Goal: Task Accomplishment & Management: Complete application form

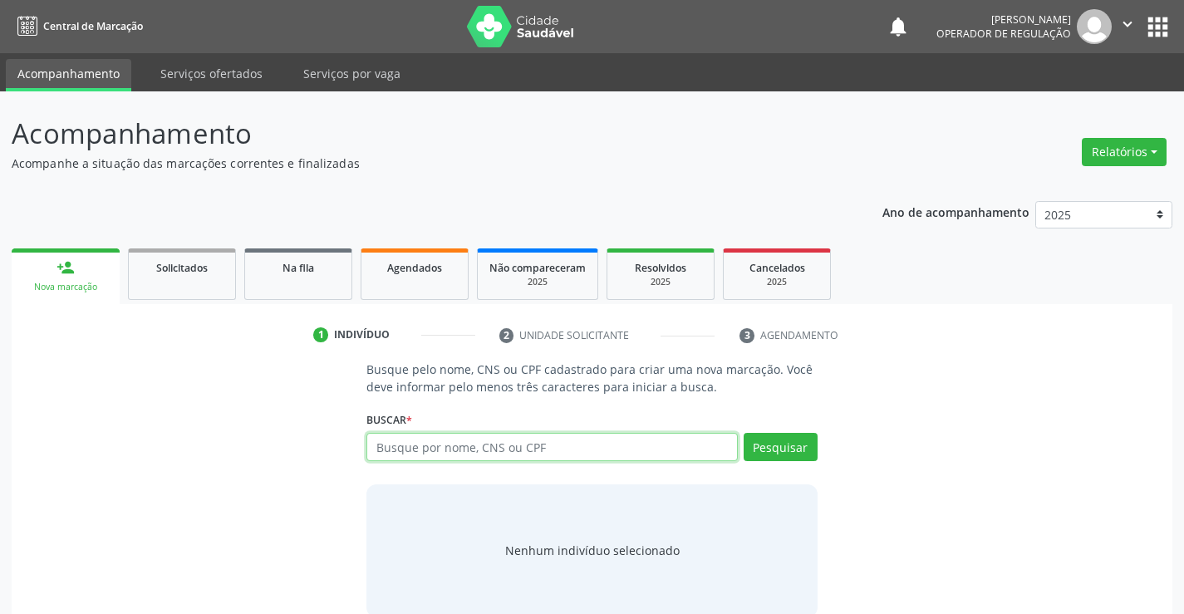
click at [496, 450] on input "text" at bounding box center [552, 447] width 371 height 28
type input "708201179133143"
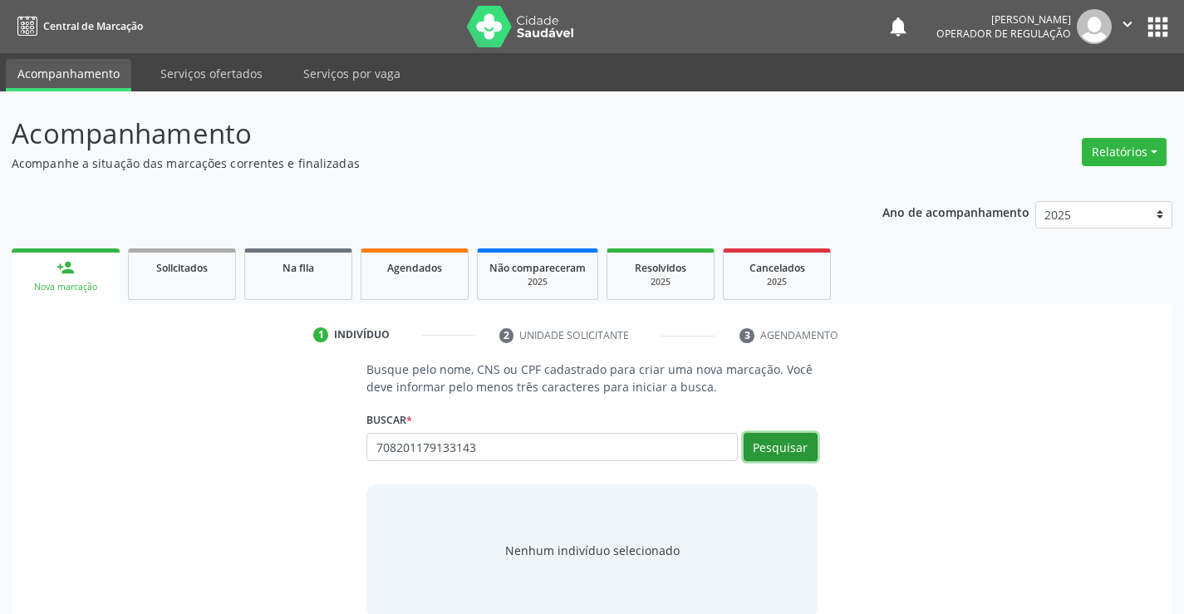
click at [780, 445] on button "Pesquisar" at bounding box center [781, 447] width 74 height 28
type input "708201179133143"
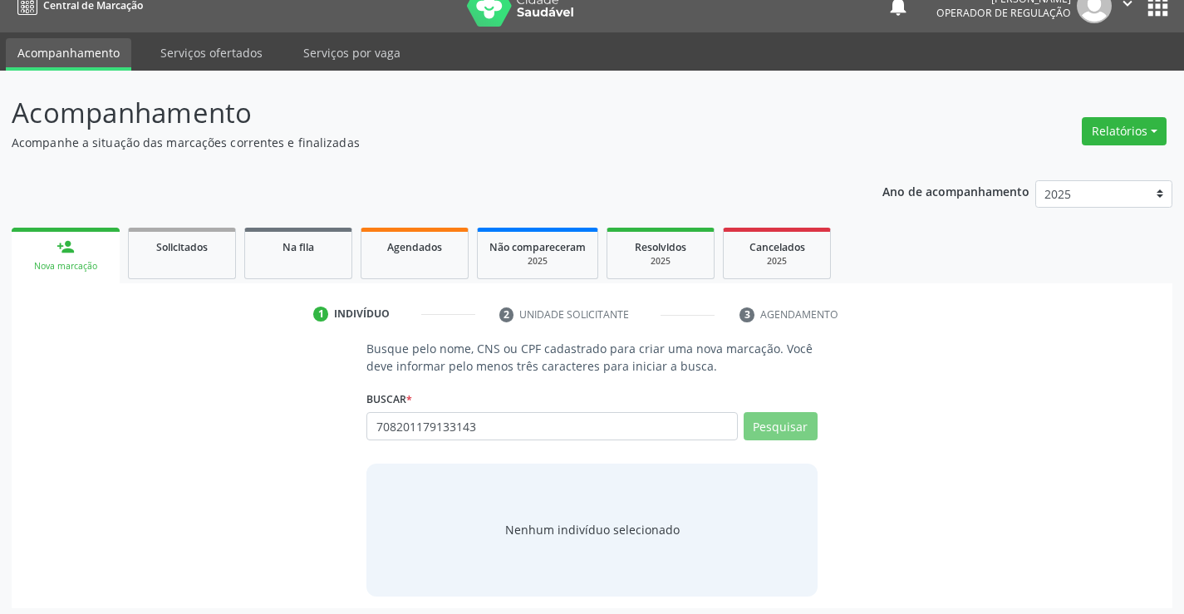
scroll to position [27, 0]
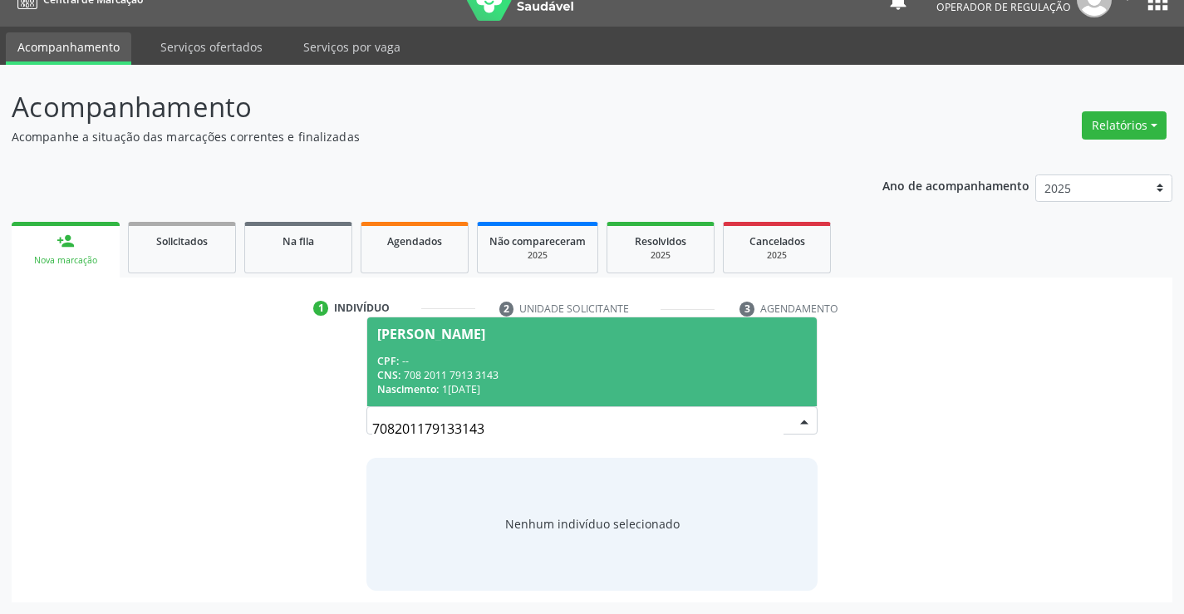
click at [518, 376] on div "CNS: 708 2011 7913 3143" at bounding box center [591, 375] width 429 height 14
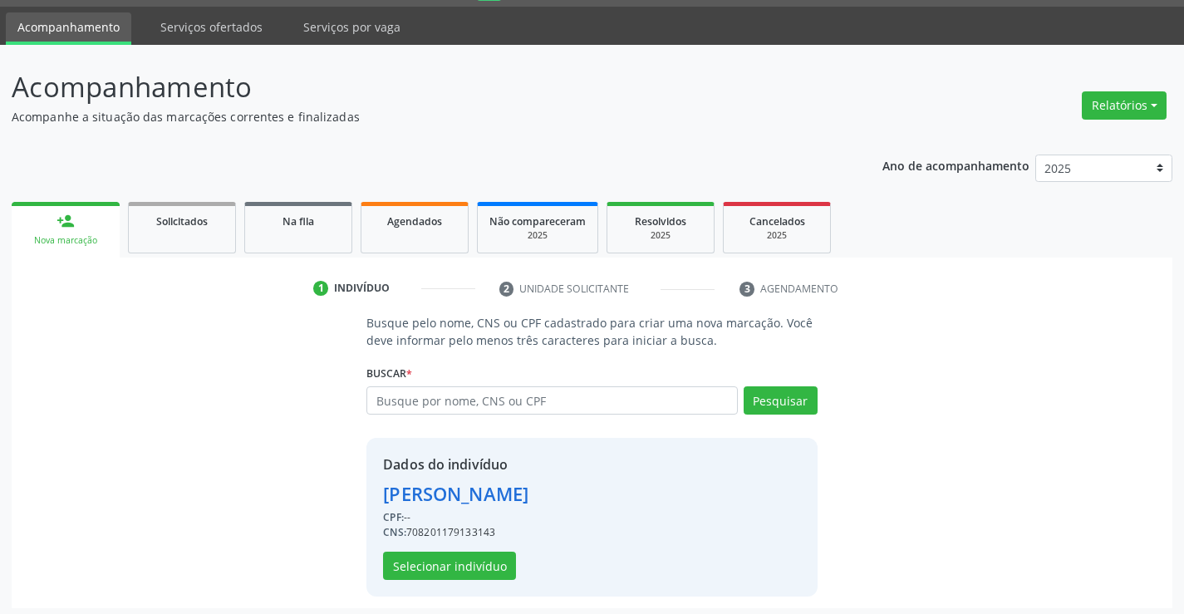
scroll to position [52, 0]
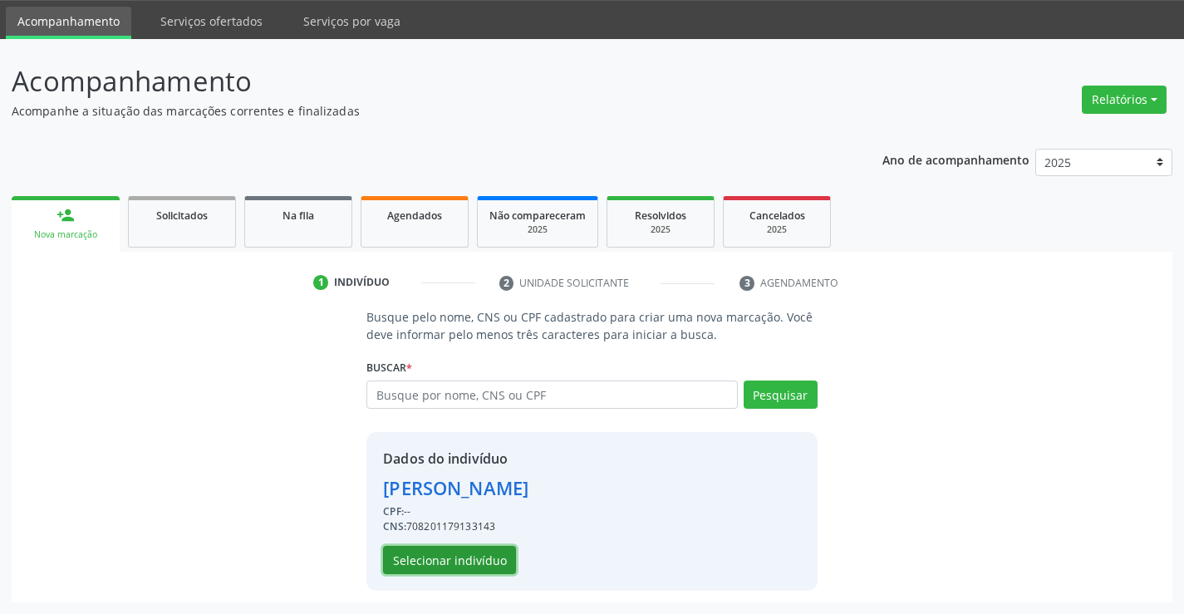
click at [458, 560] on button "Selecionar indivíduo" at bounding box center [449, 560] width 133 height 28
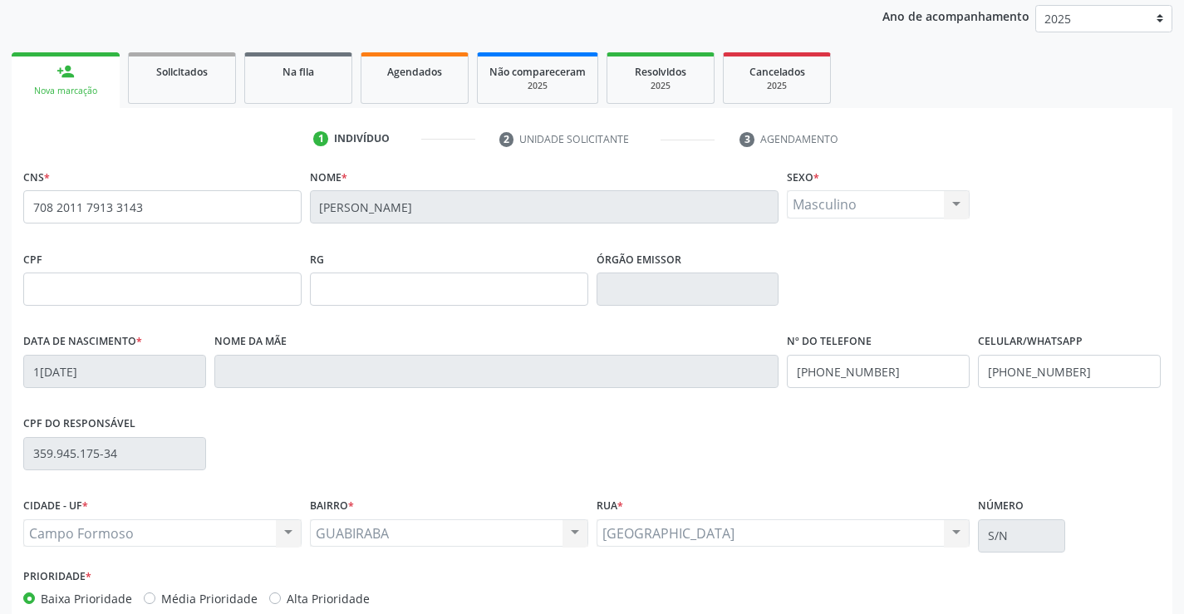
scroll to position [287, 0]
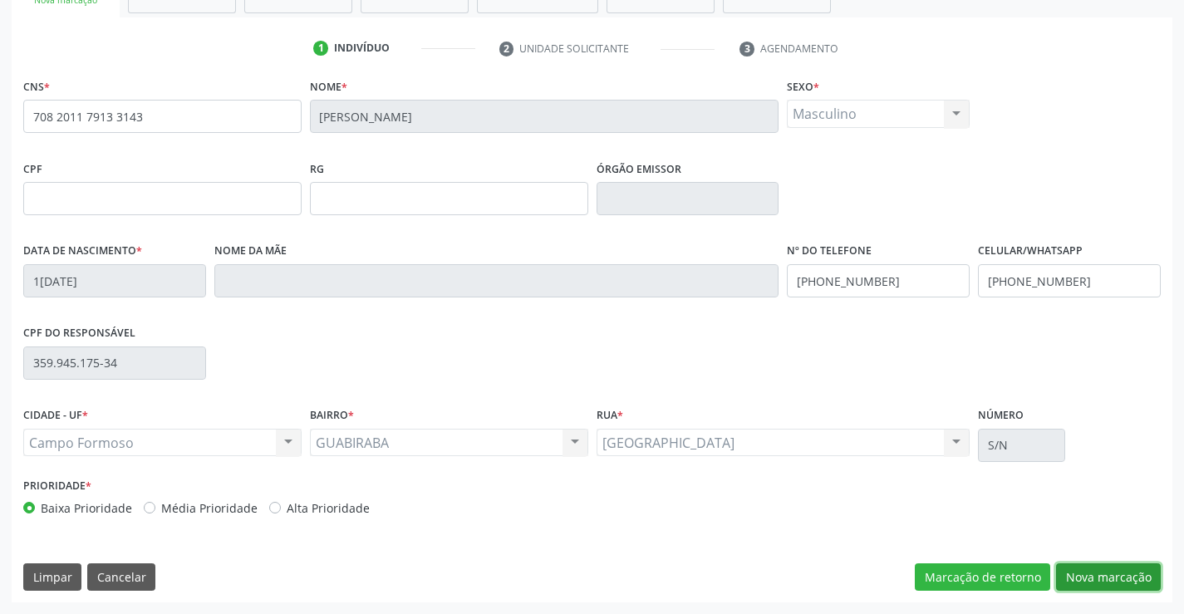
click at [1081, 580] on button "Nova marcação" at bounding box center [1108, 577] width 105 height 28
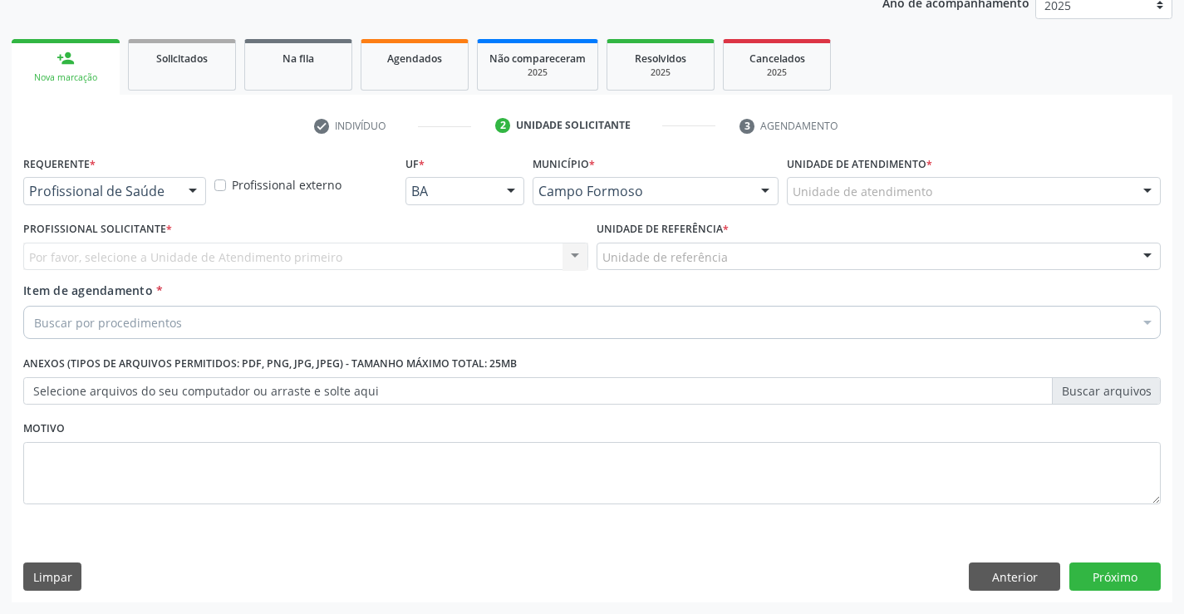
scroll to position [209, 0]
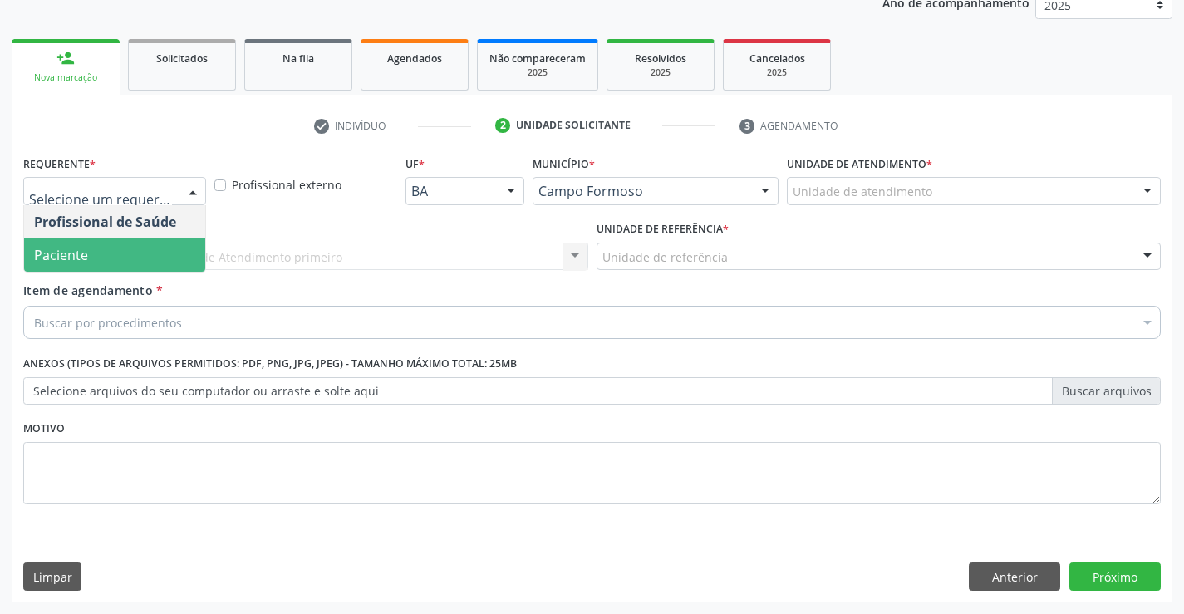
click at [113, 255] on span "Paciente" at bounding box center [114, 255] width 181 height 33
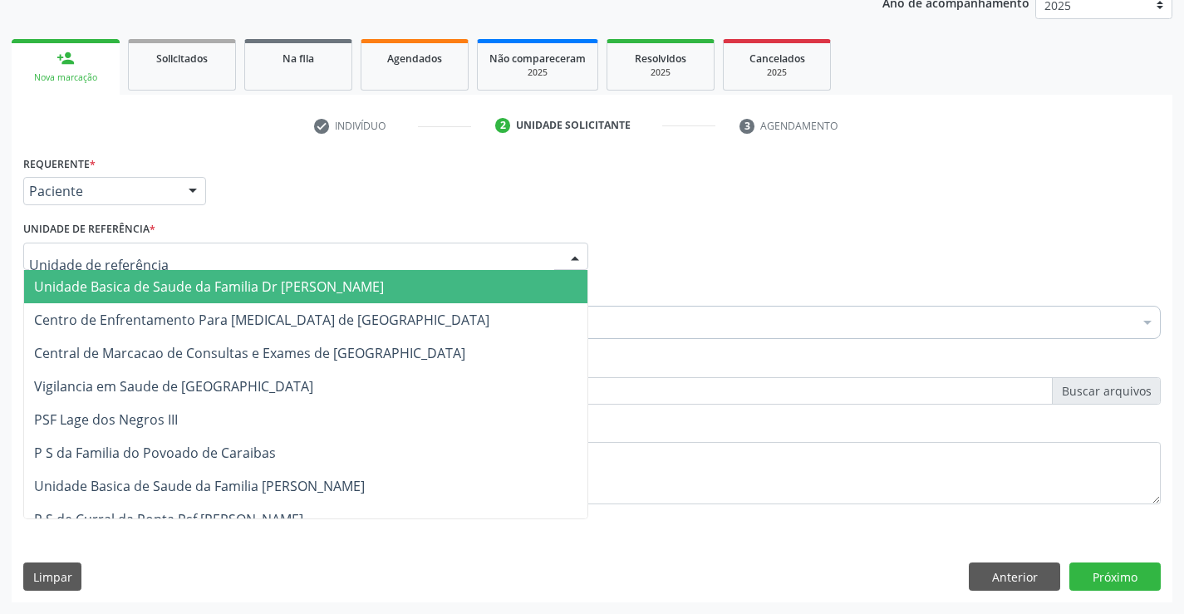
click at [135, 278] on span "Unidade Basica de Saude da Familia Dr [PERSON_NAME]" at bounding box center [209, 287] width 350 height 18
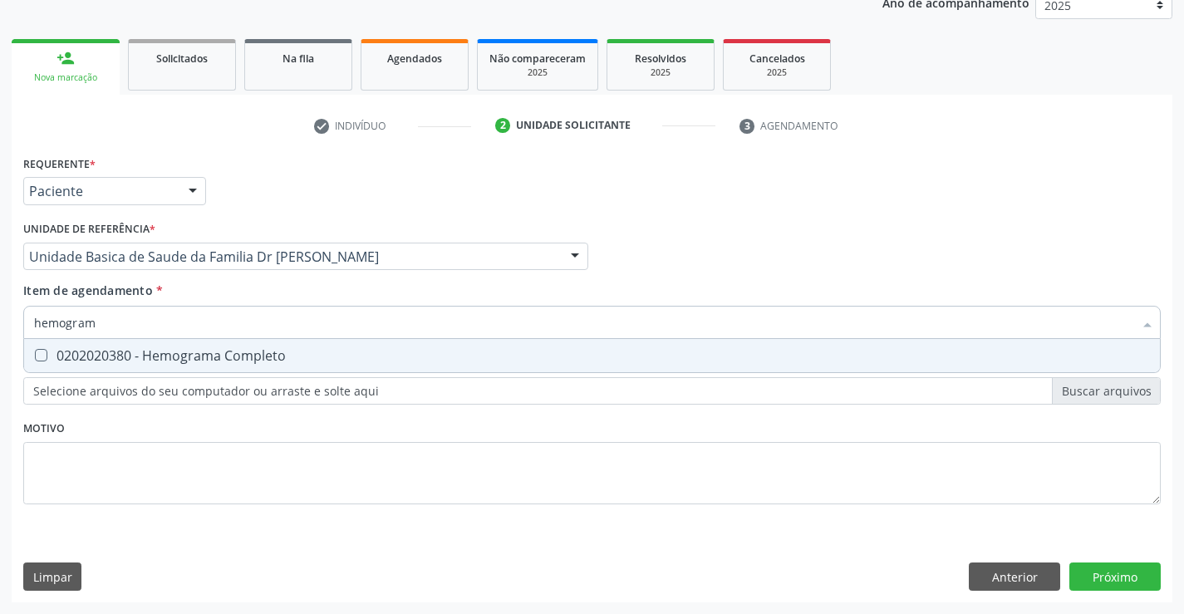
type input "hemograma"
click at [168, 356] on div "0202020380 - Hemograma Completo" at bounding box center [592, 355] width 1116 height 13
checkbox Completo "true"
click at [1099, 582] on div "Requerente * Paciente Profissional de Saúde Paciente Nenhum resultado encontrad…" at bounding box center [592, 376] width 1161 height 451
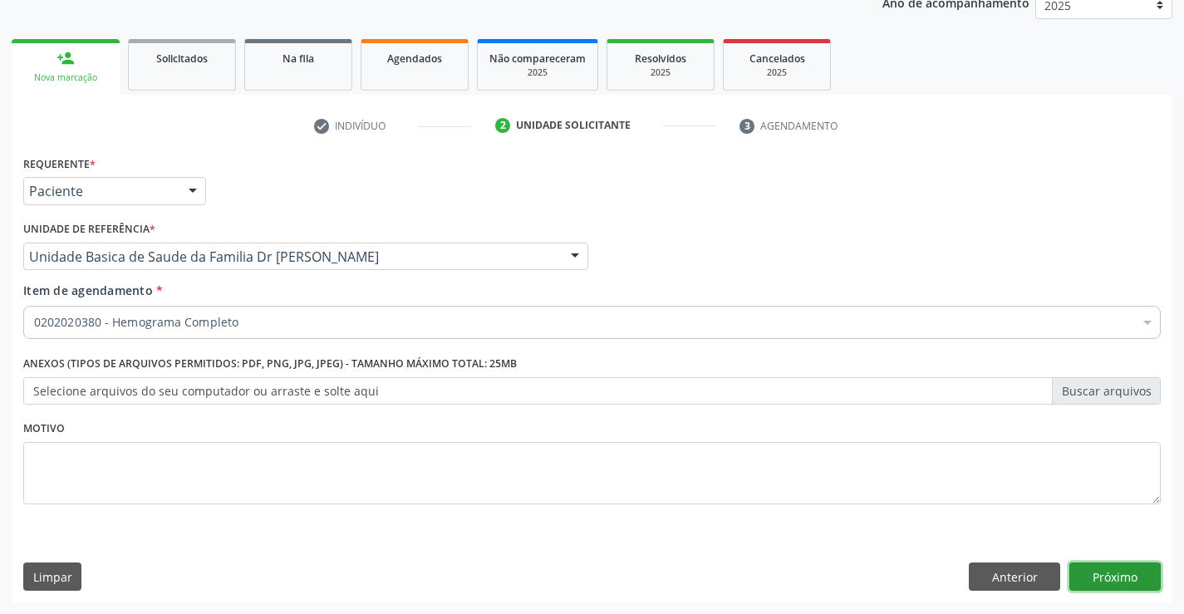
click at [1099, 581] on button "Próximo" at bounding box center [1115, 577] width 91 height 28
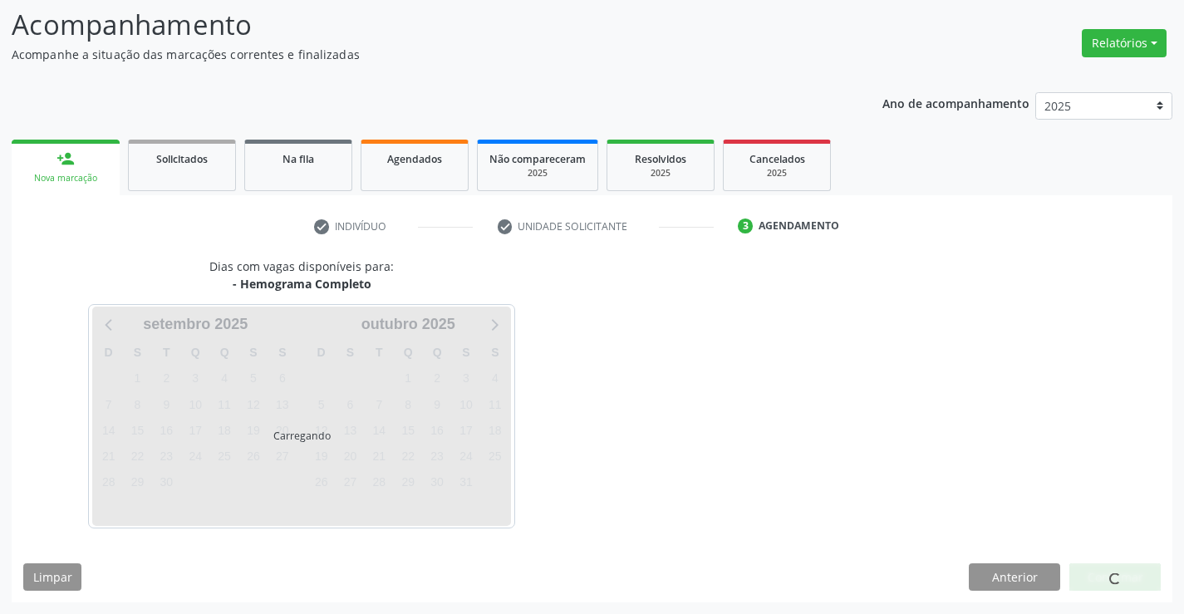
scroll to position [109, 0]
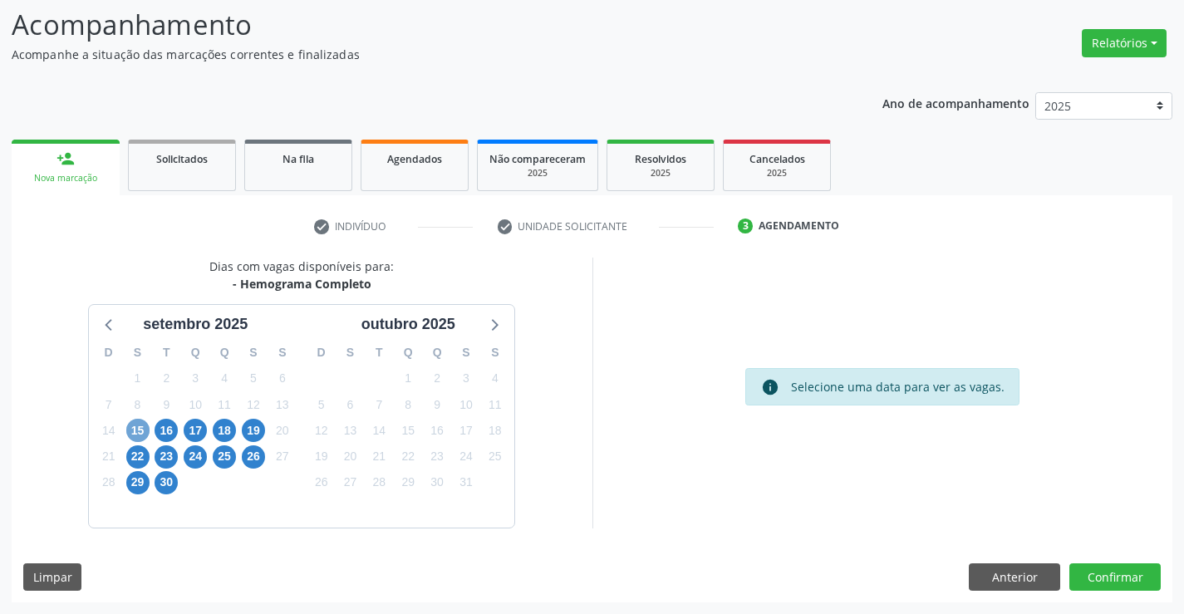
click at [139, 429] on span "15" at bounding box center [137, 430] width 23 height 23
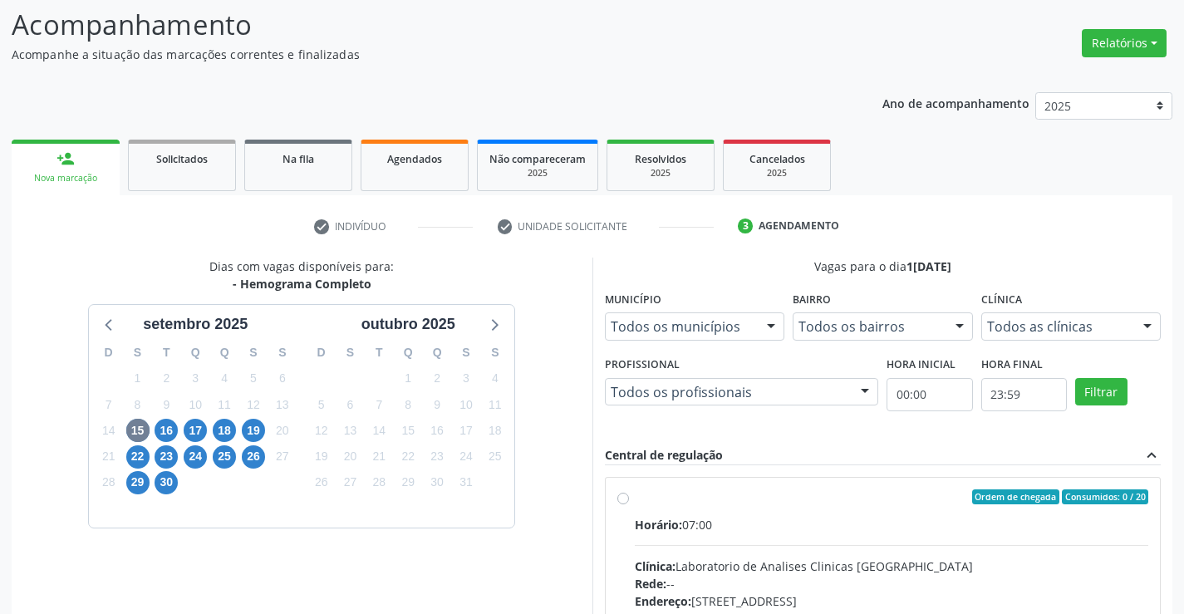
click at [635, 496] on label "Ordem de chegada Consumidos: 0 / 20 Horário: 07:00 Clínica: Laboratorio de Anal…" at bounding box center [892, 617] width 514 height 255
click at [627, 496] on input "Ordem de chegada Consumidos: 0 / 20 Horário: 07:00 Clínica: Laboratorio de Anal…" at bounding box center [624, 497] width 12 height 15
radio input "true"
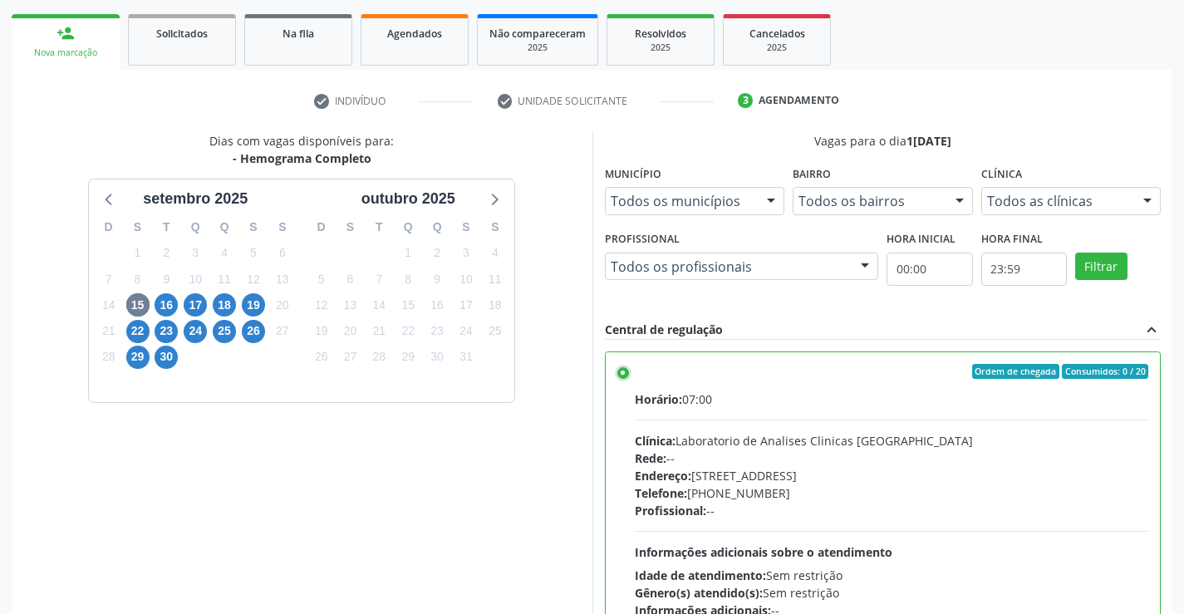
scroll to position [379, 0]
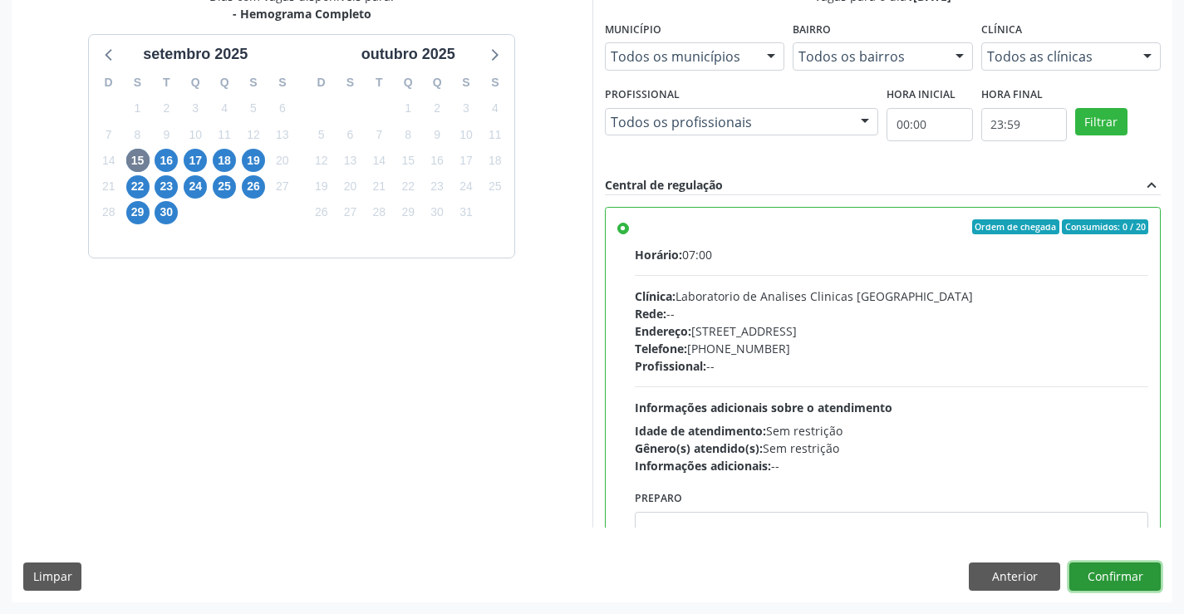
click at [1118, 572] on button "Confirmar" at bounding box center [1115, 577] width 91 height 28
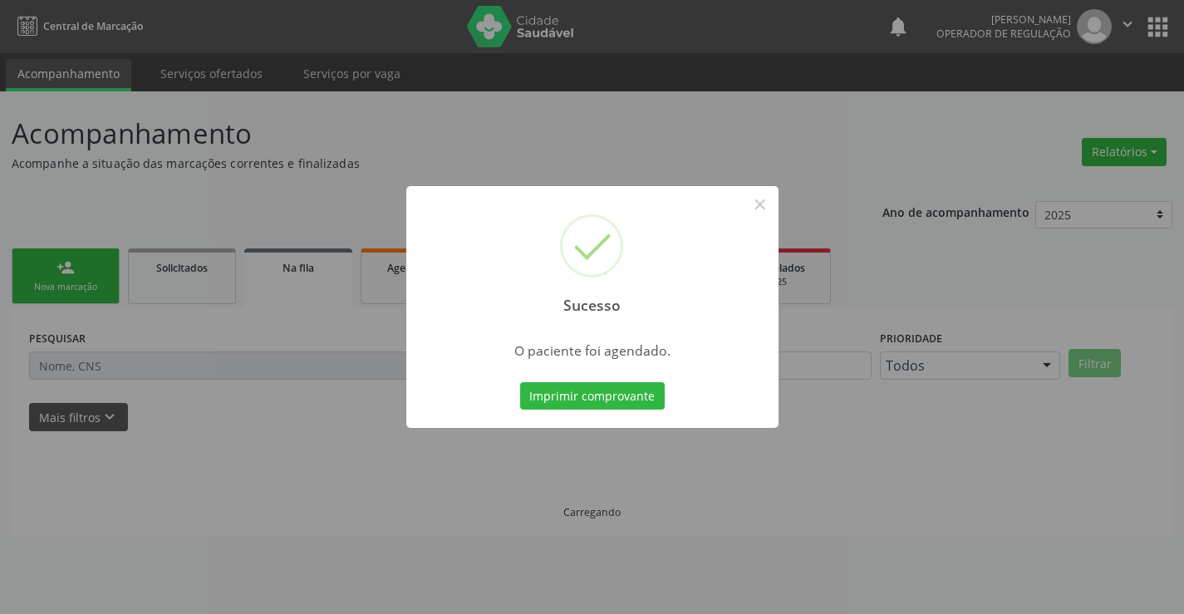
scroll to position [0, 0]
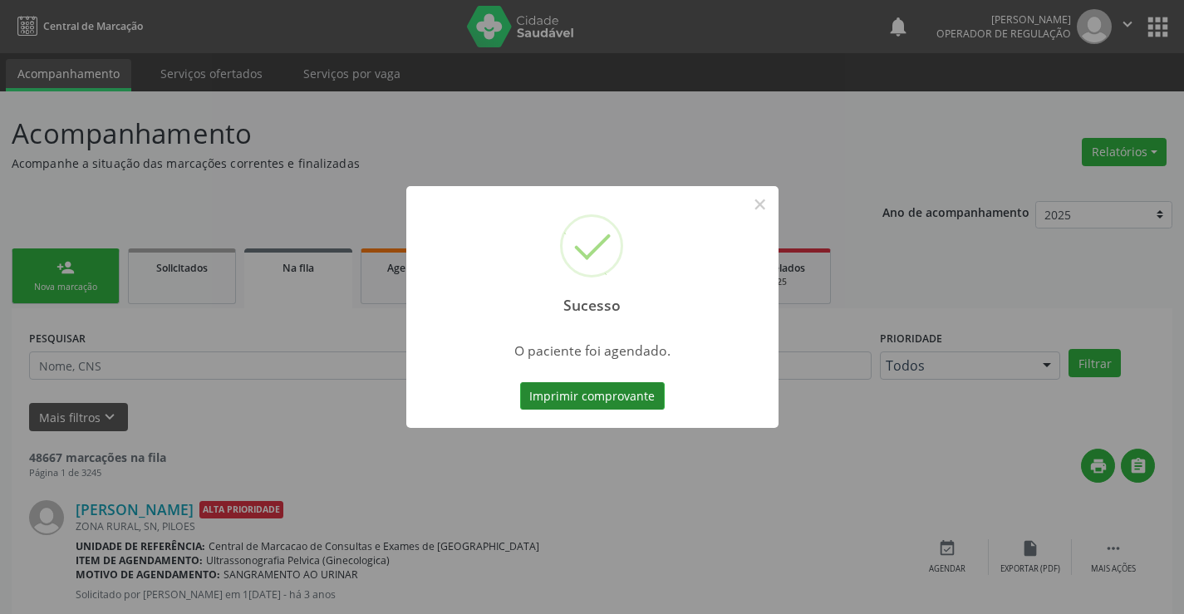
click at [628, 400] on button "Imprimir comprovante" at bounding box center [592, 396] width 145 height 28
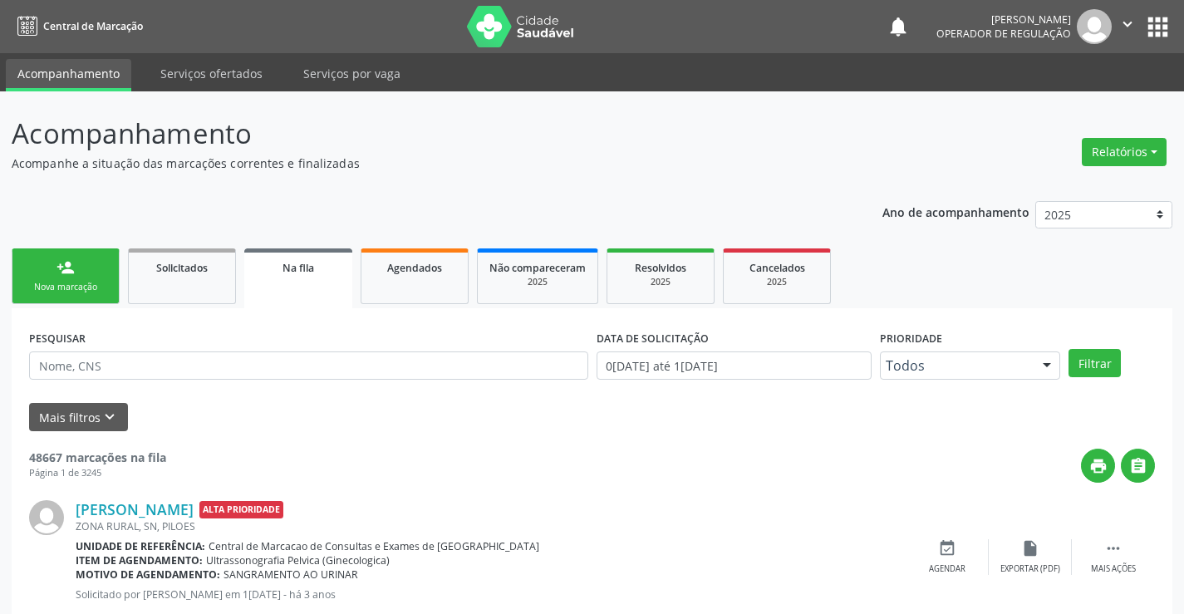
click at [80, 268] on link "person_add Nova marcação" at bounding box center [66, 277] width 108 height 56
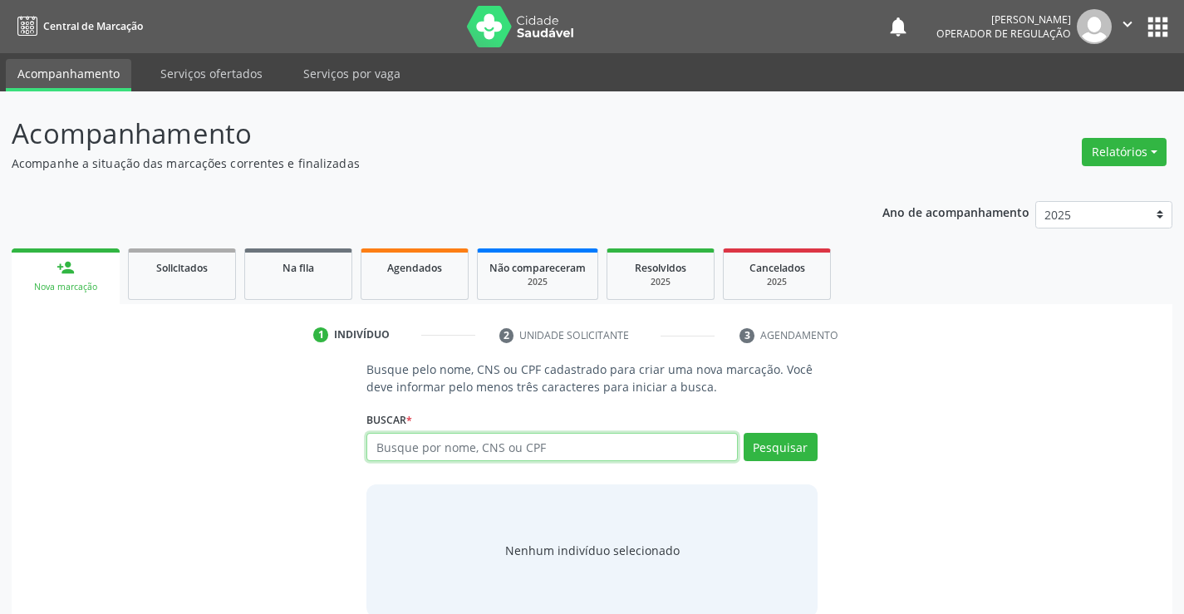
click at [608, 452] on input "text" at bounding box center [552, 447] width 371 height 28
type input "707406057064974"
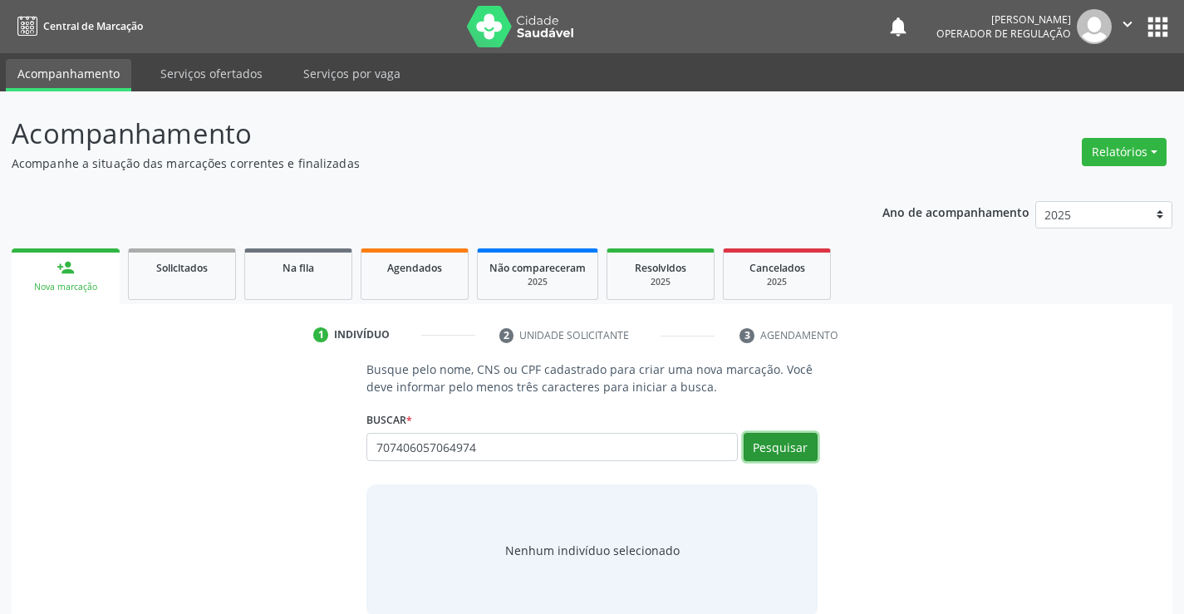
click at [781, 445] on button "Pesquisar" at bounding box center [781, 447] width 74 height 28
type input "707406057064974"
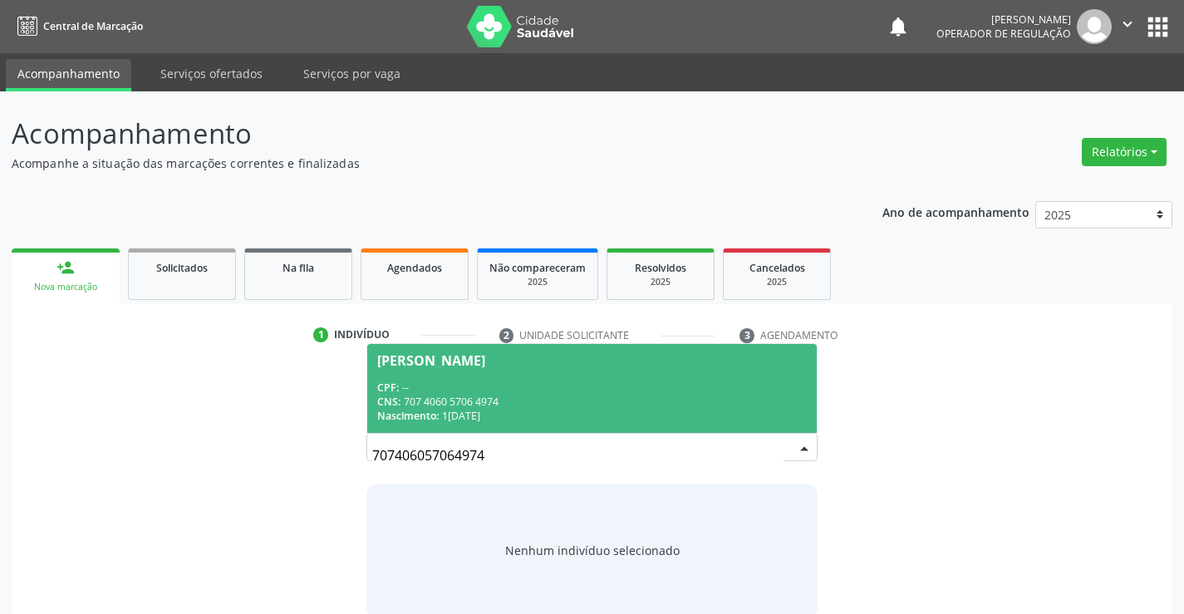
click at [548, 369] on span "Edineusa Ferreira da Silva CPF: -- CNS: 707 4060 5706 4974 Nascimento: 12/02/19…" at bounding box center [591, 388] width 449 height 89
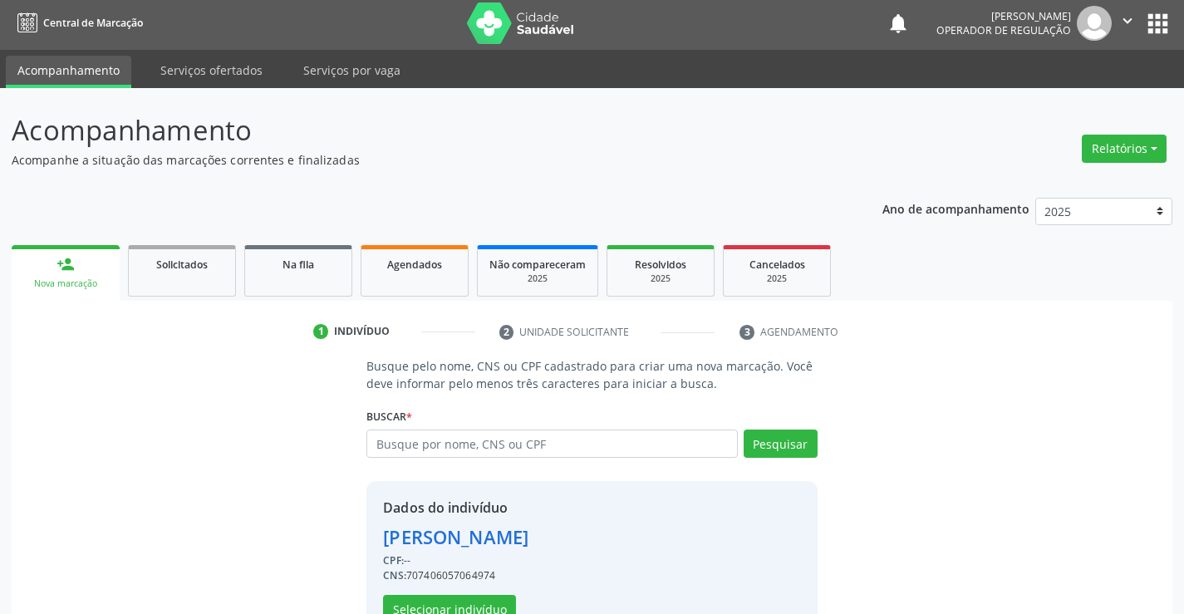
scroll to position [52, 0]
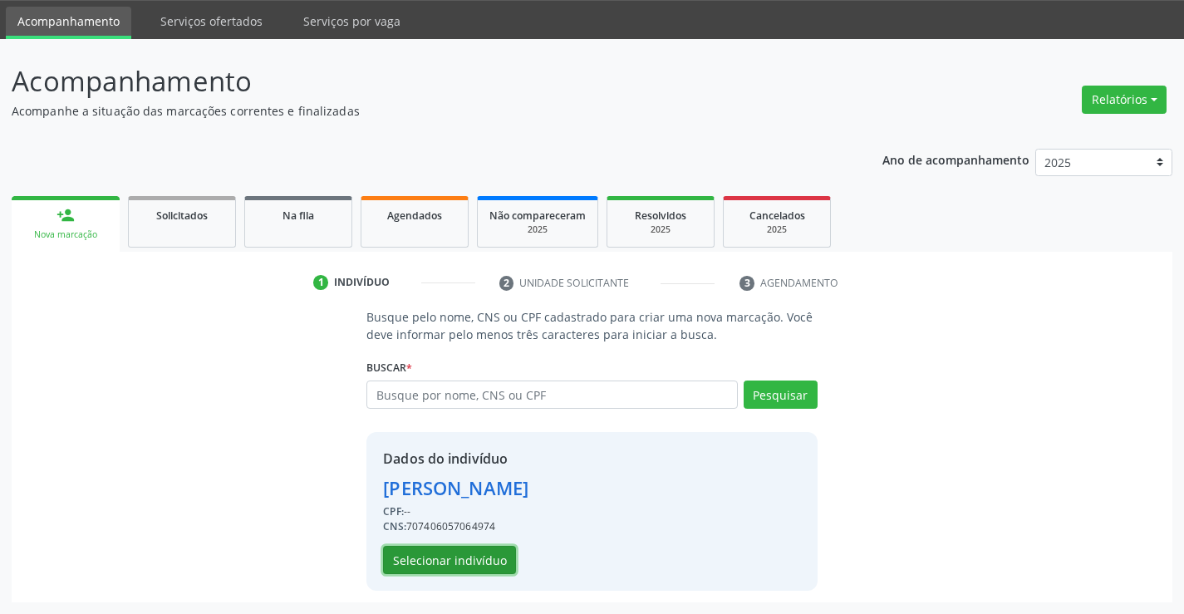
click at [465, 555] on button "Selecionar indivíduo" at bounding box center [449, 560] width 133 height 28
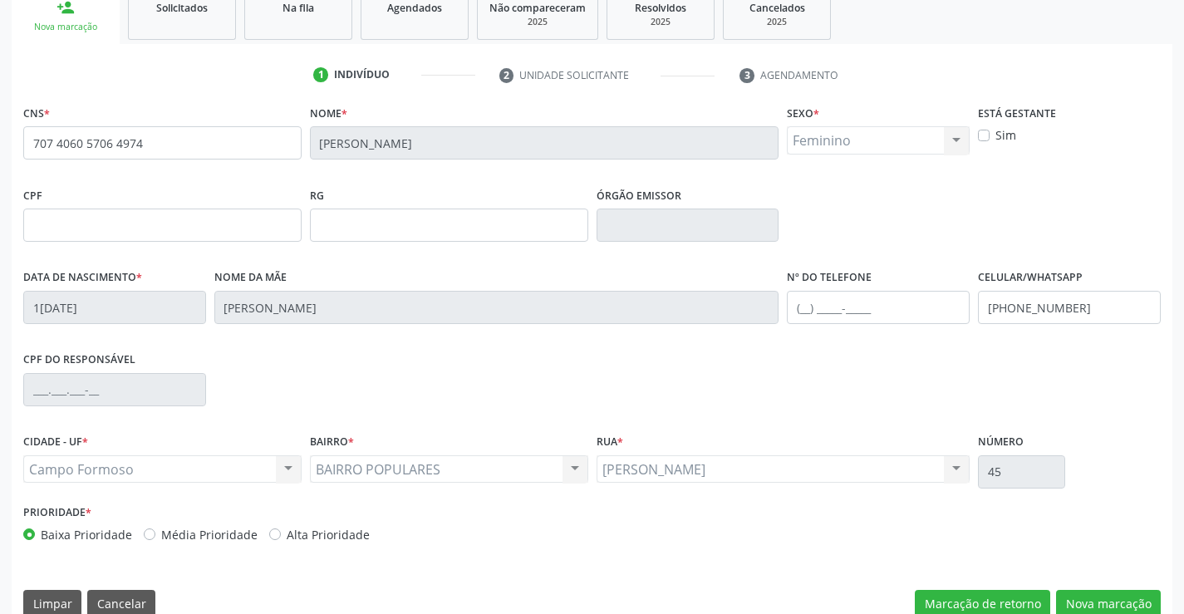
scroll to position [287, 0]
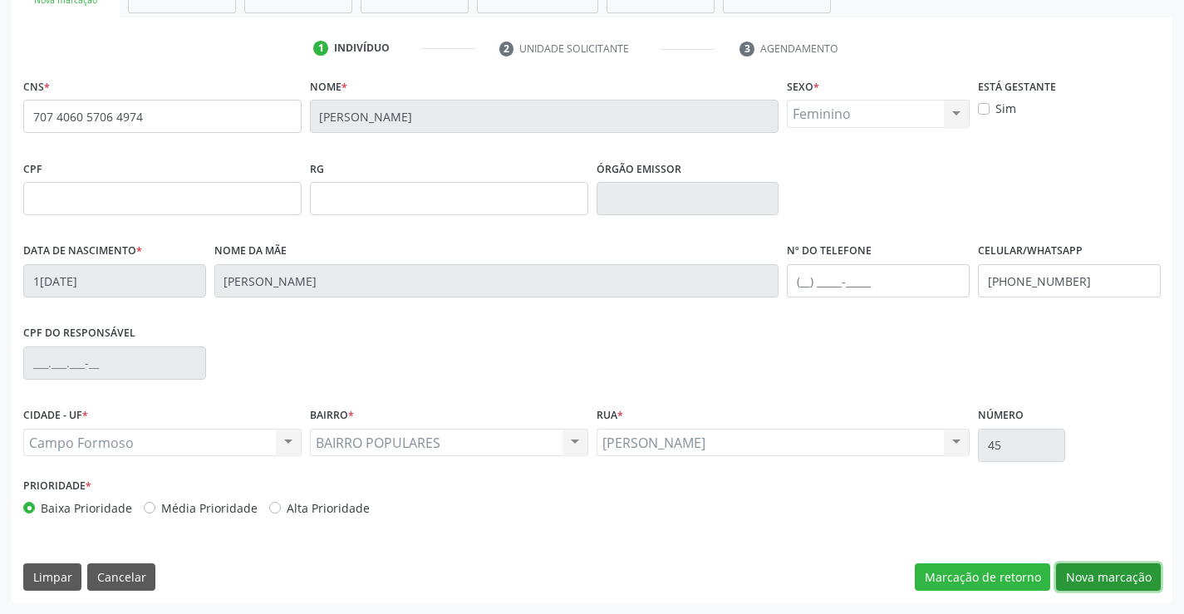
click at [1091, 583] on button "Nova marcação" at bounding box center [1108, 577] width 105 height 28
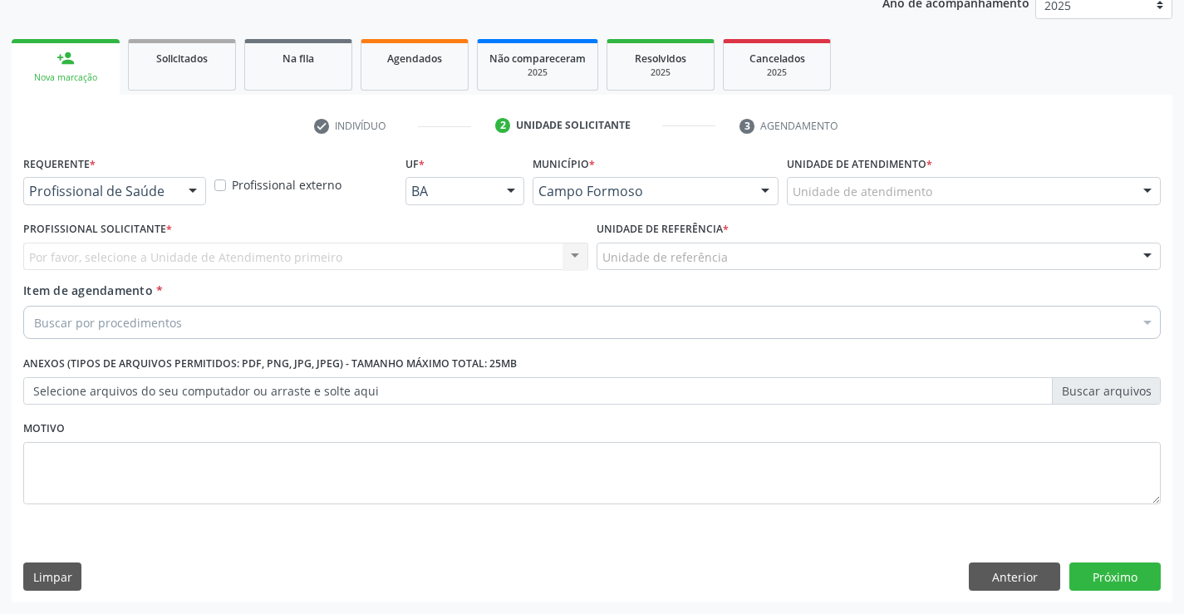
scroll to position [209, 0]
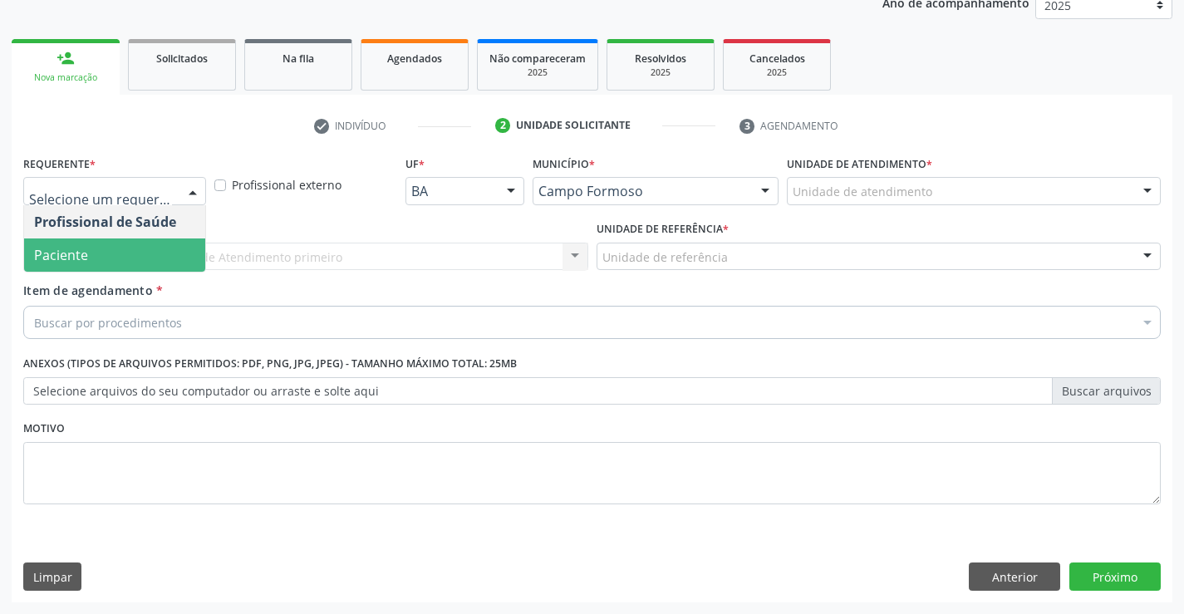
click at [124, 262] on span "Paciente" at bounding box center [114, 255] width 181 height 33
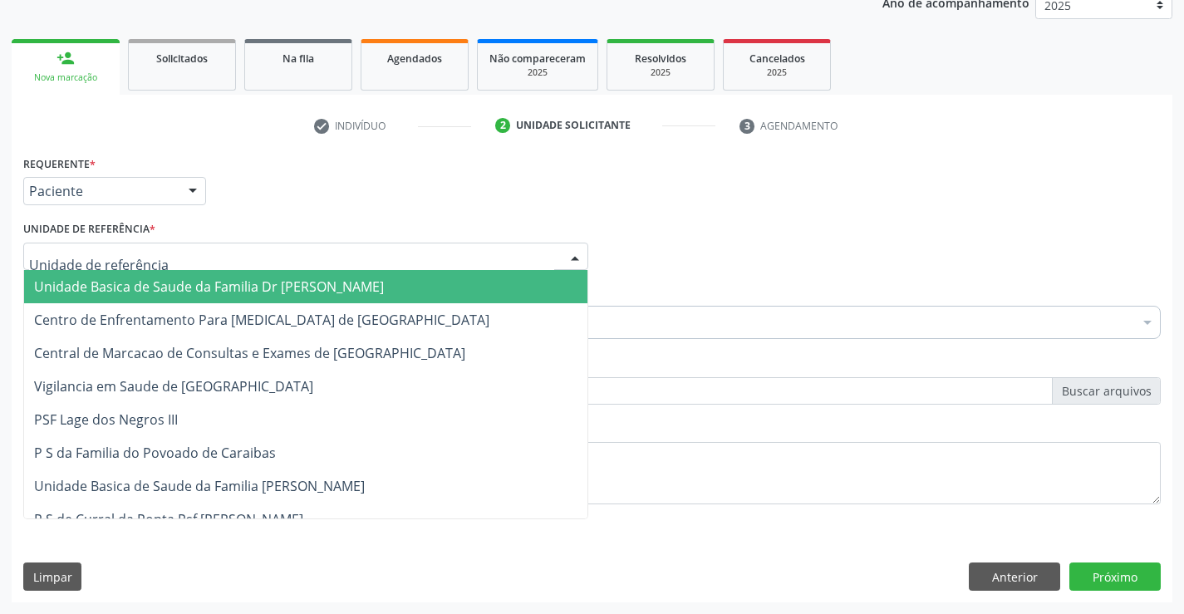
click at [140, 267] on div at bounding box center [305, 257] width 565 height 28
click at [142, 283] on span "Unidade Basica de Saude da Familia Dr [PERSON_NAME]" at bounding box center [209, 287] width 350 height 18
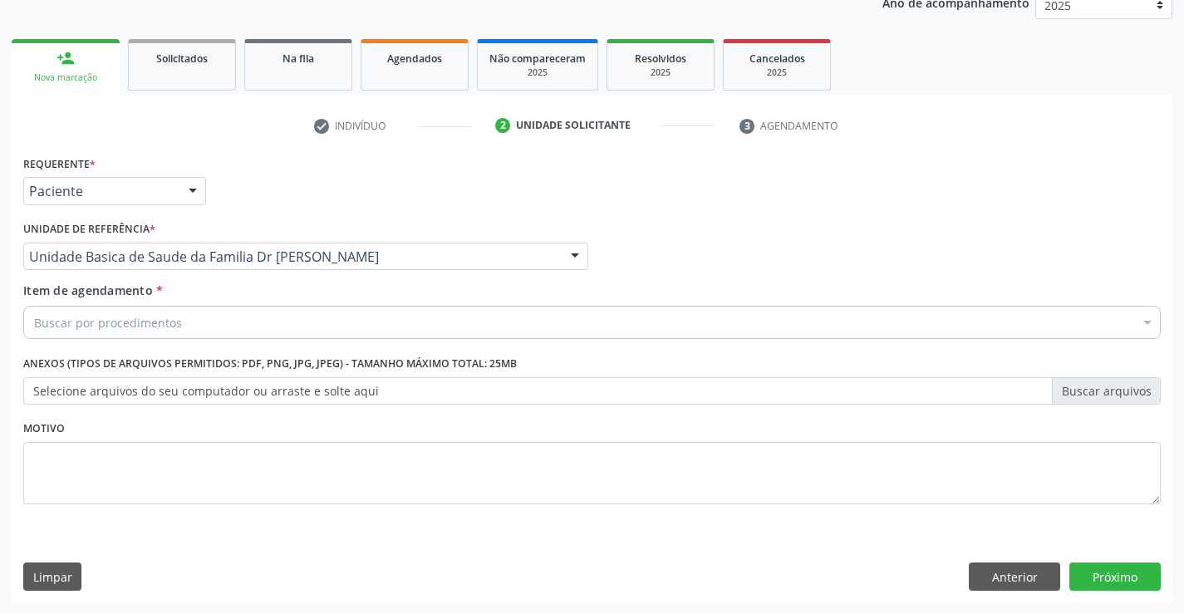
click at [34, 326] on input "Item de agendamento *" at bounding box center [34, 322] width 0 height 33
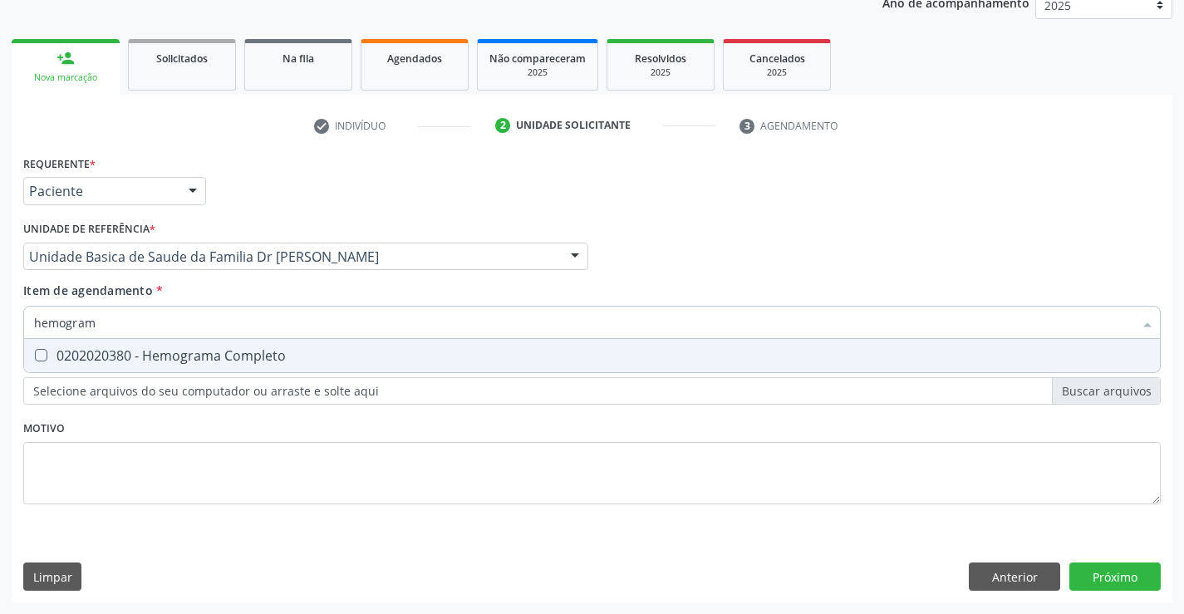
type input "hemograma"
click at [140, 357] on div "0202020380 - Hemograma Completo" at bounding box center [592, 355] width 1116 height 13
checkbox Completo "true"
type input "hemograma"
click at [98, 483] on div "Requerente * Paciente Profissional de Saúde Paciente Nenhum resultado encontrad…" at bounding box center [592, 339] width 1138 height 376
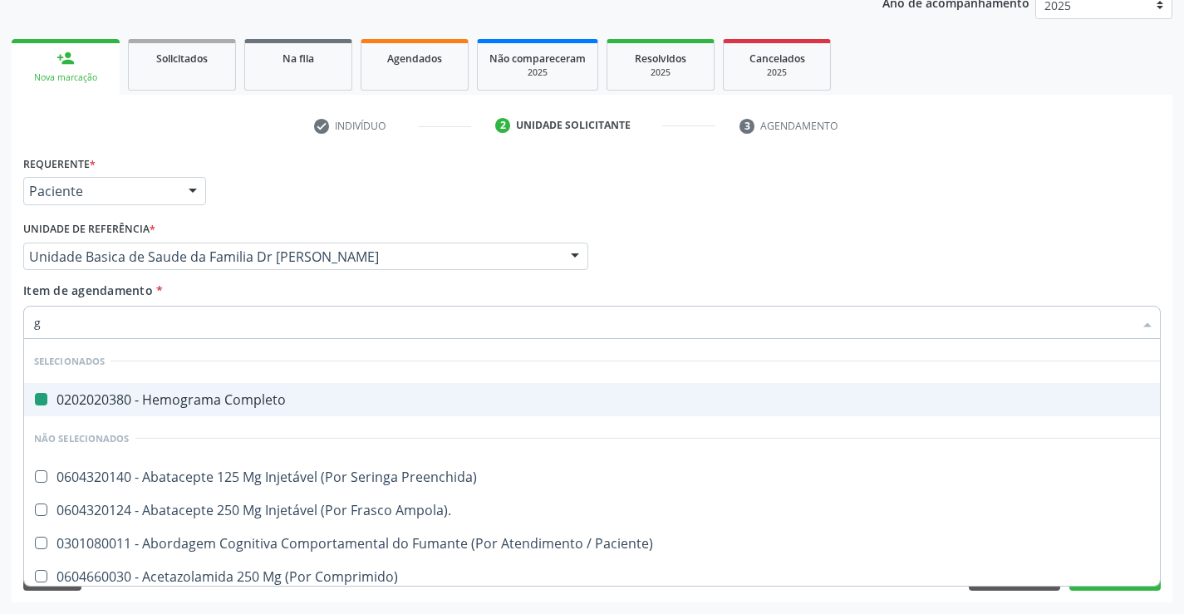
type input "gl"
checkbox Completo "false"
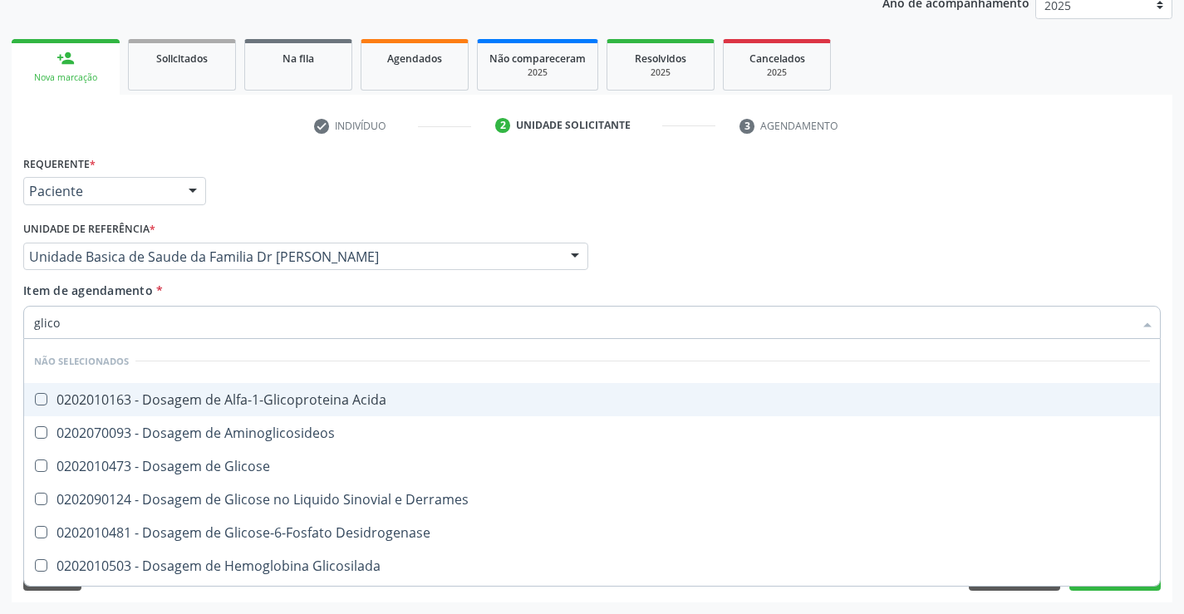
type input "glicos"
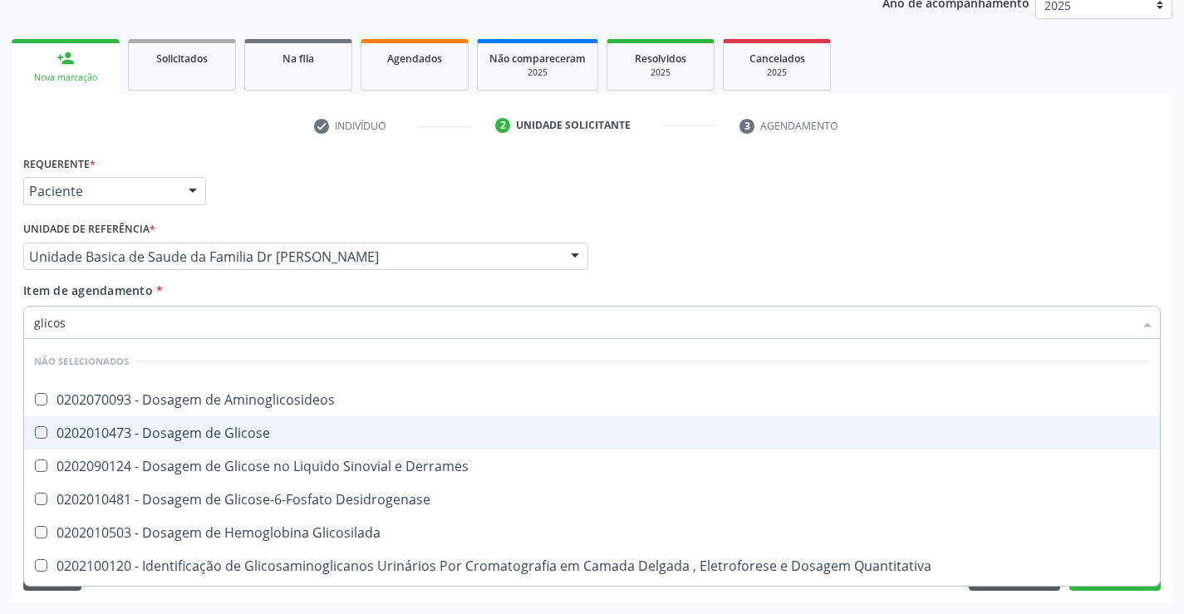
click at [206, 431] on div "0202010473 - Dosagem de Glicose" at bounding box center [592, 432] width 1116 height 13
checkbox Glicose "true"
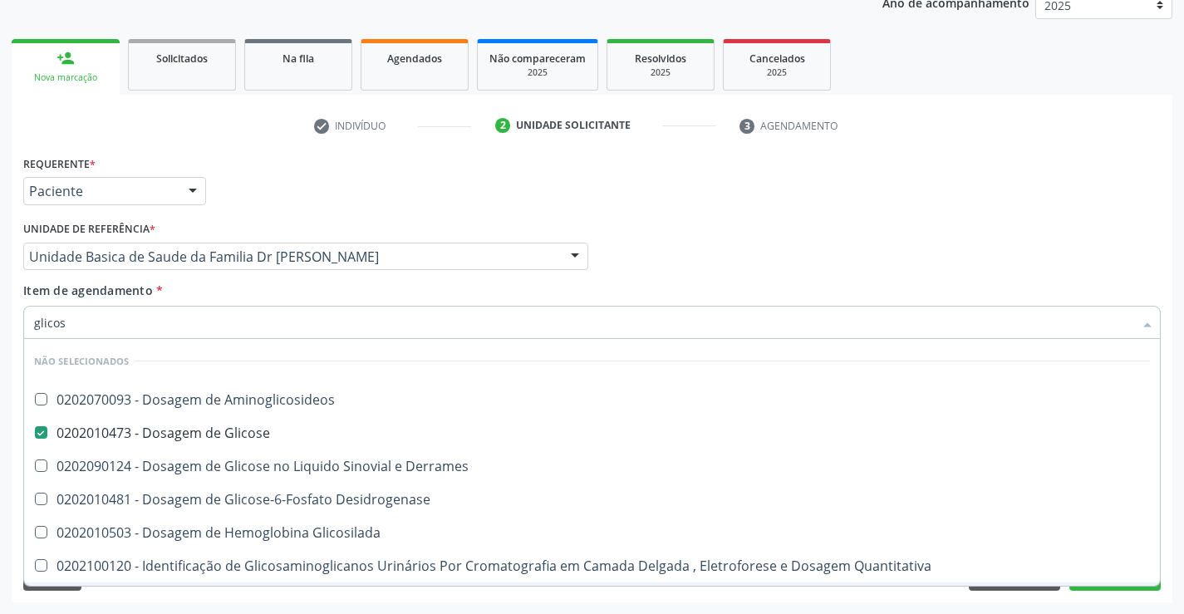
type input "glicos"
drag, startPoint x: 147, startPoint y: 592, endPoint x: 145, endPoint y: 408, distance: 183.7
click at [147, 587] on div "Requerente * Paciente Profissional de Saúde Paciente Nenhum resultado encontrad…" at bounding box center [592, 376] width 1161 height 451
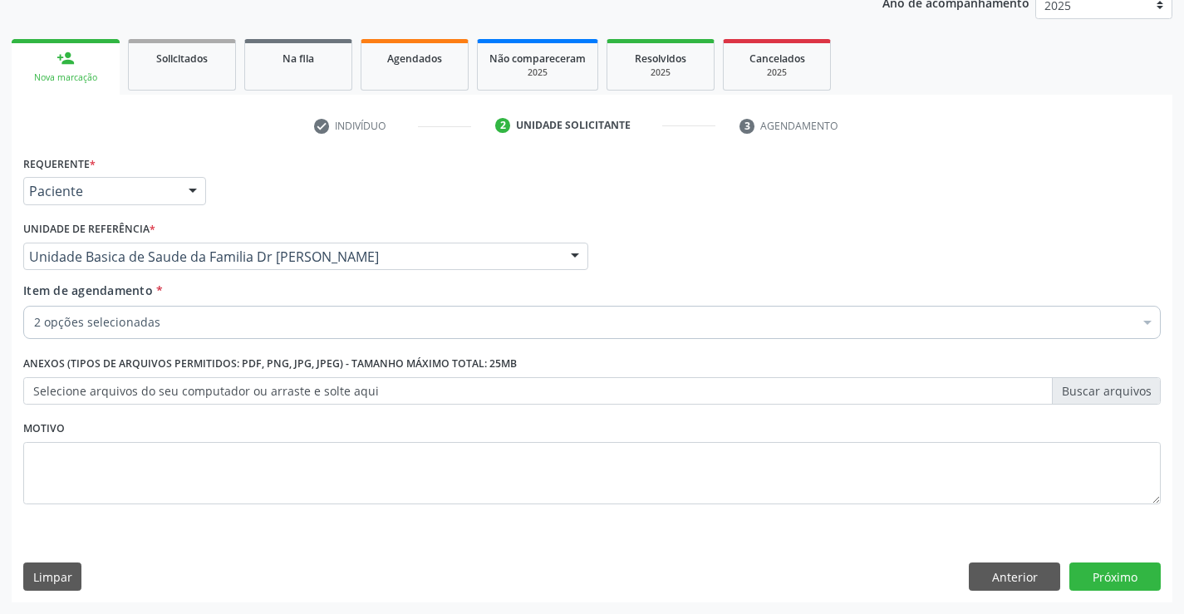
checkbox Completo "true"
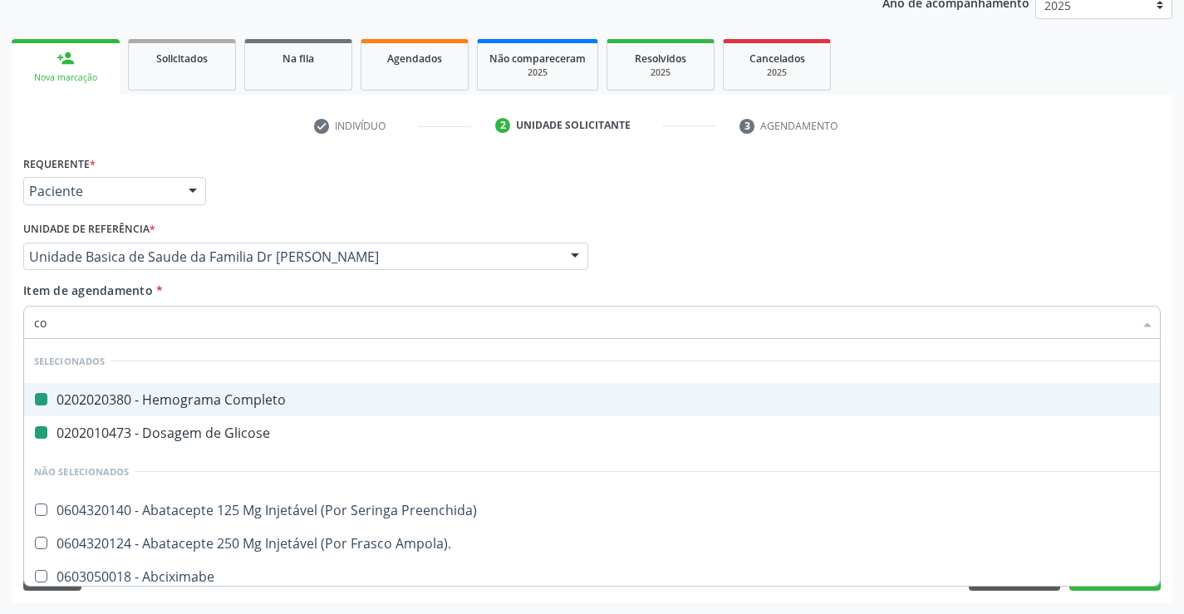
type input "col"
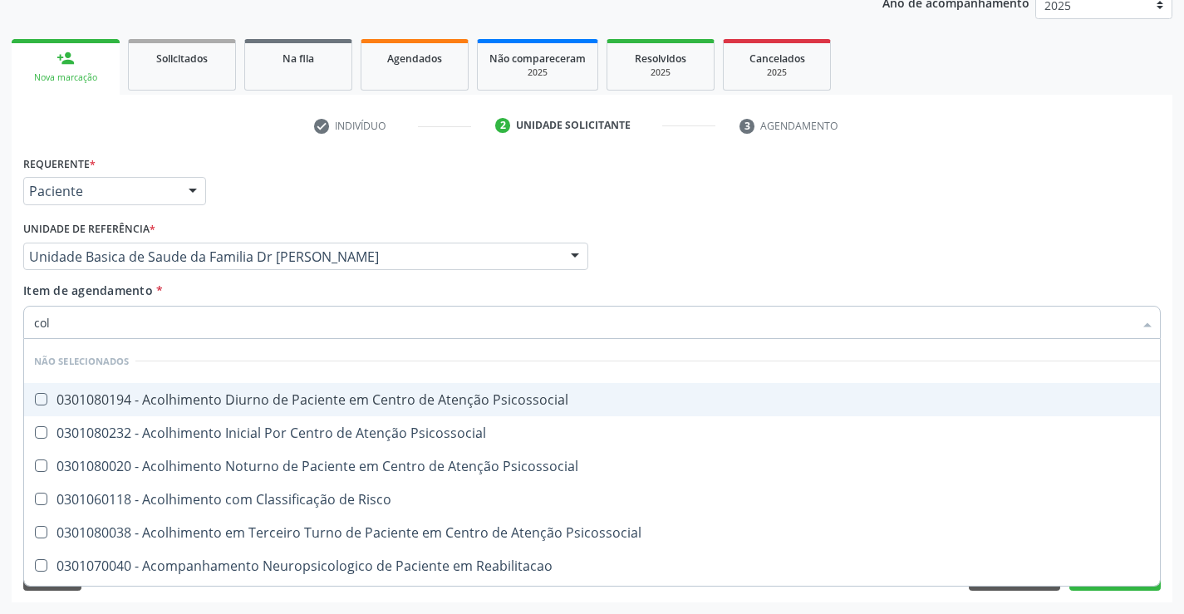
checkbox Psicossocial "false"
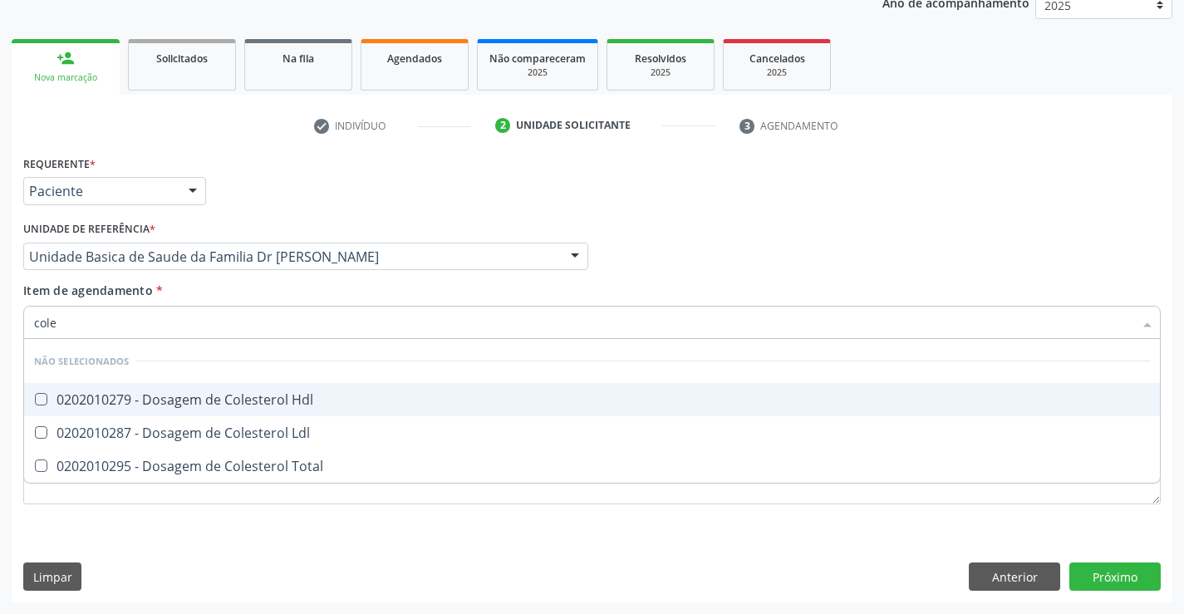
type input "coles"
click at [194, 398] on div "0202010279 - Dosagem de Colesterol Hdl" at bounding box center [592, 399] width 1116 height 13
checkbox Hdl "true"
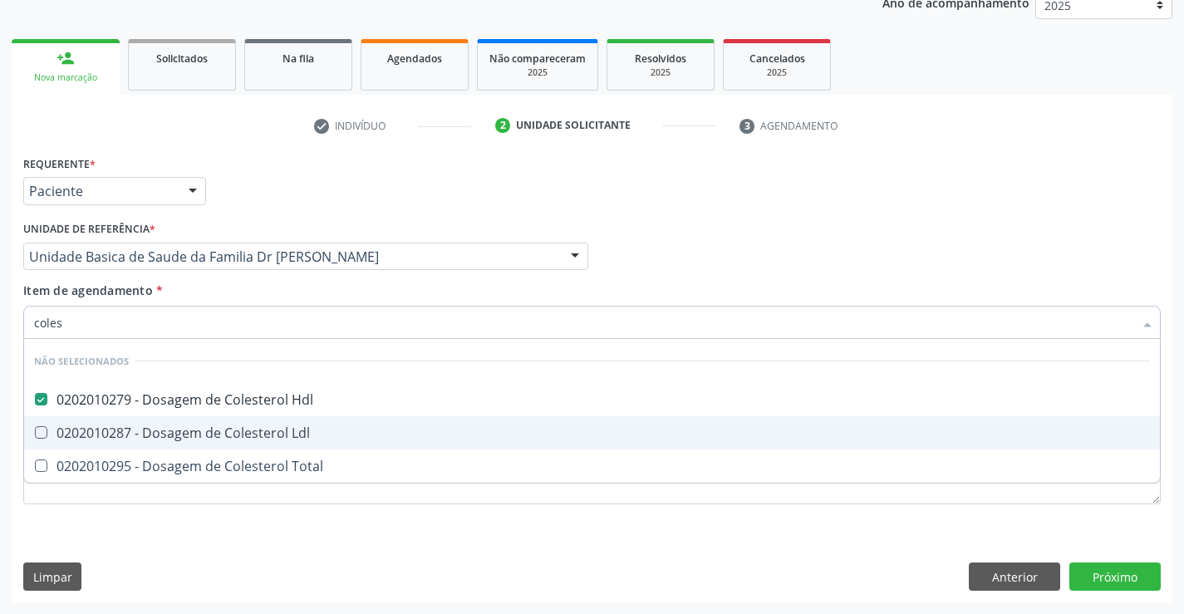
click at [183, 429] on div "0202010287 - Dosagem de Colesterol Ldl" at bounding box center [592, 432] width 1116 height 13
checkbox Ldl "true"
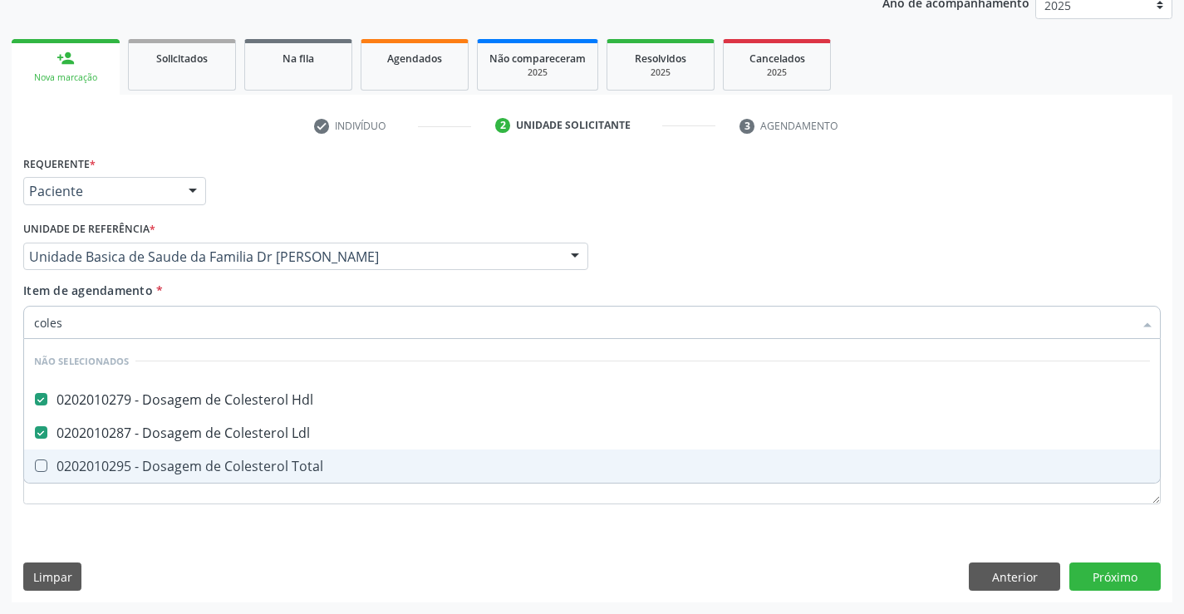
click at [156, 461] on div "0202010295 - Dosagem de Colesterol Total" at bounding box center [592, 466] width 1116 height 13
checkbox Total "true"
type input "coles"
click at [122, 528] on div "Requerente * Paciente Profissional de Saúde Paciente Nenhum resultado encontrad…" at bounding box center [592, 339] width 1138 height 376
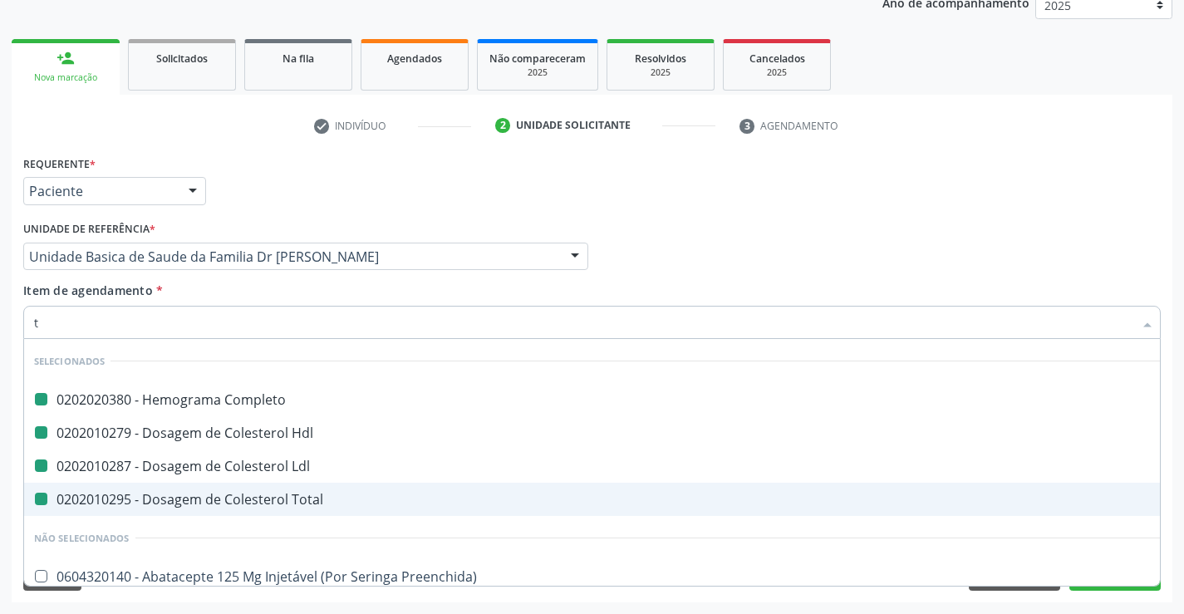
type input "tr"
checkbox Completo "false"
checkbox Hdl "false"
checkbox Ldl "false"
checkbox Total "false"
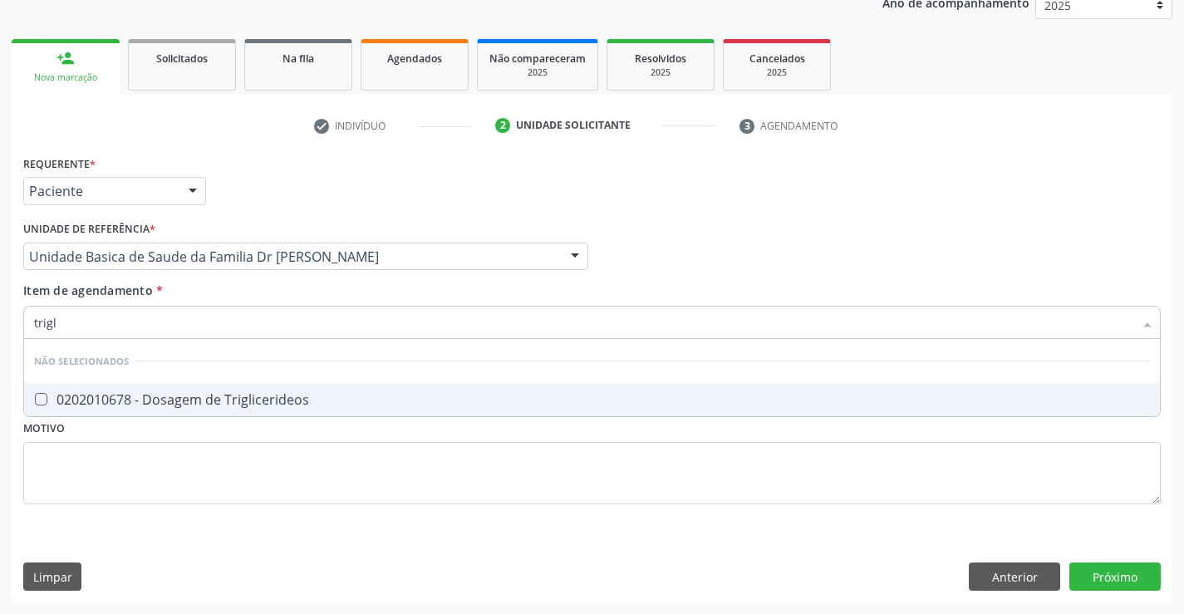
type input "trigli"
click at [182, 406] on div "0202010678 - Dosagem de Triglicerideos" at bounding box center [592, 399] width 1116 height 13
checkbox Triglicerideos "true"
type input "trigli"
click at [165, 520] on div "Requerente * Paciente Profissional de Saúde Paciente Nenhum resultado encontrad…" at bounding box center [592, 339] width 1138 height 376
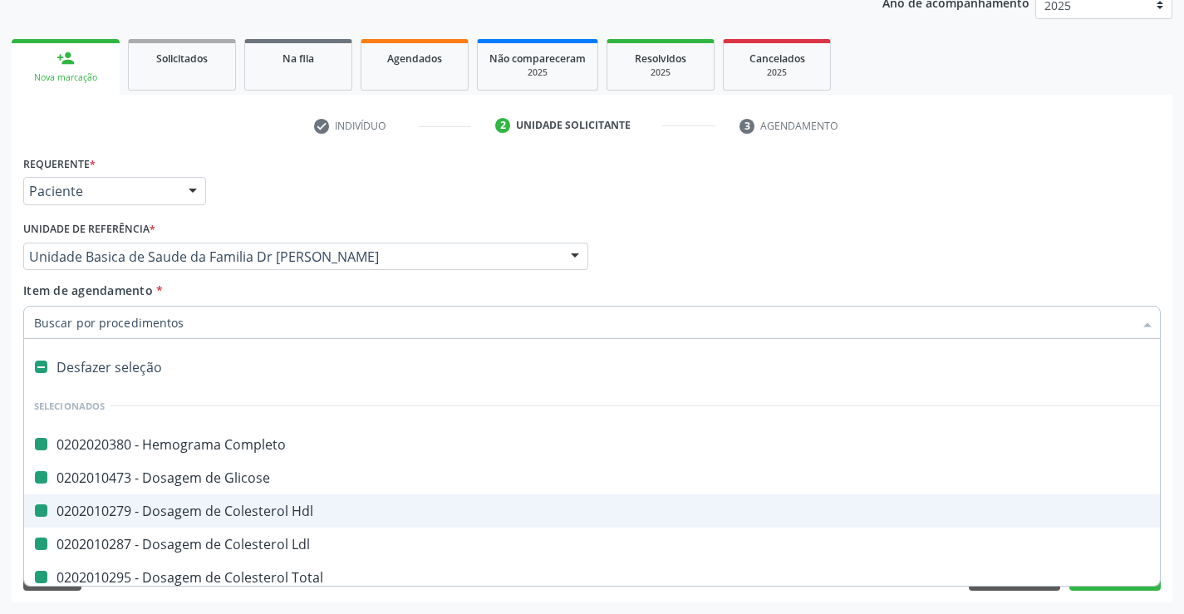
type input "u"
checkbox Completo "false"
checkbox Glicose "false"
checkbox Hdl "false"
checkbox Ldl "false"
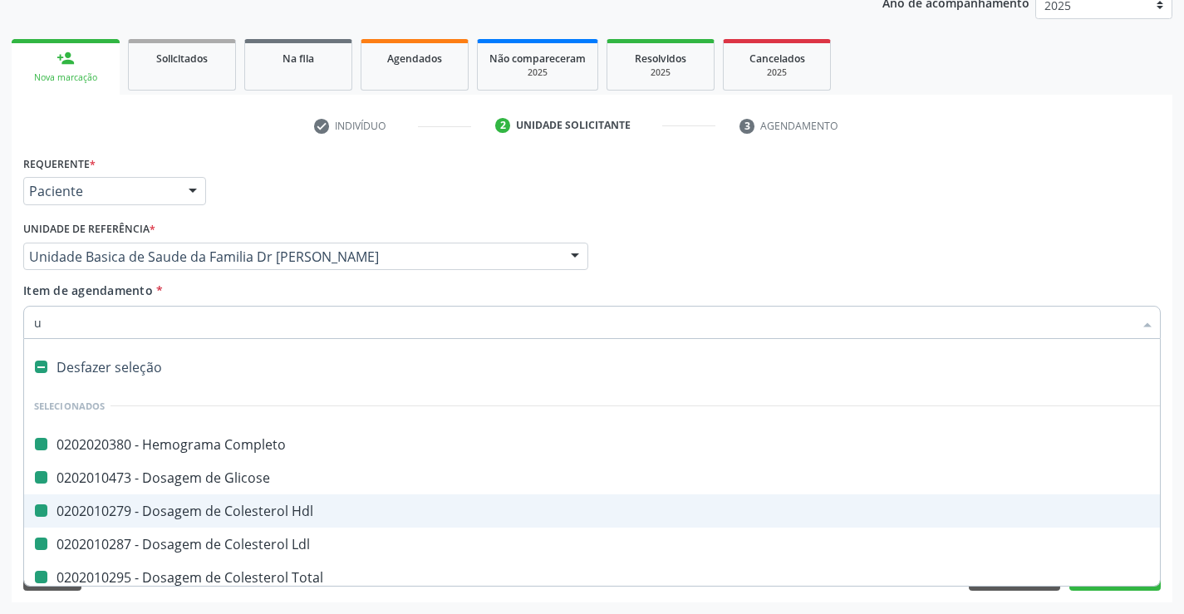
checkbox Total "false"
checkbox Triglicerideos "false"
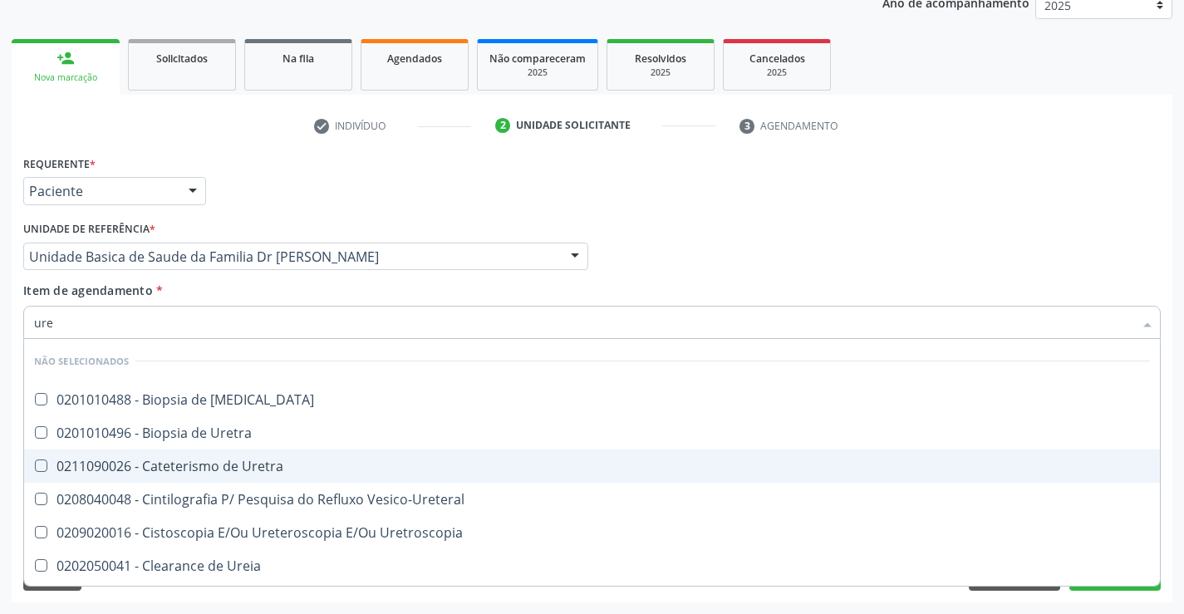
type input "urei"
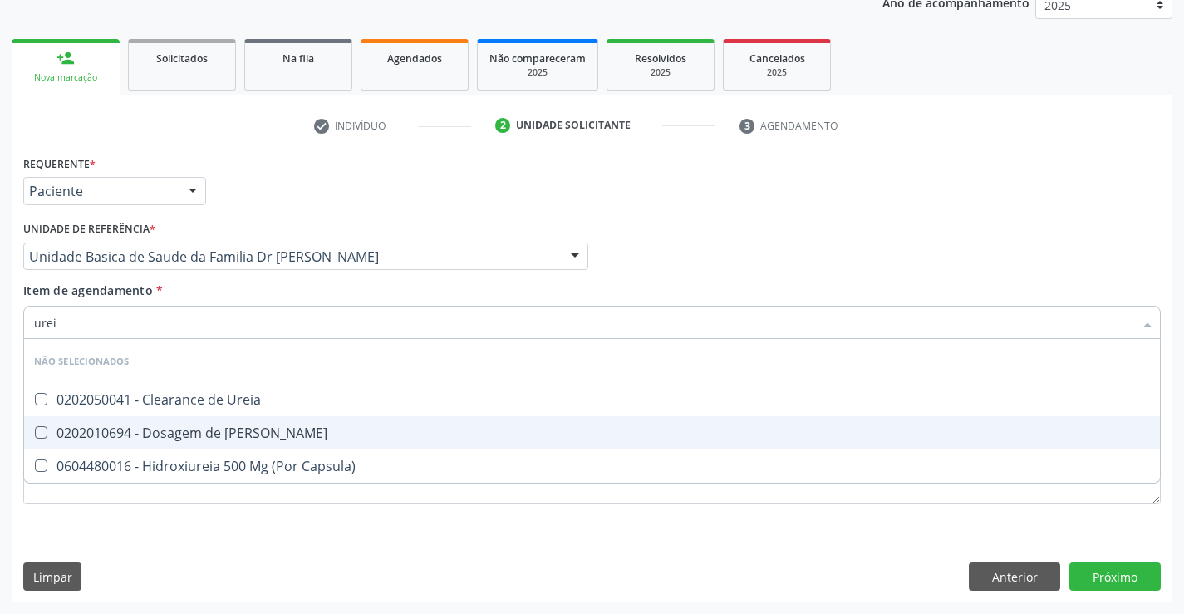
click at [175, 435] on div "0202010694 - Dosagem de [PERSON_NAME]" at bounding box center [592, 432] width 1116 height 13
checkbox Ureia "true"
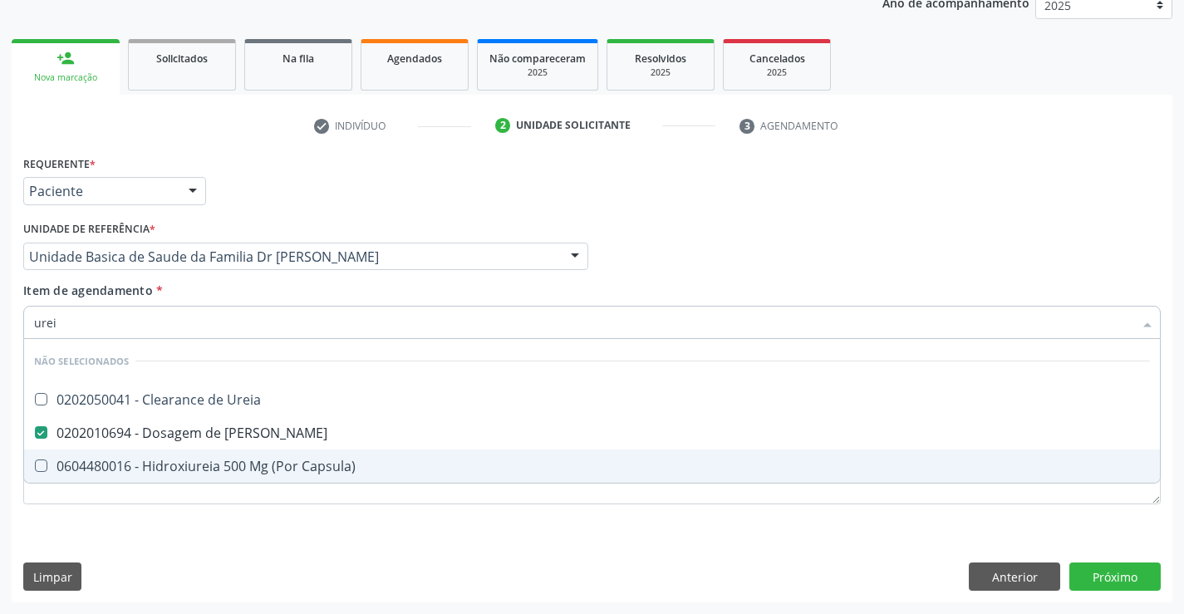
type input "urei"
click at [131, 547] on div "Requerente * Paciente Profissional de Saúde Paciente Nenhum resultado encontrad…" at bounding box center [592, 376] width 1161 height 451
checkbox Ureia "true"
checkbox Capsula\) "true"
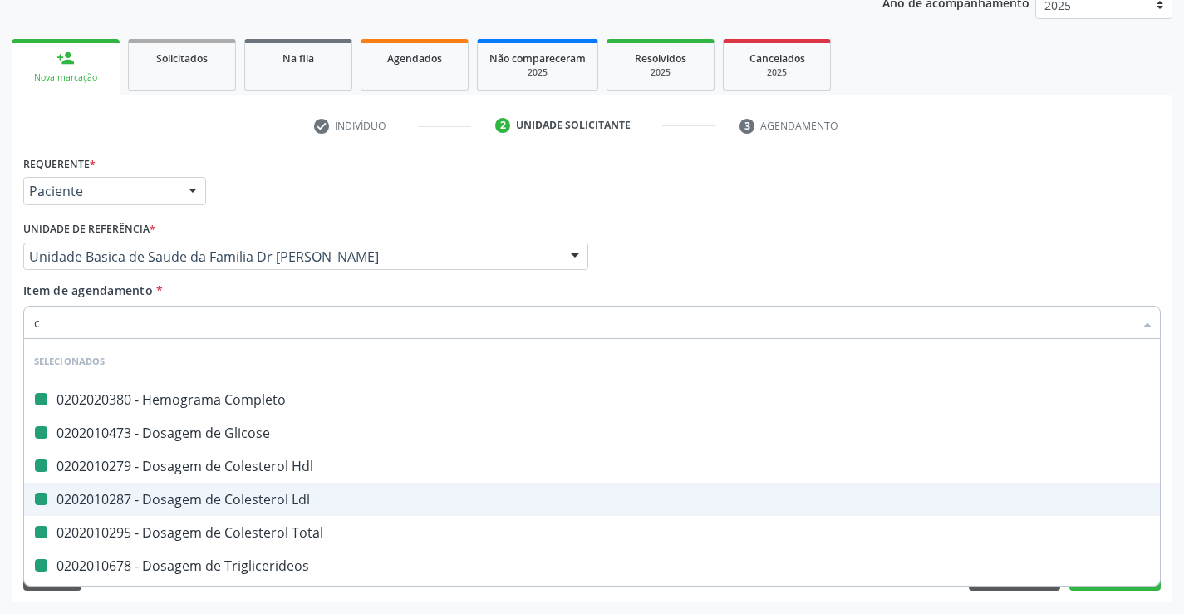
type input "cr"
checkbox Completo "false"
checkbox Glicose "false"
checkbox Hdl "false"
checkbox Ldl "false"
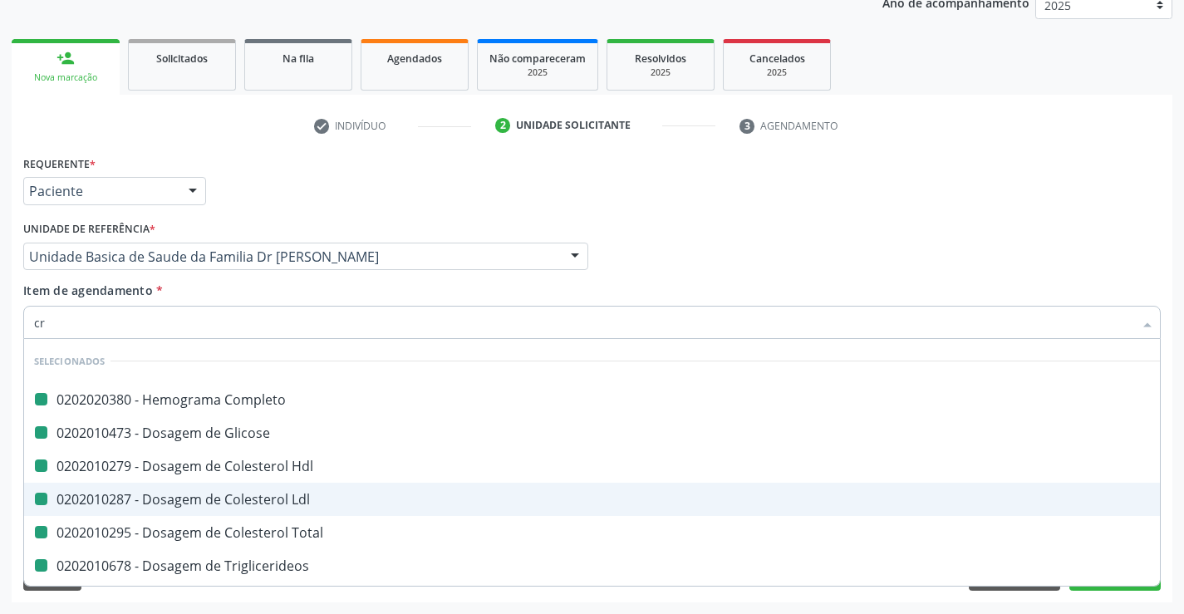
checkbox Total "false"
checkbox Triglicerideos "false"
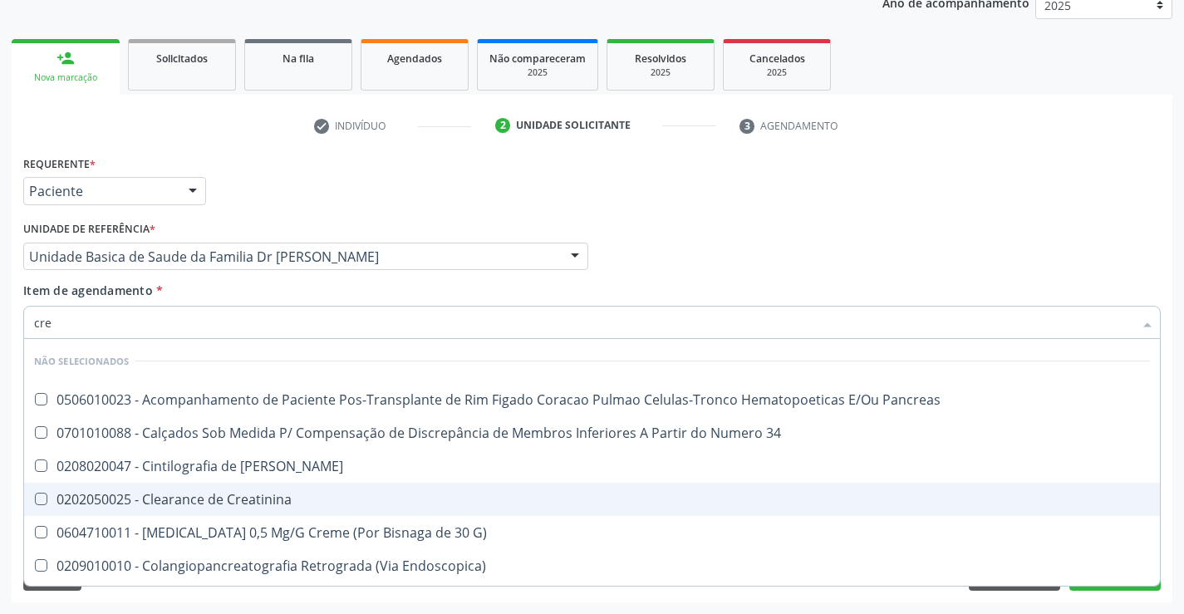
type input "crea"
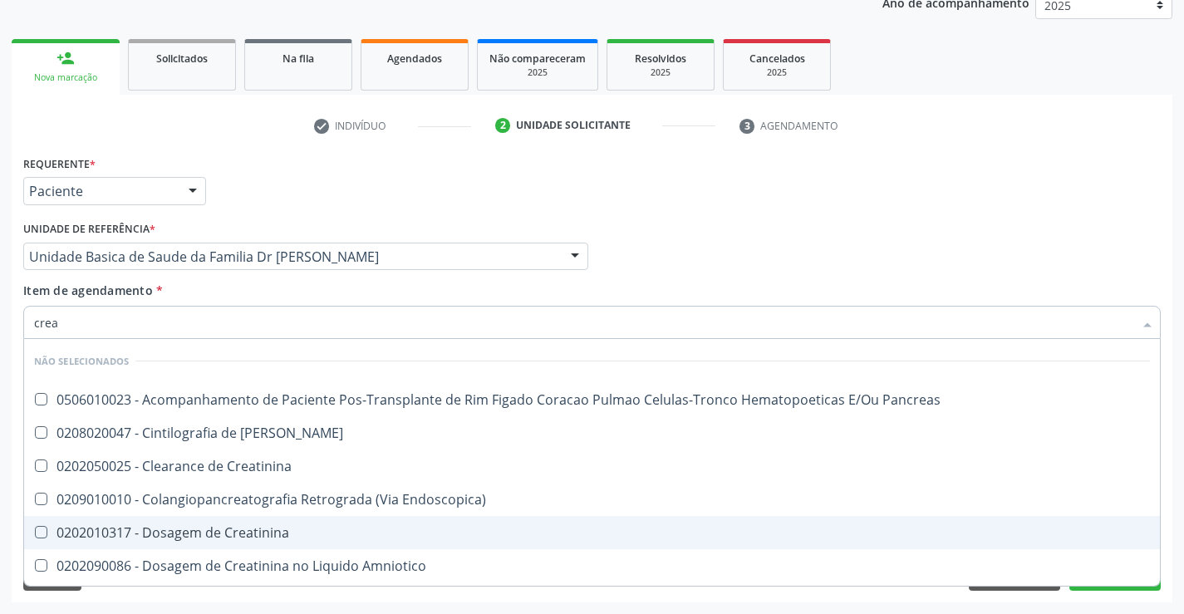
click at [194, 530] on div "0202010317 - Dosagem de Creatinina" at bounding box center [592, 532] width 1116 height 13
checkbox Creatinina "true"
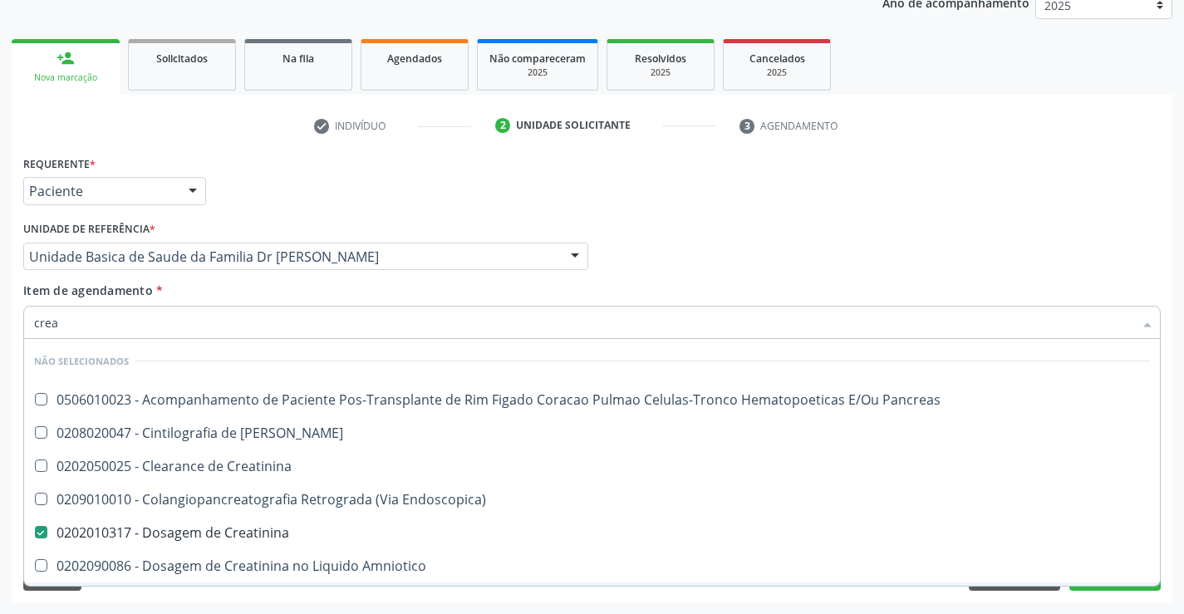
click at [169, 603] on div "Acompanhamento Acompanhe a situação das marcações correntes e finalizadas Relat…" at bounding box center [592, 248] width 1184 height 732
checkbox Pancreas "true"
checkbox Creatinina "true"
checkbox Endoscopica\) "true"
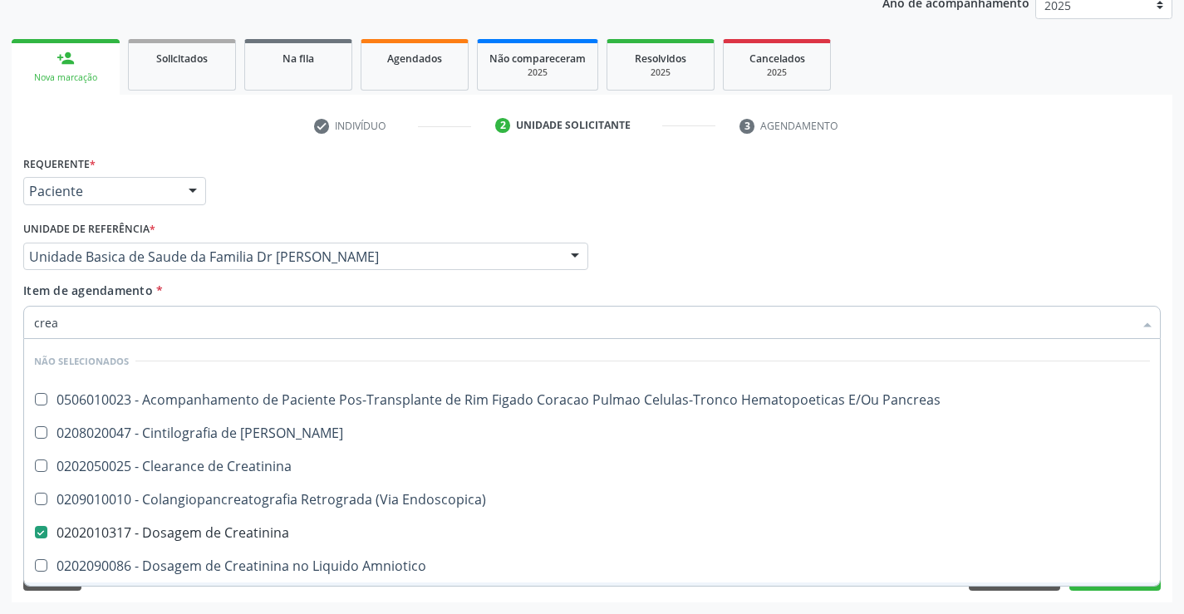
checkbox Amniotico "true"
checkbox Mb "true"
checkbox \(Cpk\) "true"
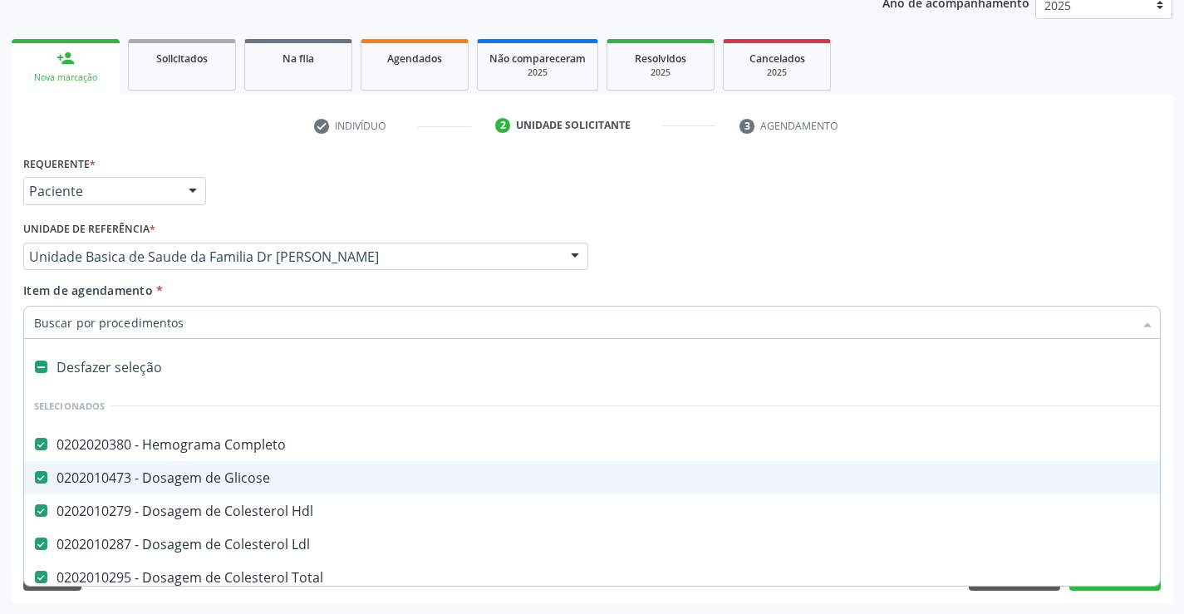
type input "t"
checkbox Creatinina "false"
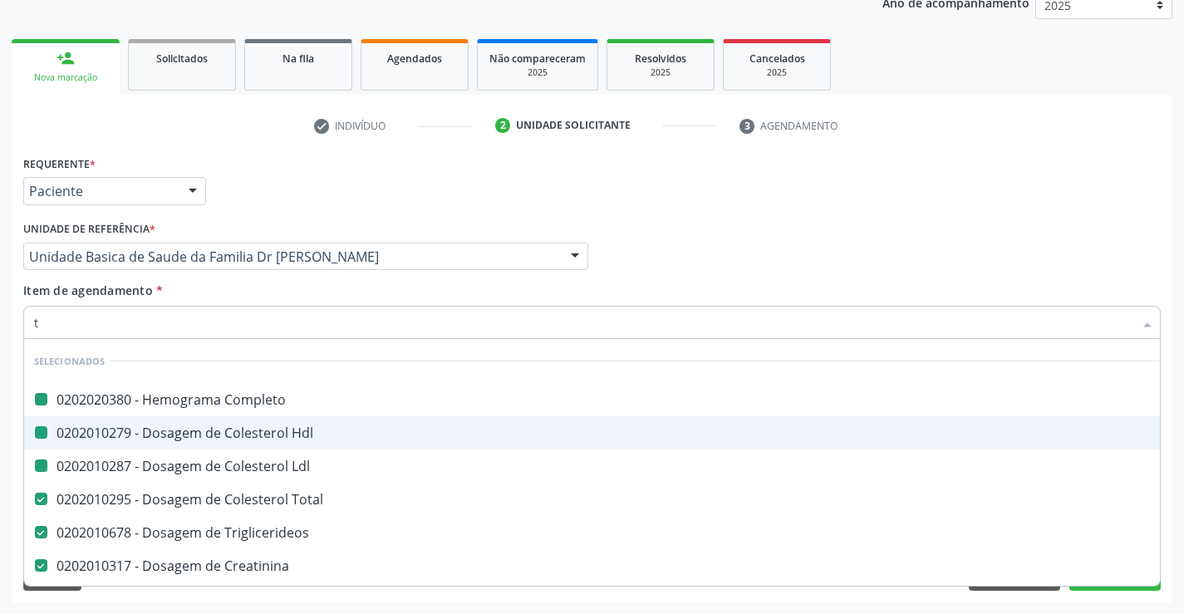
type input "tg"
checkbox Completo "false"
checkbox Hdl "false"
checkbox Ldl "false"
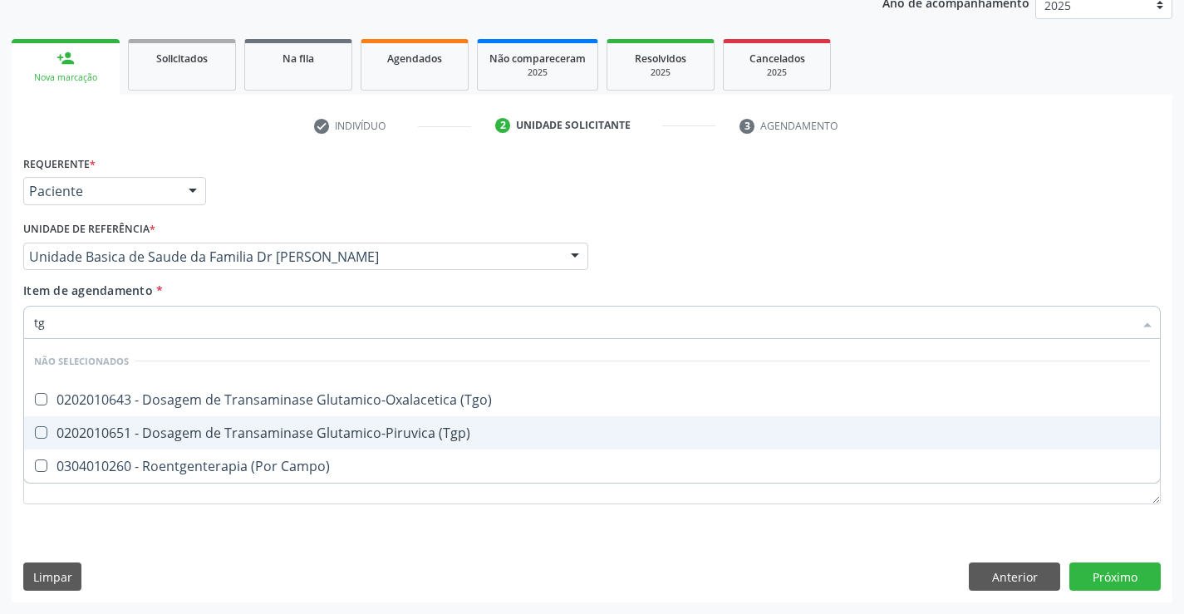
click at [167, 428] on div "0202010651 - Dosagem de Transaminase Glutamico-Piruvica (Tgp)" at bounding box center [592, 432] width 1116 height 13
checkbox \(Tgp\) "true"
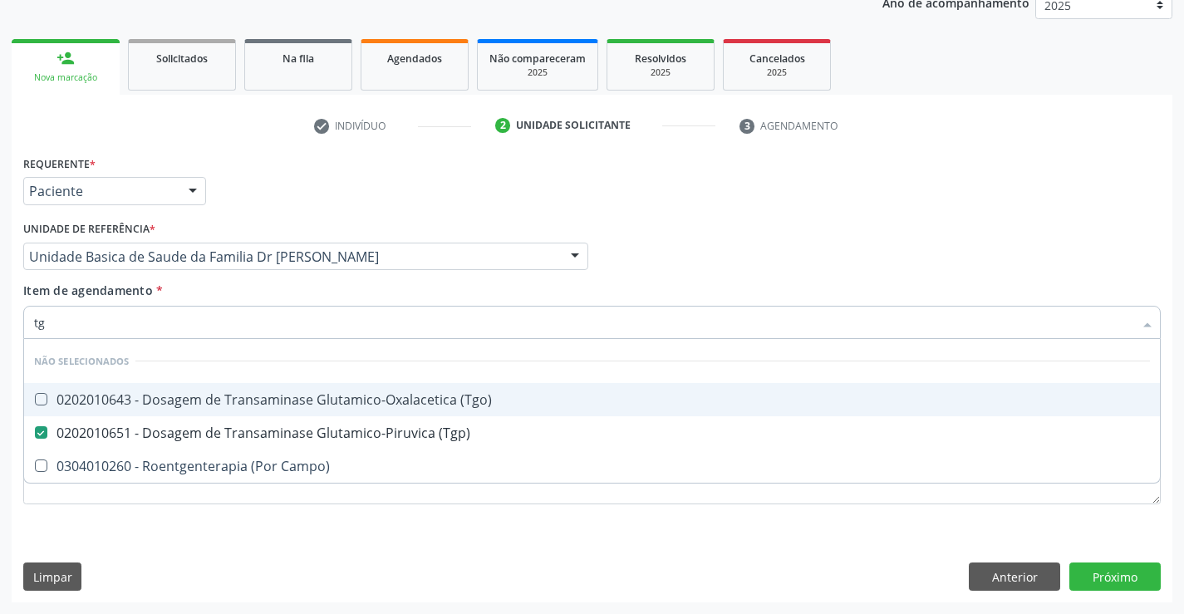
click at [173, 395] on div "0202010643 - Dosagem de Transaminase Glutamico-Oxalacetica (Tgo)" at bounding box center [592, 399] width 1116 height 13
checkbox \(Tgo\) "true"
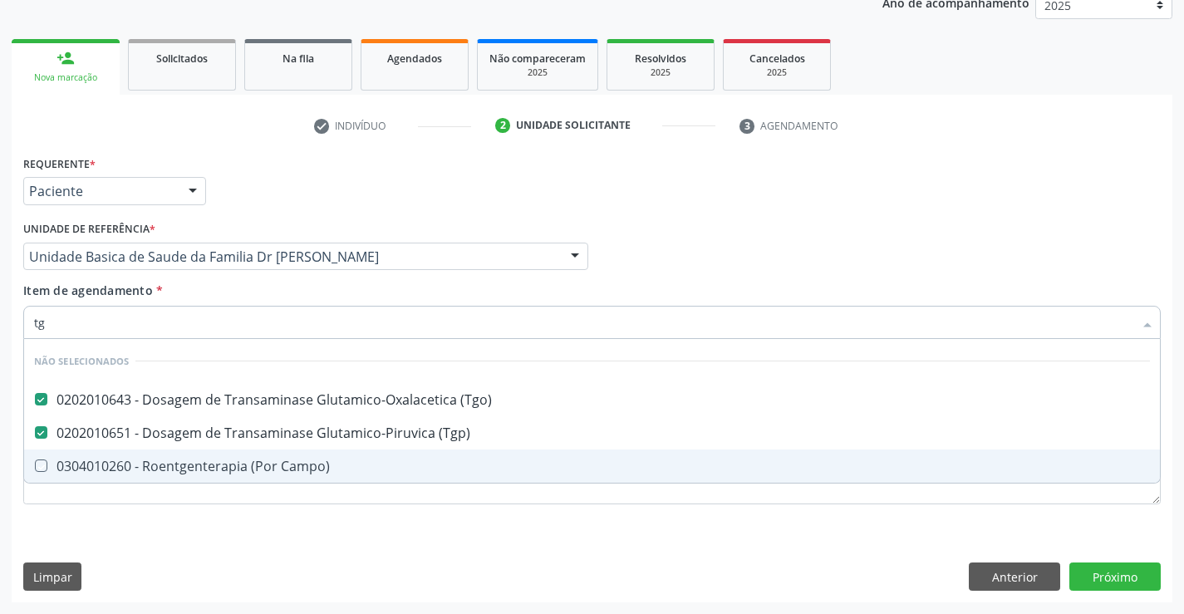
click at [157, 511] on div "Requerente * Paciente Profissional de Saúde Paciente Nenhum resultado encontrad…" at bounding box center [592, 339] width 1138 height 376
checkbox Campo\) "true"
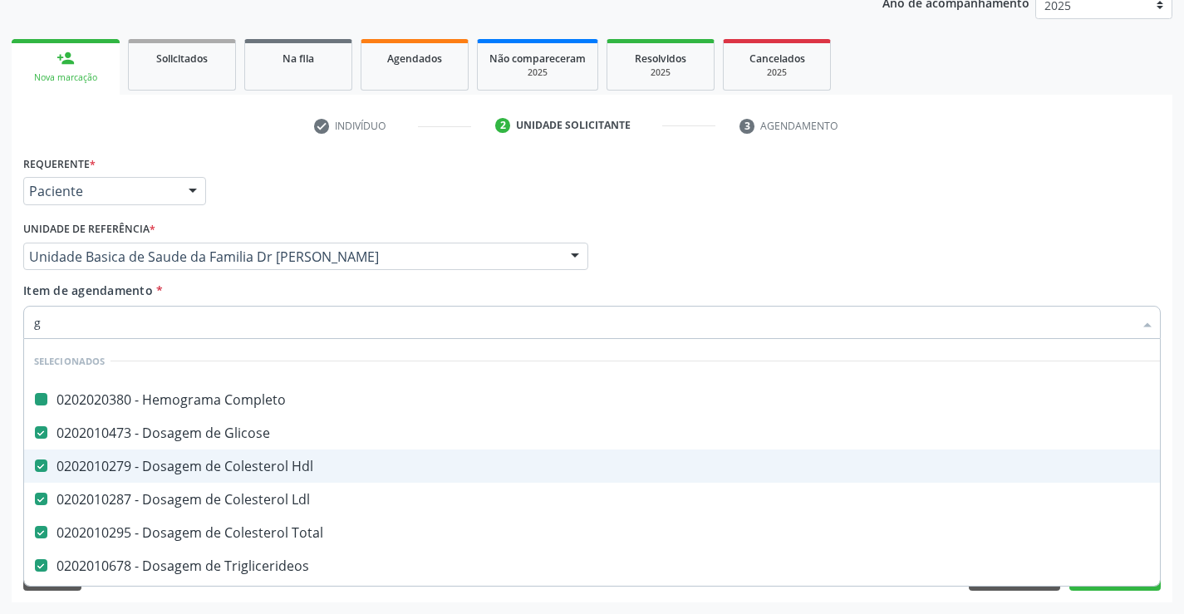
type input "gs"
checkbox Completo "false"
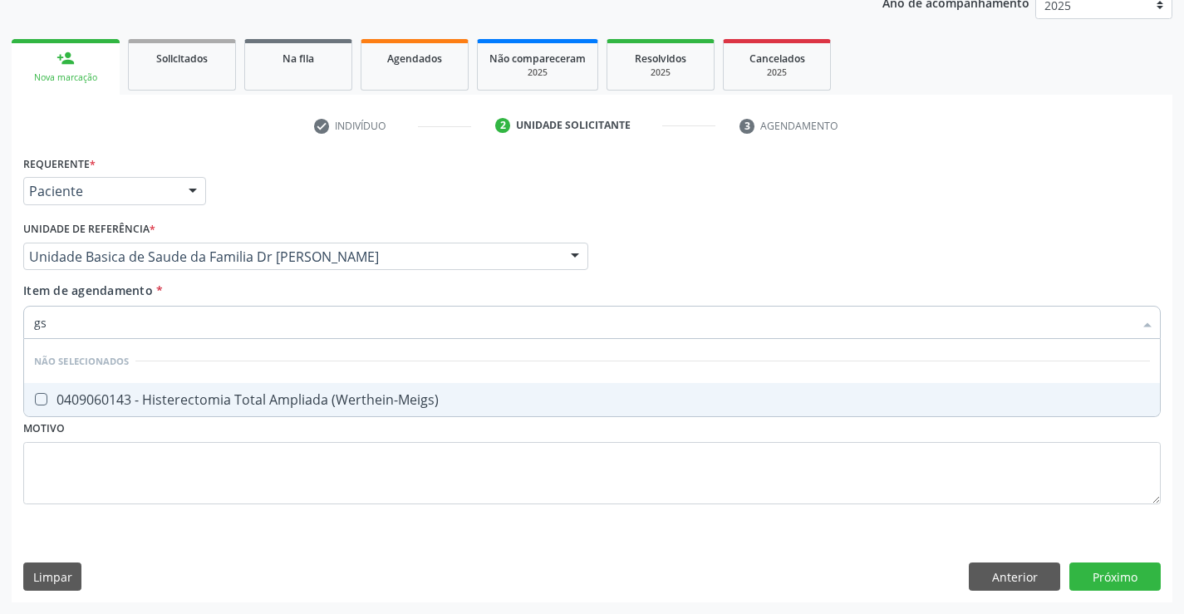
type input "g"
checkbox \(Werthein-Meigs\) "true"
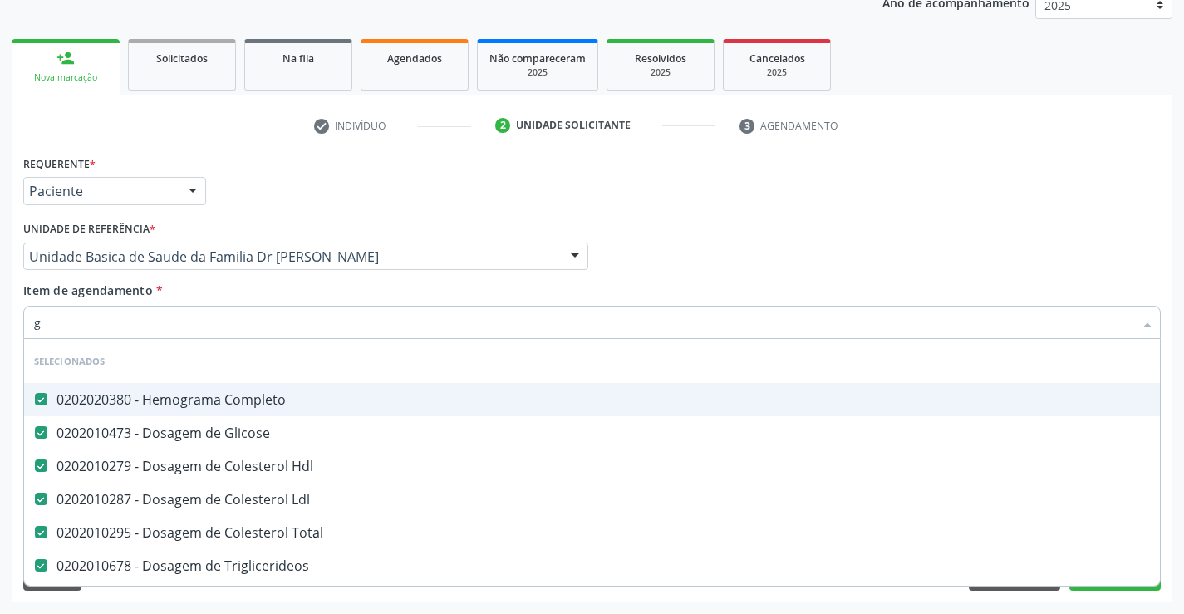
type input "ga"
checkbox Completo "false"
checkbox Glicose "false"
checkbox Hdl "false"
checkbox Ldl "false"
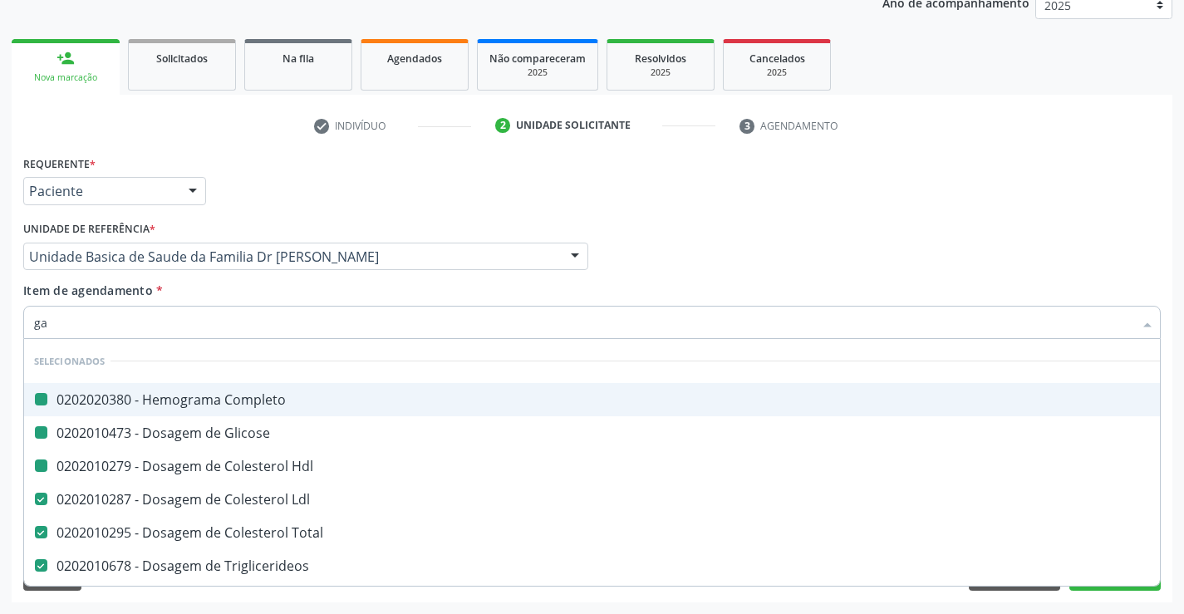
checkbox Total "false"
checkbox Triglicerideos "false"
checkbox Ureia "false"
checkbox Creatinina "false"
checkbox \(Tgp\) "false"
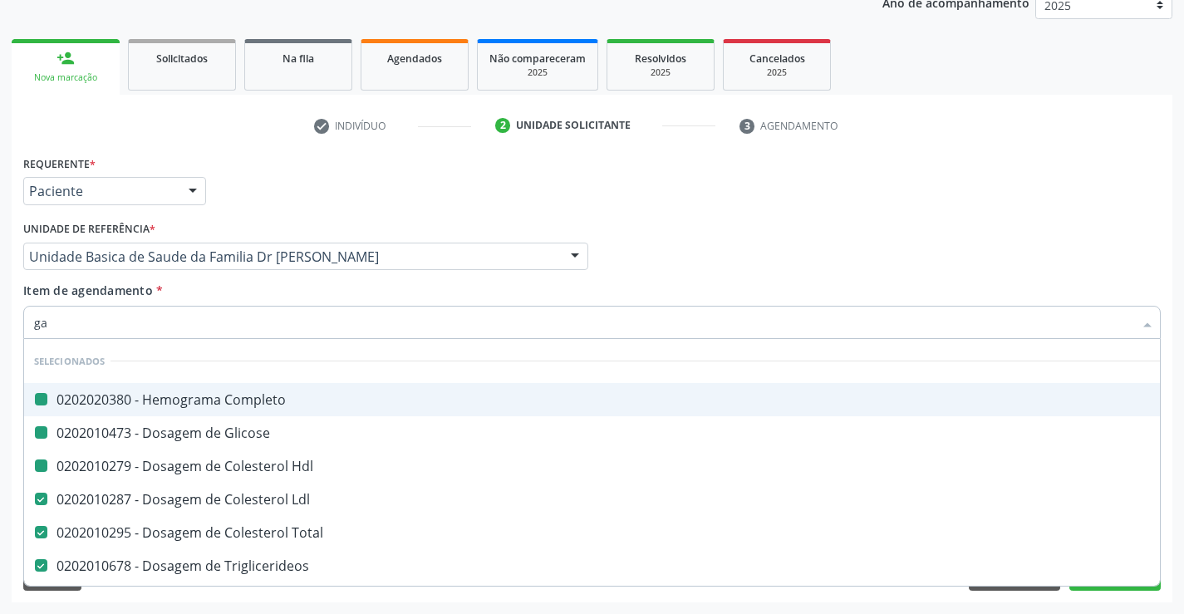
checkbox \(Tgo\) "false"
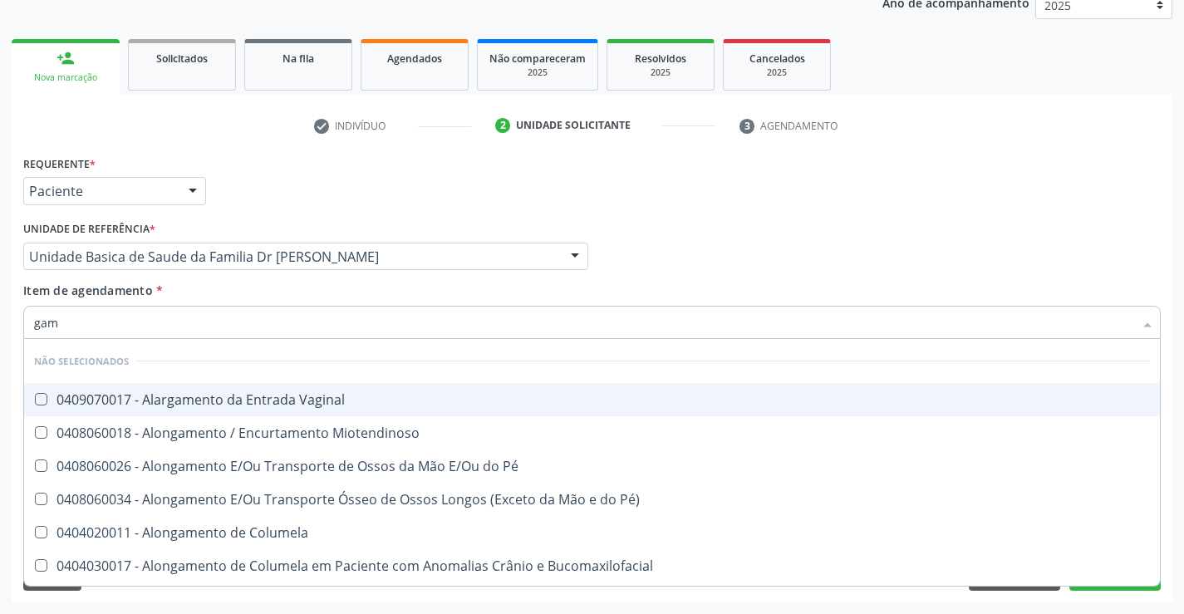
type input "gama"
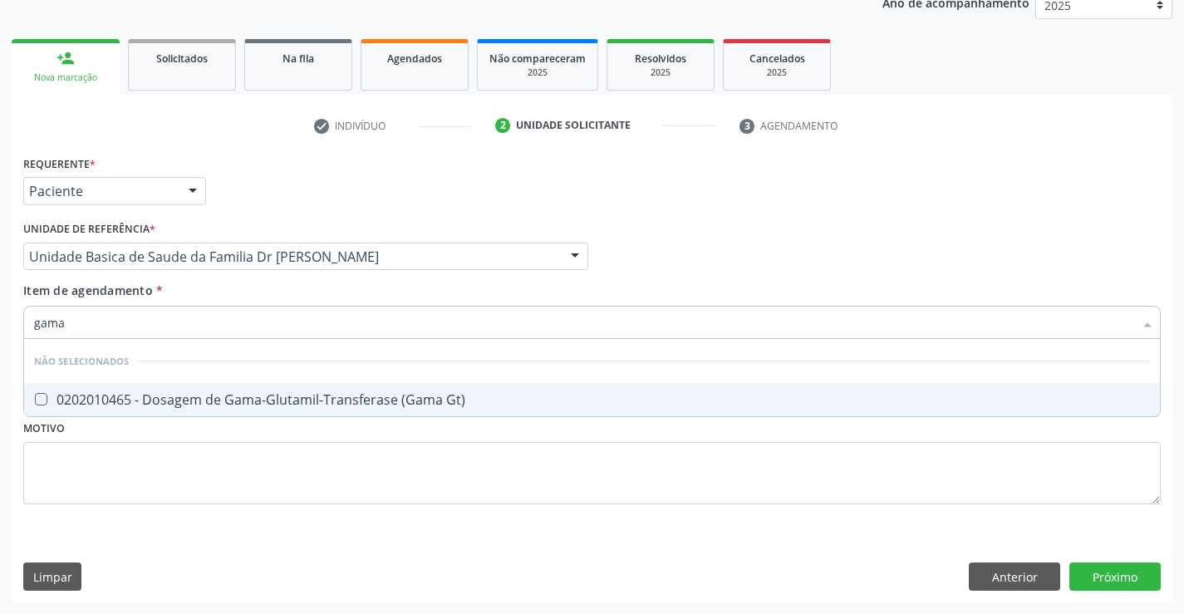
click at [165, 398] on div "0202010465 - Dosagem de Gama-Glutamil-Transferase (Gama Gt)" at bounding box center [592, 399] width 1116 height 13
checkbox Gt\) "true"
click at [150, 464] on div "Requerente * Paciente Profissional de Saúde Paciente Nenhum resultado encontrad…" at bounding box center [592, 339] width 1138 height 376
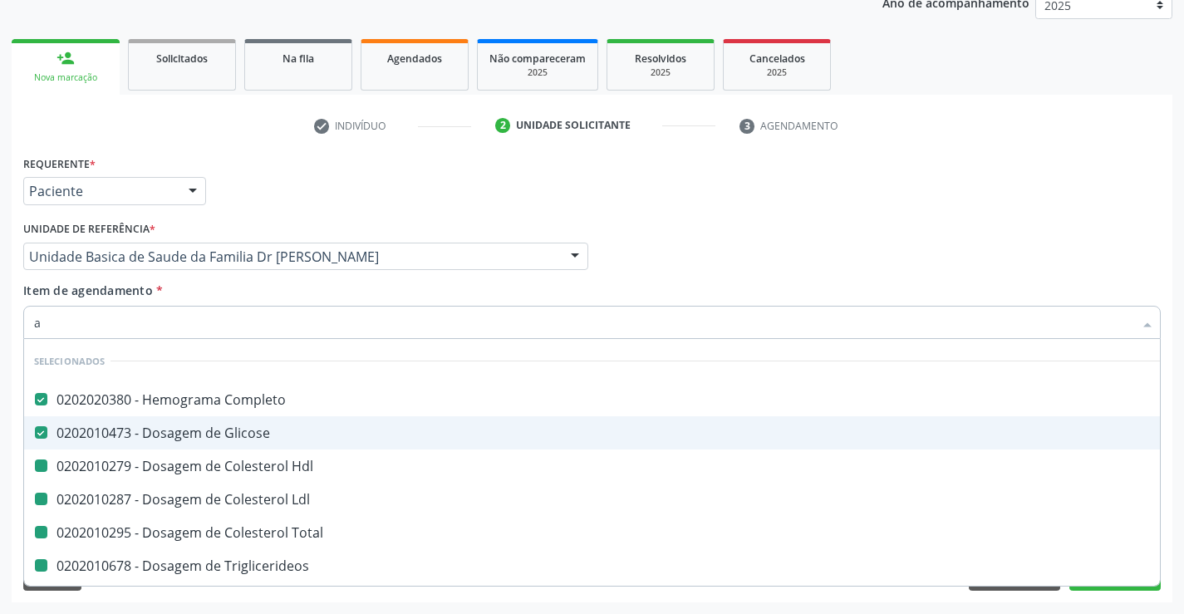
type input "ac"
checkbox Hdl "false"
checkbox Ldl "false"
checkbox Total "false"
checkbox Triglicerideos "false"
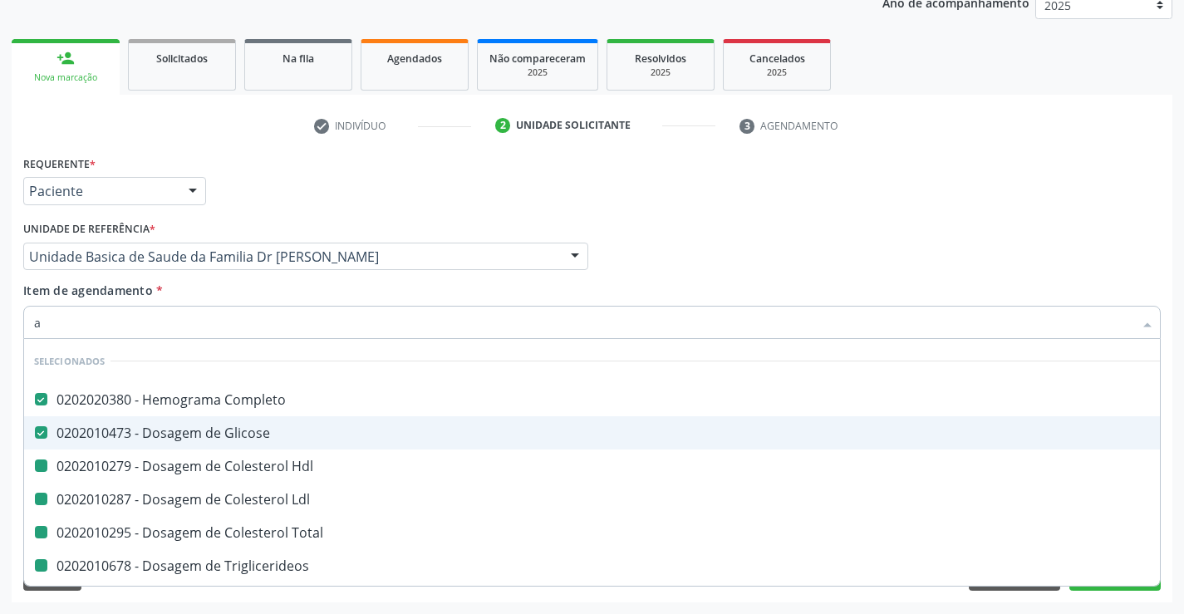
checkbox Ureia "false"
checkbox Creatinina "false"
checkbox \(Tgp\) "false"
checkbox \(Tgo\) "false"
checkbox Gt\) "false"
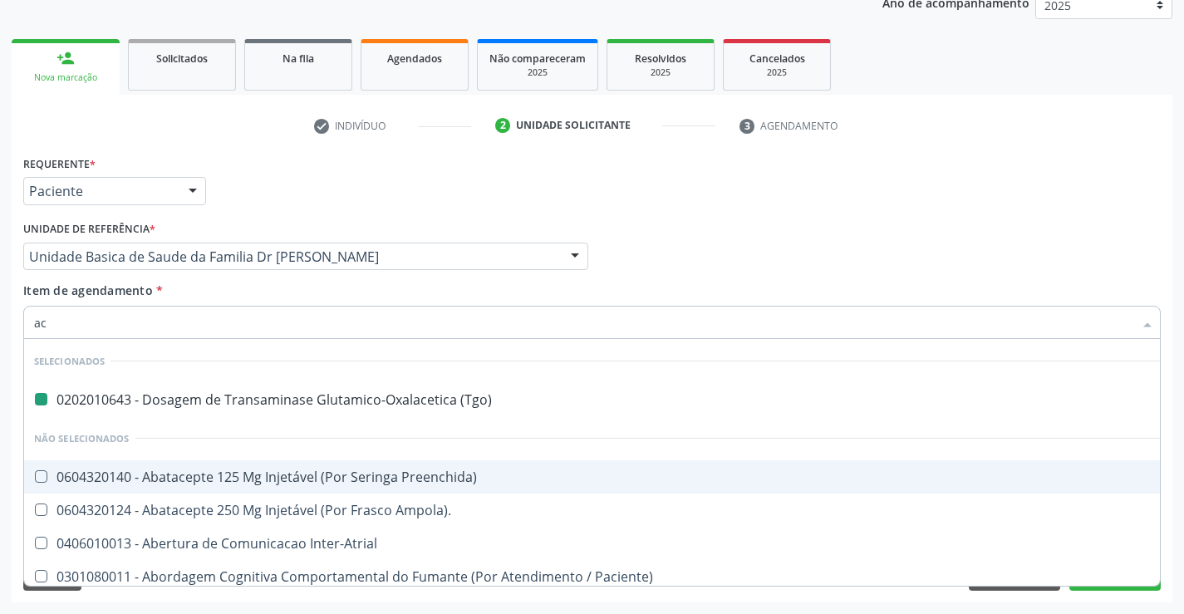
type input "aci"
checkbox \(Tgo\) "false"
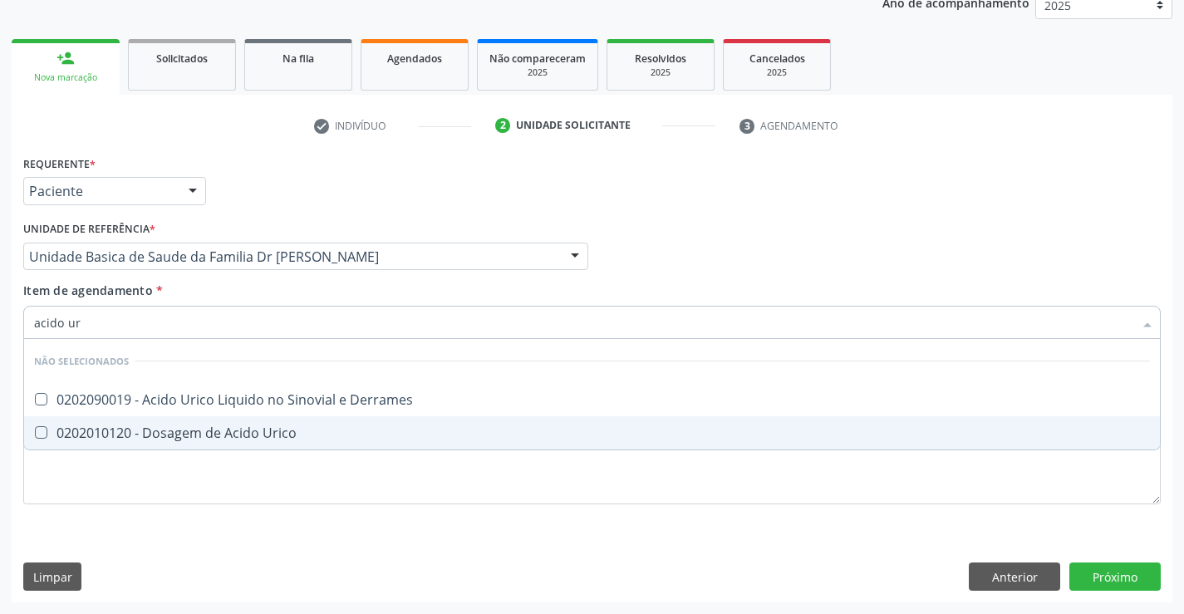
type input "acido uri"
click at [129, 426] on div "0202010120 - Dosagem de Acido Urico" at bounding box center [592, 432] width 1116 height 13
checkbox Urico "true"
click at [118, 520] on div "Requerente * Paciente Profissional de Saúde Paciente Nenhum resultado encontrad…" at bounding box center [592, 339] width 1138 height 376
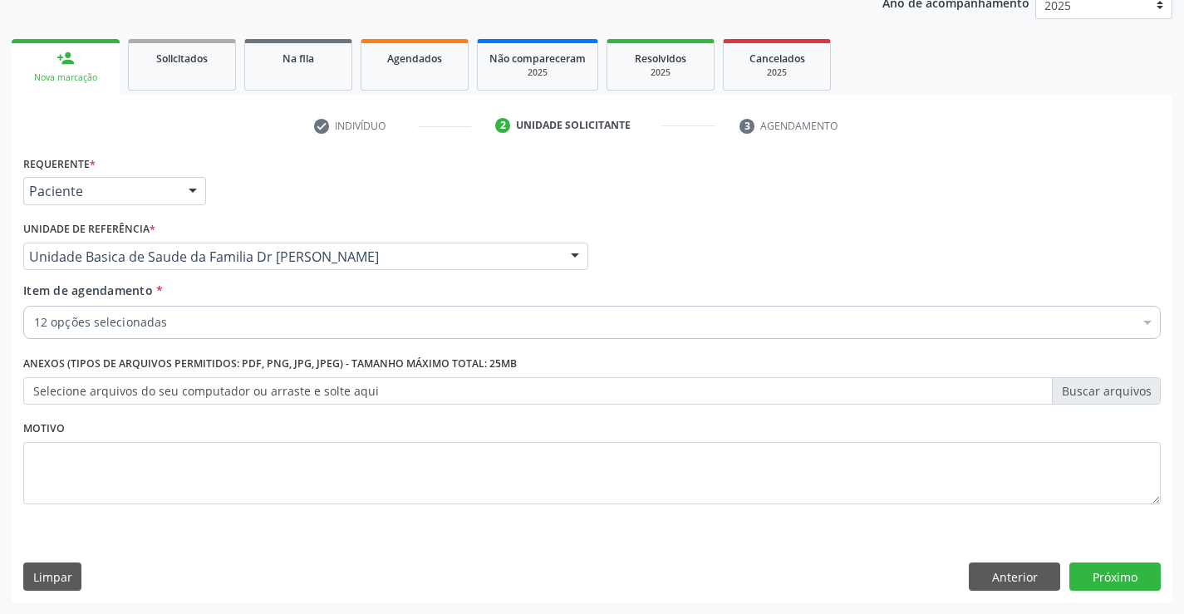
checkbox Completo "true"
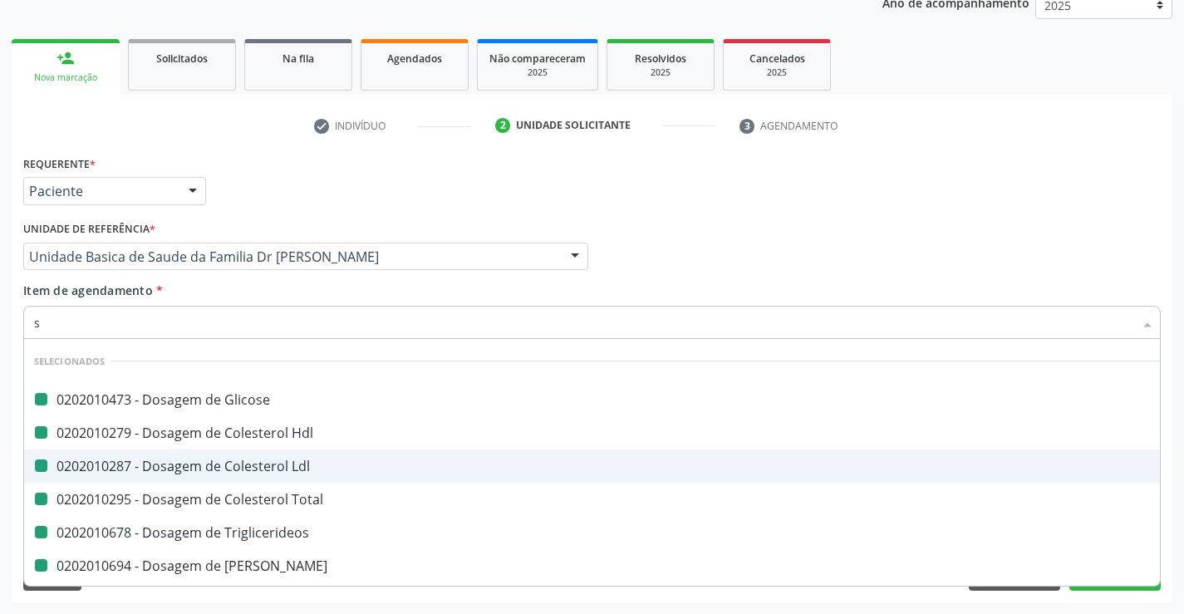
type input "si"
checkbox Glicose "false"
checkbox Hdl "false"
checkbox Ldl "false"
checkbox Total "false"
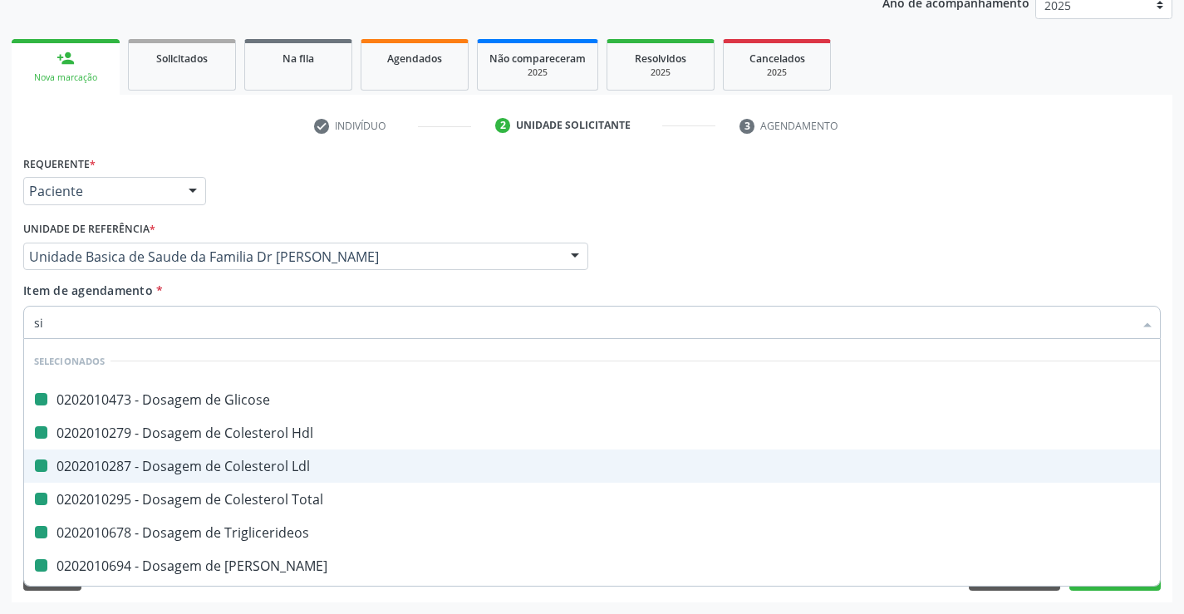
checkbox Triglicerideos "false"
checkbox Ureia "false"
checkbox Creatinina "false"
checkbox \(Tgp\) "false"
checkbox \(Tgo\) "false"
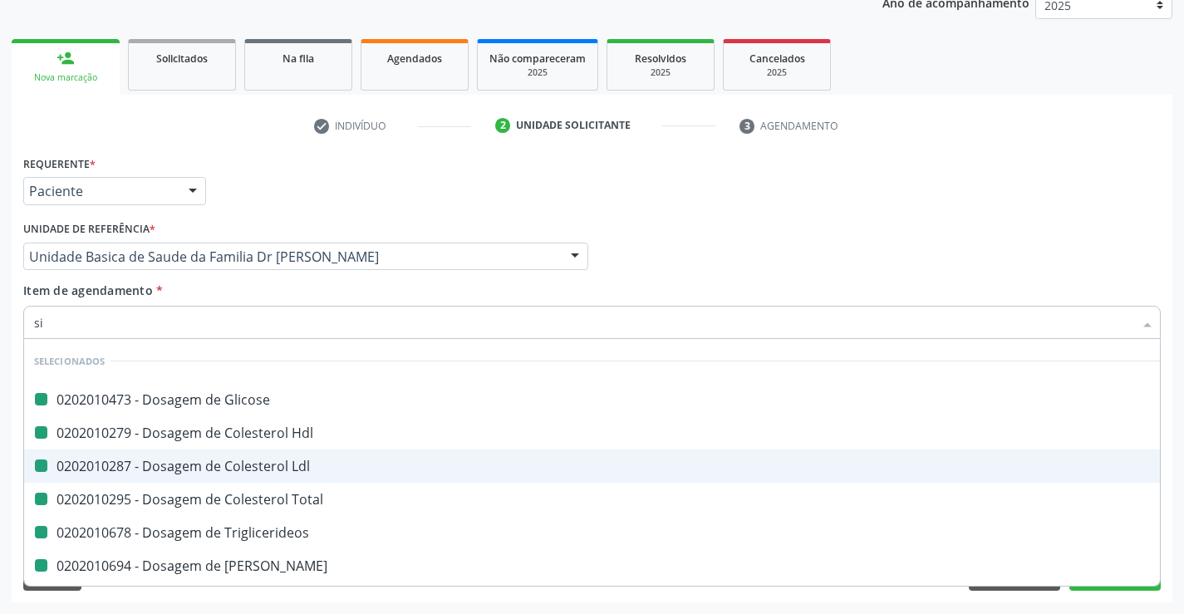
checkbox Gt\) "false"
checkbox Urico "false"
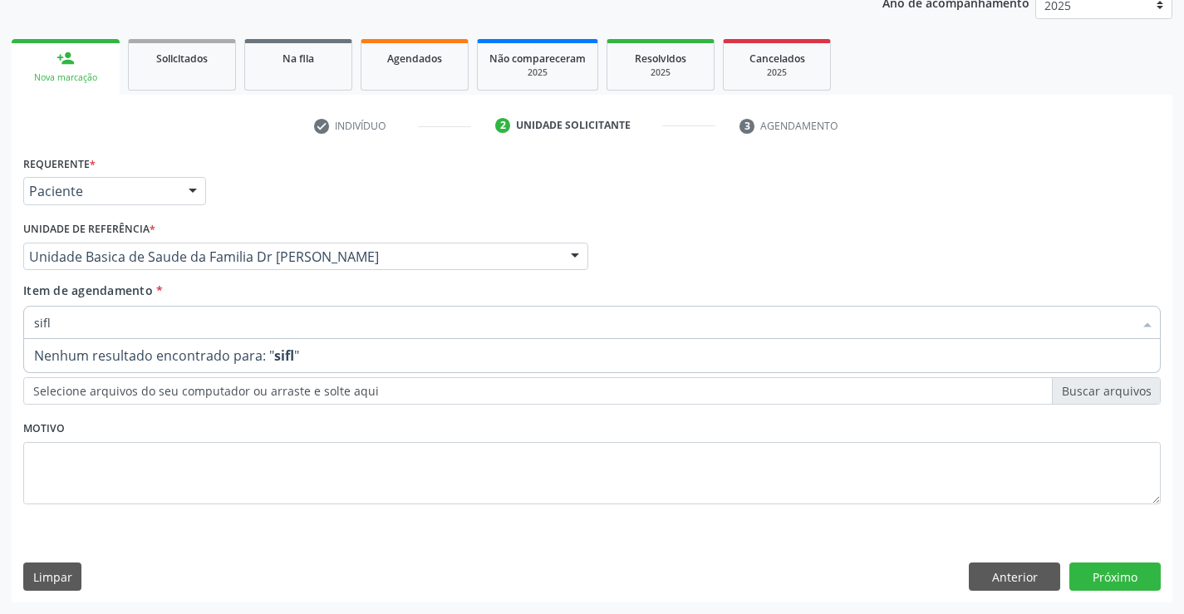
type input "sif"
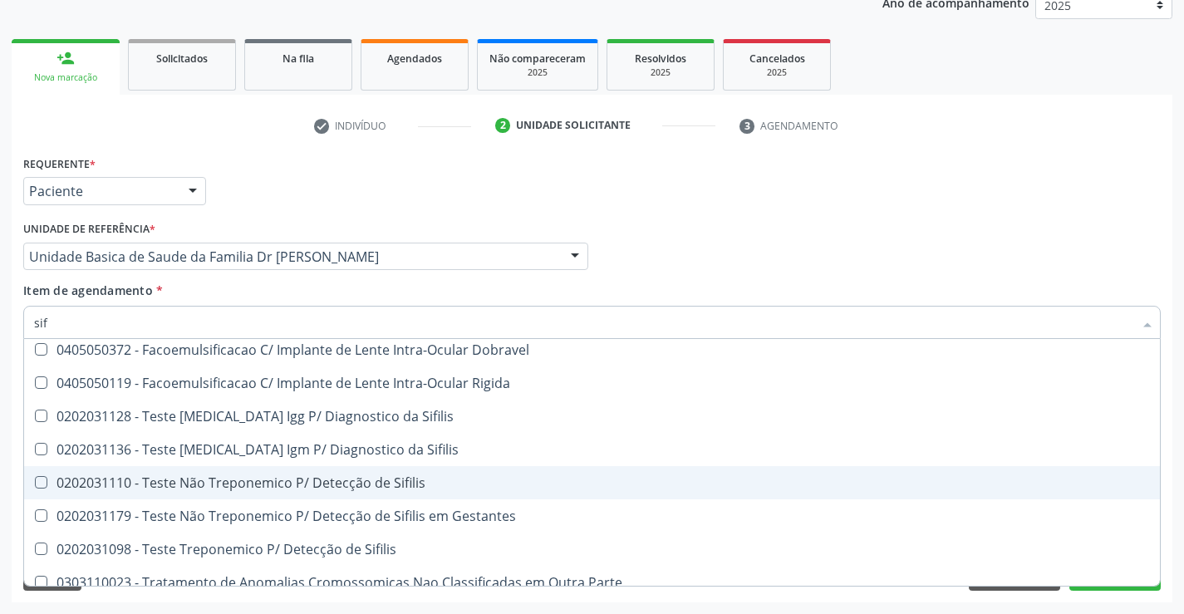
scroll to position [96, 0]
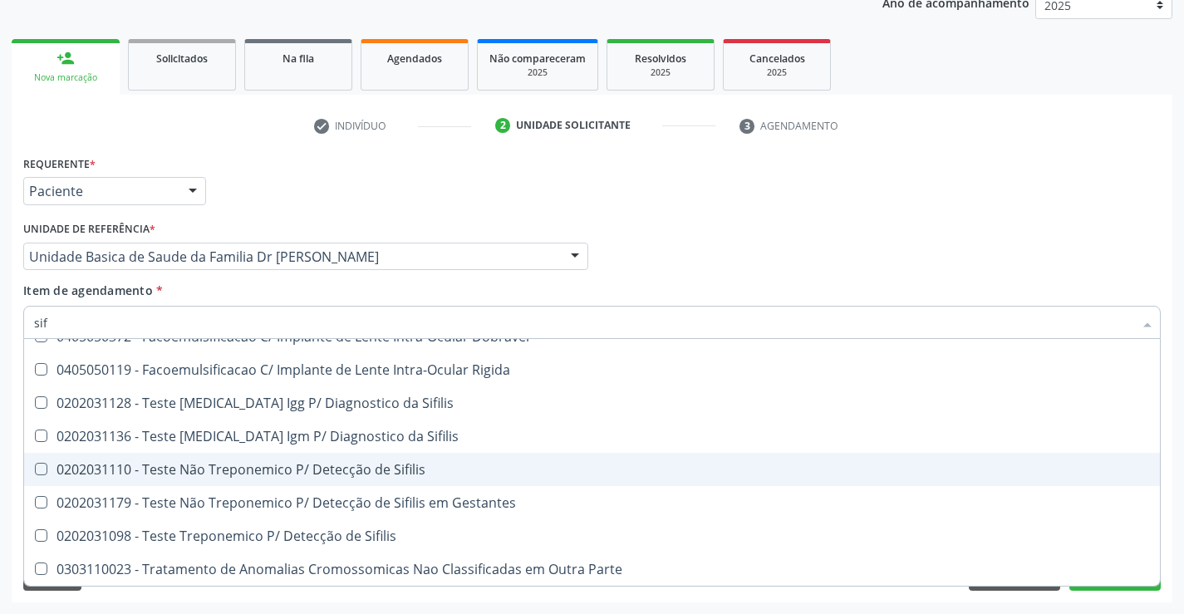
click at [397, 466] on div "0202031110 - Teste Não Treponemico P/ Detecção de Sifilis" at bounding box center [592, 469] width 1116 height 13
checkbox Sifilis "true"
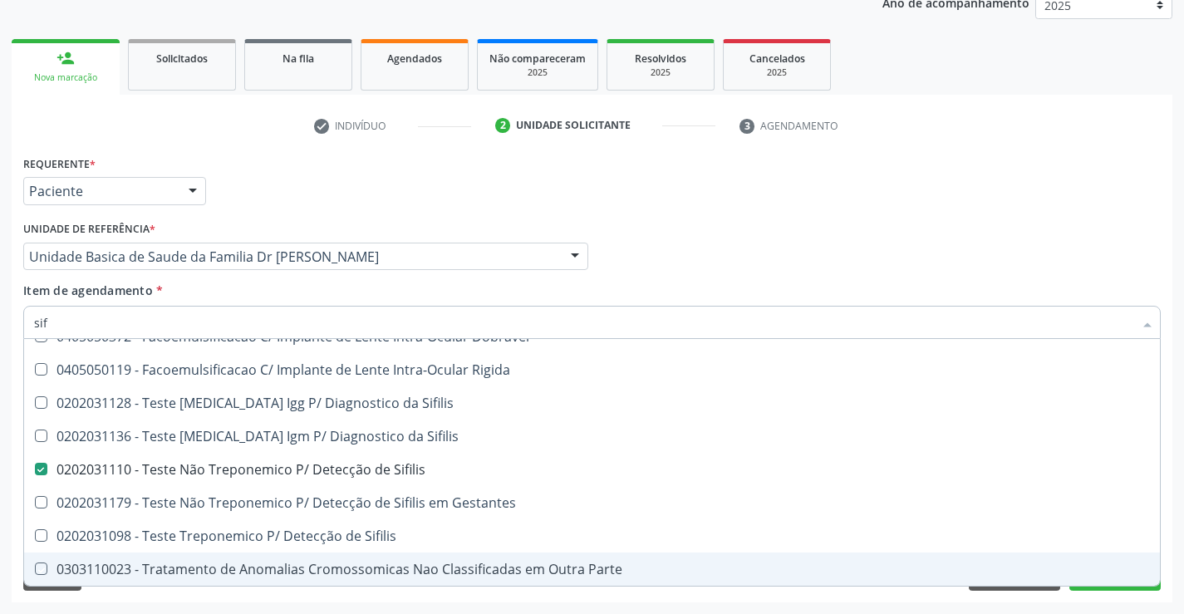
click at [196, 595] on div "Requerente * Paciente Profissional de Saúde Paciente Nenhum resultado encontrad…" at bounding box center [592, 376] width 1161 height 451
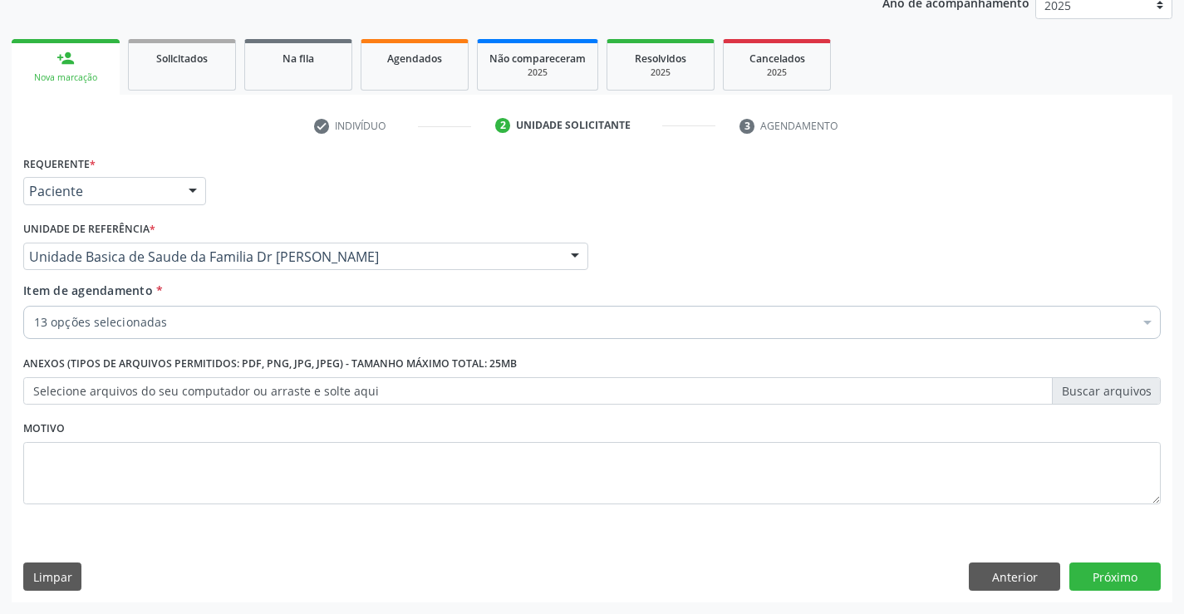
scroll to position [0, 0]
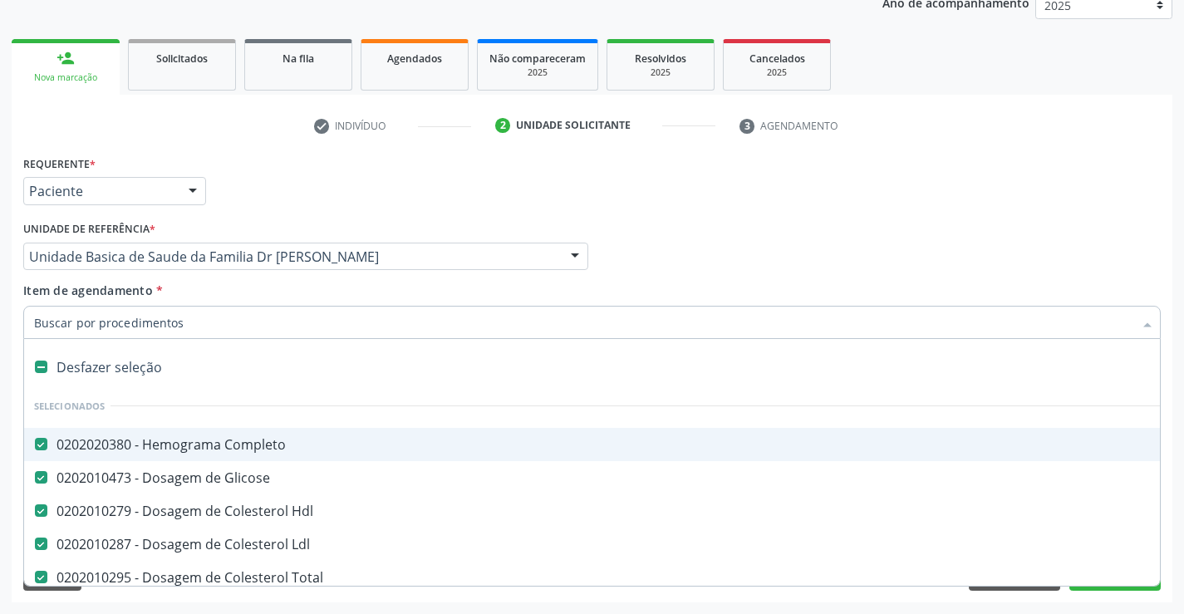
type input "u"
checkbox Ureia "false"
checkbox Creatinina "false"
checkbox \(Tgp\) "false"
checkbox \(Tgo\) "false"
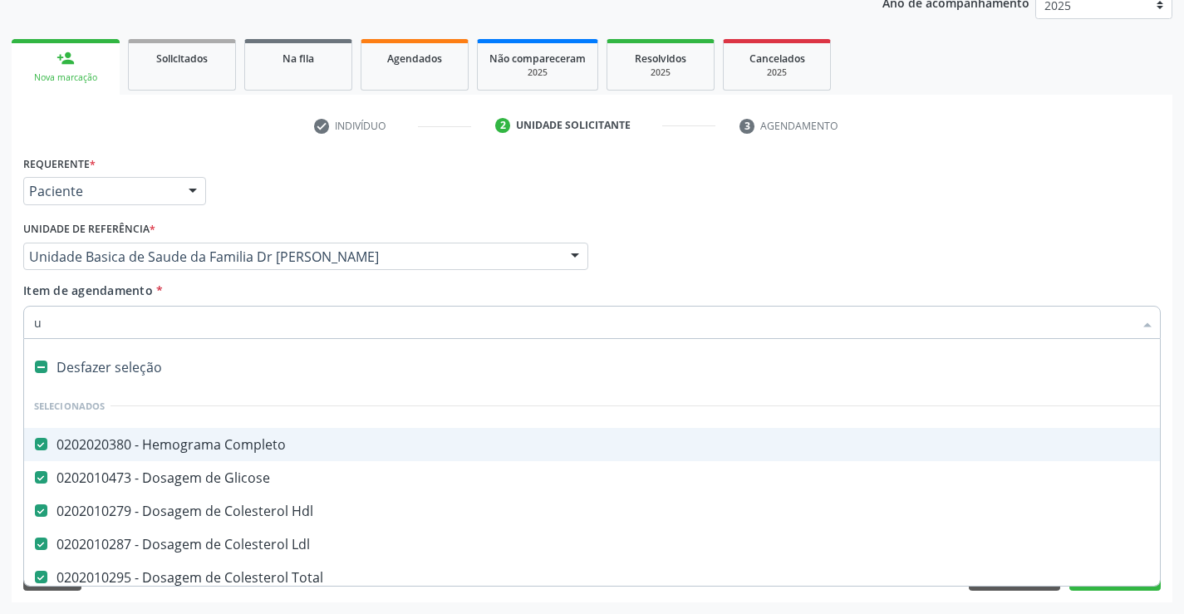
checkbox Gt\) "false"
checkbox Urico "false"
checkbox Sifilis "false"
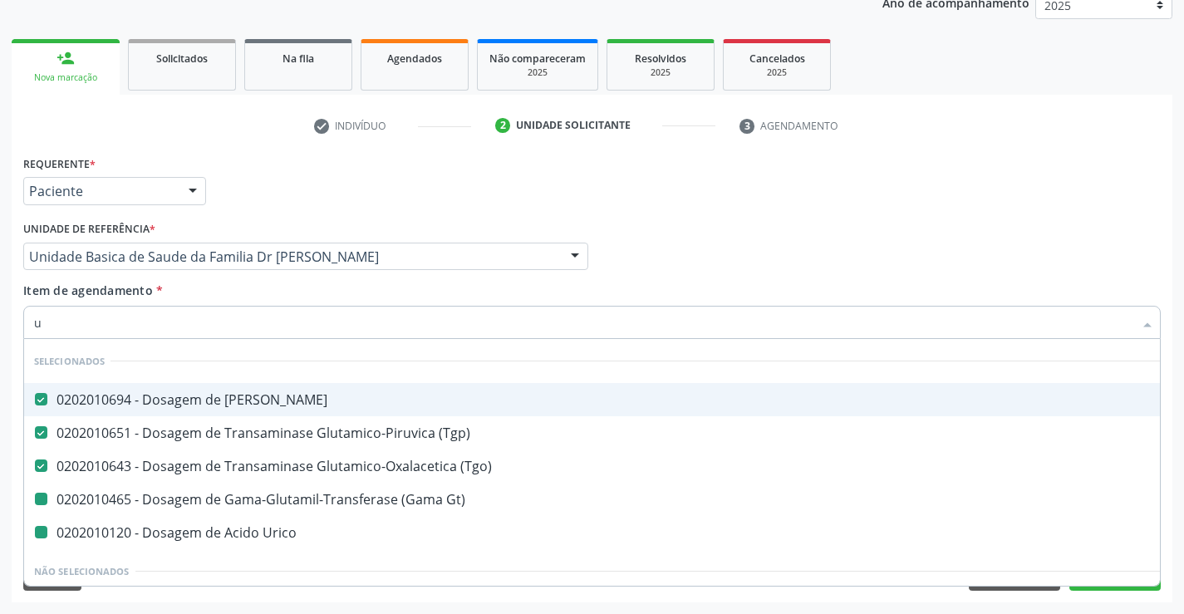
type input "ur"
checkbox Gt\) "false"
checkbox Urico "false"
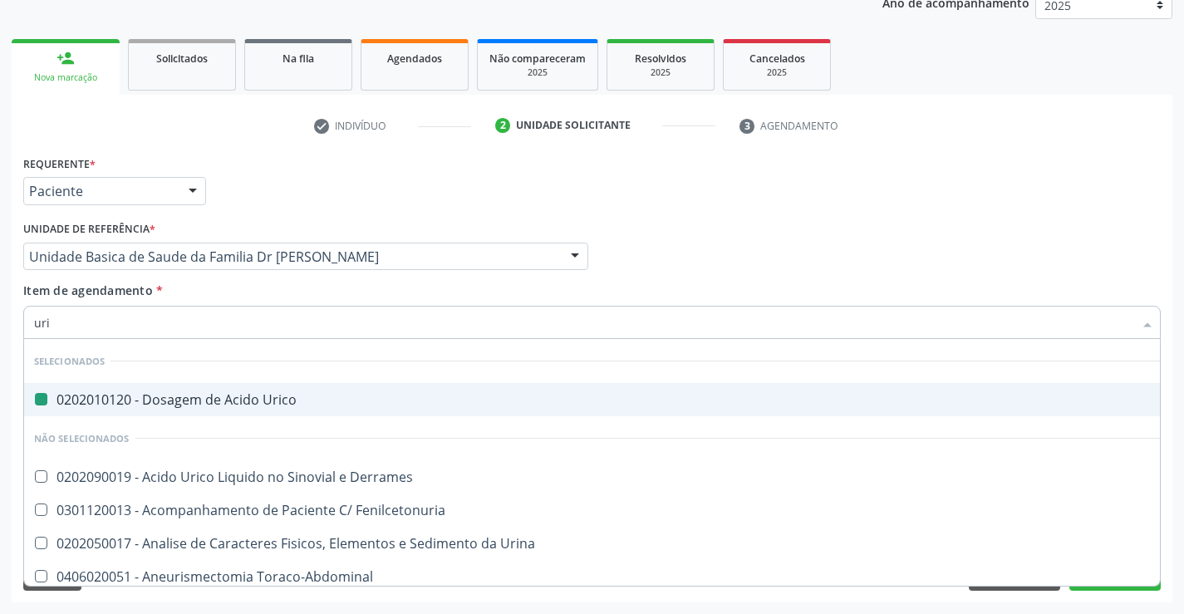
type input "urin"
checkbox Urico "false"
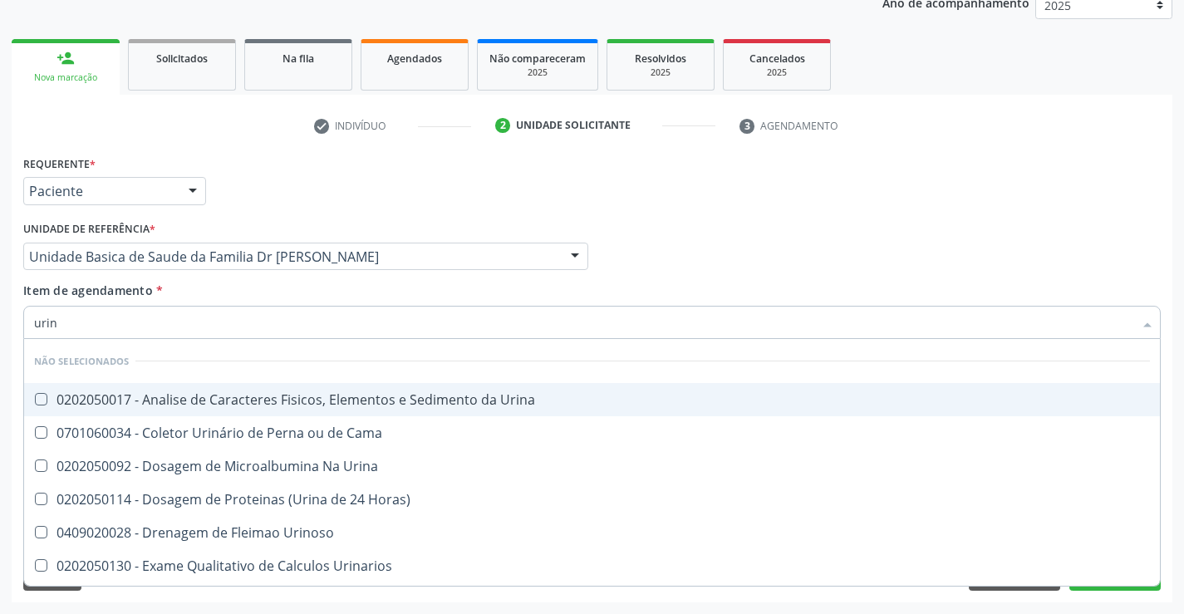
type input "urina"
click at [204, 399] on div "0202050017 - Analise de Caracteres Fisicos, Elementos e Sedimento da Urina" at bounding box center [592, 399] width 1116 height 13
checkbox Urina "true"
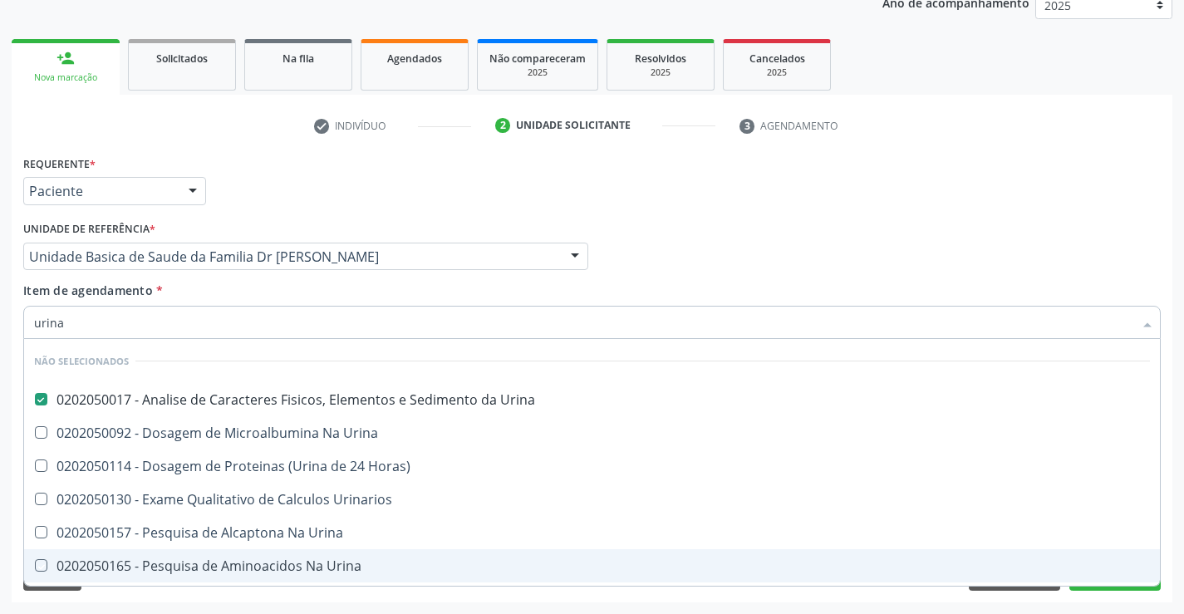
click at [212, 598] on div "Requerente * Paciente Profissional de Saúde Paciente Nenhum resultado encontrad…" at bounding box center [592, 376] width 1161 height 451
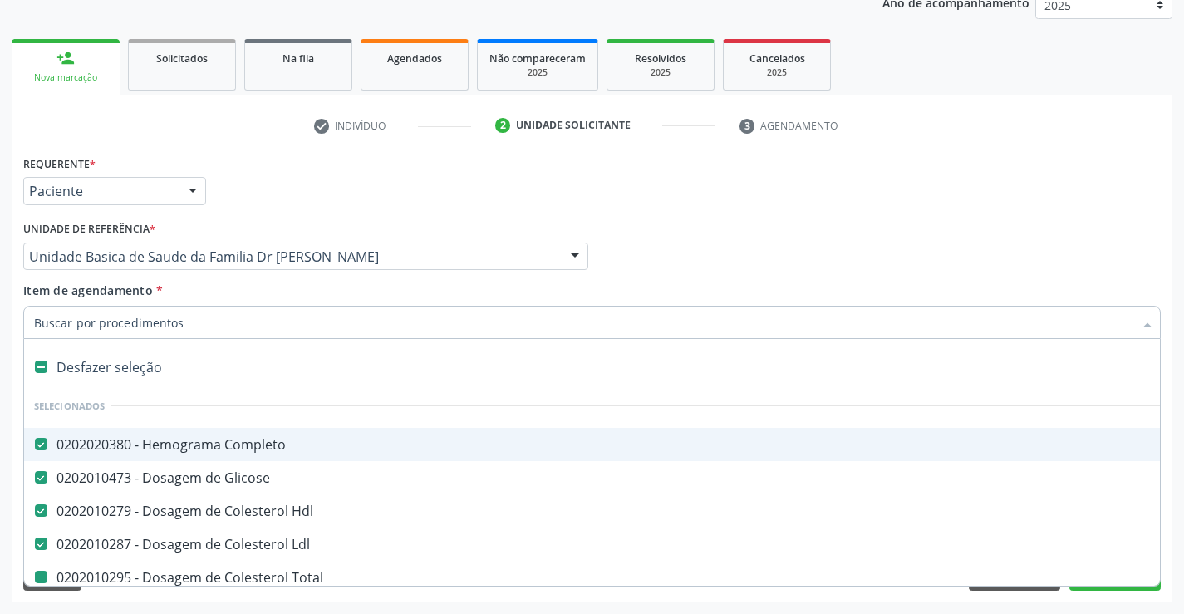
type input "f"
checkbox Total "false"
checkbox Ureia "false"
checkbox Creatinina "false"
checkbox \(Tgp\) "false"
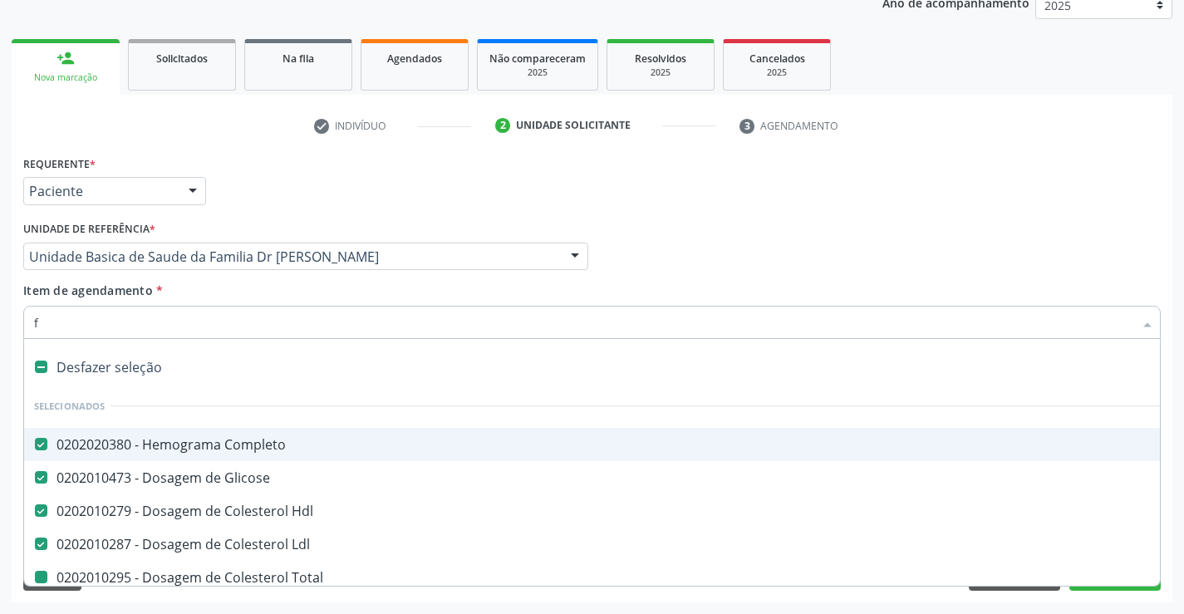
checkbox \(Tgo\) "false"
checkbox Gt\) "false"
checkbox Urico "false"
checkbox Sifilis "false"
checkbox Urina "false"
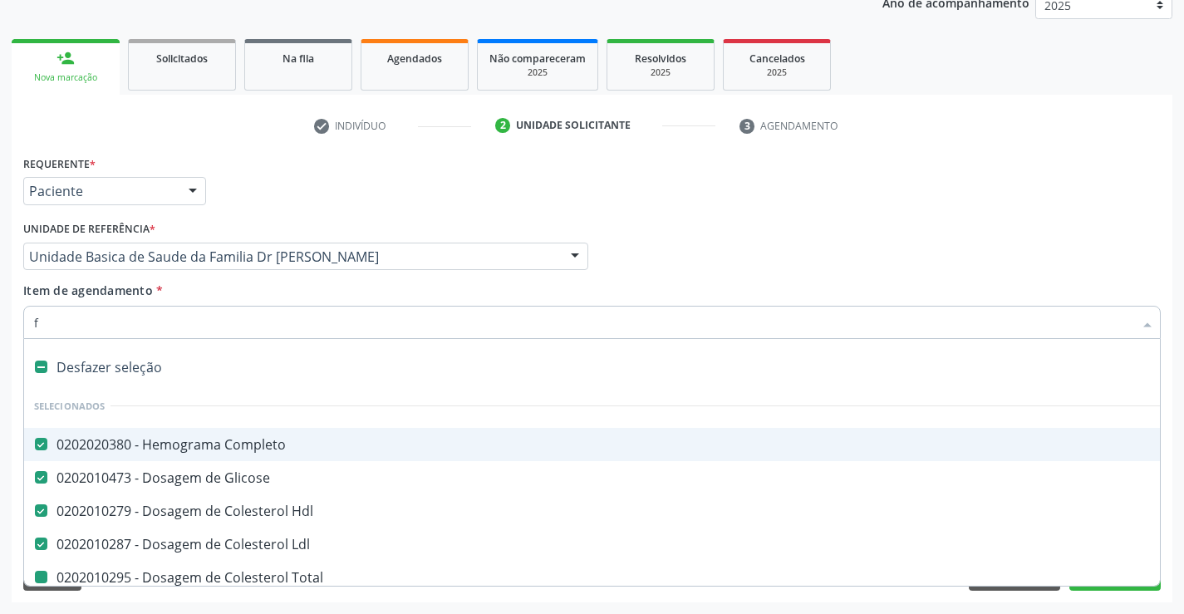
checkbox Triglicerideos "false"
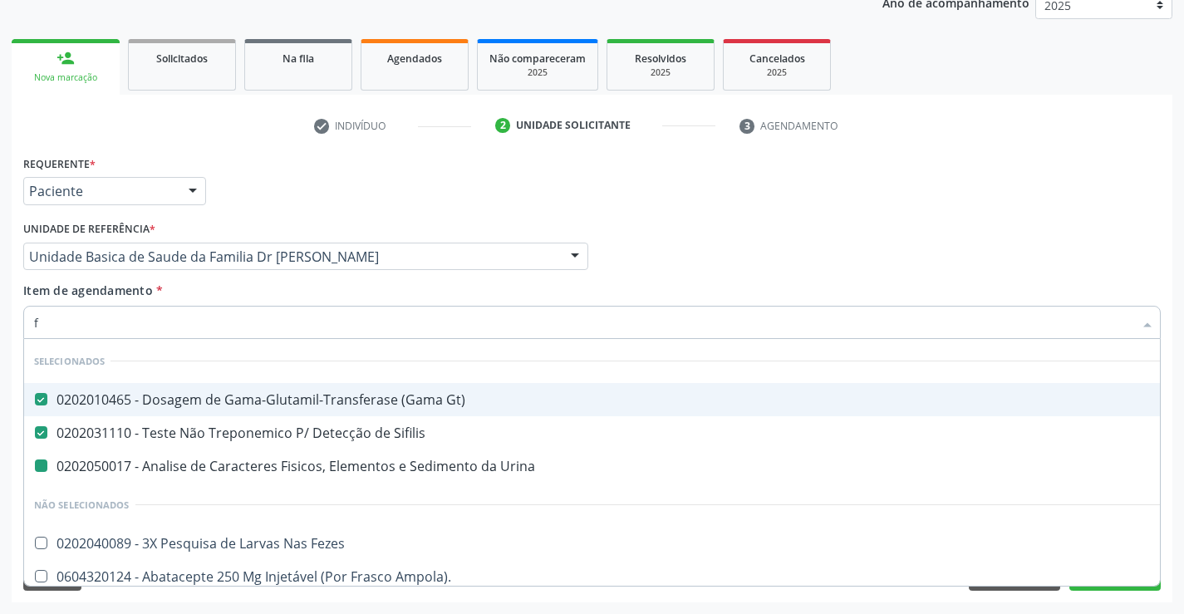
type input "fe"
checkbox Urina "false"
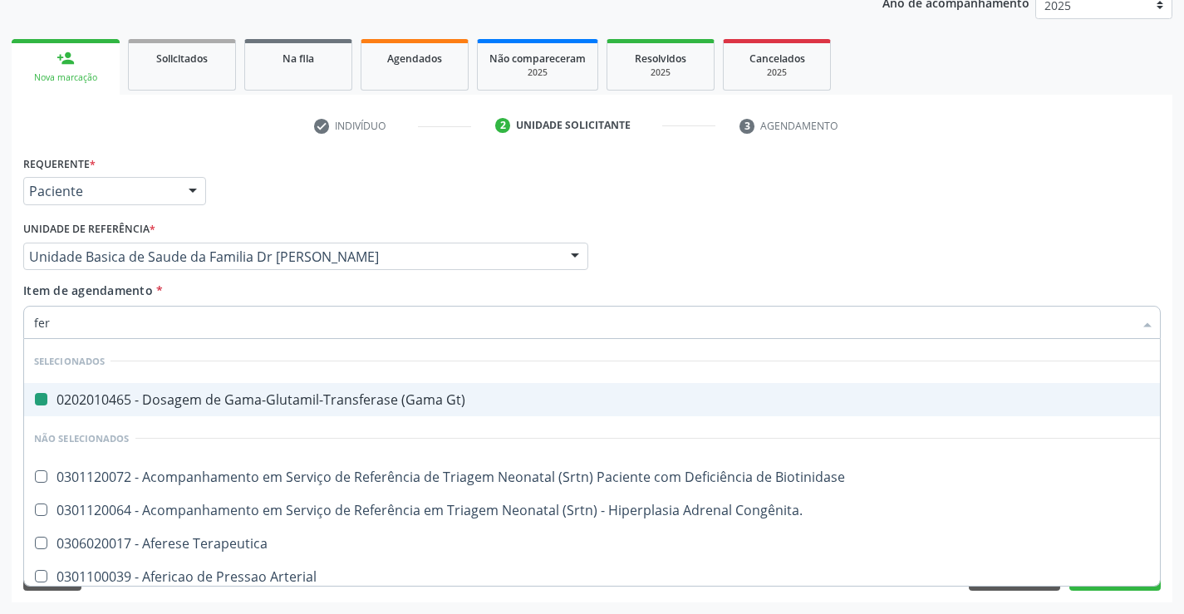
type input "ferr"
checkbox Gt\) "false"
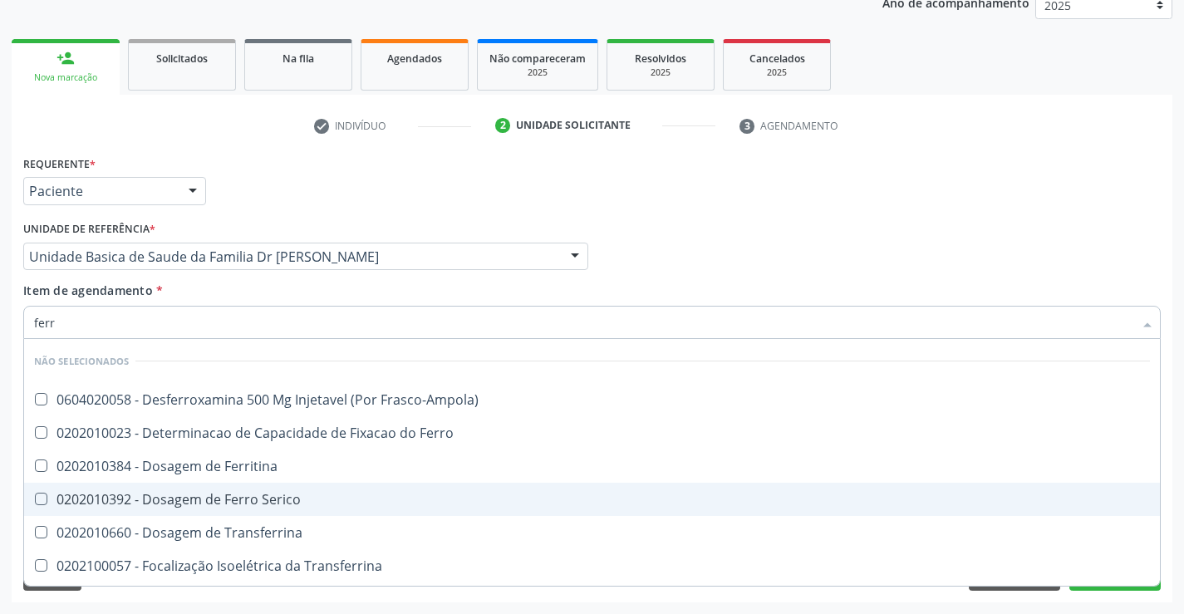
click at [228, 495] on div "0202010392 - Dosagem de Ferro Serico" at bounding box center [592, 499] width 1116 height 13
checkbox Serico "true"
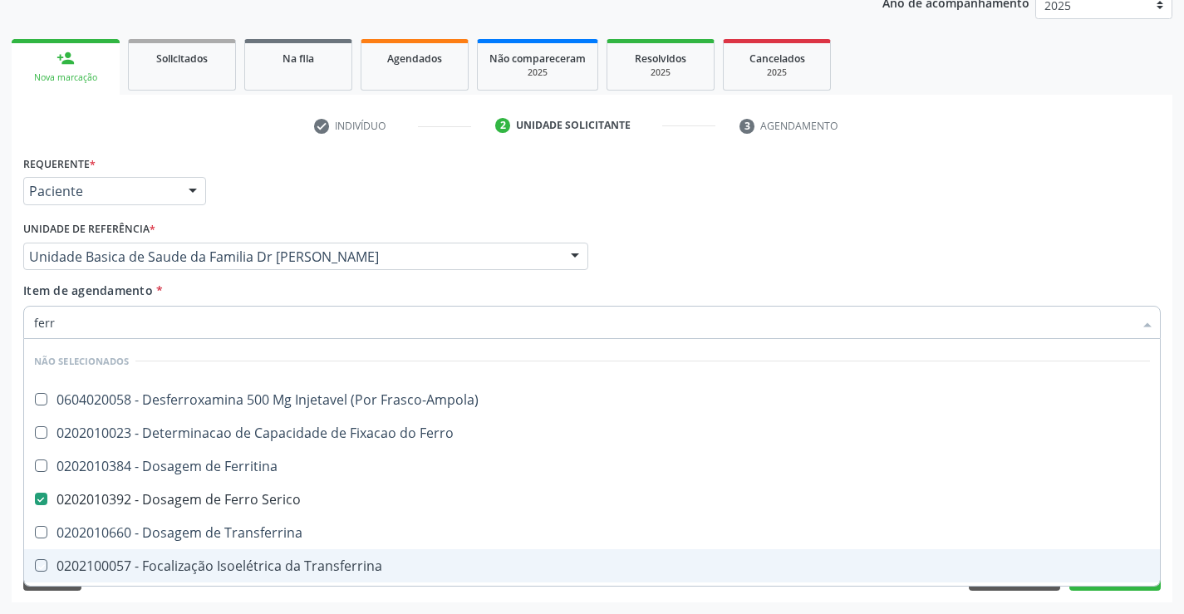
drag, startPoint x: 153, startPoint y: 604, endPoint x: 123, endPoint y: 399, distance: 207.5
click at [153, 603] on div "Acompanhamento Acompanhe a situação das marcações correntes e finalizadas Relat…" at bounding box center [592, 248] width 1184 height 732
checkbox Frasco-Ampola\) "true"
checkbox Transferrina "true"
checkbox Ml\) "true"
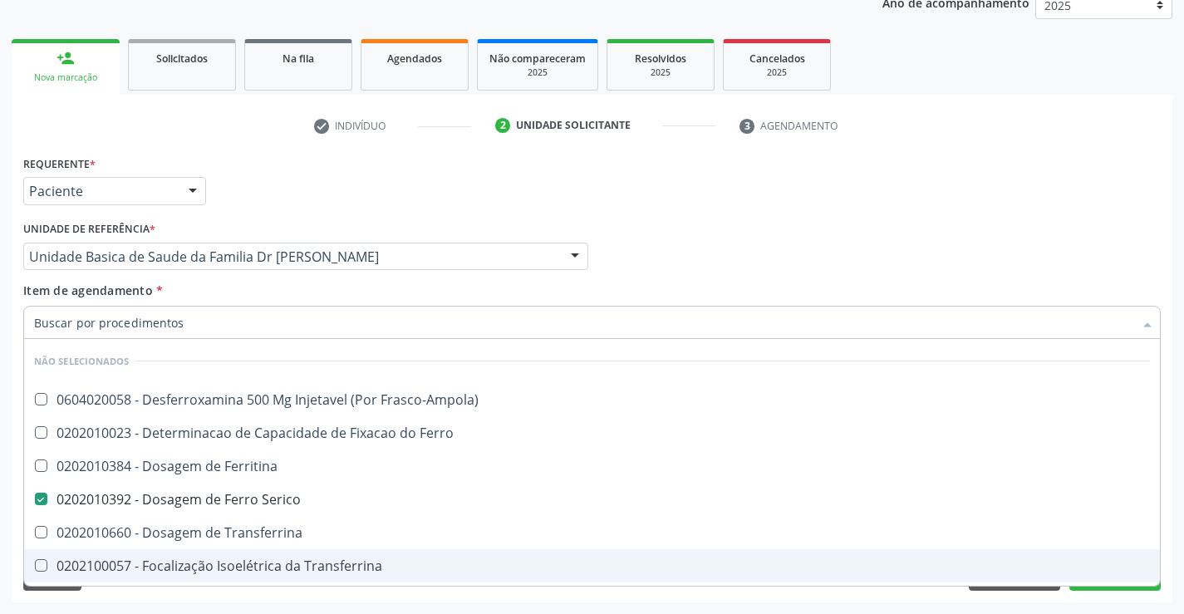
checkbox \(Nefroplastia\) "true"
checkbox Transferrina "true"
checkbox Ferritina "true"
checkbox Ferro "true"
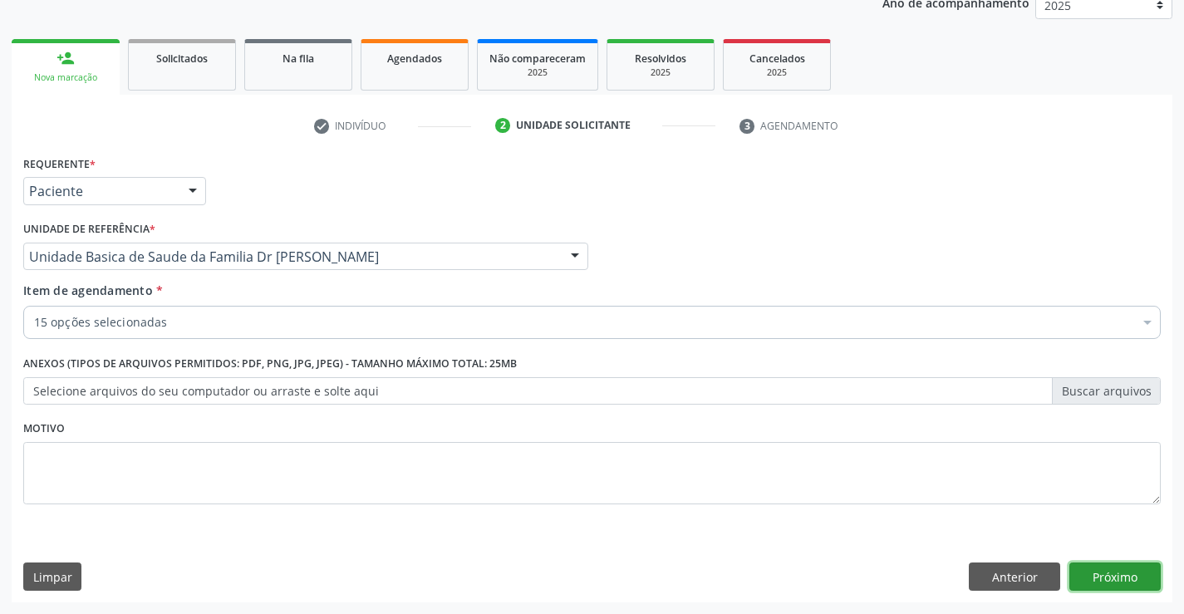
click at [1109, 588] on button "Próximo" at bounding box center [1115, 577] width 91 height 28
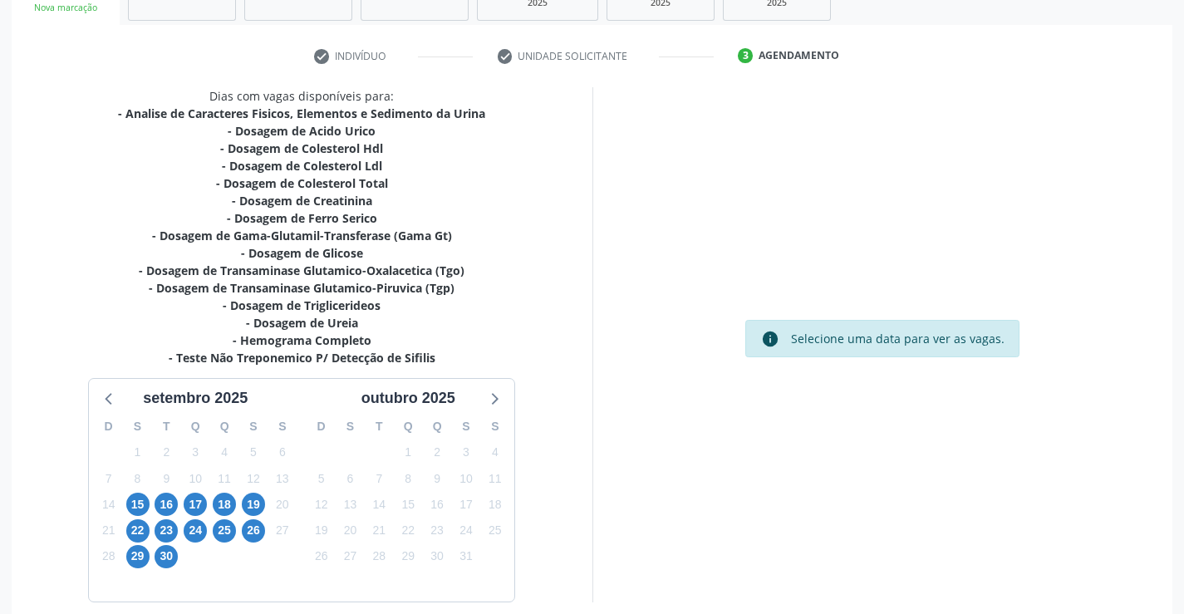
scroll to position [353, 0]
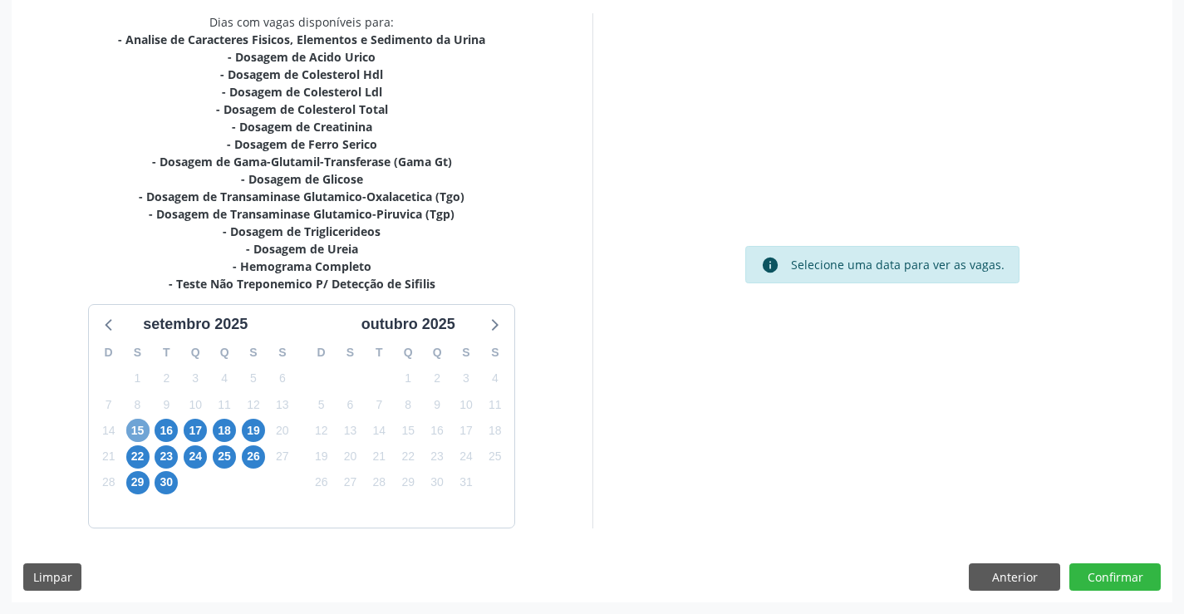
click at [143, 431] on span "15" at bounding box center [137, 430] width 23 height 23
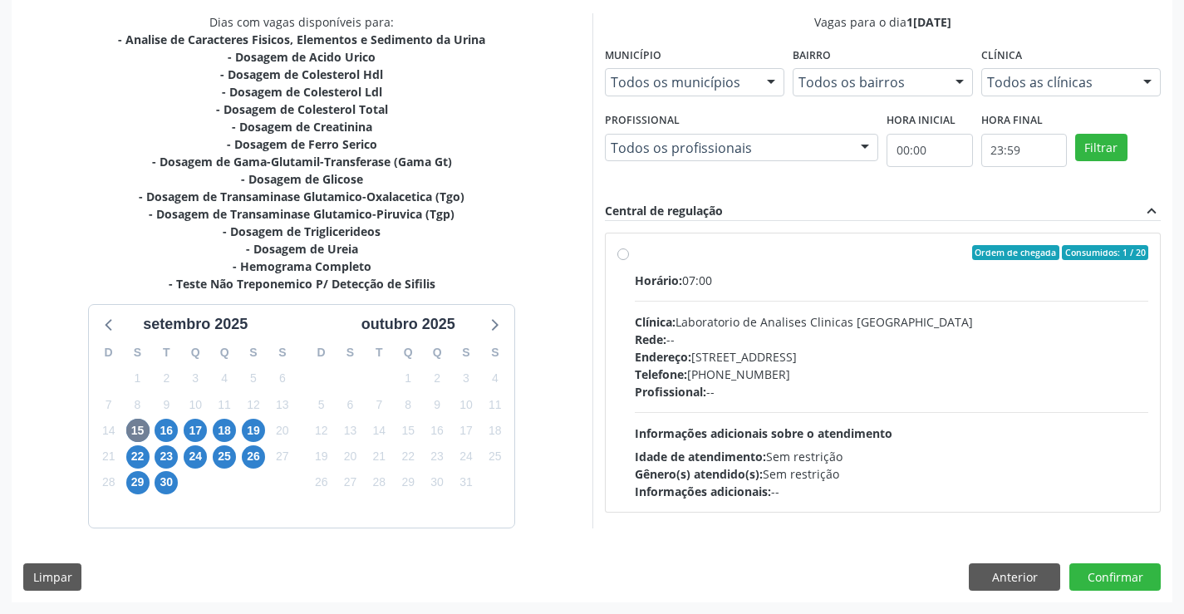
click at [635, 253] on label "Ordem de chegada Consumidos: 1 / 20 Horário: 07:00 Clínica: Laboratorio de Anal…" at bounding box center [892, 372] width 514 height 255
click at [623, 253] on input "Ordem de chegada Consumidos: 1 / 20 Horário: 07:00 Clínica: Laboratorio de Anal…" at bounding box center [624, 252] width 12 height 15
radio input "true"
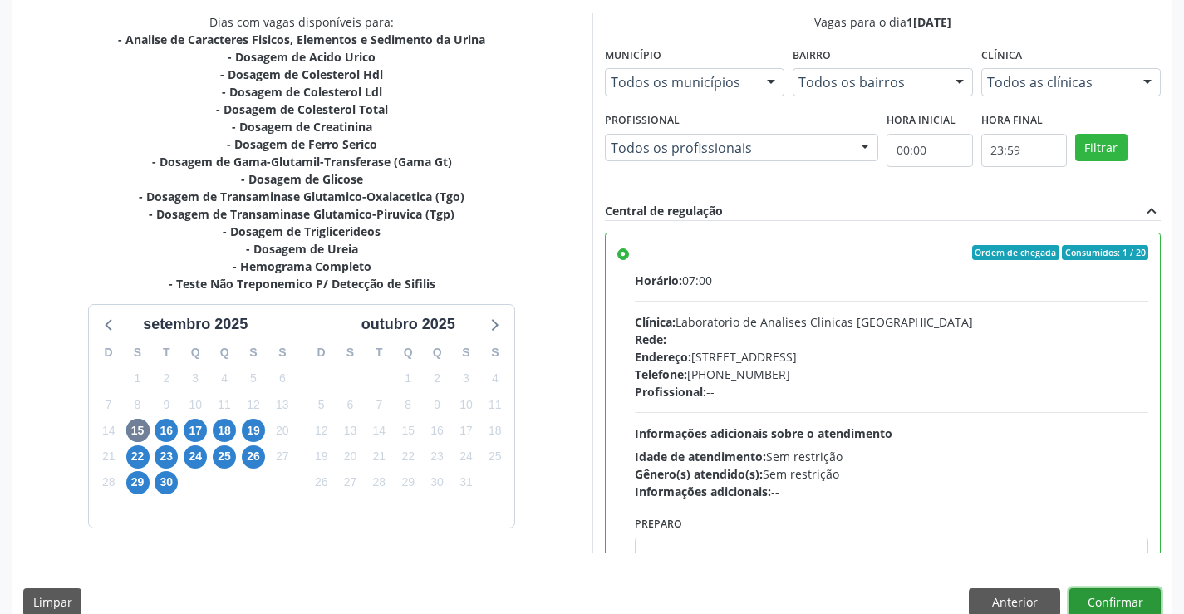
click at [1129, 602] on button "Confirmar" at bounding box center [1115, 602] width 91 height 28
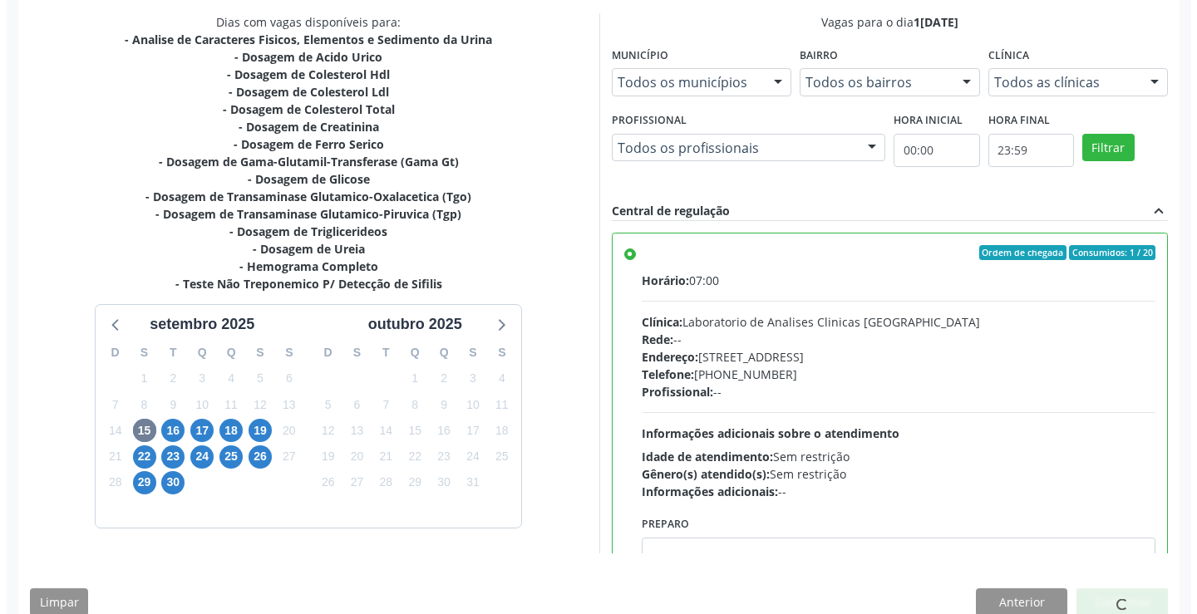
scroll to position [0, 0]
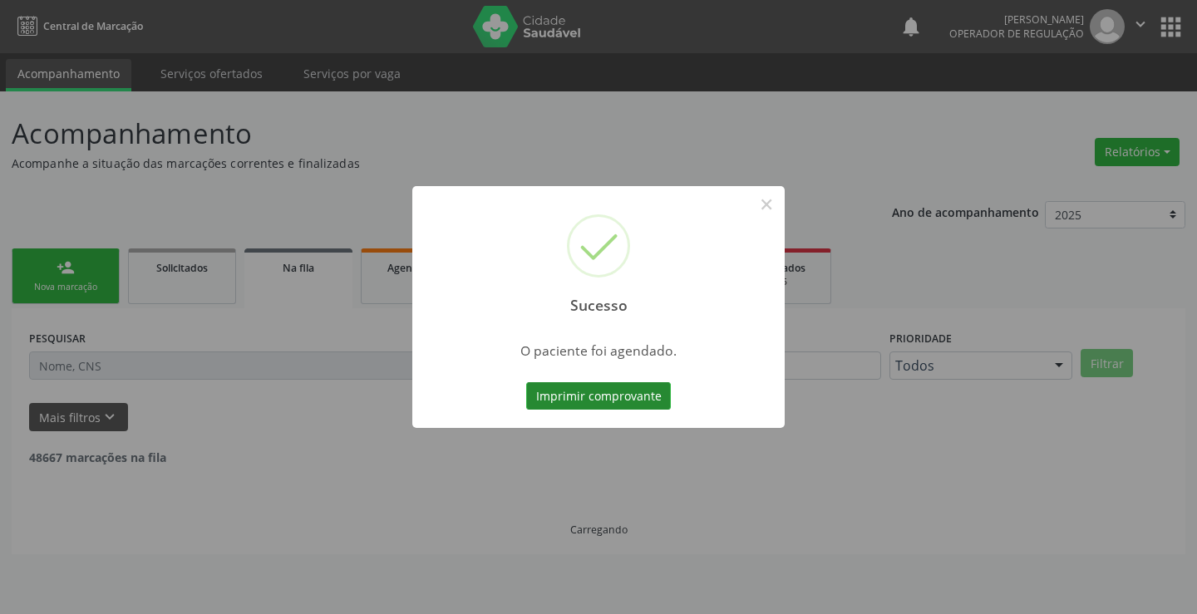
click at [598, 392] on button "Imprimir comprovante" at bounding box center [598, 396] width 145 height 28
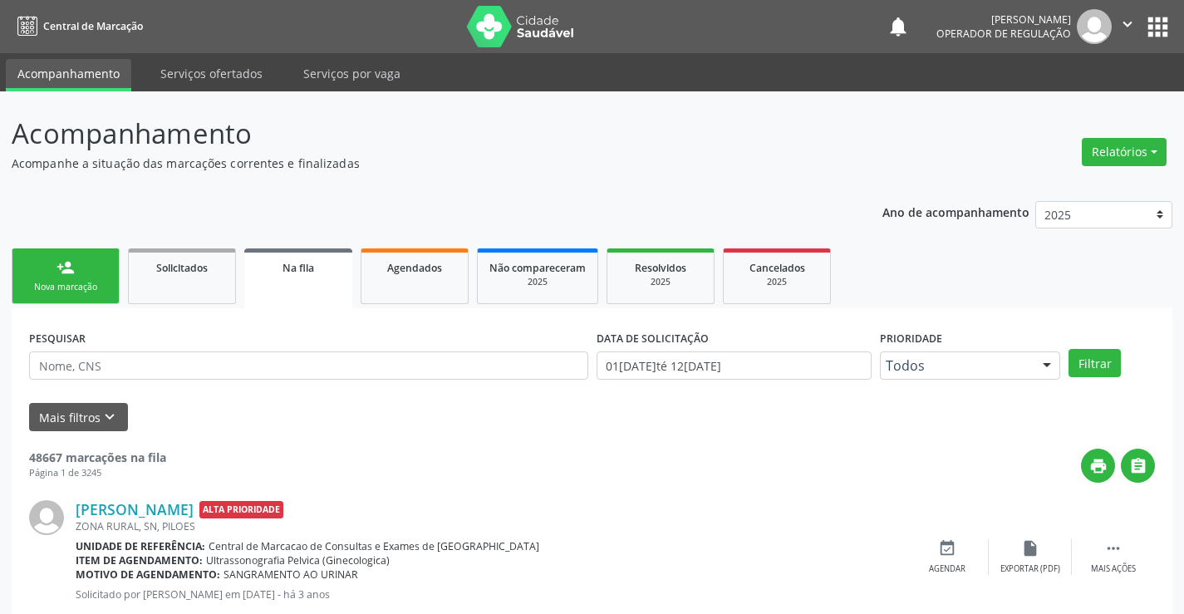
click at [73, 288] on div "Nova marcação" at bounding box center [65, 287] width 83 height 12
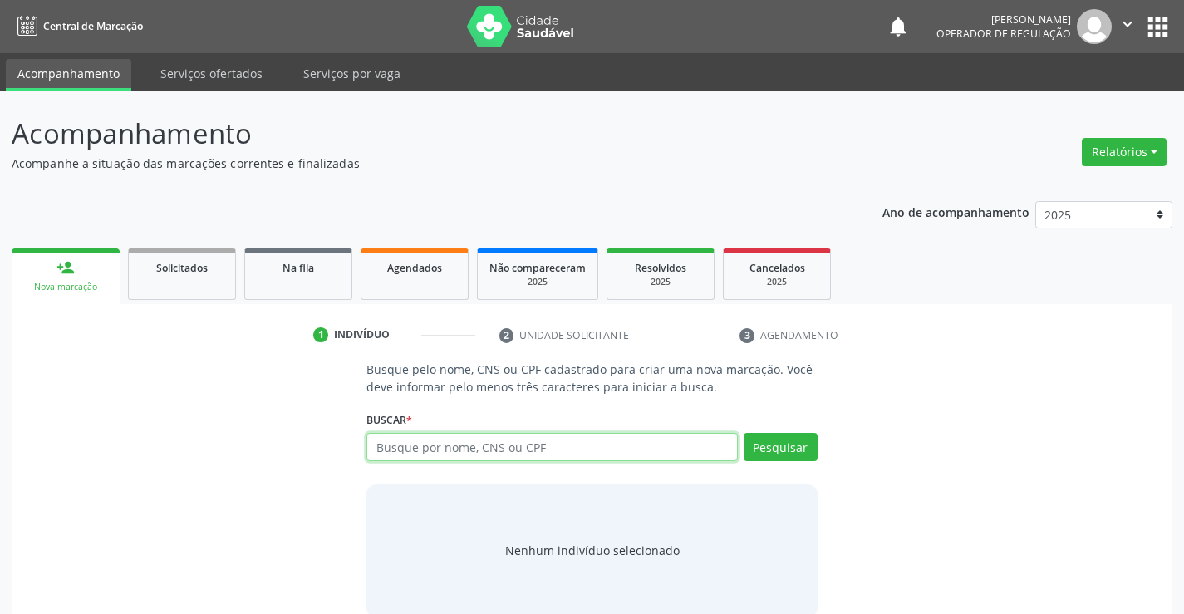
click at [550, 451] on input "text" at bounding box center [552, 447] width 371 height 28
click at [504, 455] on input "text" at bounding box center [552, 447] width 371 height 28
type input "708400704768069"
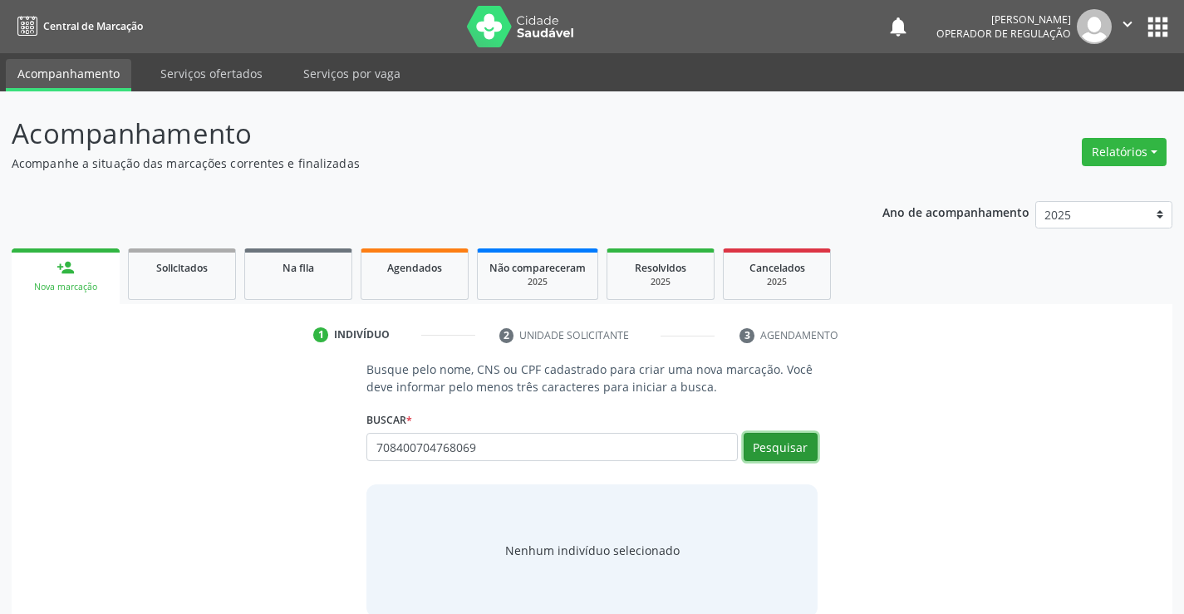
click at [789, 447] on button "Pesquisar" at bounding box center [781, 447] width 74 height 28
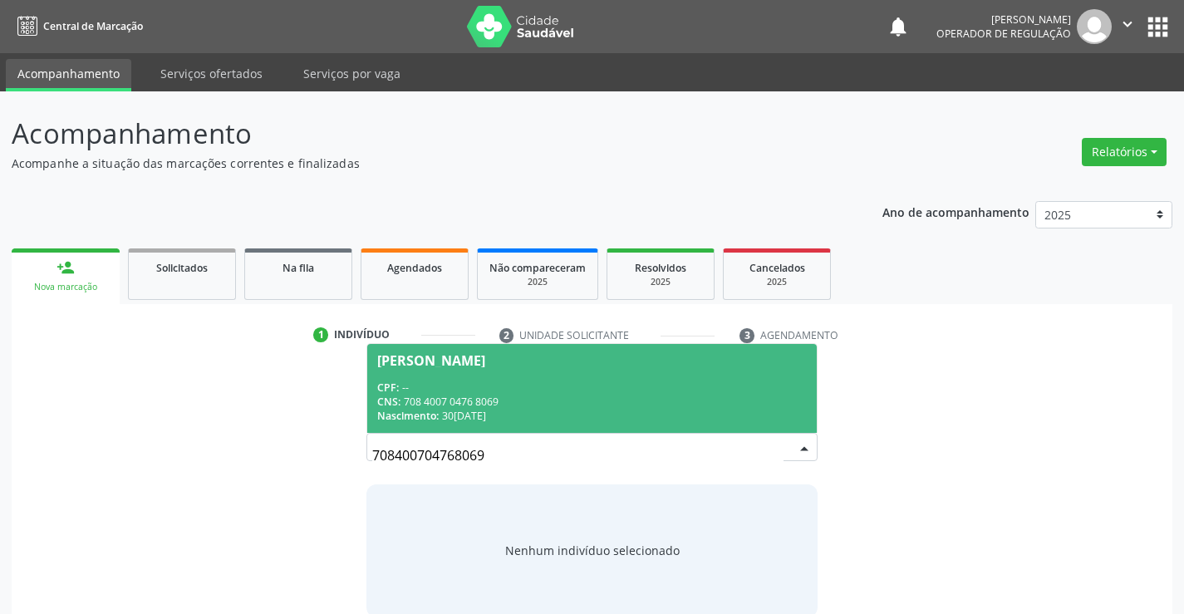
click at [573, 395] on div "CNS: 708 4007 0476 8069" at bounding box center [591, 402] width 429 height 14
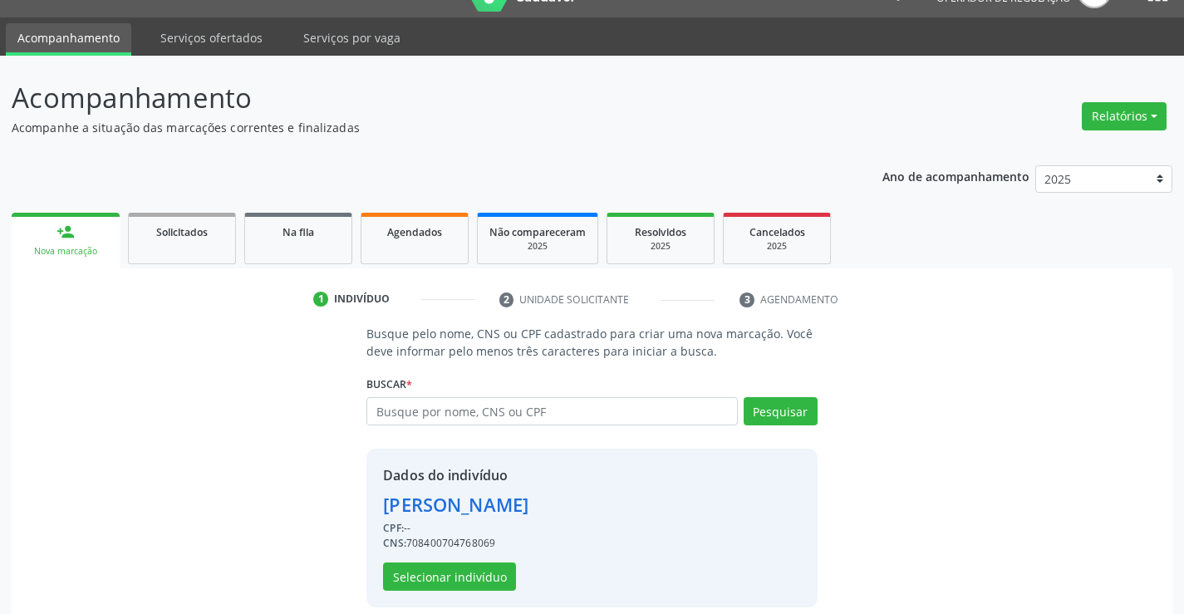
scroll to position [52, 0]
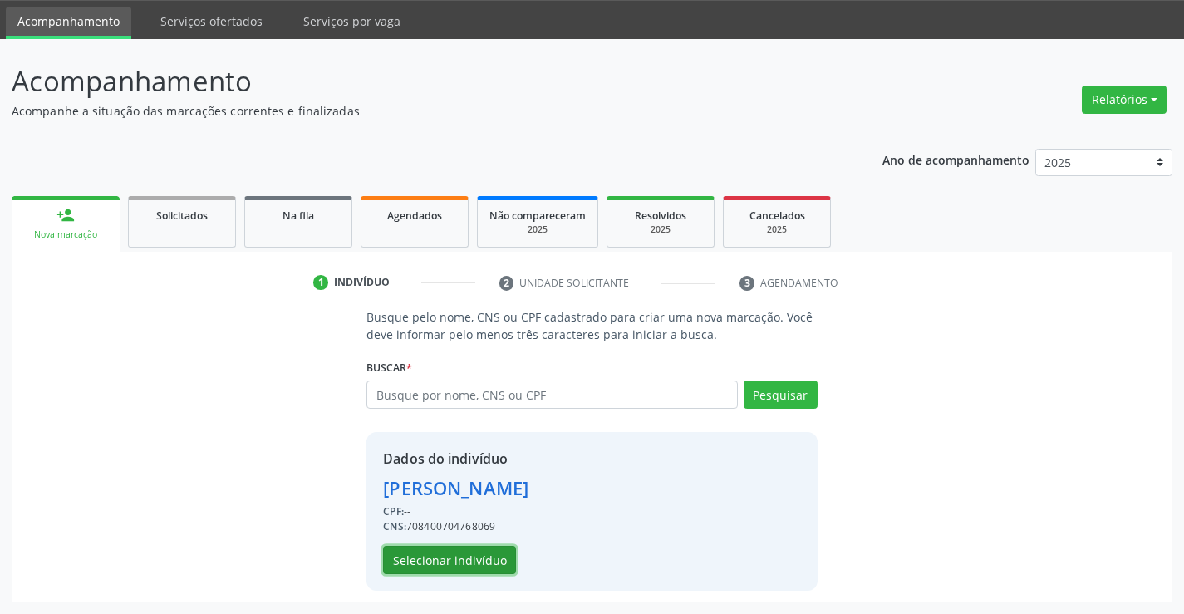
click at [452, 572] on button "Selecionar indivíduo" at bounding box center [449, 560] width 133 height 28
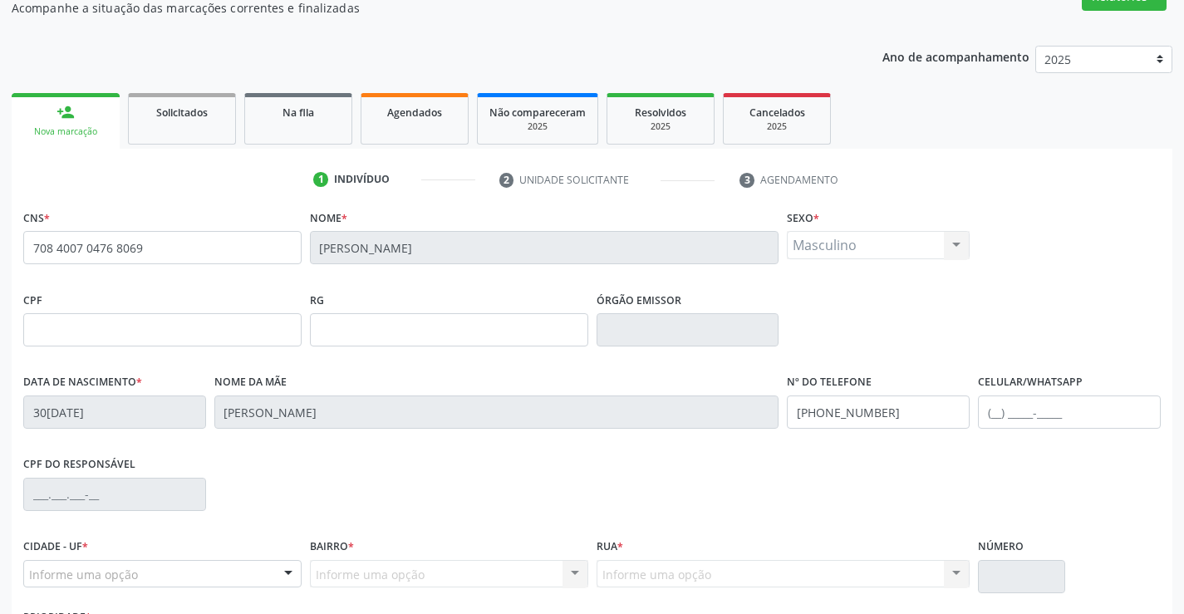
scroll to position [287, 0]
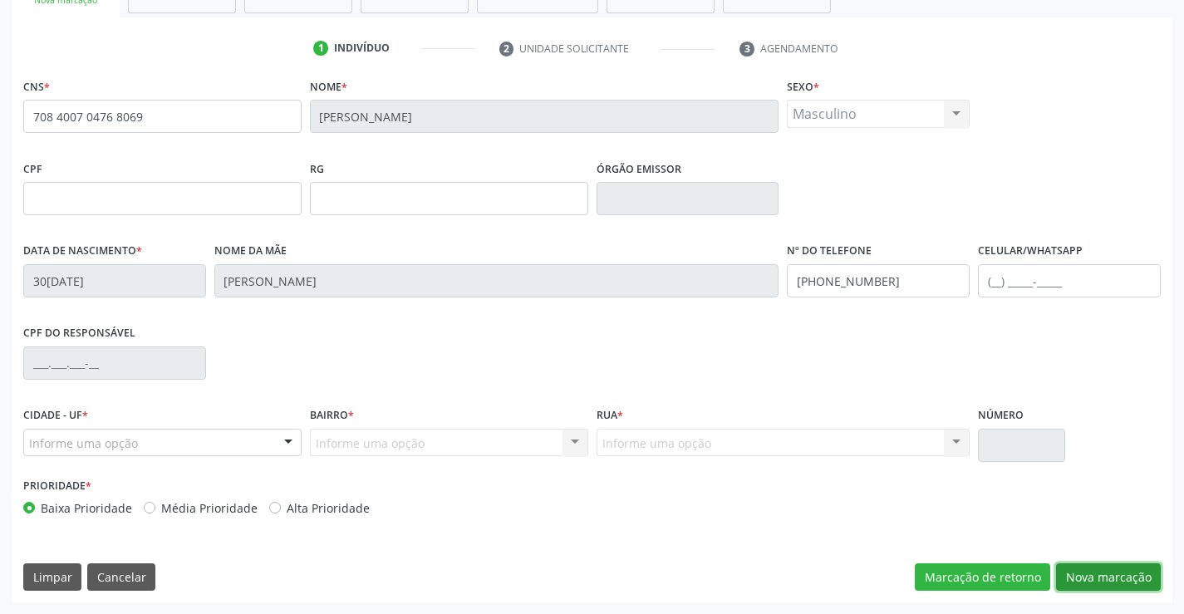
click at [1080, 578] on button "Nova marcação" at bounding box center [1108, 577] width 105 height 28
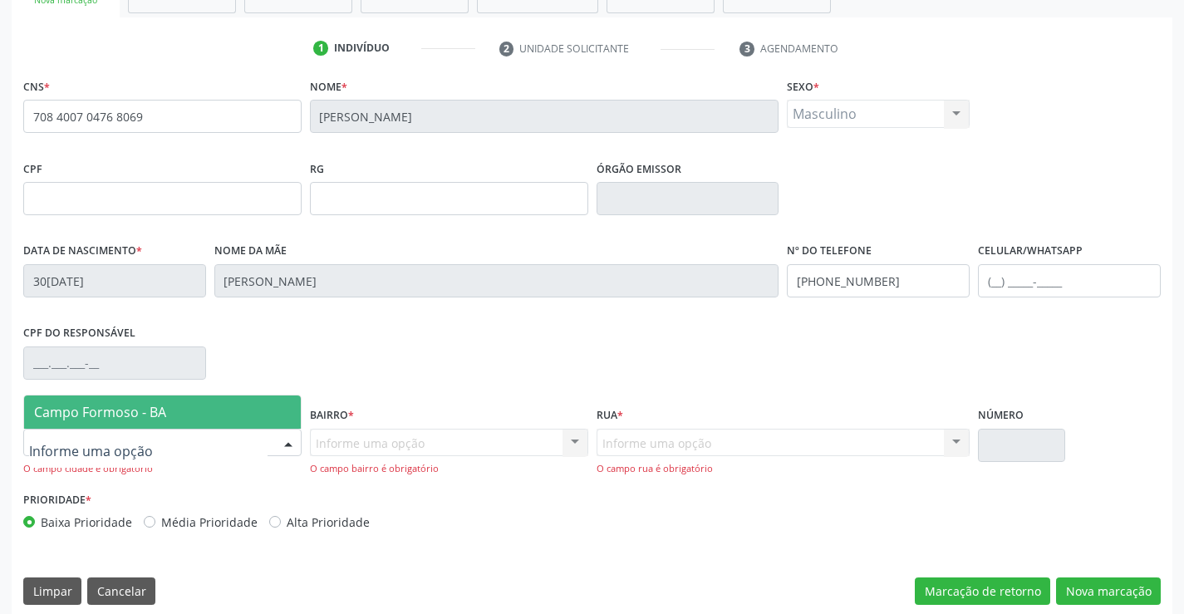
click at [201, 431] on div at bounding box center [162, 443] width 278 height 28
click at [209, 416] on span "Campo Formoso - BA" at bounding box center [162, 412] width 277 height 33
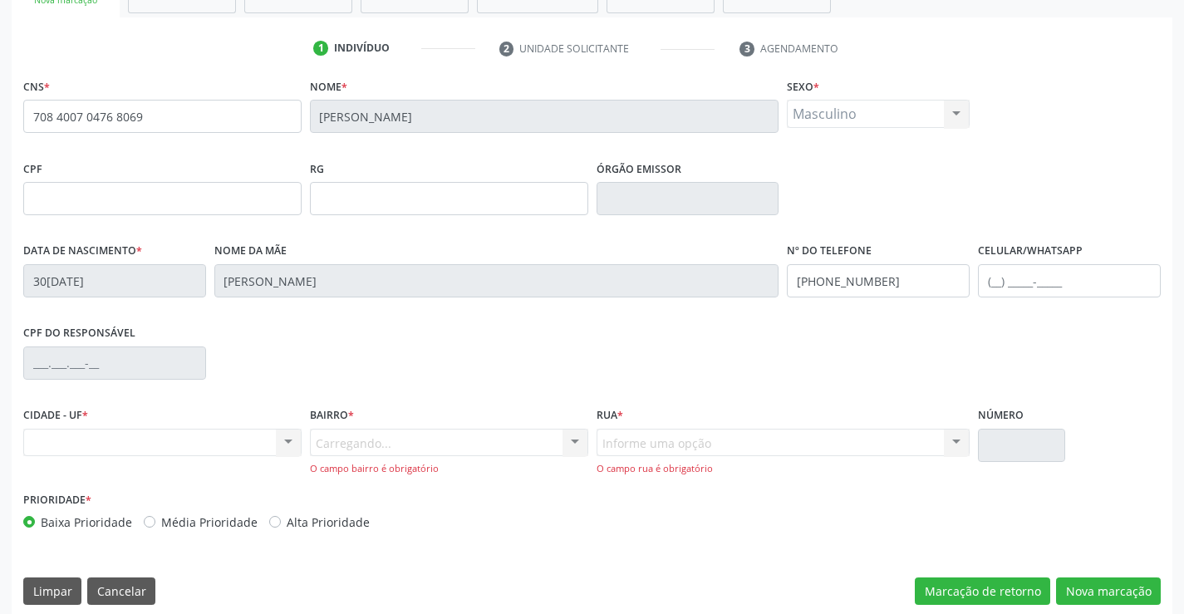
click at [357, 440] on div "Carregando... Nenhum resultado encontrado para: " " Nenhuma opção encontrada. D…" at bounding box center [449, 452] width 278 height 47
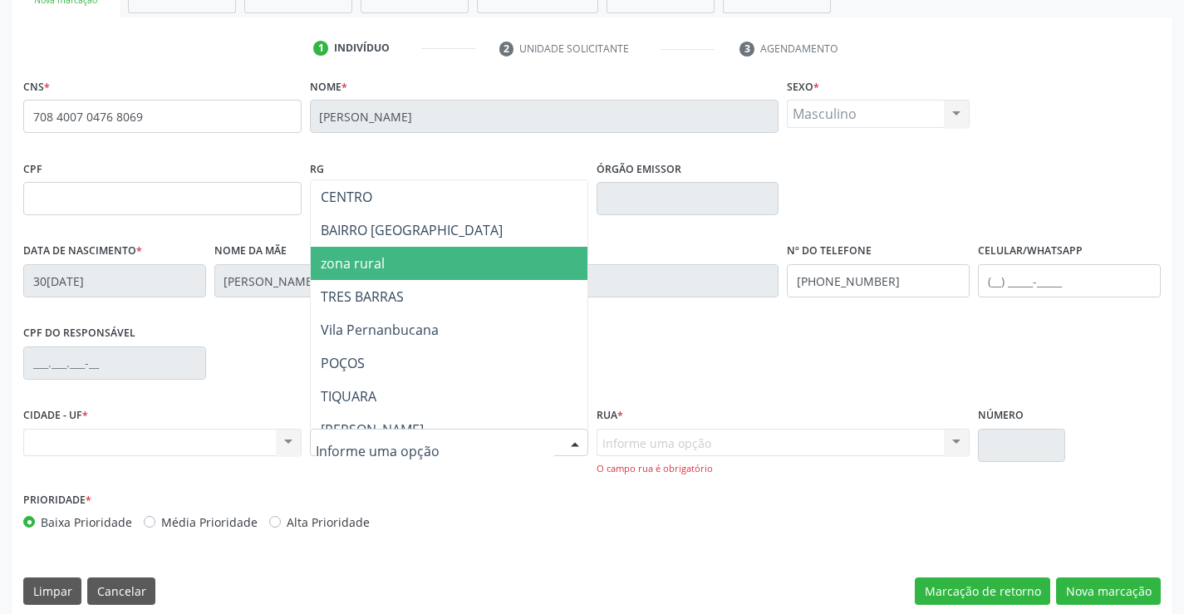
click at [381, 267] on span "zona rural" at bounding box center [353, 263] width 64 height 18
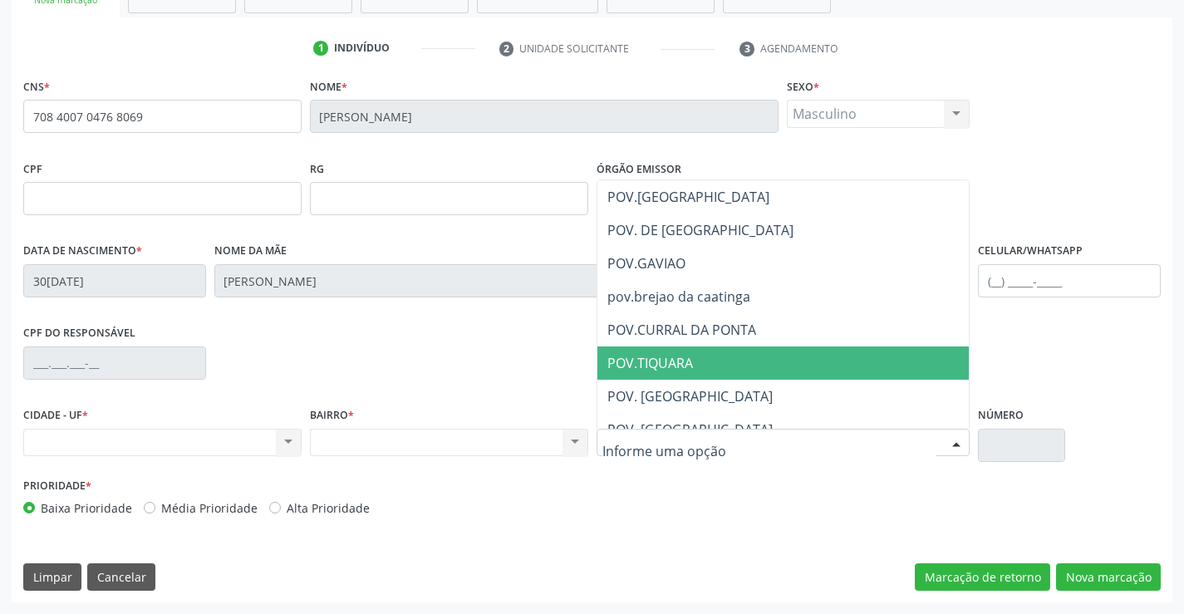
scroll to position [249, 0]
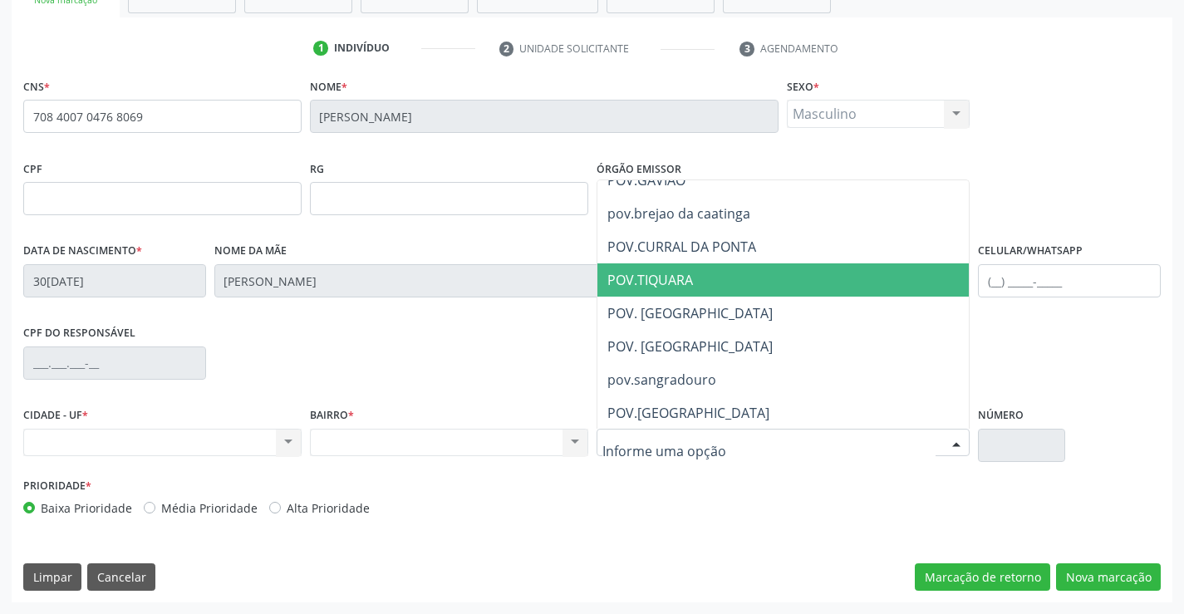
click at [688, 268] on span "POV.TIQUARA" at bounding box center [811, 279] width 426 height 33
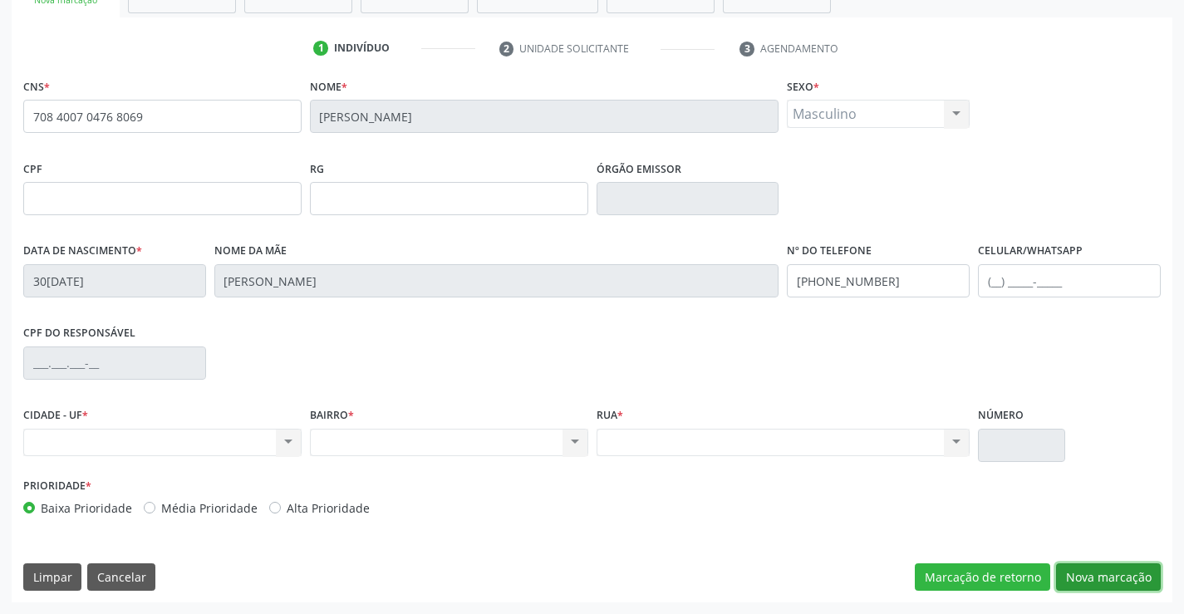
click at [1120, 579] on button "Nova marcação" at bounding box center [1108, 577] width 105 height 28
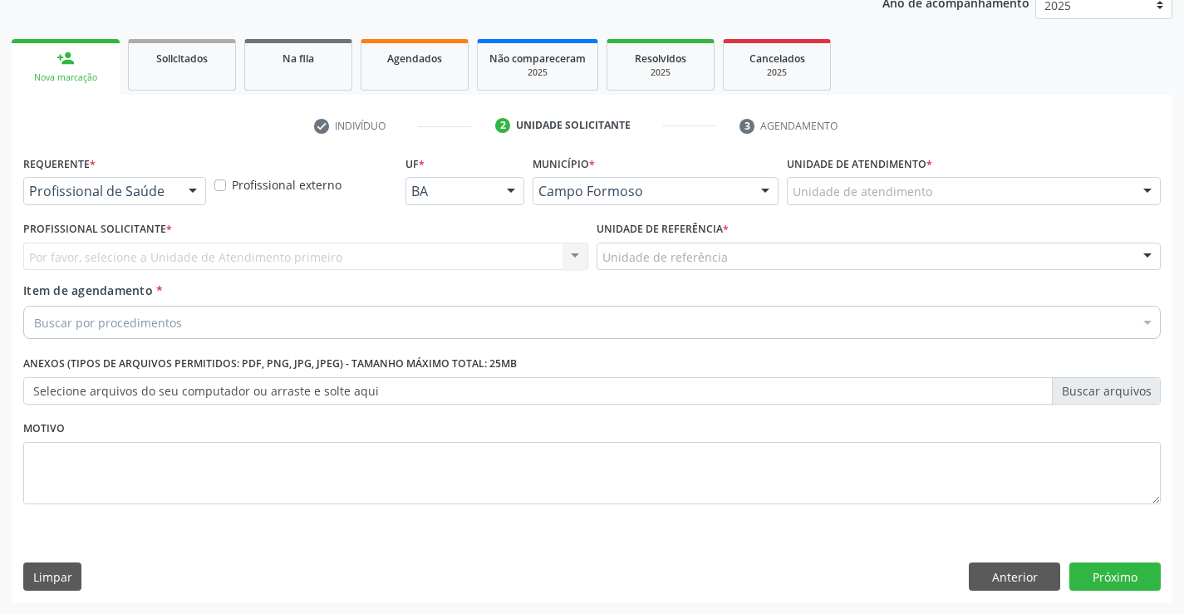
scroll to position [209, 0]
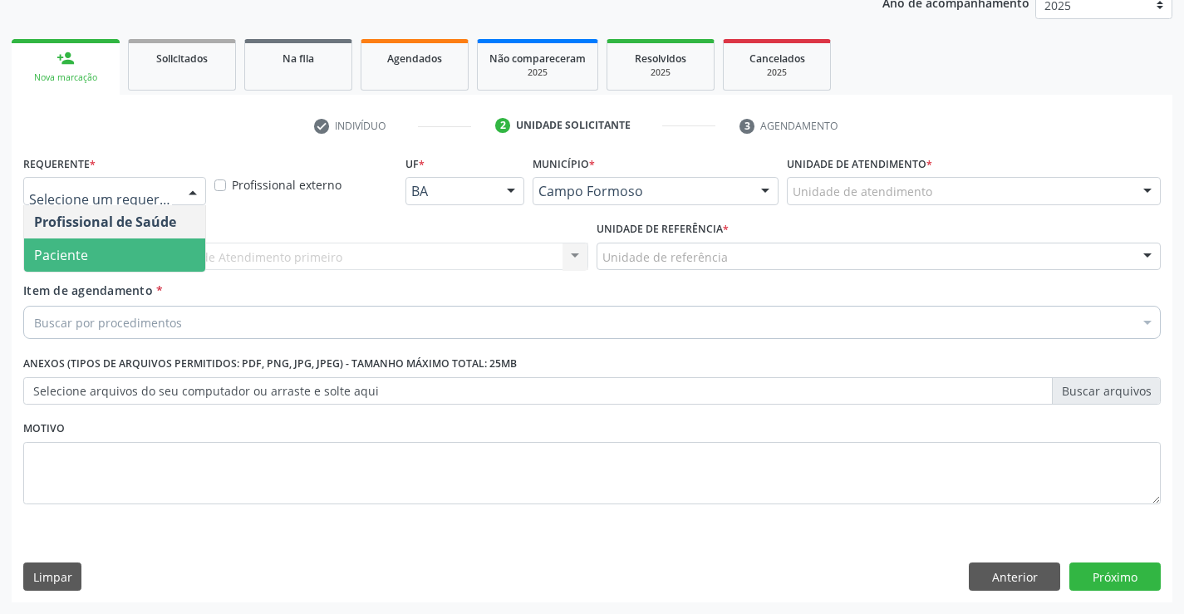
click at [114, 255] on span "Paciente" at bounding box center [114, 255] width 181 height 33
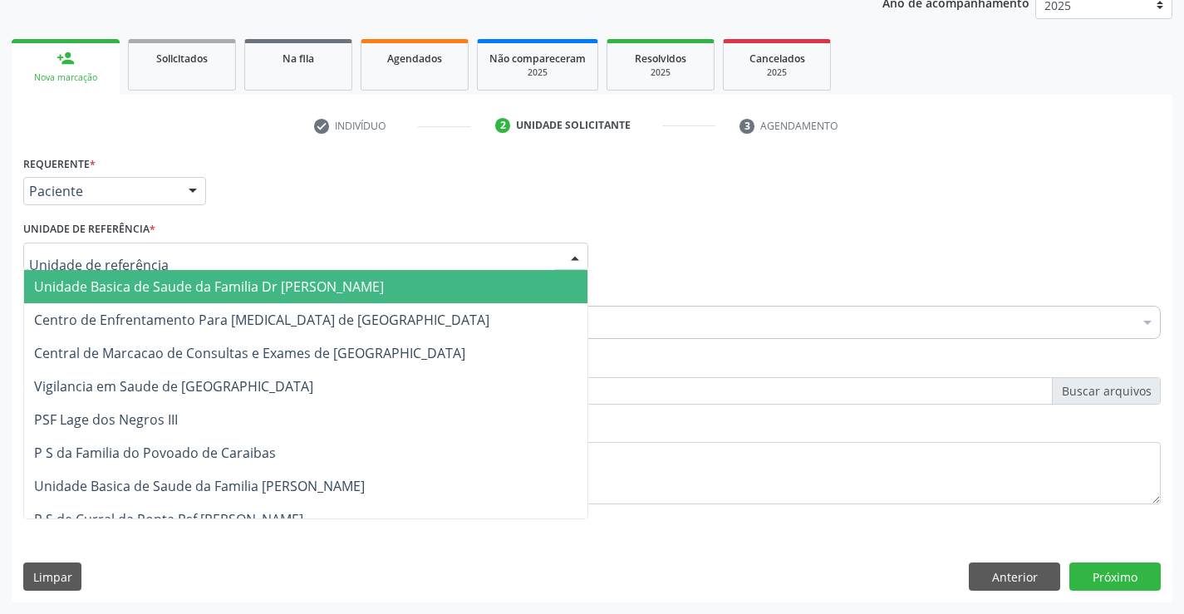
click at [114, 275] on span "Unidade Basica de Saude da Familia Dr [PERSON_NAME]" at bounding box center [305, 286] width 563 height 33
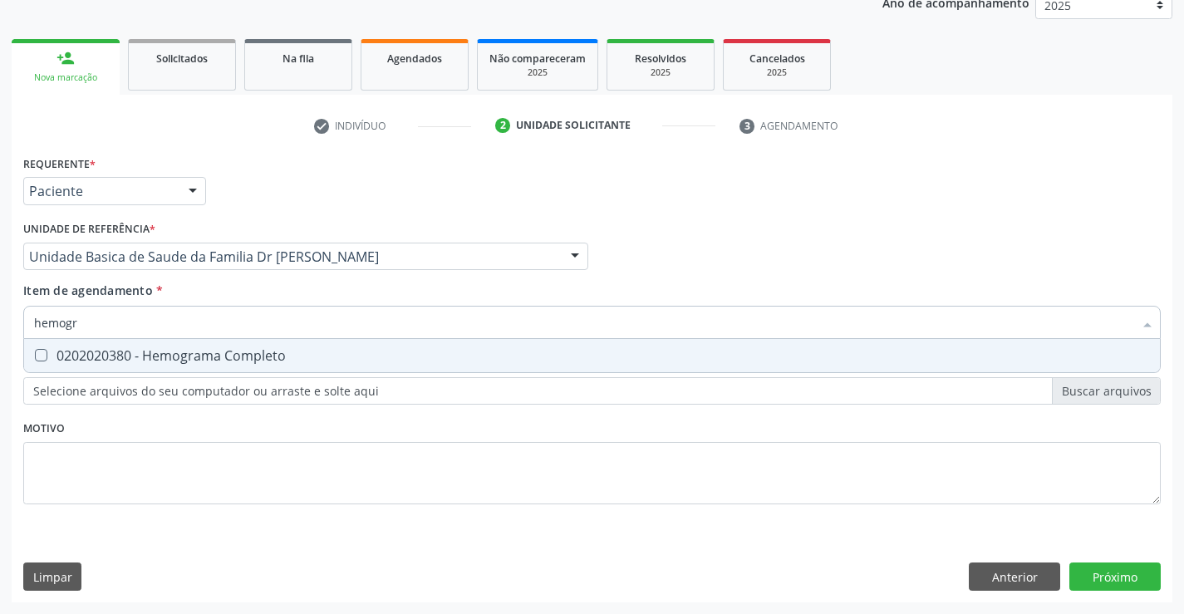
type input "hemogra"
click at [162, 361] on div "0202020380 - Hemograma Completo" at bounding box center [592, 355] width 1116 height 13
checkbox Completo "true"
type input "hemogra"
click at [126, 436] on div "Requerente * Paciente Profissional de Saúde Paciente Nenhum resultado encontrad…" at bounding box center [592, 339] width 1138 height 376
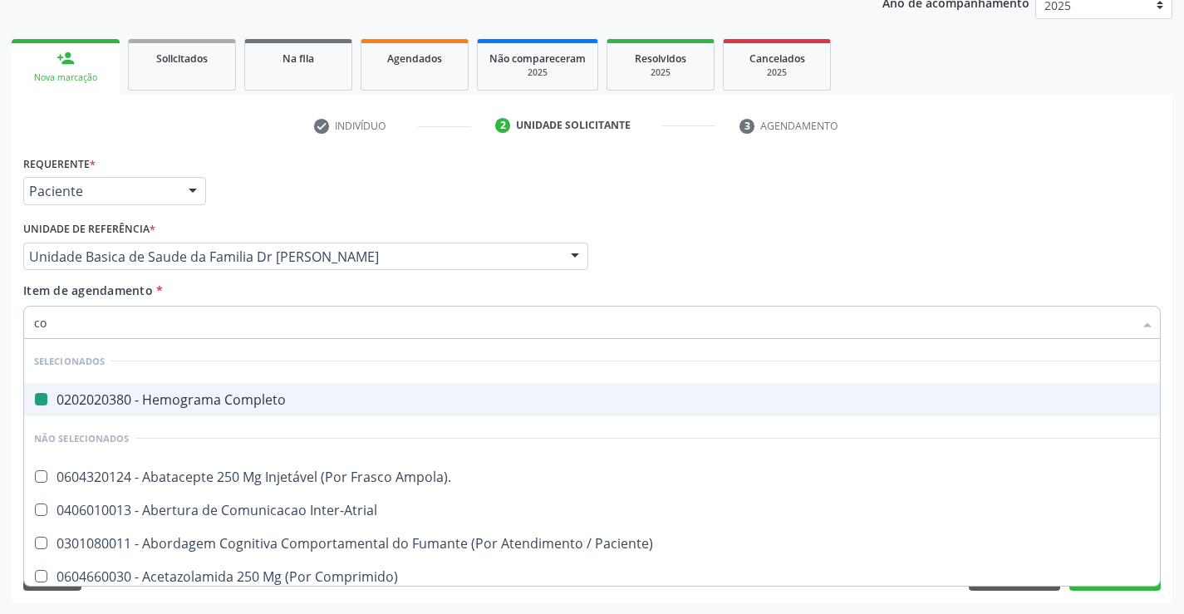
type input "col"
checkbox Completo "false"
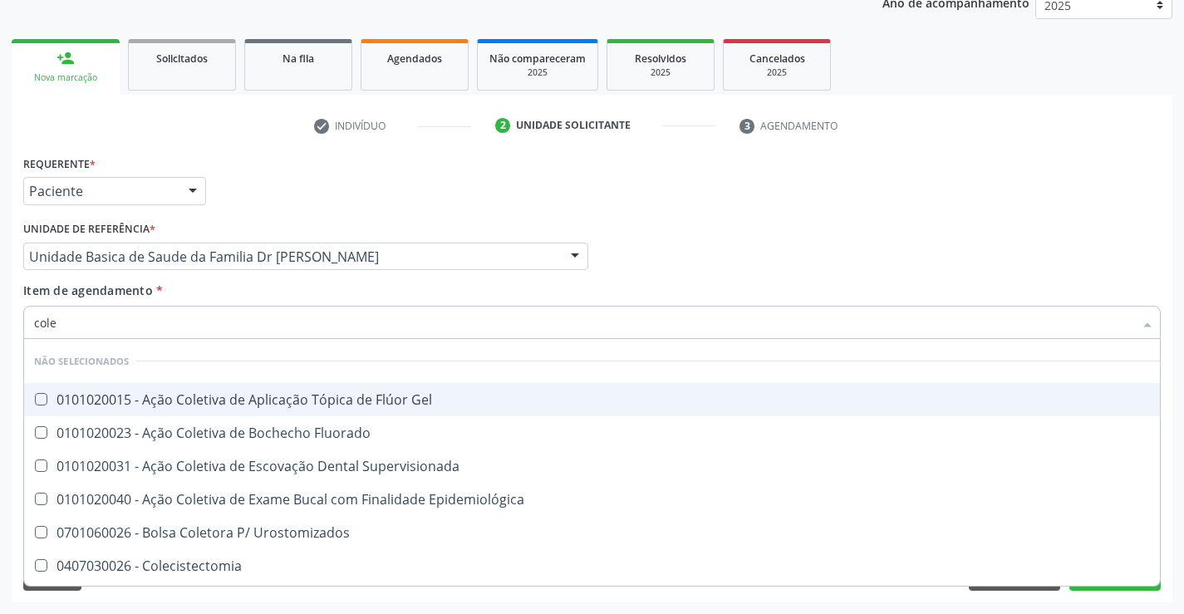
type input "coles"
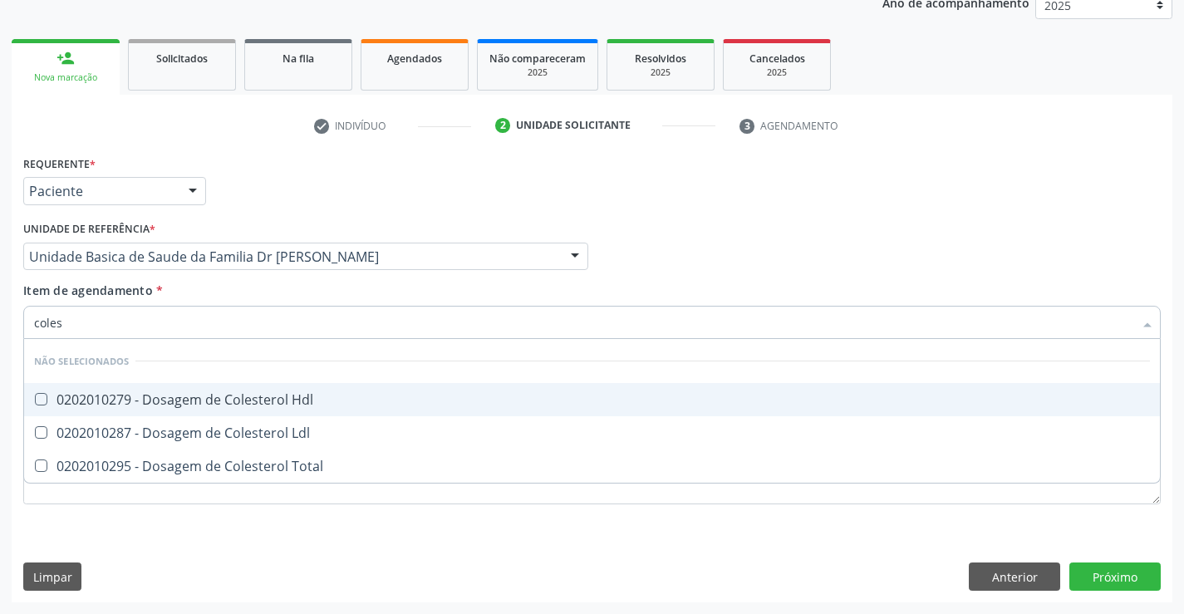
click at [213, 396] on div "0202010279 - Dosagem de Colesterol Hdl" at bounding box center [592, 399] width 1116 height 13
checkbox Hdl "true"
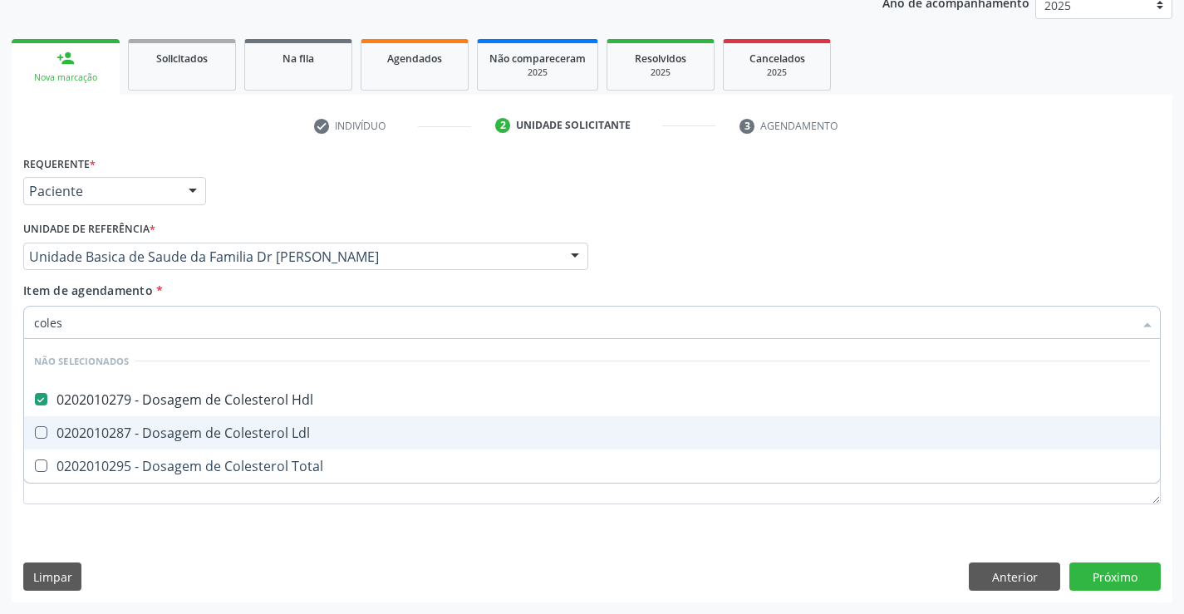
click at [202, 433] on div "0202010287 - Dosagem de Colesterol Ldl" at bounding box center [592, 432] width 1116 height 13
checkbox Ldl "true"
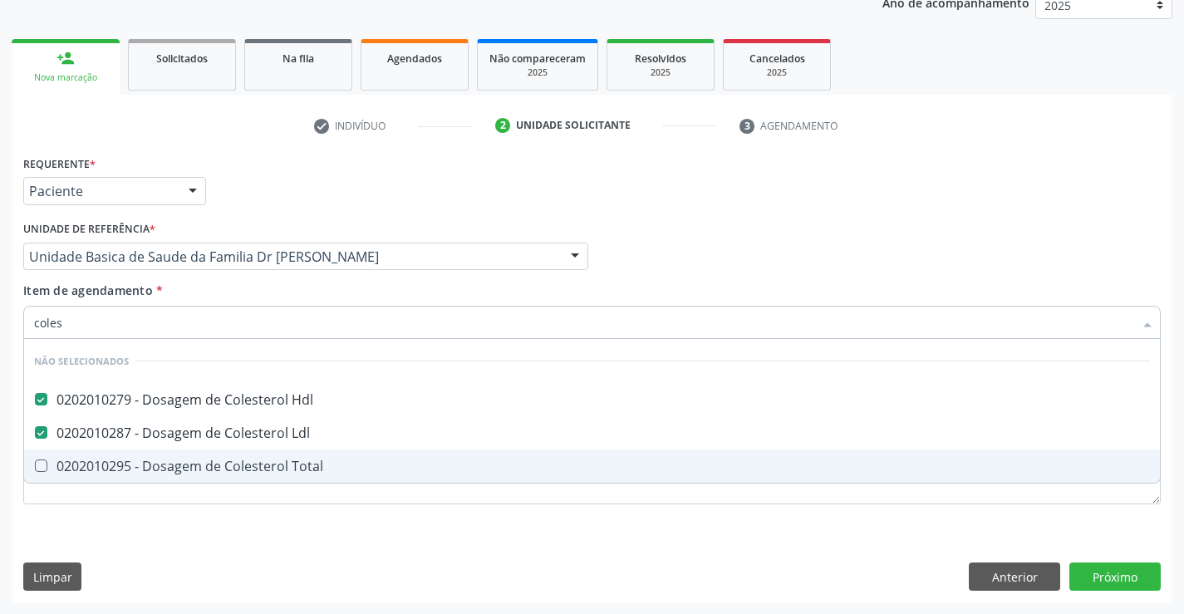
click at [205, 467] on div "0202010295 - Dosagem de Colesterol Total" at bounding box center [592, 466] width 1116 height 13
checkbox Total "true"
type input "coles"
click at [184, 541] on div "Requerente * Paciente Profissional de Saúde Paciente Nenhum resultado encontrad…" at bounding box center [592, 376] width 1161 height 451
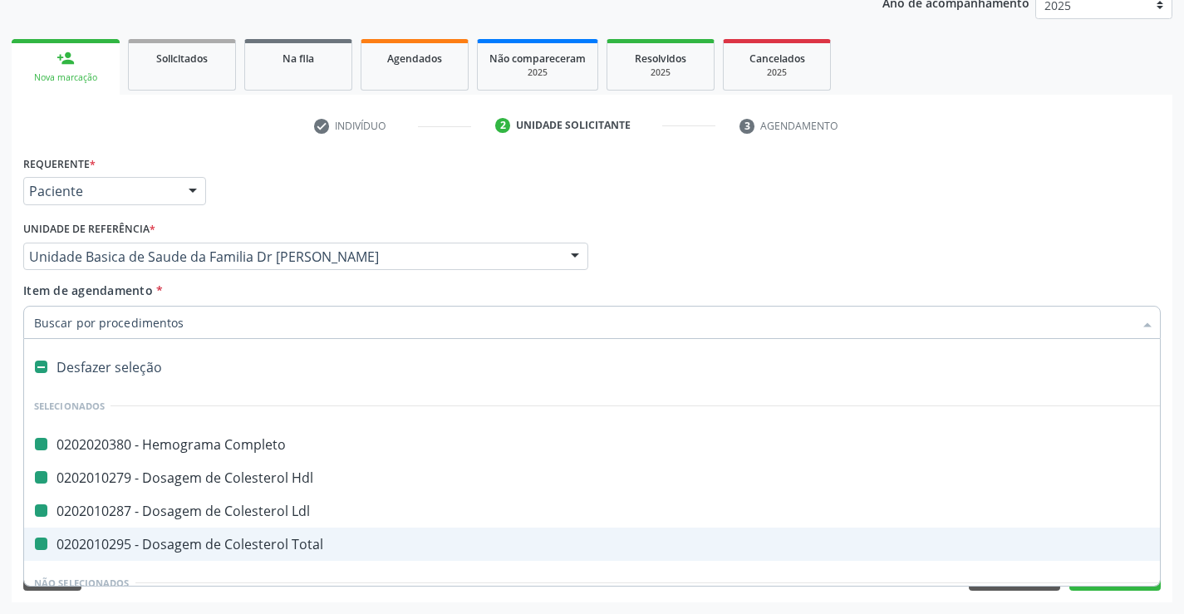
type input "u"
checkbox Completo "false"
checkbox Ldl "false"
checkbox Hdl "false"
checkbox Total "false"
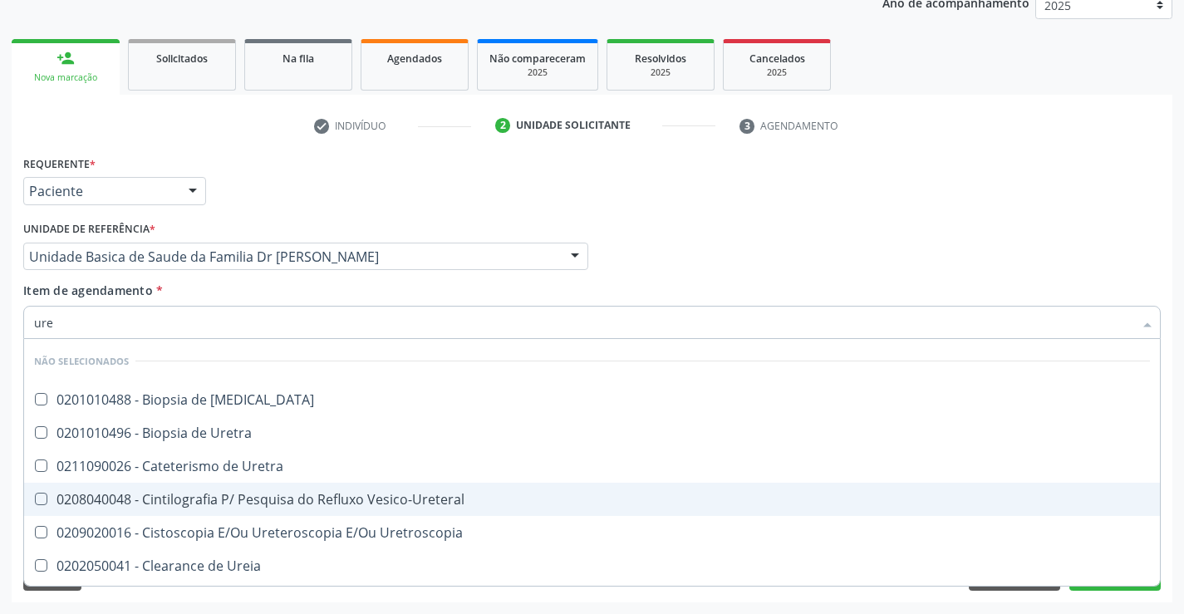
type input "urei"
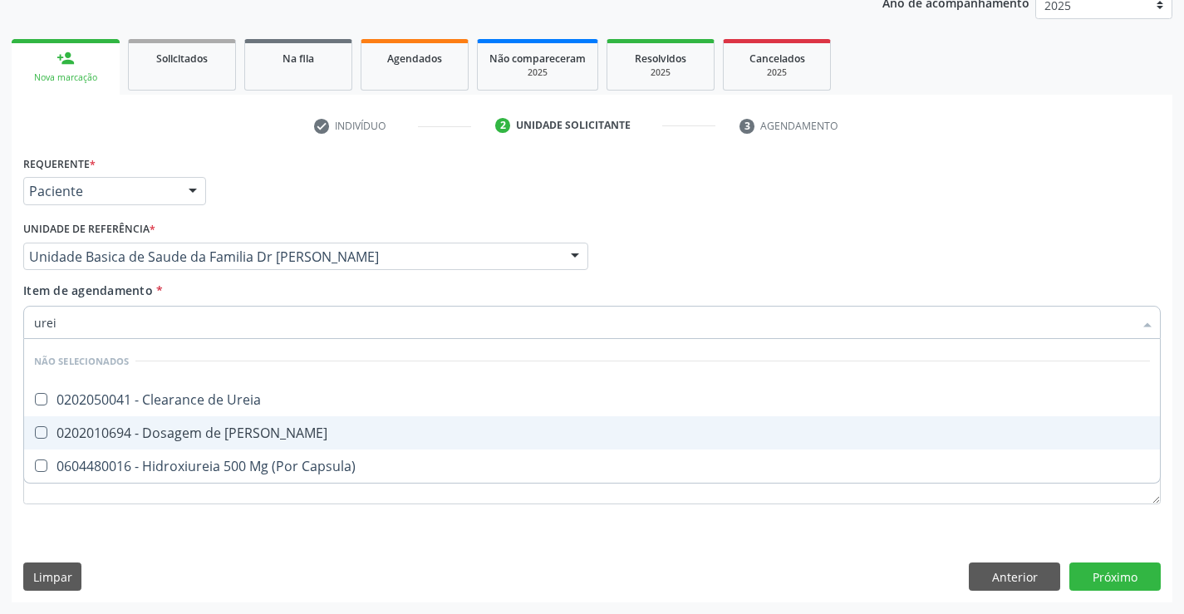
click at [242, 423] on span "0202010694 - Dosagem de [PERSON_NAME]" at bounding box center [592, 432] width 1136 height 33
checkbox Ureia "true"
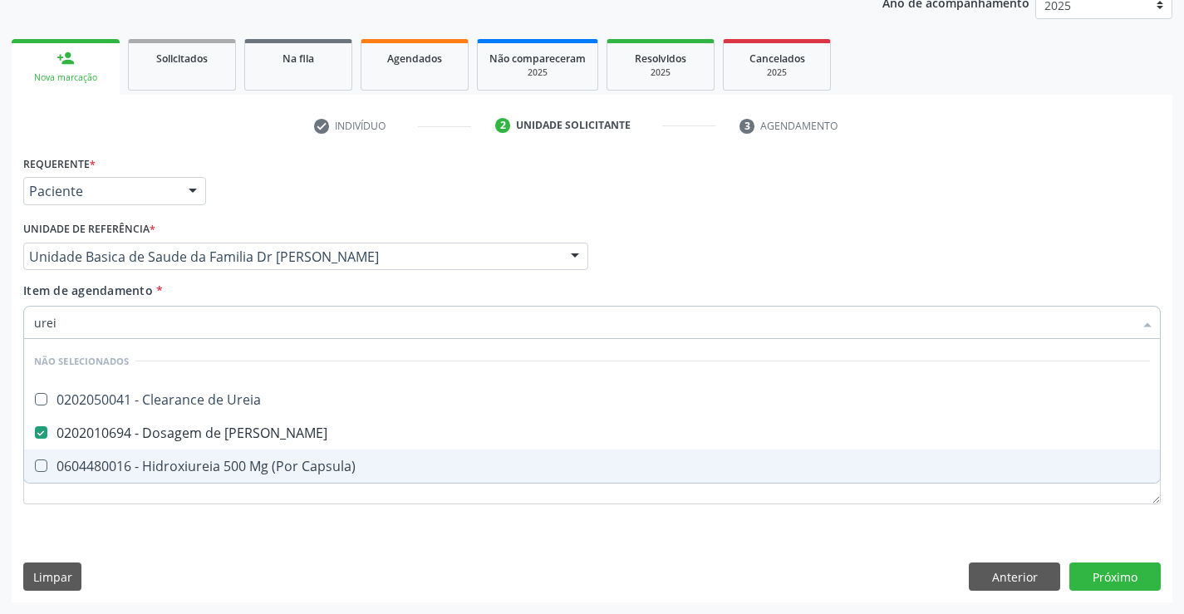
type input "urei"
click at [186, 517] on div "Requerente * Paciente Profissional de Saúde Paciente Nenhum resultado encontrad…" at bounding box center [592, 339] width 1138 height 376
checkbox Ureia "true"
checkbox Capsula\) "true"
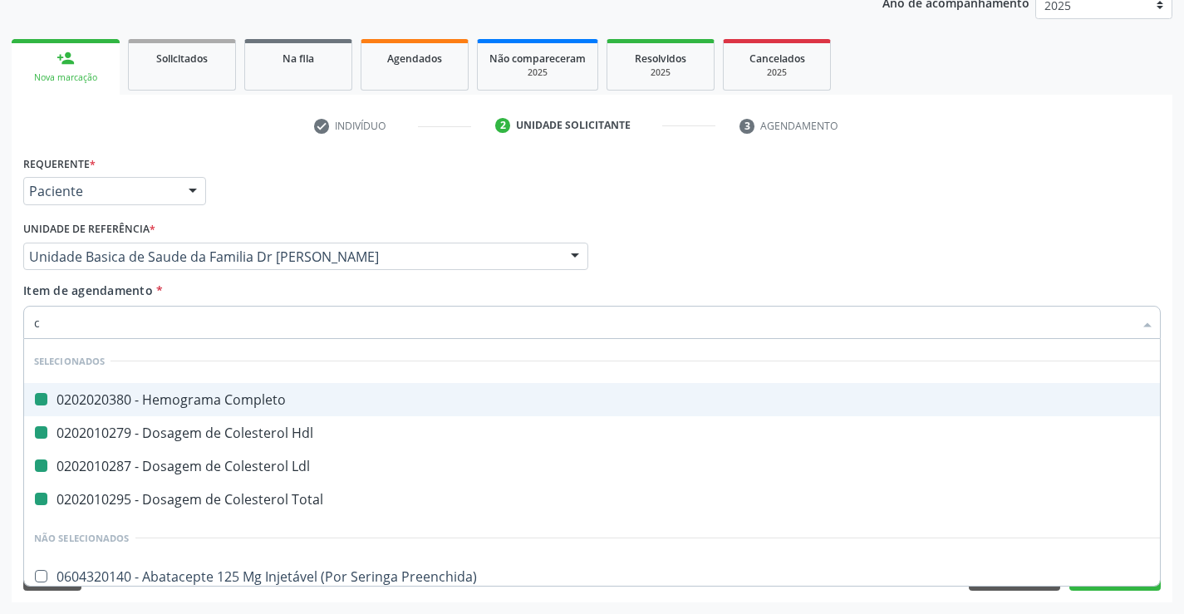
type input "cr"
checkbox Completo "false"
checkbox Ldl "false"
checkbox Hdl "false"
checkbox Total "false"
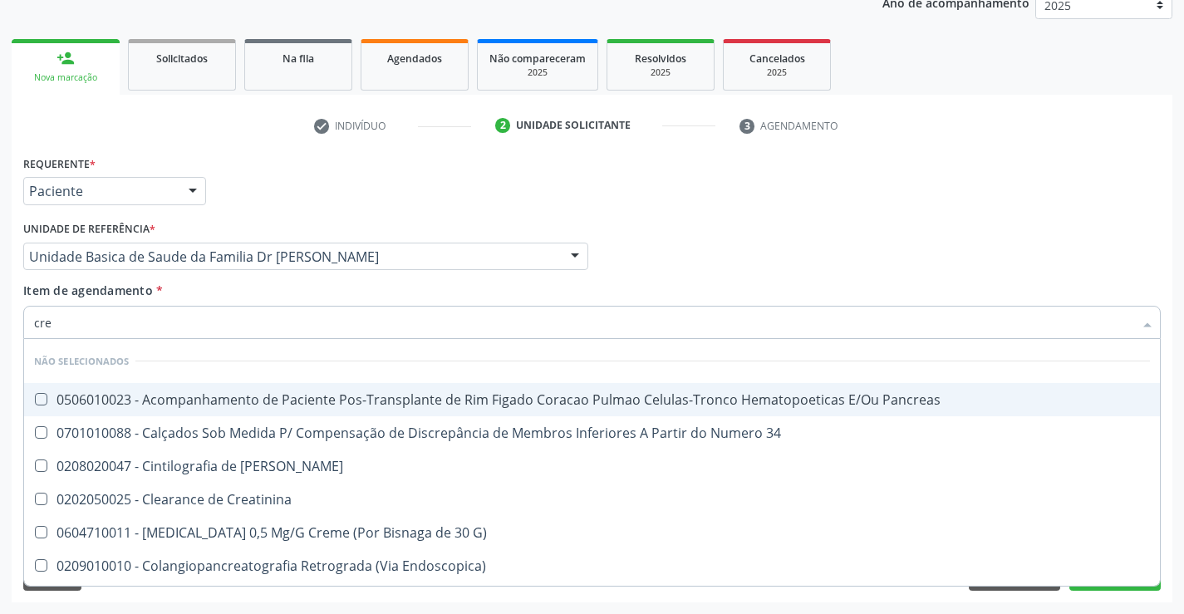
type input "crea"
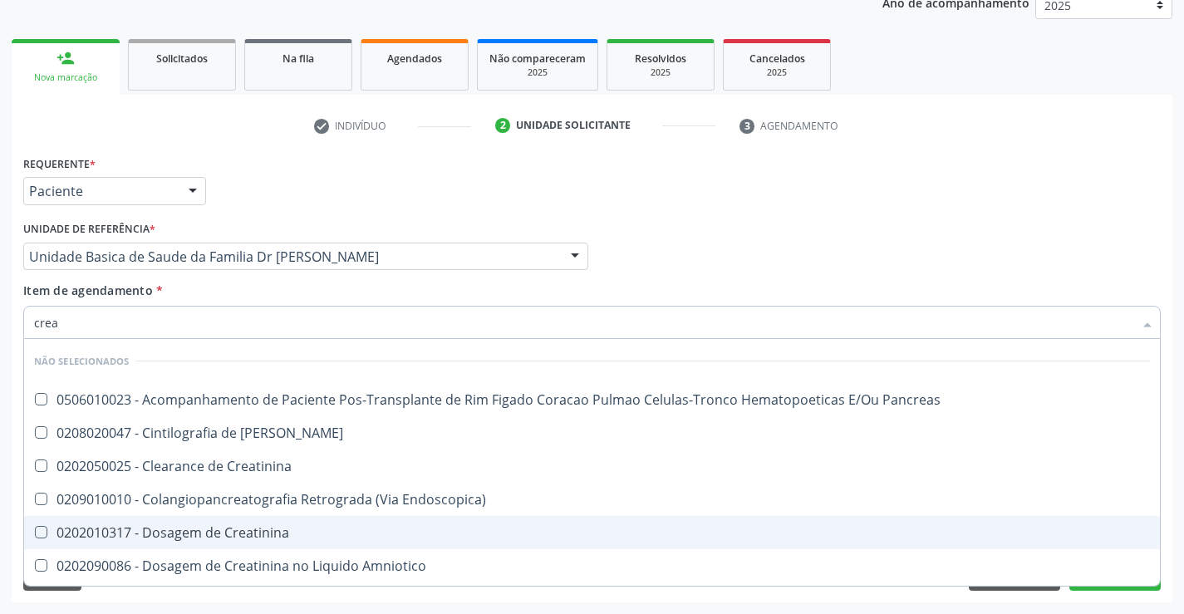
click at [250, 534] on div "0202010317 - Dosagem de Creatinina" at bounding box center [592, 532] width 1116 height 13
checkbox Creatinina "true"
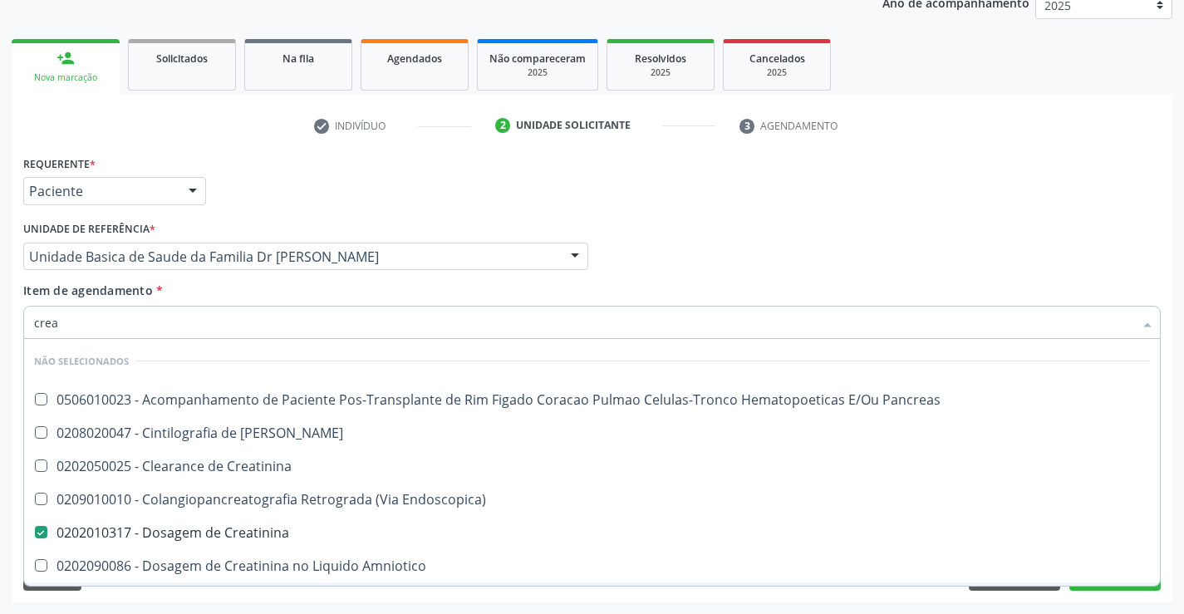
click at [220, 592] on div "Requerente * Paciente Profissional de Saúde Paciente Nenhum resultado encontrad…" at bounding box center [592, 376] width 1161 height 451
checkbox Pancreas "true"
checkbox Creatinina "true"
checkbox Pancreas "true"
checkbox Endoscopica\) "true"
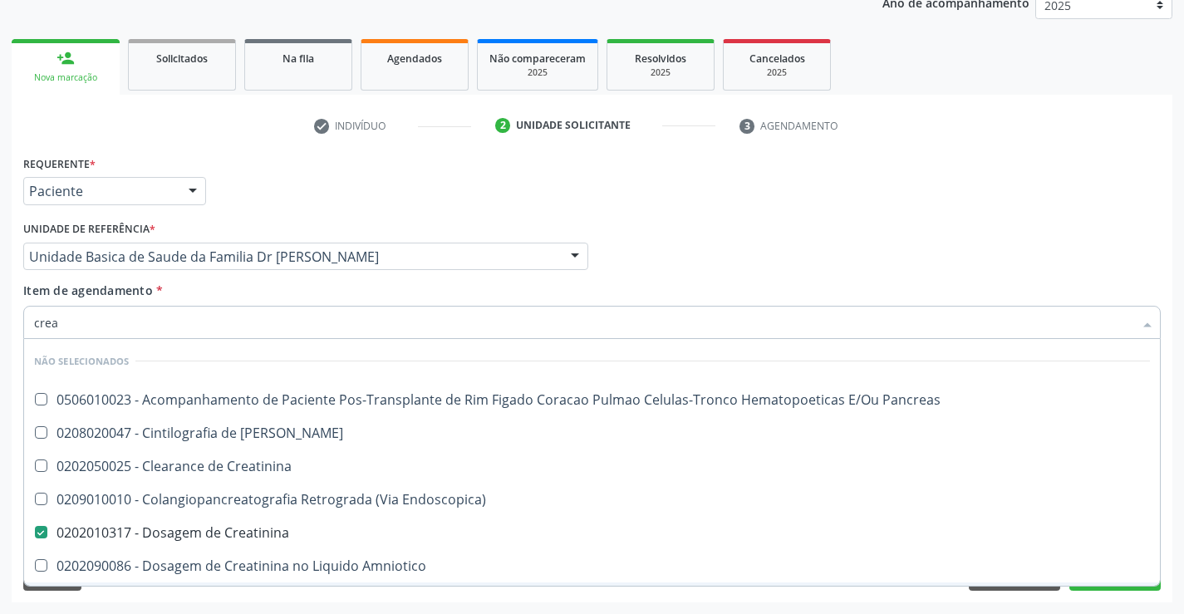
checkbox Amniotico "true"
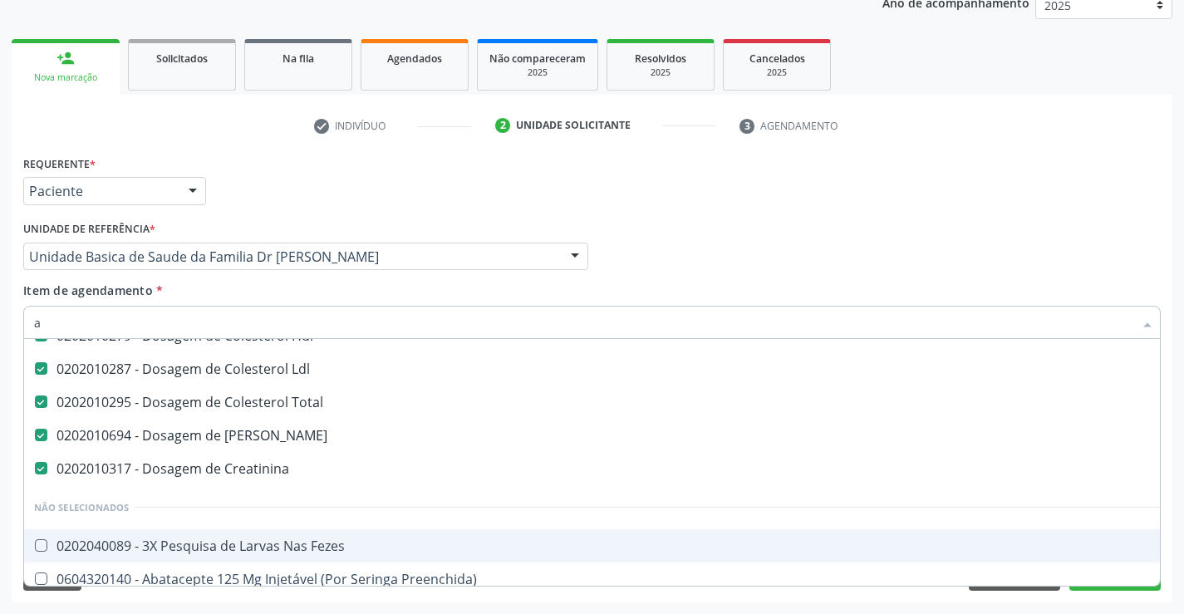
scroll to position [52, 0]
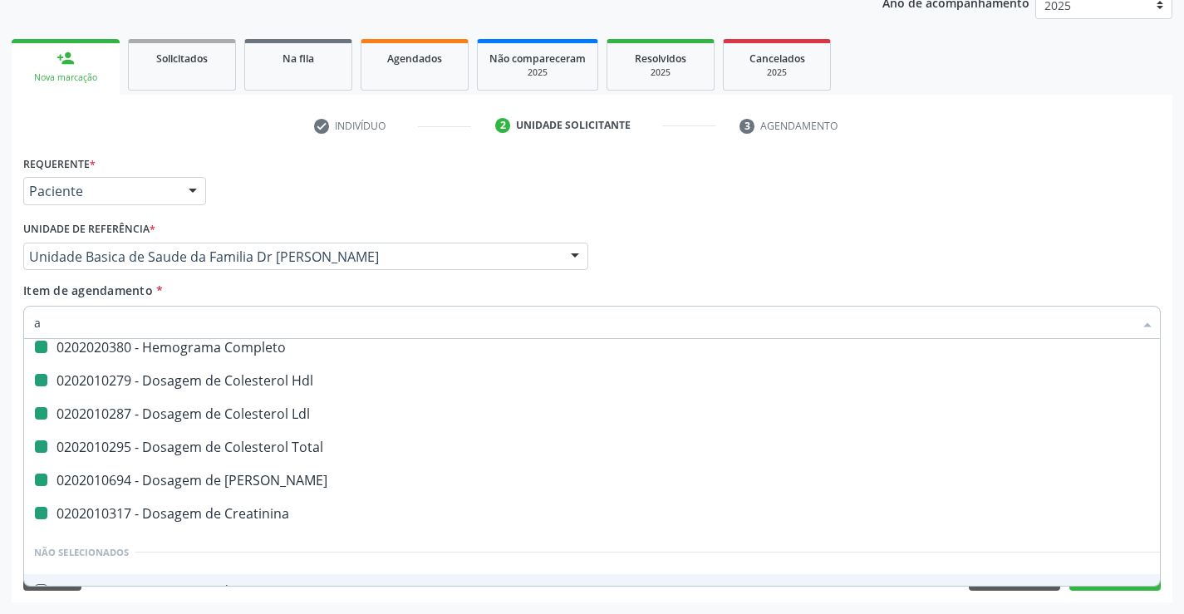
type input "ac"
checkbox Completo "false"
checkbox Ldl "false"
checkbox Hdl "false"
checkbox Total "false"
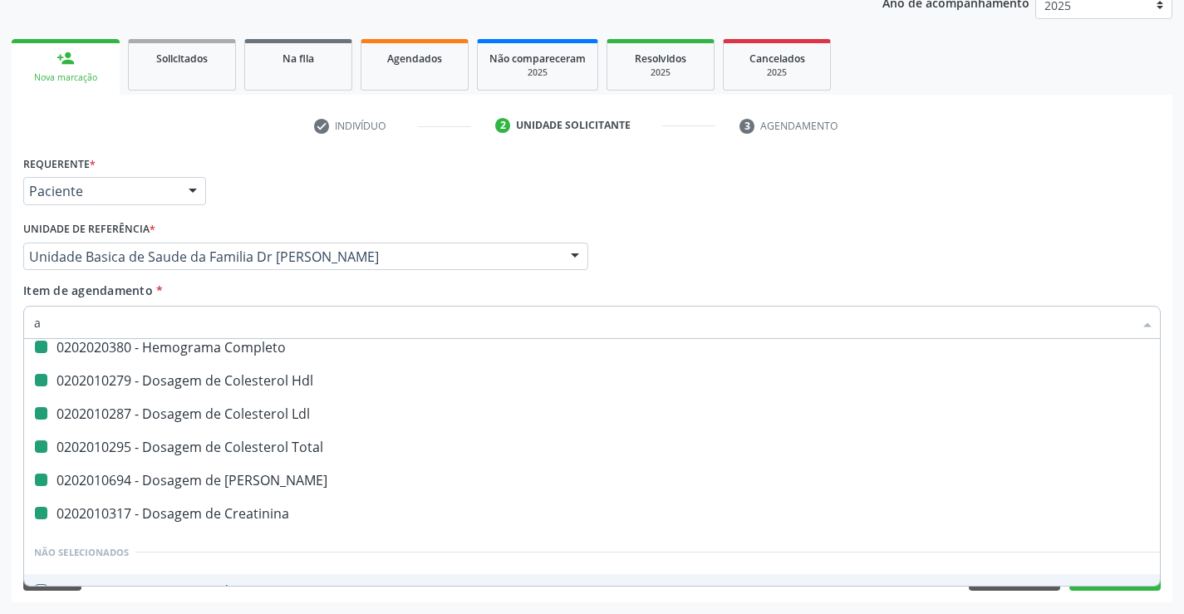
checkbox Creatinina "false"
checkbox Ureia "false"
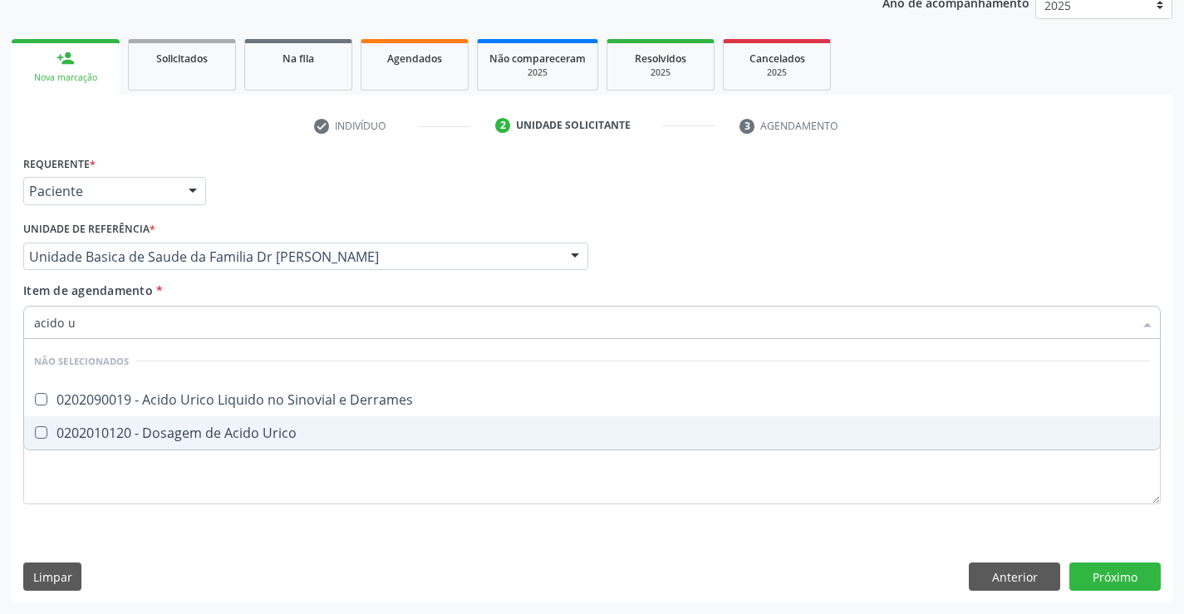
scroll to position [0, 0]
type input "acido ur"
click at [189, 427] on div "0202010120 - Dosagem de Acido Urico" at bounding box center [592, 432] width 1116 height 13
checkbox Urico "true"
click at [168, 508] on div "Requerente * Paciente Profissional de Saúde Paciente Nenhum resultado encontrad…" at bounding box center [592, 339] width 1138 height 376
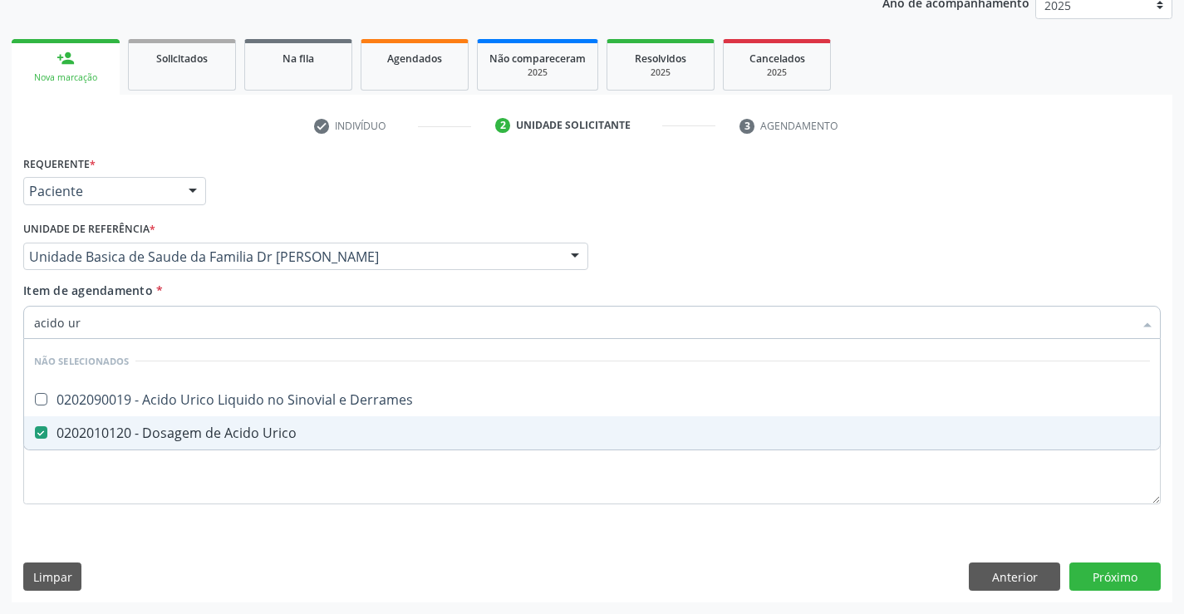
checkbox Derrames "true"
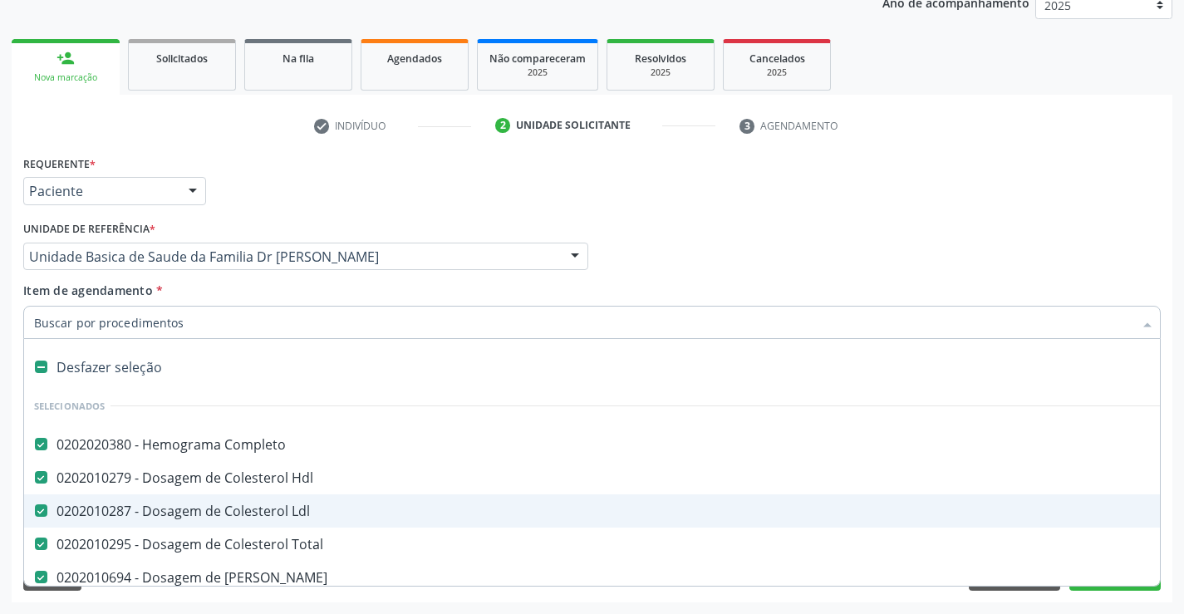
type input "t"
checkbox Urico "false"
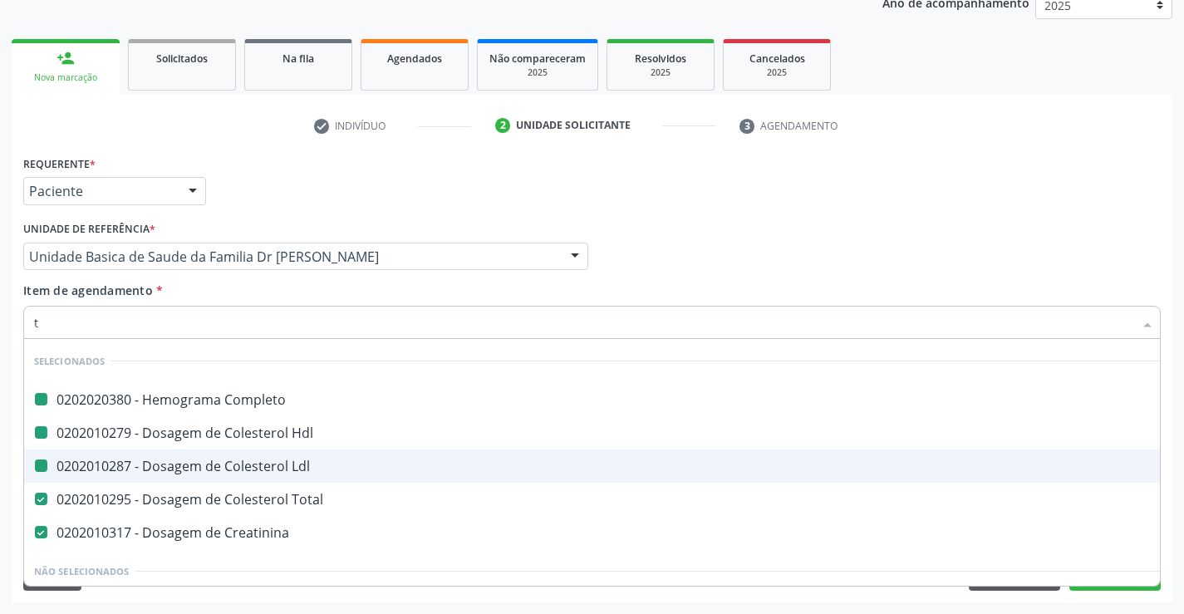
type input "tg"
checkbox Completo "false"
checkbox Hdl "false"
checkbox Ldl "false"
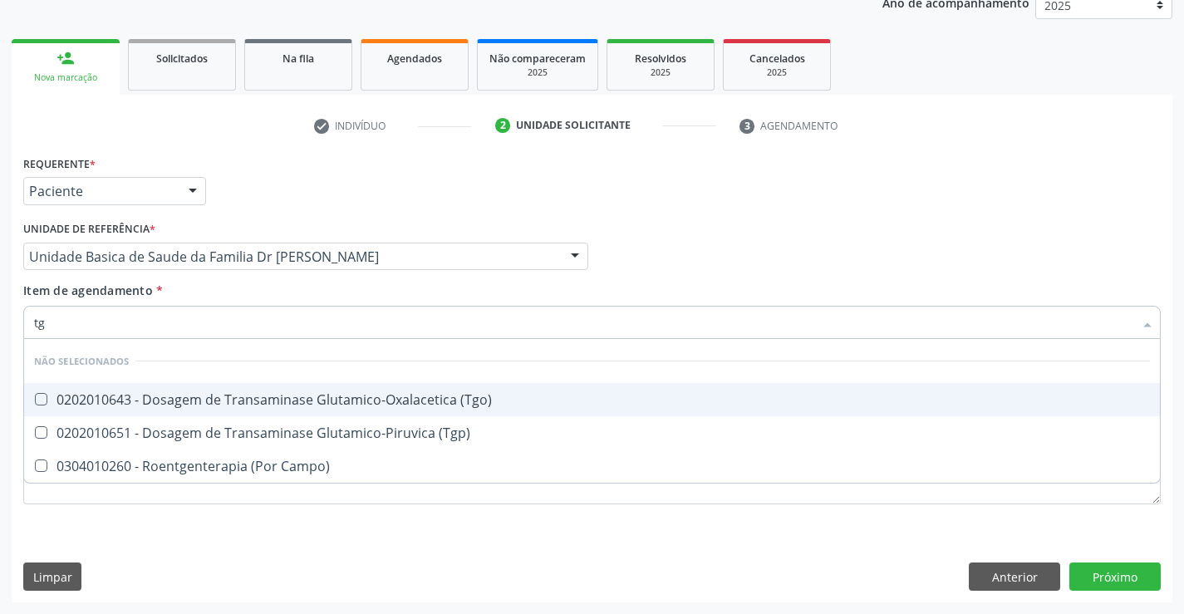
click at [263, 401] on div "0202010643 - Dosagem de Transaminase Glutamico-Oxalacetica (Tgo)" at bounding box center [592, 399] width 1116 height 13
checkbox \(Tgo\) "true"
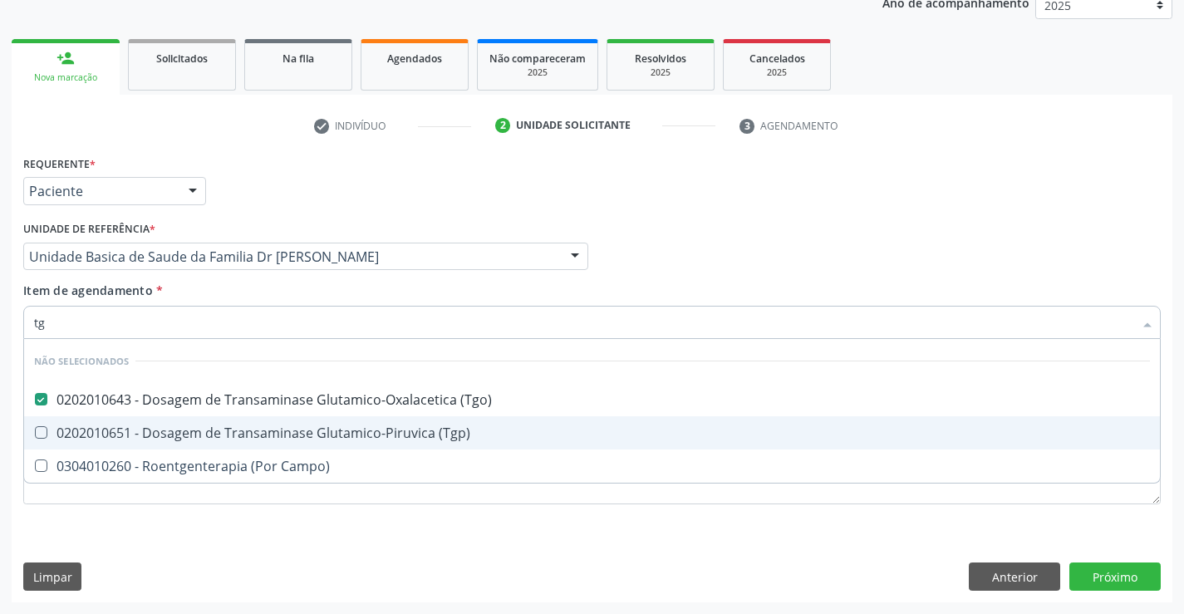
click at [263, 422] on span "0202010651 - Dosagem de Transaminase Glutamico-Piruvica (Tgp)" at bounding box center [592, 432] width 1136 height 33
checkbox \(Tgp\) "true"
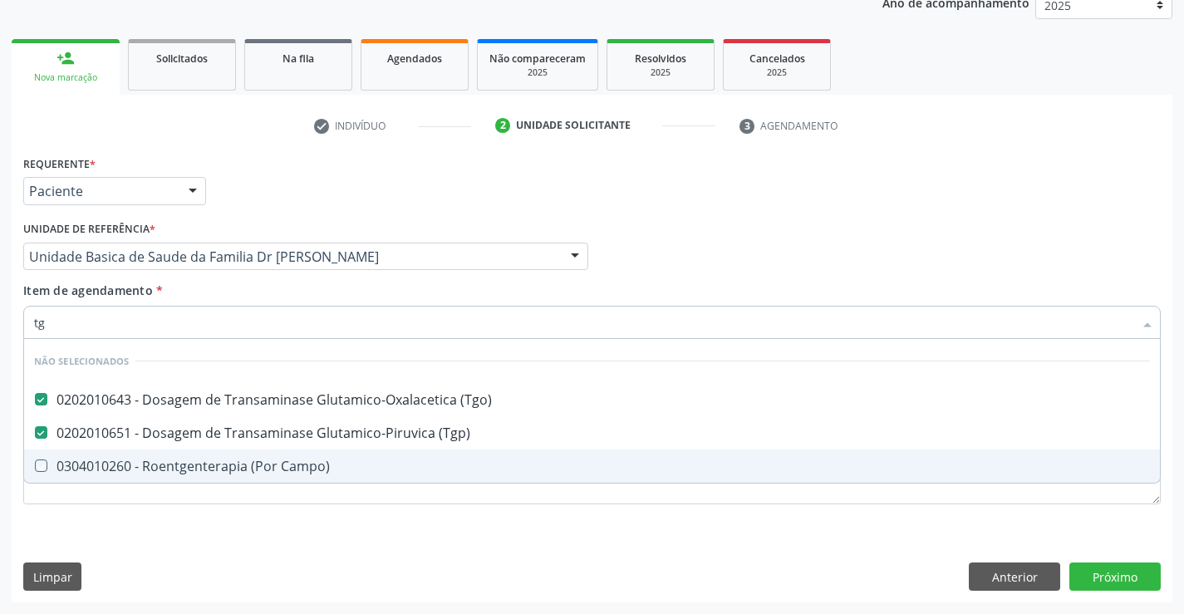
click at [249, 529] on div "Requerente * Paciente Profissional de Saúde Paciente Nenhum resultado encontrad…" at bounding box center [592, 376] width 1161 height 451
checkbox Campo\) "true"
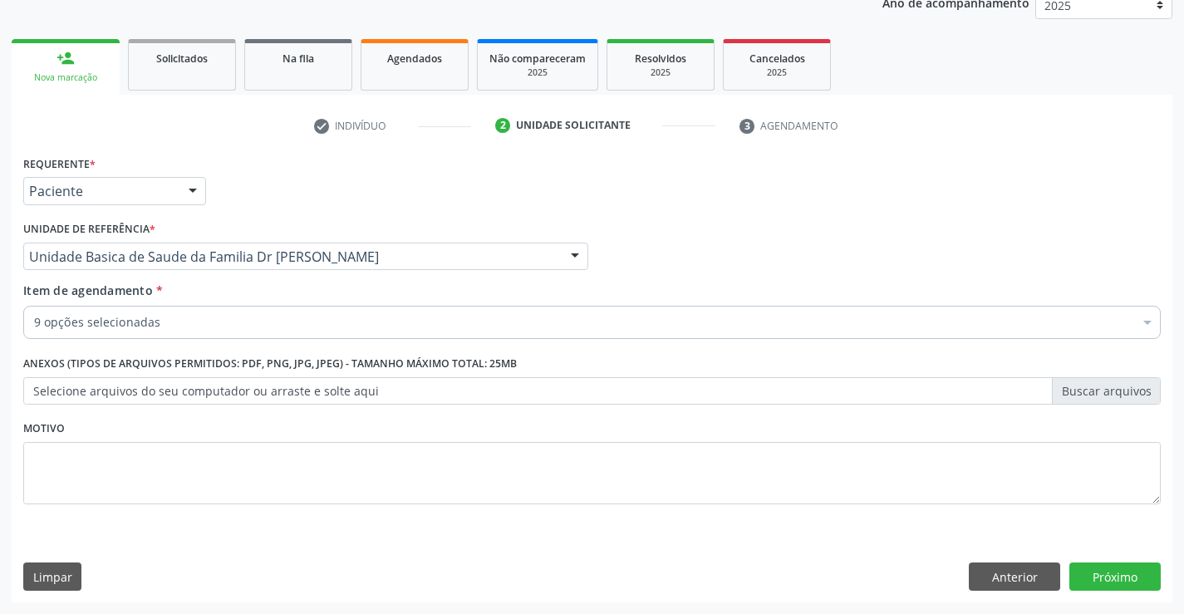
click at [34, 322] on input "Item de agendamento *" at bounding box center [34, 322] width 0 height 33
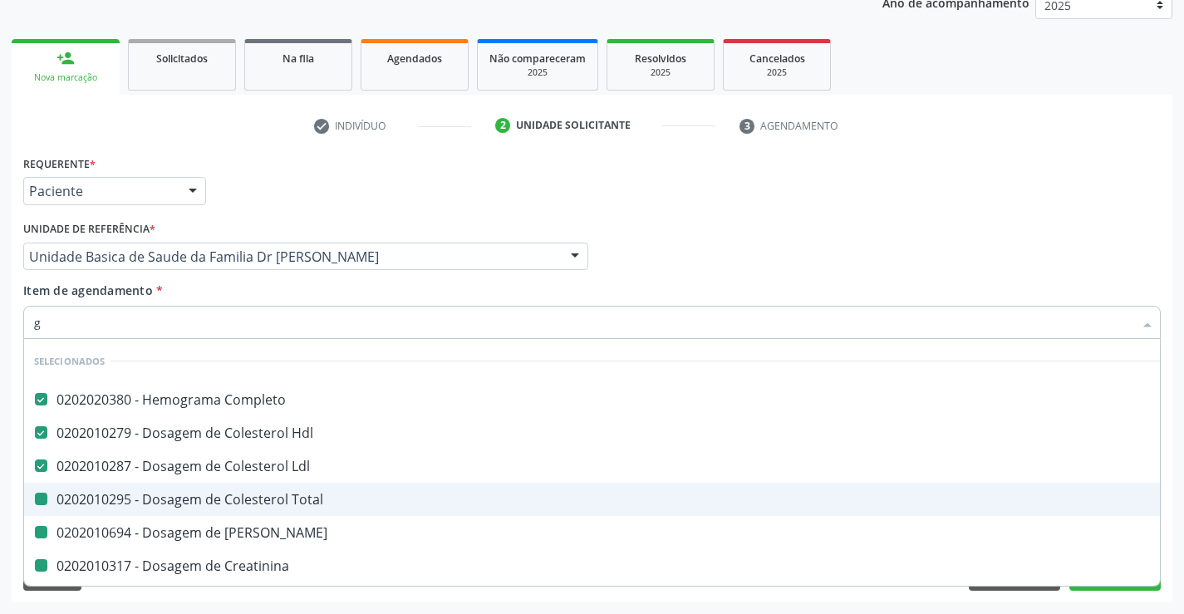
type input "gl"
checkbox Total "false"
checkbox Ureia "false"
checkbox Creatinina "false"
checkbox Urico "false"
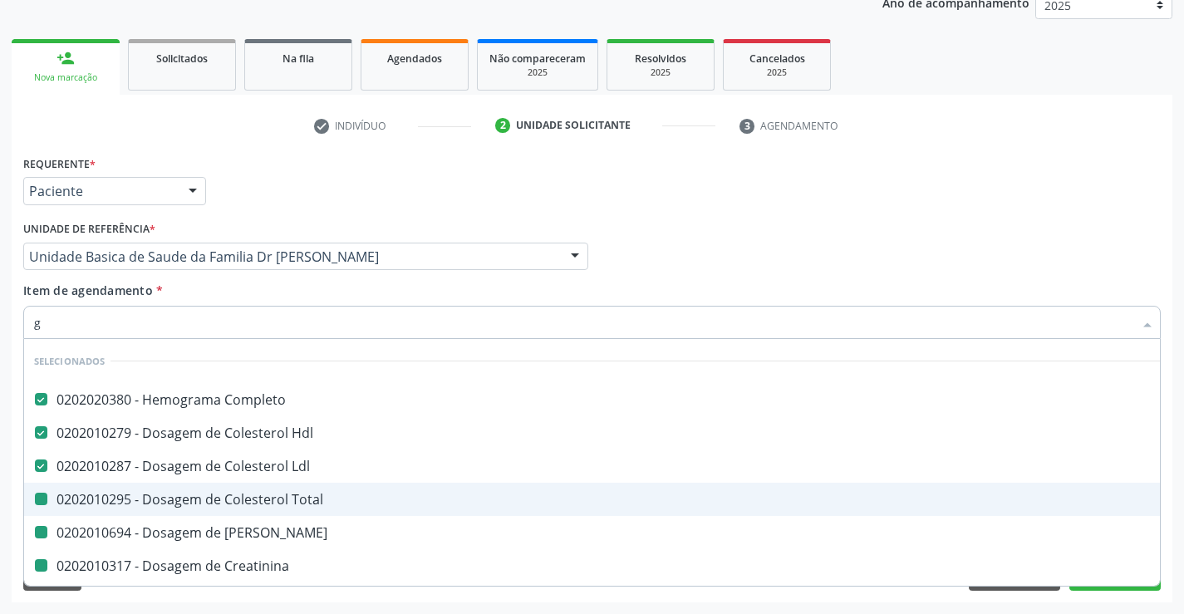
checkbox \(Tgo\) "false"
checkbox \(Tgp\) "false"
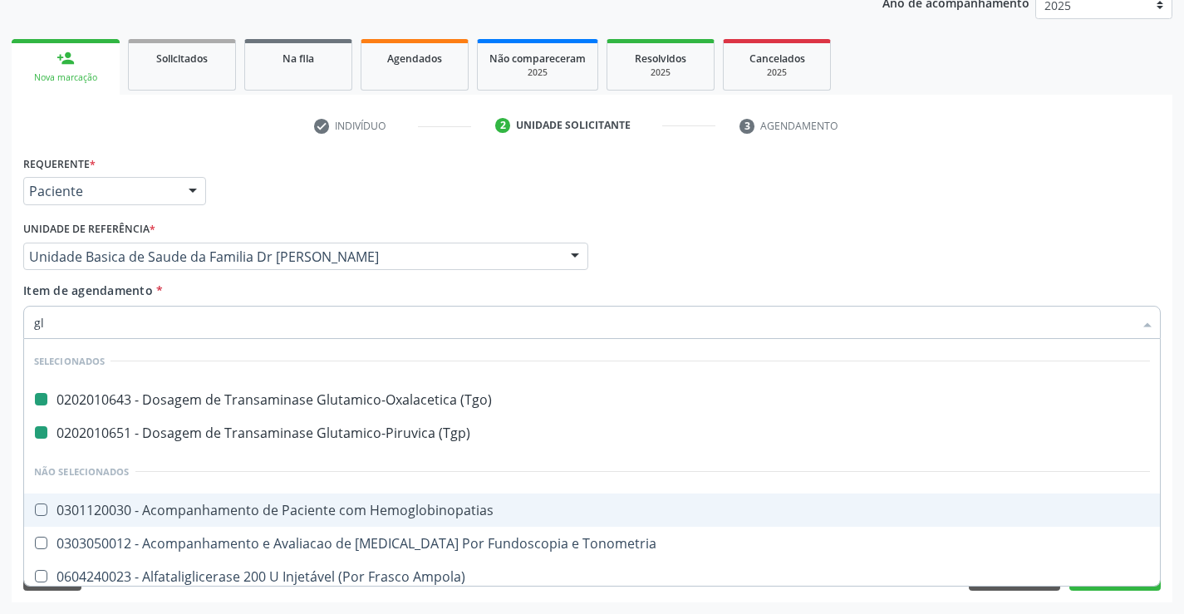
type input "gli"
checkbox \(Tgo\) "false"
checkbox \(Tgp\) "false"
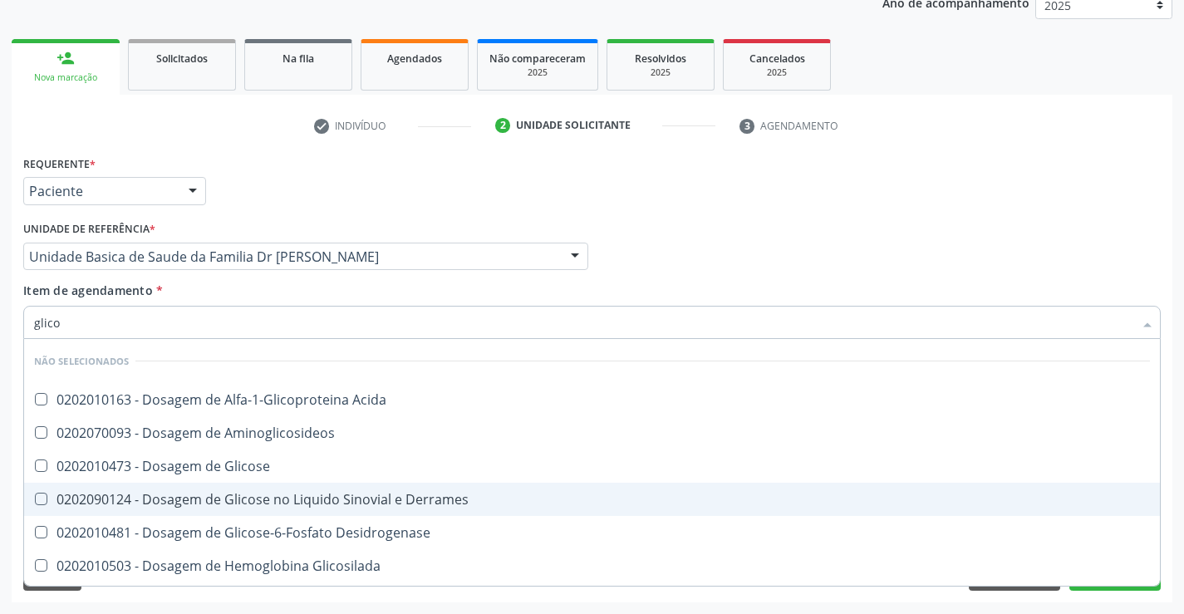
type input "glicos"
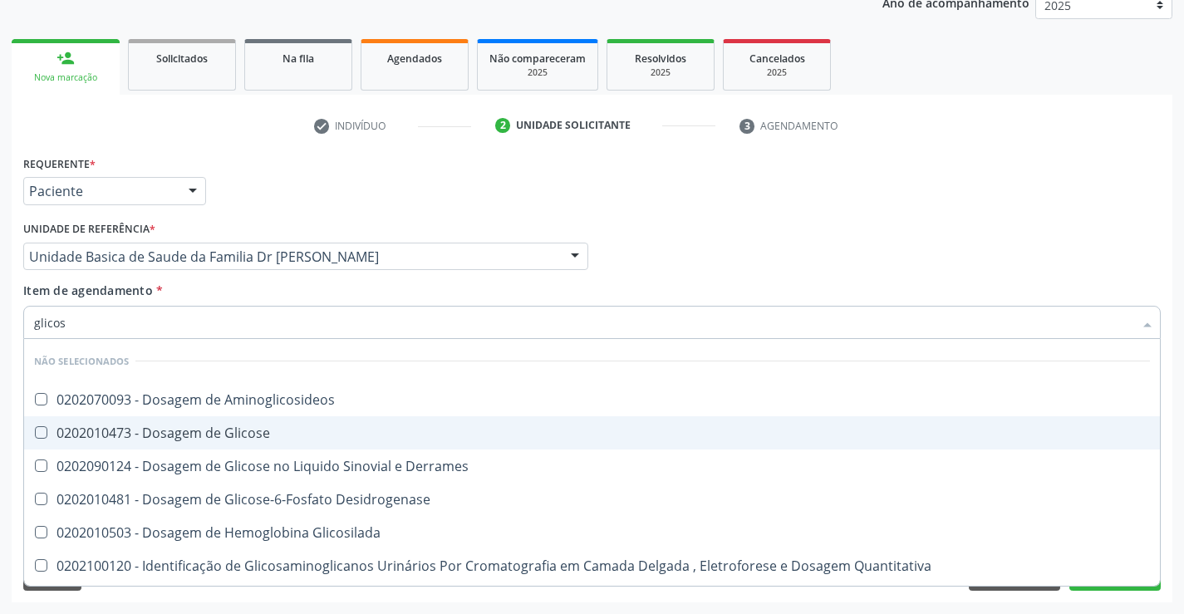
click at [212, 426] on div "0202010473 - Dosagem de Glicose" at bounding box center [592, 432] width 1116 height 13
checkbox Glicose "true"
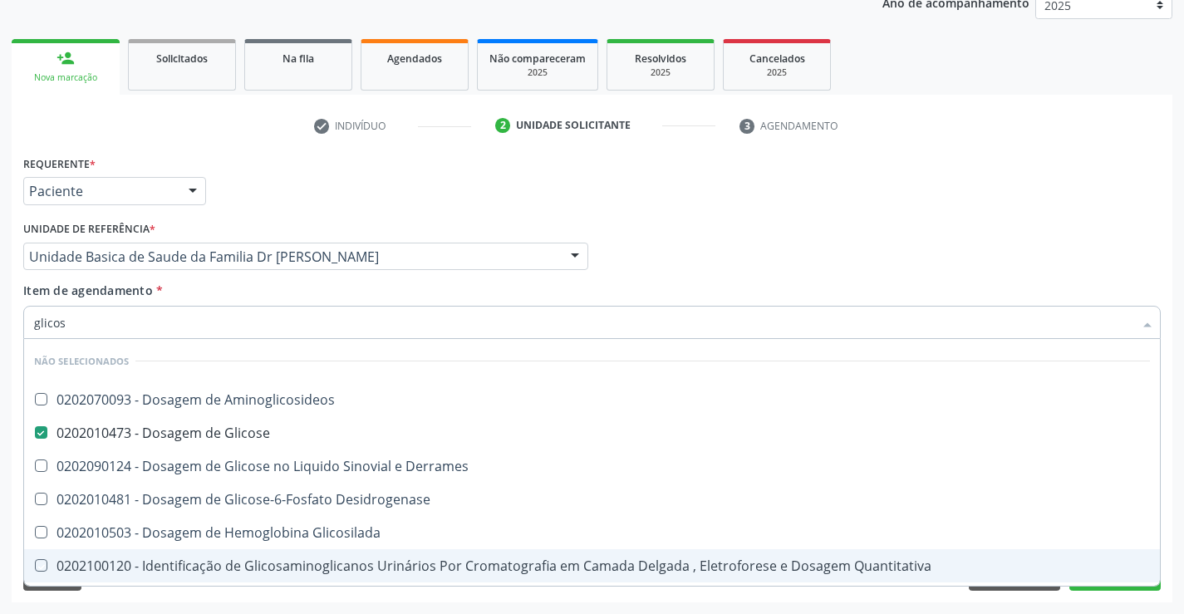
click at [140, 586] on div "Requerente * Paciente Profissional de Saúde Paciente Nenhum resultado encontrad…" at bounding box center [592, 376] width 1161 height 451
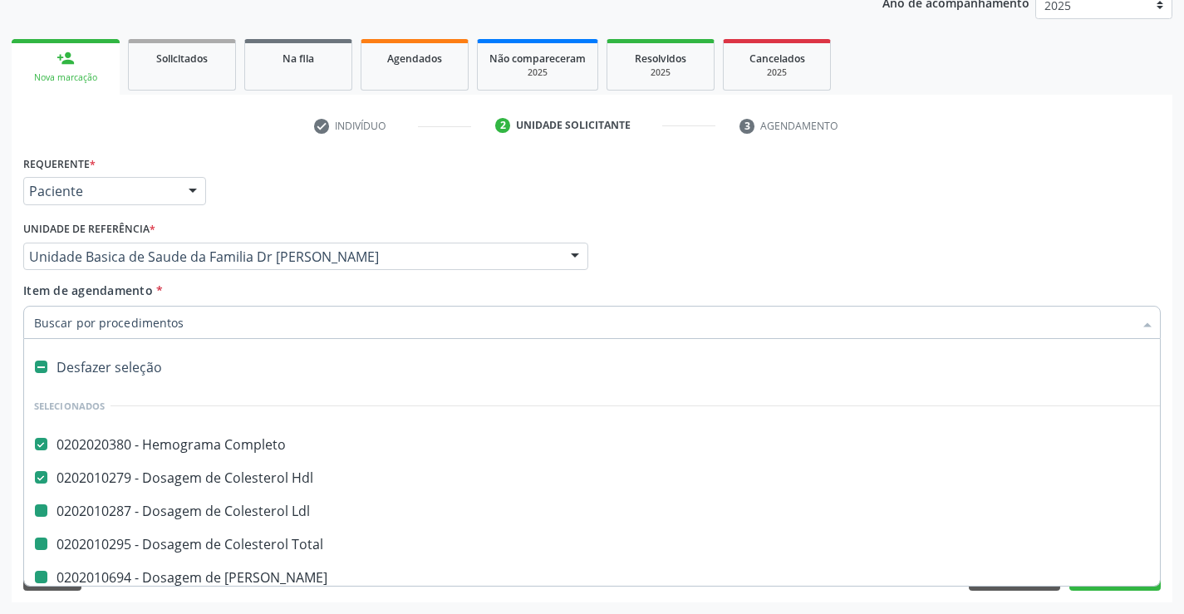
type input "v"
checkbox Total "false"
checkbox Ureia "false"
checkbox Creatinina "false"
checkbox Urico "false"
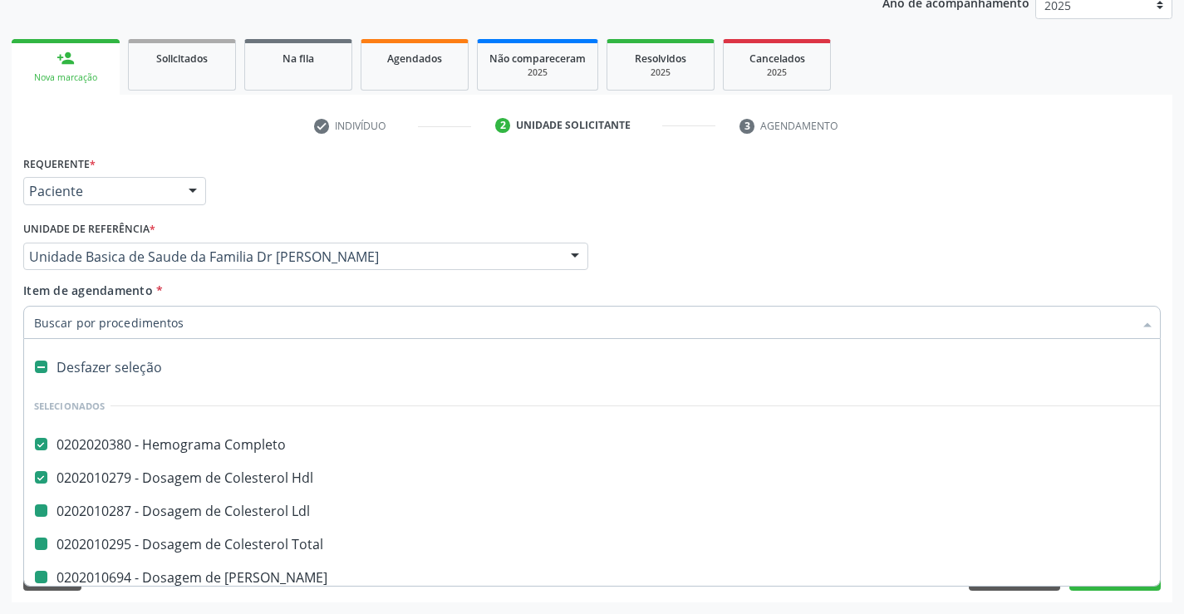
checkbox \(Tgo\) "false"
checkbox Ldl "false"
checkbox \(Tgp\) "false"
checkbox Glicose "false"
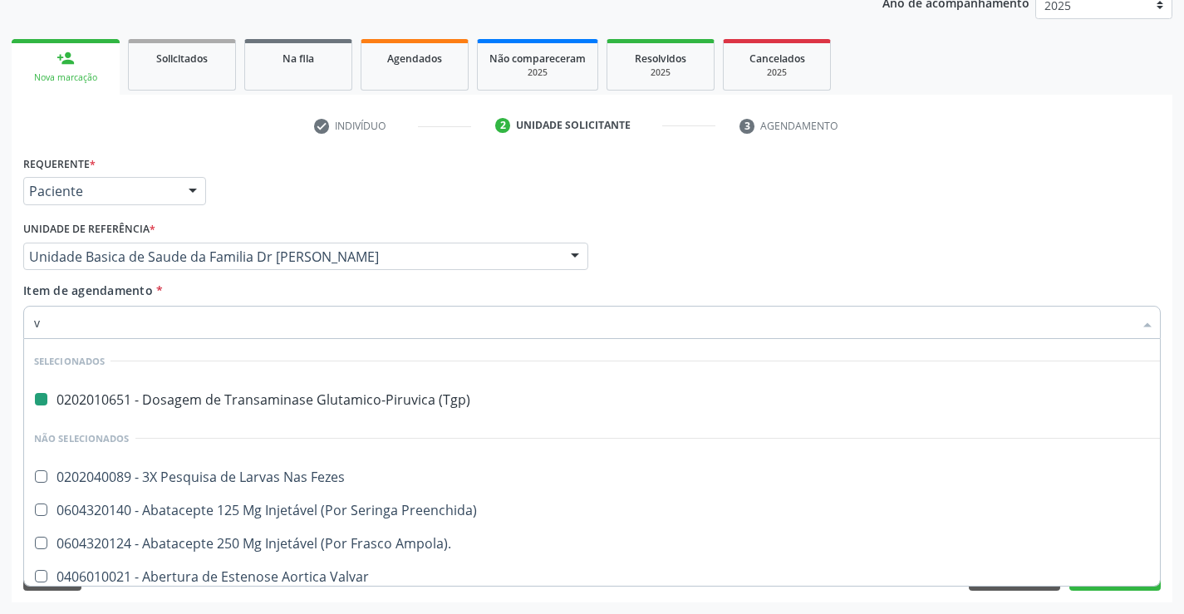
type input "vh"
checkbox \(Tgp\) "false"
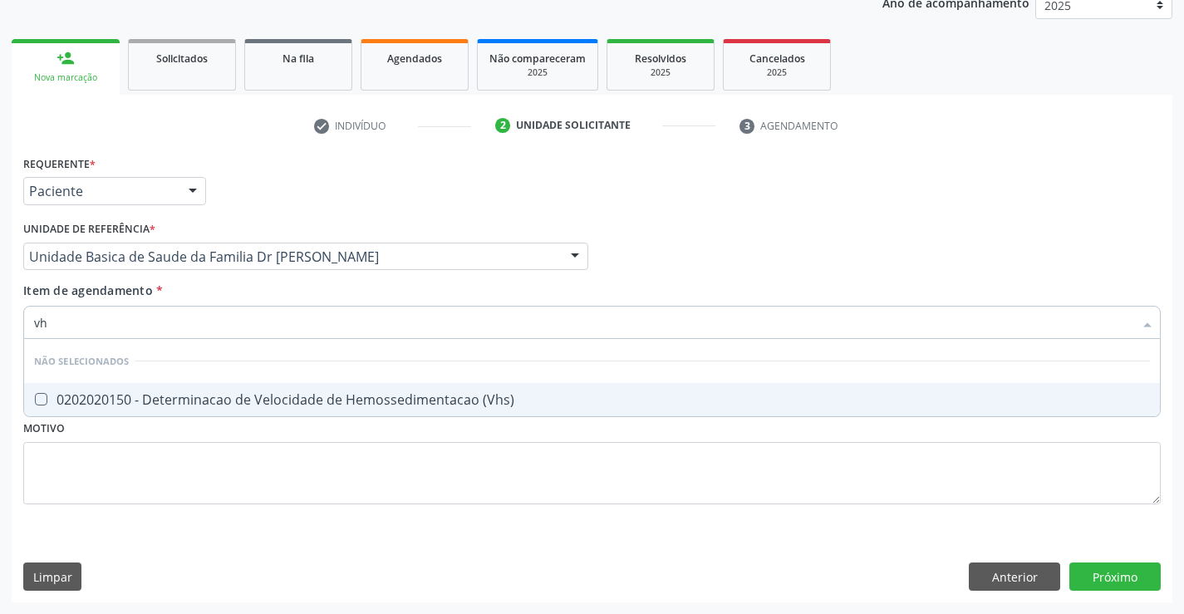
type input "v"
checkbox \(Vhs\) "true"
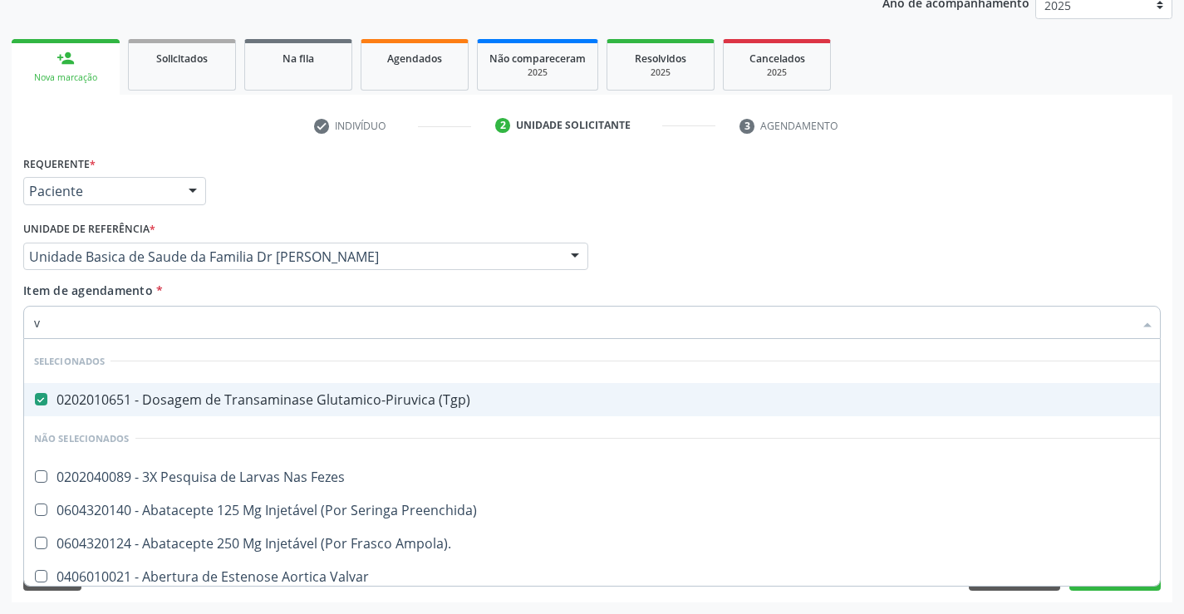
checkbox Fezes "true"
checkbox Preenchida\) "true"
checkbox Ampola\)\ "true"
checkbox Valvar "true"
checkbox Adolescente\) "true"
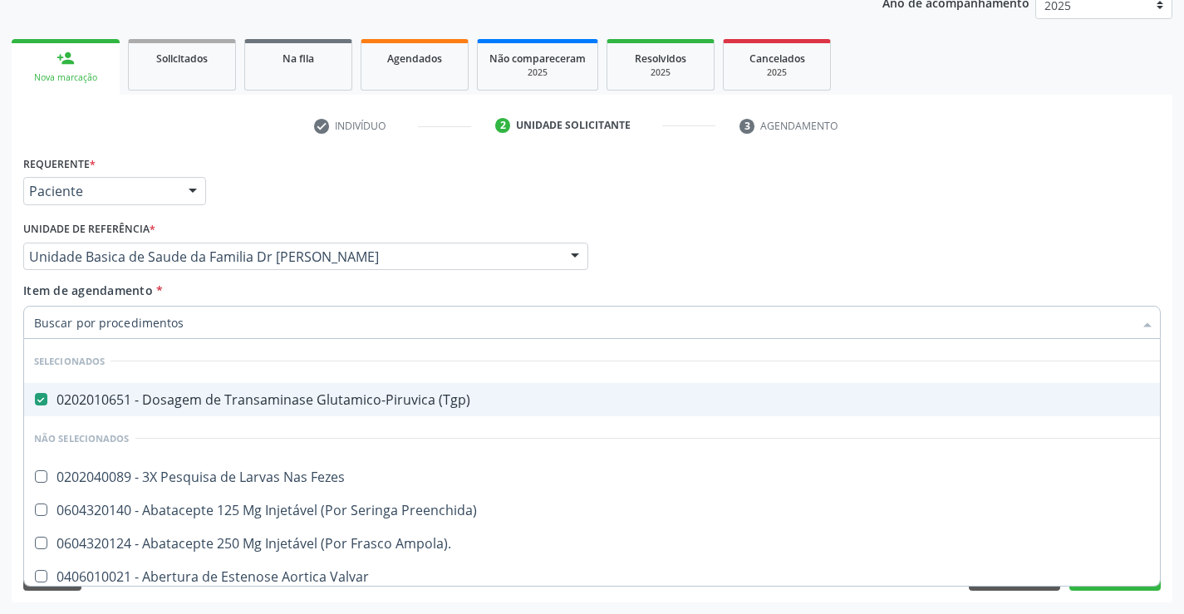
checkbox Valvar "true"
checkbox Adolescente\) "true"
checkbox Paciente\) "true"
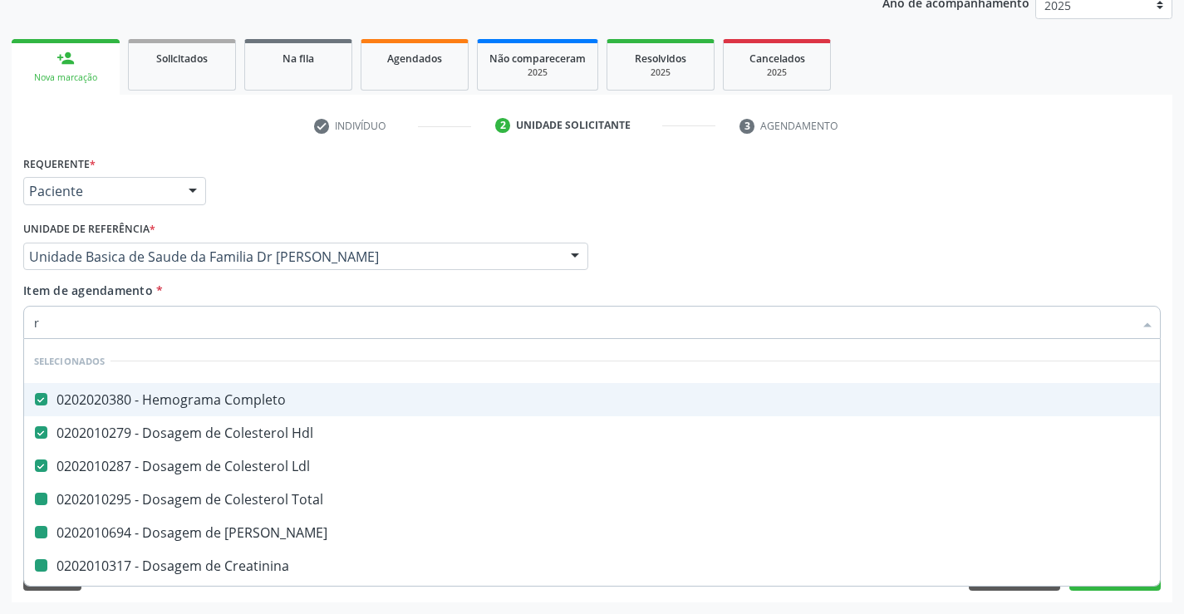
type input "re"
checkbox Total "false"
checkbox Ureia "false"
checkbox Creatinina "false"
checkbox Urico "false"
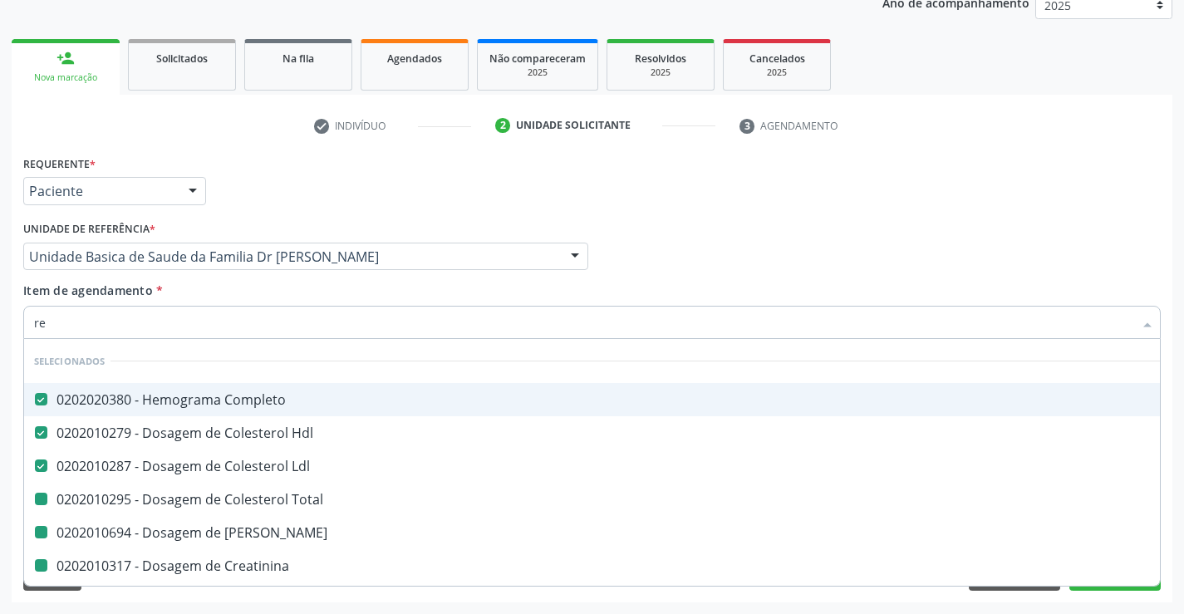
checkbox \(Tgo\) "false"
checkbox \(Tgp\) "false"
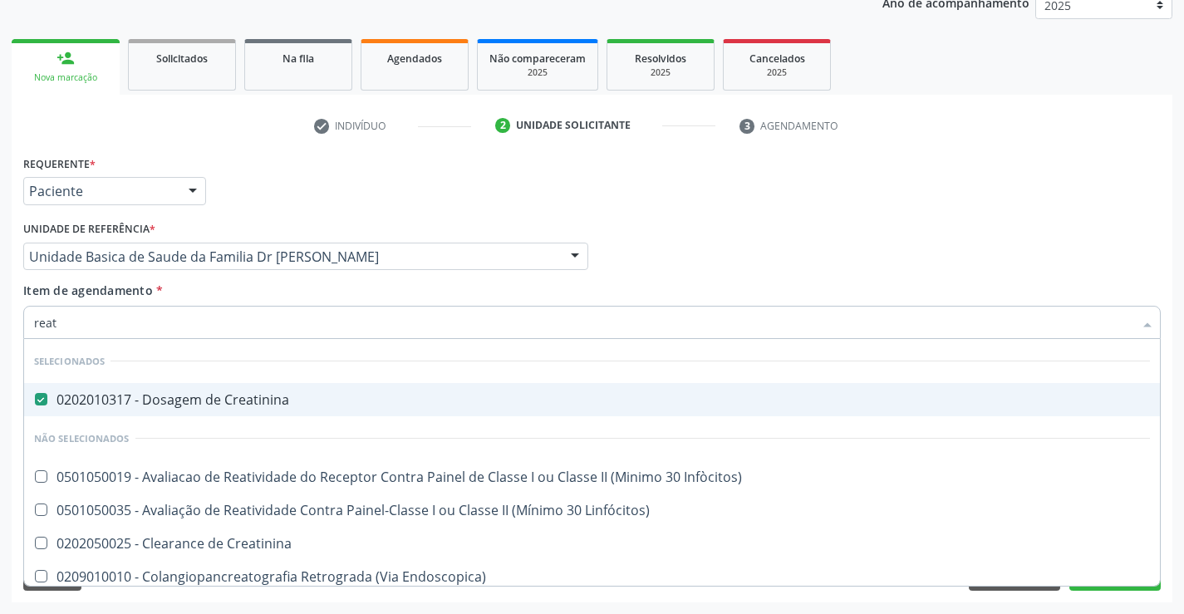
type input "reati"
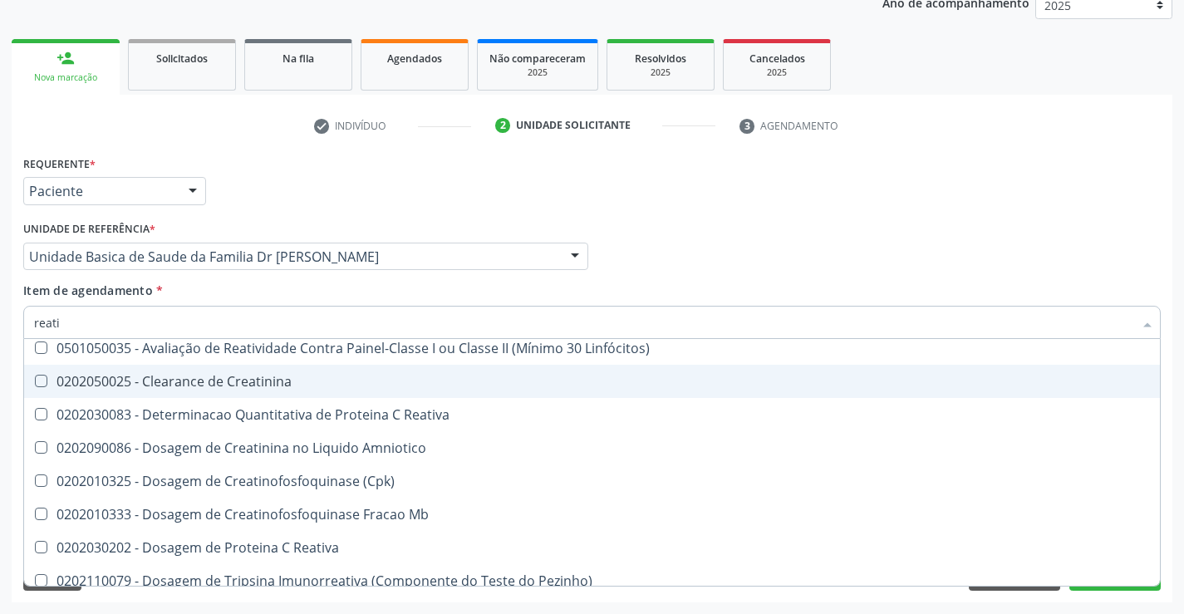
scroll to position [166, 0]
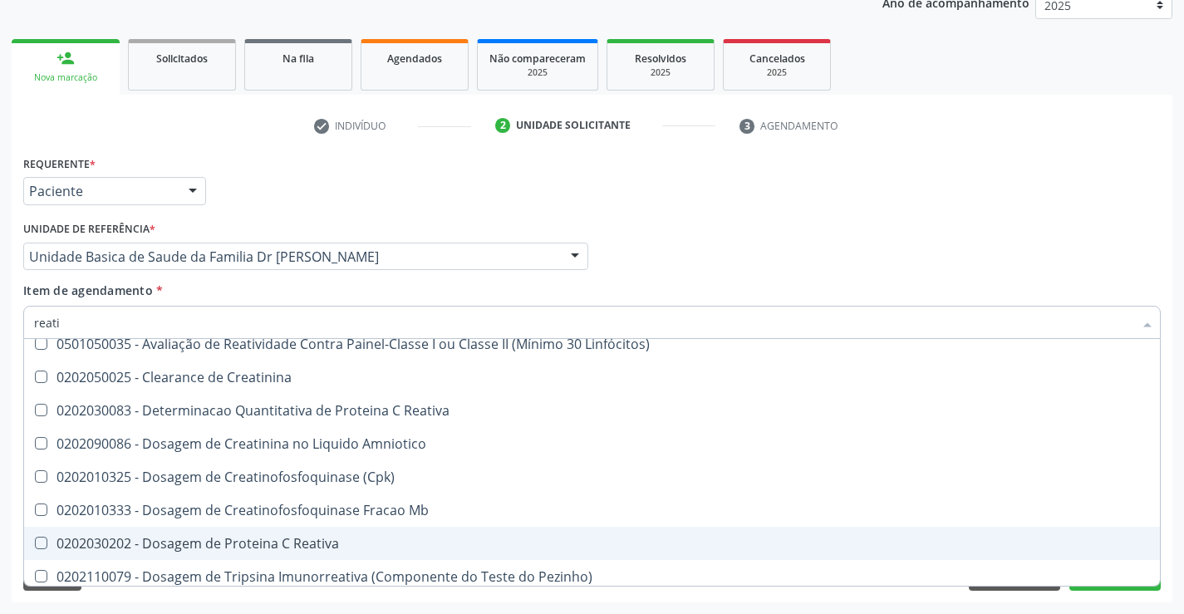
click at [259, 543] on div "0202030202 - Dosagem de Proteina C Reativa" at bounding box center [592, 543] width 1116 height 13
checkbox Reativa "true"
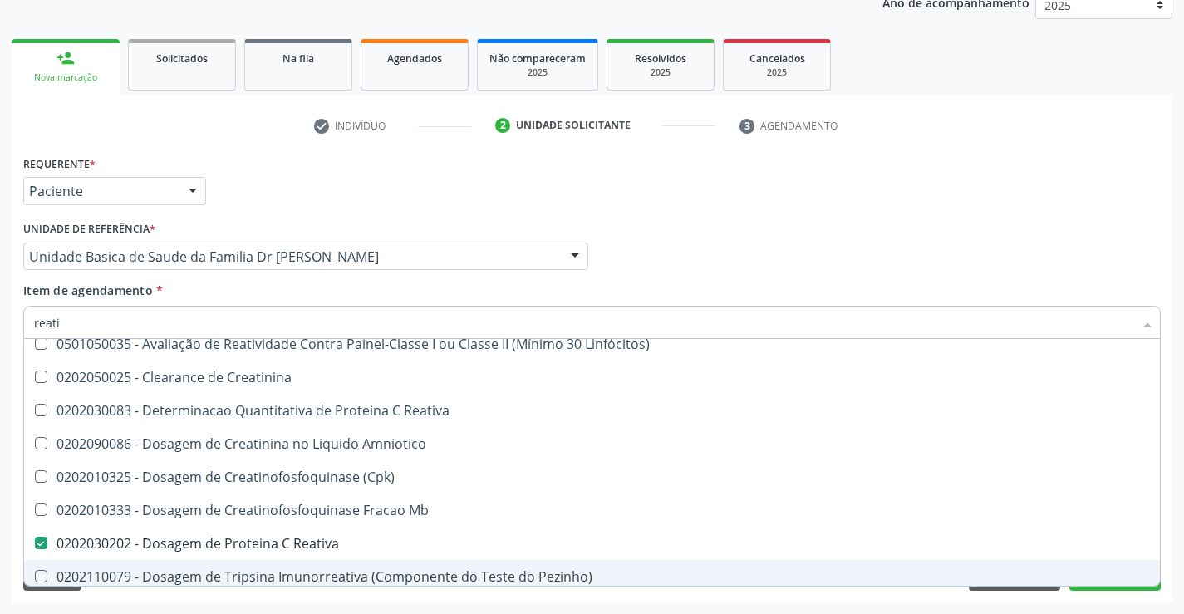
click at [219, 593] on div "Requerente * Paciente Profissional de Saúde Paciente Nenhum resultado encontrad…" at bounding box center [592, 376] width 1161 height 451
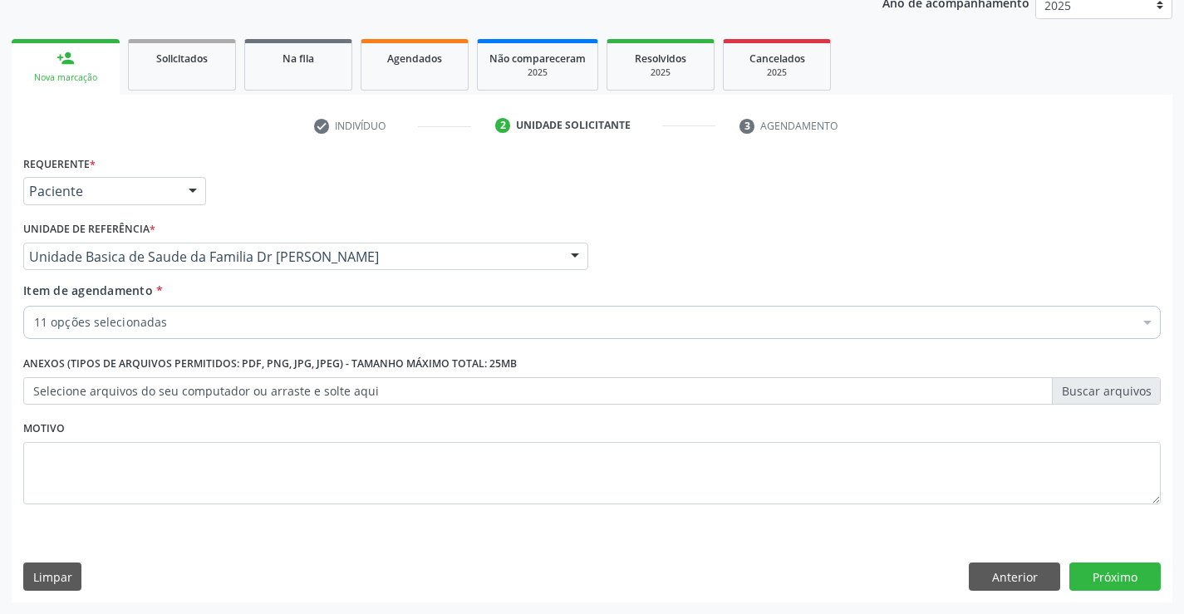
scroll to position [0, 0]
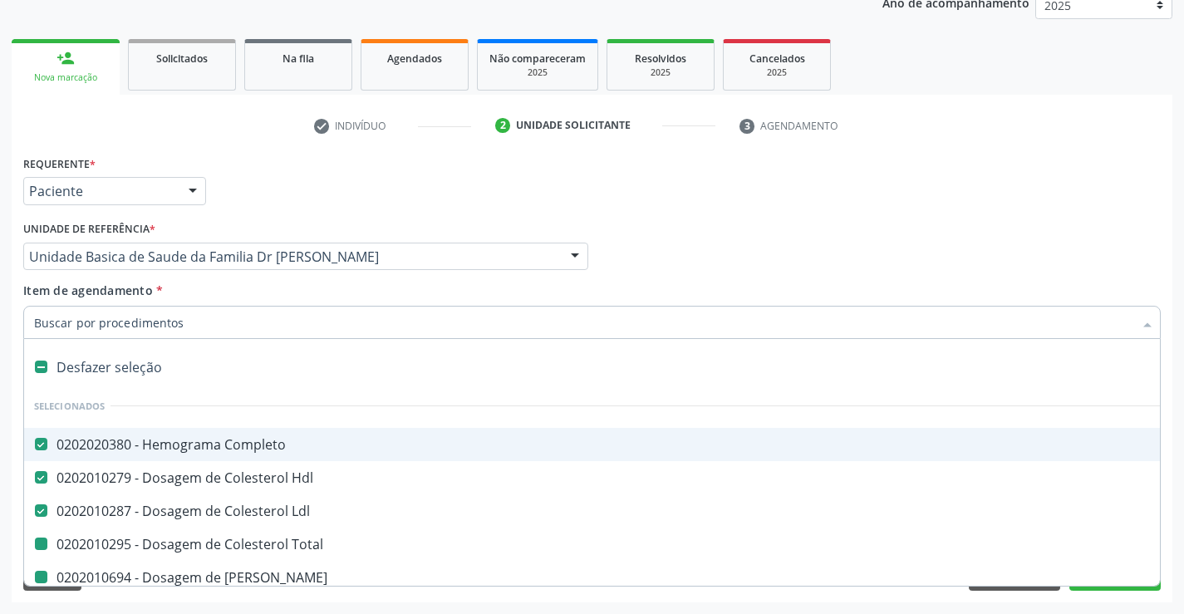
type input "v"
checkbox Total "false"
checkbox Ureia "false"
checkbox Creatinina "false"
checkbox Urico "false"
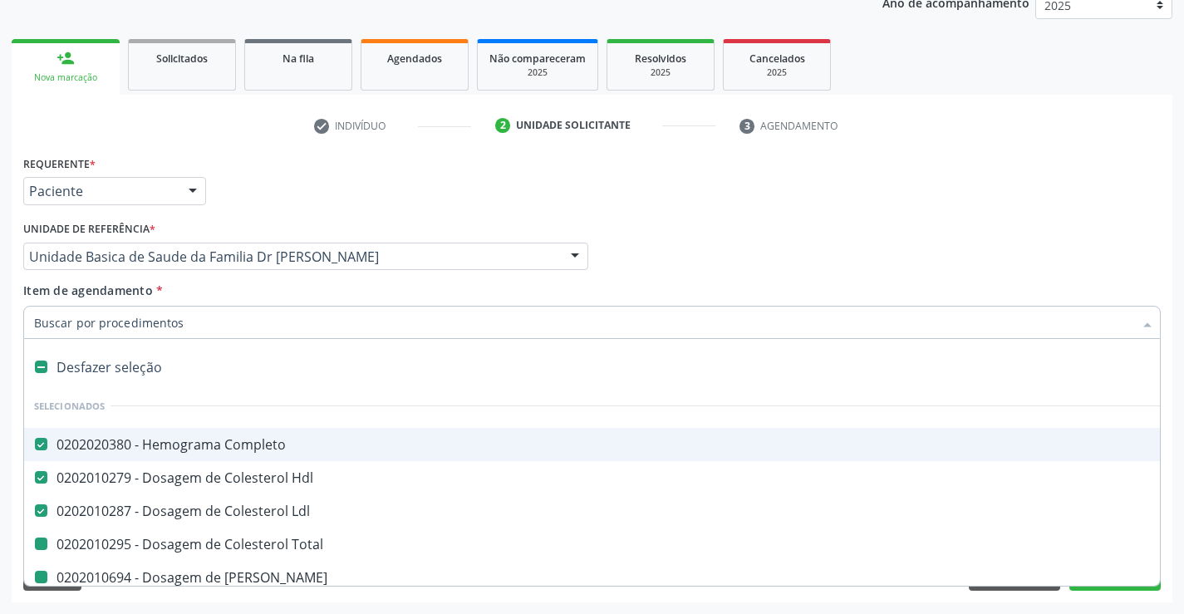
checkbox \(Tgo\) "false"
checkbox \(Tgp\) "false"
checkbox Reativa "false"
checkbox Glicose "false"
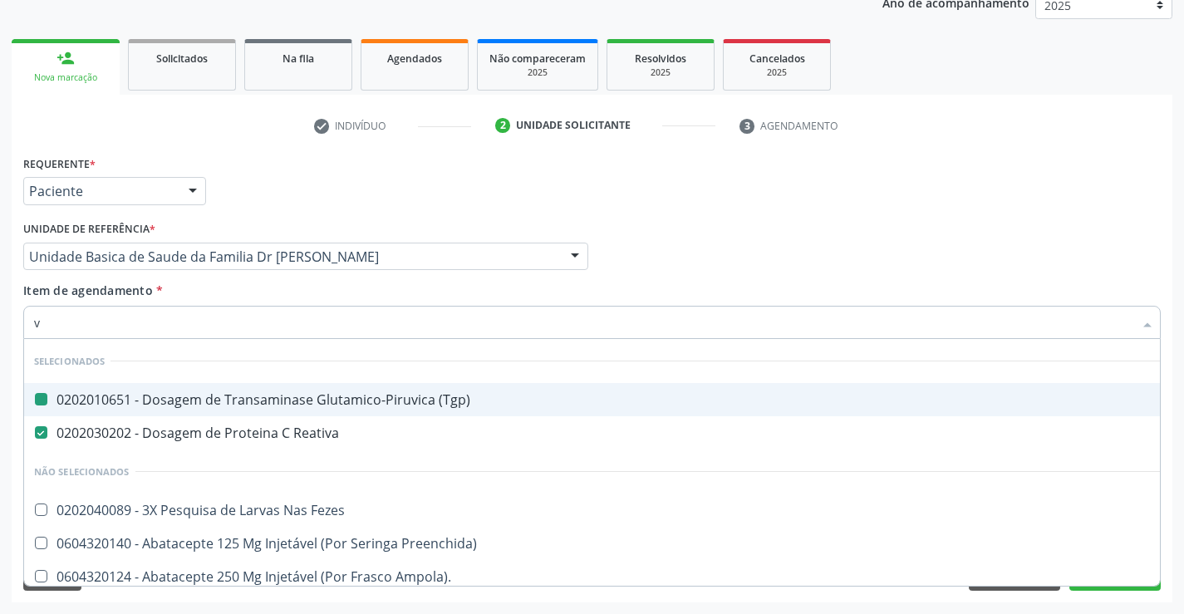
type input "vh"
checkbox \(Tgp\) "false"
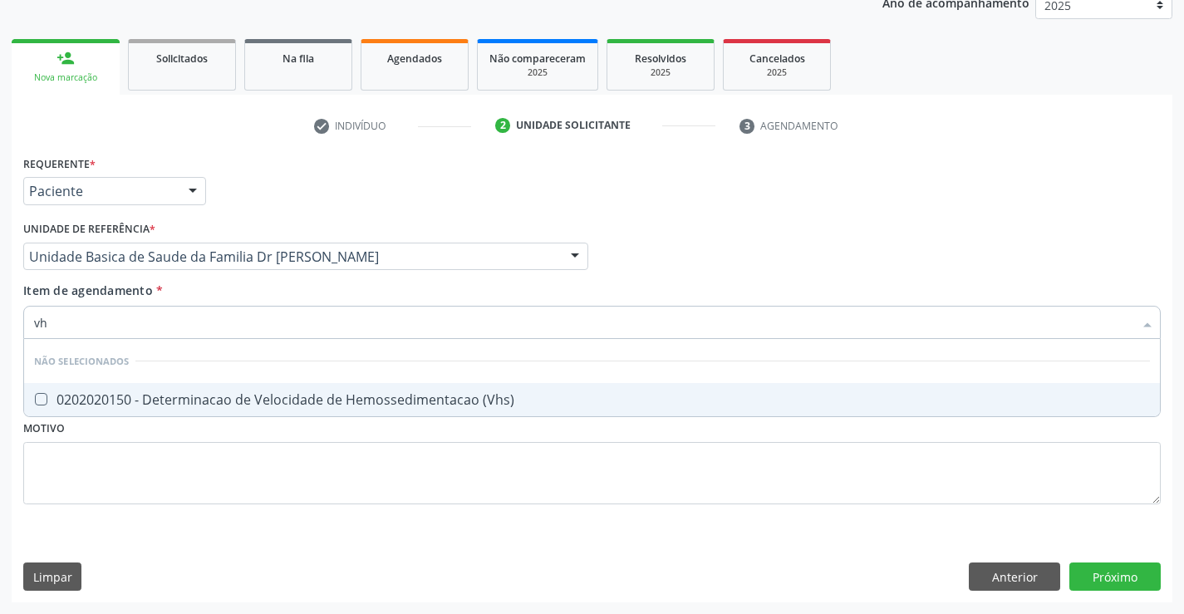
type input "vhs"
click at [253, 396] on div "0202020150 - Determinacao de Velocidade de Hemossedimentacao (Vhs)" at bounding box center [592, 399] width 1116 height 13
checkbox \(Vhs\) "true"
click at [225, 503] on div "Requerente * Paciente Profissional de Saúde Paciente Nenhum resultado encontrad…" at bounding box center [592, 339] width 1138 height 376
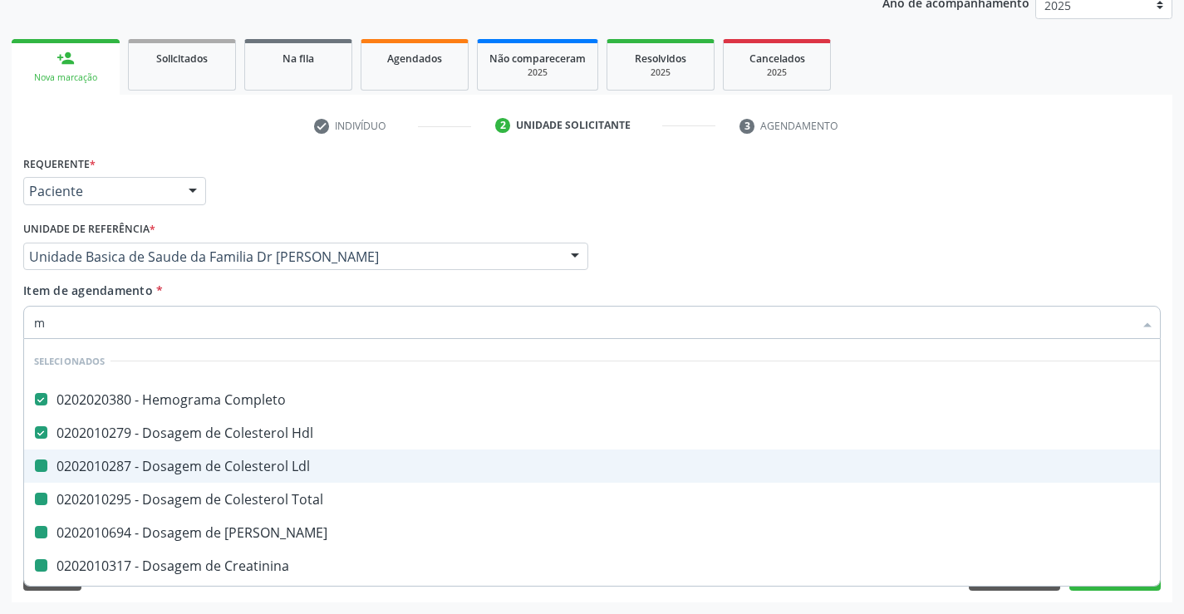
type input "ma"
checkbox Ldl "false"
checkbox Total "false"
checkbox Ureia "false"
checkbox Creatinina "false"
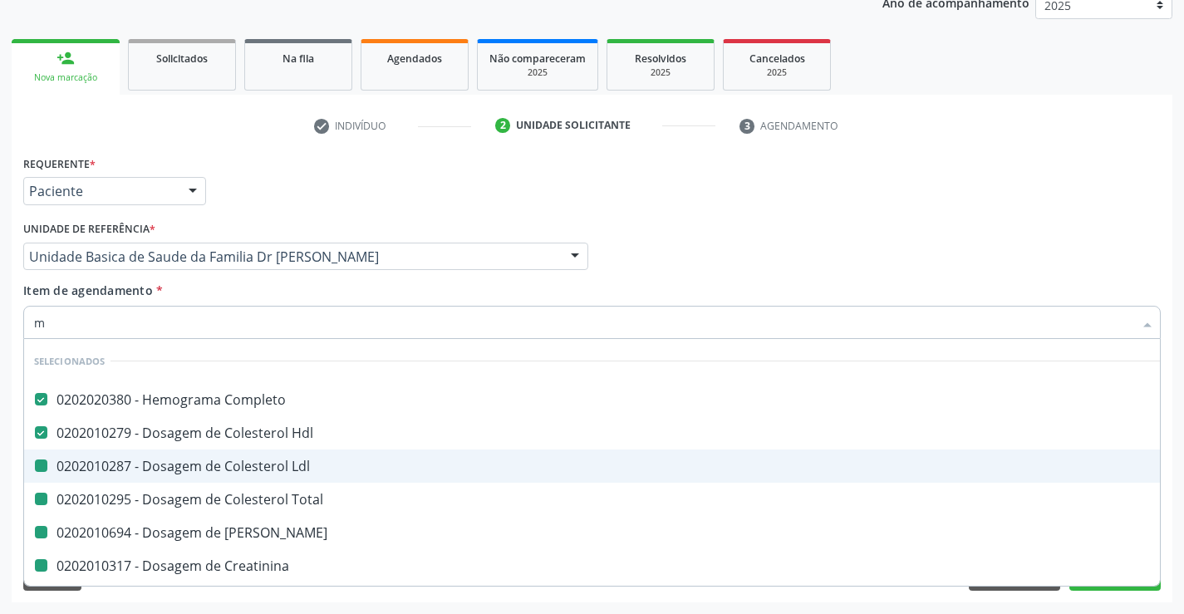
checkbox Urico "false"
checkbox \(Tgo\) "false"
checkbox \(Tgp\) "false"
checkbox Glicose "false"
checkbox Reativa "false"
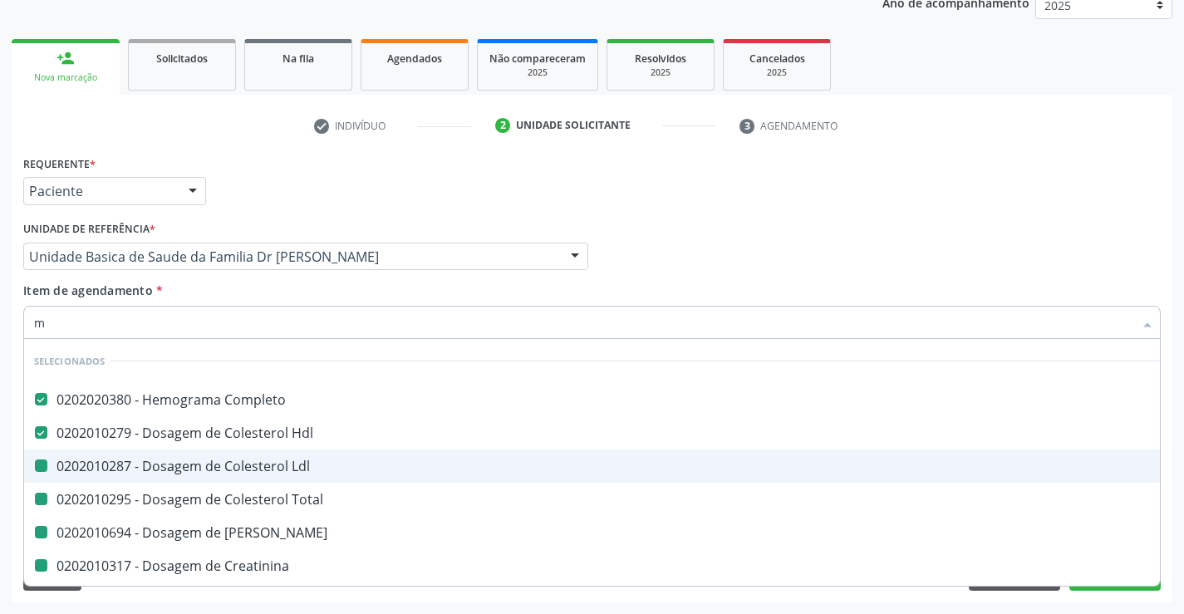
checkbox \(Vhs\) "false"
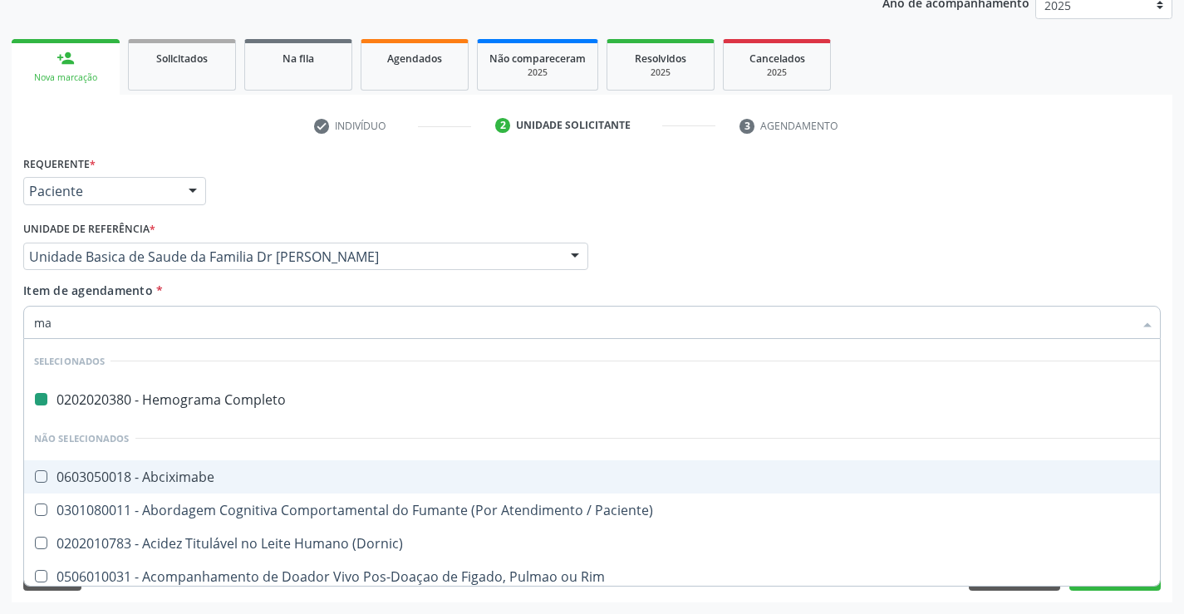
type input "mag"
checkbox Completo "false"
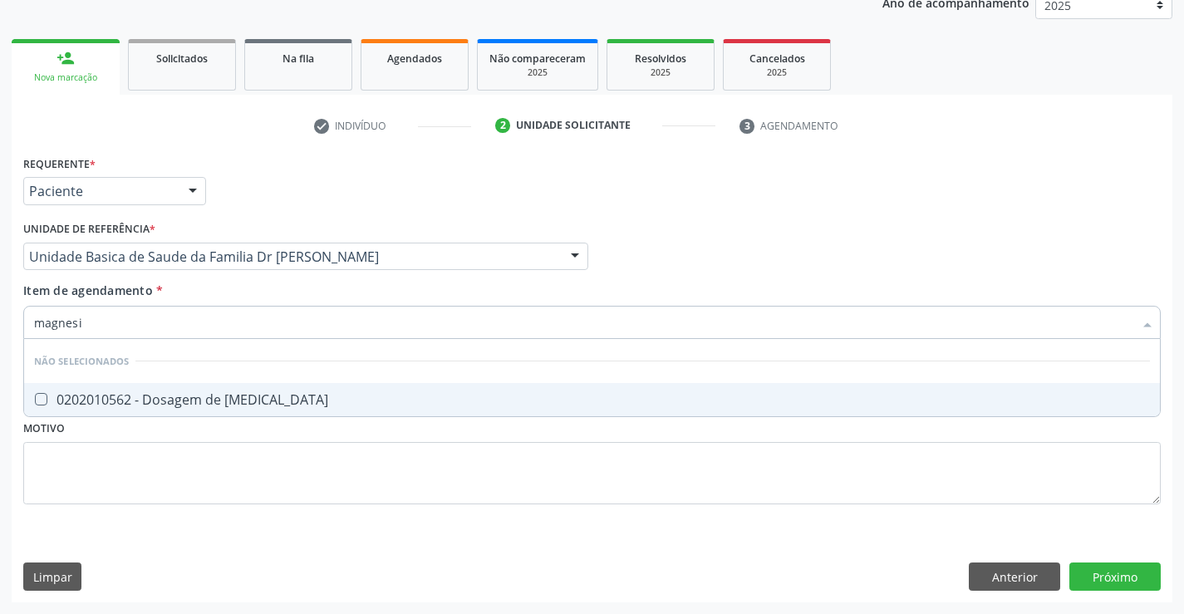
type input "magnesio"
click at [244, 393] on div "0202010562 - Dosagem de [MEDICAL_DATA]" at bounding box center [592, 399] width 1116 height 13
checkbox Magnesio "true"
click at [192, 477] on div "Requerente * Paciente Profissional de Saúde Paciente Nenhum resultado encontrad…" at bounding box center [592, 339] width 1138 height 376
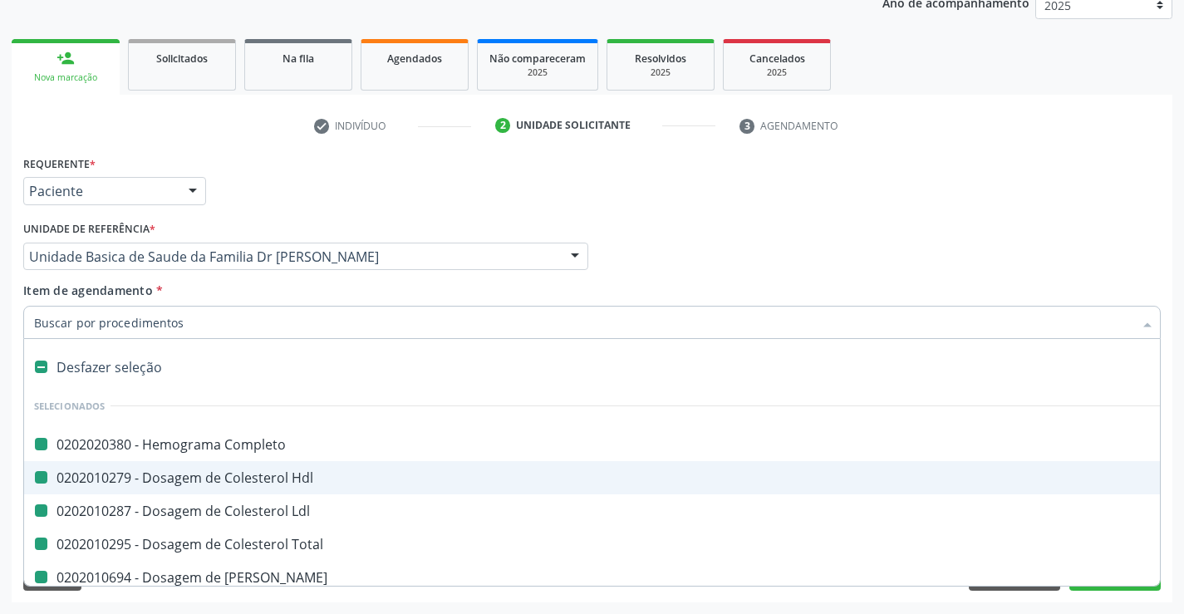
type input "f"
checkbox Completo "false"
checkbox Hdl "false"
checkbox Ldl "false"
checkbox Total "false"
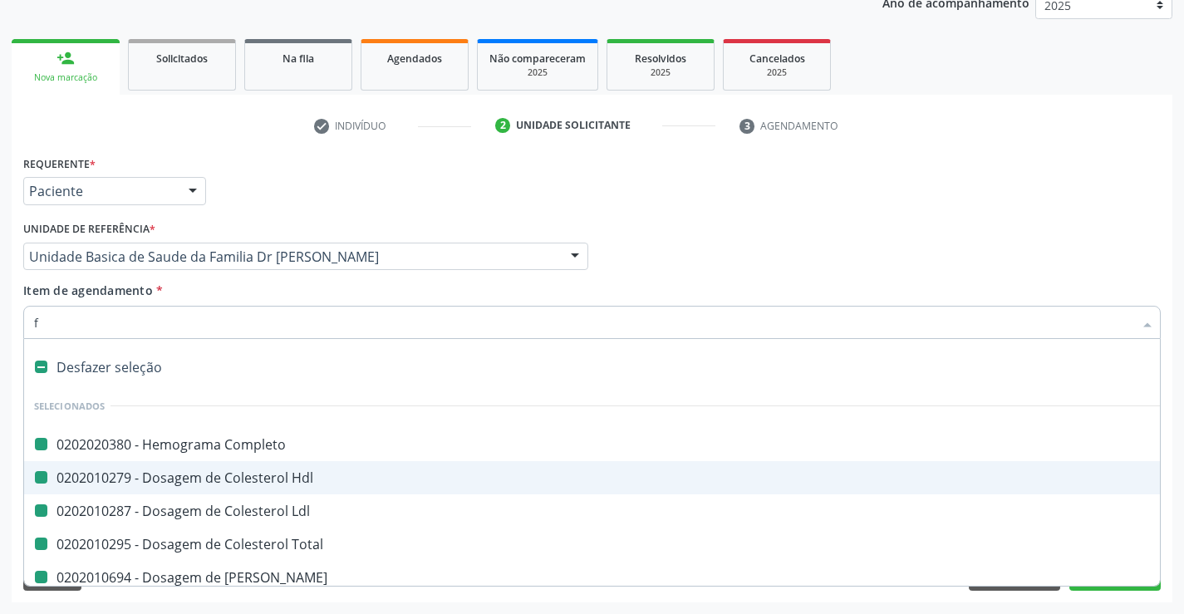
checkbox Ureia "false"
checkbox Creatinina "false"
checkbox Urico "false"
checkbox \(Tgo\) "false"
checkbox \(Tgp\) "false"
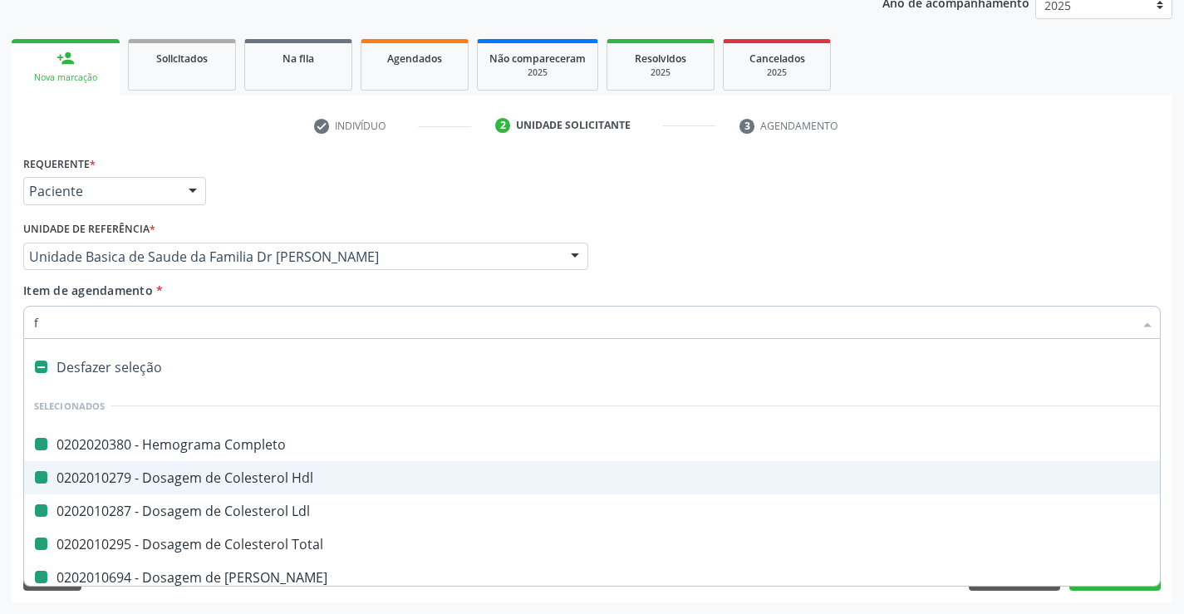
checkbox Glicose "false"
checkbox Reativa "false"
checkbox \(Vhs\) "false"
checkbox Magnesio "false"
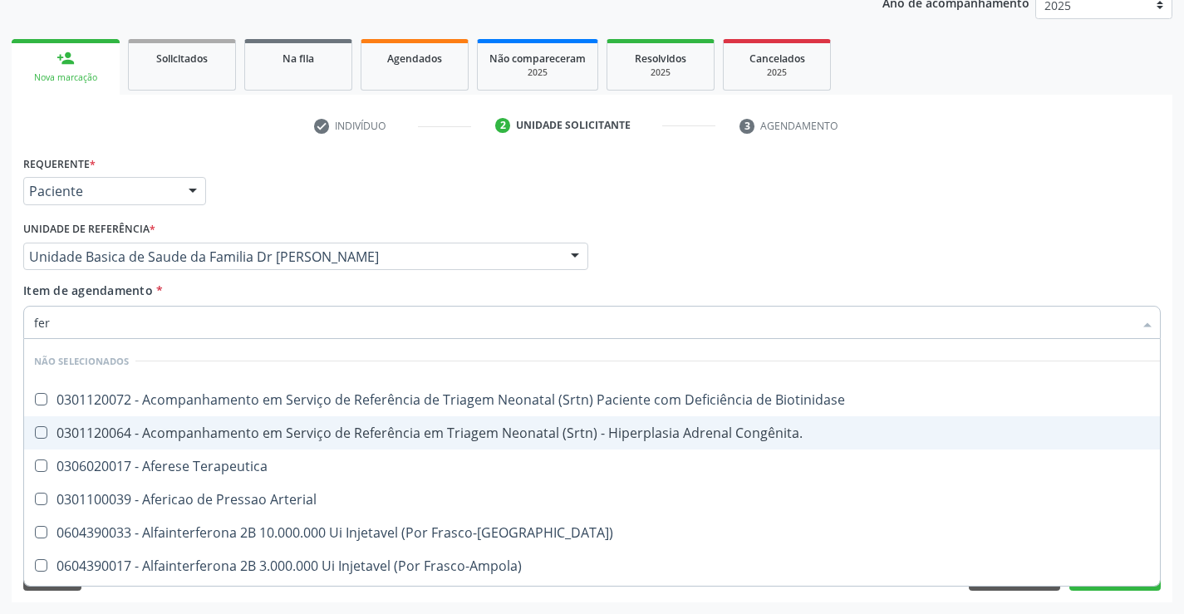
type input "ferr"
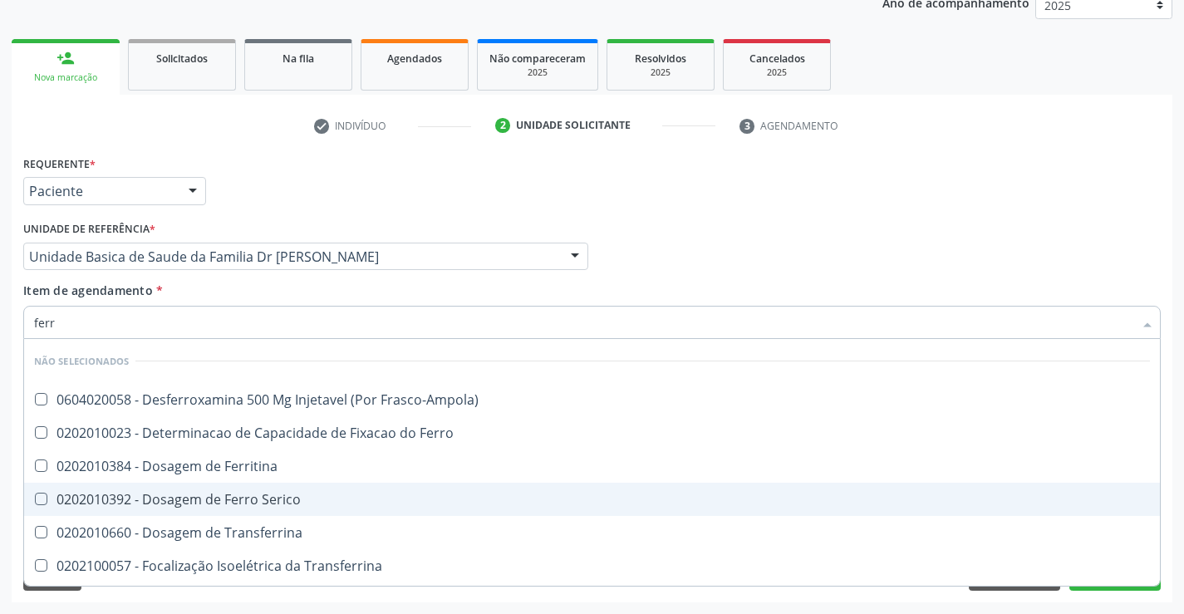
click at [200, 499] on div "0202010392 - Dosagem de Ferro Serico" at bounding box center [592, 499] width 1116 height 13
checkbox Serico "true"
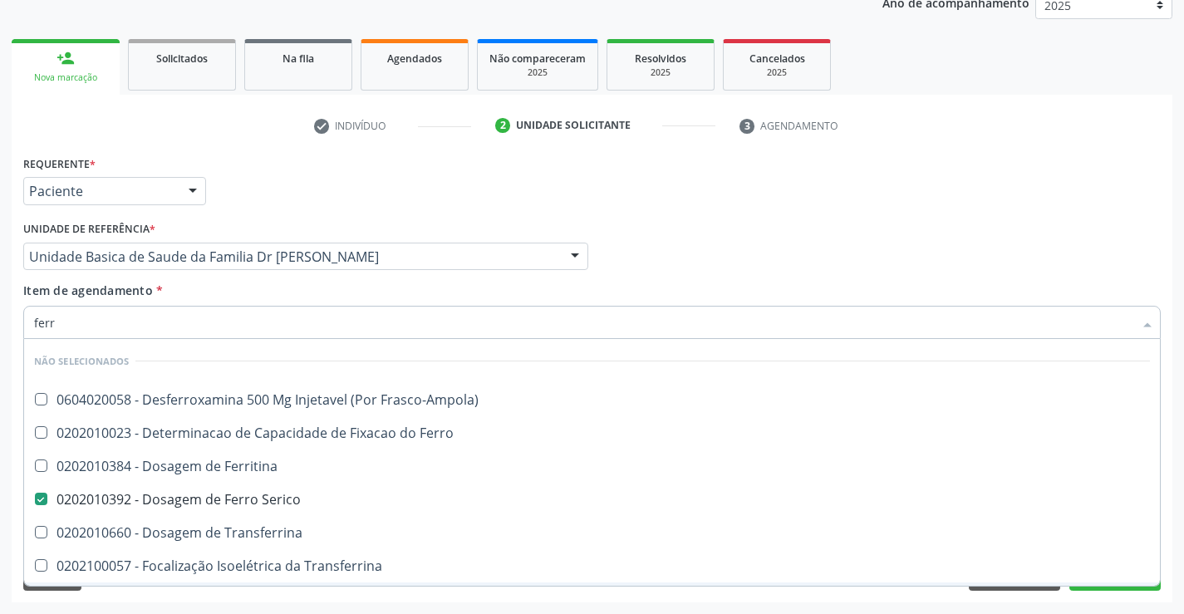
click at [174, 603] on div "Acompanhamento Acompanhe a situação das marcações correntes e finalizadas Relat…" at bounding box center [592, 248] width 1184 height 732
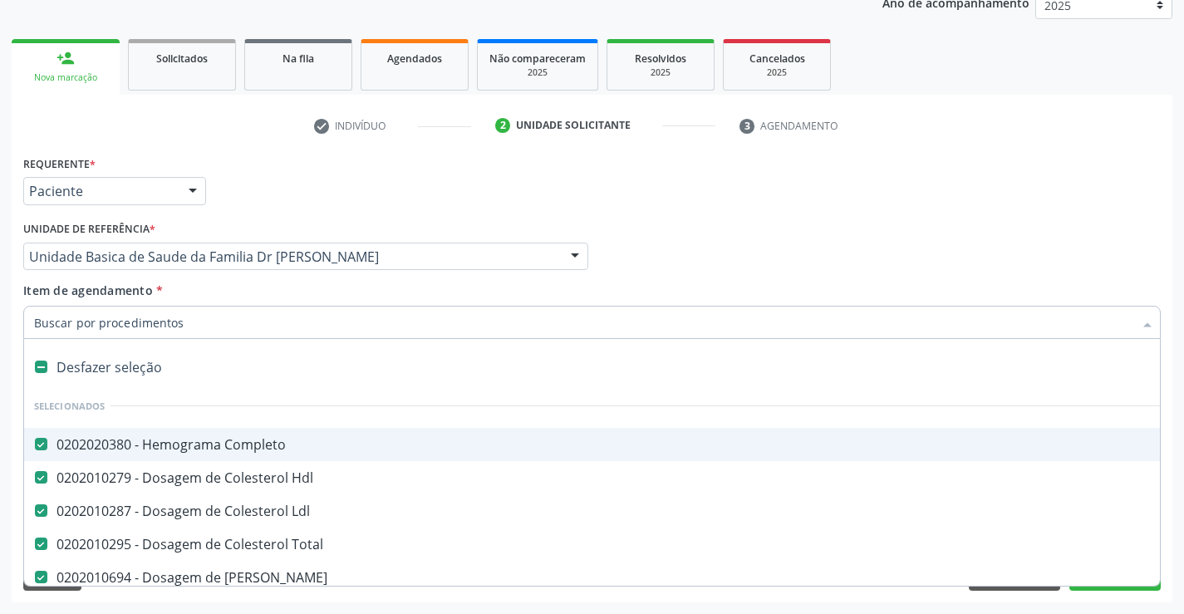
type input "u"
checkbox Creatinina "false"
checkbox Urico "false"
checkbox \(Tgo\) "false"
checkbox \(Tgp\) "false"
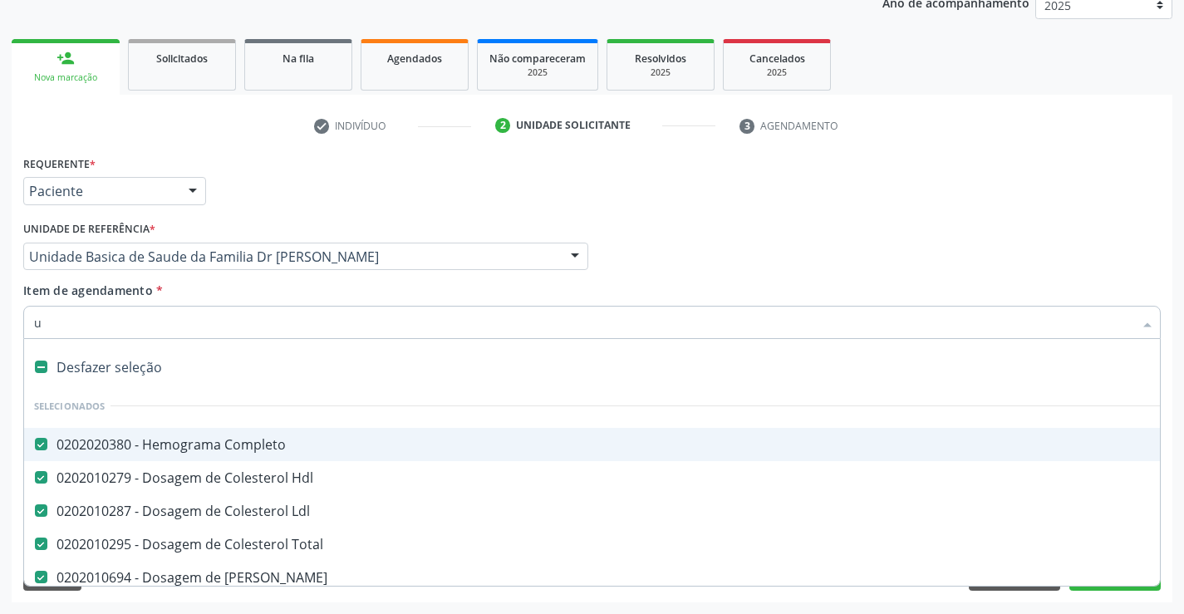
checkbox Glicose "false"
checkbox Reativa "false"
checkbox \(Vhs\) "false"
checkbox Magnesio "false"
checkbox Serico "false"
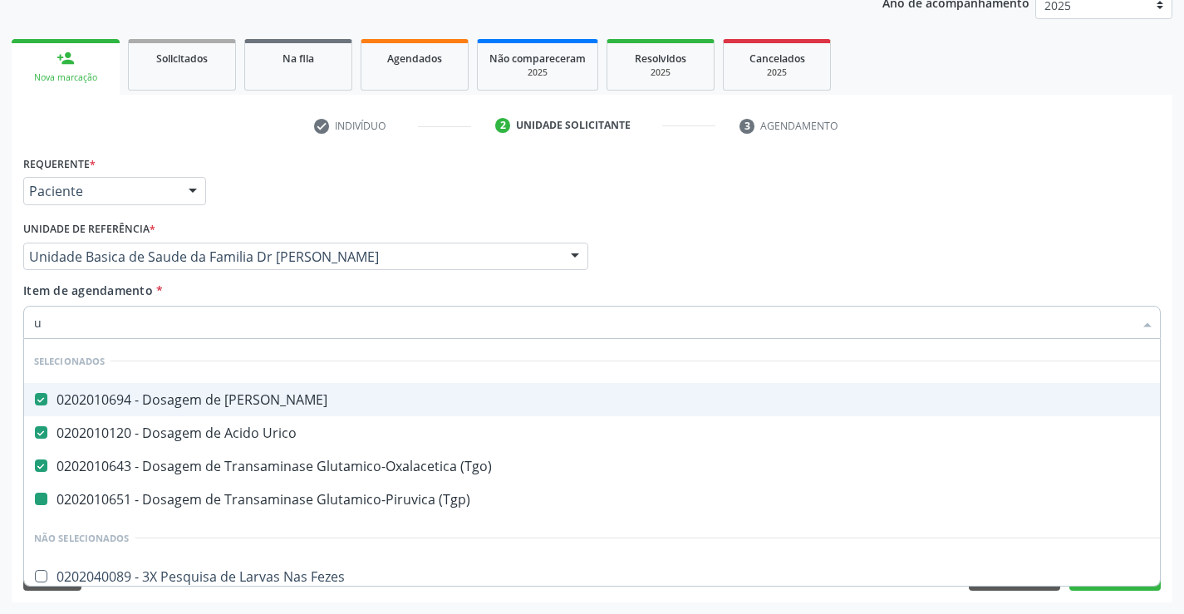
type input "ur"
checkbox \(Tgp\) "false"
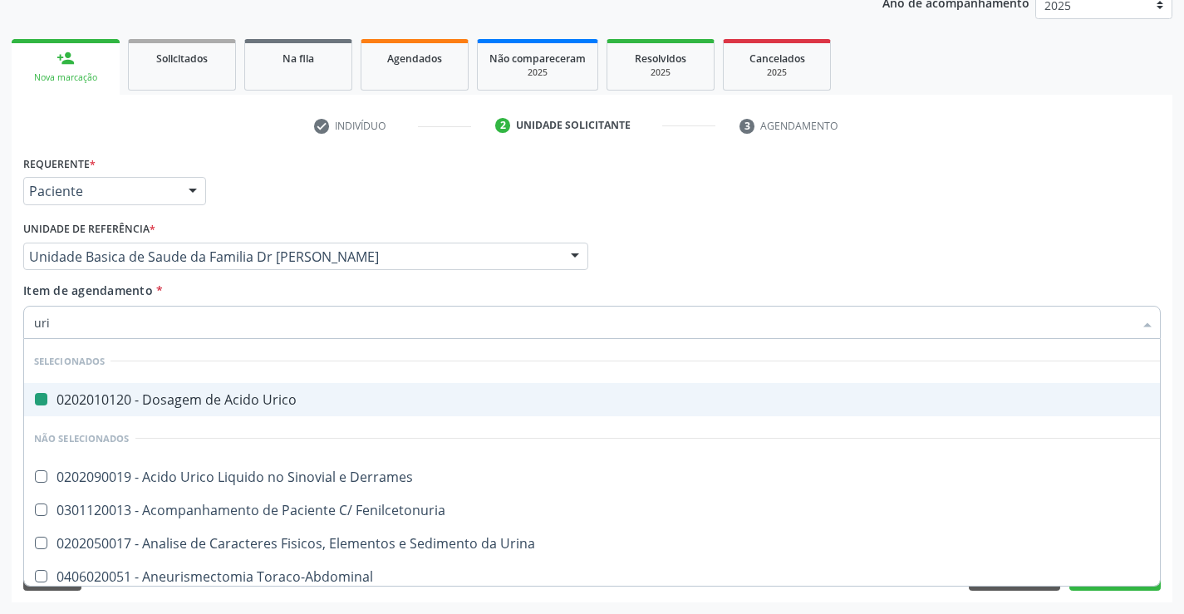
type input "urin"
checkbox Urico "false"
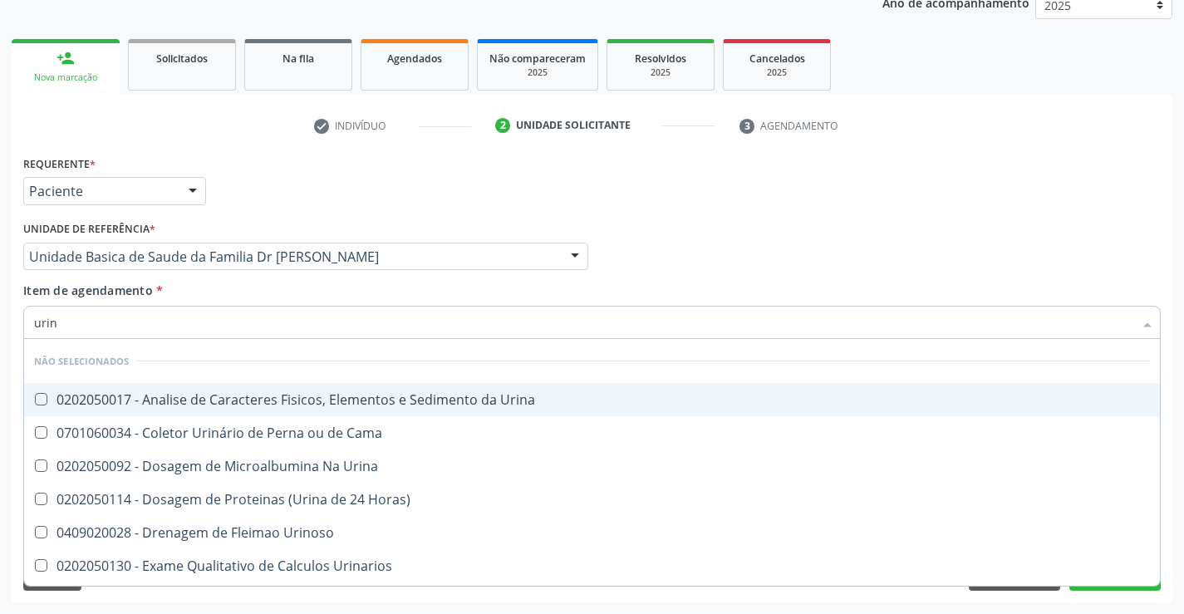
type input "urina"
click at [224, 393] on div "0202050017 - Analise de Caracteres Fisicos, Elementos e Sedimento da Urina" at bounding box center [592, 399] width 1116 height 13
checkbox Urina "true"
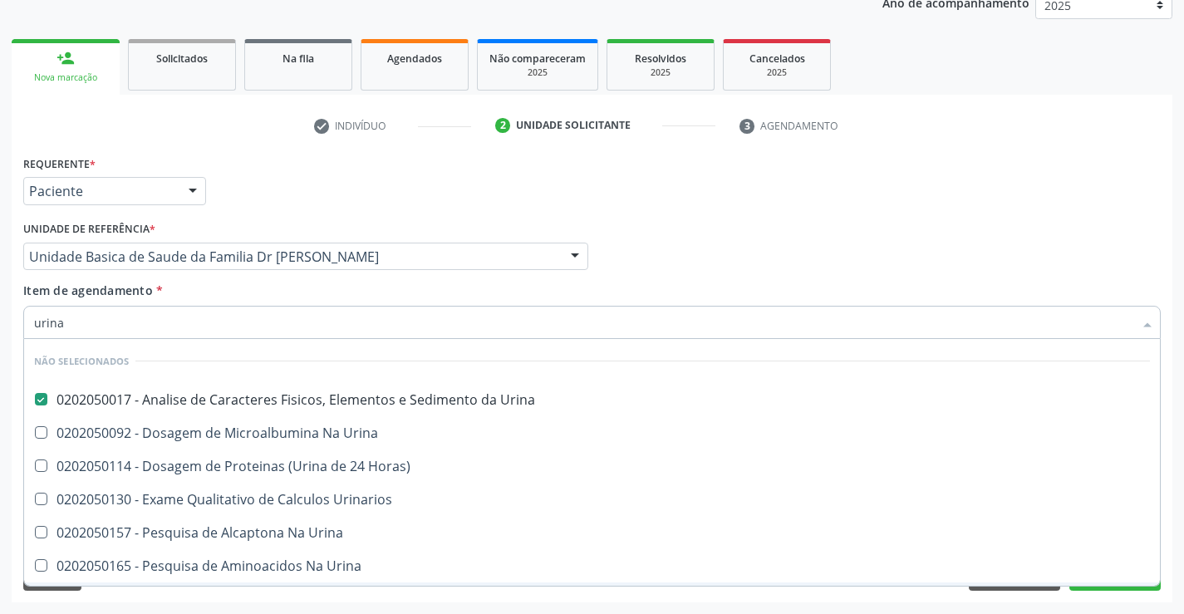
click at [196, 589] on div "Limpar Anterior Próximo" at bounding box center [592, 577] width 1138 height 28
checkbox Urinarios "true"
checkbox Urina "true"
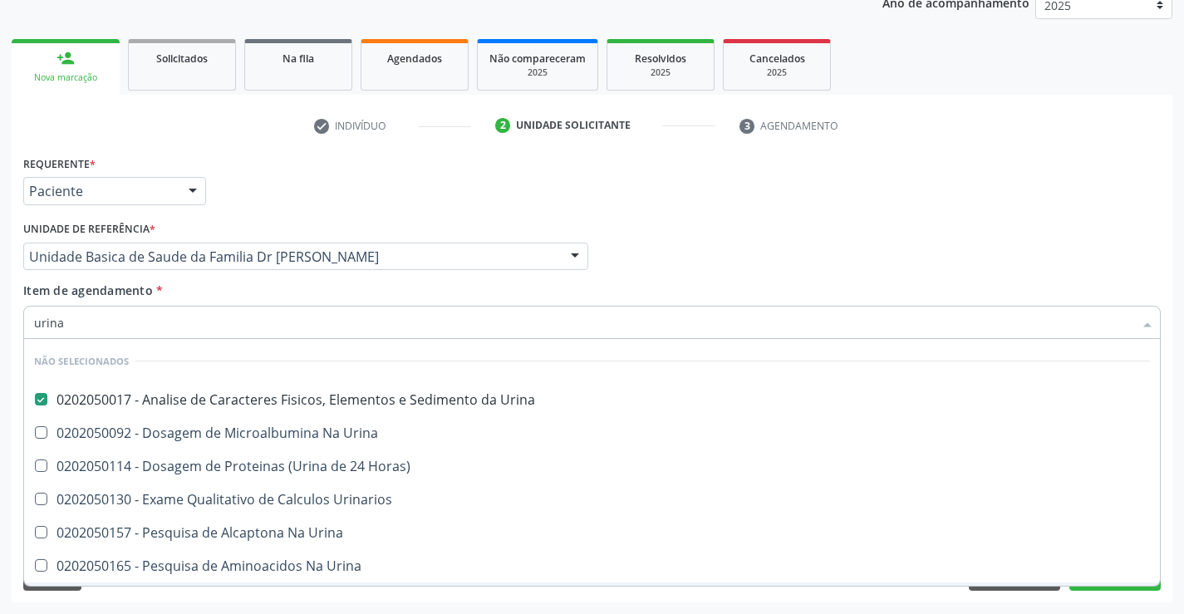
checkbox Urina "true"
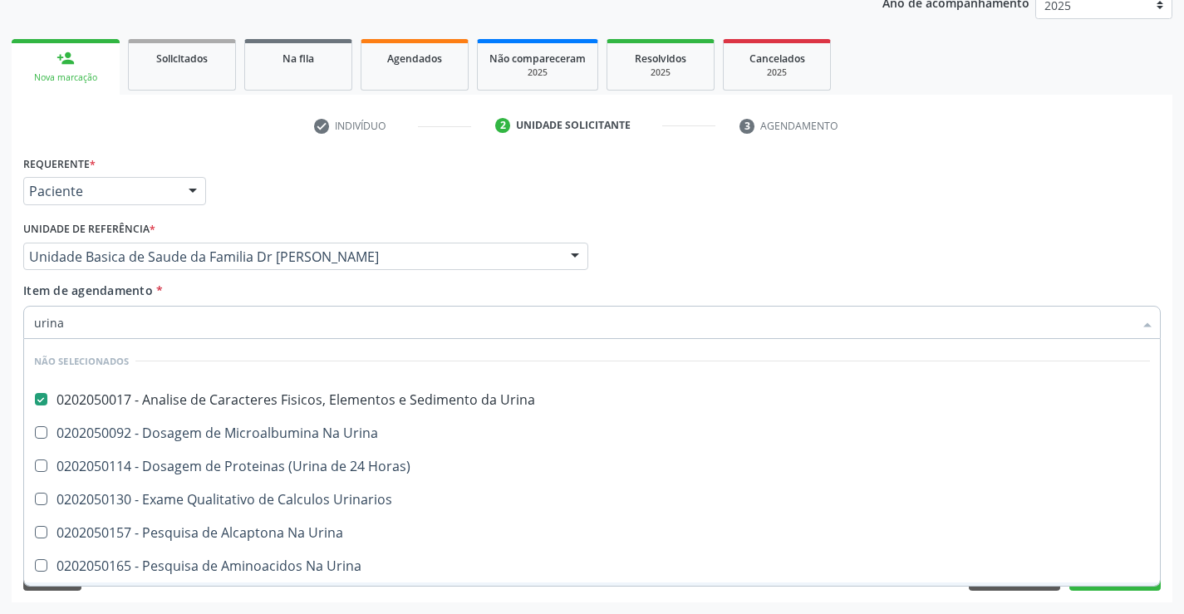
checkbox Urina "true"
checkbox Horas\) "true"
checkbox Urina "true"
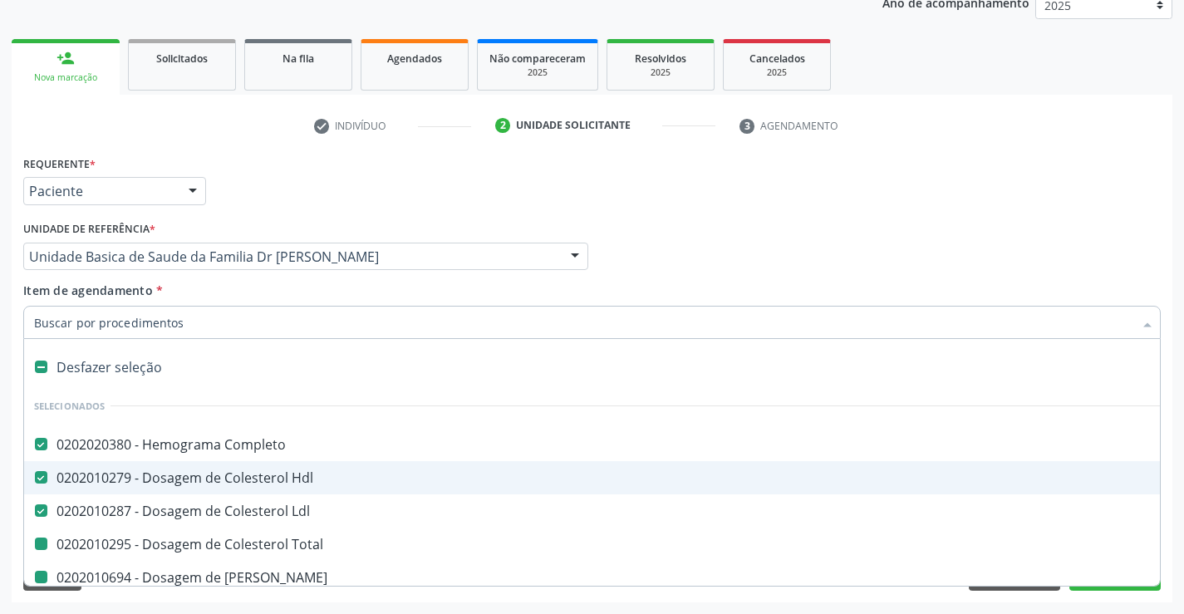
type input "f"
checkbox Total "false"
checkbox Creatinina "false"
checkbox Urico "false"
checkbox \(Tgo\) "false"
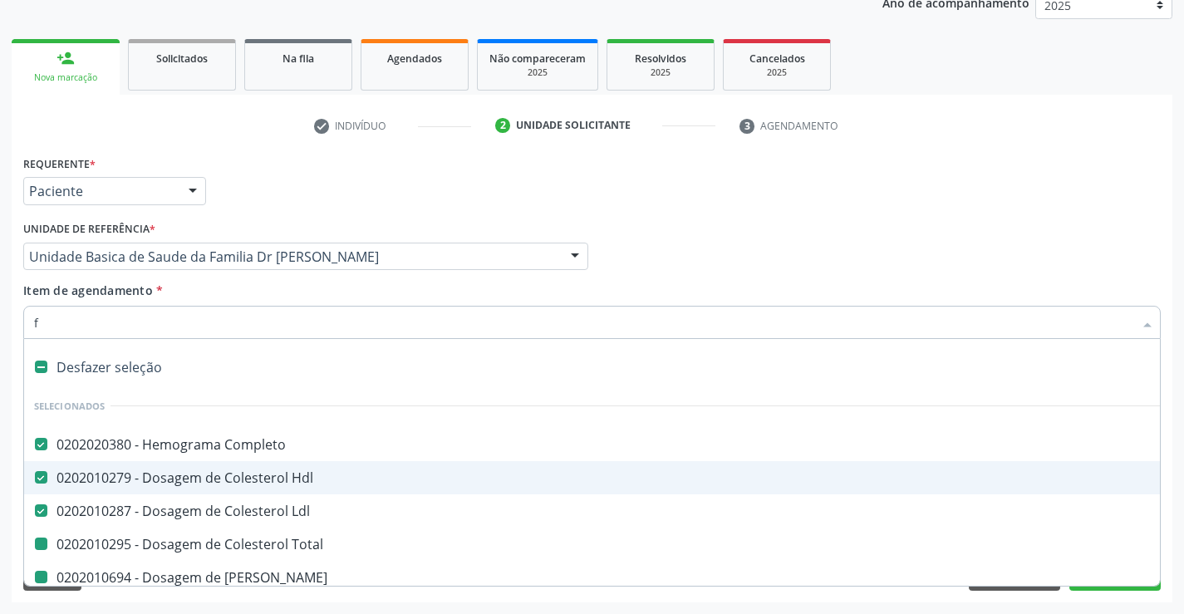
checkbox \(Tgp\) "false"
checkbox Glicose "false"
checkbox Reativa "false"
checkbox \(Vhs\) "false"
checkbox Magnesio "false"
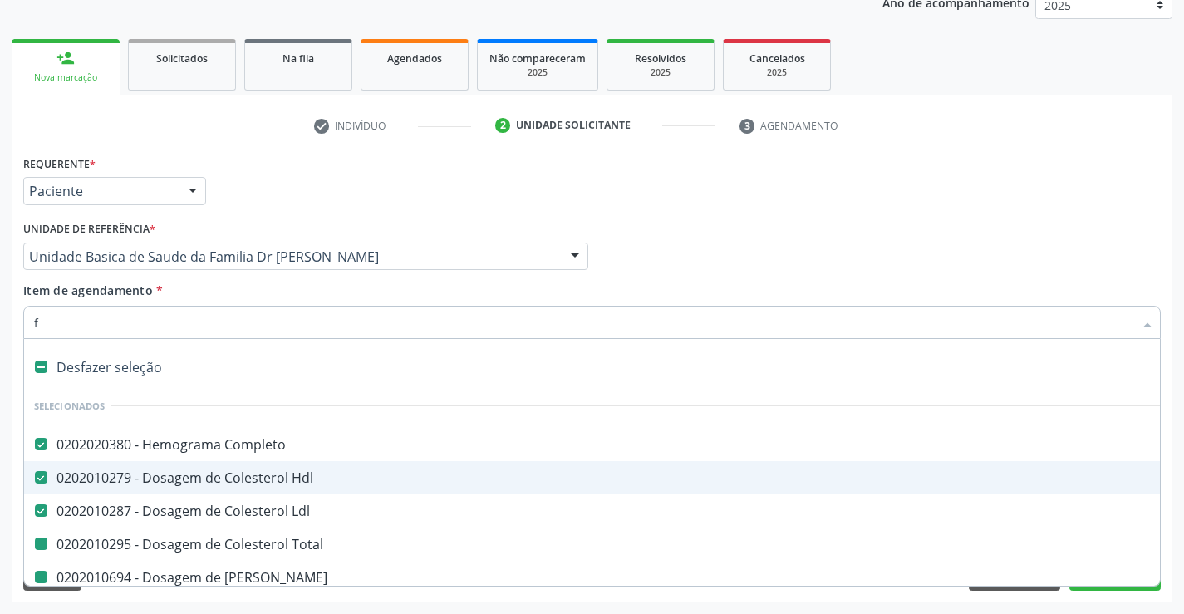
checkbox Serico "false"
checkbox Urina "false"
checkbox Ureia "false"
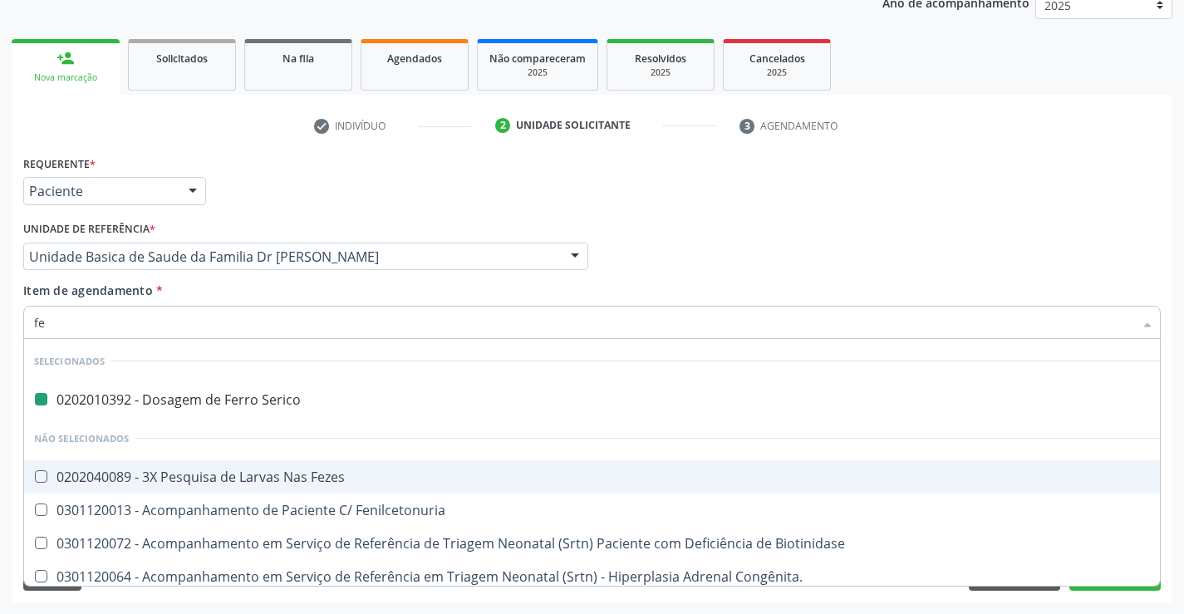
type input "fez"
checkbox Serico "false"
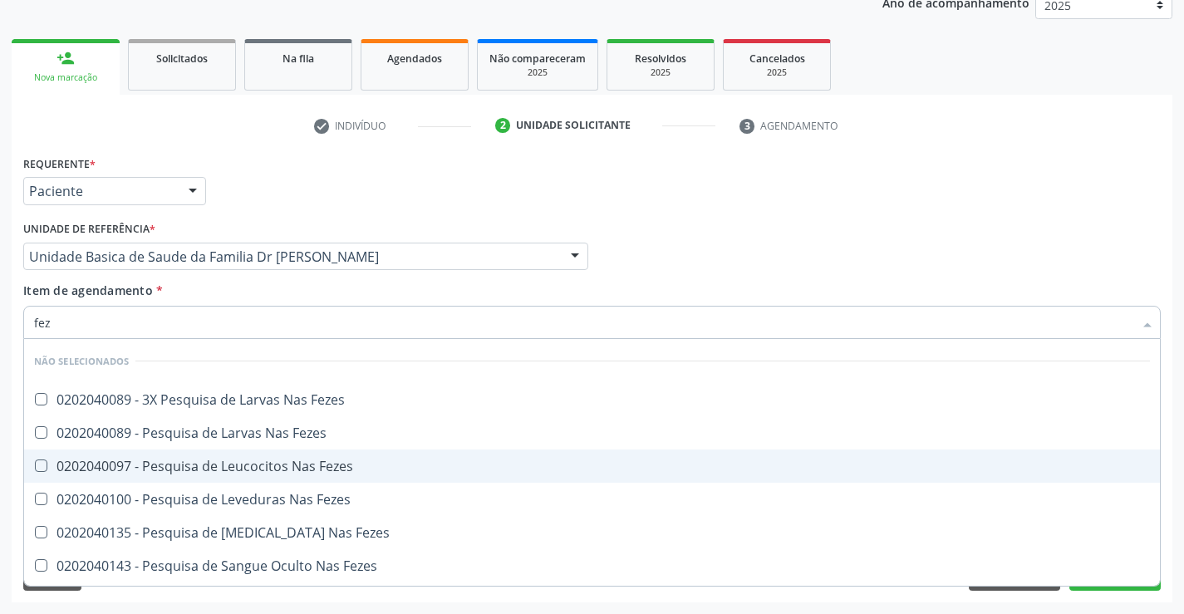
type input "feze"
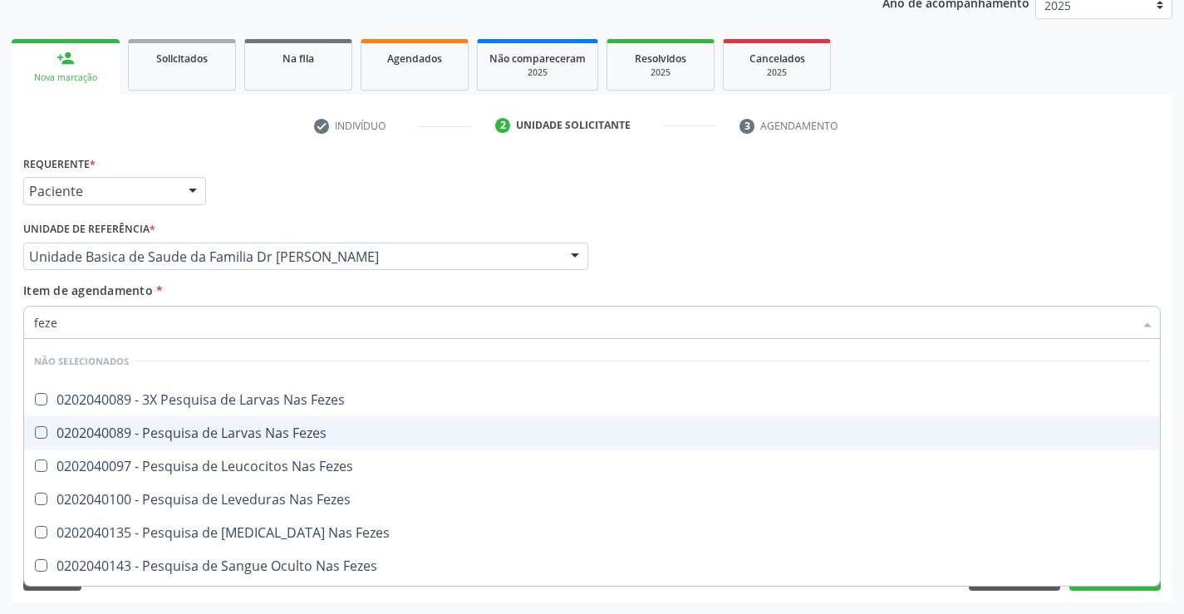
click at [242, 431] on div "0202040089 - Pesquisa de Larvas Nas Fezes" at bounding box center [592, 432] width 1116 height 13
checkbox Fezes "true"
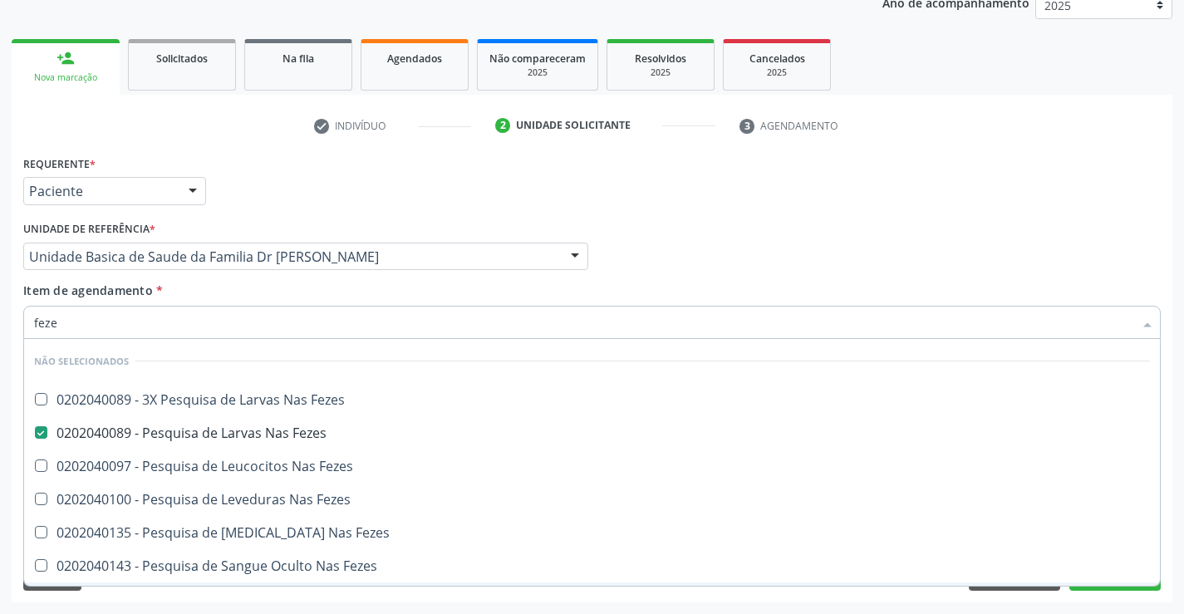
click at [242, 599] on div "Requerente * Paciente Profissional de Saúde Paciente Nenhum resultado encontrad…" at bounding box center [592, 376] width 1161 height 451
checkbox Fezes "true"
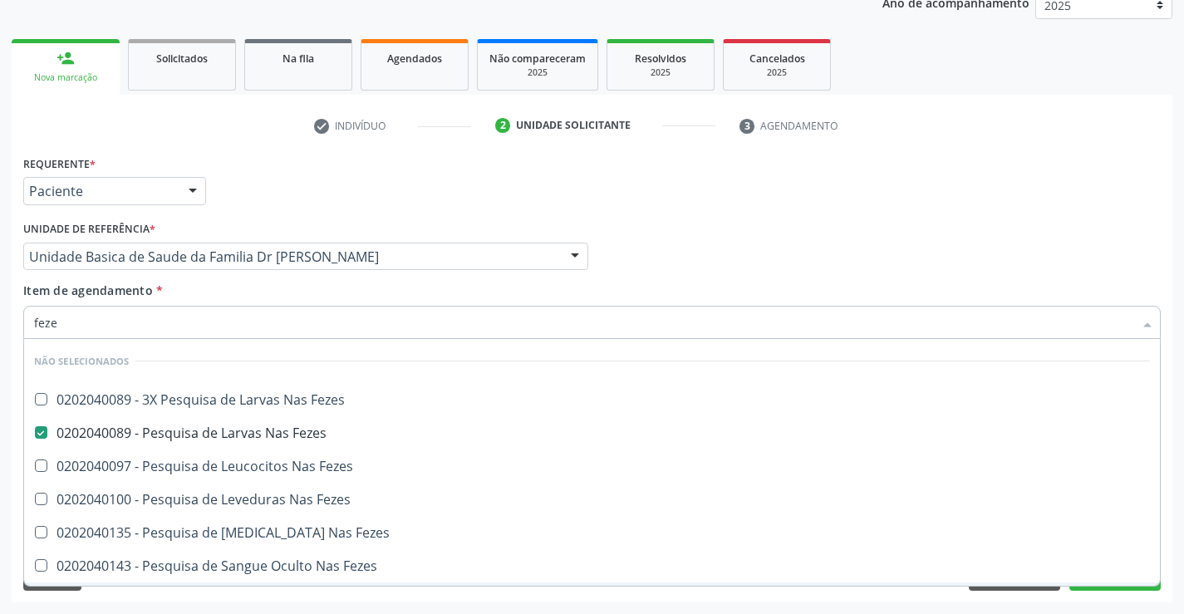
checkbox Fezes "true"
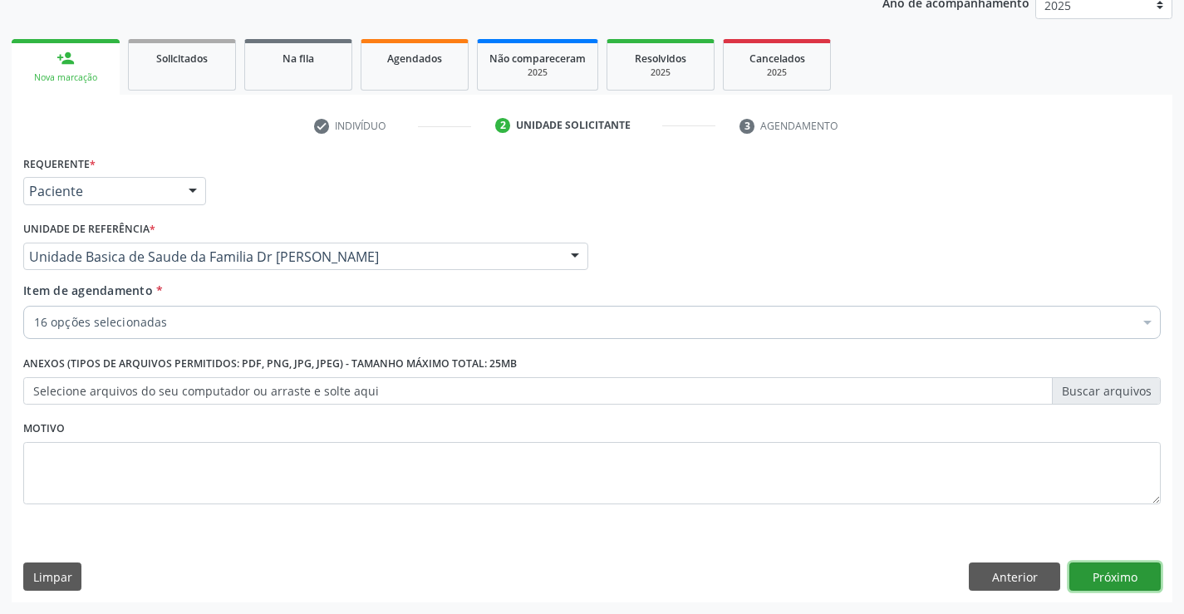
click at [1112, 579] on button "Próximo" at bounding box center [1115, 577] width 91 height 28
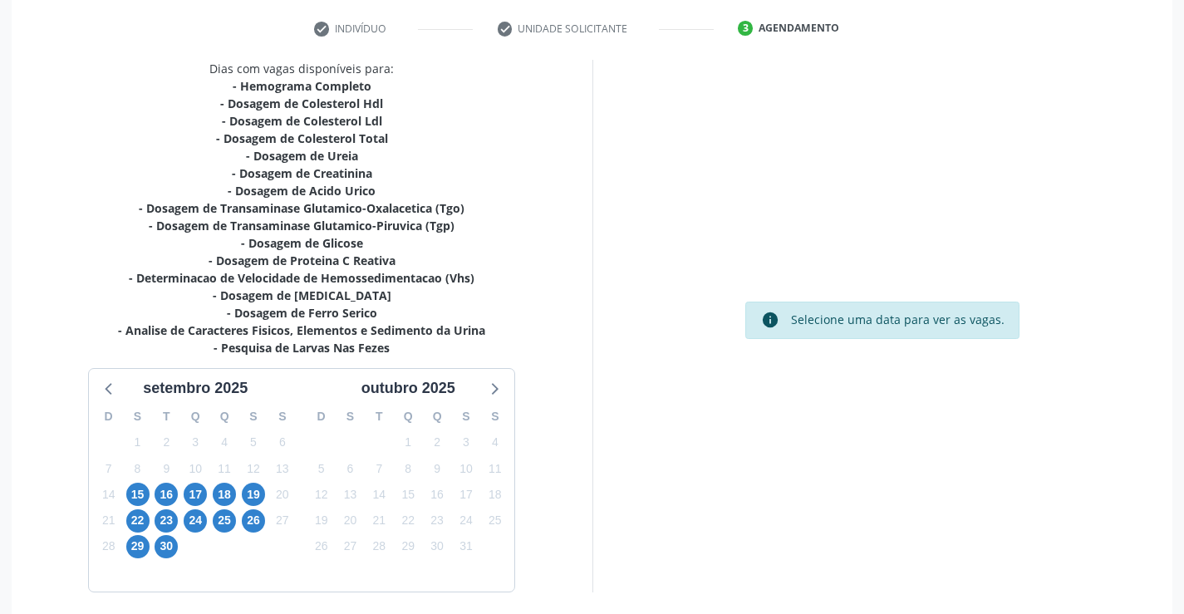
scroll to position [371, 0]
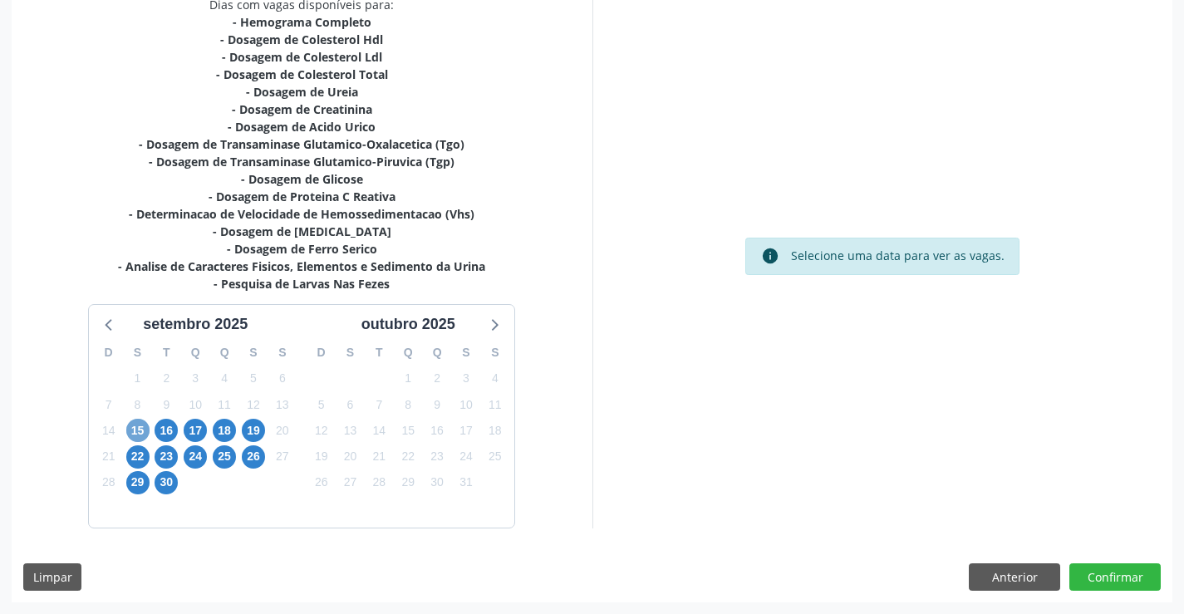
click at [136, 429] on span "15" at bounding box center [137, 430] width 23 height 23
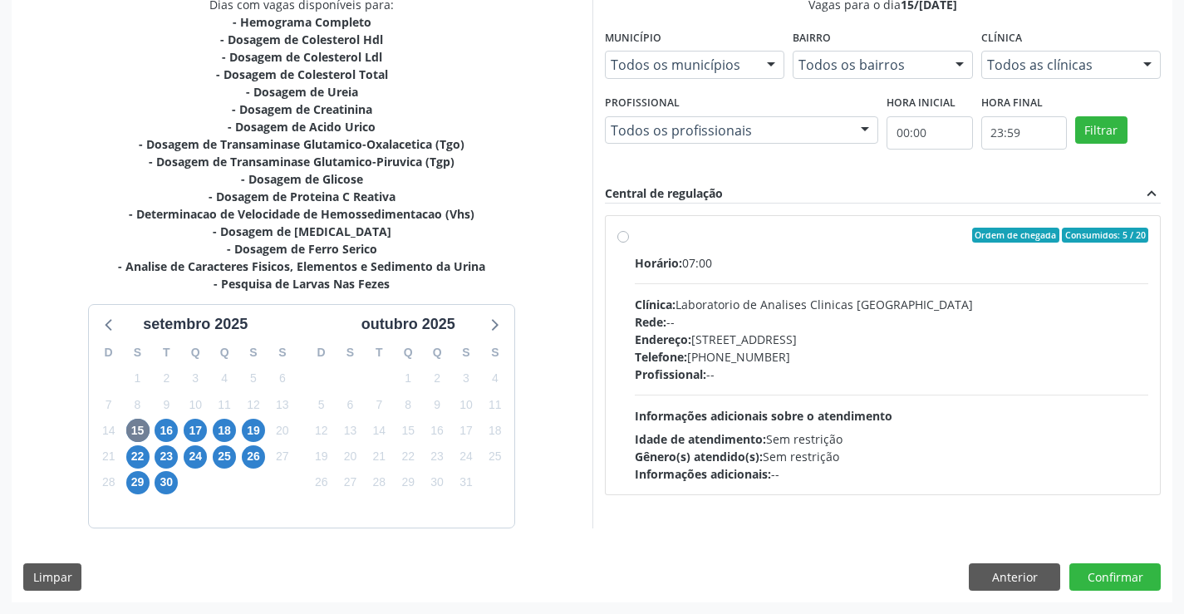
click at [635, 236] on label "Ordem de chegada Consumidos: 5 / 20 Horário: 07:00 Clínica: Laboratorio de Anal…" at bounding box center [892, 355] width 514 height 255
click at [623, 236] on input "Ordem de chegada Consumidos: 5 / 20 Horário: 07:00 Clínica: Laboratorio de Anal…" at bounding box center [624, 235] width 12 height 15
radio input "true"
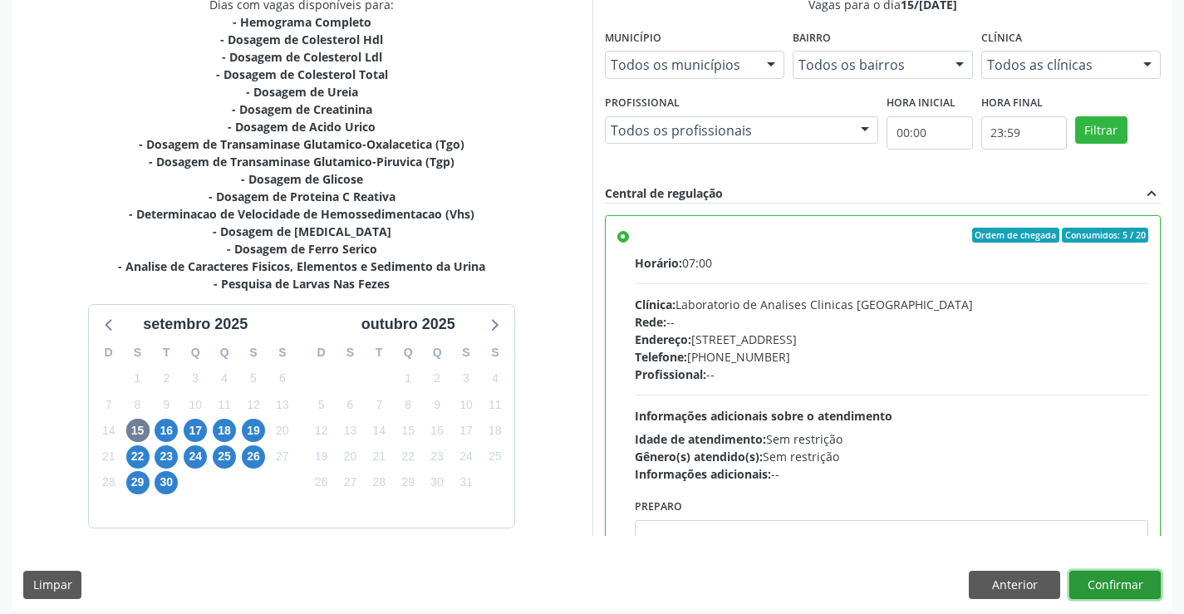
click at [1126, 584] on button "Confirmar" at bounding box center [1115, 585] width 91 height 28
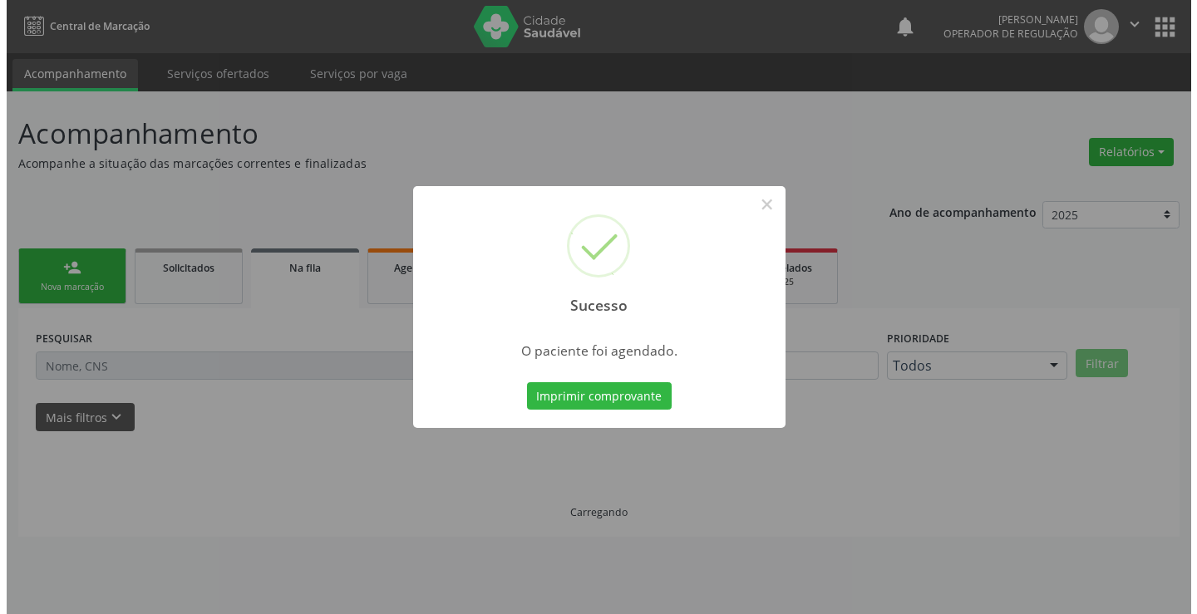
scroll to position [0, 0]
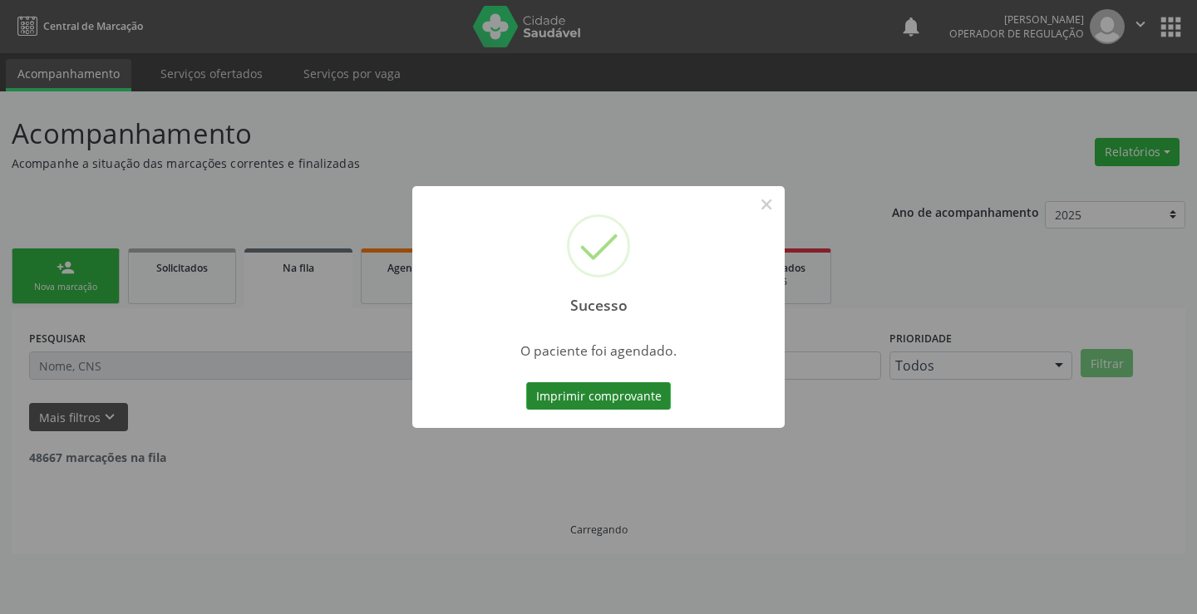
click at [632, 388] on button "Imprimir comprovante" at bounding box center [598, 396] width 145 height 28
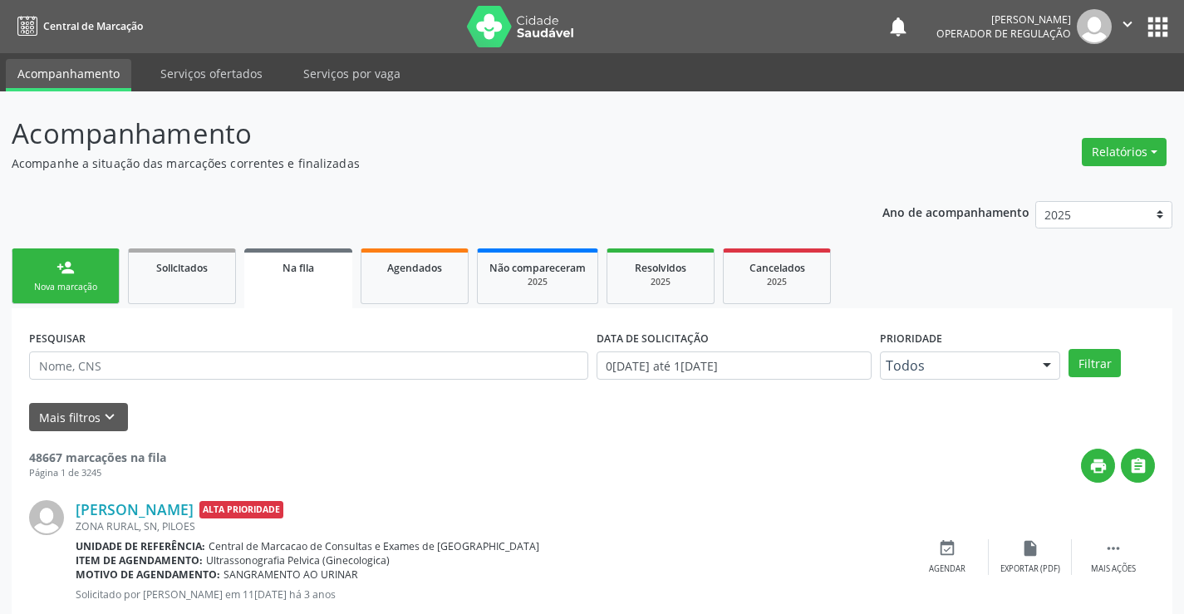
click at [107, 279] on link "person_add Nova marcação" at bounding box center [66, 277] width 108 height 56
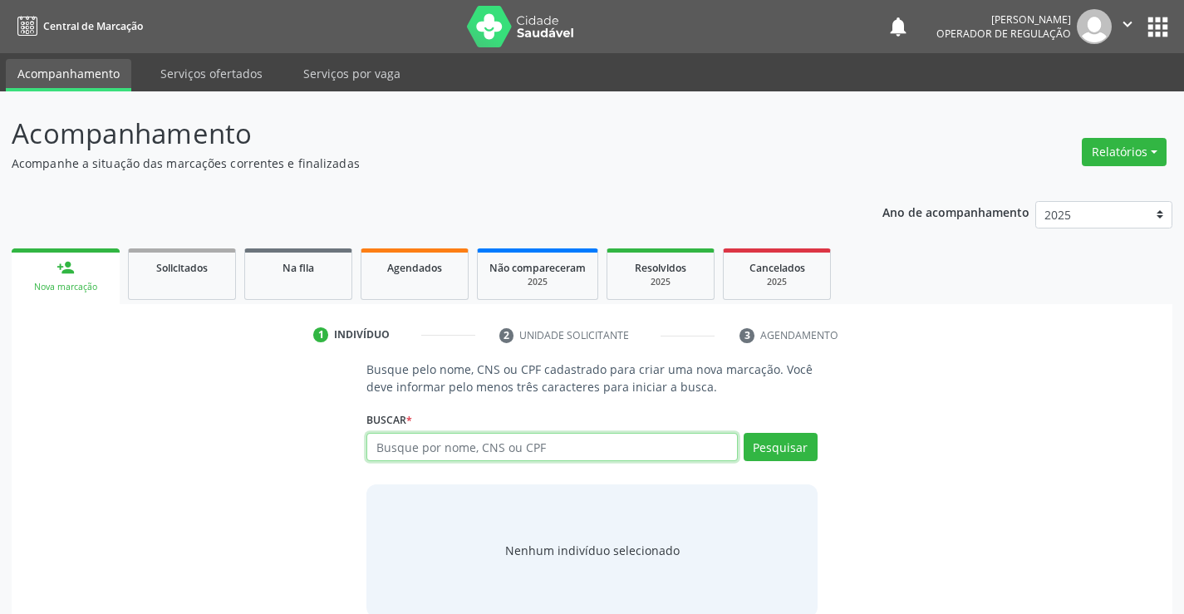
click at [479, 450] on input "text" at bounding box center [552, 447] width 371 height 28
type input "704706768717732"
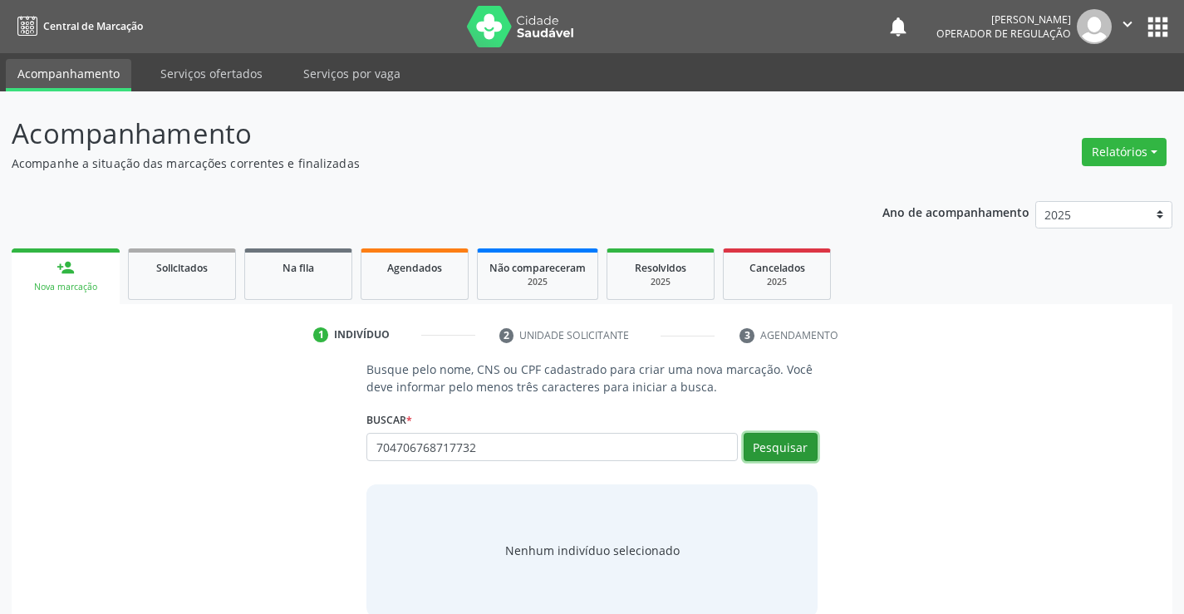
click at [793, 452] on button "Pesquisar" at bounding box center [781, 447] width 74 height 28
type input "704706768717732"
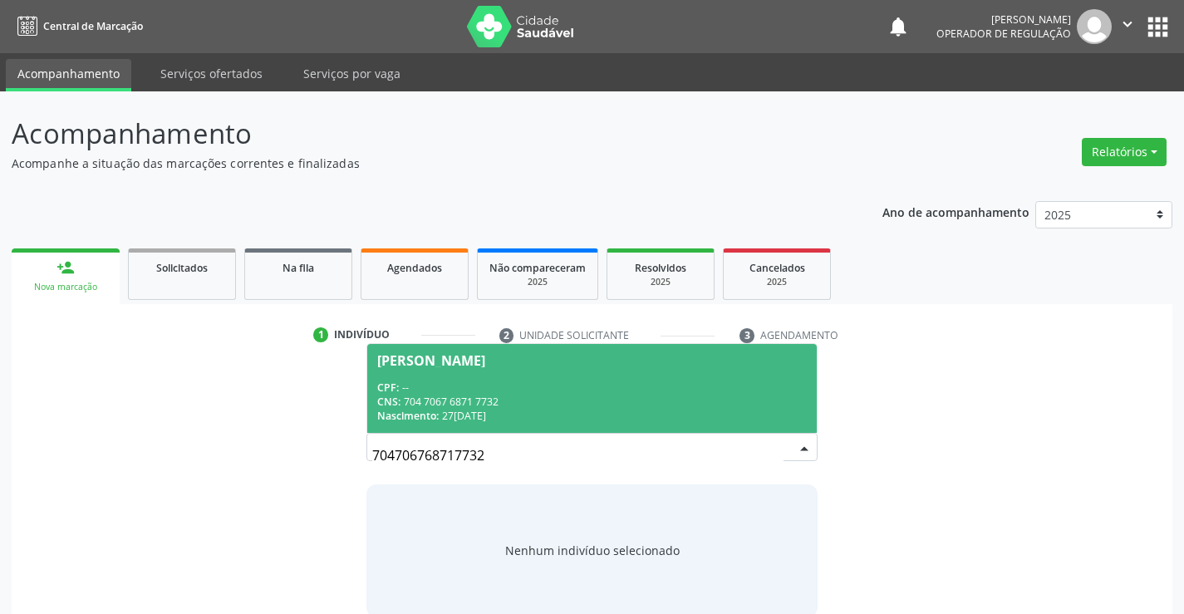
click at [632, 416] on div "Nascimento: 27/05/2011" at bounding box center [591, 416] width 429 height 14
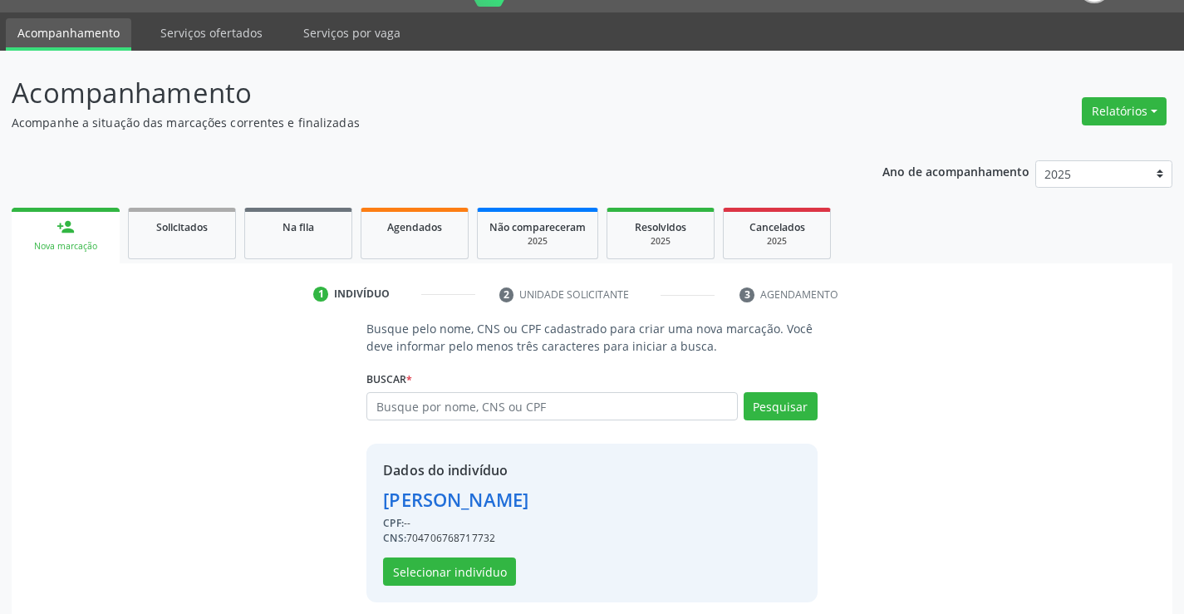
scroll to position [52, 0]
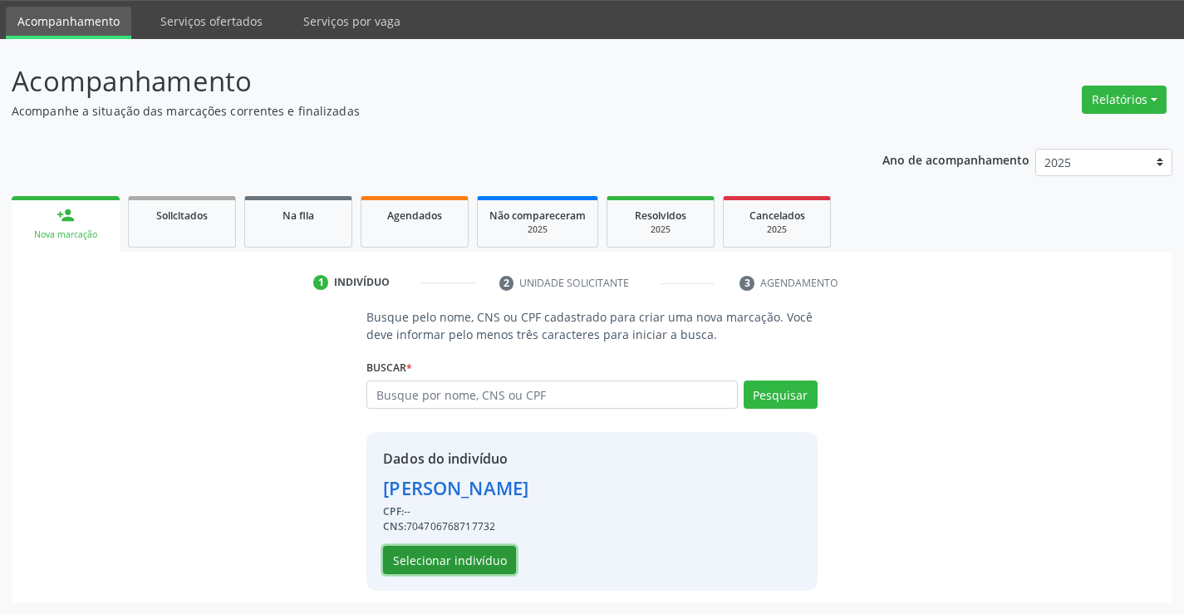
click at [489, 561] on button "Selecionar indivíduo" at bounding box center [449, 560] width 133 height 28
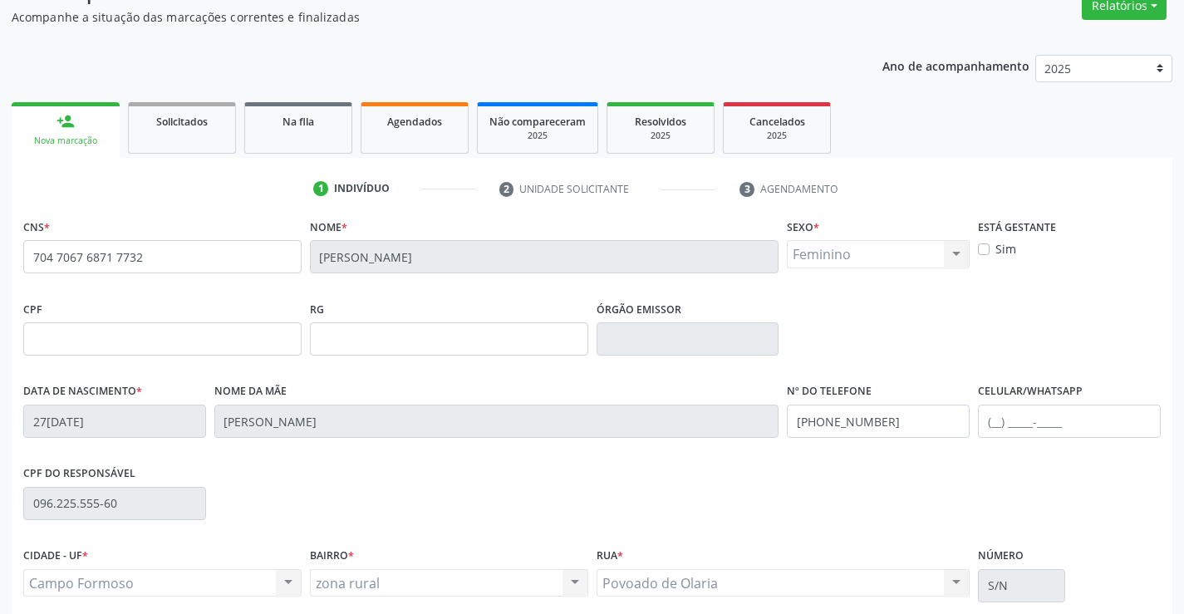
scroll to position [287, 0]
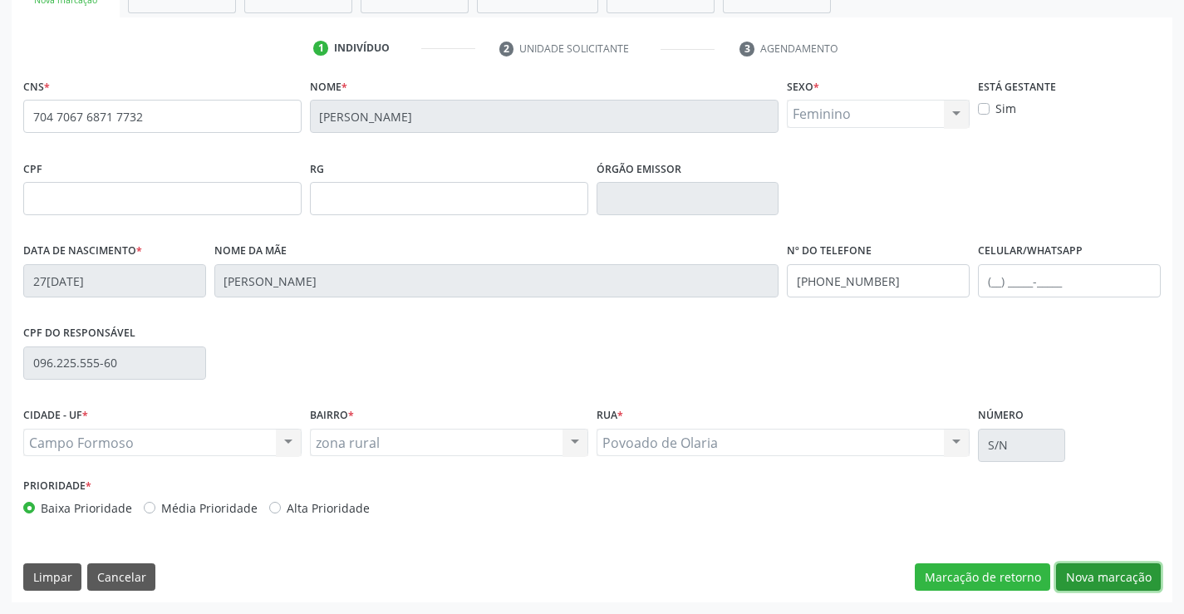
click at [1086, 573] on button "Nova marcação" at bounding box center [1108, 577] width 105 height 28
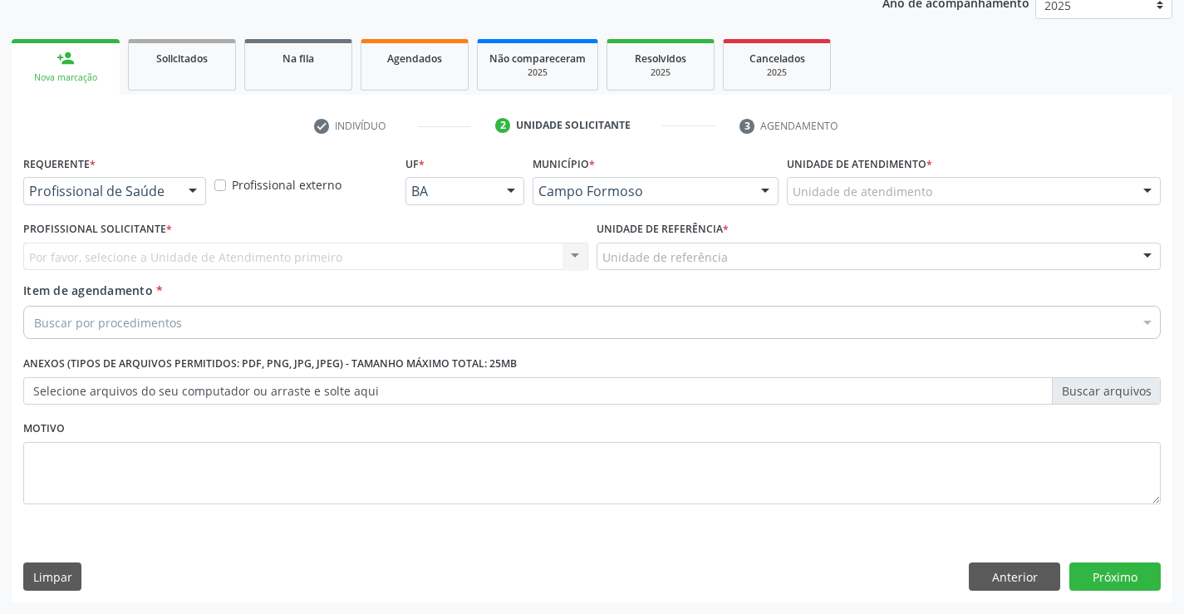
scroll to position [209, 0]
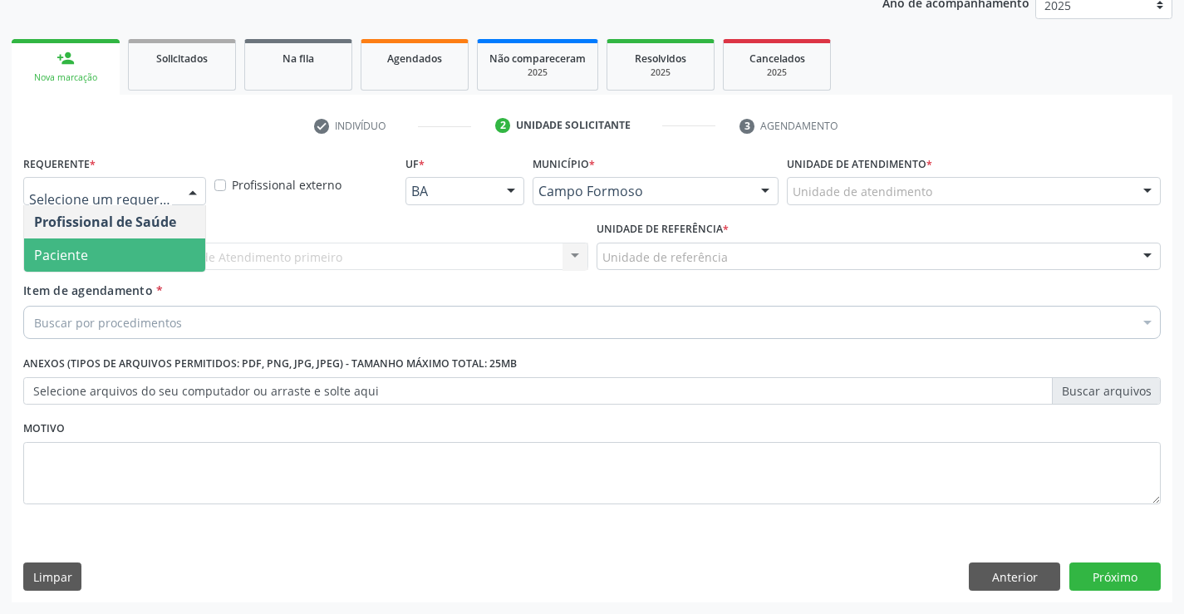
click at [125, 257] on span "Paciente" at bounding box center [114, 255] width 181 height 33
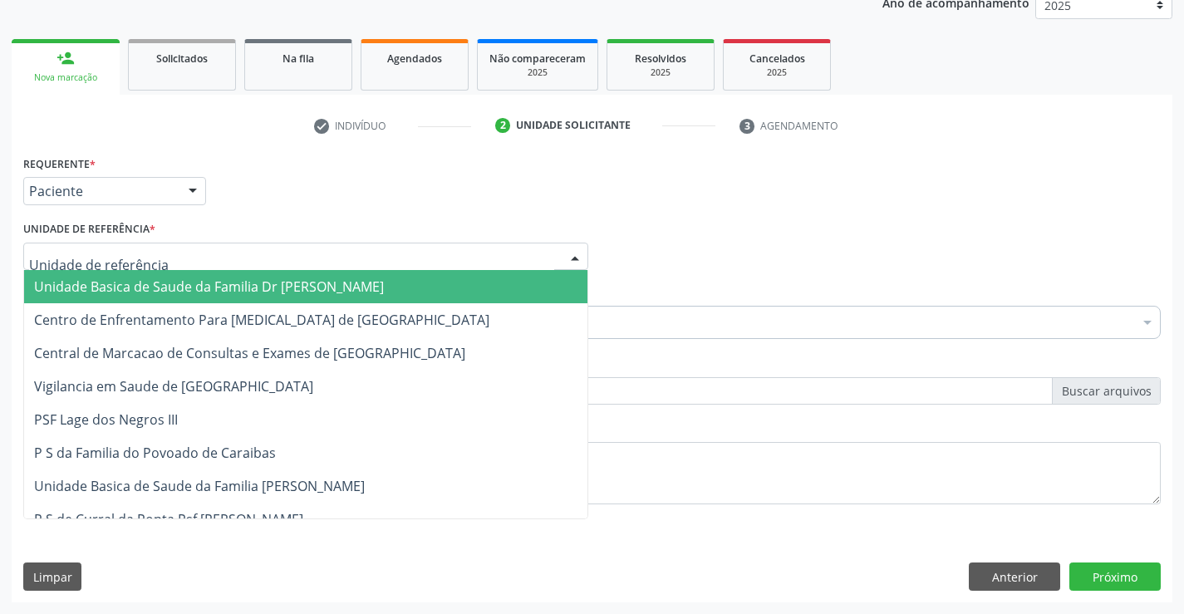
click at [148, 283] on span "Unidade Basica de Saude da Familia Dr [PERSON_NAME]" at bounding box center [209, 287] width 350 height 18
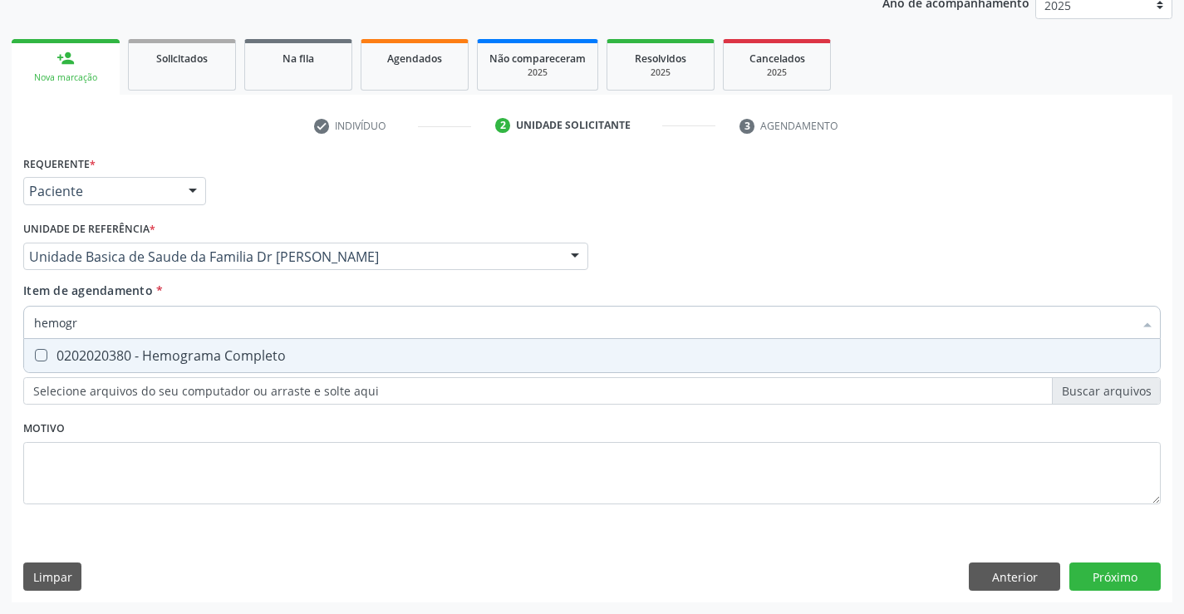
type input "hemogra"
click at [176, 357] on div "0202020380 - Hemograma Completo" at bounding box center [592, 355] width 1116 height 13
checkbox Completo "true"
type input "hemogra"
click at [139, 476] on div "Requerente * Paciente Profissional de Saúde Paciente Nenhum resultado encontrad…" at bounding box center [592, 339] width 1138 height 376
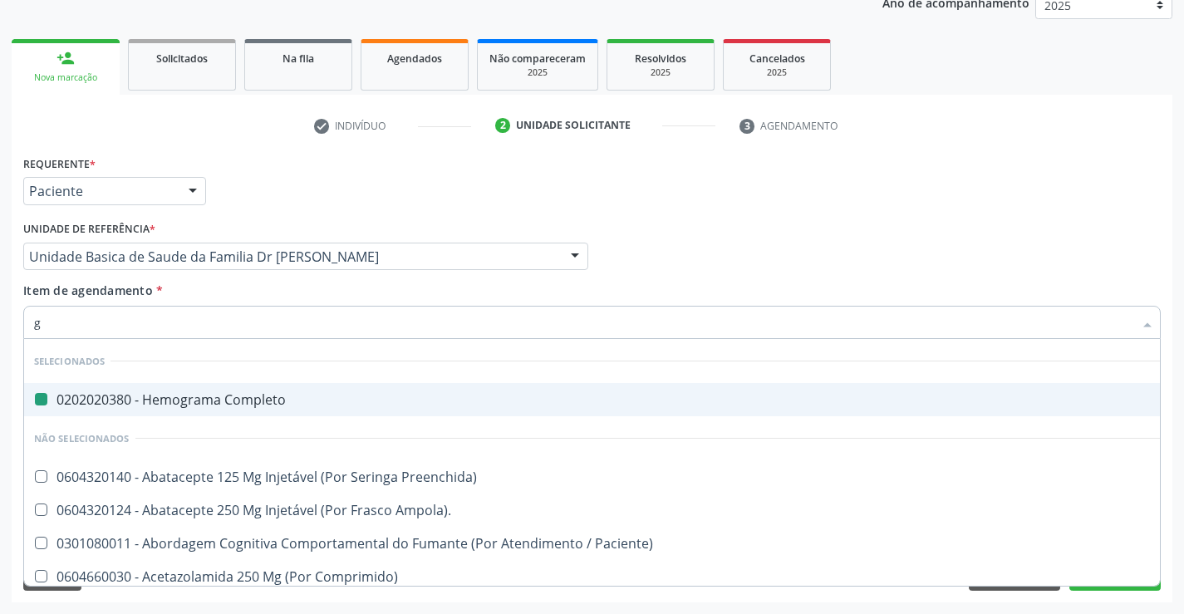
type input "gl"
checkbox Completo "false"
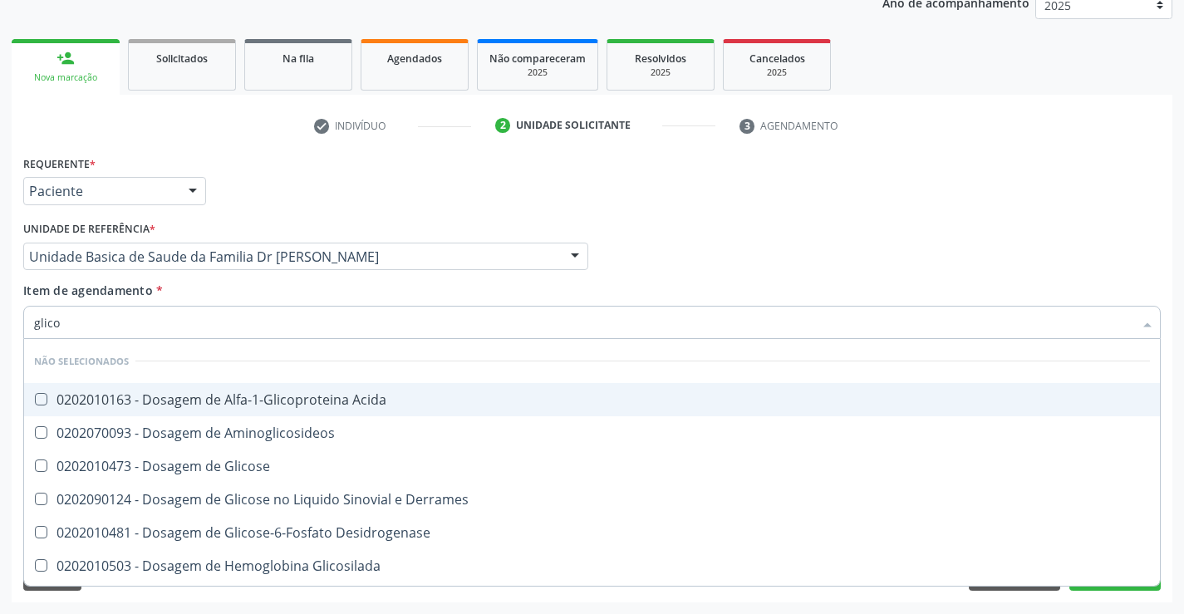
type input "glicos"
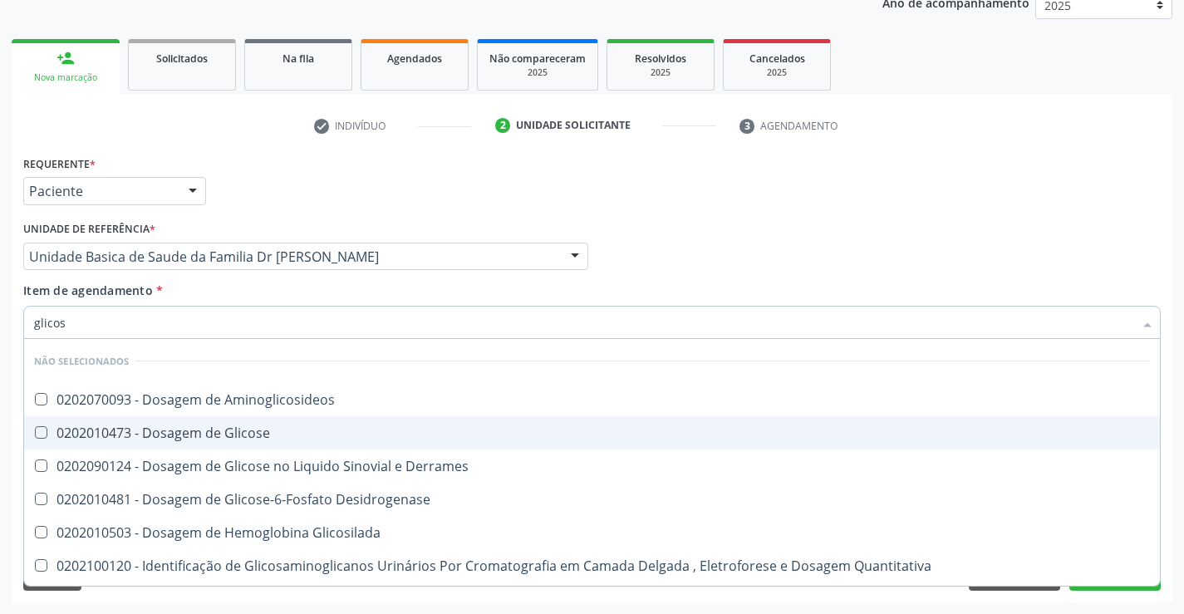
click at [217, 429] on div "0202010473 - Dosagem de Glicose" at bounding box center [592, 432] width 1116 height 13
checkbox Glicose "true"
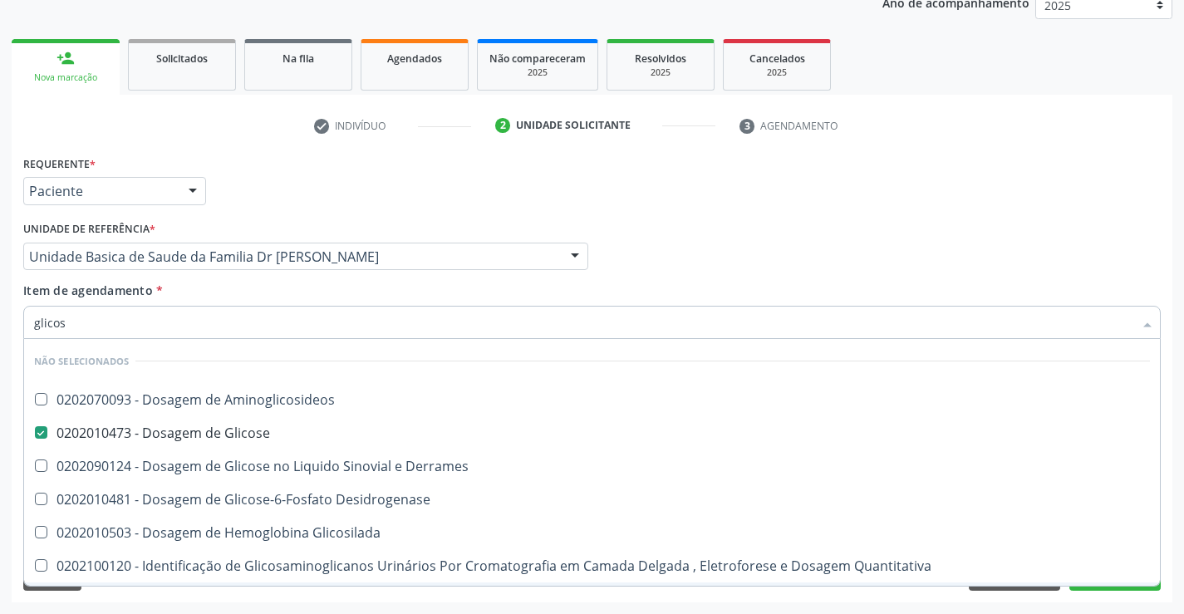
type input "glicos"
click at [178, 601] on div "Requerente * Paciente Profissional de Saúde Paciente Nenhum resultado encontrad…" at bounding box center [592, 376] width 1161 height 451
checkbox Aminoglicosideos "true"
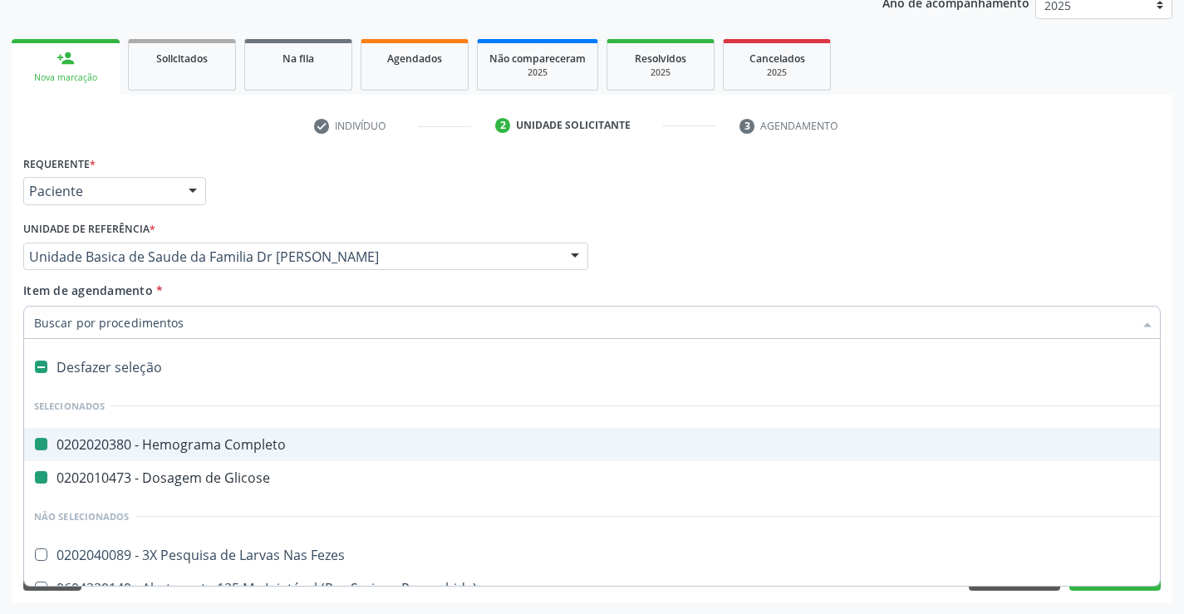
type input "f"
checkbox Completo "false"
checkbox Glicose "false"
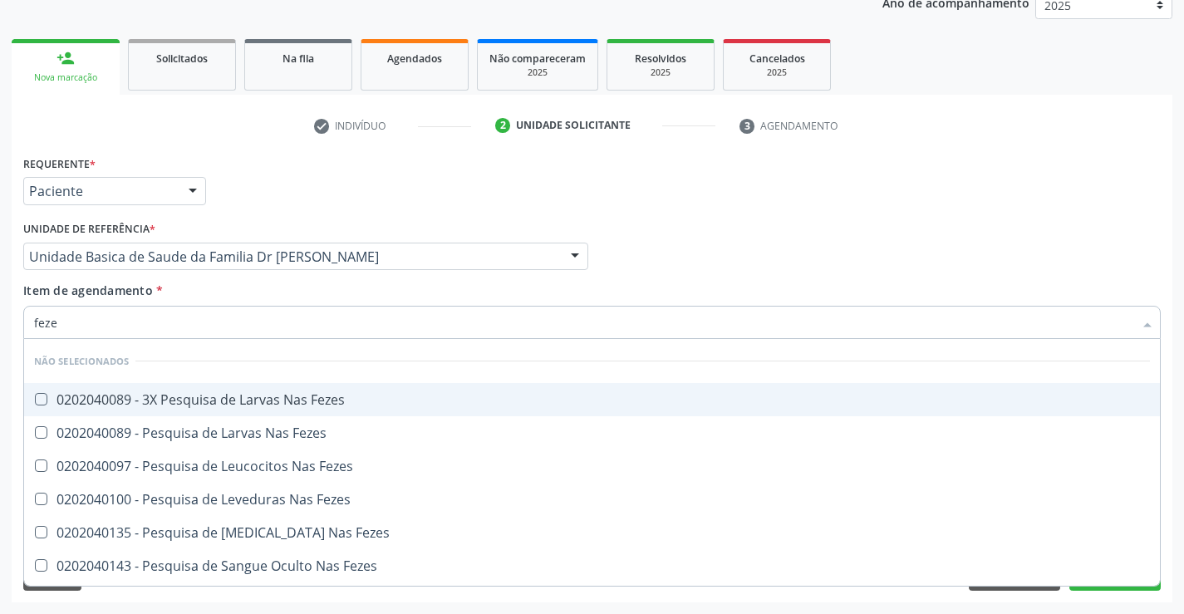
type input "fezes"
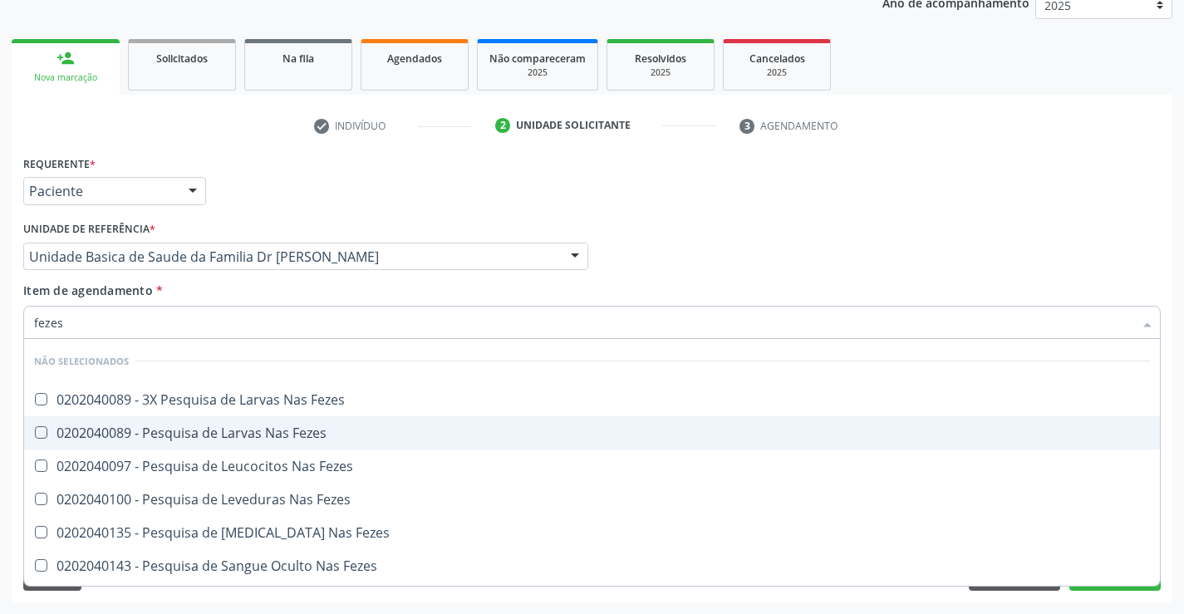
click at [207, 429] on div "0202040089 - Pesquisa de Larvas Nas Fezes" at bounding box center [592, 432] width 1116 height 13
checkbox Fezes "true"
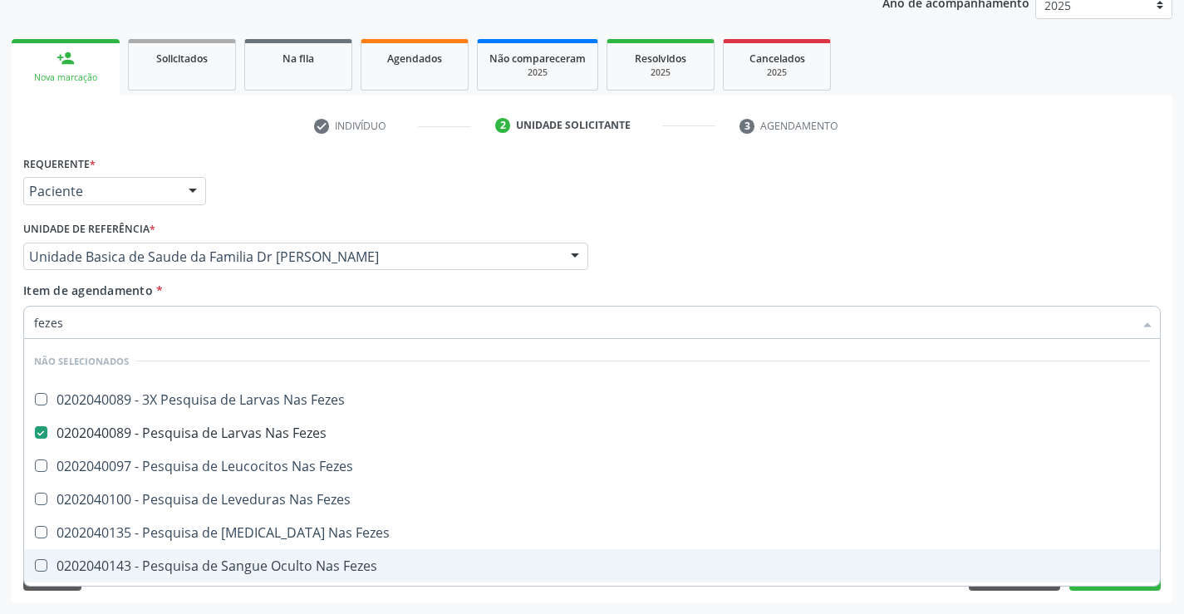
type input "fezes"
click at [174, 589] on div "Limpar Anterior Próximo" at bounding box center [592, 577] width 1138 height 28
checkbox Fezes "true"
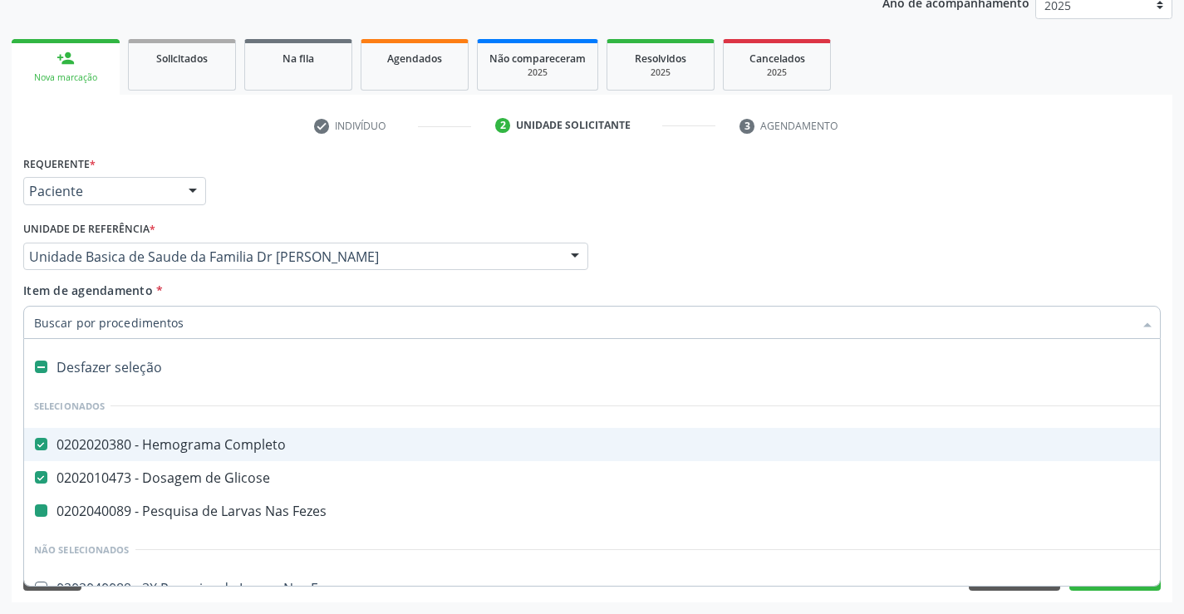
type input "u"
checkbox Fezes "false"
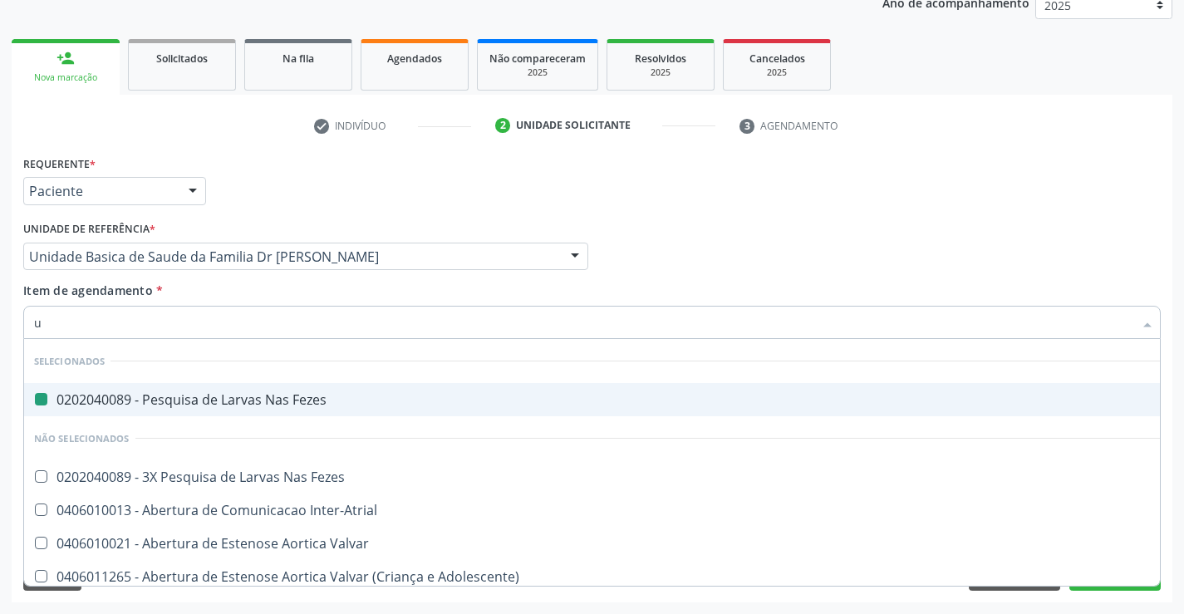
type input "ur"
checkbox Fezes "false"
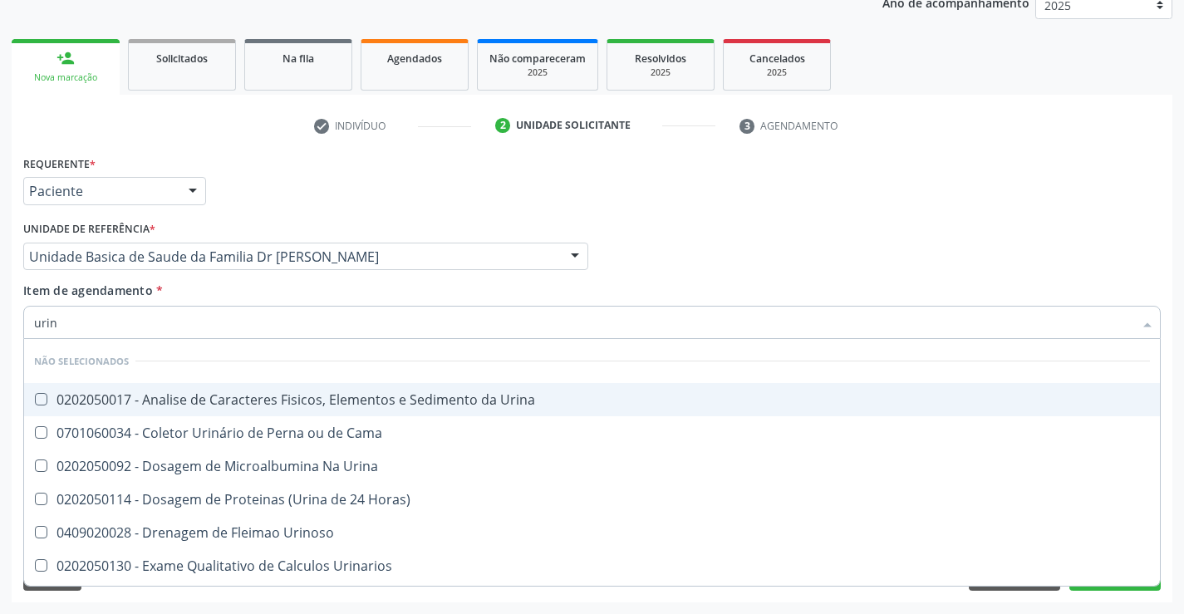
type input "urina"
click at [330, 399] on div "0202050017 - Analise de Caracteres Fisicos, Elementos e Sedimento da Urina" at bounding box center [592, 399] width 1116 height 13
checkbox Urina "true"
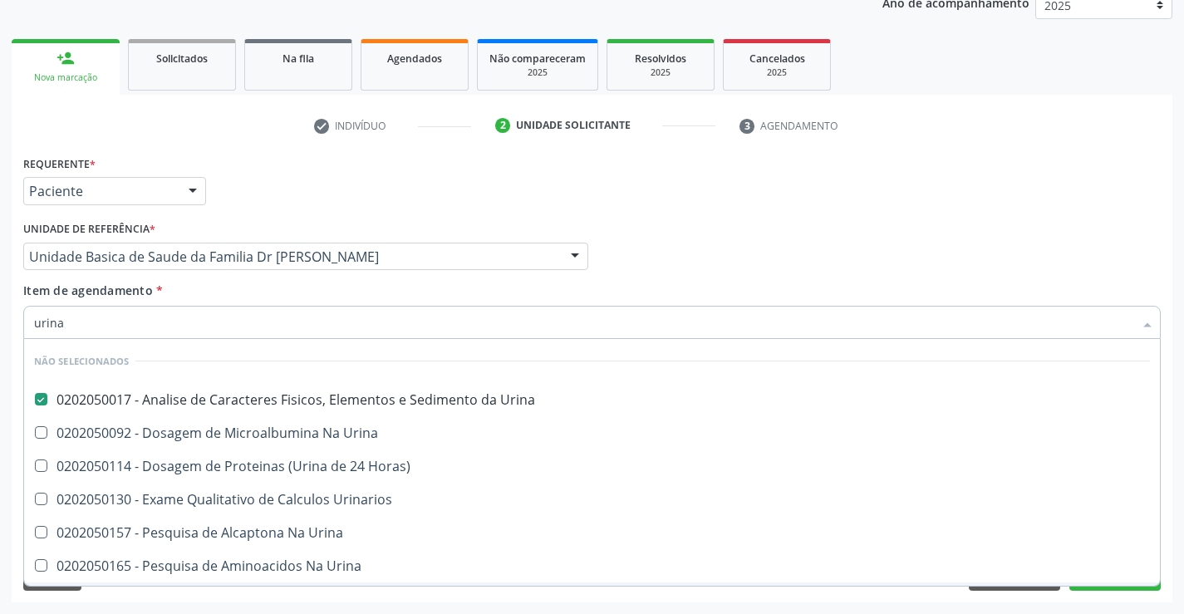
click at [199, 589] on div "Limpar Anterior Próximo" at bounding box center [592, 577] width 1138 height 28
checkbox Horas\) "true"
checkbox Urinarios "true"
checkbox Urina "true"
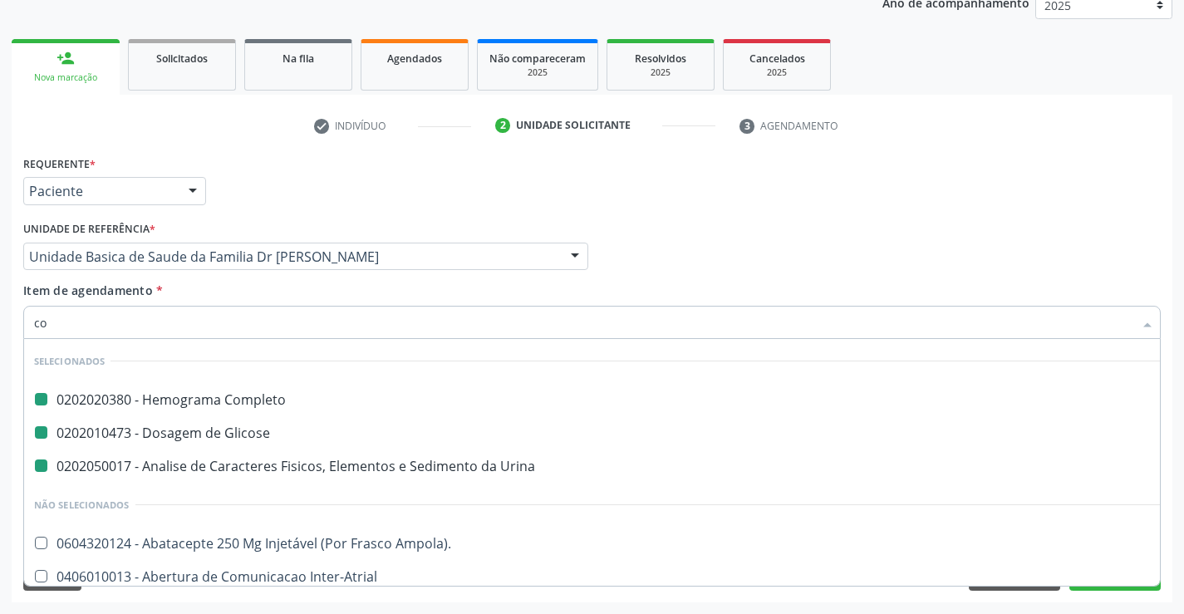
type input "col"
checkbox Completo "false"
checkbox Urina "false"
checkbox Glicose "false"
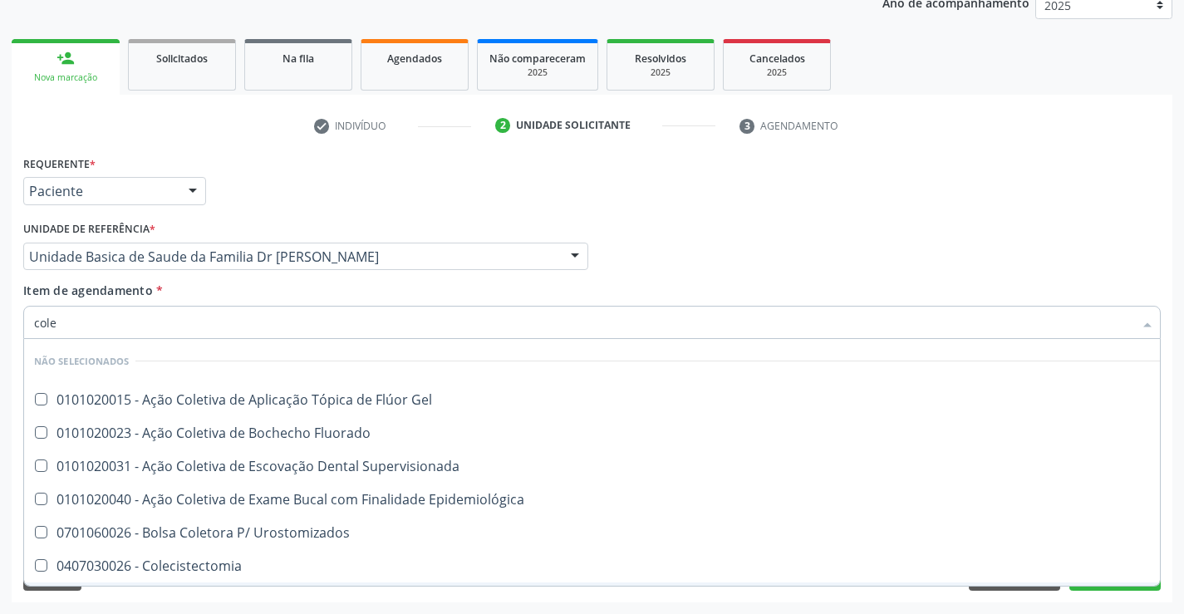
type input "coles"
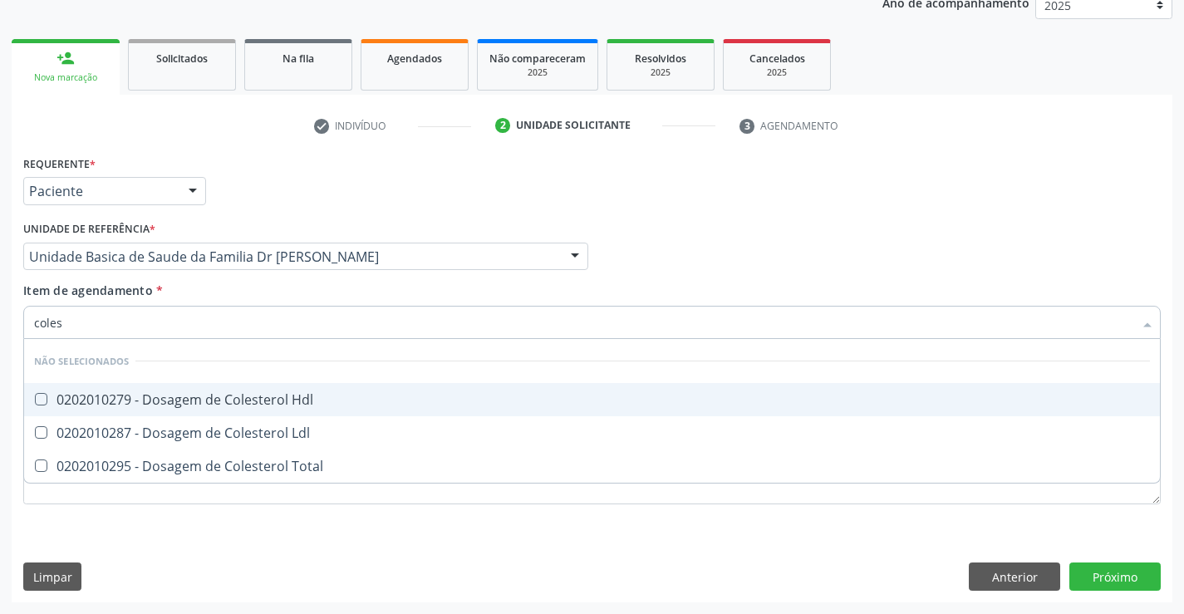
click at [213, 405] on div "0202010279 - Dosagem de Colesterol Hdl" at bounding box center [592, 399] width 1116 height 13
checkbox Hdl "true"
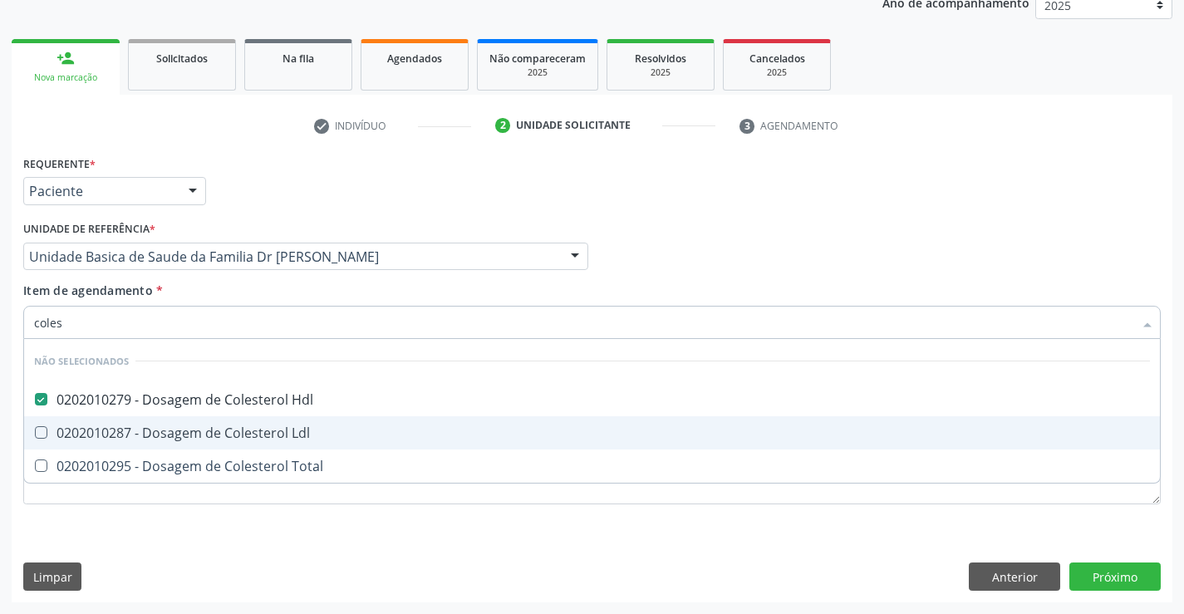
click at [203, 429] on div "0202010287 - Dosagem de Colesterol Ldl" at bounding box center [592, 432] width 1116 height 13
checkbox Ldl "true"
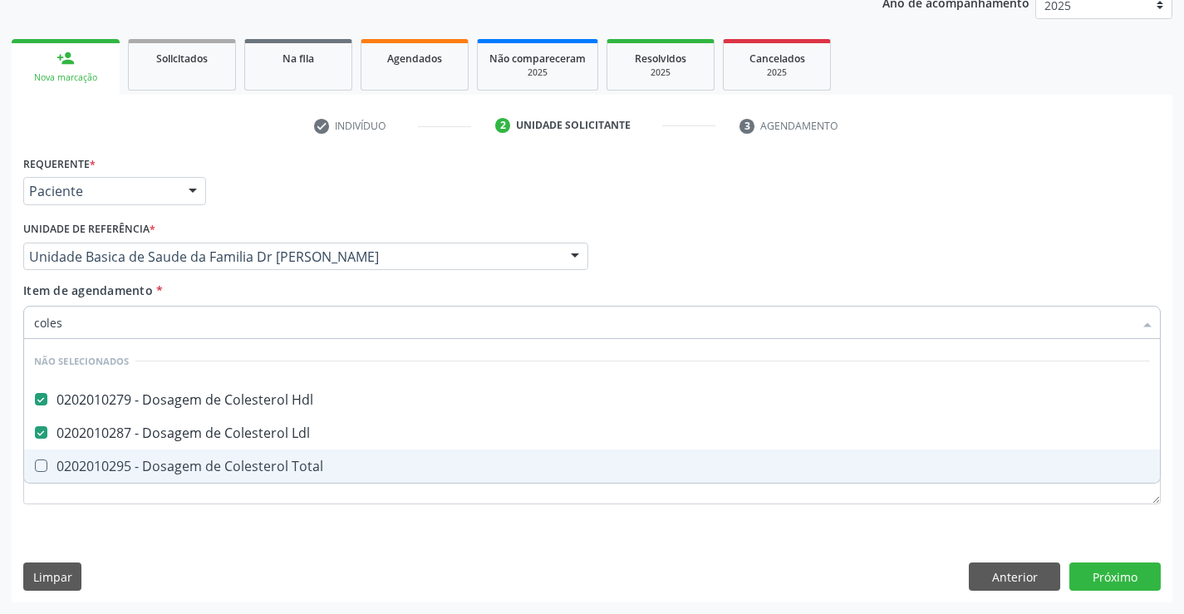
click at [198, 464] on div "0202010295 - Dosagem de Colesterol Total" at bounding box center [592, 466] width 1116 height 13
checkbox Total "true"
click at [153, 527] on div "Requerente * Paciente Profissional de Saúde Paciente Nenhum resultado encontrad…" at bounding box center [592, 339] width 1138 height 376
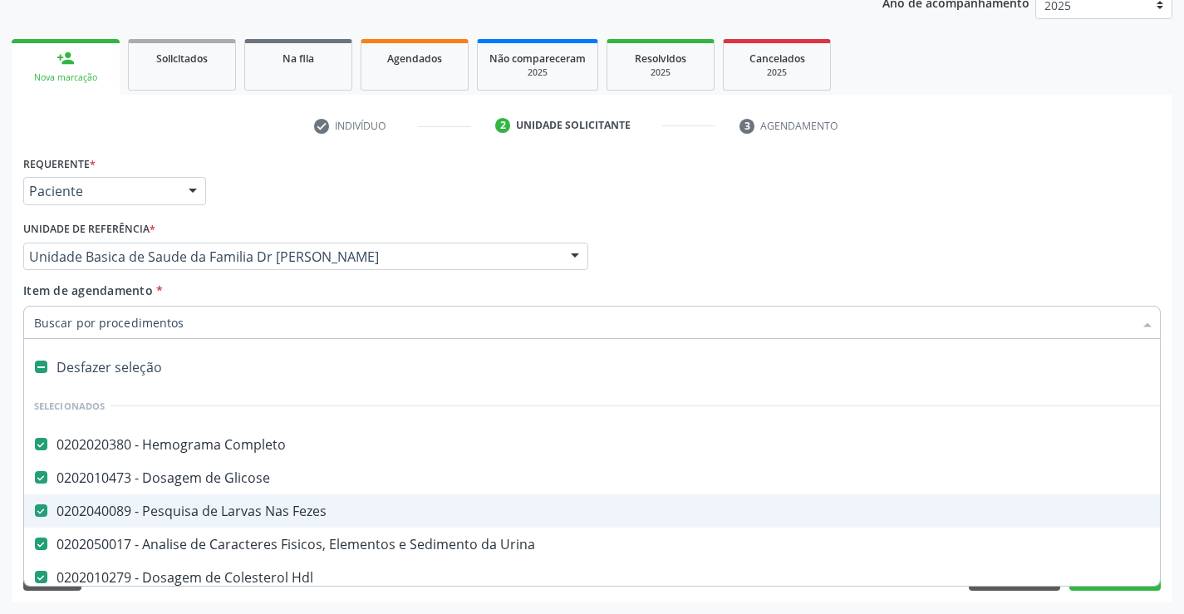
type input "t"
checkbox Total "false"
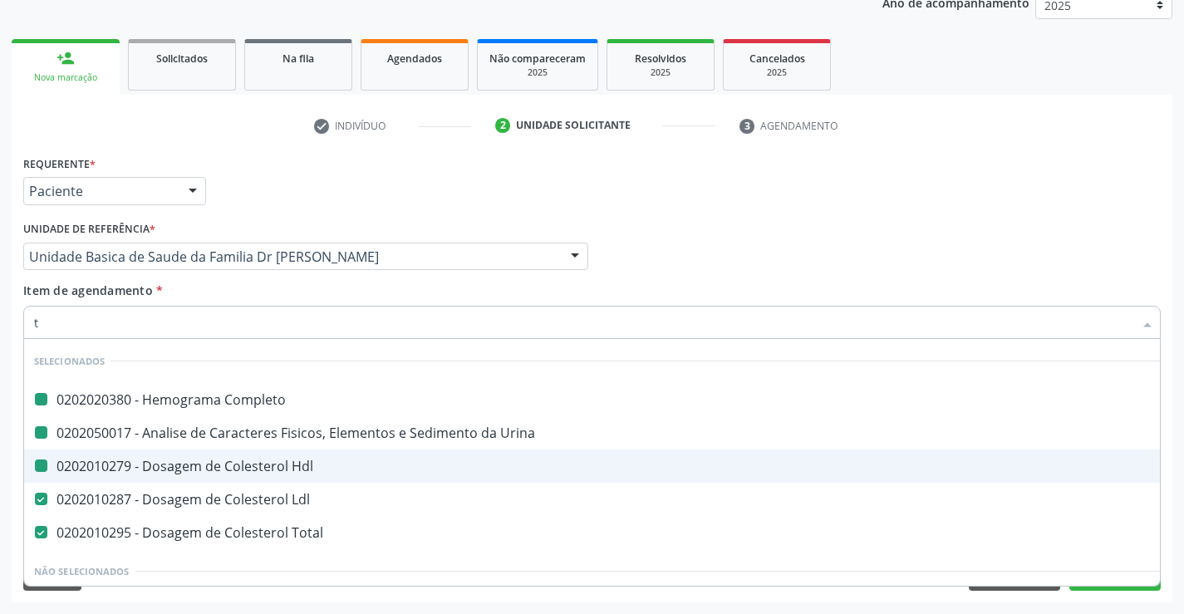
type input "tg"
checkbox Completo "false"
checkbox Hdl "false"
checkbox Urina "false"
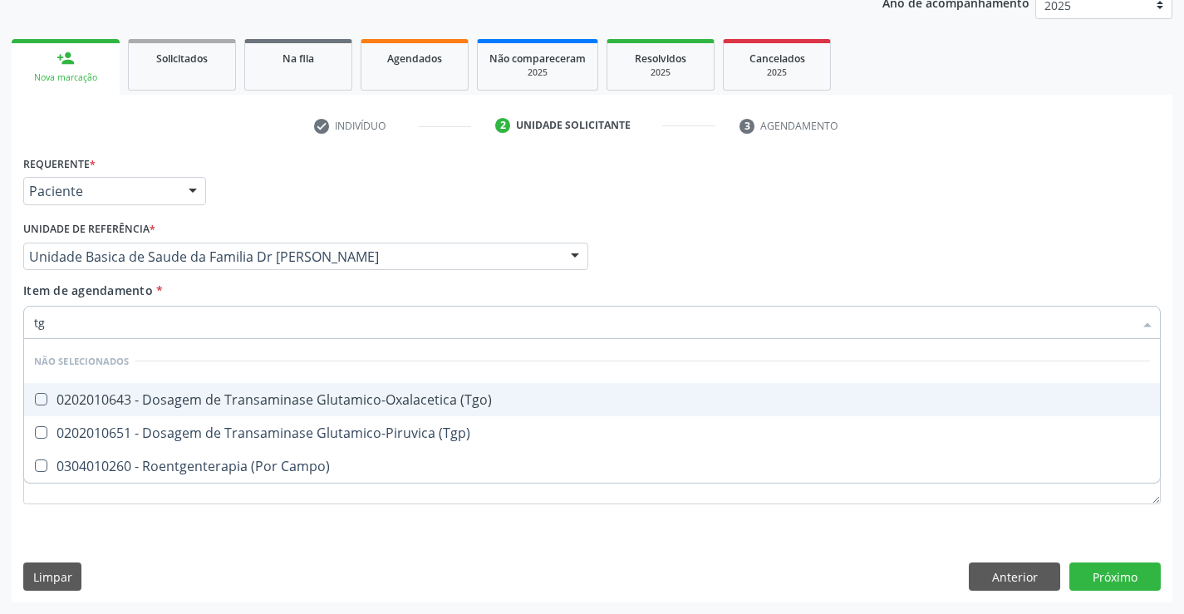
click at [178, 400] on div "0202010643 - Dosagem de Transaminase Glutamico-Oxalacetica (Tgo)" at bounding box center [592, 399] width 1116 height 13
checkbox \(Tgo\) "true"
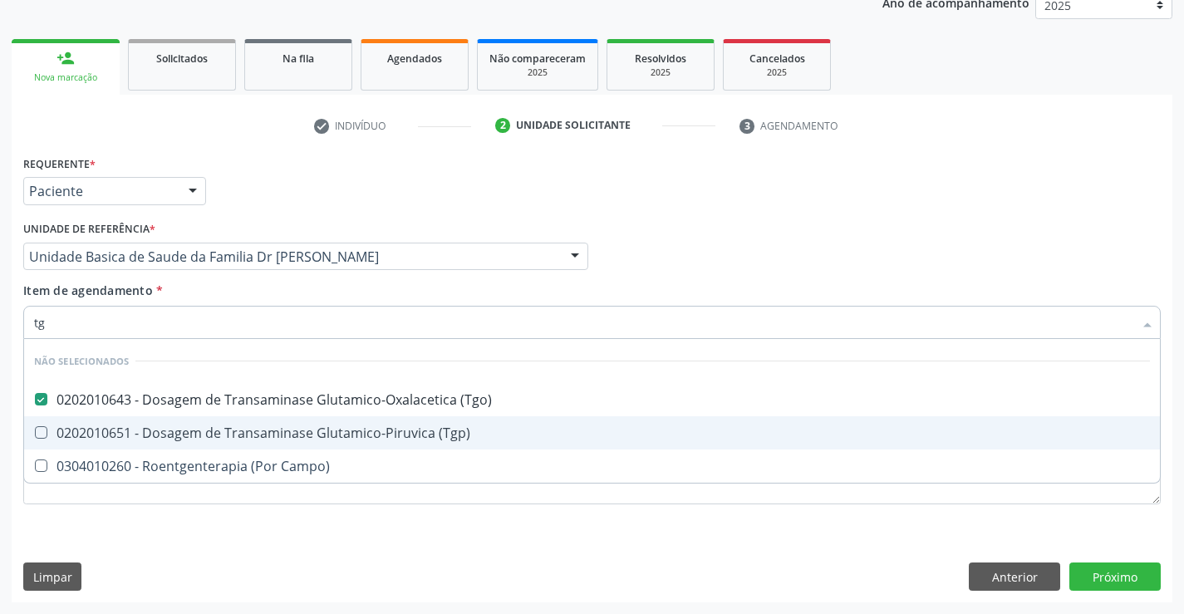
click at [178, 429] on div "0202010651 - Dosagem de Transaminase Glutamico-Piruvica (Tgp)" at bounding box center [592, 432] width 1116 height 13
checkbox \(Tgp\) "true"
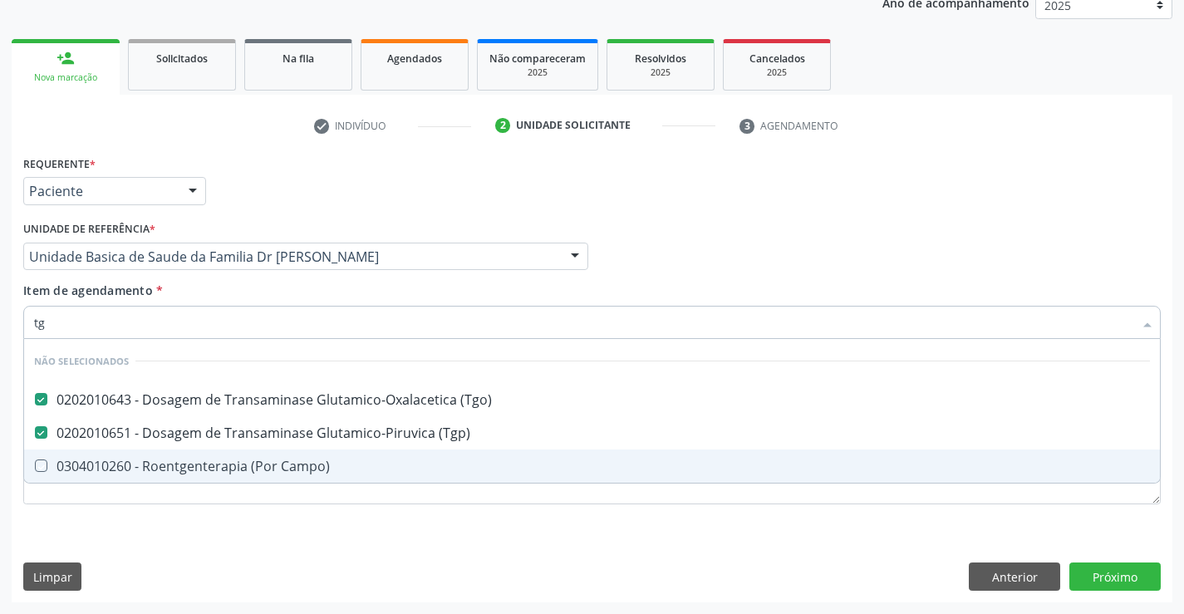
click at [134, 538] on div "Requerente * Paciente Profissional de Saúde Paciente Nenhum resultado encontrad…" at bounding box center [592, 376] width 1161 height 451
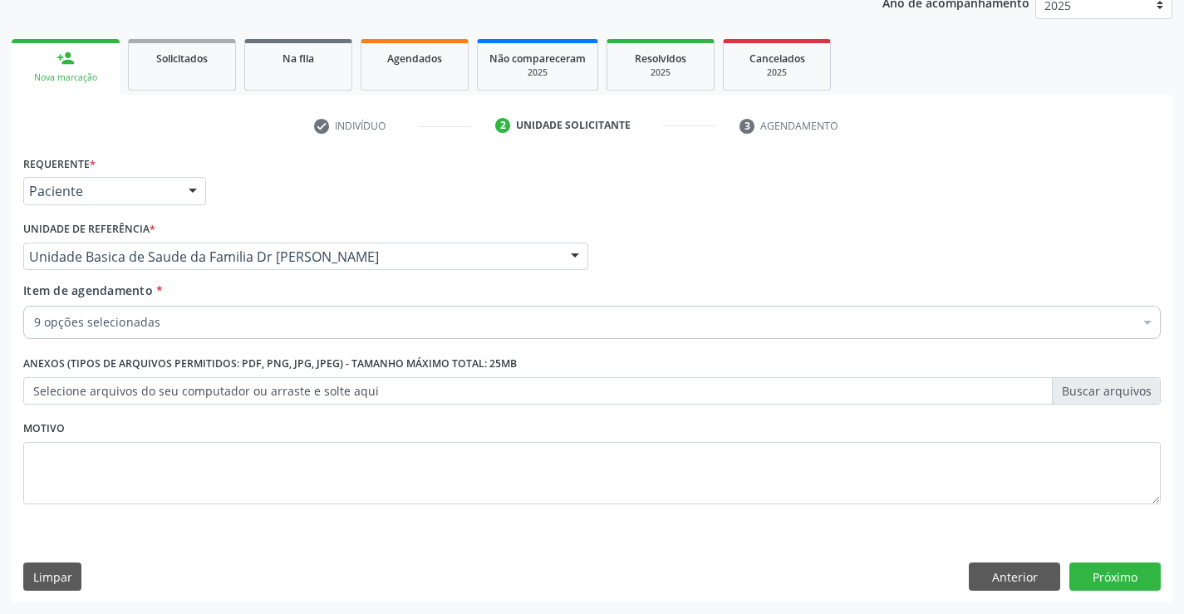
checkbox Fezes "true"
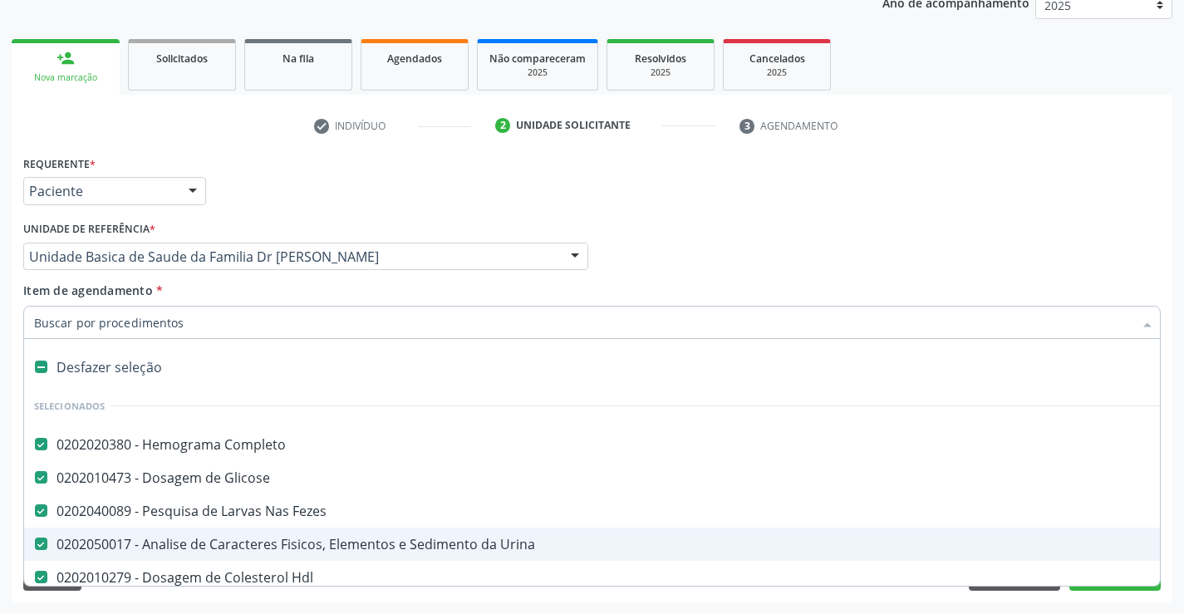
type input "u"
checkbox Ldl "false"
checkbox Total "false"
checkbox \(Tgo\) "false"
checkbox \(Tgp\) "false"
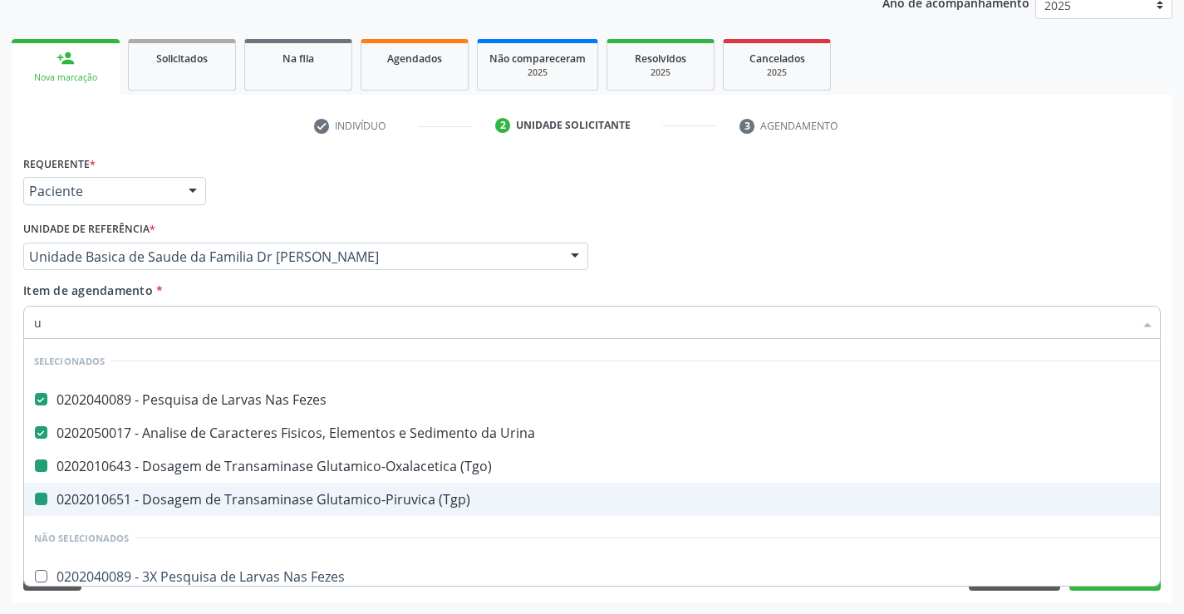
type input "ur"
checkbox \(Tgo\) "false"
checkbox \(Tgp\) "false"
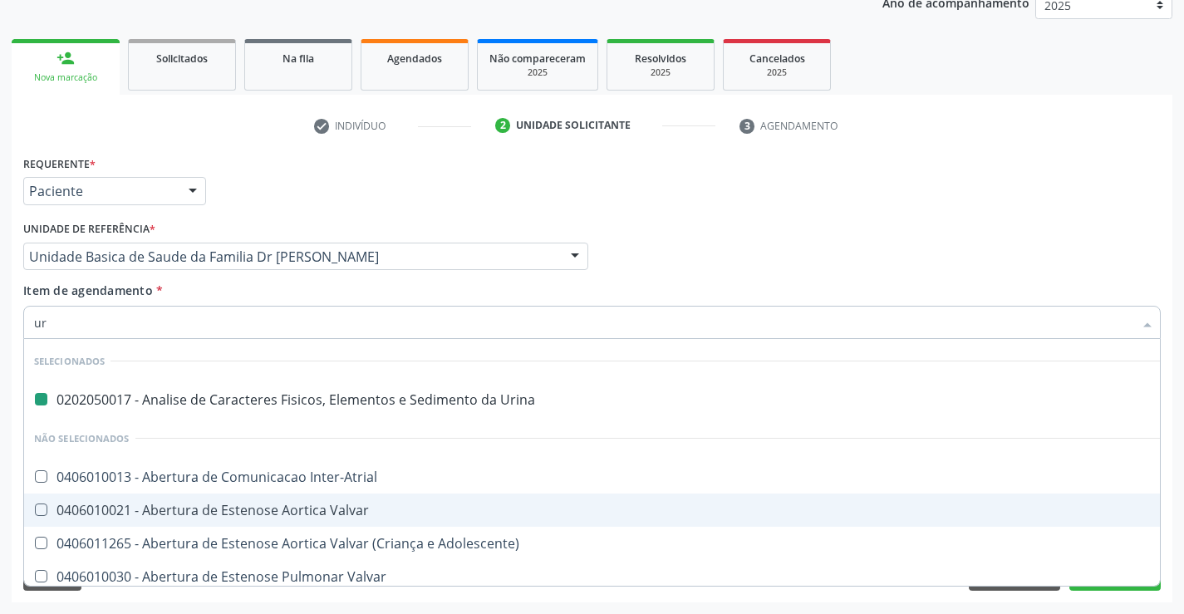
type input "ure"
checkbox Urina "false"
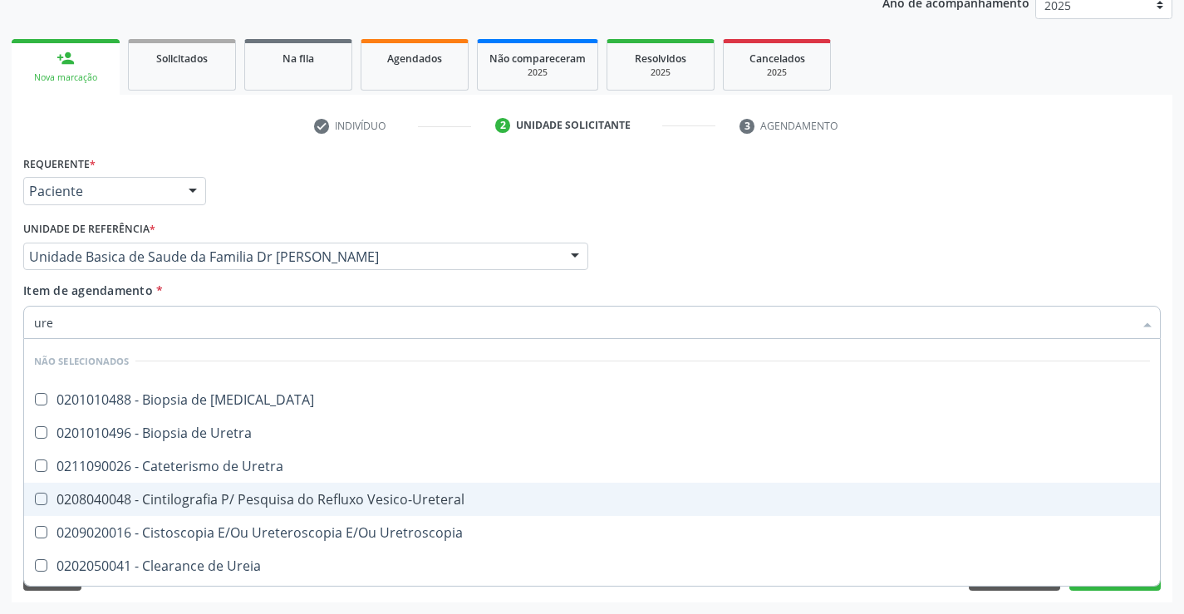
type input "urei"
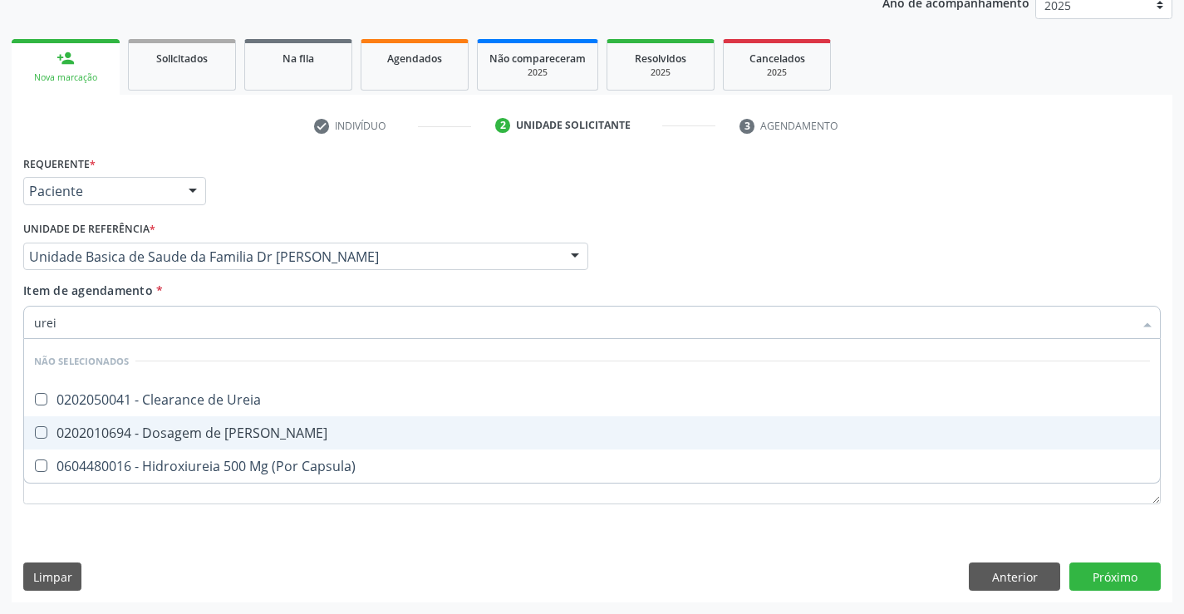
click at [186, 432] on div "0202010694 - Dosagem de [PERSON_NAME]" at bounding box center [592, 432] width 1116 height 13
checkbox Ureia "true"
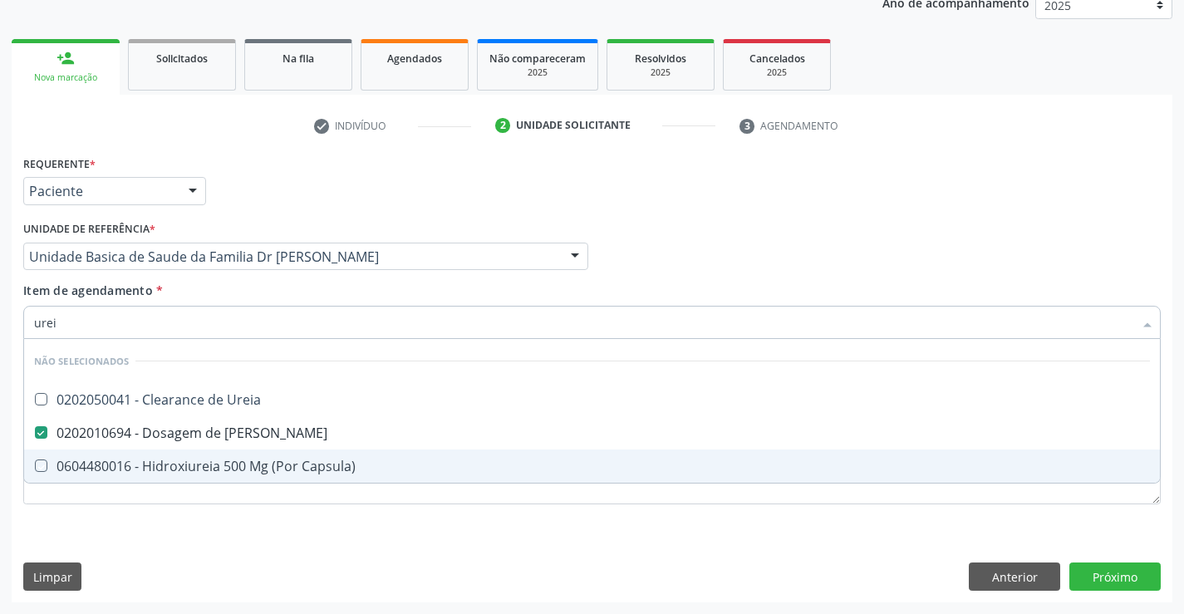
click at [164, 534] on div "Requerente * Paciente Profissional de Saúde Paciente Nenhum resultado encontrad…" at bounding box center [592, 376] width 1161 height 451
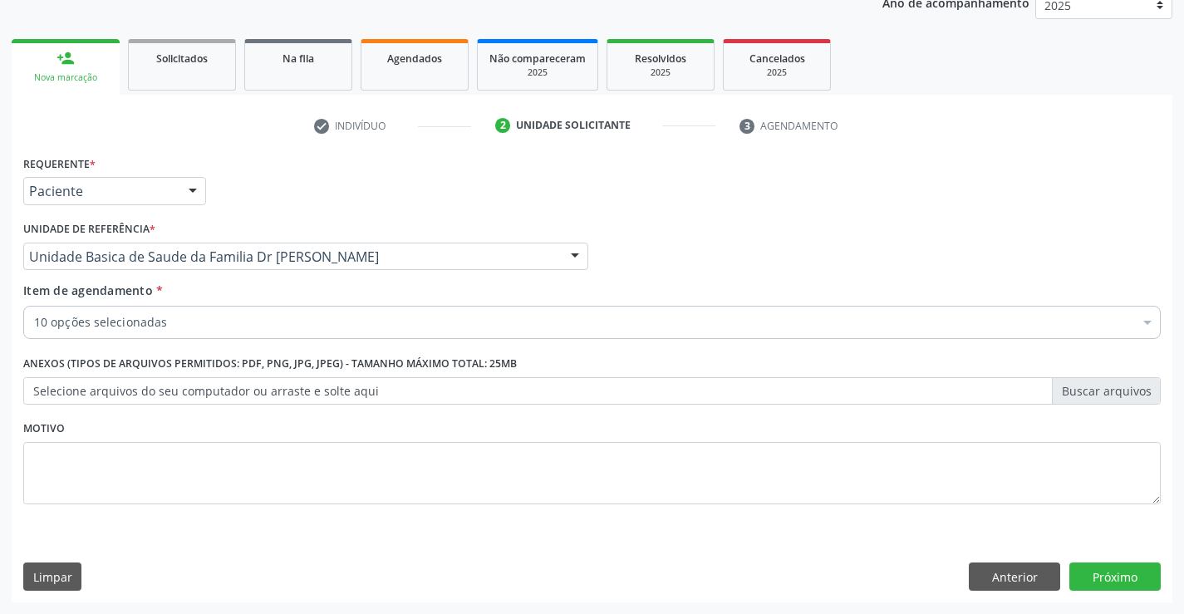
checkbox Completo "true"
checkbox Fezes "true"
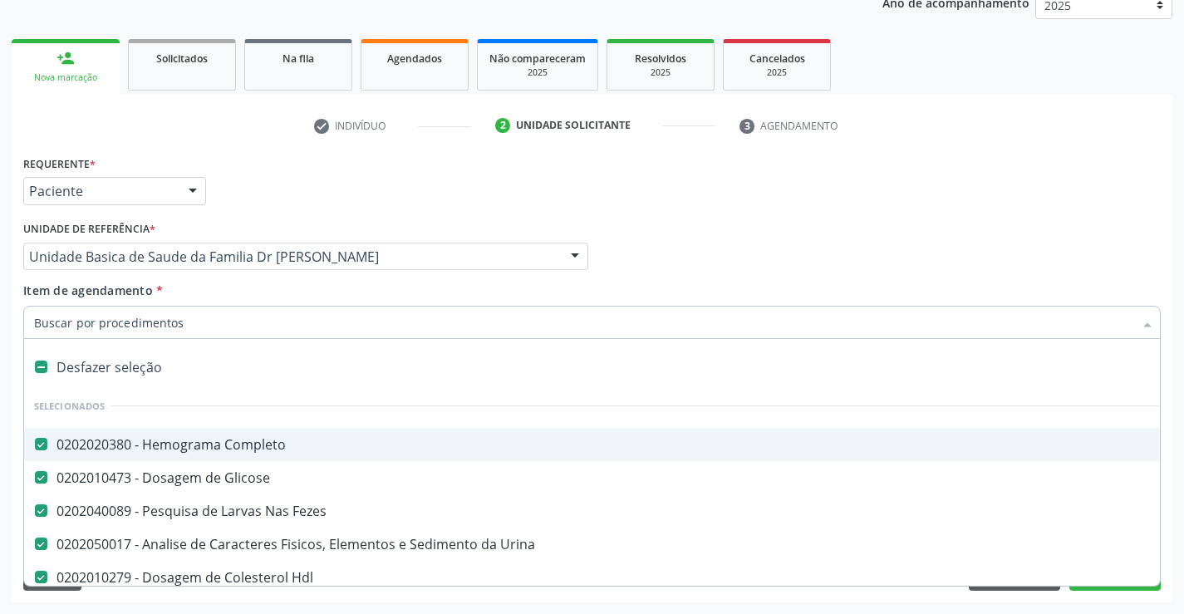
type input "t"
checkbox \(Tgp\) "false"
checkbox Ureia "false"
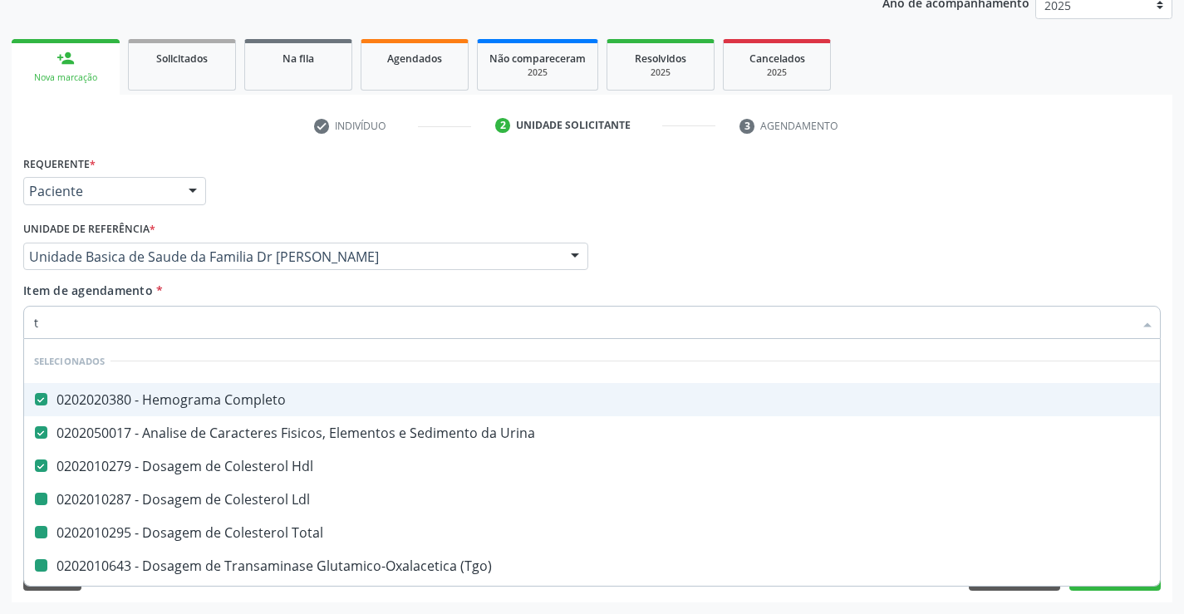
type input "tr"
checkbox Ldl "false"
checkbox Total "false"
checkbox \(Tgo\) "false"
checkbox \(Tgp\) "false"
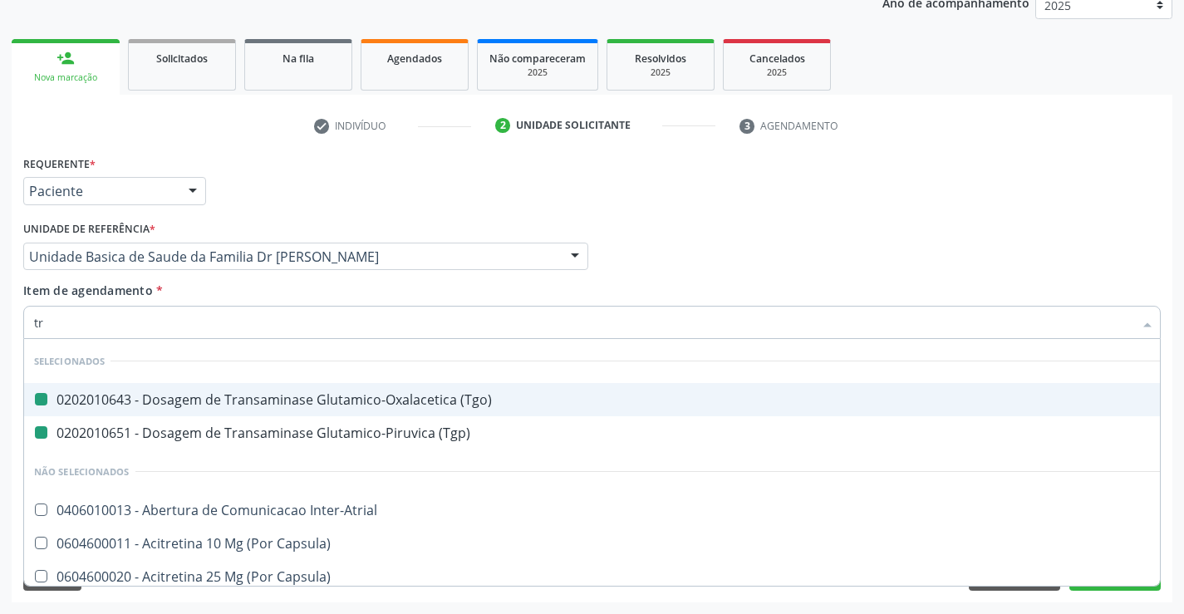
type input "tri"
checkbox \(Tgo\) "false"
checkbox \(Tgp\) "false"
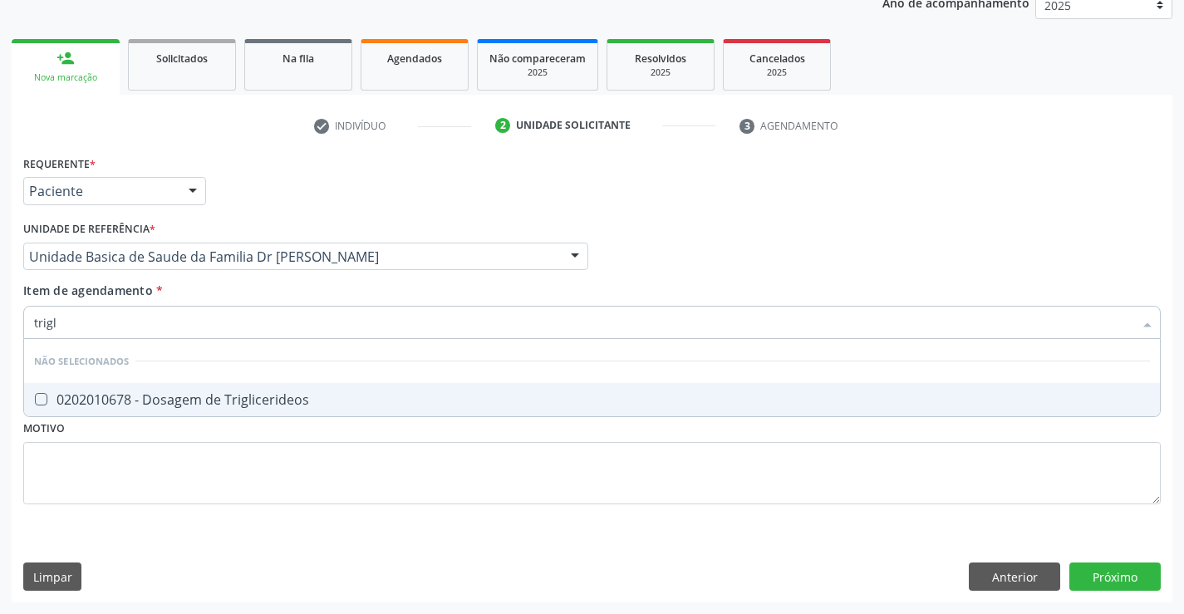
type input "trigli"
click at [174, 401] on div "0202010678 - Dosagem de Triglicerideos" at bounding box center [592, 399] width 1116 height 13
checkbox Triglicerideos "true"
click at [145, 491] on div "Requerente * Paciente Profissional de Saúde Paciente Nenhum resultado encontrad…" at bounding box center [592, 339] width 1138 height 376
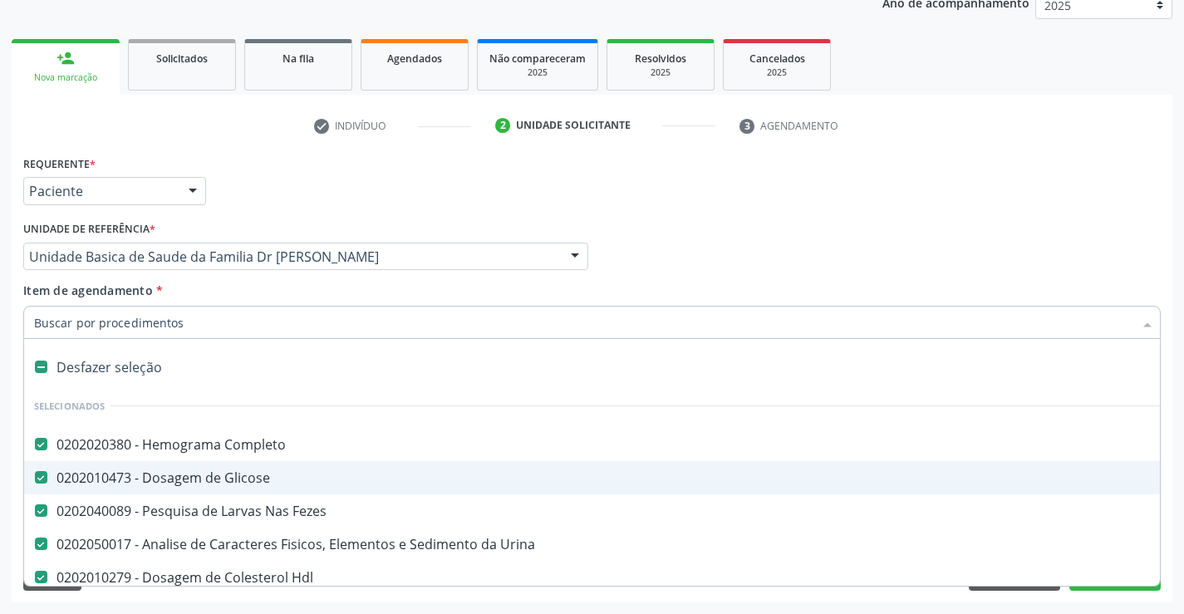
type input "c"
checkbox Triglicerideos "false"
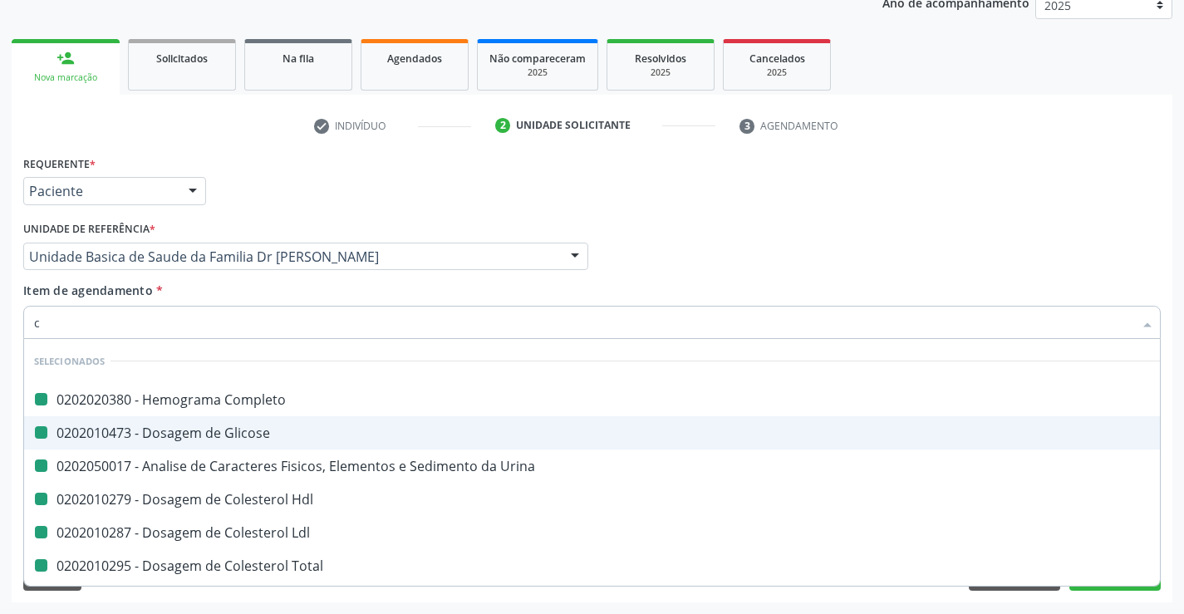
type input "cr"
checkbox Completo "false"
checkbox Glicose "false"
checkbox Urina "false"
checkbox Hdl "false"
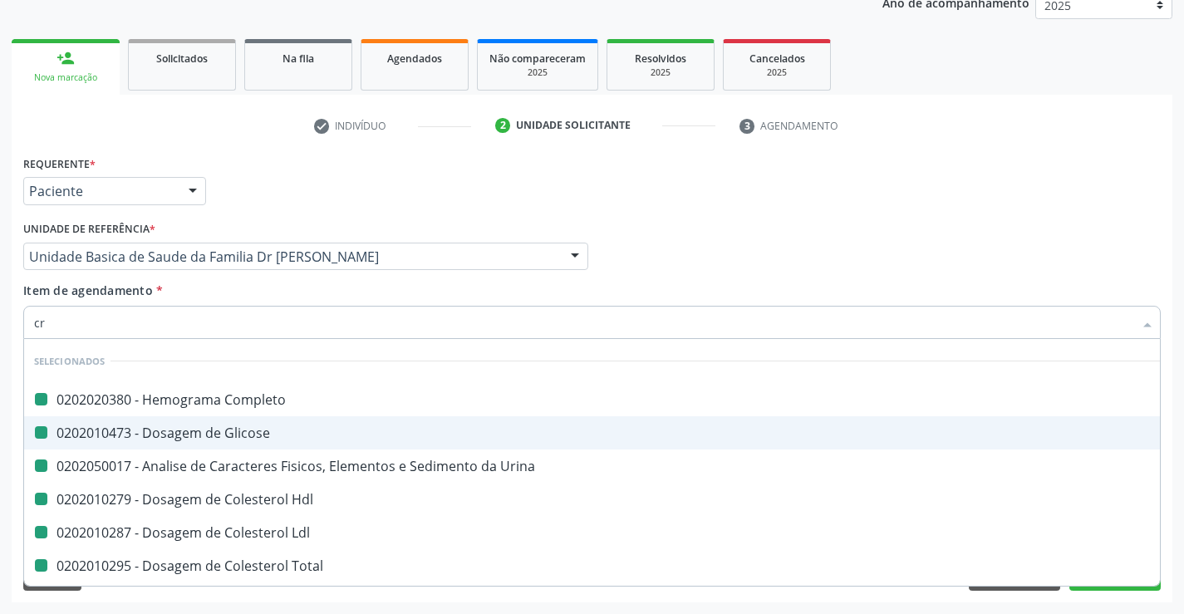
checkbox Ldl "false"
checkbox Total "false"
checkbox \(Tgo\) "false"
checkbox \(Tgp\) "false"
checkbox Triglicerideos "false"
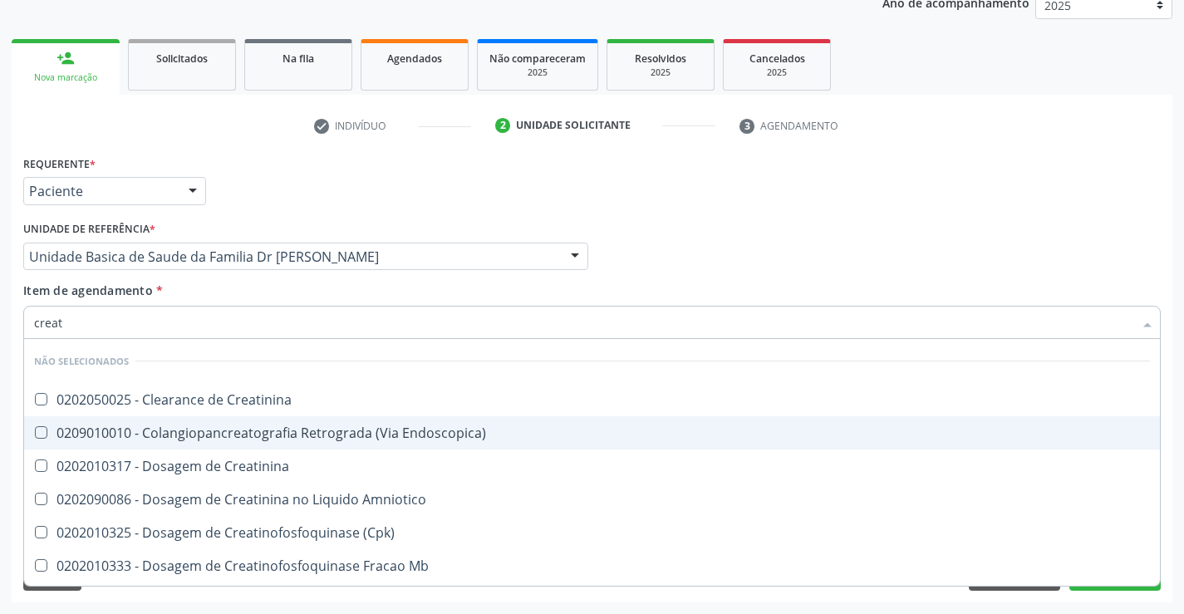
type input "creati"
click at [215, 421] on span "0202010317 - Dosagem de Creatinina" at bounding box center [592, 432] width 1136 height 33
checkbox Creatinina "true"
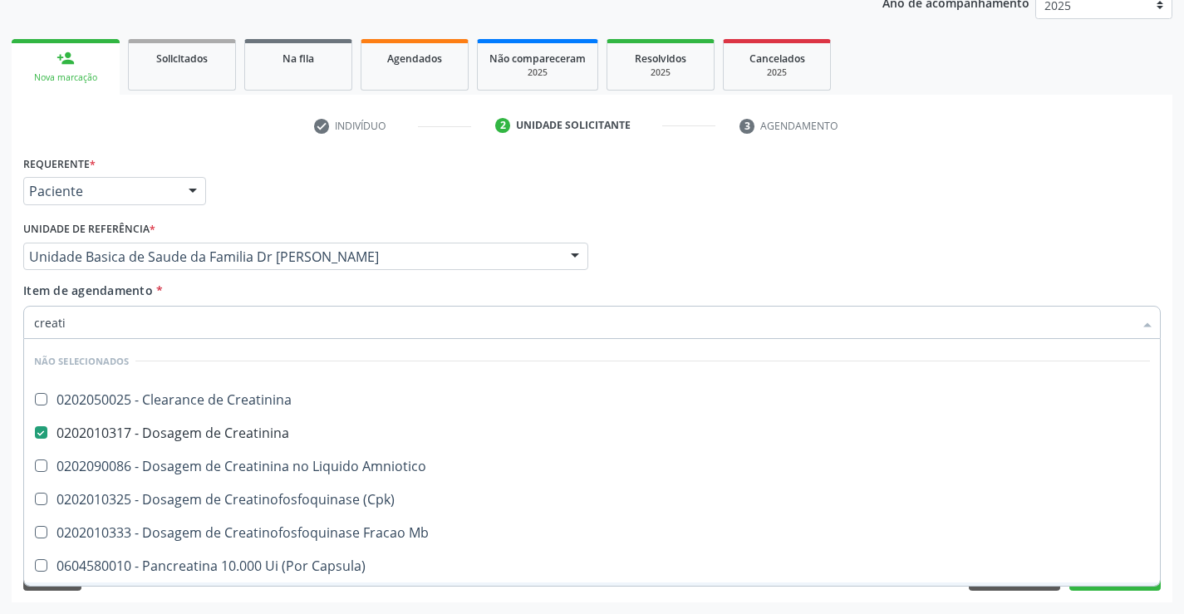
click at [1116, 585] on span "0604580029 - Pancreatina 25000 Ui ([GEOGRAPHIC_DATA])" at bounding box center [592, 599] width 1136 height 33
checkbox Capsula\) "true"
click at [1114, 588] on button "Próximo" at bounding box center [1115, 577] width 91 height 28
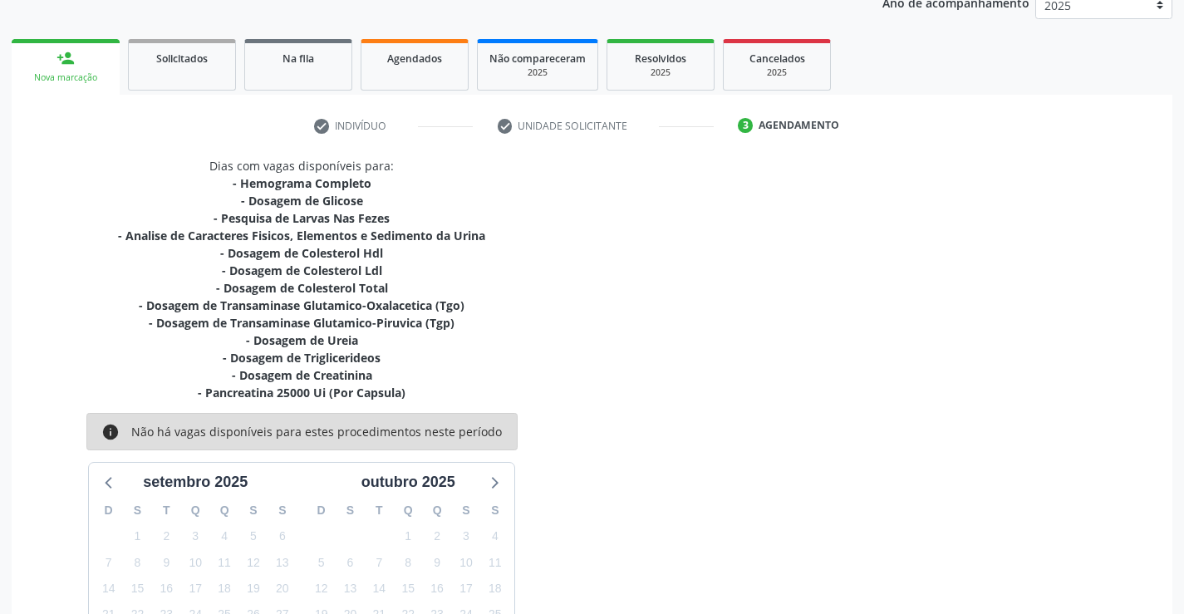
scroll to position [367, 0]
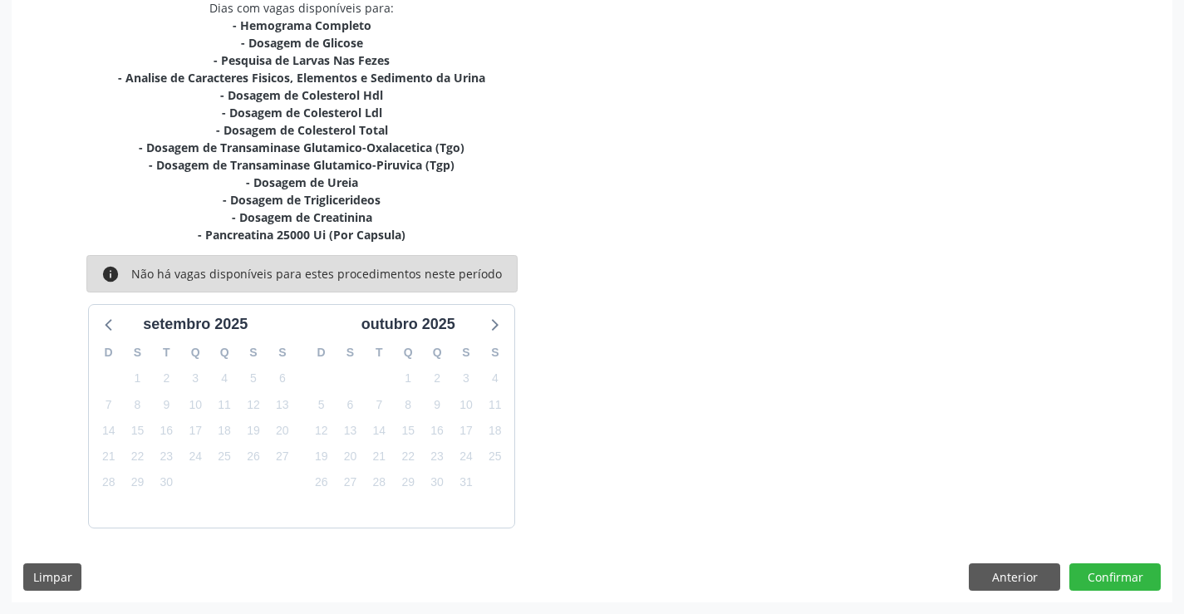
click at [336, 239] on div "- Pancreatina 25000 Ui (Por Capsula)" at bounding box center [301, 234] width 367 height 17
click at [1035, 588] on button "Anterior" at bounding box center [1014, 577] width 91 height 28
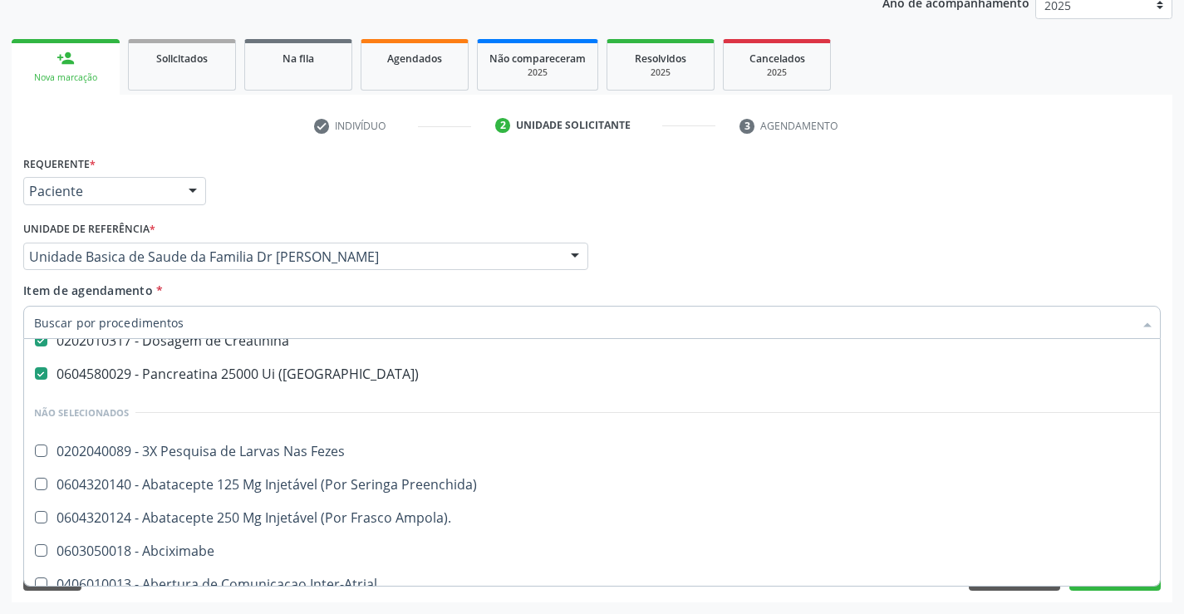
scroll to position [499, 0]
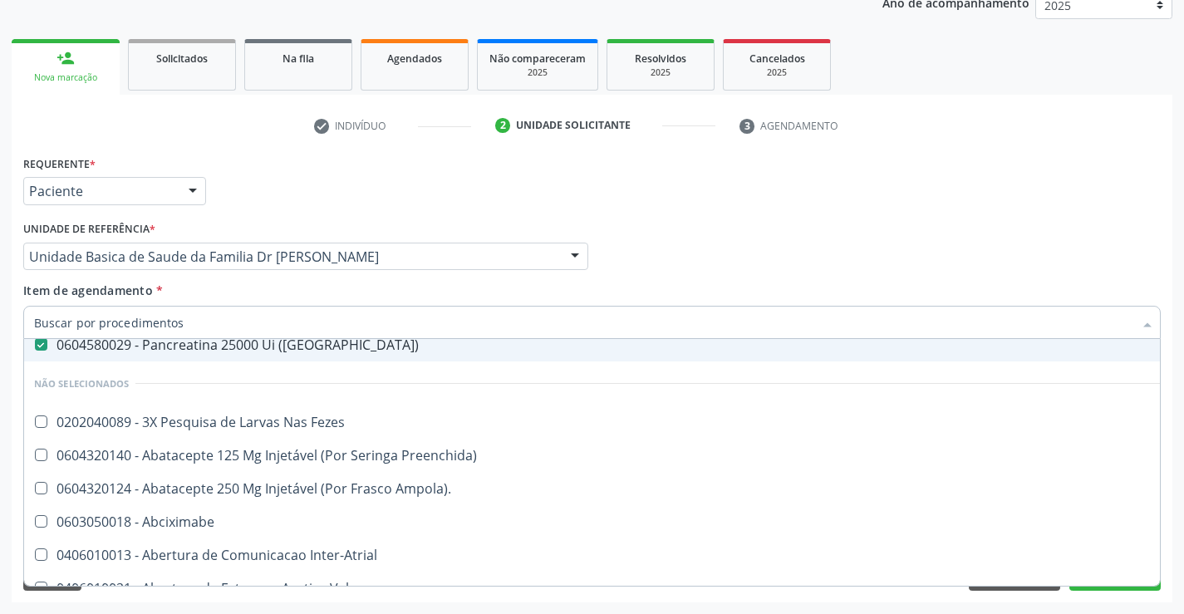
click at [349, 349] on div "0604580029 - Pancreatina 25000 Ui ([GEOGRAPHIC_DATA])" at bounding box center [681, 344] width 1294 height 13
checkbox Capsula\) "false"
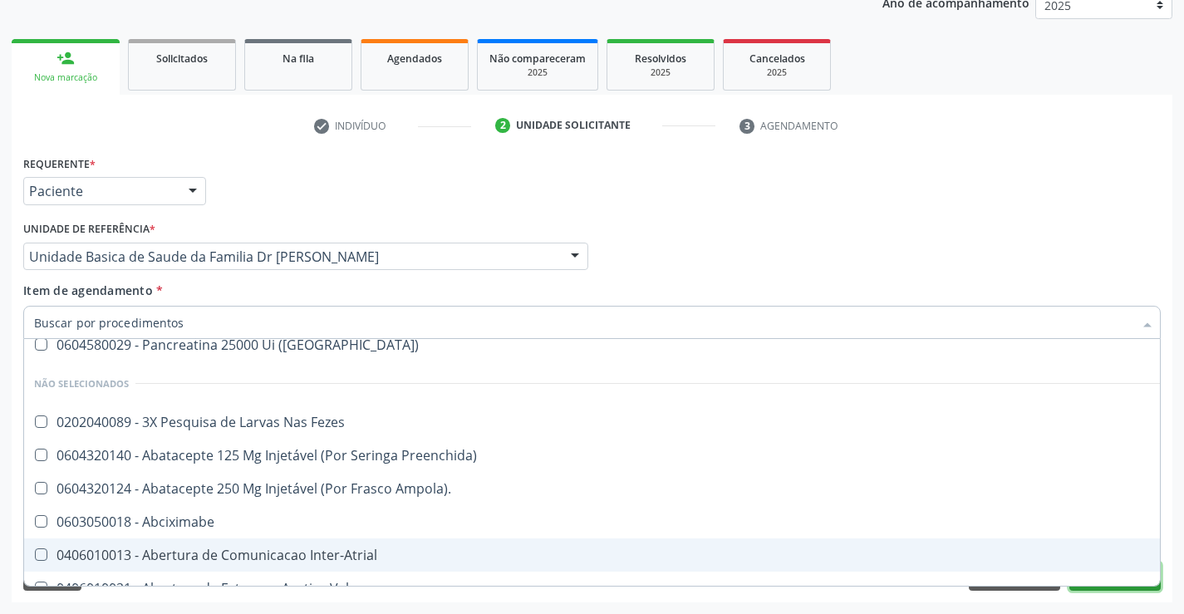
click at [1105, 587] on button "Próximo" at bounding box center [1115, 577] width 91 height 28
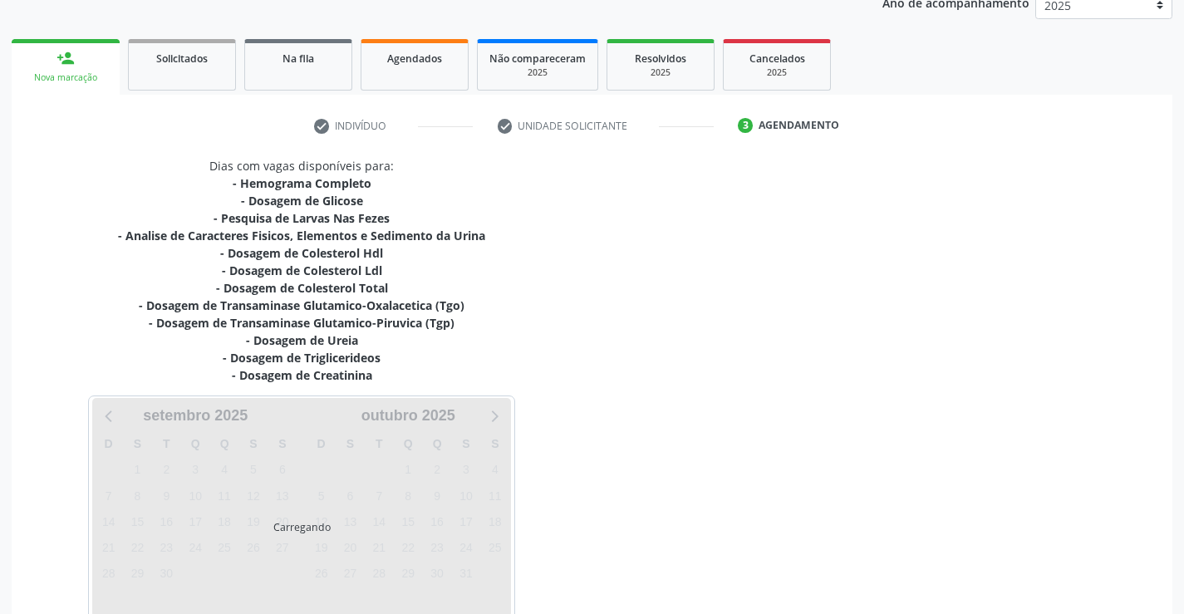
scroll to position [0, 0]
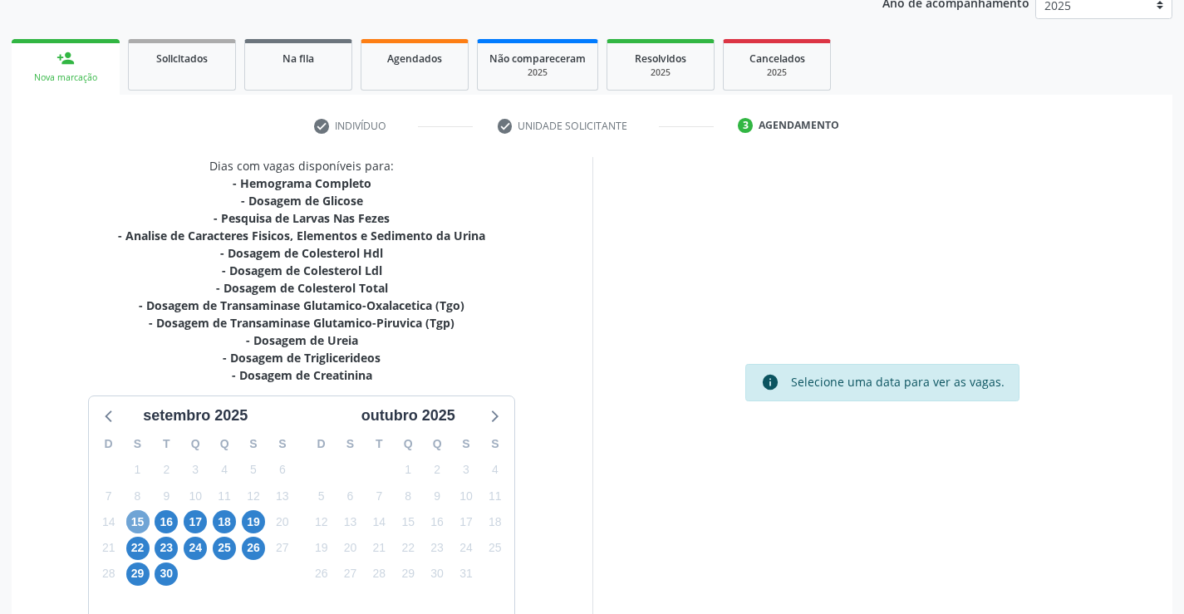
click at [142, 520] on span "15" at bounding box center [137, 521] width 23 height 23
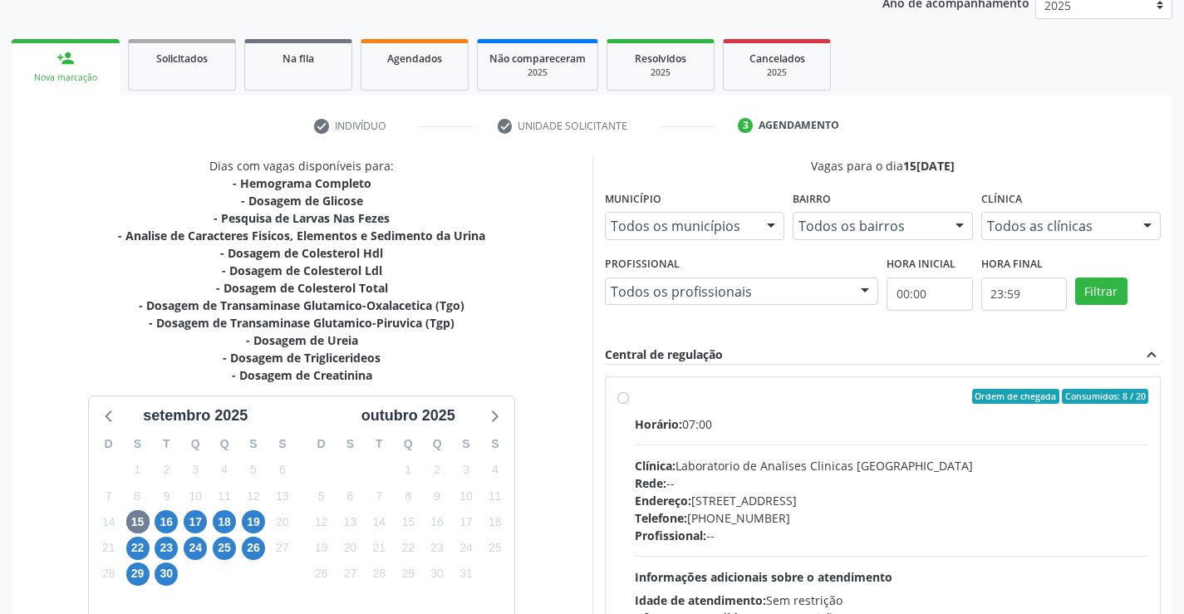
click at [635, 395] on label "Ordem de chegada Consumidos: 8 / 20 Horário: 07:00 Clínica: Laboratorio de Anal…" at bounding box center [892, 516] width 514 height 255
click at [623, 395] on input "Ordem de chegada Consumidos: 8 / 20 Horário: 07:00 Clínica: Laboratorio de Anal…" at bounding box center [624, 396] width 12 height 15
radio input "true"
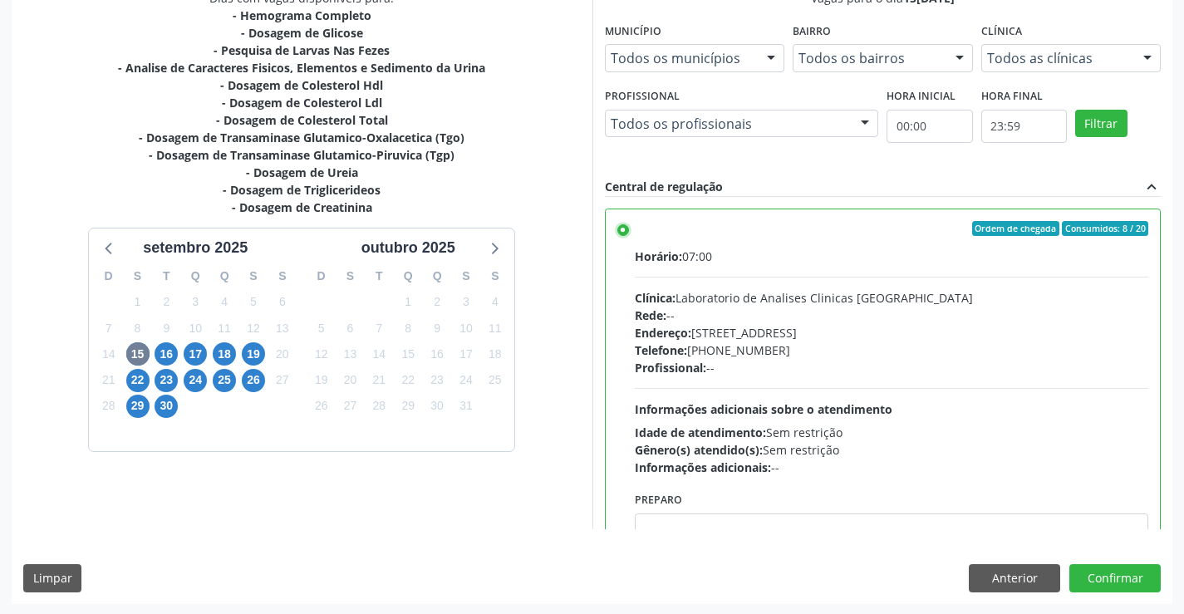
scroll to position [379, 0]
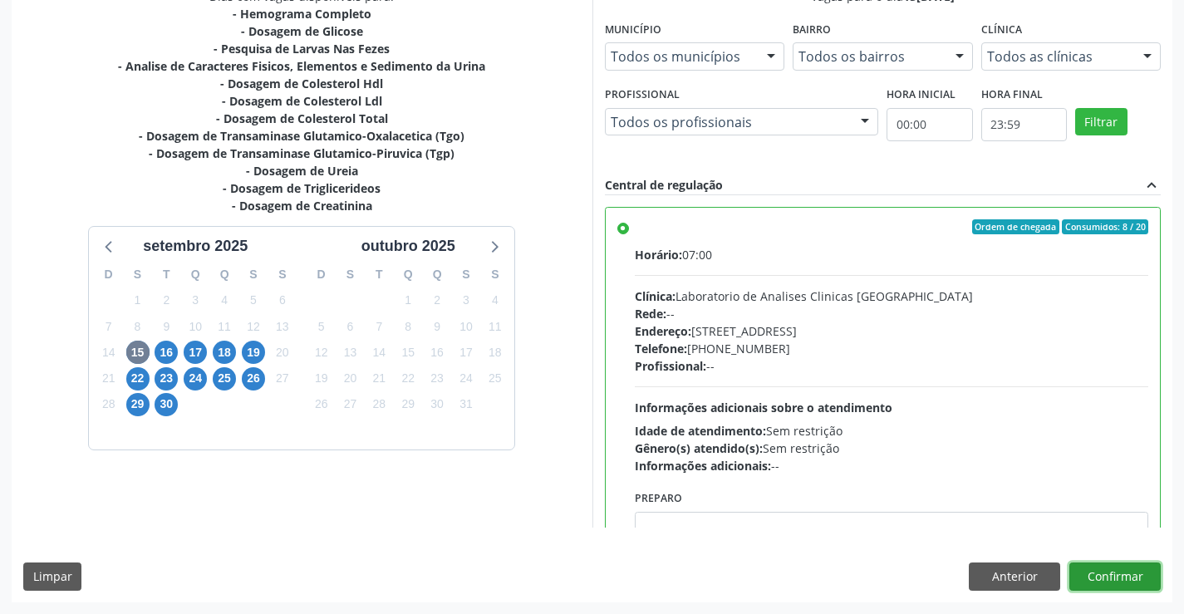
click at [1104, 573] on button "Confirmar" at bounding box center [1115, 577] width 91 height 28
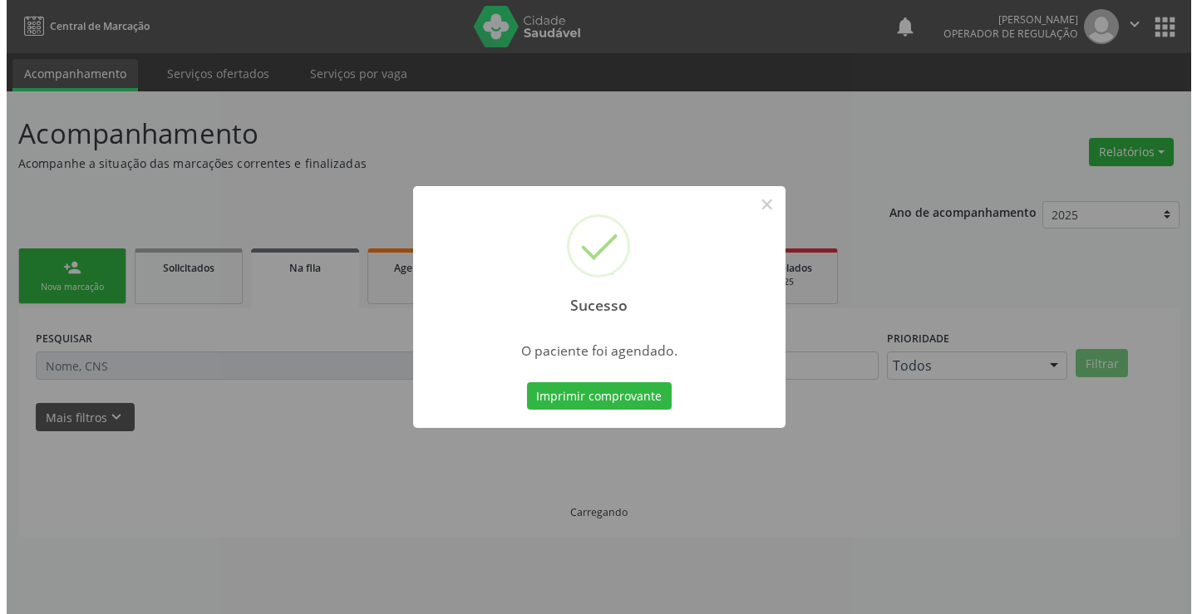
scroll to position [0, 0]
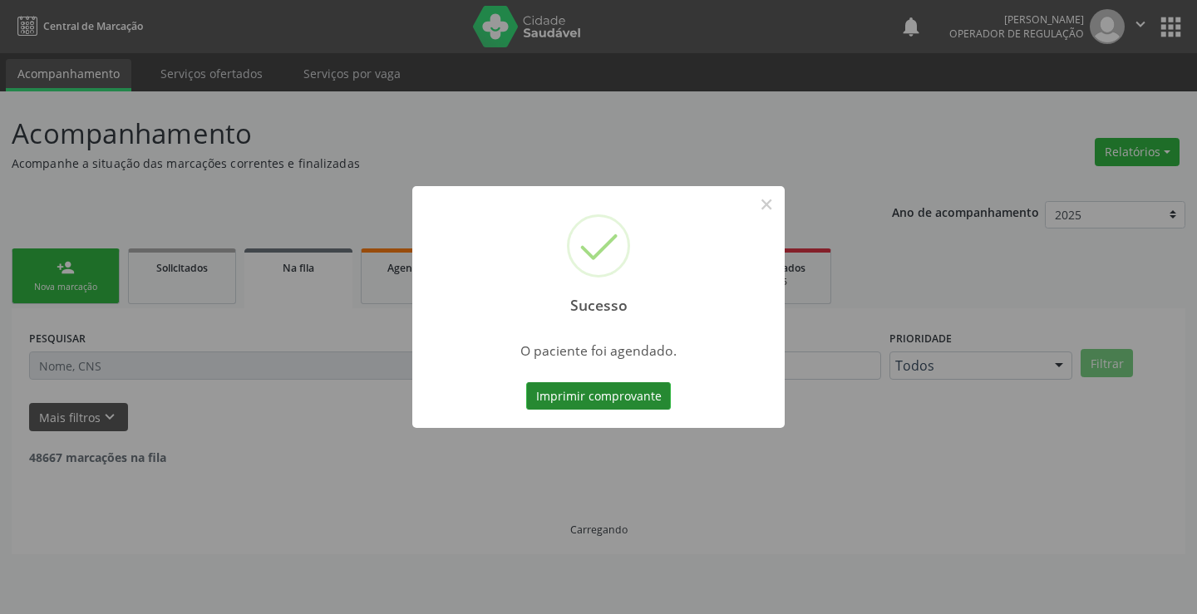
click at [616, 396] on button "Imprimir comprovante" at bounding box center [598, 396] width 145 height 28
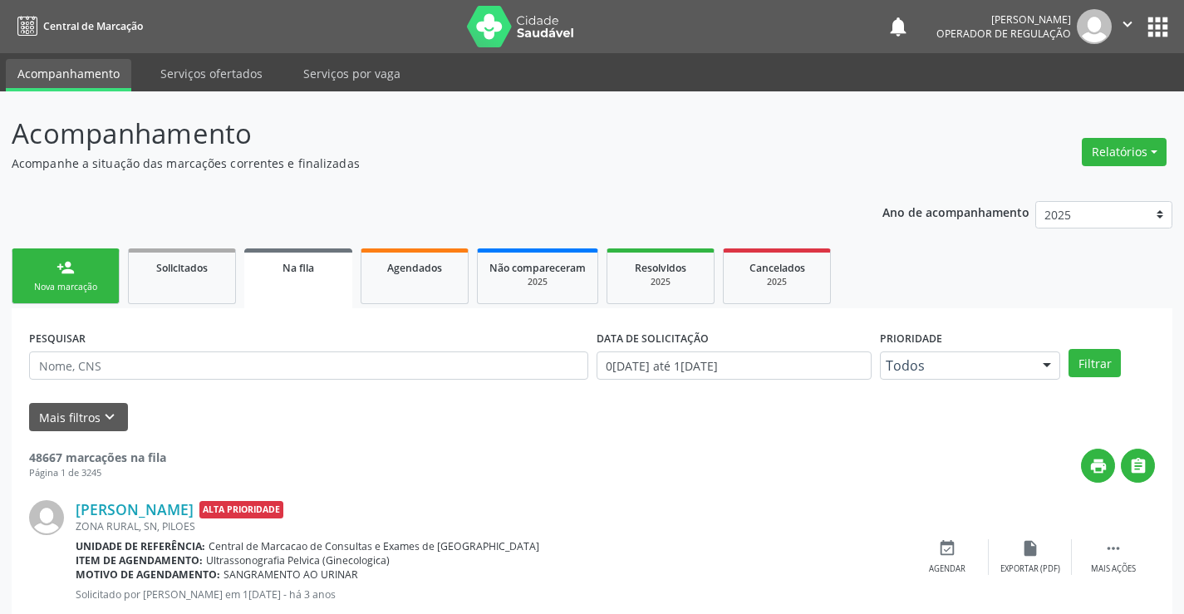
click at [101, 269] on link "person_add Nova marcação" at bounding box center [66, 277] width 108 height 56
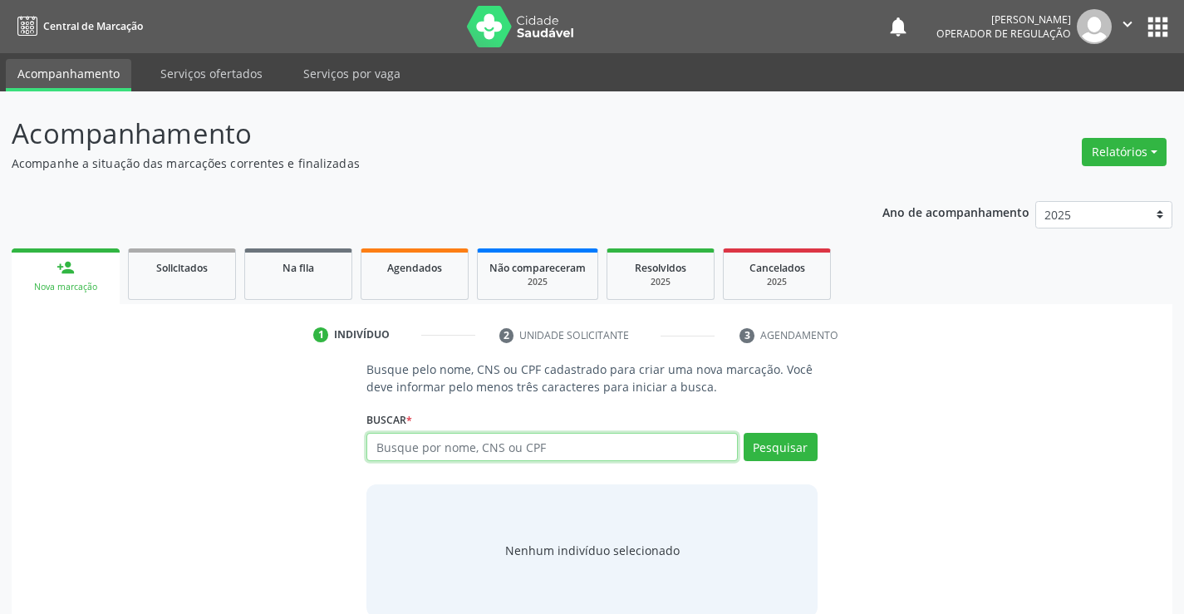
click at [583, 448] on input "text" at bounding box center [552, 447] width 371 height 28
type input "708004364919926"
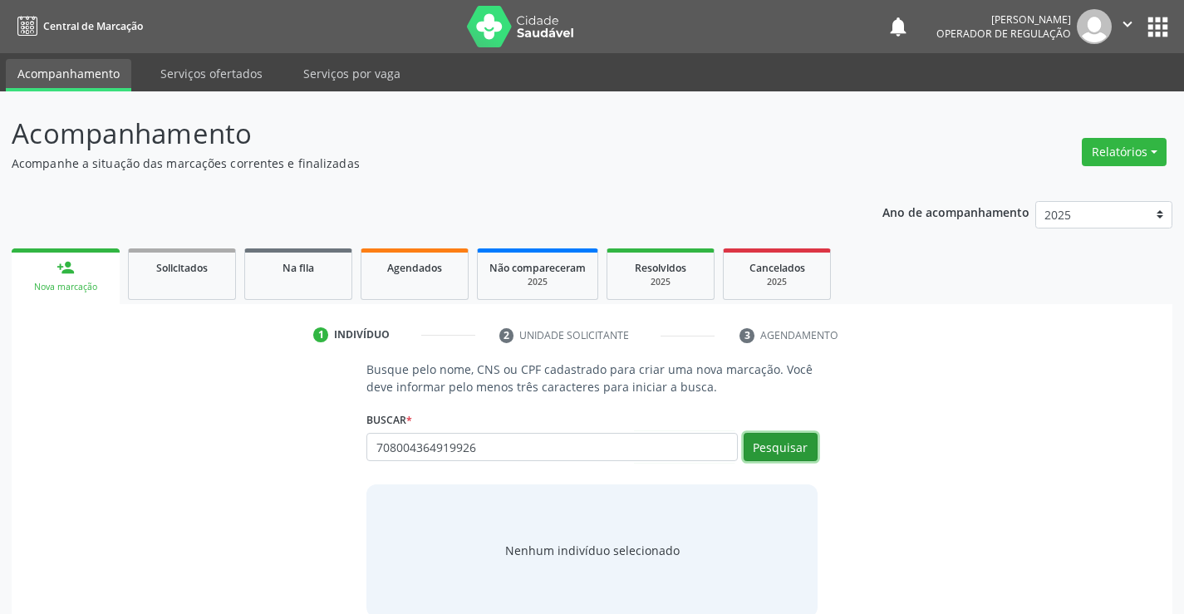
click at [789, 444] on button "Pesquisar" at bounding box center [781, 447] width 74 height 28
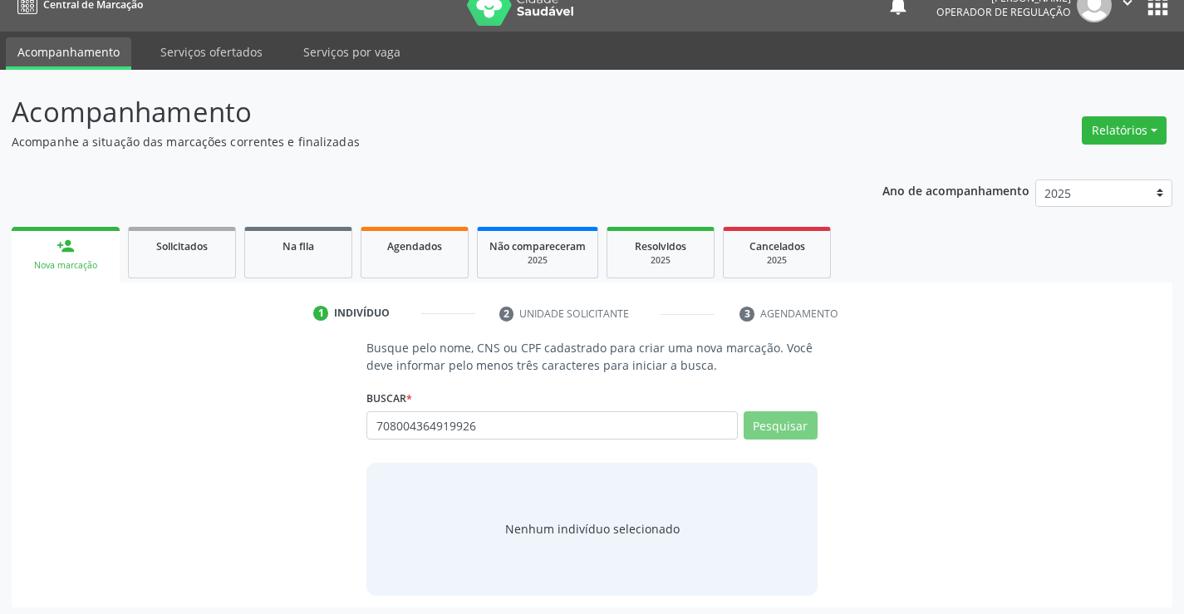
scroll to position [27, 0]
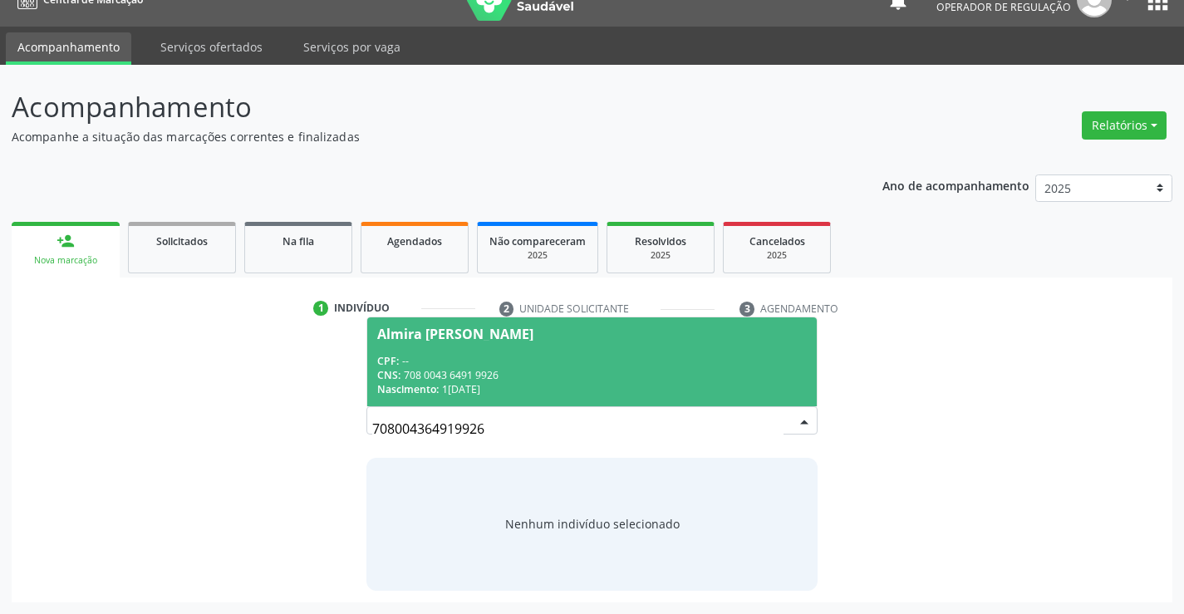
click at [626, 356] on div "CPF: --" at bounding box center [591, 361] width 429 height 14
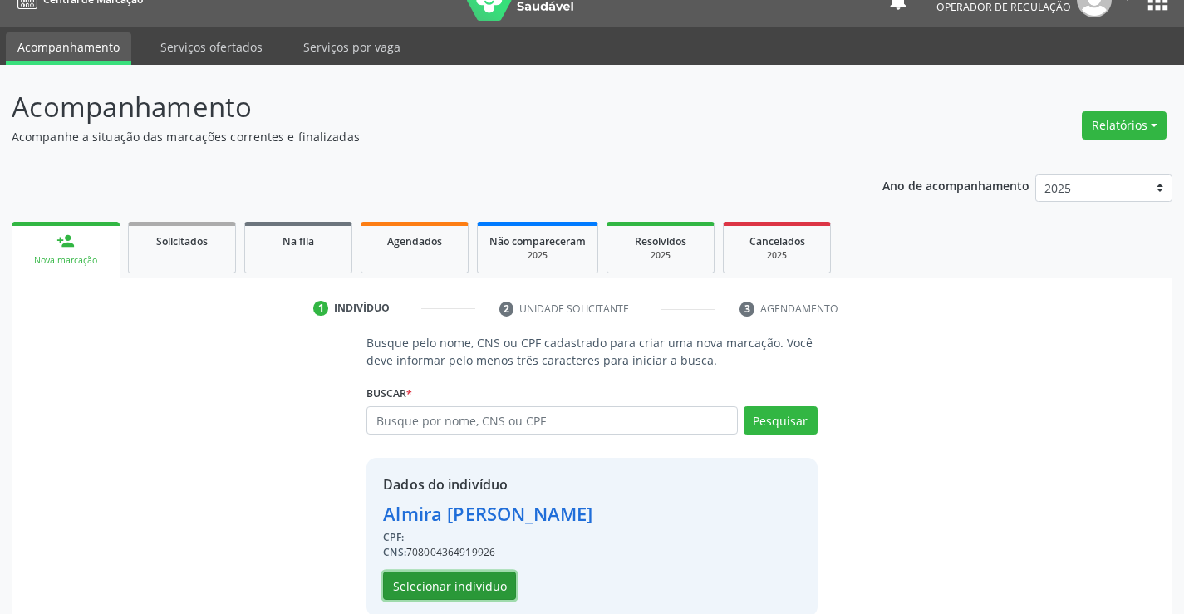
click at [455, 577] on button "Selecionar indivíduo" at bounding box center [449, 586] width 133 height 28
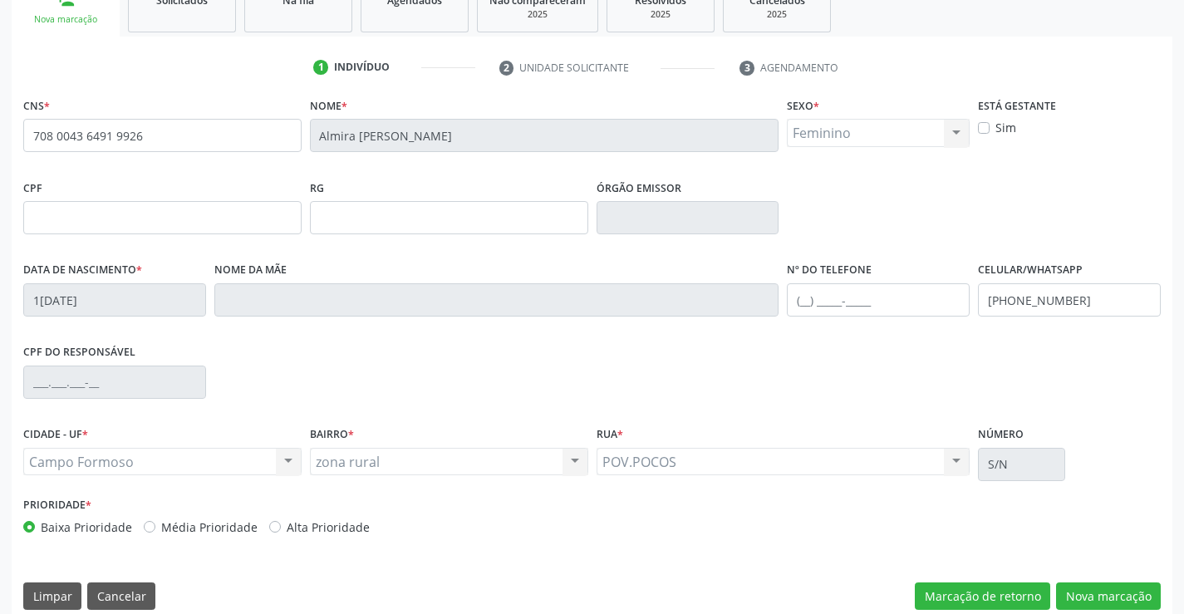
scroll to position [276, 0]
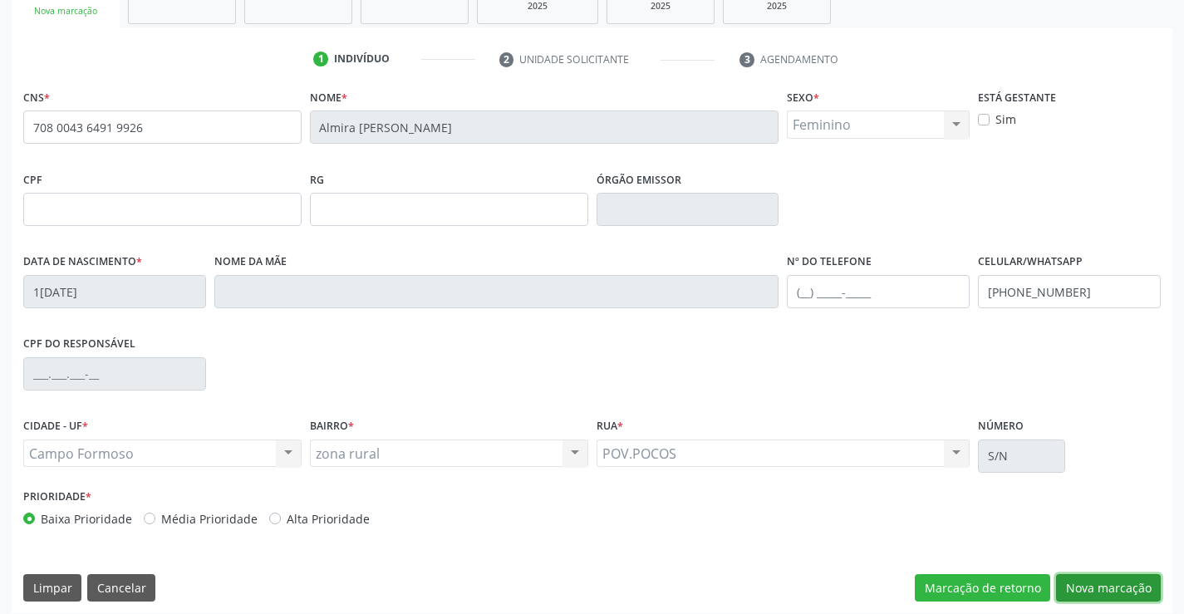
click at [1067, 584] on button "Nova marcação" at bounding box center [1108, 588] width 105 height 28
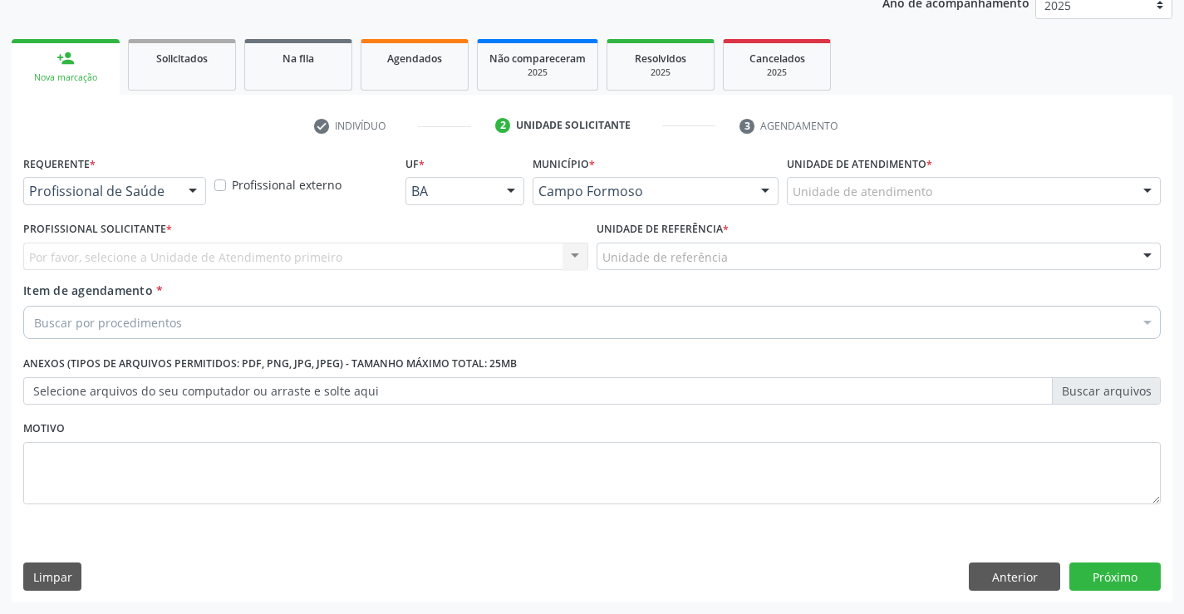
scroll to position [209, 0]
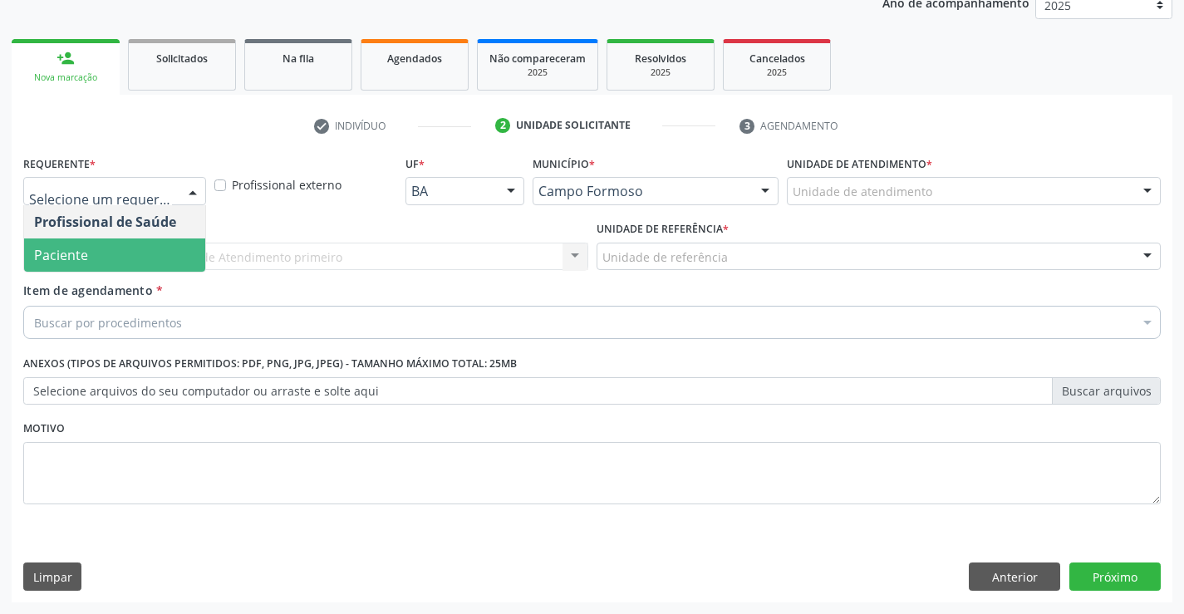
click at [94, 252] on span "Paciente" at bounding box center [114, 255] width 181 height 33
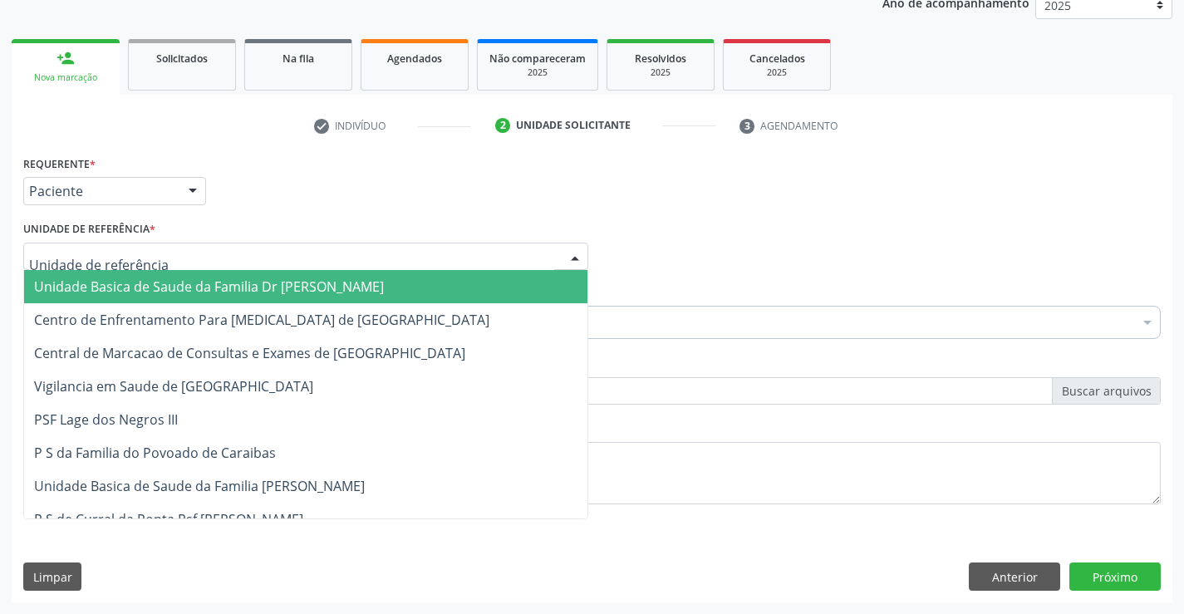
click at [119, 278] on span "Unidade Basica de Saude da Familia Dr [PERSON_NAME]" at bounding box center [209, 287] width 350 height 18
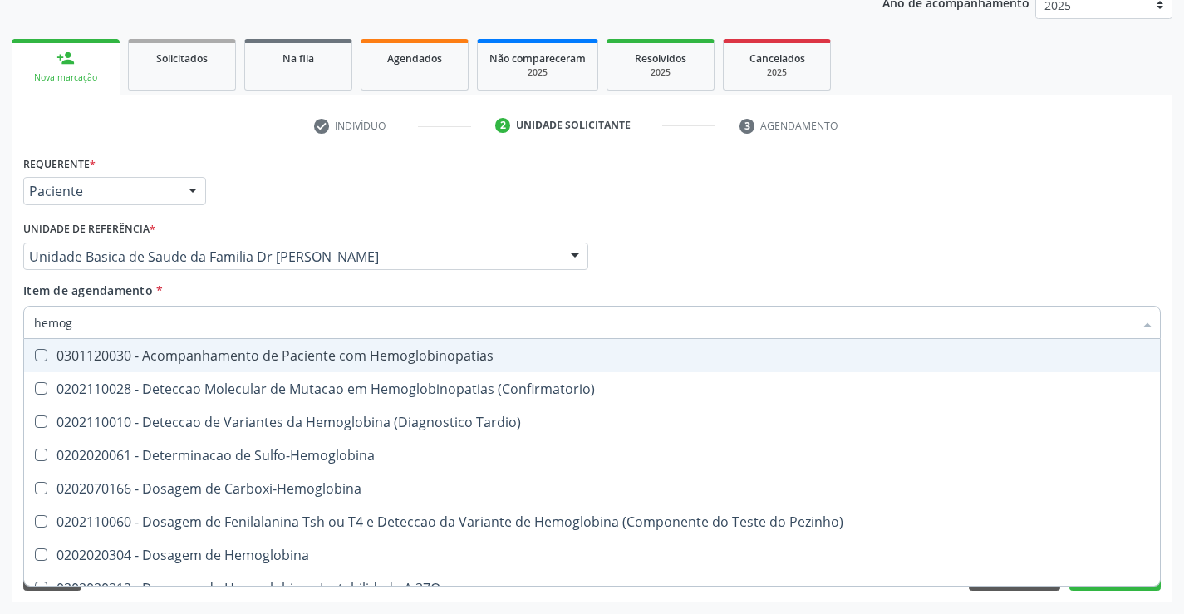
type input "hemogr"
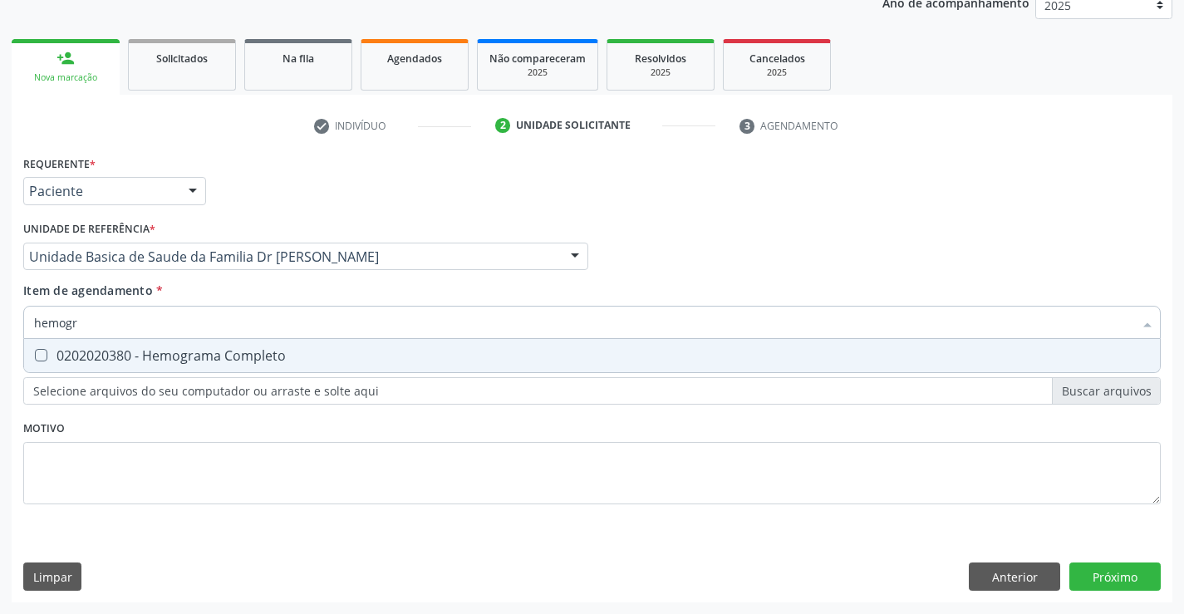
click at [111, 349] on div "0202020380 - Hemograma Completo" at bounding box center [592, 355] width 1116 height 13
checkbox Completo "true"
type input "hemogr"
click at [102, 463] on div "Requerente * Paciente Profissional de Saúde Paciente Nenhum resultado encontrad…" at bounding box center [592, 339] width 1138 height 376
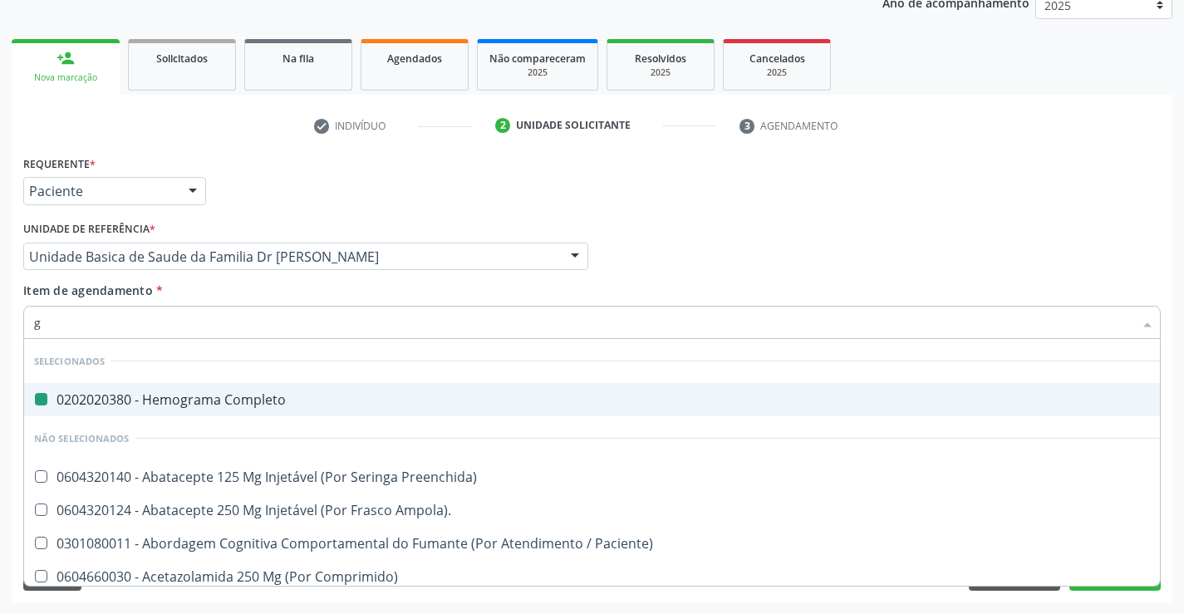
type input "gl"
checkbox Completo "false"
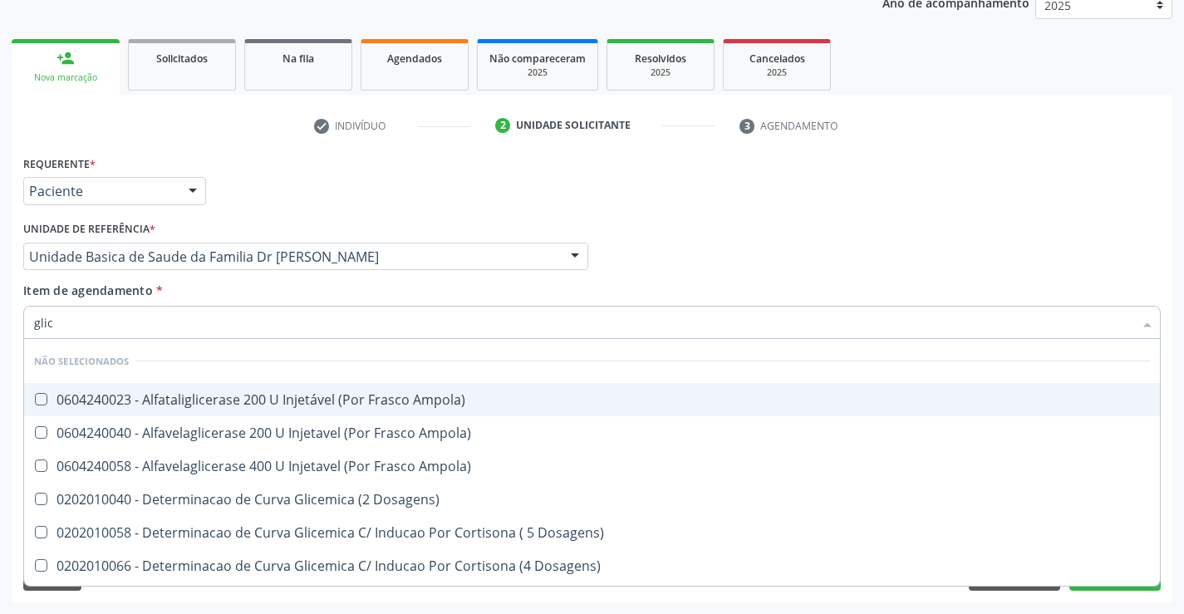
type input "glico"
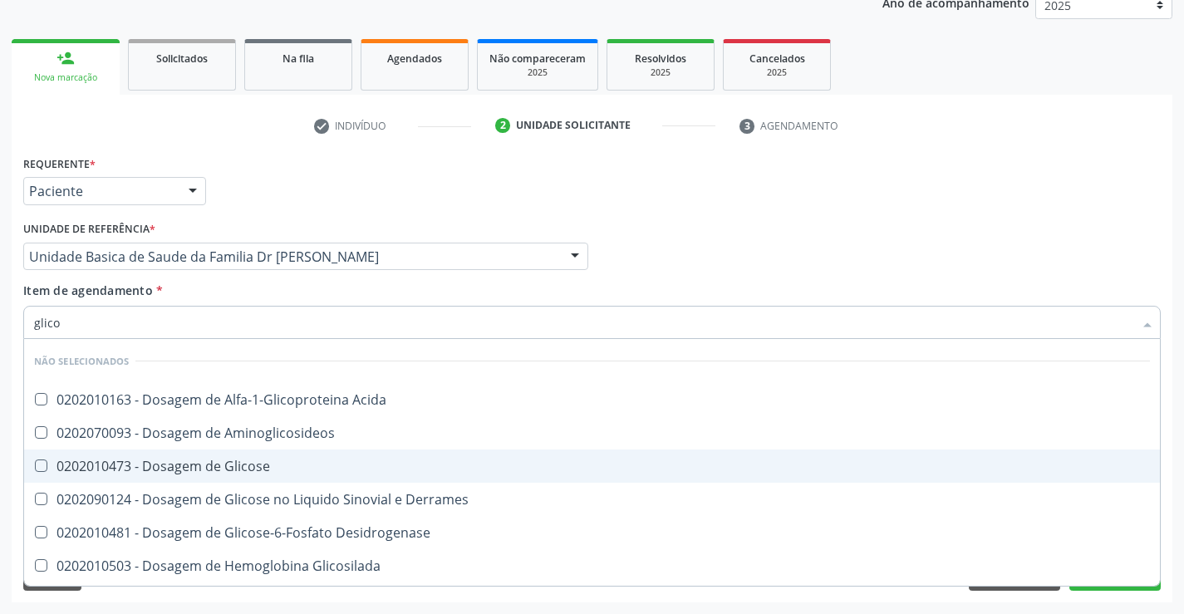
click at [182, 455] on span "0202010473 - Dosagem de Glicose" at bounding box center [592, 466] width 1136 height 33
checkbox Glicose "true"
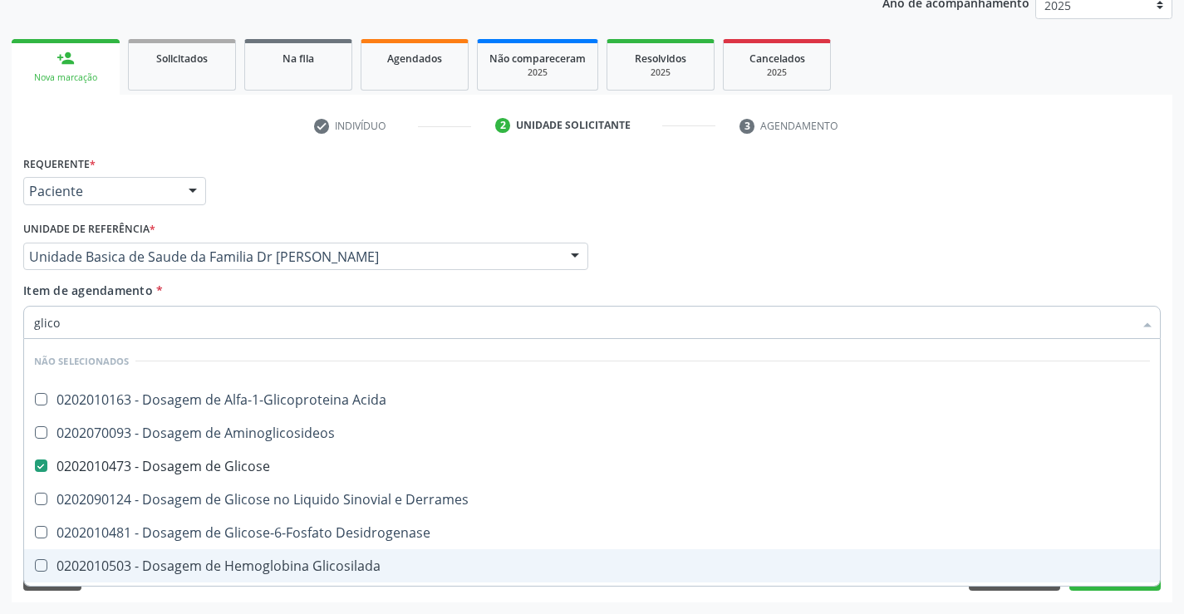
type input "glico"
click at [201, 602] on div "Requerente * Paciente Profissional de Saúde Paciente Nenhum resultado encontrad…" at bounding box center [592, 376] width 1161 height 451
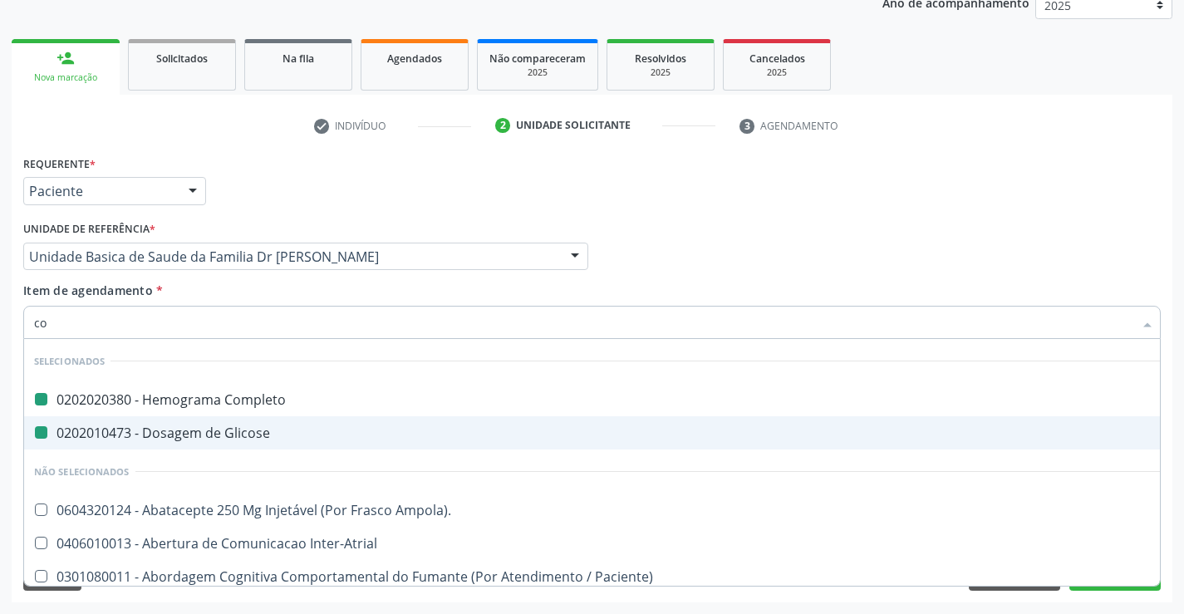
type input "col"
checkbox Completo "false"
checkbox Glicose "false"
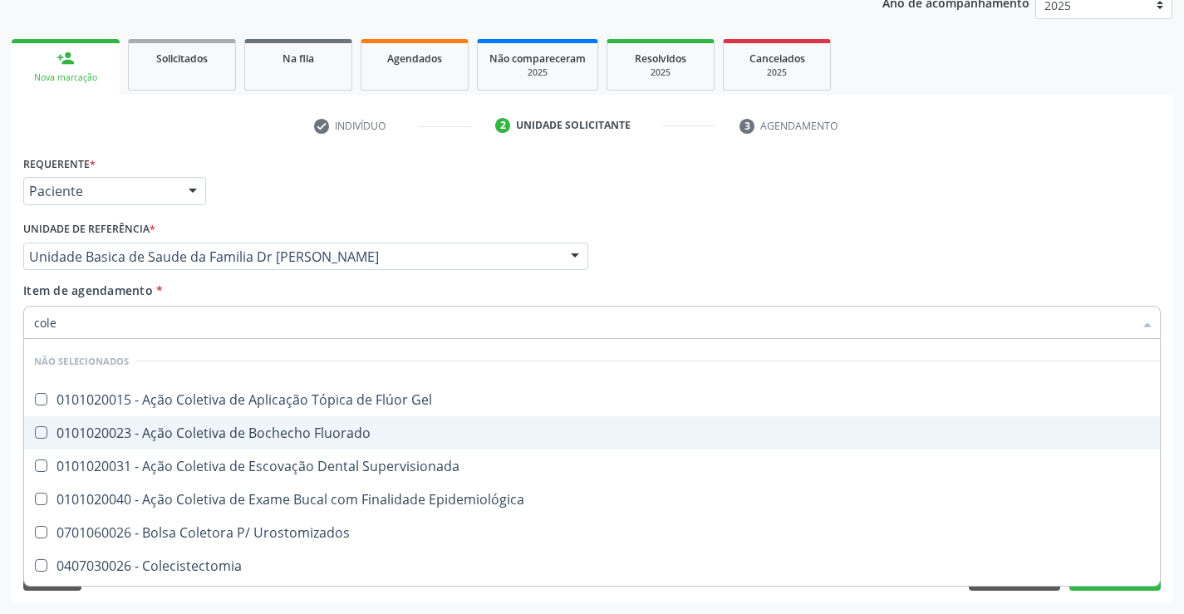
type input "coles"
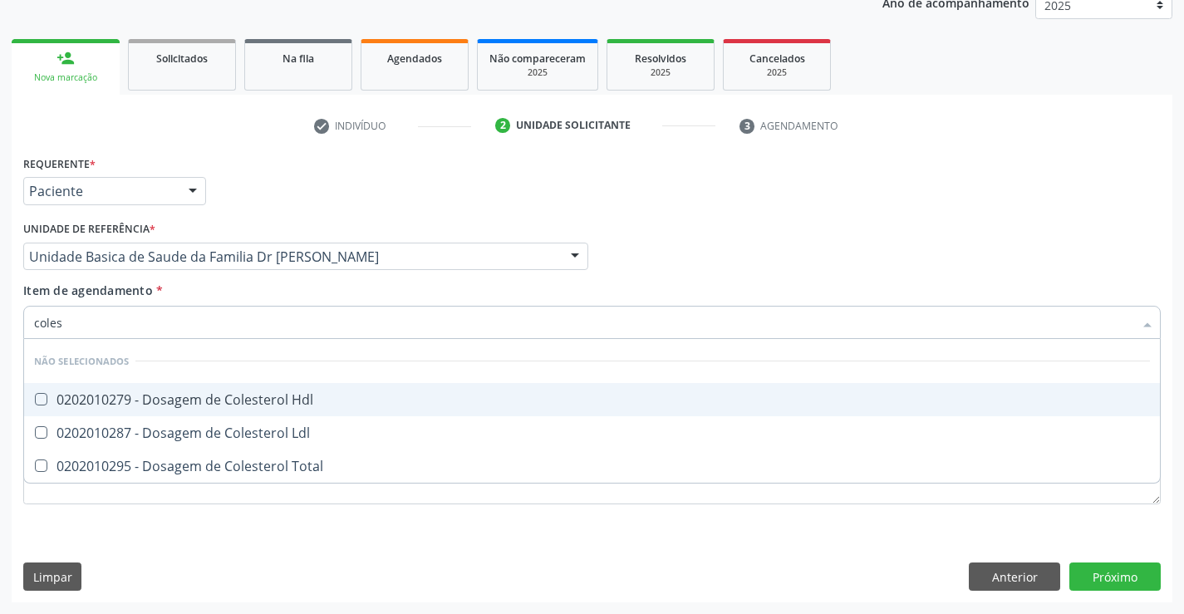
click at [177, 402] on div "0202010279 - Dosagem de Colesterol Hdl" at bounding box center [592, 399] width 1116 height 13
checkbox Hdl "true"
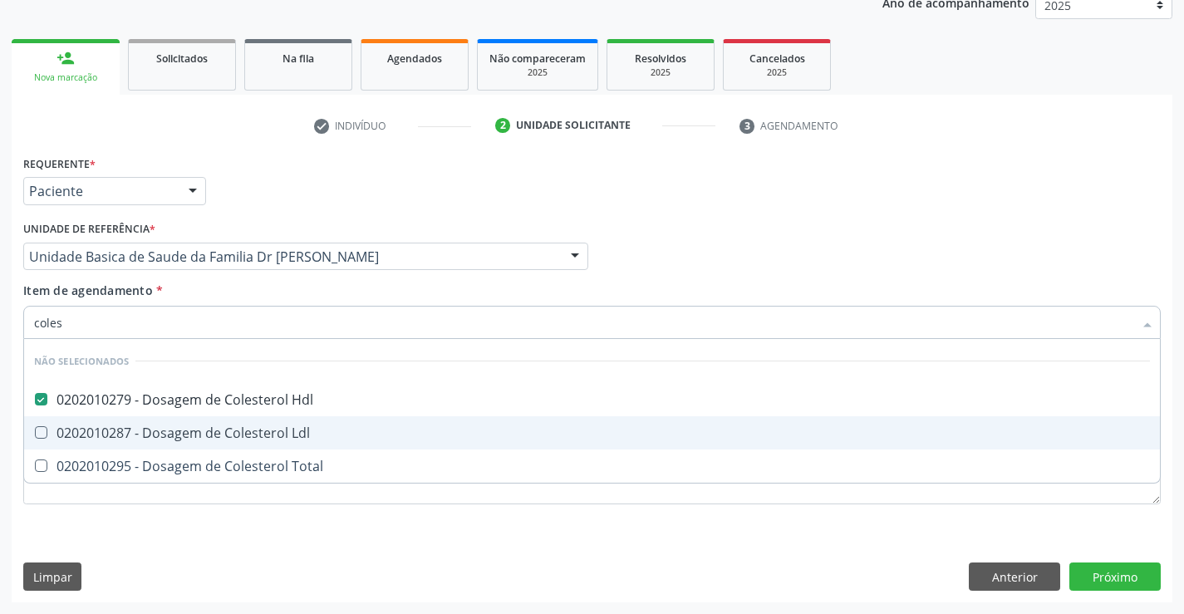
click at [175, 435] on div "0202010287 - Dosagem de Colesterol Ldl" at bounding box center [592, 432] width 1116 height 13
checkbox Ldl "true"
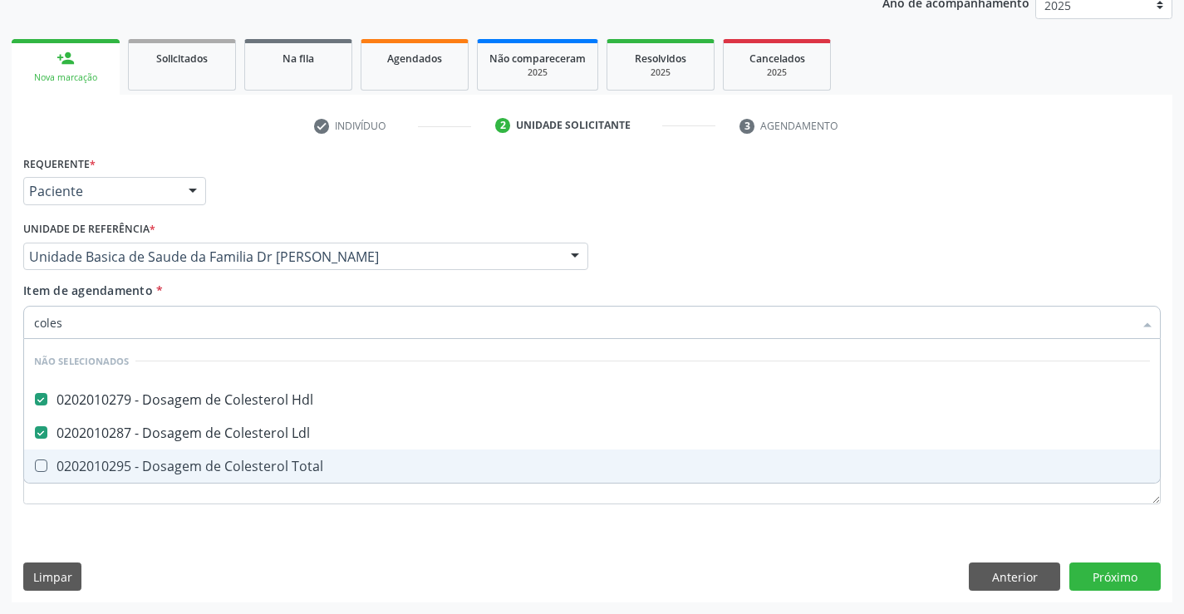
click at [156, 469] on div "0202010295 - Dosagem de Colesterol Total" at bounding box center [592, 466] width 1116 height 13
checkbox Total "true"
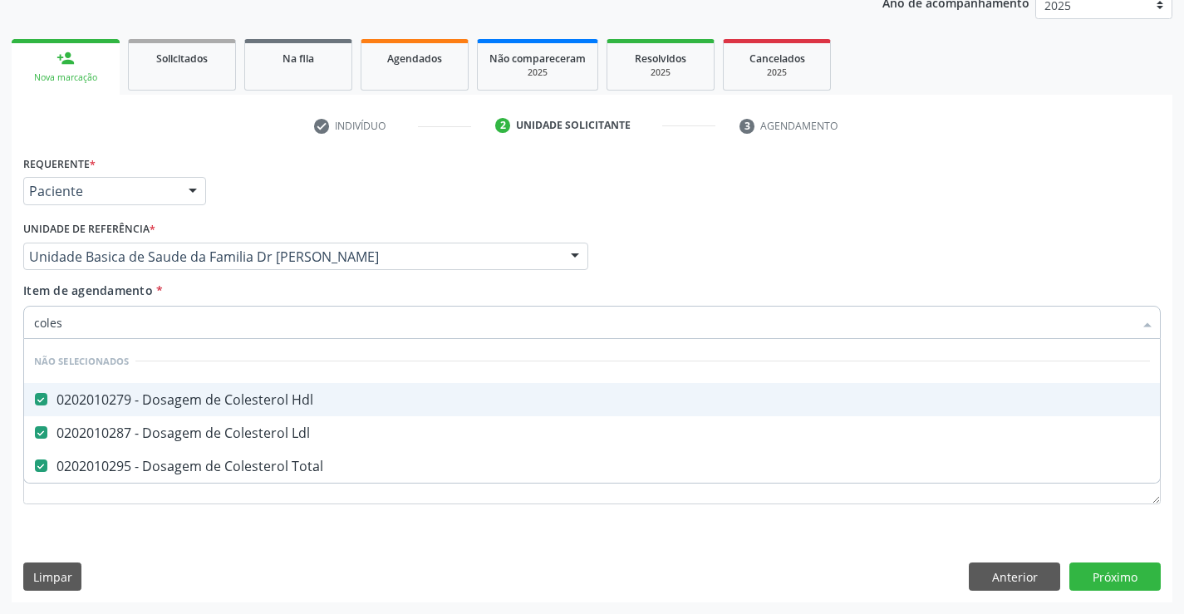
click at [203, 327] on input "coles" at bounding box center [584, 322] width 1100 height 33
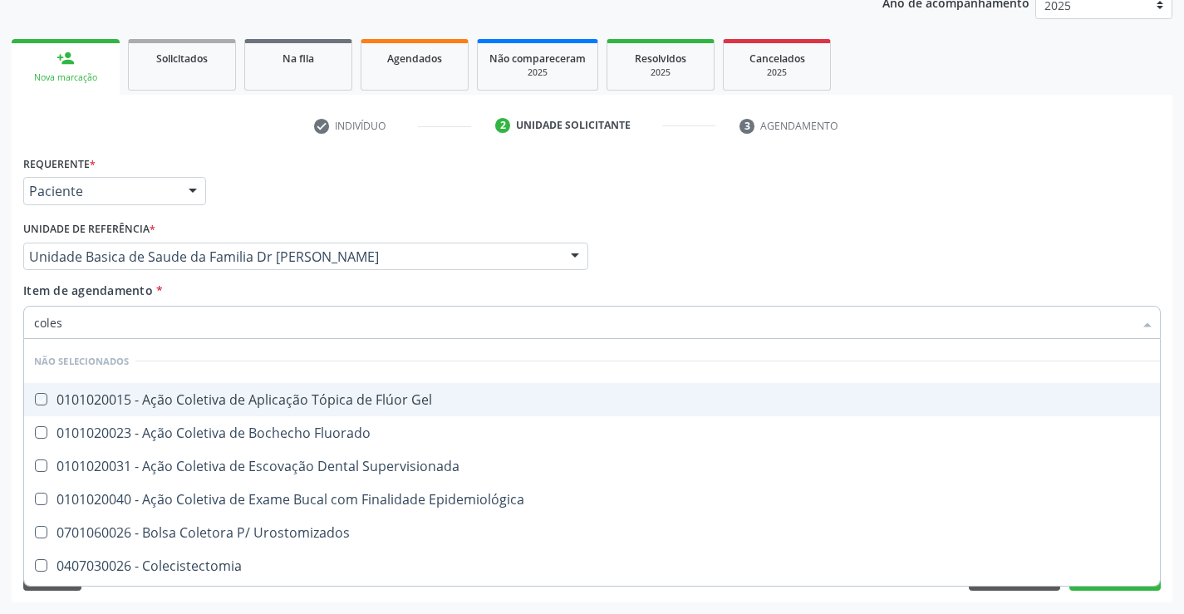
type input "cole"
checkbox Gel "false"
checkbox Fluorado "false"
checkbox Supervisionada "false"
type input "c"
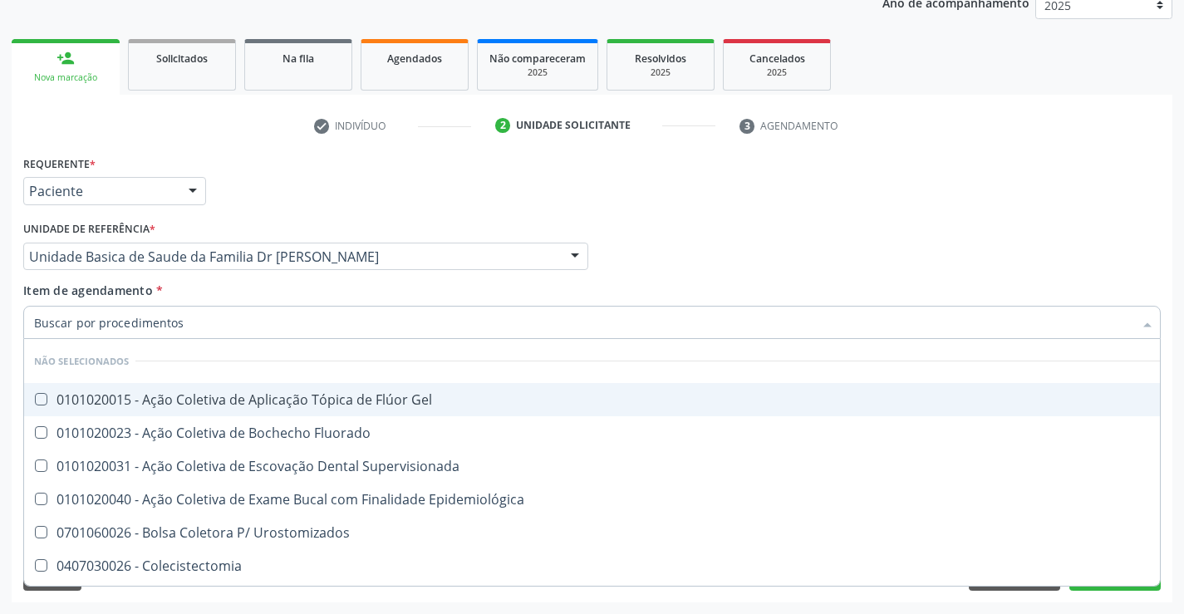
checkbox Gel "true"
checkbox Fluorado "true"
checkbox Hdl "false"
checkbox Ldl "false"
checkbox Total "false"
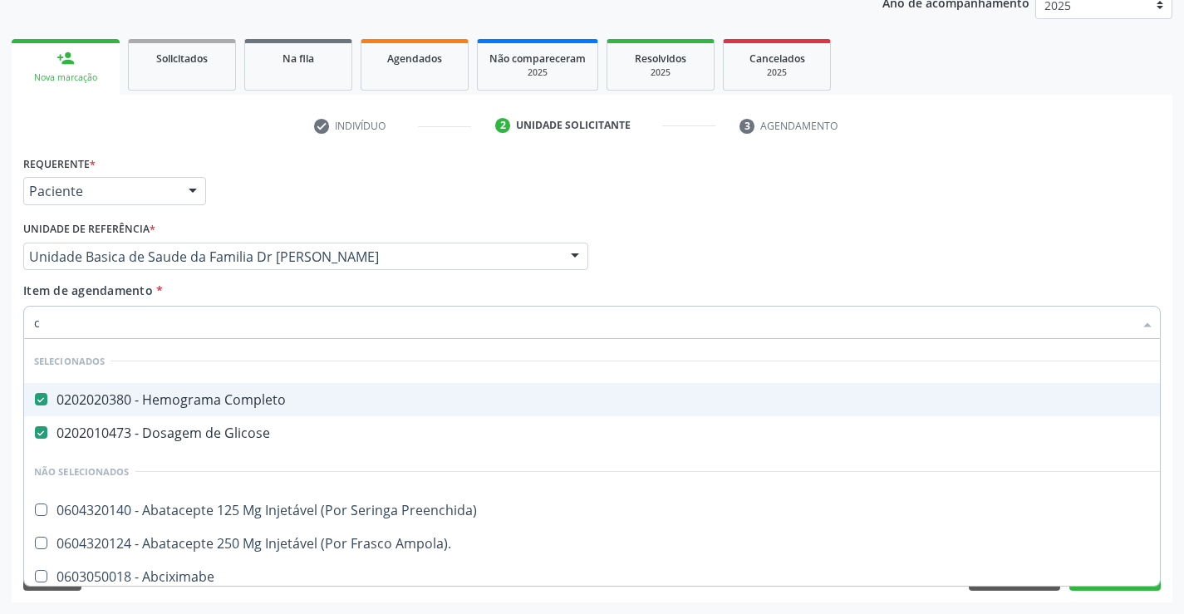
type input "co"
checkbox Comprimido\) "true"
checkbox G\) "true"
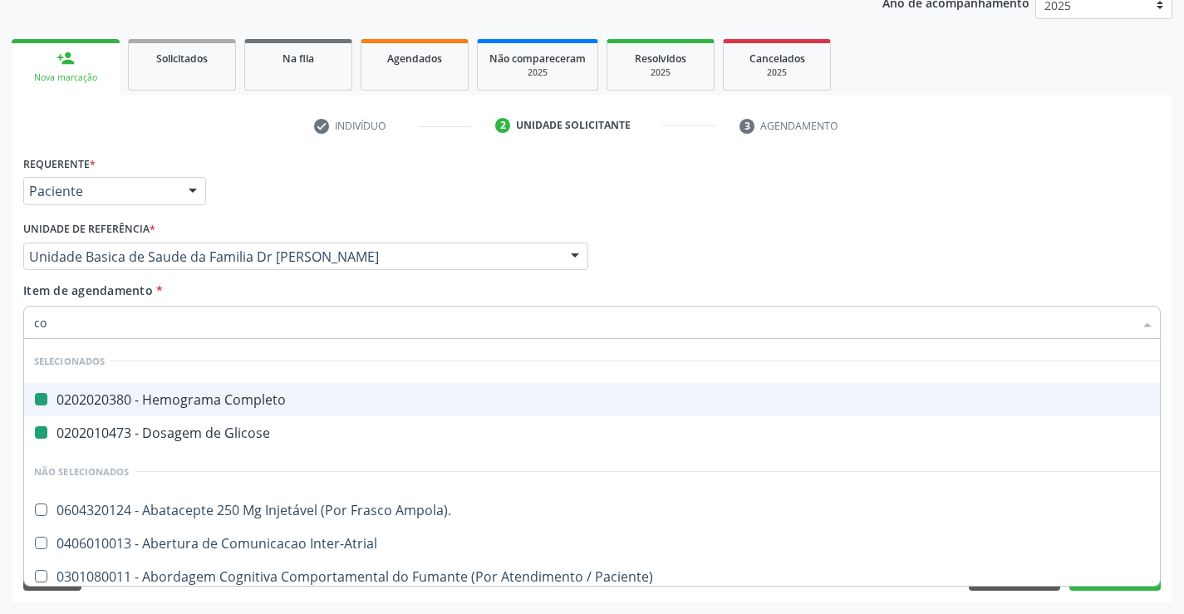
type input "col"
checkbox Completo "false"
checkbox Glicose "false"
checkbox Risco "true"
checkbox Toraco-Abdominal "true"
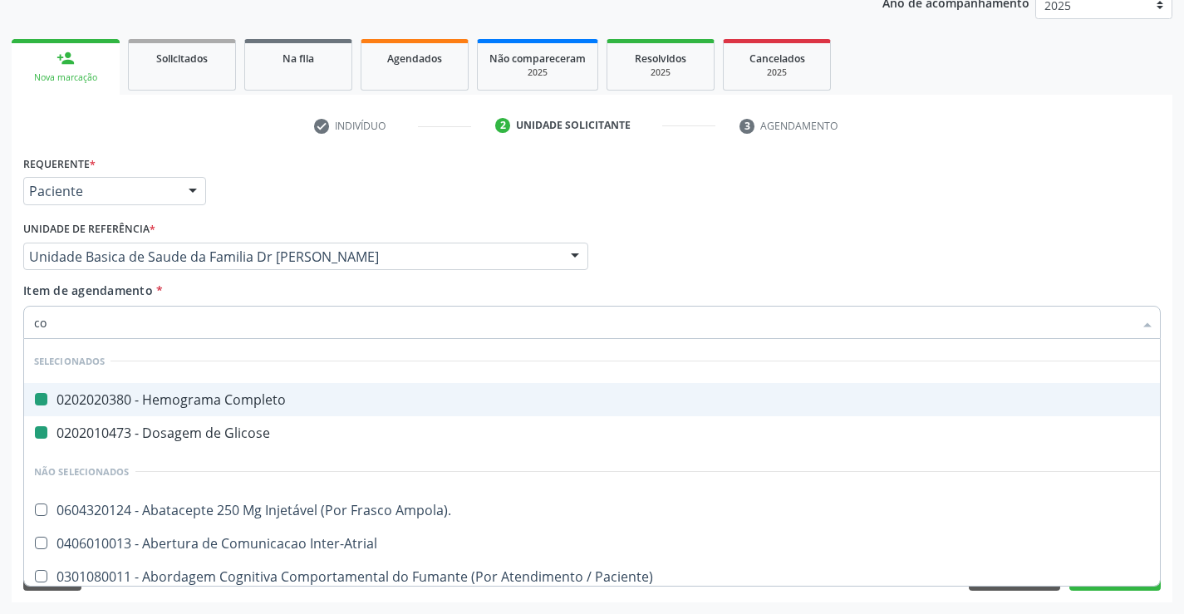
checkbox Oncologia "true"
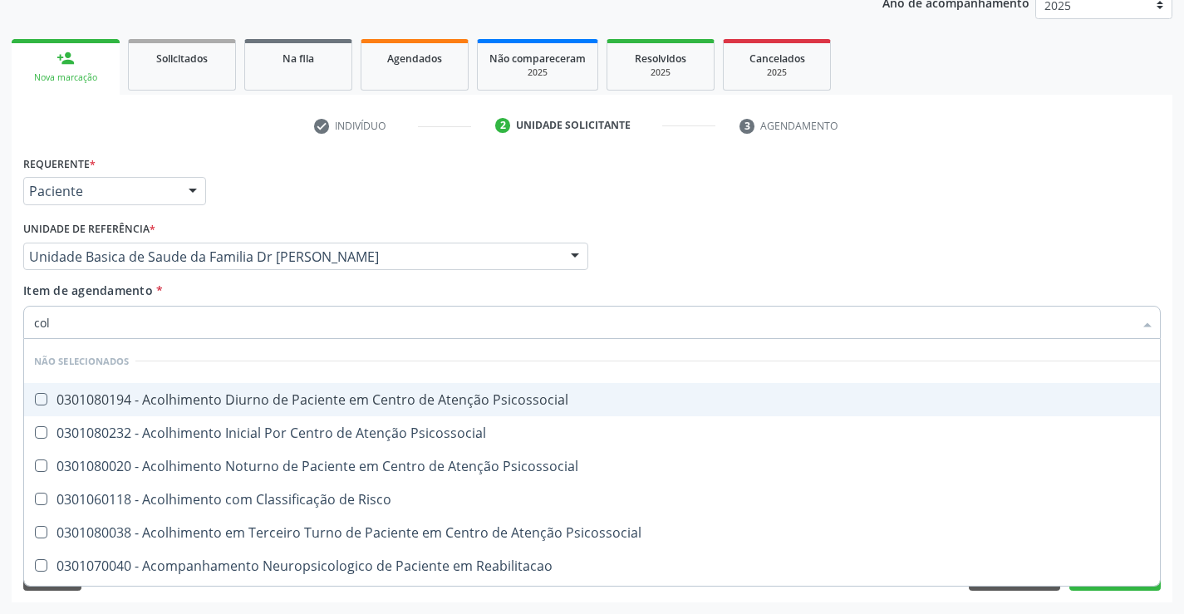
type input "cole"
checkbox Mama "true"
checkbox Utero "true"
checkbox Oncologia "true"
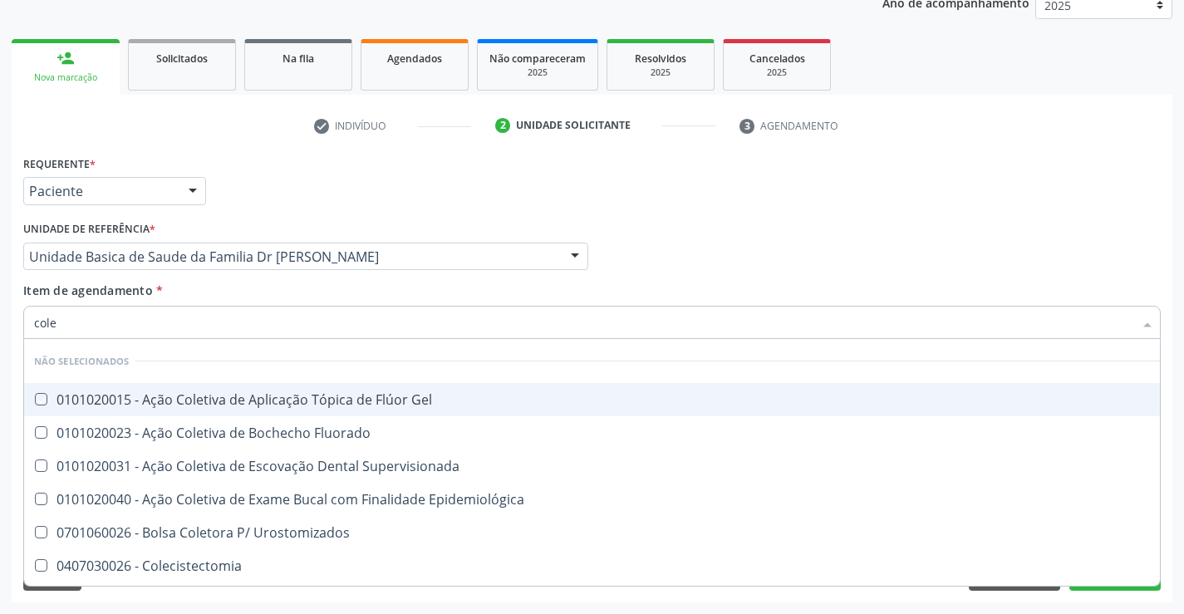
type input "coles"
checkbox Gel "true"
checkbox Fluorado "true"
checkbox Supervisionada "true"
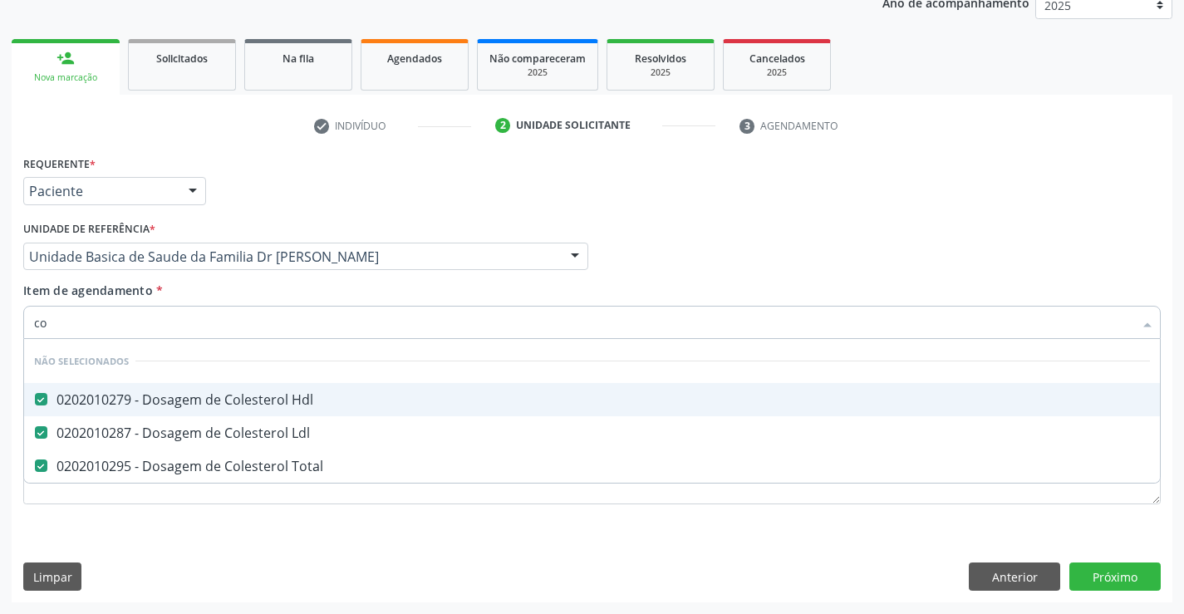
type input "c"
checkbox Hdl "true"
checkbox Ldl "true"
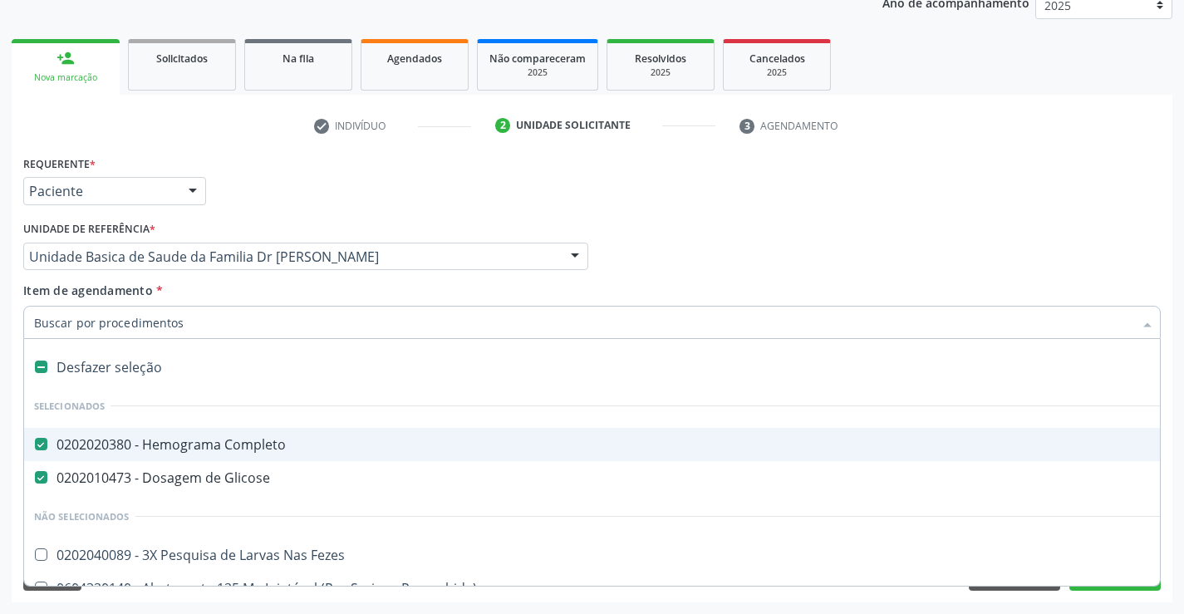
type input "u"
checkbox Completo "false"
checkbox Glicose "false"
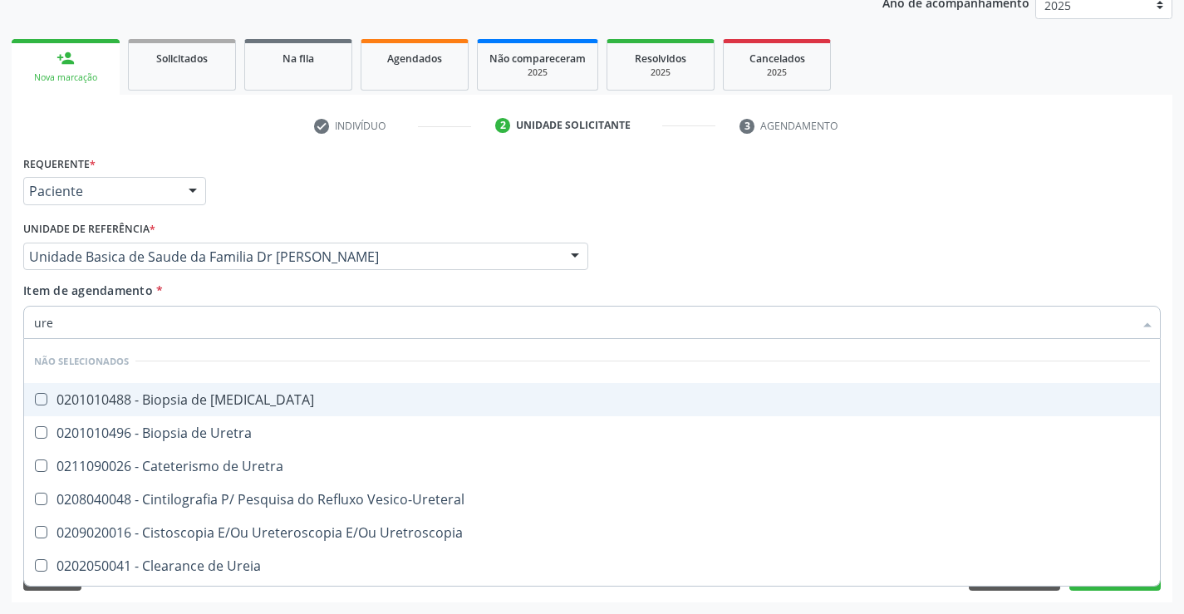
type input "urei"
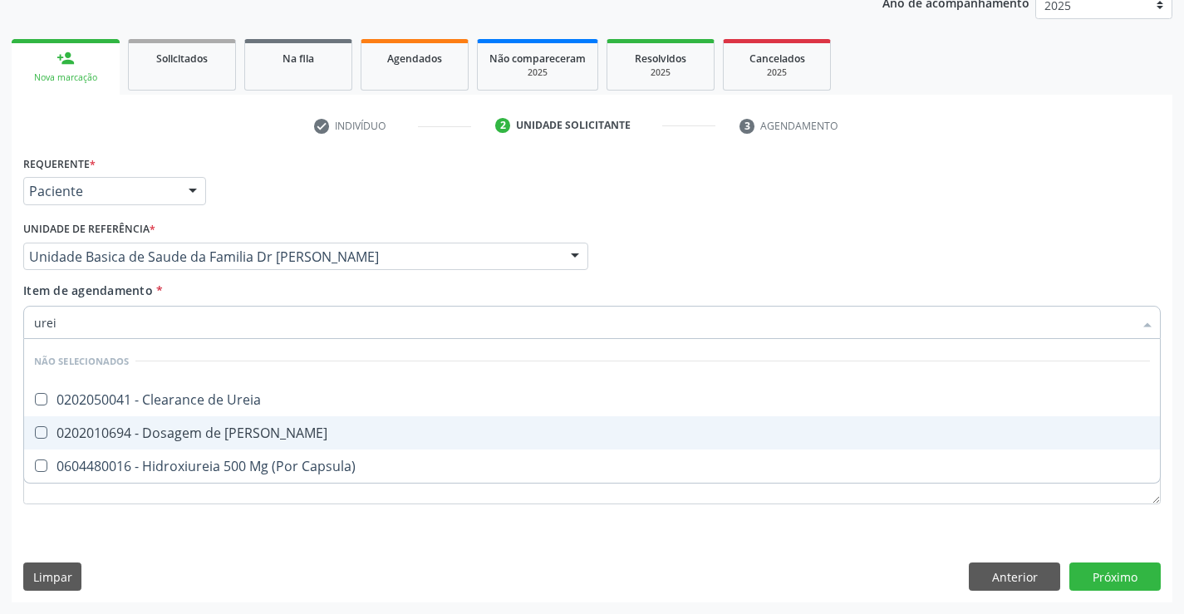
click at [211, 431] on div "0202010694 - Dosagem de [PERSON_NAME]" at bounding box center [592, 432] width 1116 height 13
checkbox Ureia "true"
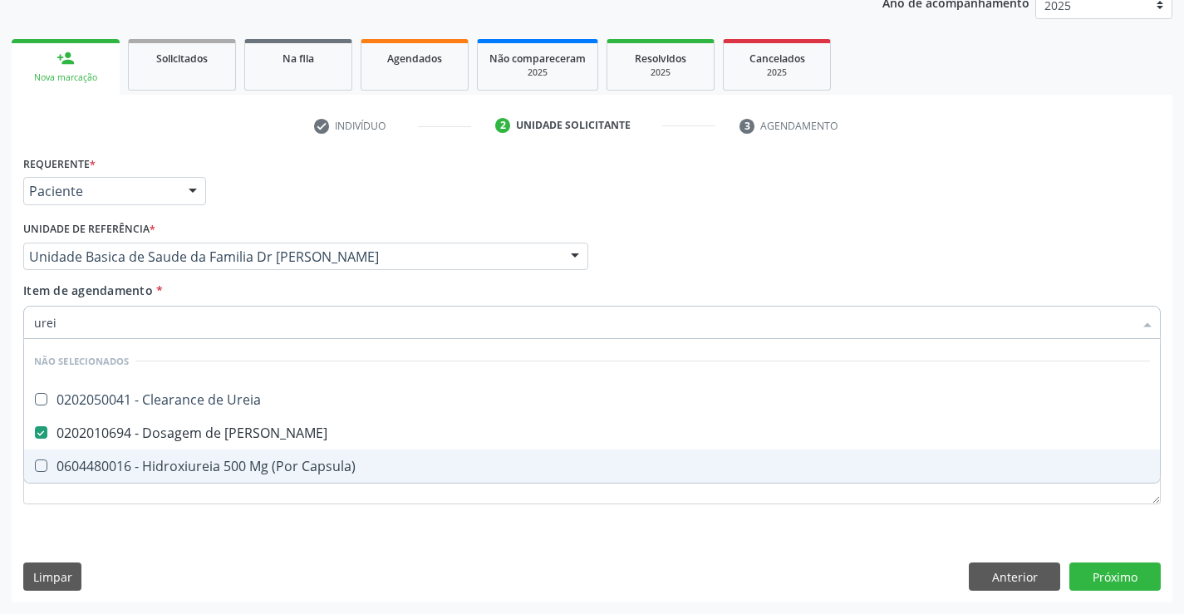
type input "urei"
drag, startPoint x: 144, startPoint y: 558, endPoint x: 159, endPoint y: 360, distance: 198.4
click at [152, 526] on div "Requerente * Paciente Profissional de Saúde Paciente Nenhum resultado encontrad…" at bounding box center [592, 376] width 1161 height 451
checkbox Ureia "true"
checkbox Capsula\) "true"
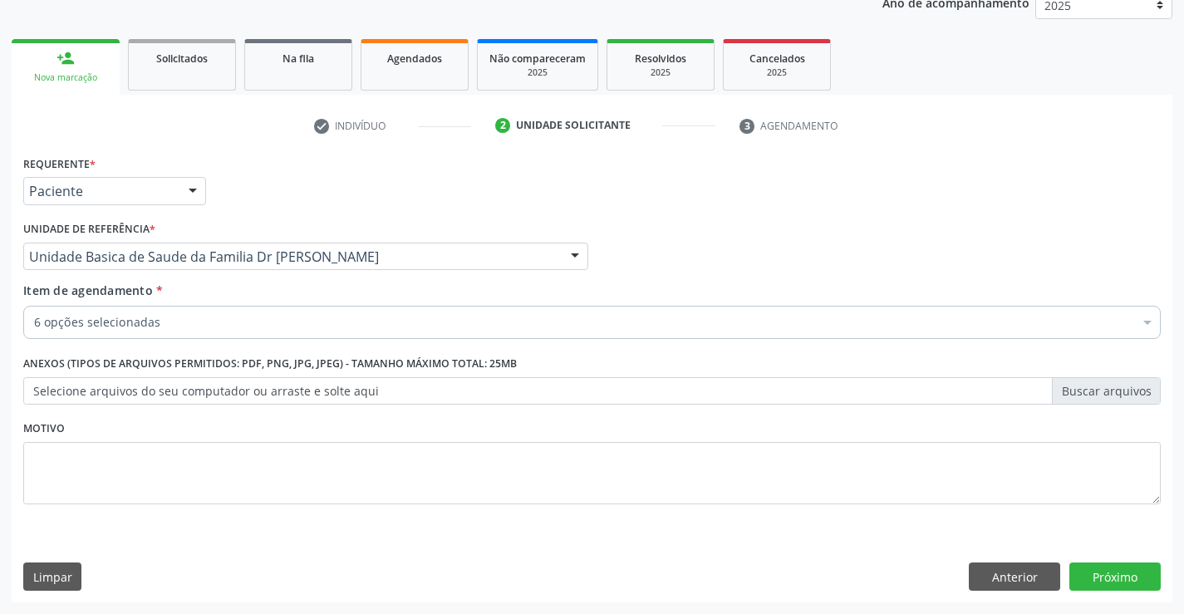
click at [175, 312] on div "6 opções selecionadas" at bounding box center [592, 322] width 1138 height 33
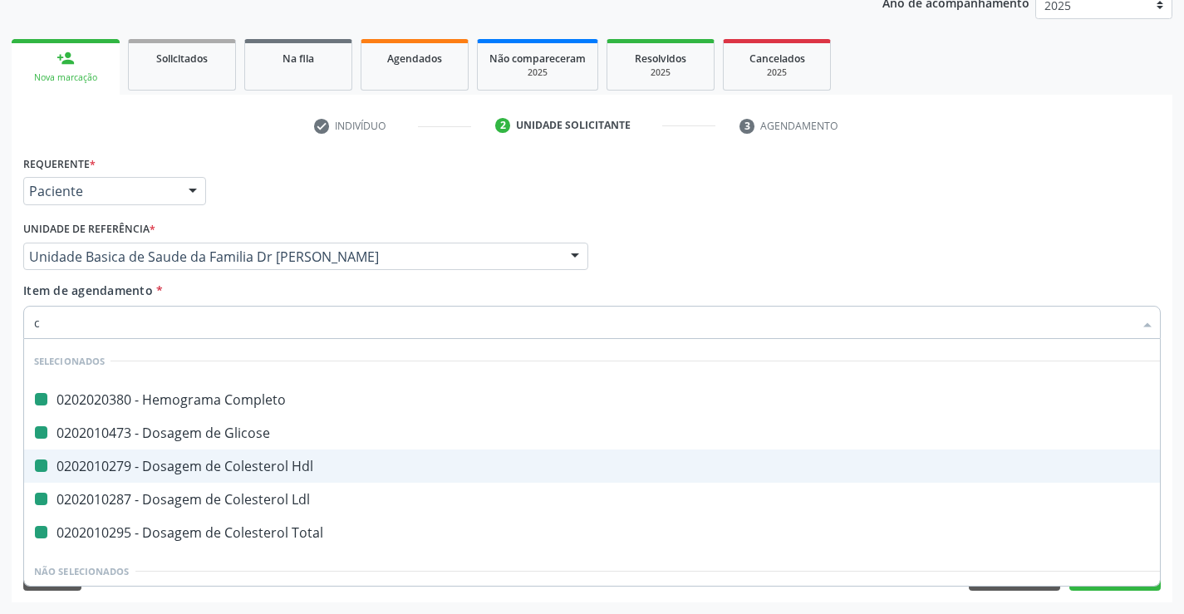
type input "cr"
checkbox Completo "false"
checkbox Glicose "false"
checkbox Hdl "false"
checkbox Ldl "false"
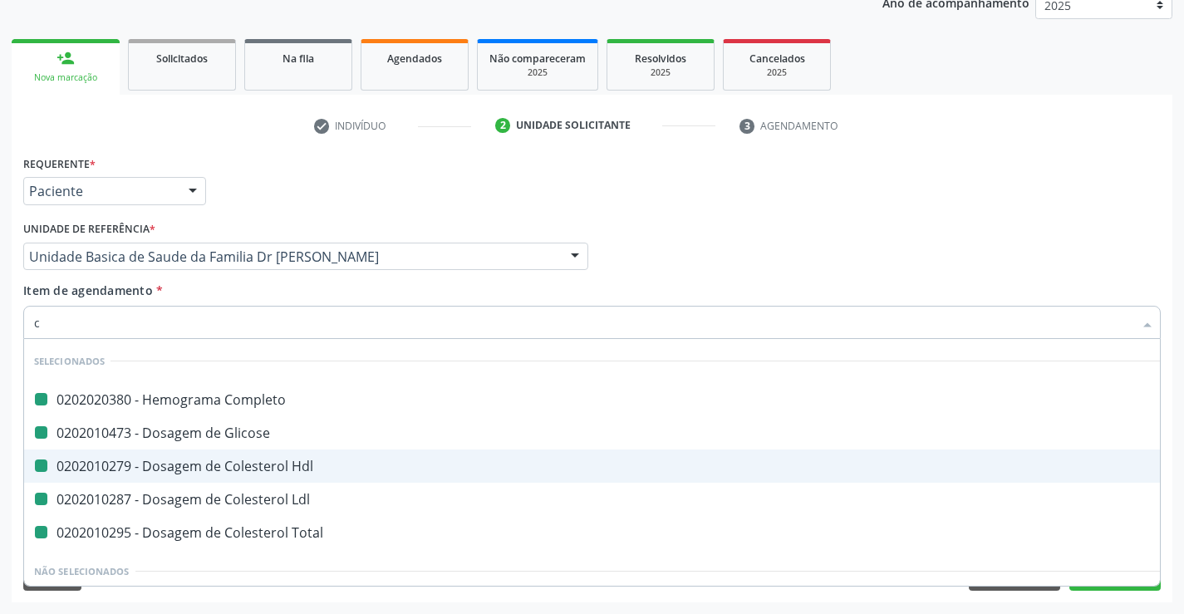
checkbox Total "false"
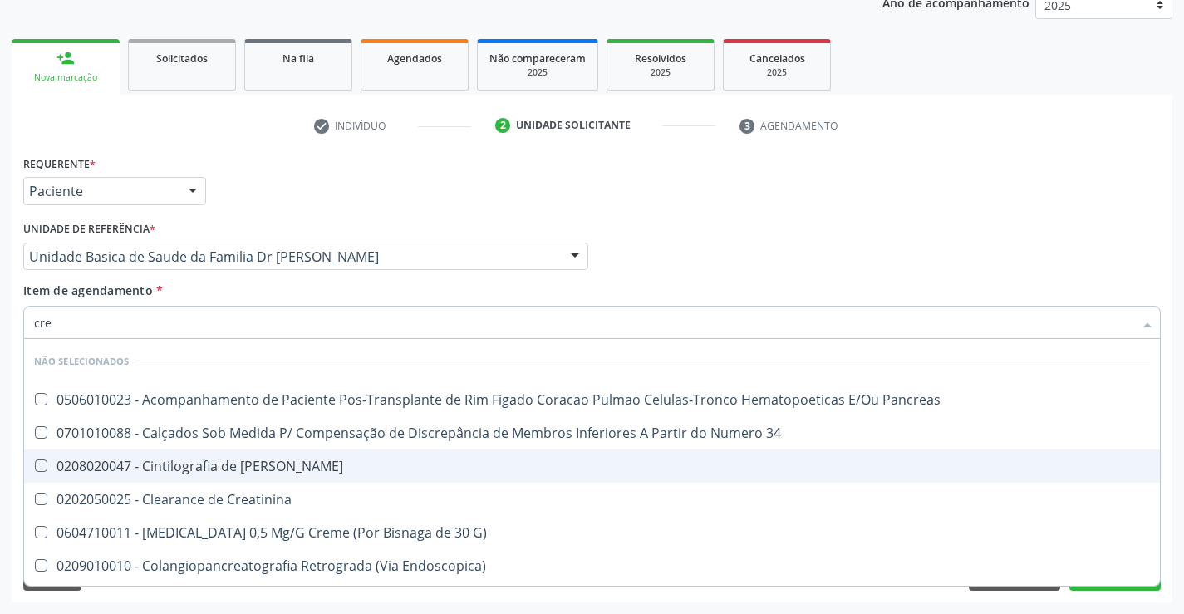
type input "crea"
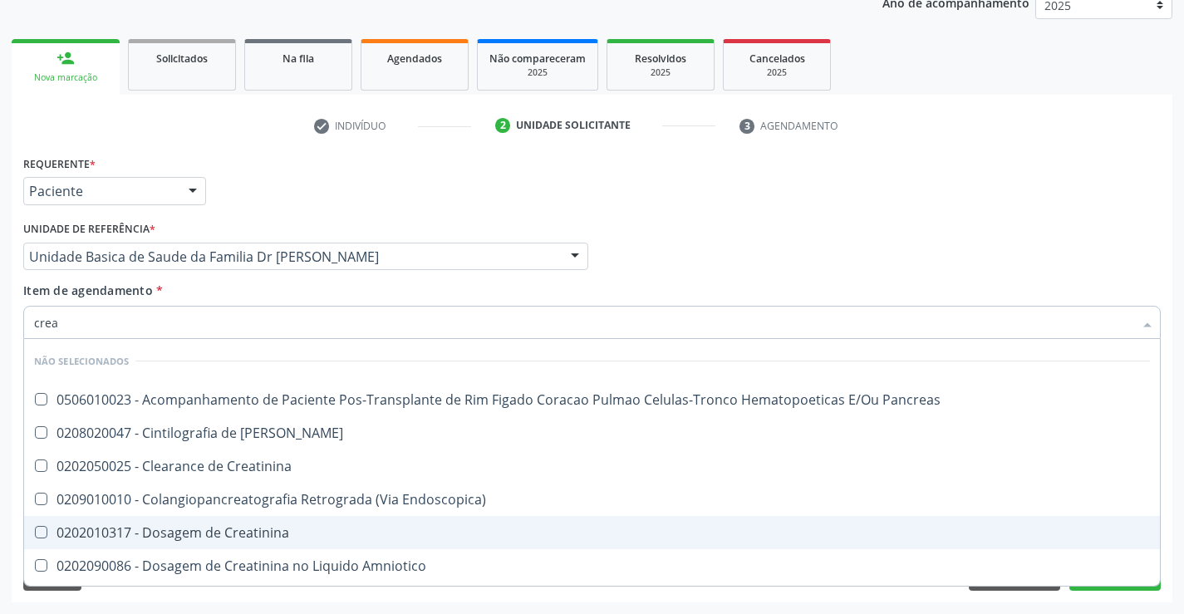
click at [235, 526] on div "0202010317 - Dosagem de Creatinina" at bounding box center [592, 532] width 1116 height 13
checkbox Creatinina "true"
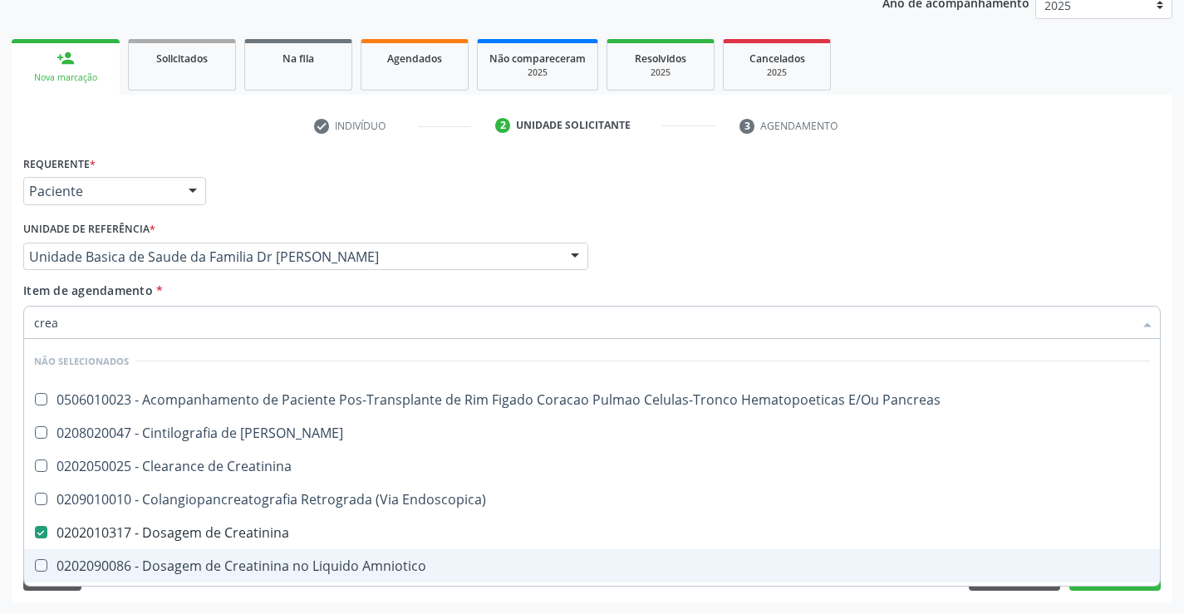
drag, startPoint x: 157, startPoint y: 602, endPoint x: 120, endPoint y: 383, distance: 221.8
click at [157, 600] on div "Requerente * Paciente Profissional de Saúde Paciente Nenhum resultado encontrad…" at bounding box center [592, 376] width 1161 height 451
checkbox Pancreas "true"
checkbox Creatinina "true"
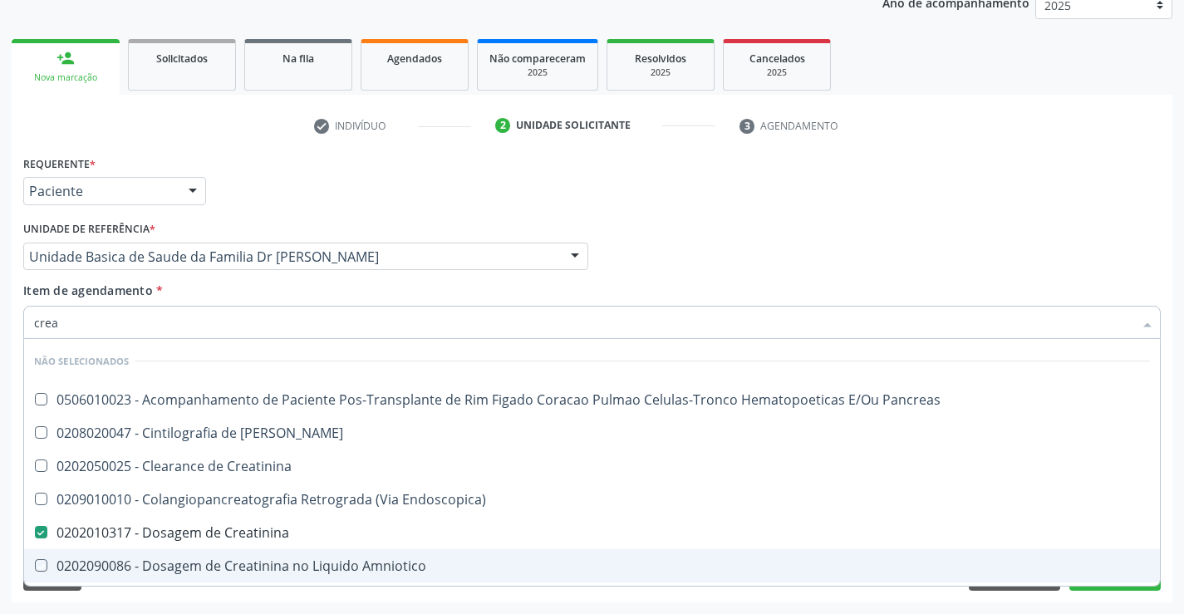
checkbox Endoscopica\) "true"
checkbox \(Cpk\) "true"
checkbox Amniotico "true"
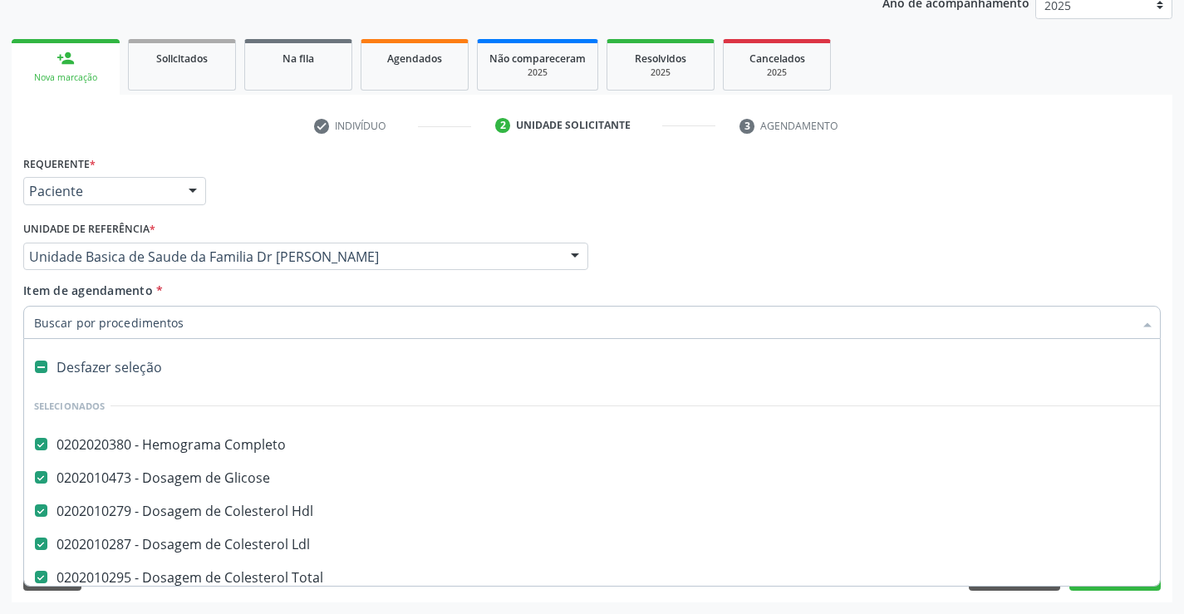
type input "t"
checkbox Creatinina "false"
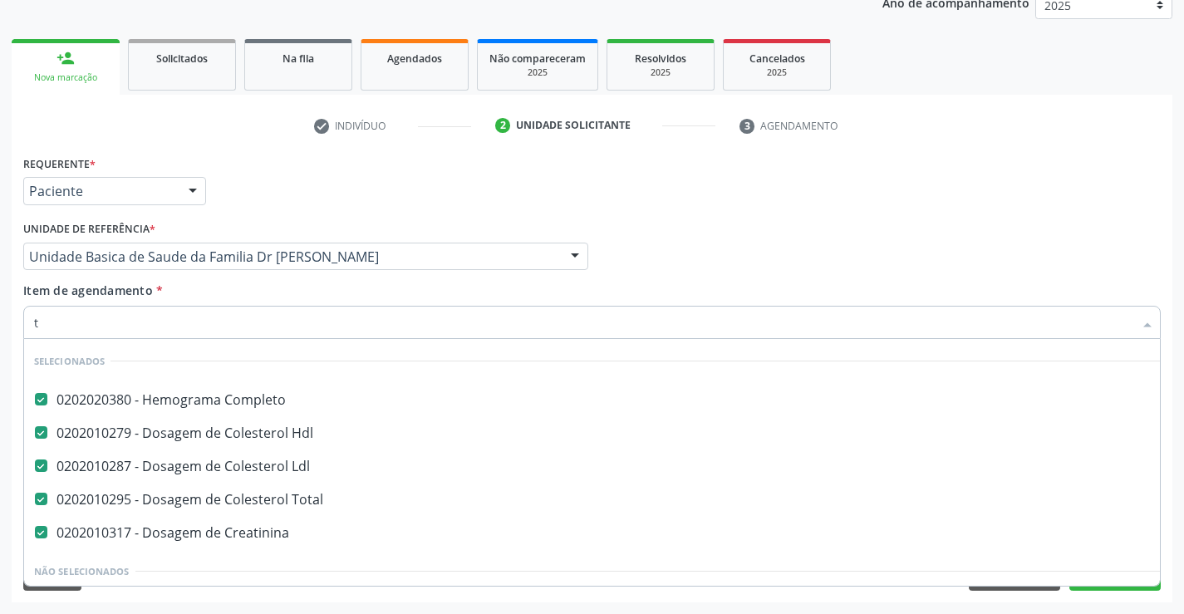
scroll to position [0, 0]
type input "tg"
checkbox Completo "false"
checkbox Hdl "false"
checkbox Ldl "false"
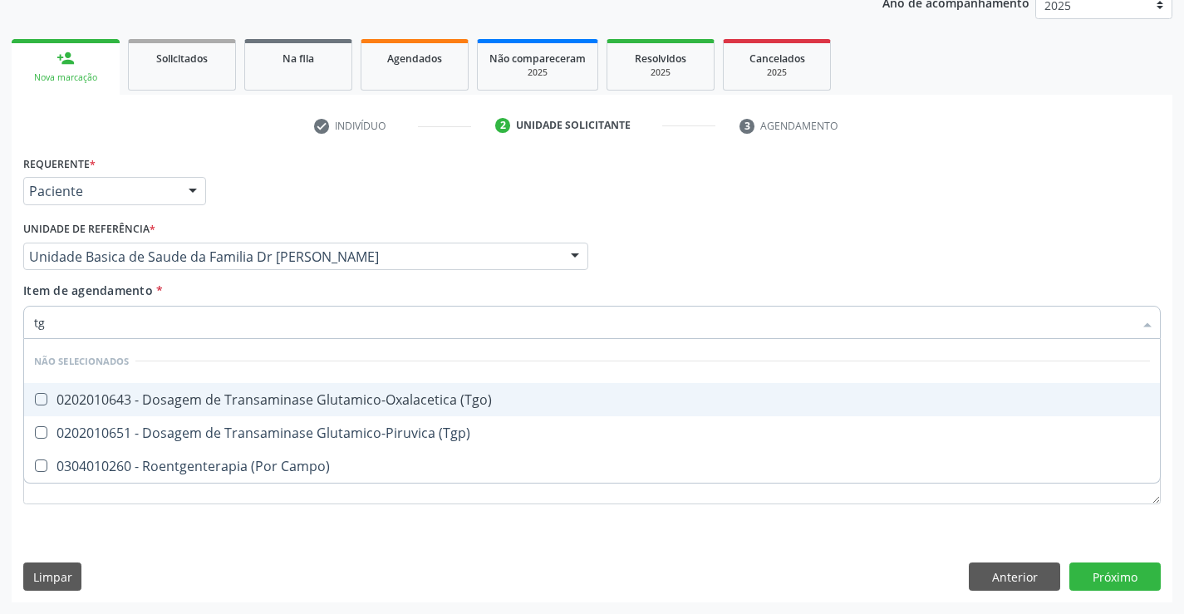
click at [270, 393] on div "0202010643 - Dosagem de Transaminase Glutamico-Oxalacetica (Tgo)" at bounding box center [592, 399] width 1116 height 13
checkbox \(Tgo\) "true"
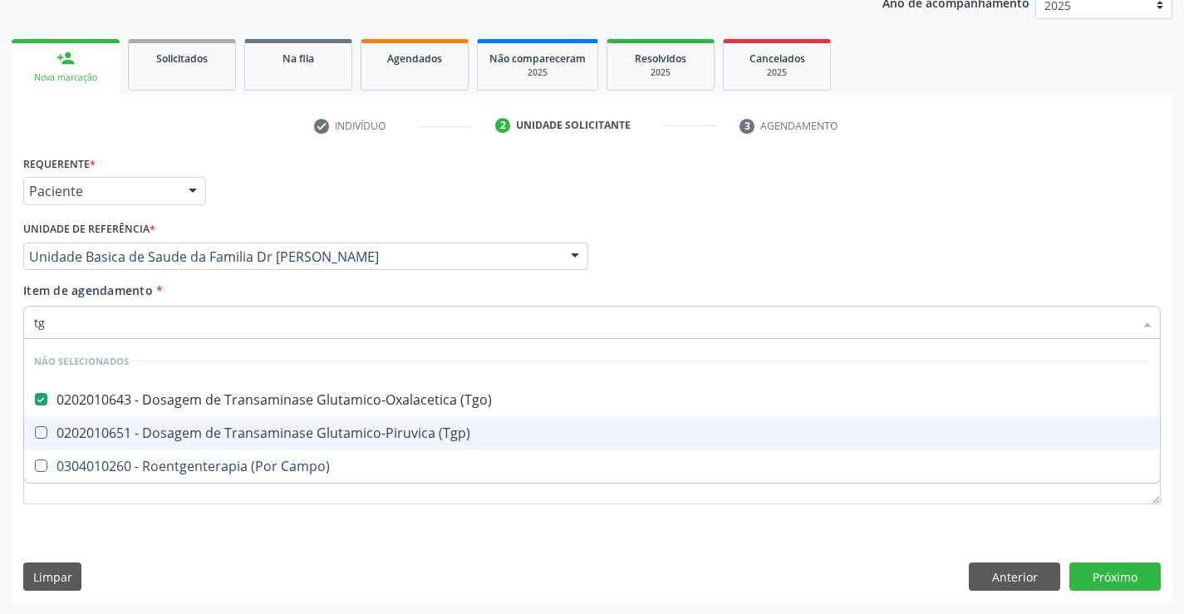
click at [270, 437] on div "0202010651 - Dosagem de Transaminase Glutamico-Piruvica (Tgp)" at bounding box center [592, 432] width 1116 height 13
checkbox \(Tgp\) "true"
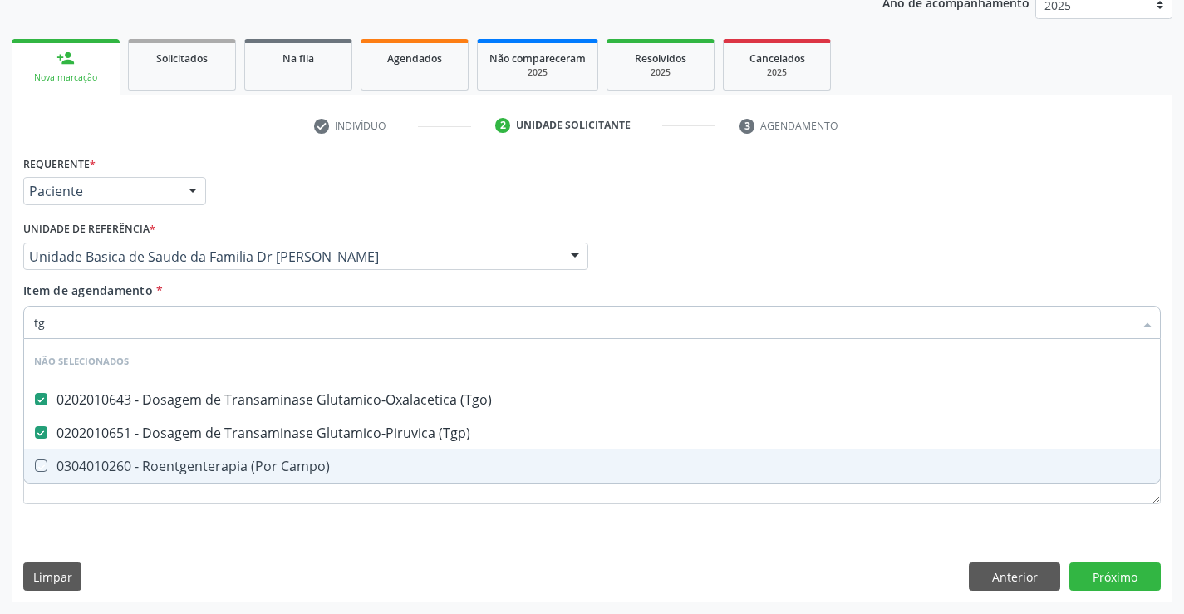
click at [203, 520] on div "Requerente * Paciente Profissional de Saúde Paciente Nenhum resultado encontrad…" at bounding box center [592, 339] width 1138 height 376
checkbox Campo\) "true"
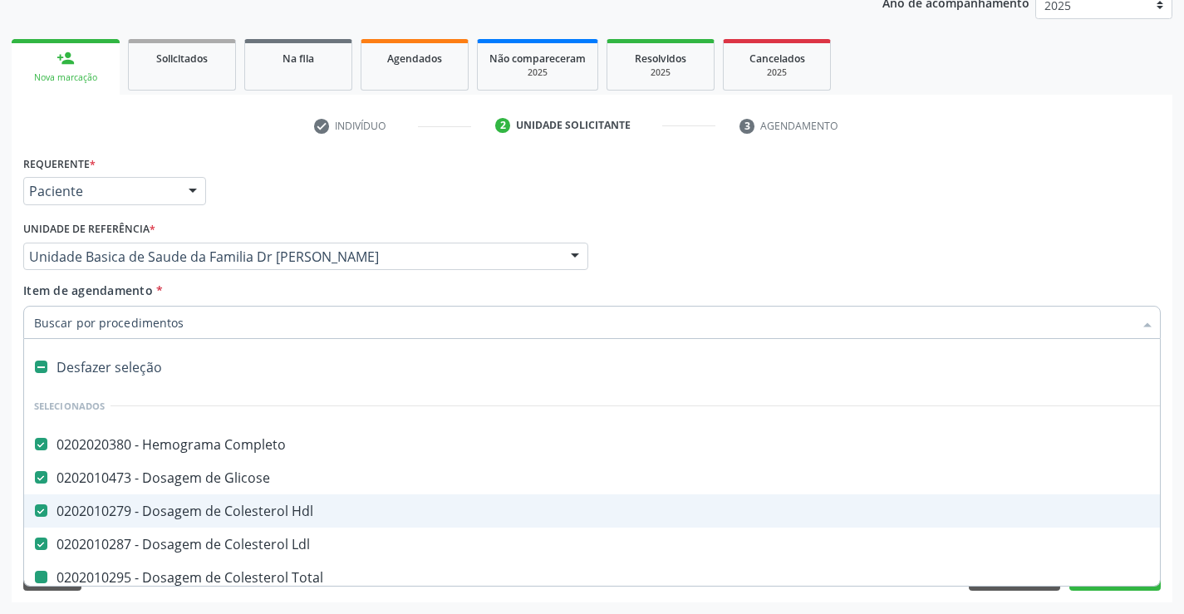
type input "u"
checkbox Total "false"
checkbox Ureia "false"
checkbox Creatinina "false"
checkbox \(Tgo\) "false"
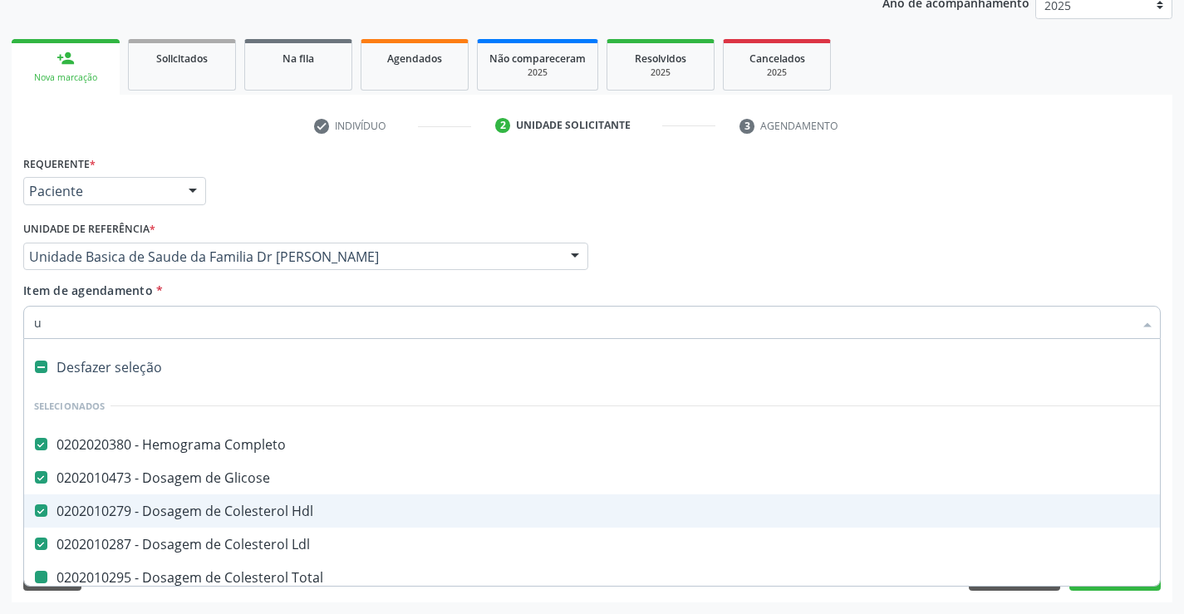
checkbox \(Tgp\) "false"
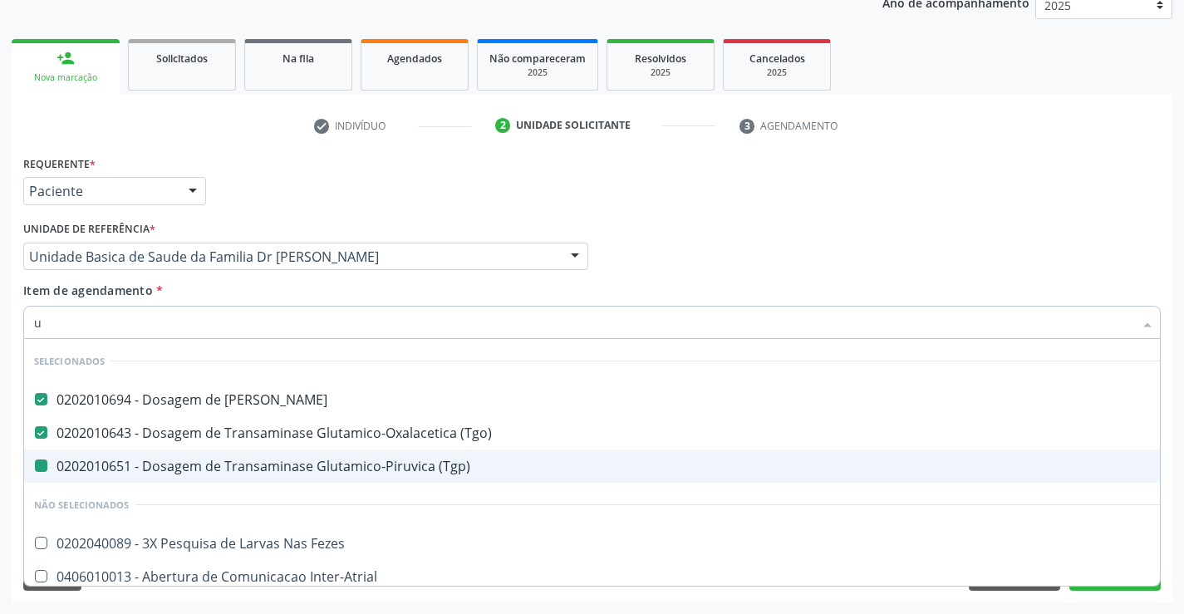
type input "ur"
checkbox \(Tgp\) "false"
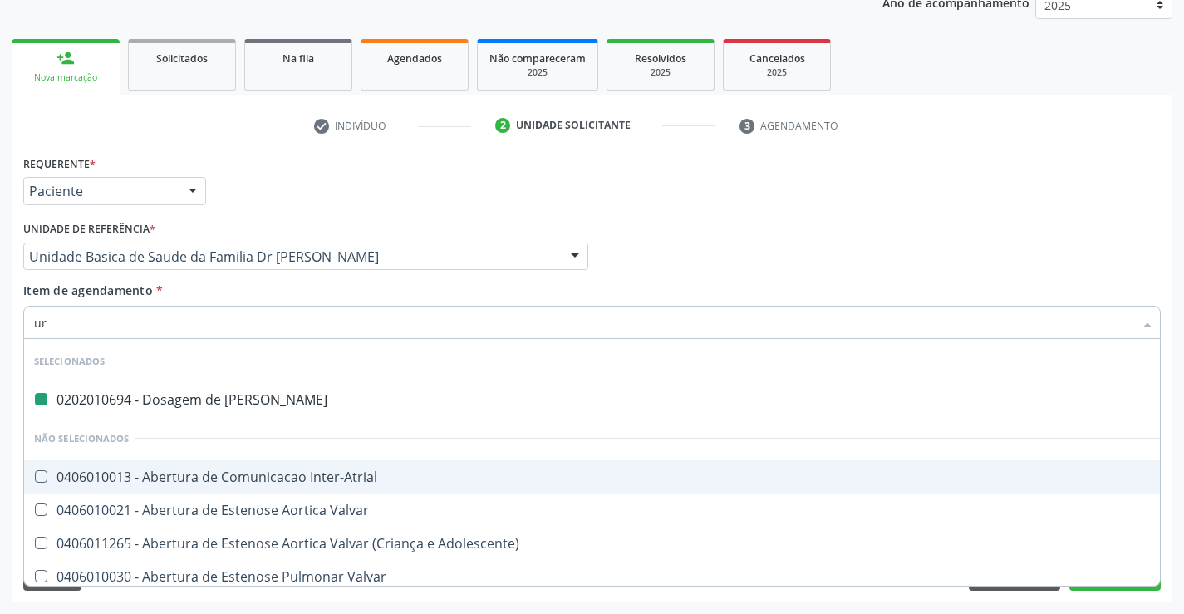
type input "uri"
checkbox Ureia "false"
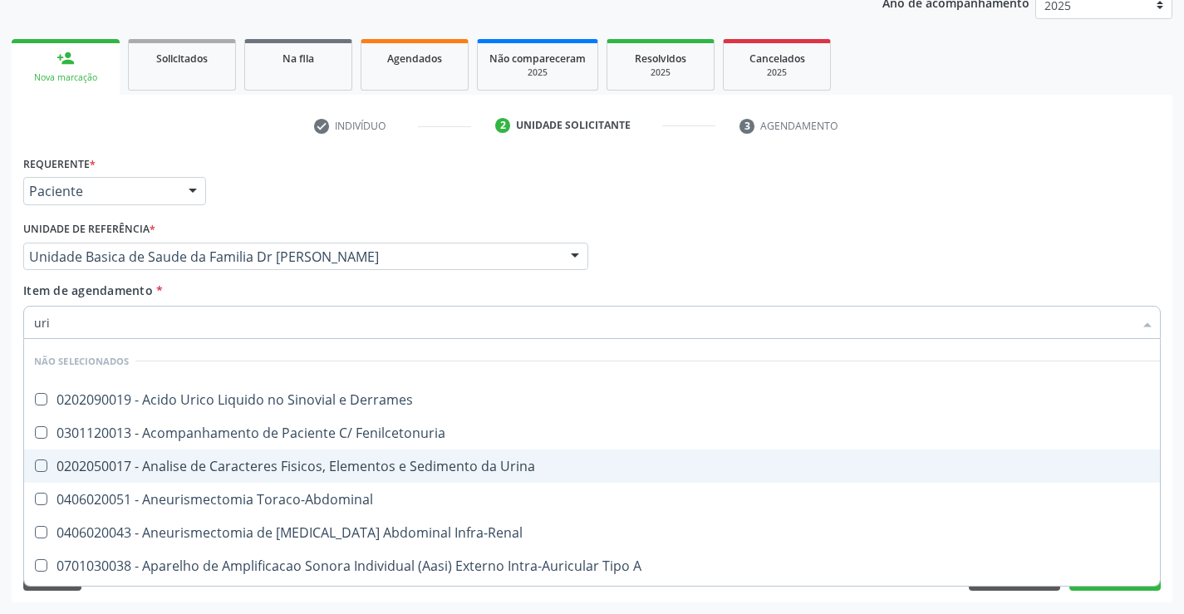
type input "urin"
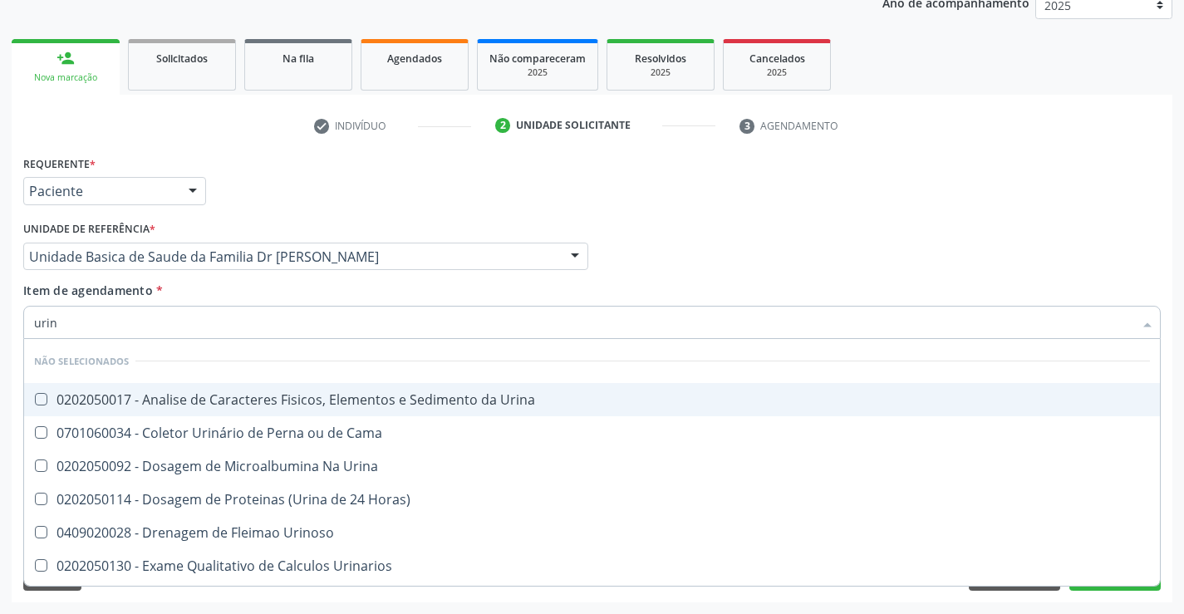
click at [219, 393] on div "0202050017 - Analise de Caracteres Fisicos, Elementos e Sedimento da Urina" at bounding box center [592, 399] width 1116 height 13
checkbox Urina "true"
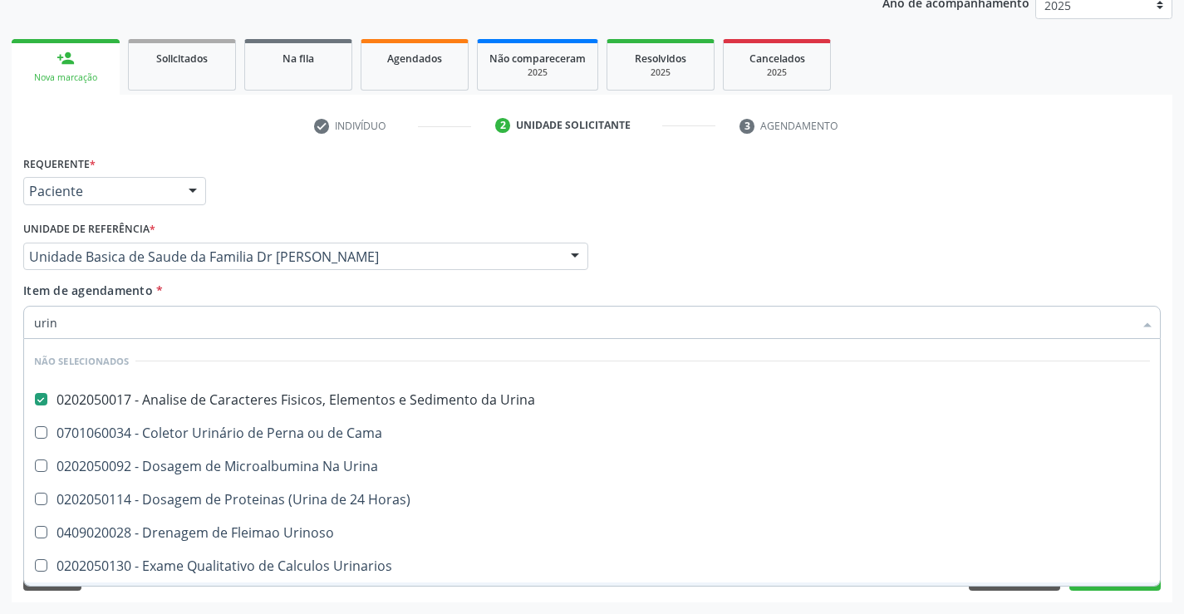
click at [194, 588] on div "Limpar Anterior Próximo" at bounding box center [592, 577] width 1138 height 28
checkbox Urina "true"
checkbox Urinoso "true"
checkbox Urinarios "true"
checkbox Quantitativa "true"
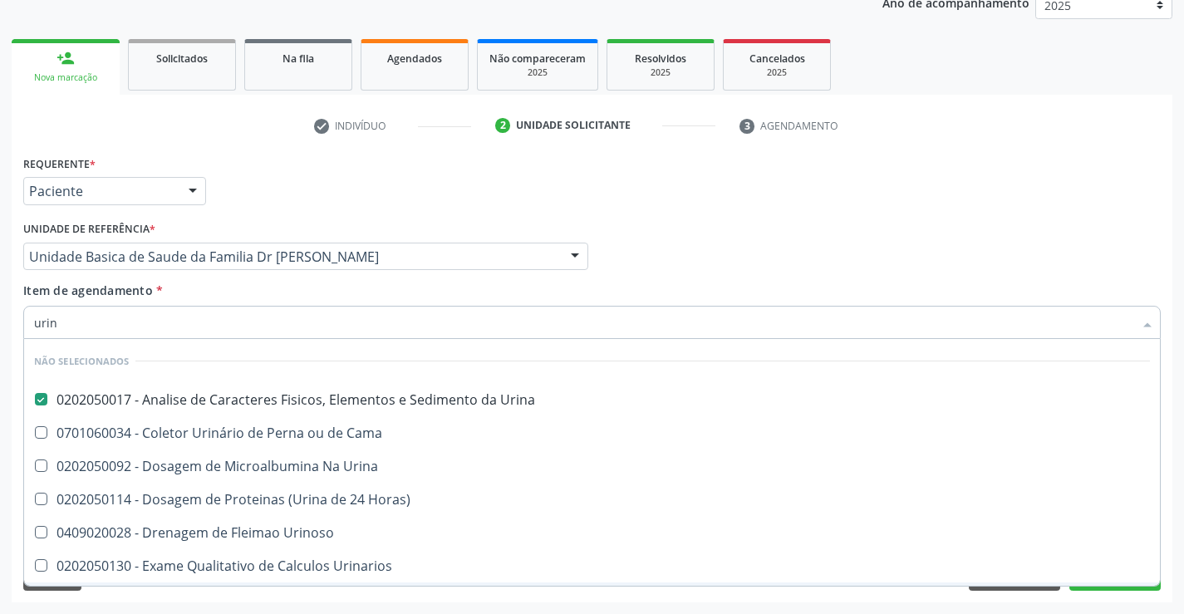
checkbox Delgada\) "true"
checkbox Urina "true"
checkbox Horas\) "true"
checkbox Cama "true"
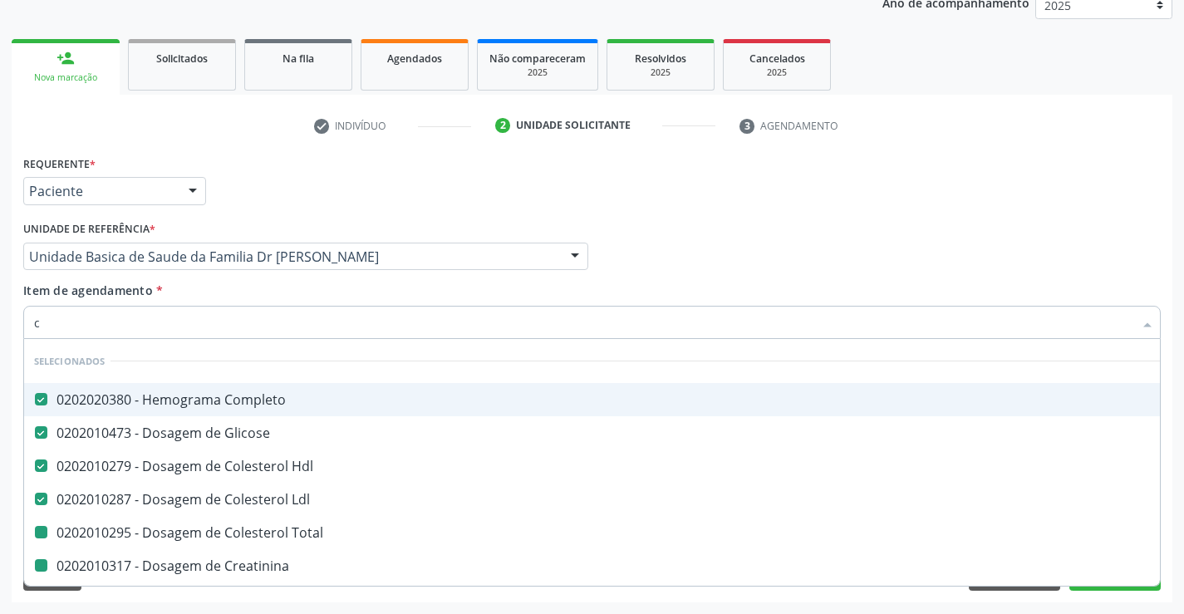
type input "ca"
checkbox Total "false"
checkbox Creatinina "false"
checkbox \(Tgo\) "false"
checkbox \(Tgp\) "false"
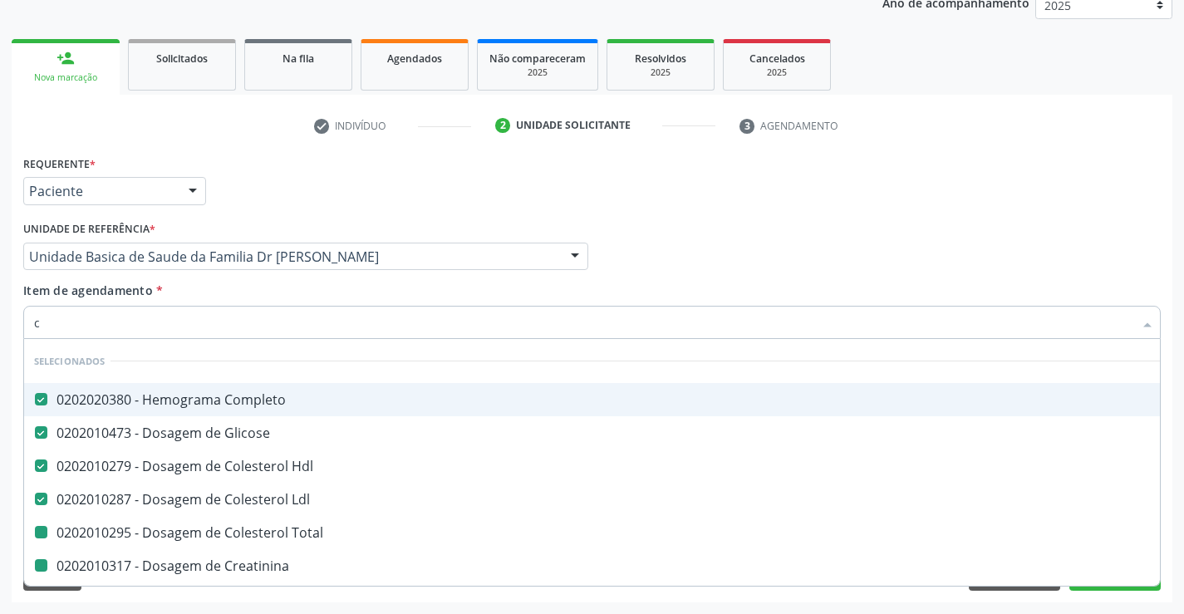
checkbox Urina "false"
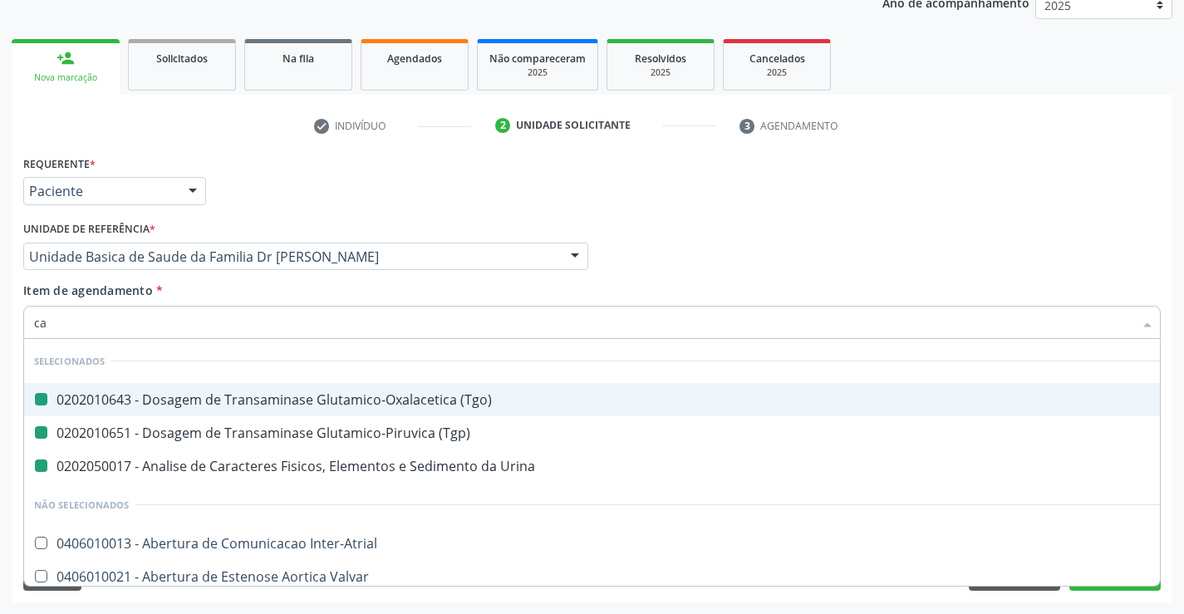
type input "cal"
checkbox \(Tgo\) "false"
checkbox Urina "false"
checkbox \(Tgp\) "false"
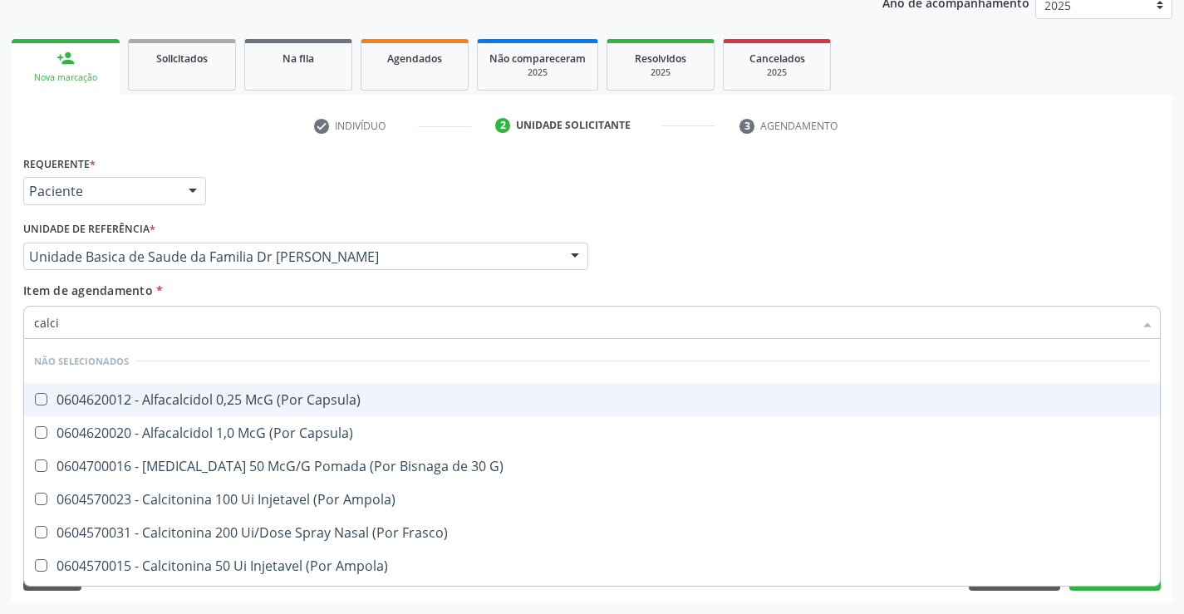
type input "calcio"
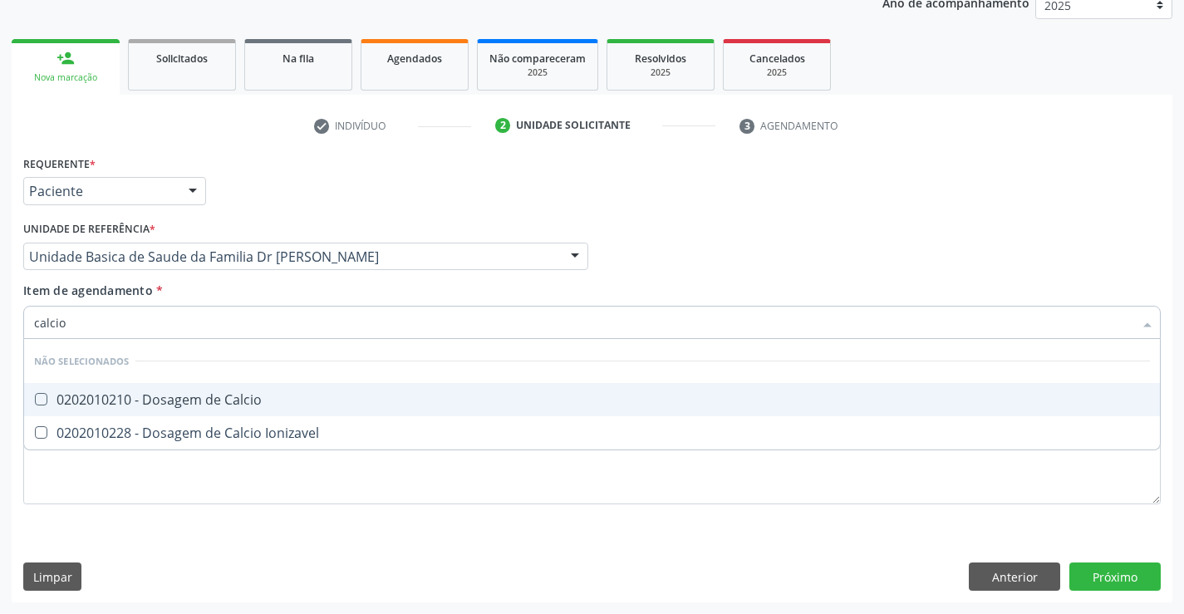
click at [212, 403] on div "0202010210 - Dosagem de Calcio" at bounding box center [592, 399] width 1116 height 13
checkbox Calcio "true"
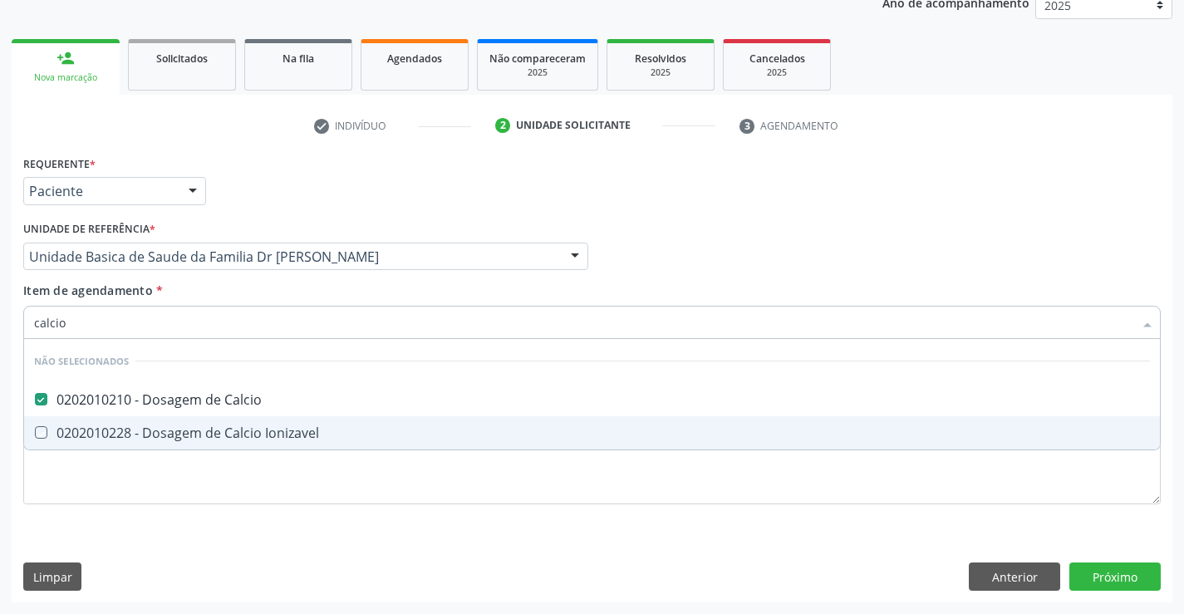
click at [158, 507] on div "Requerente * Paciente Profissional de Saúde Paciente Nenhum resultado encontrad…" at bounding box center [592, 339] width 1138 height 376
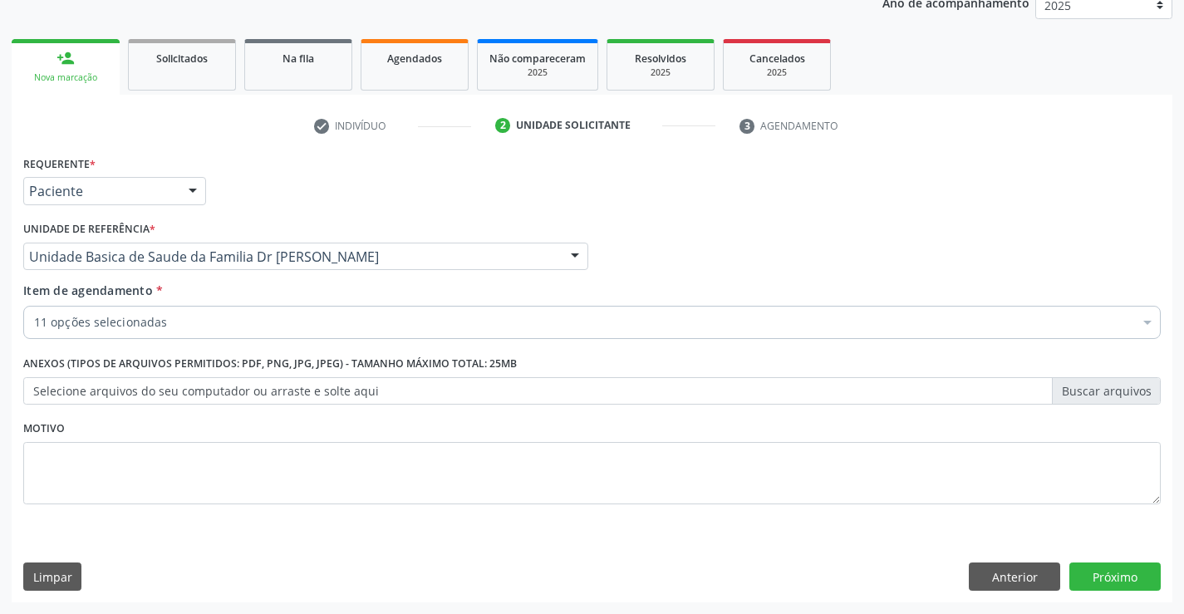
checkbox Glicose "true"
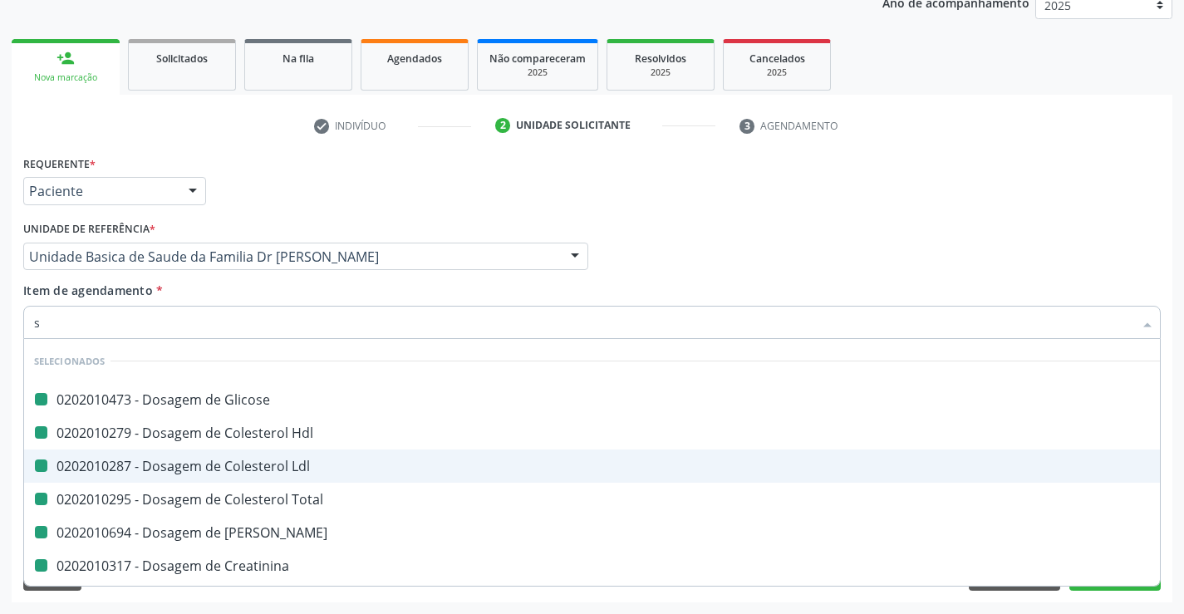
type input "so"
checkbox Glicose "false"
checkbox Hdl "false"
checkbox Ldl "false"
checkbox Total "false"
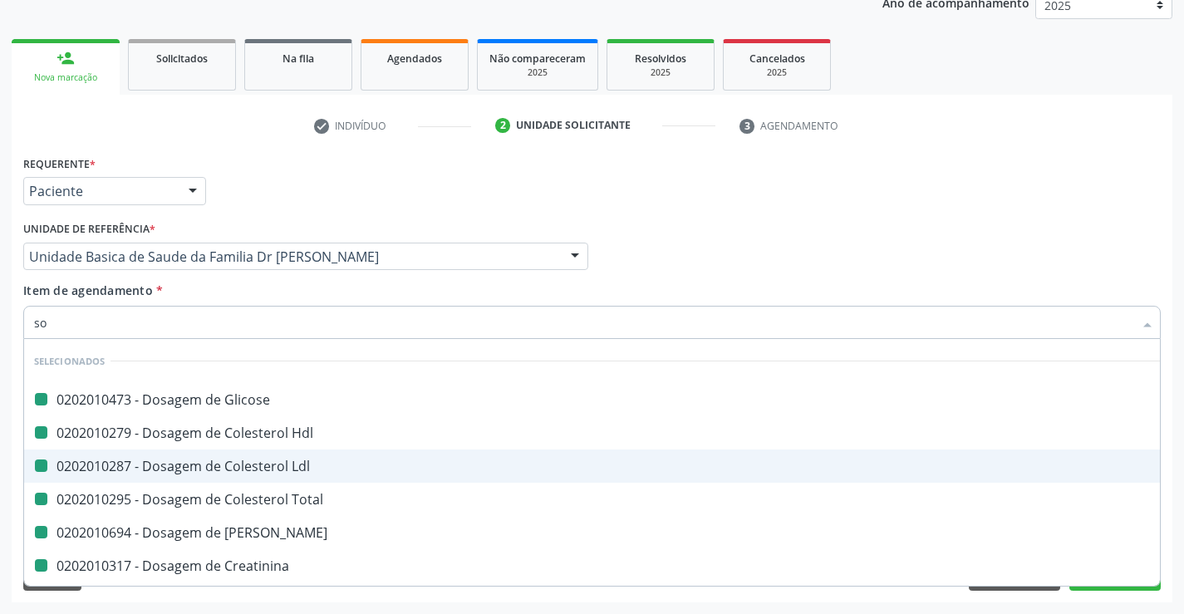
checkbox Ureia "false"
checkbox Creatinina "false"
checkbox \(Tgo\) "false"
checkbox \(Tgp\) "false"
checkbox Urina "false"
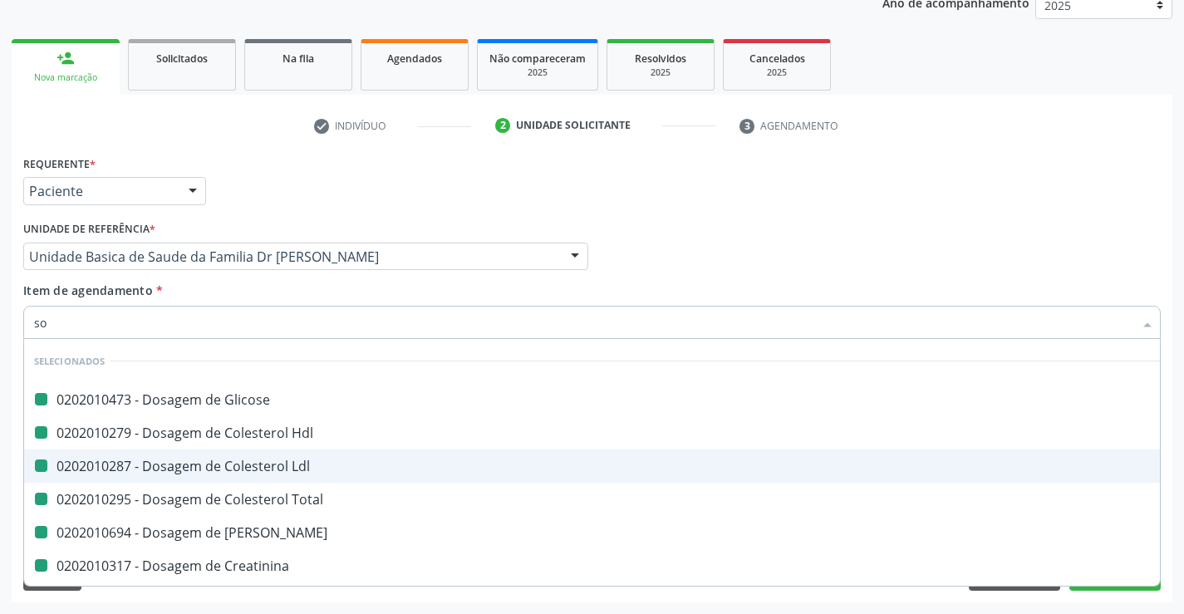
checkbox Calcio "false"
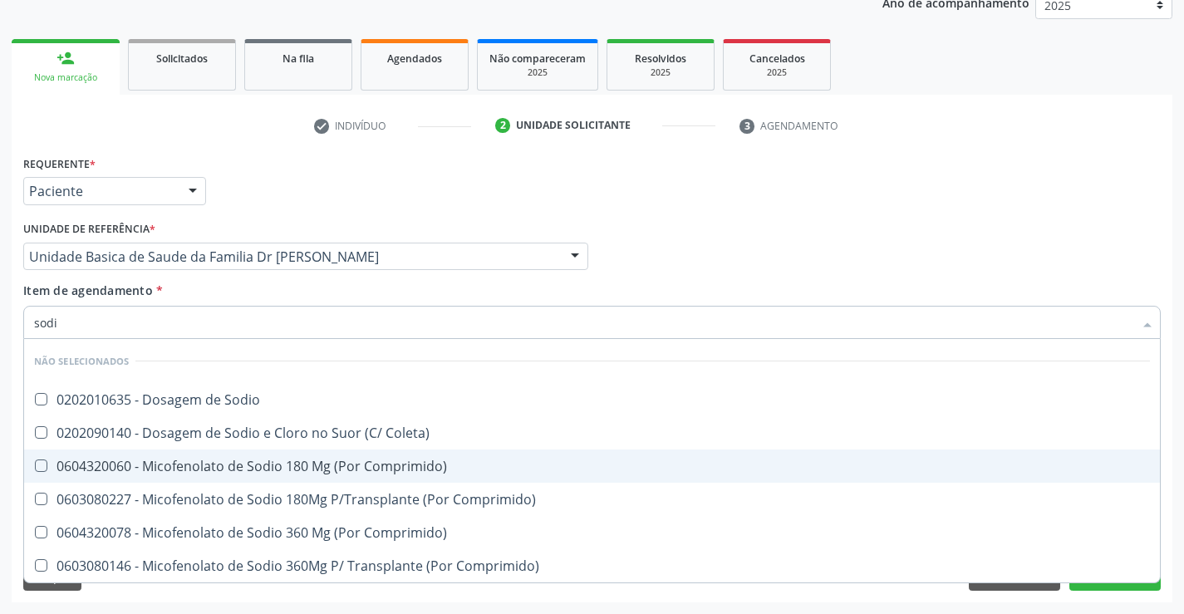
type input "sodio"
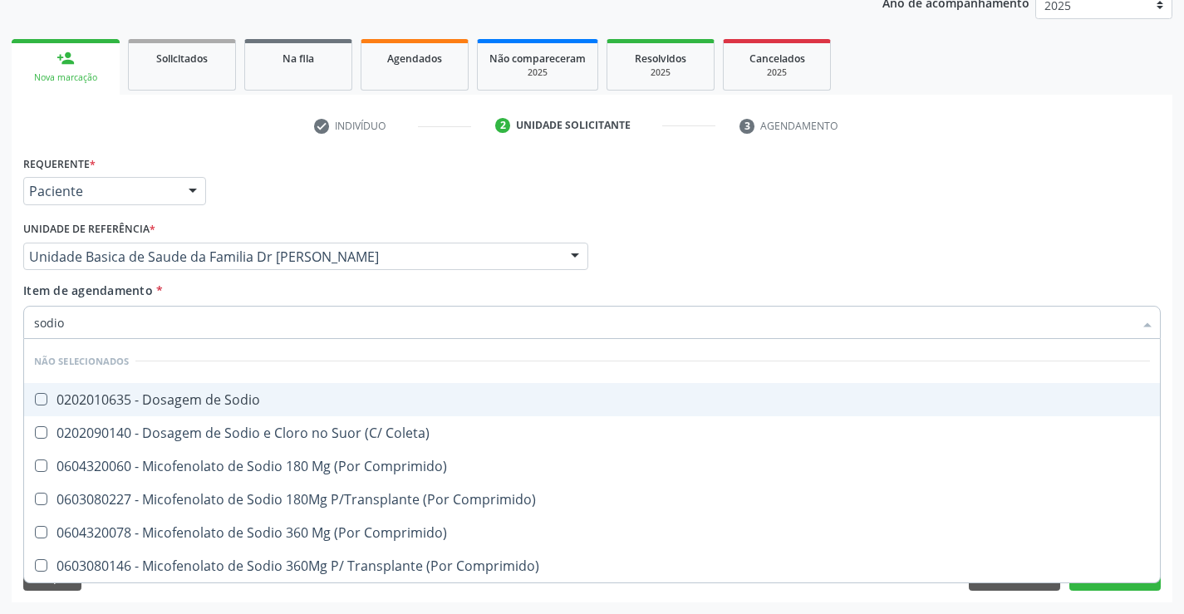
click at [217, 399] on div "0202010635 - Dosagem de Sodio" at bounding box center [592, 399] width 1116 height 13
checkbox Sodio "true"
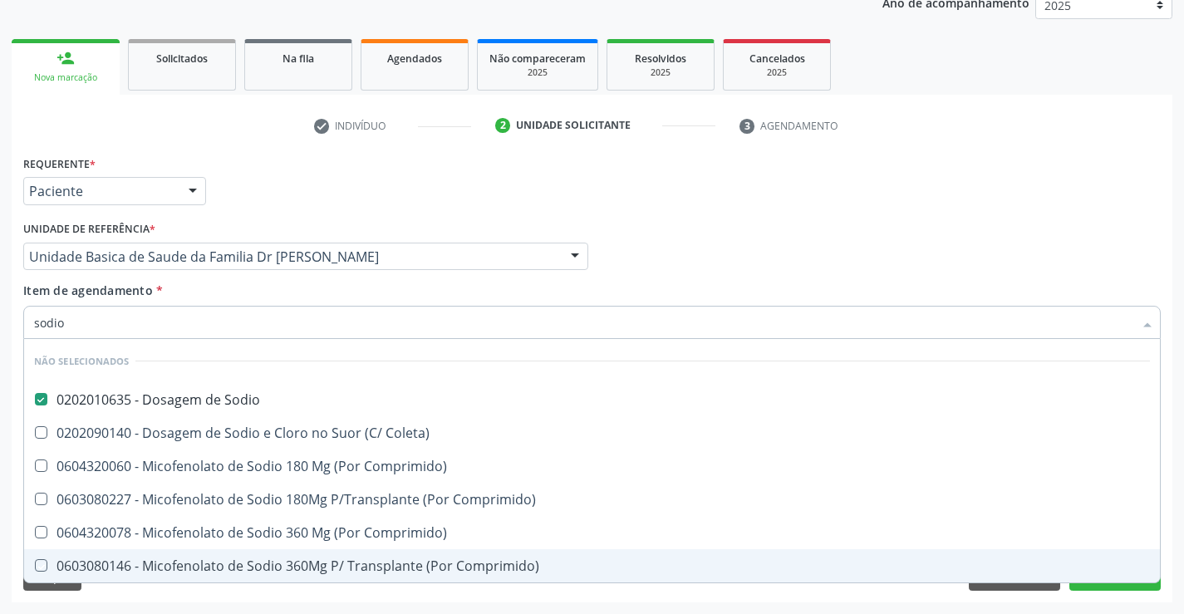
click at [164, 591] on div "Requerente * Paciente Profissional de Saúde Paciente Nenhum resultado encontrad…" at bounding box center [592, 376] width 1161 height 451
checkbox Coleta\) "true"
checkbox Comprimido\) "true"
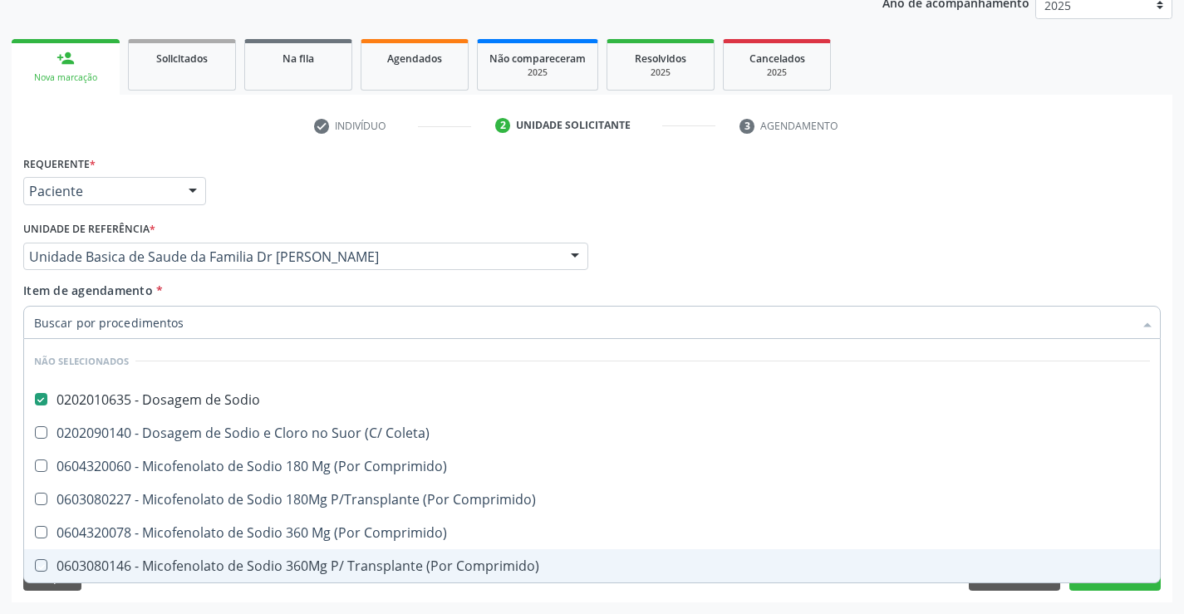
checkbox Comprimido\) "true"
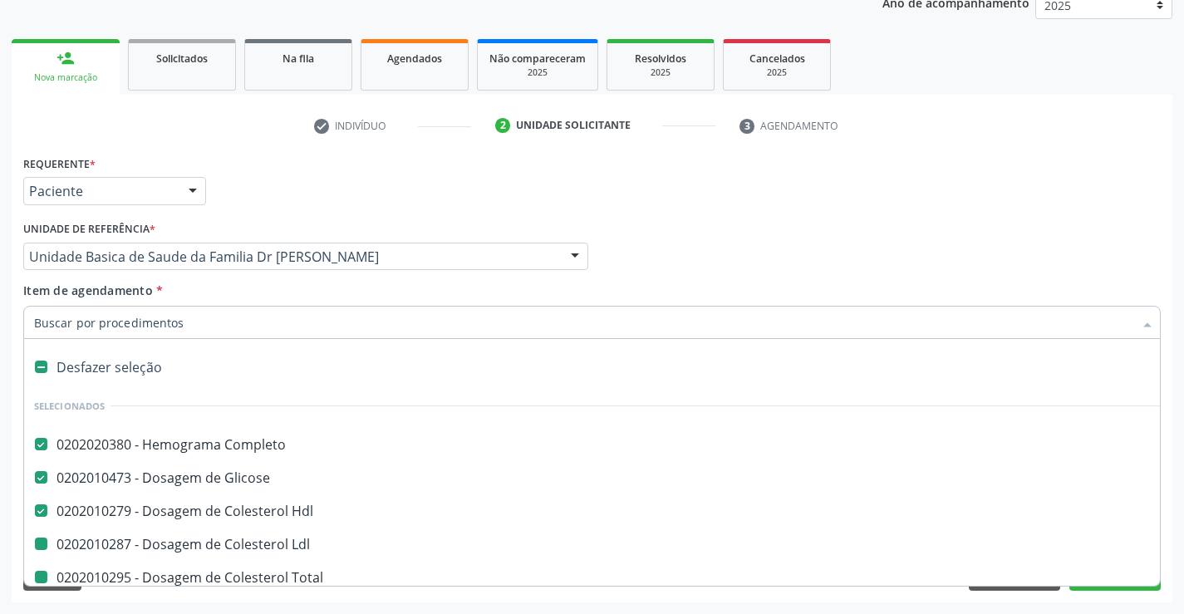
type input "p"
checkbox Ldl "false"
checkbox Total "false"
checkbox Ureia "false"
checkbox Creatinina "false"
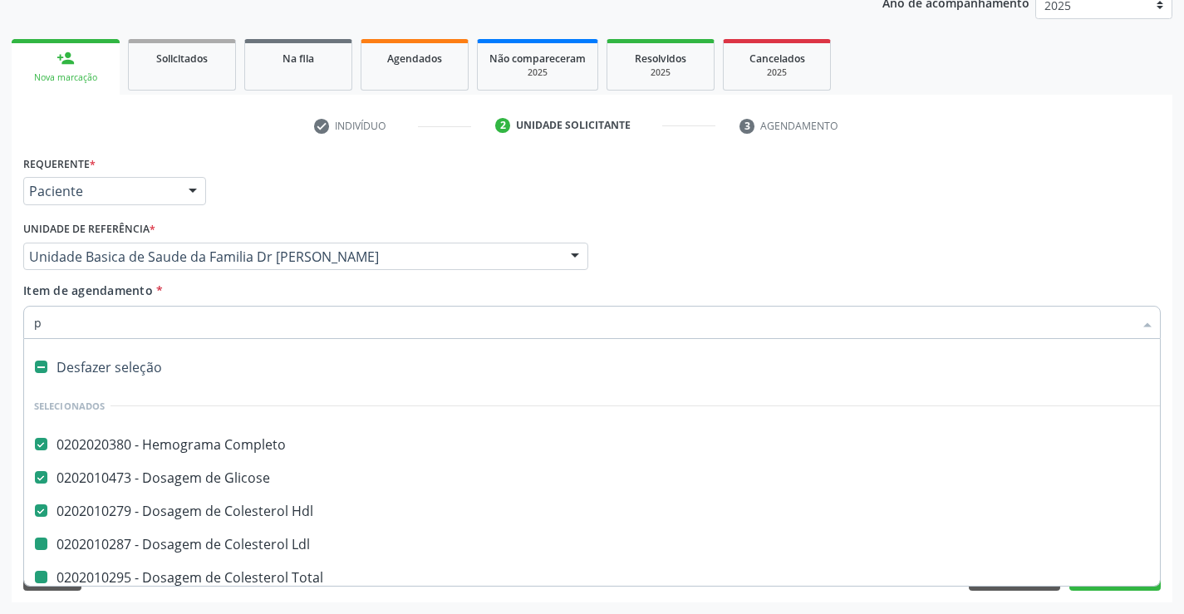
checkbox \(Tgo\) "false"
checkbox \(Tgp\) "false"
checkbox Urina "false"
checkbox Calcio "false"
checkbox Sodio "false"
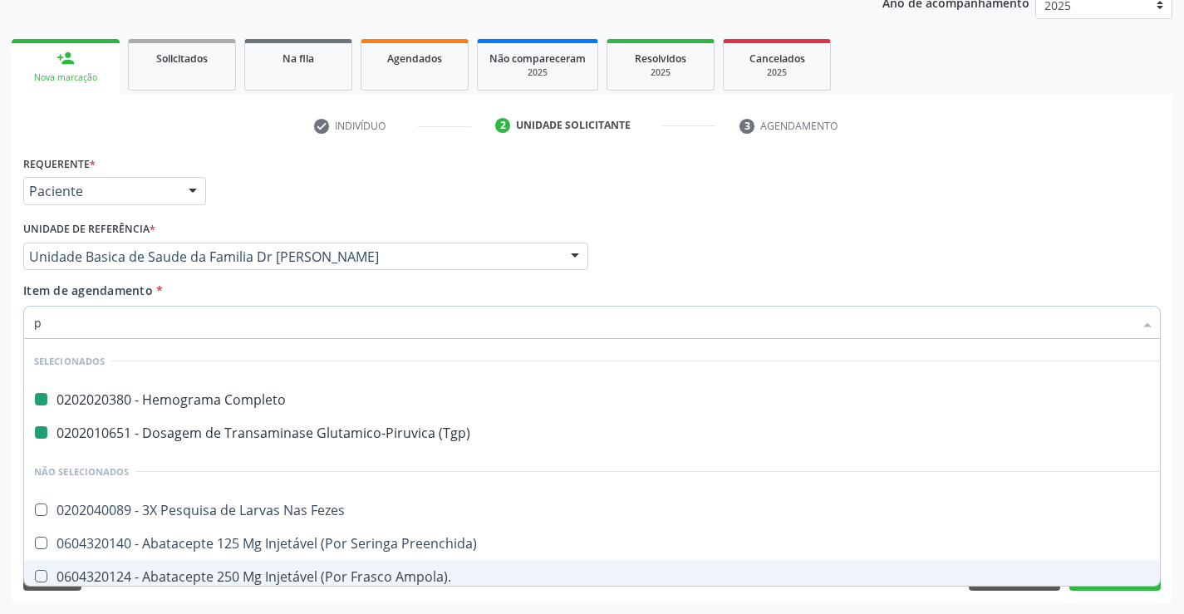
type input "po"
checkbox Completo "false"
checkbox \(Tgp\) "false"
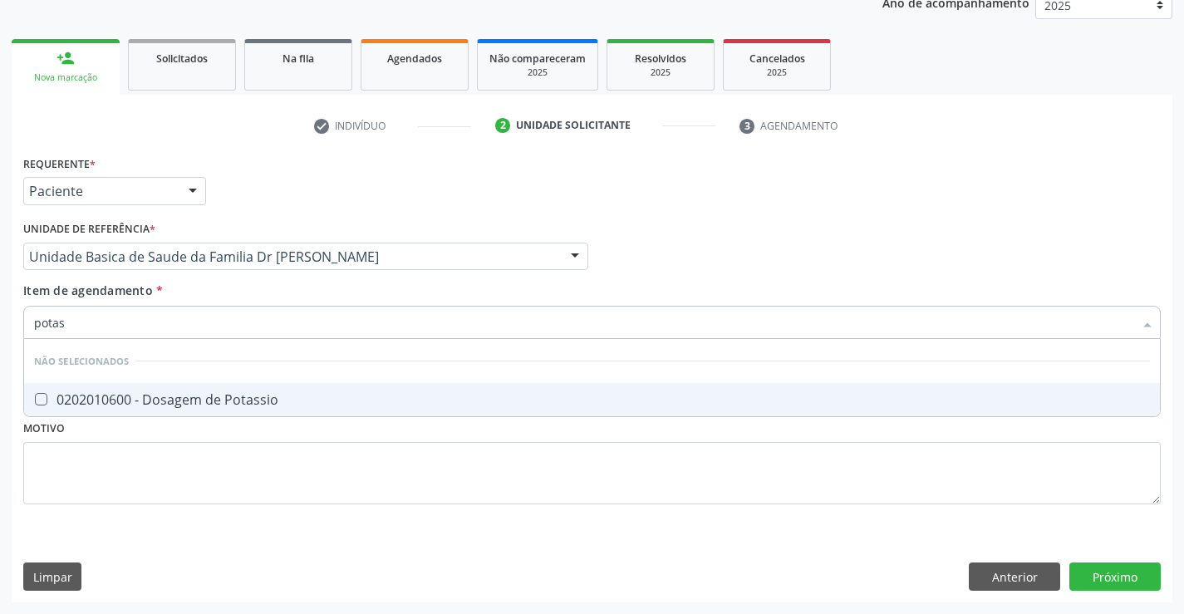
type input "potass"
click at [178, 393] on div "0202010600 - Dosagem de Potassio" at bounding box center [592, 399] width 1116 height 13
checkbox Potassio "true"
click at [136, 481] on div "Requerente * Paciente Profissional de Saúde Paciente Nenhum resultado encontrad…" at bounding box center [592, 339] width 1138 height 376
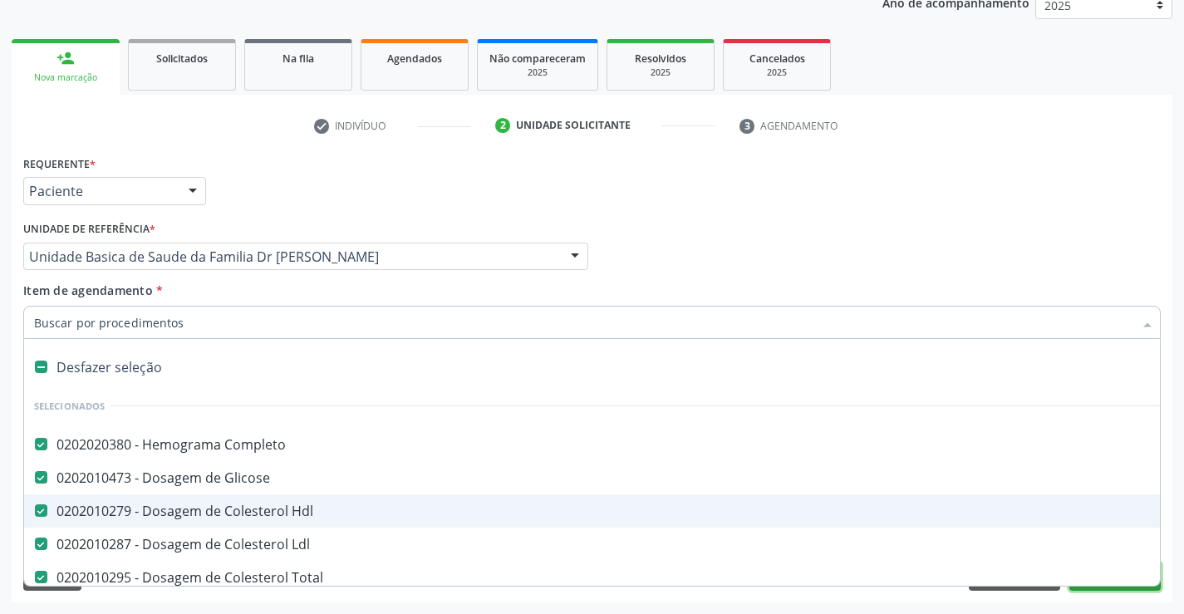
click at [1113, 590] on button "Próximo" at bounding box center [1115, 577] width 91 height 28
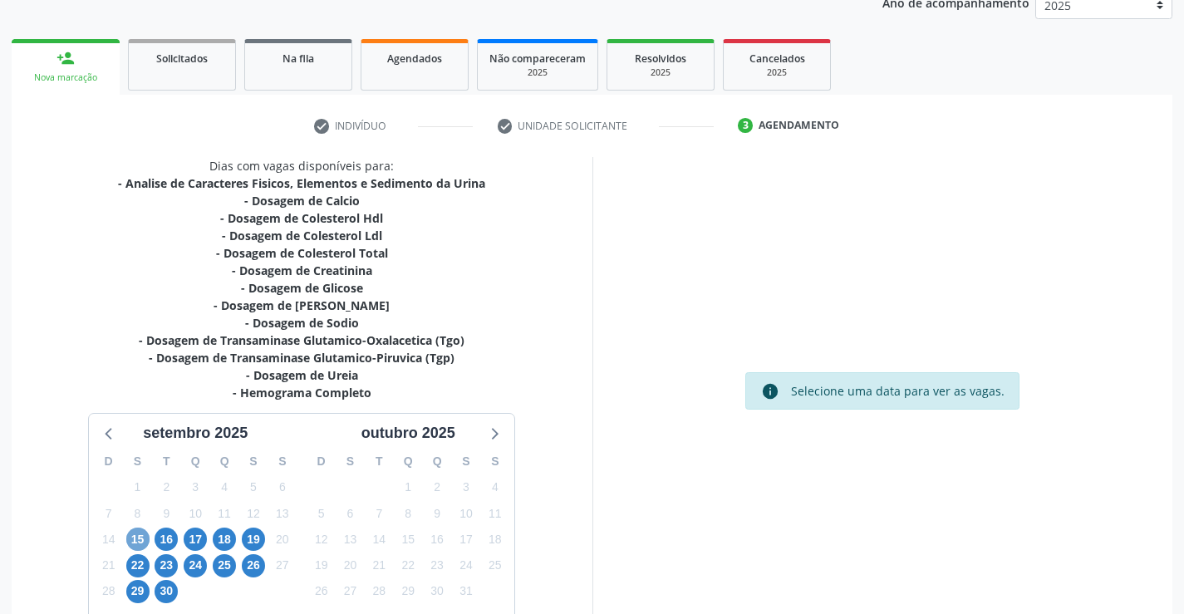
click at [141, 533] on span "15" at bounding box center [137, 539] width 23 height 23
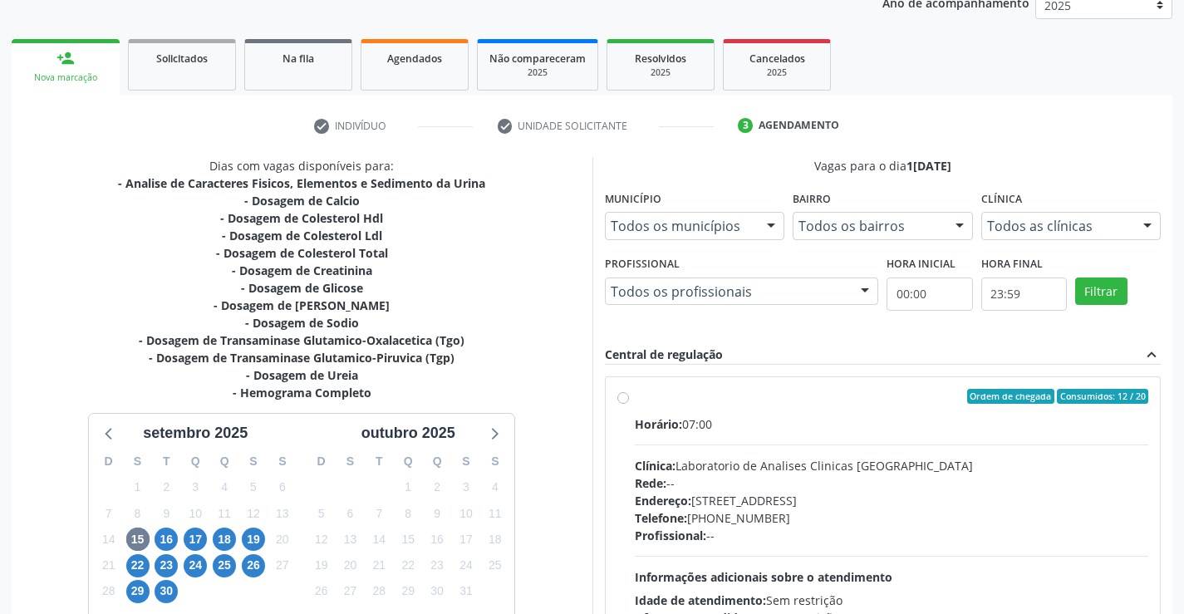
click at [635, 397] on label "Ordem de chegada Consumidos: 12 / 20 Horário: 07:00 Clínica: Laboratorio de Ana…" at bounding box center [892, 516] width 514 height 255
click at [623, 397] on input "Ordem de chegada Consumidos: 12 / 20 Horário: 07:00 Clínica: Laboratorio de Ana…" at bounding box center [624, 396] width 12 height 15
radio input "true"
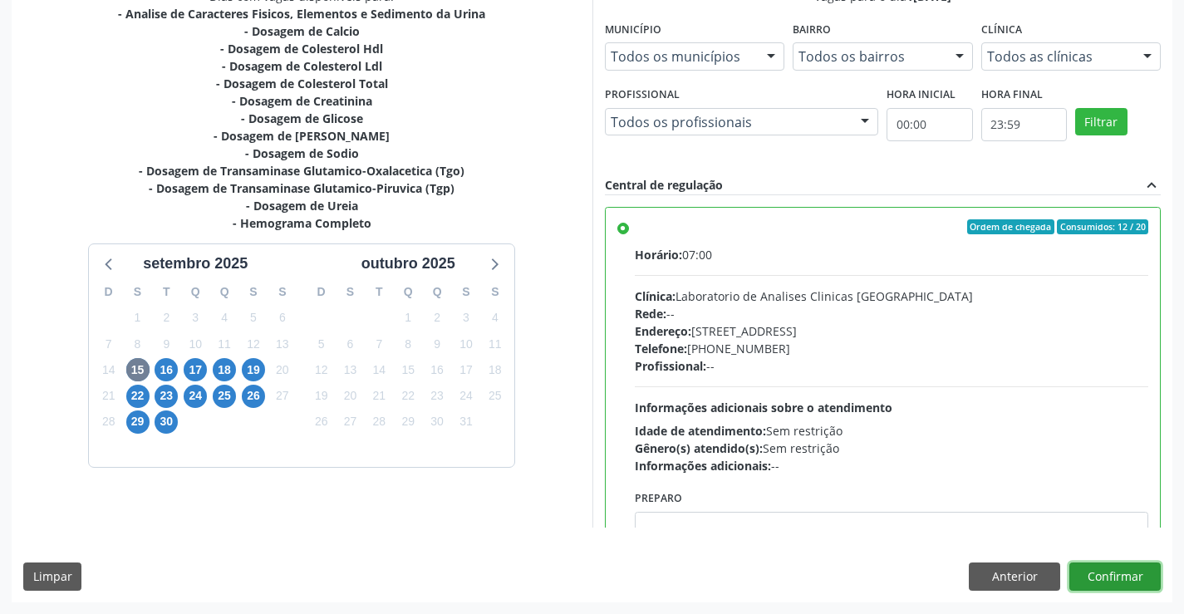
click at [1108, 577] on button "Confirmar" at bounding box center [1115, 577] width 91 height 28
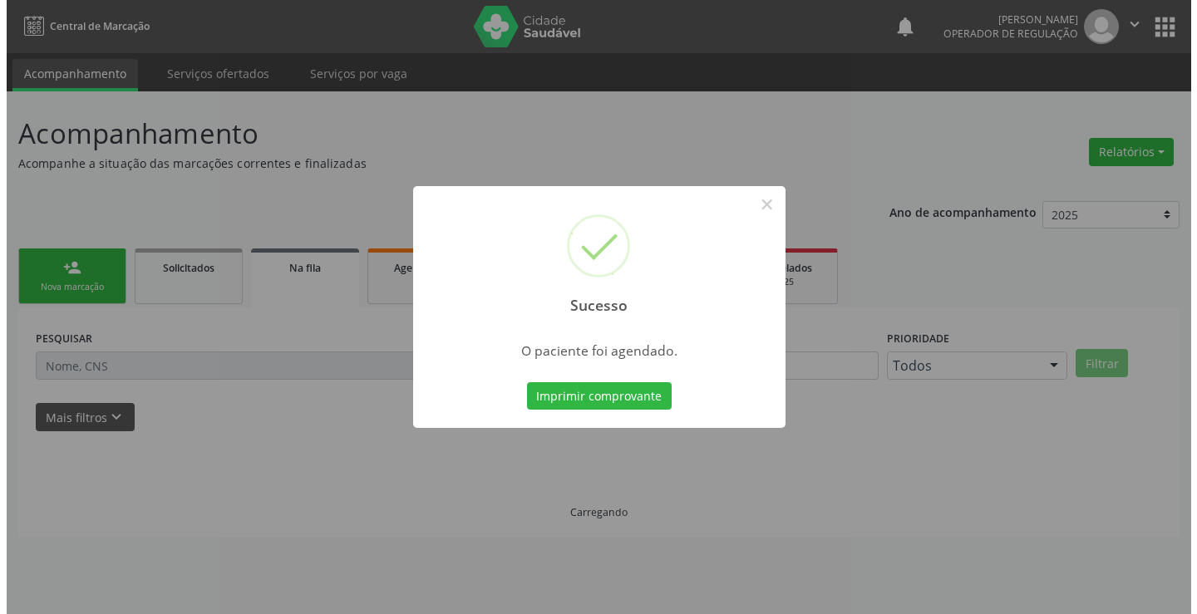
scroll to position [0, 0]
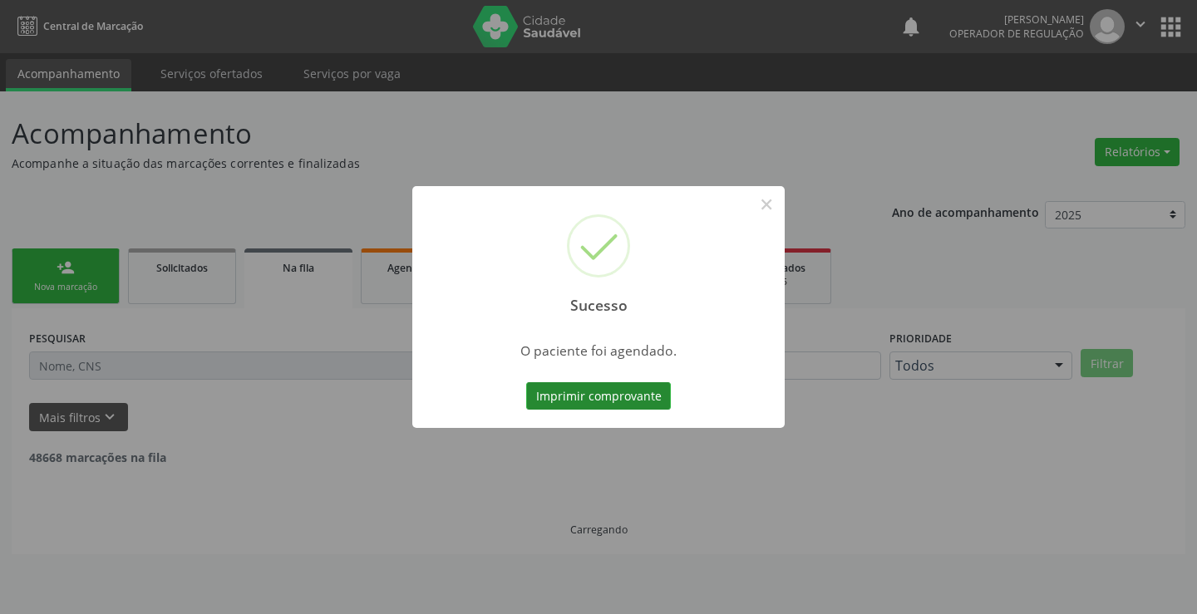
click at [601, 397] on button "Imprimir comprovante" at bounding box center [598, 396] width 145 height 28
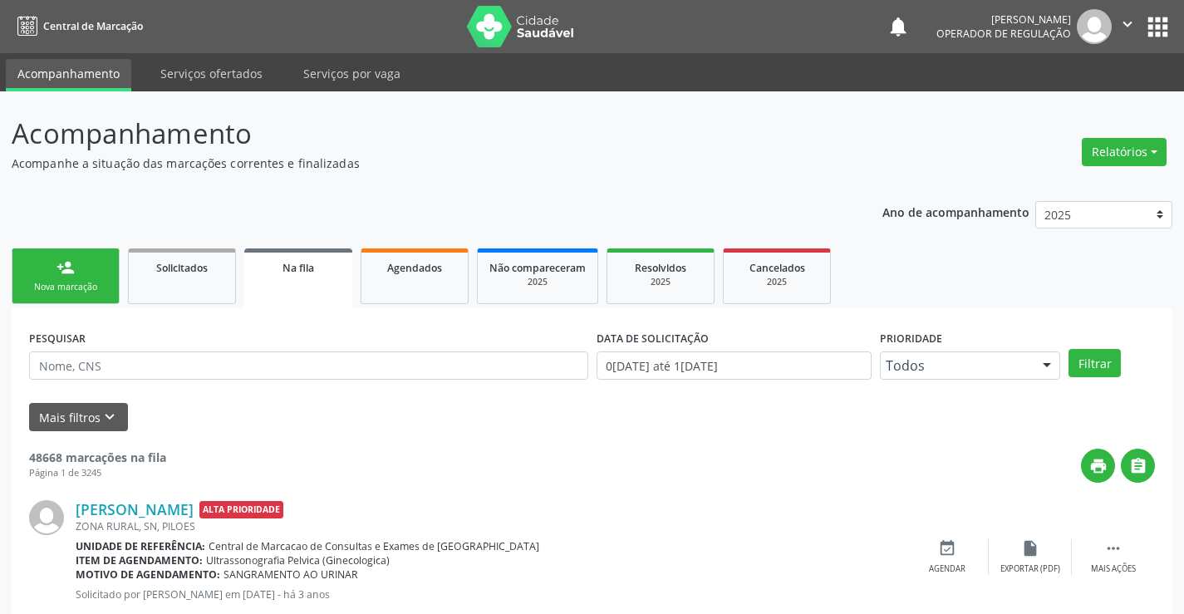
click at [93, 281] on div "Nova marcação" at bounding box center [65, 287] width 83 height 12
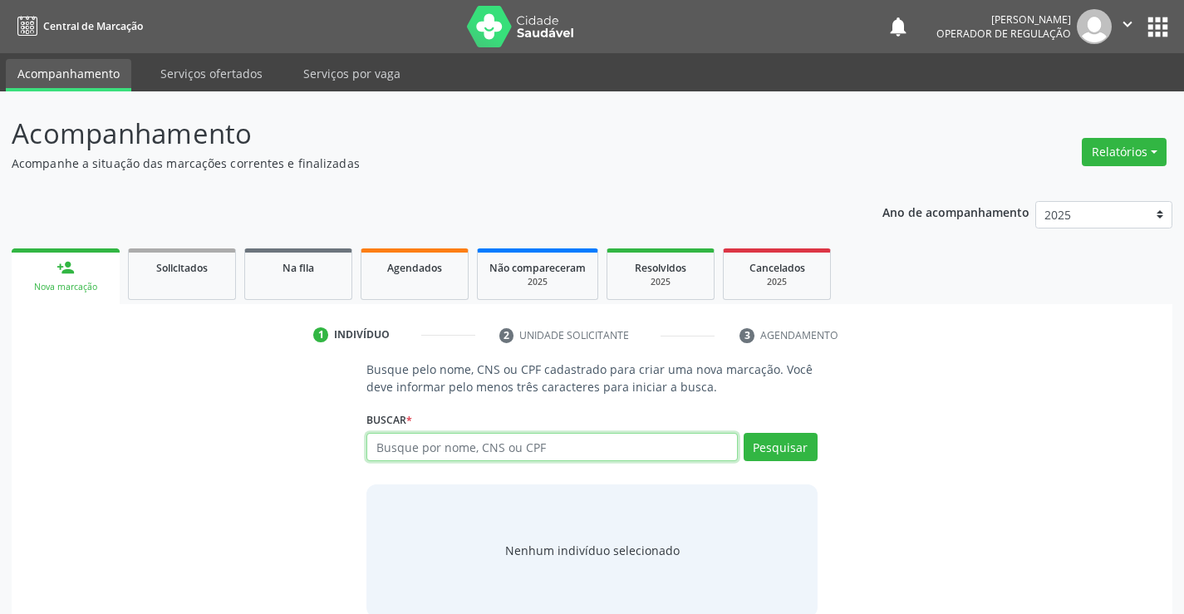
click at [544, 451] on input "text" at bounding box center [552, 447] width 371 height 28
type input "702803691842767"
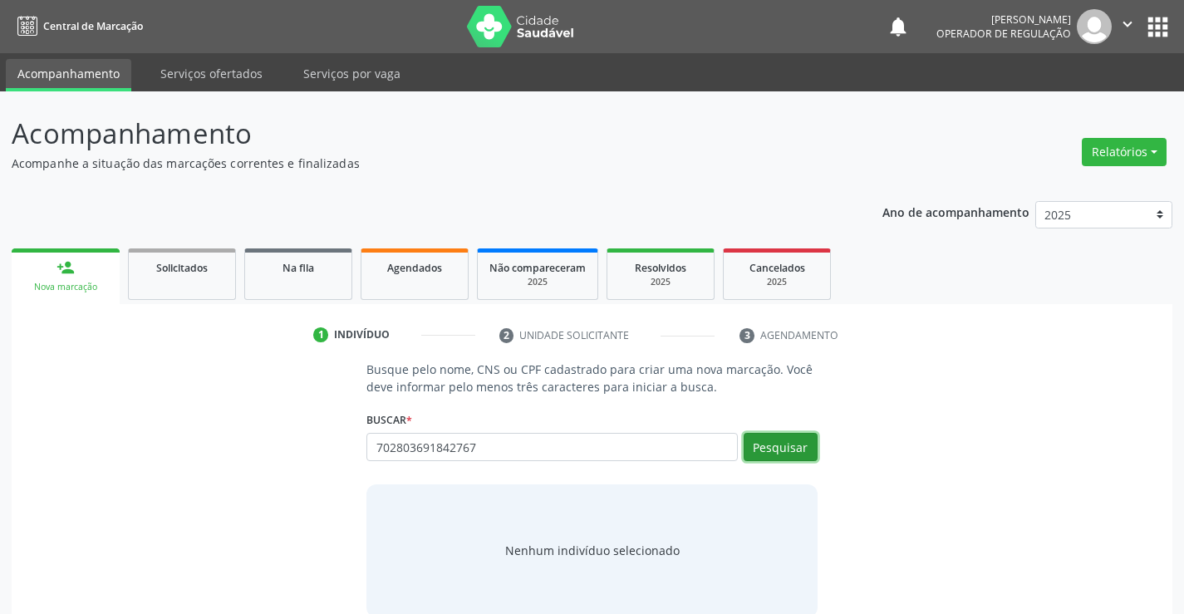
click at [786, 453] on button "Pesquisar" at bounding box center [781, 447] width 74 height 28
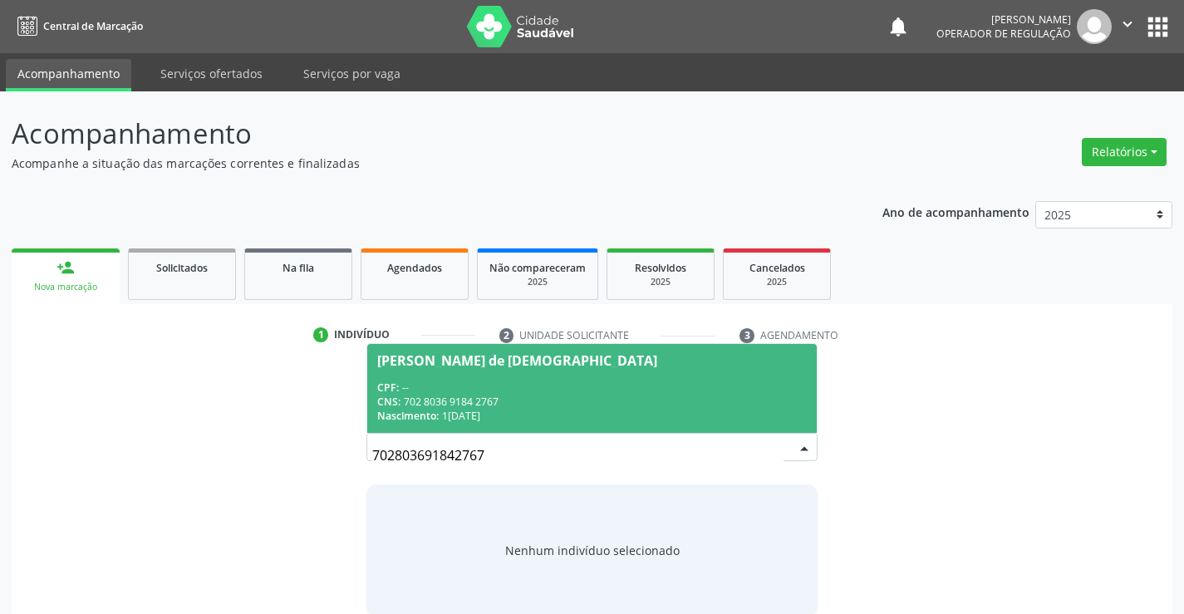
click at [519, 408] on div "CNS: 702 8036 9184 2767" at bounding box center [591, 402] width 429 height 14
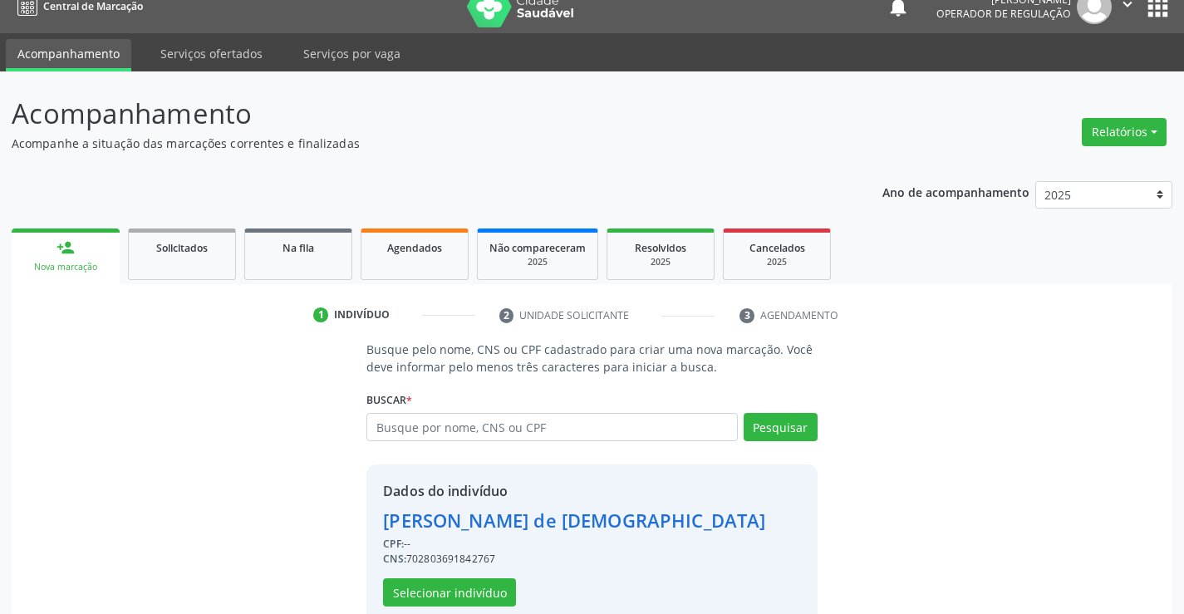
scroll to position [52, 0]
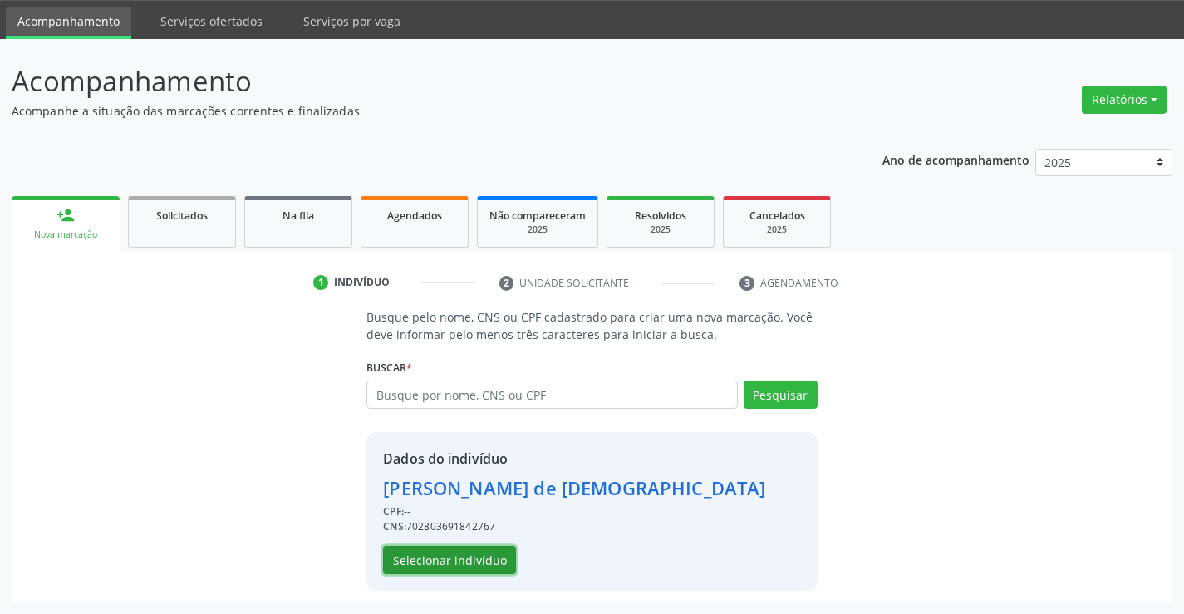
click at [467, 559] on button "Selecionar indivíduo" at bounding box center [449, 560] width 133 height 28
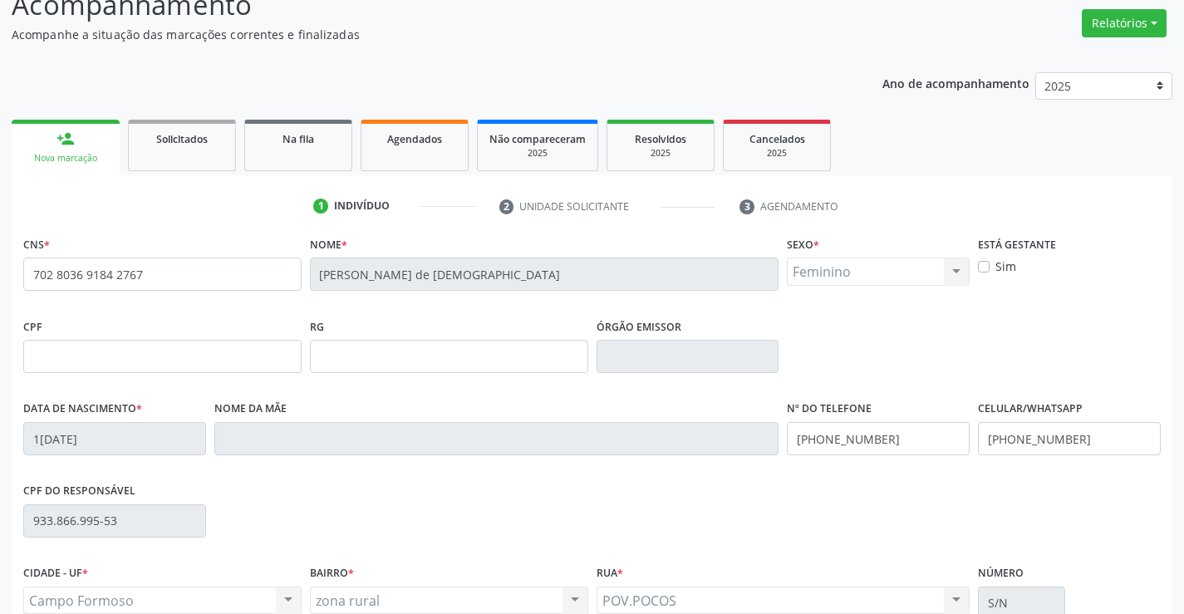
scroll to position [287, 0]
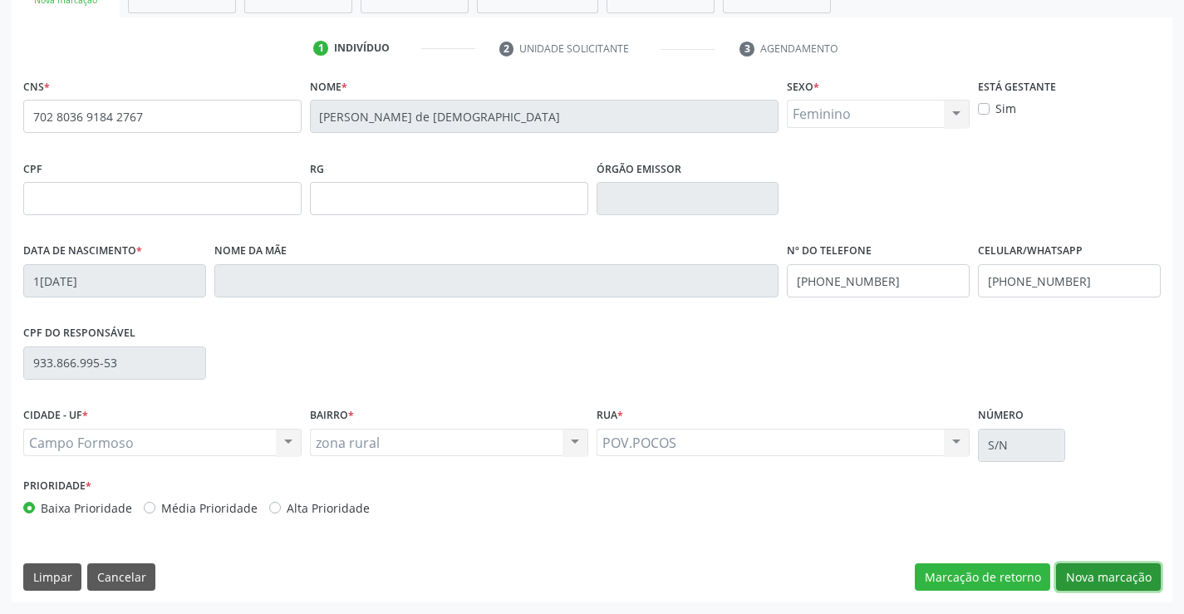
click at [1108, 575] on button "Nova marcação" at bounding box center [1108, 577] width 105 height 28
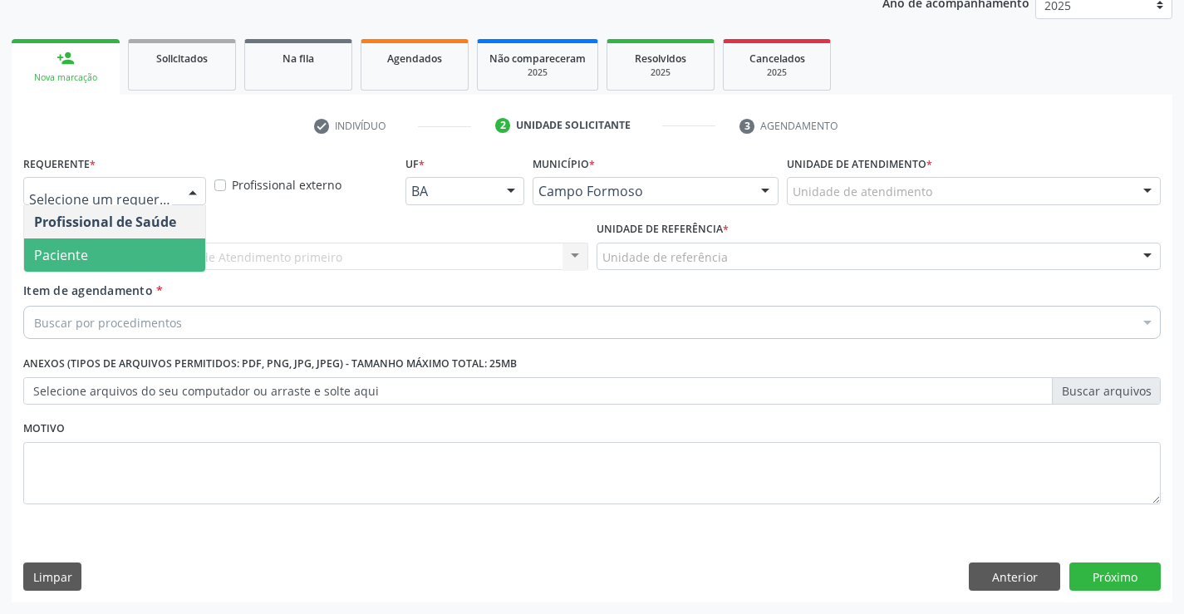
click at [129, 256] on span "Paciente" at bounding box center [114, 255] width 181 height 33
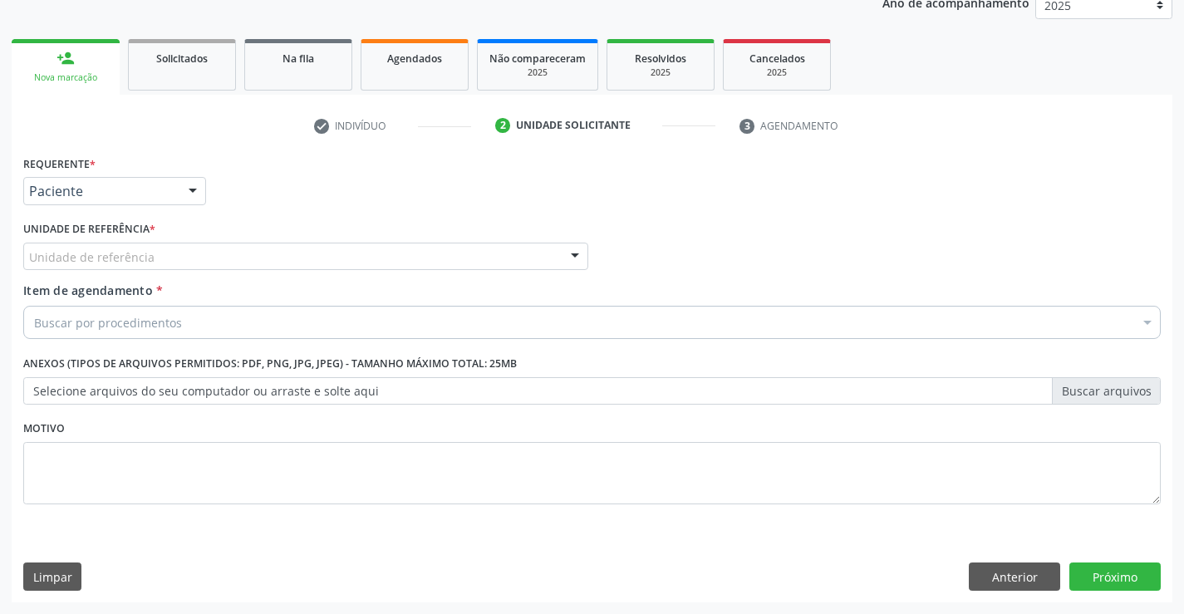
click at [174, 259] on div "Unidade de referência" at bounding box center [305, 257] width 565 height 28
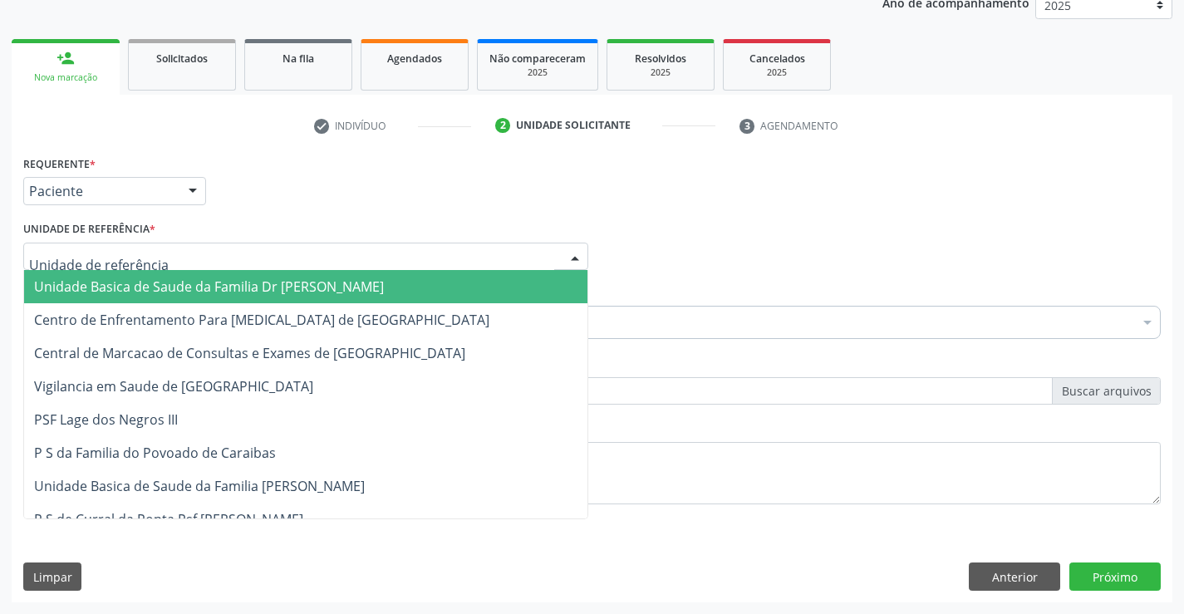
click at [174, 286] on span "Unidade Basica de Saude da Familia Dr [PERSON_NAME]" at bounding box center [209, 287] width 350 height 18
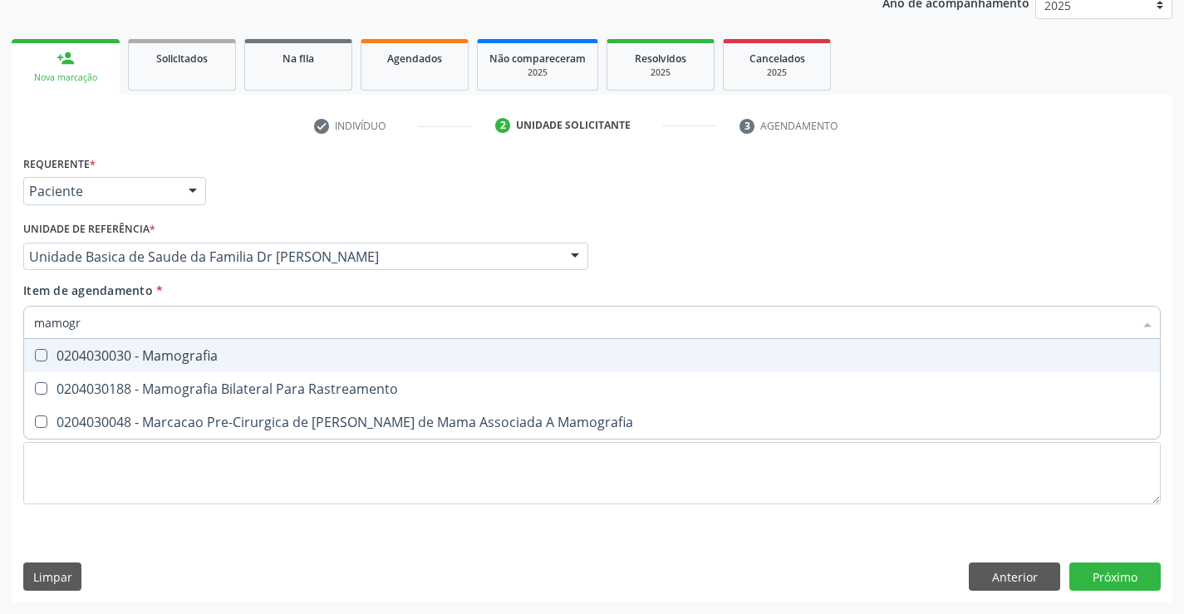
type input "mamogra"
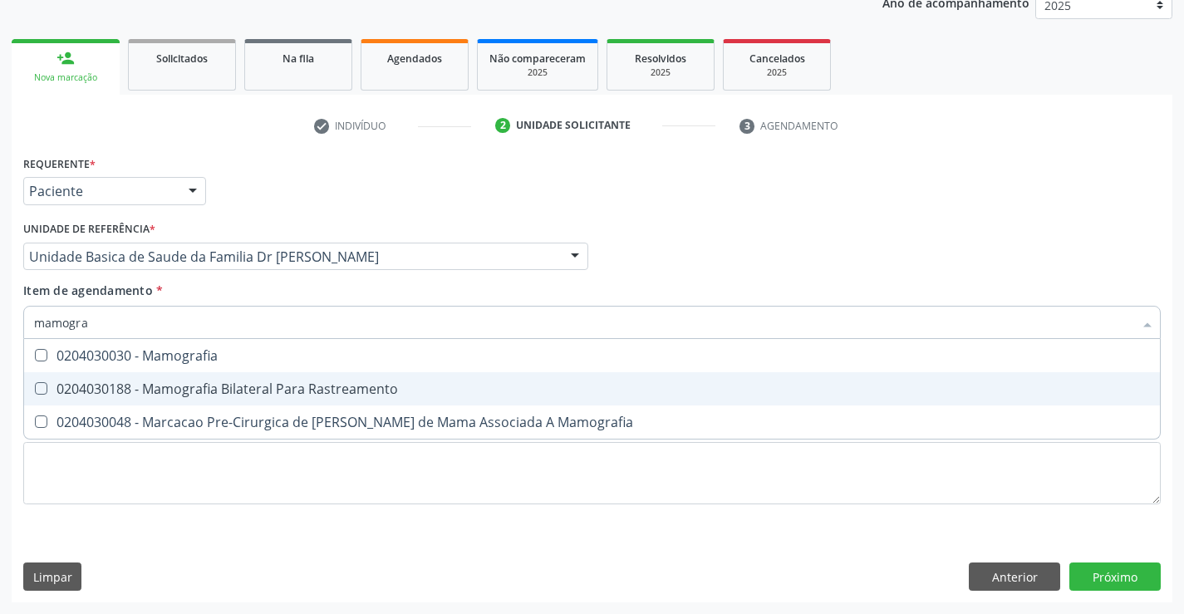
click at [305, 382] on div "0204030188 - Mamografia Bilateral Para Rastreamento" at bounding box center [592, 388] width 1116 height 13
checkbox Rastreamento "true"
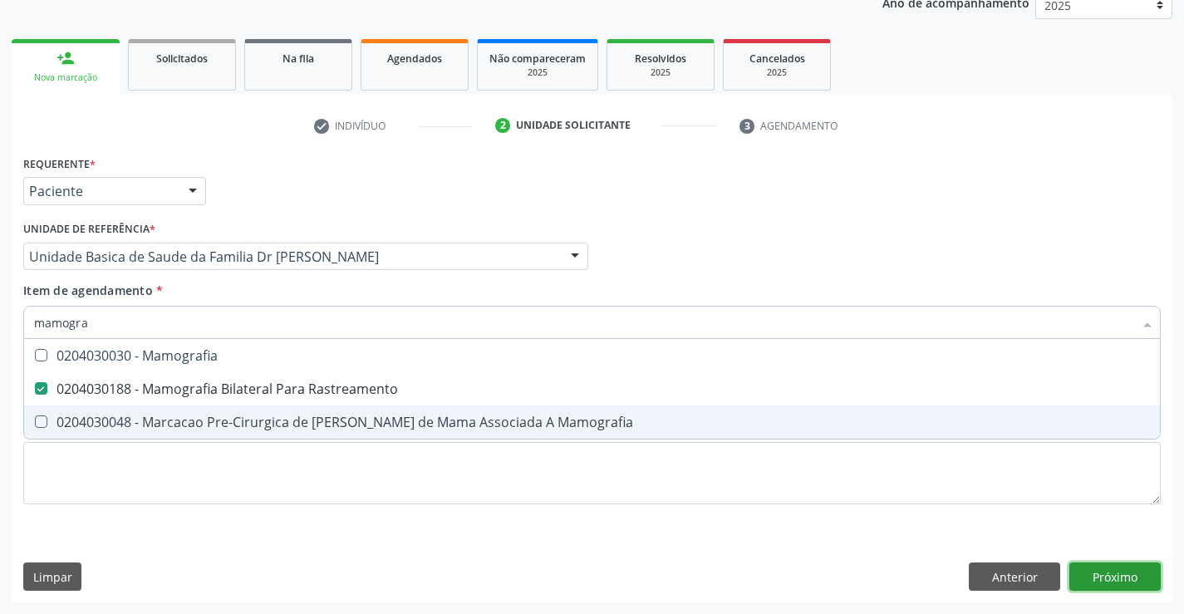
click at [1127, 580] on div "Requerente * Paciente Profissional de Saúde Paciente Nenhum resultado encontrad…" at bounding box center [592, 376] width 1161 height 451
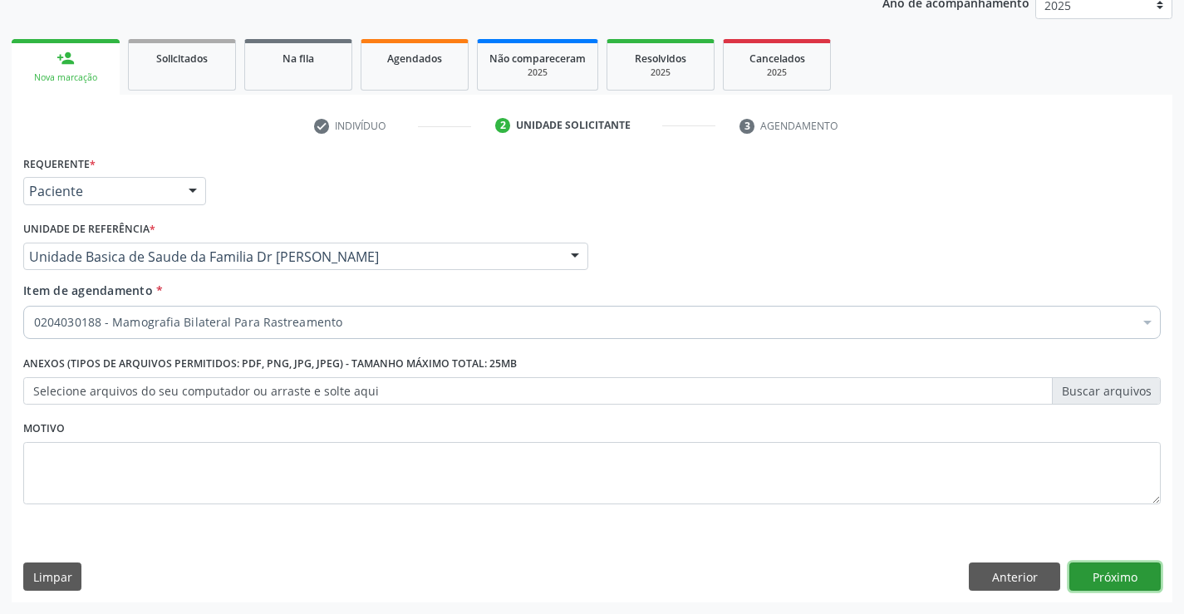
click at [1114, 573] on button "Próximo" at bounding box center [1115, 577] width 91 height 28
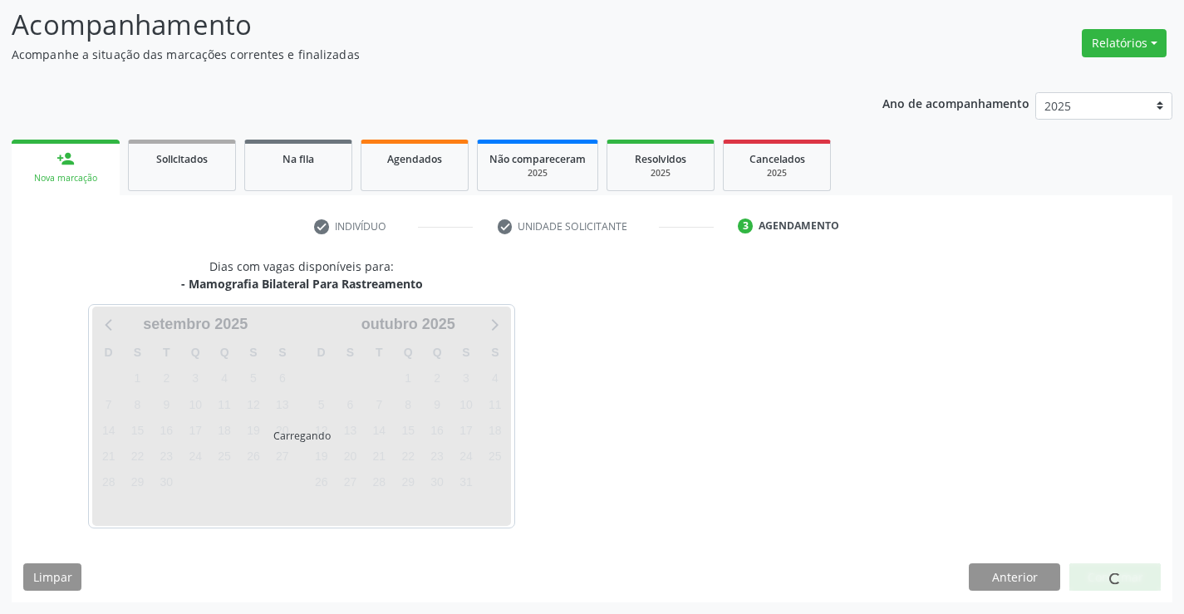
scroll to position [109, 0]
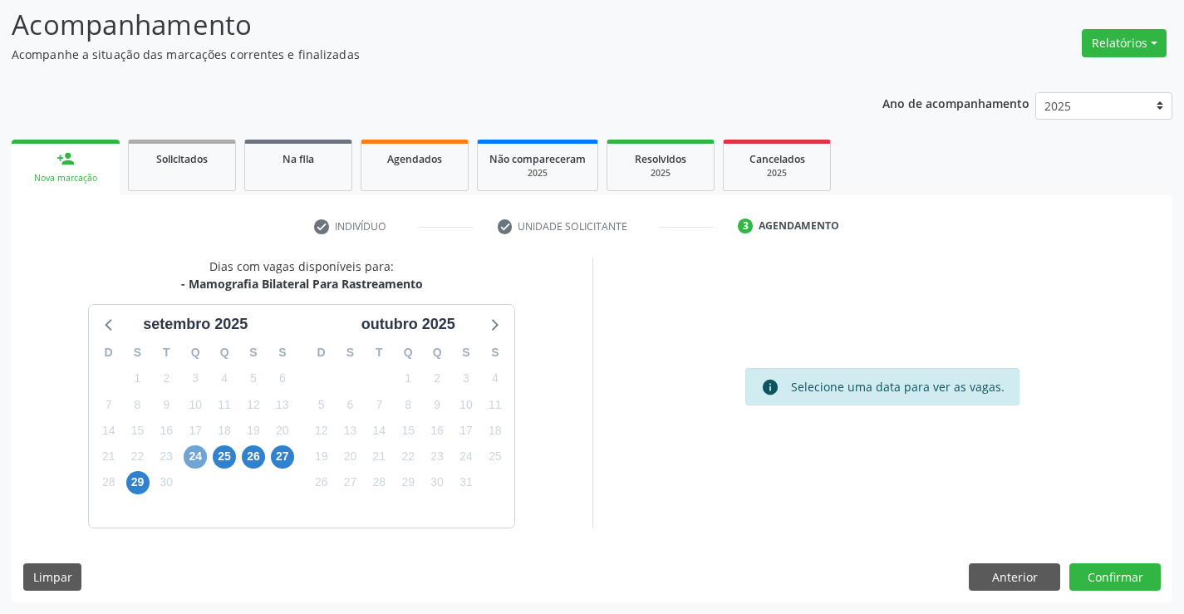
click at [194, 452] on span "24" at bounding box center [195, 456] width 23 height 23
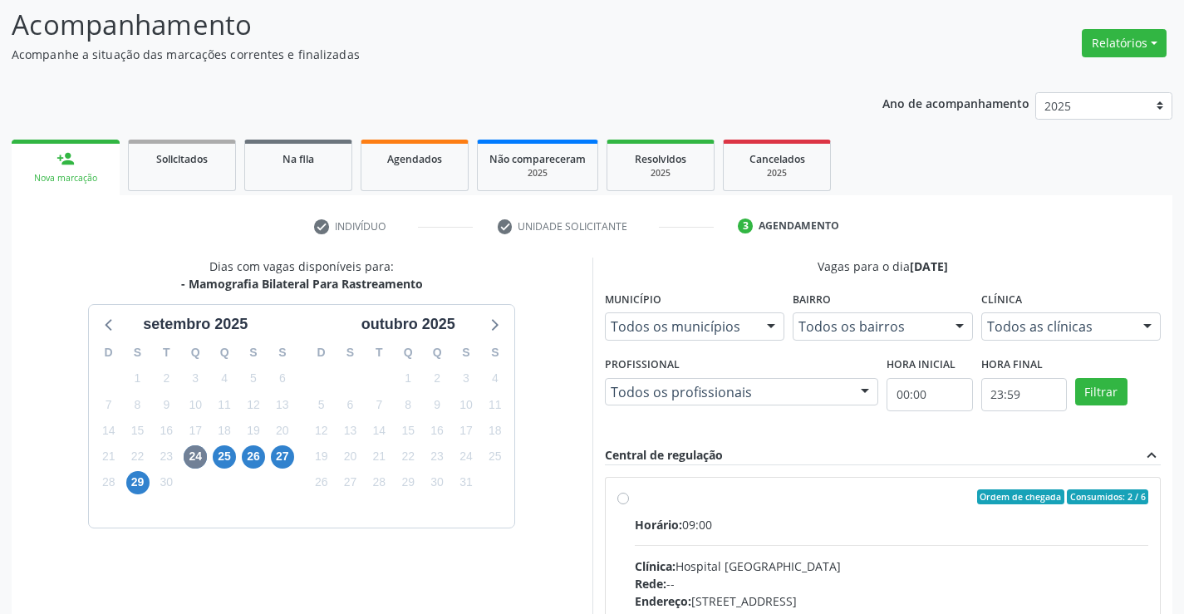
click at [635, 498] on label "Ordem de chegada Consumidos: 2 / 6 Horário: 09:00 Clínica: Hospital [GEOGRAPHIC…" at bounding box center [892, 617] width 514 height 255
click at [622, 498] on input "Ordem de chegada Consumidos: 2 / 6 Horário: 09:00 Clínica: Hospital [GEOGRAPHIC…" at bounding box center [624, 497] width 12 height 15
radio input "true"
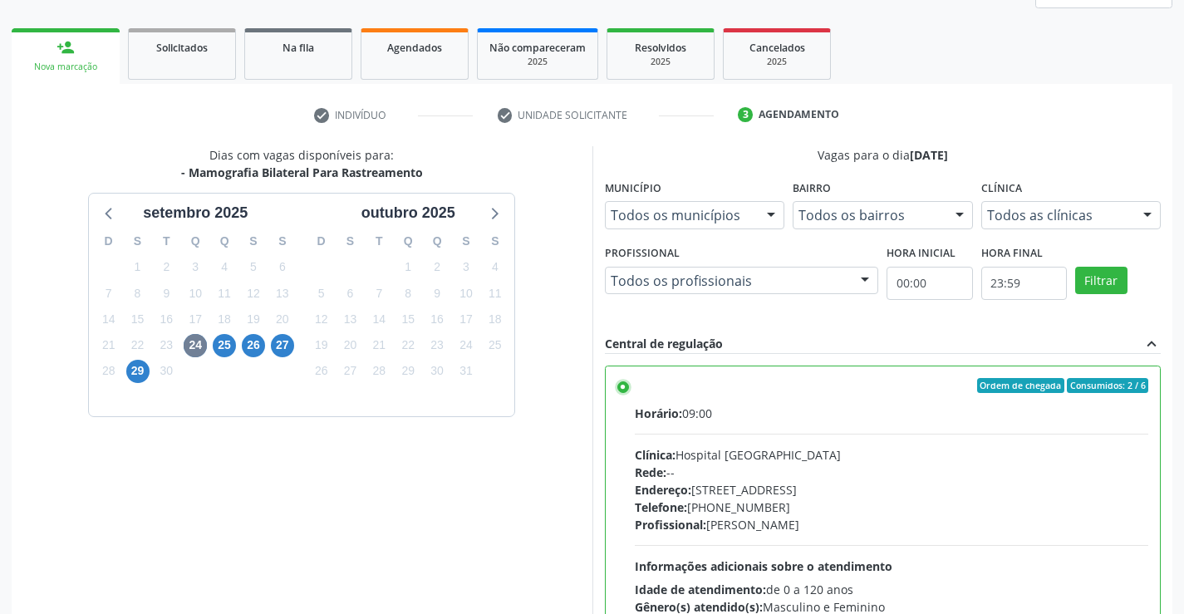
scroll to position [379, 0]
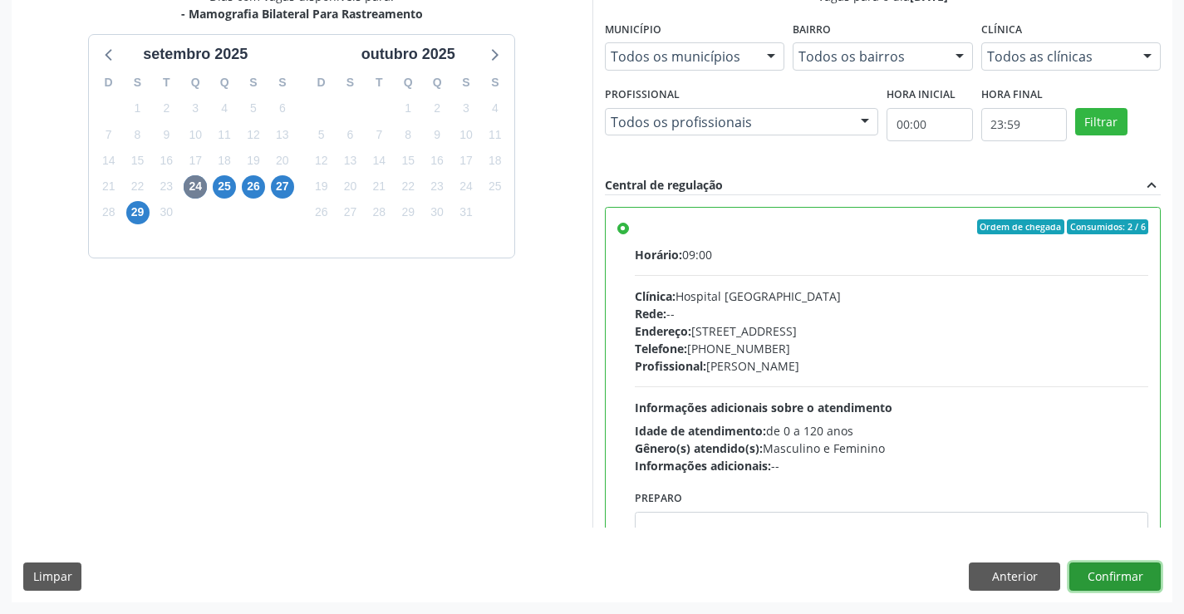
click at [1126, 572] on button "Confirmar" at bounding box center [1115, 577] width 91 height 28
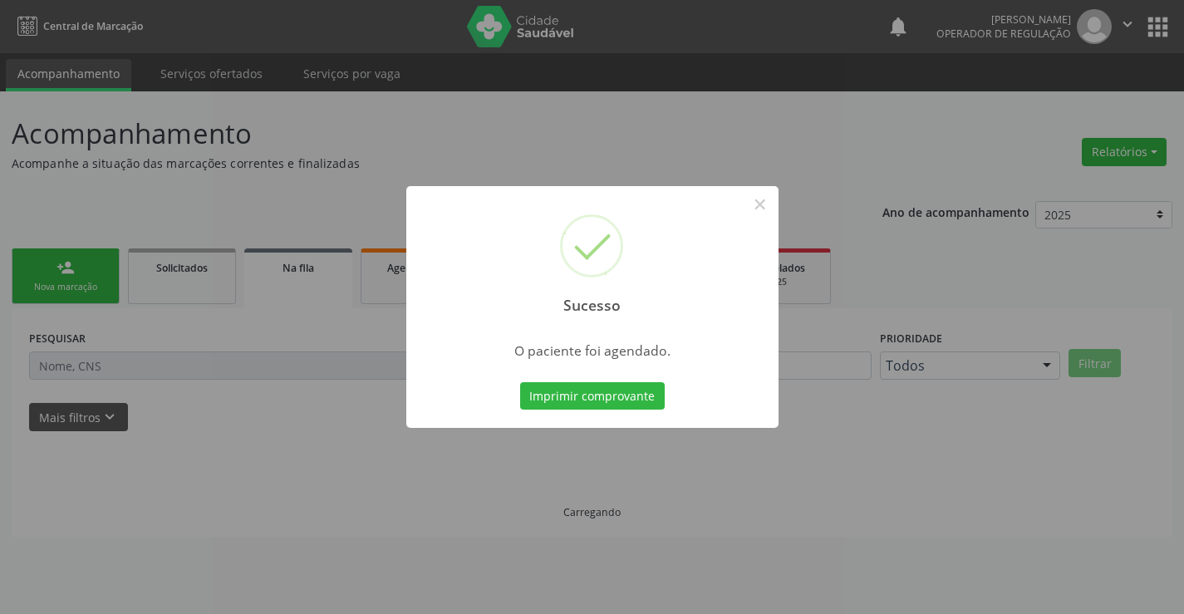
scroll to position [0, 0]
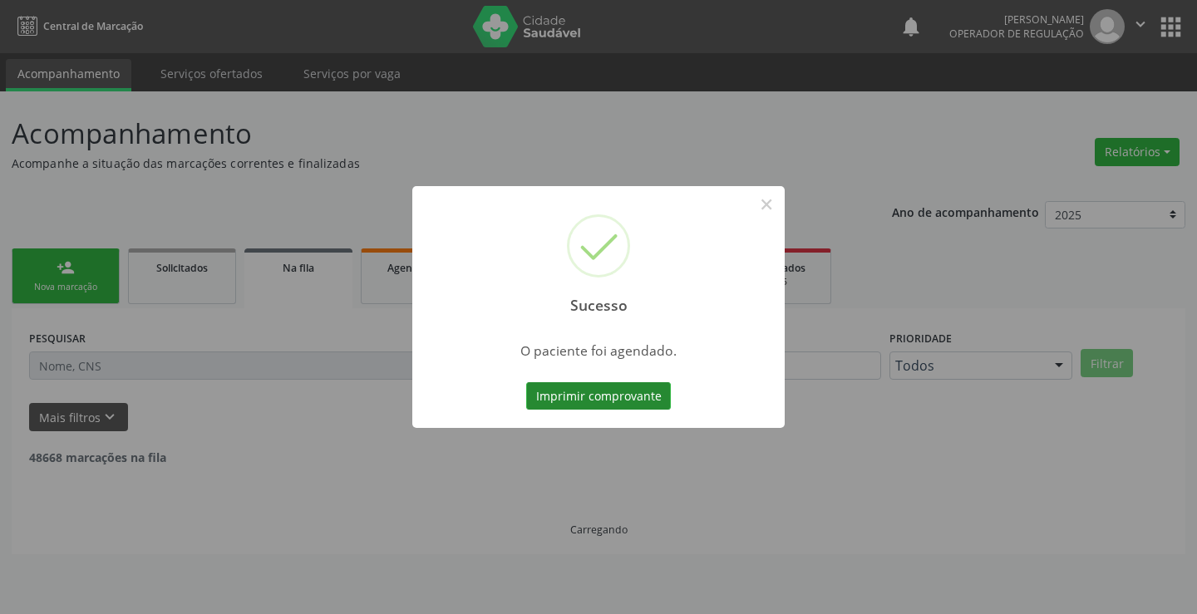
click at [625, 404] on button "Imprimir comprovante" at bounding box center [598, 396] width 145 height 28
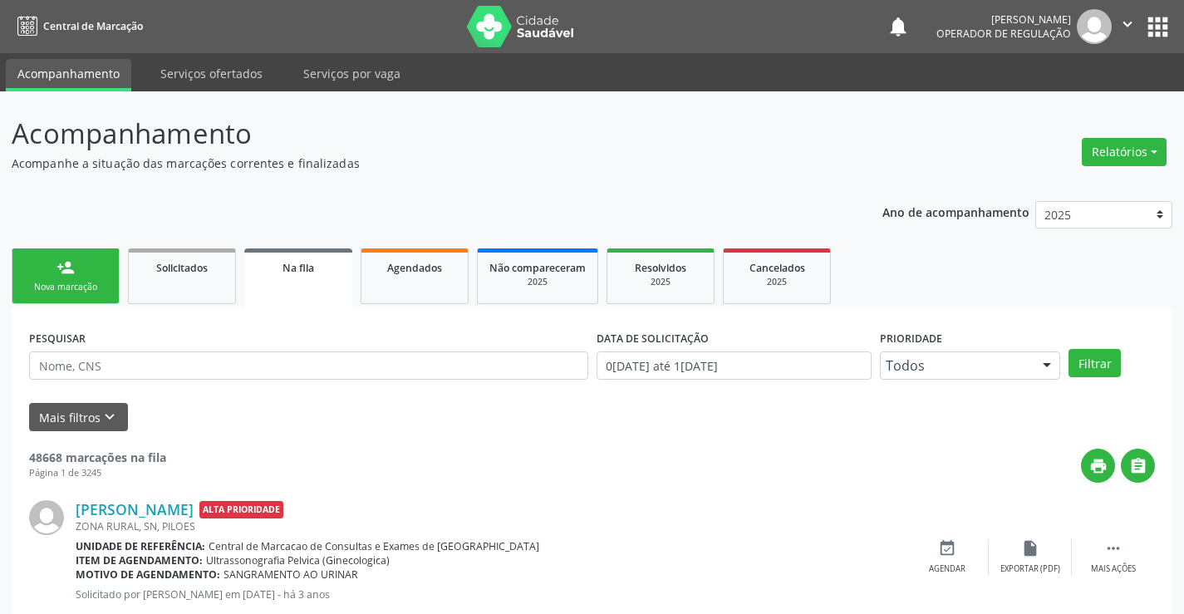
click at [54, 267] on link "person_add Nova marcação" at bounding box center [66, 277] width 108 height 56
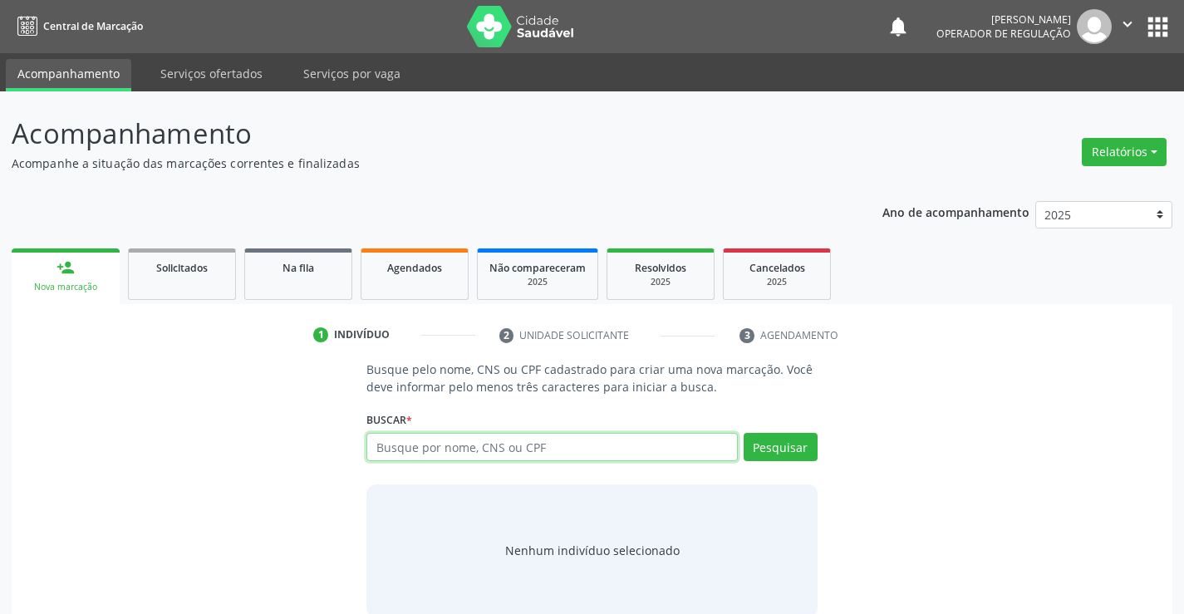
click at [584, 448] on input "text" at bounding box center [552, 447] width 371 height 28
click at [577, 438] on input "text" at bounding box center [552, 447] width 371 height 28
type input "700000106638801"
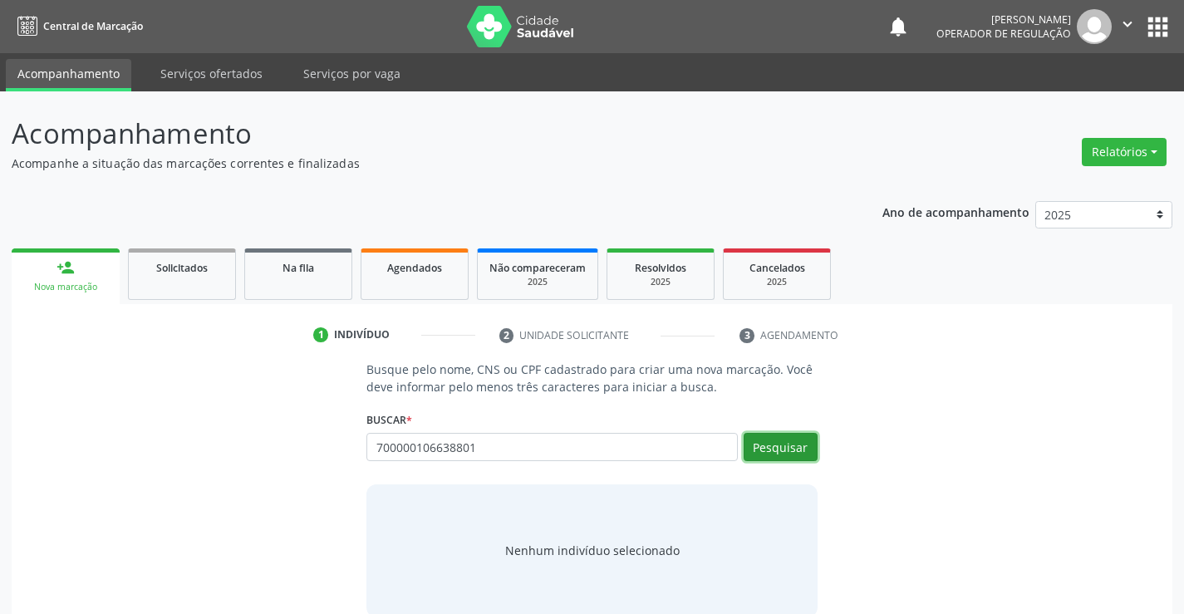
click at [791, 451] on button "Pesquisar" at bounding box center [781, 447] width 74 height 28
type input "700000106638801"
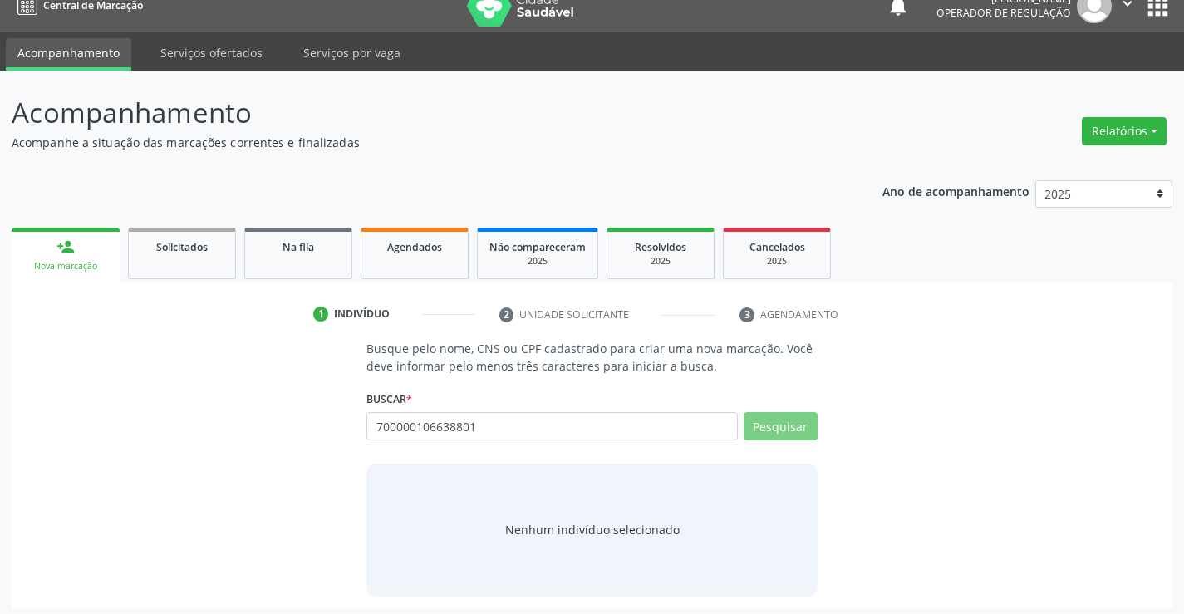
scroll to position [27, 0]
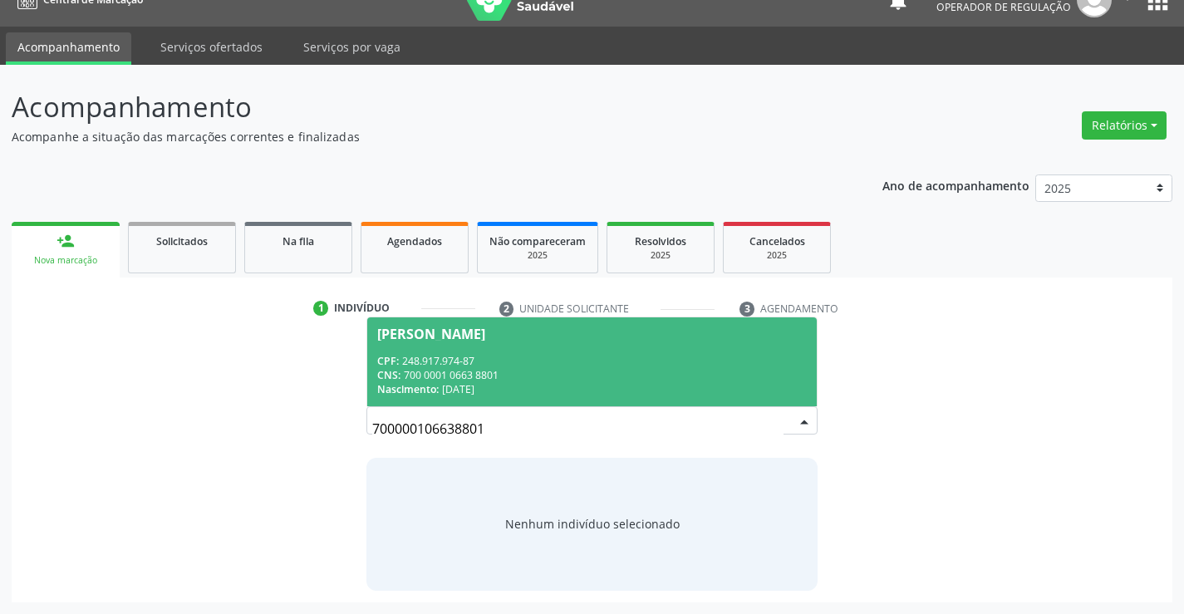
click at [649, 360] on div "CPF: 248.917.974-87" at bounding box center [591, 361] width 429 height 14
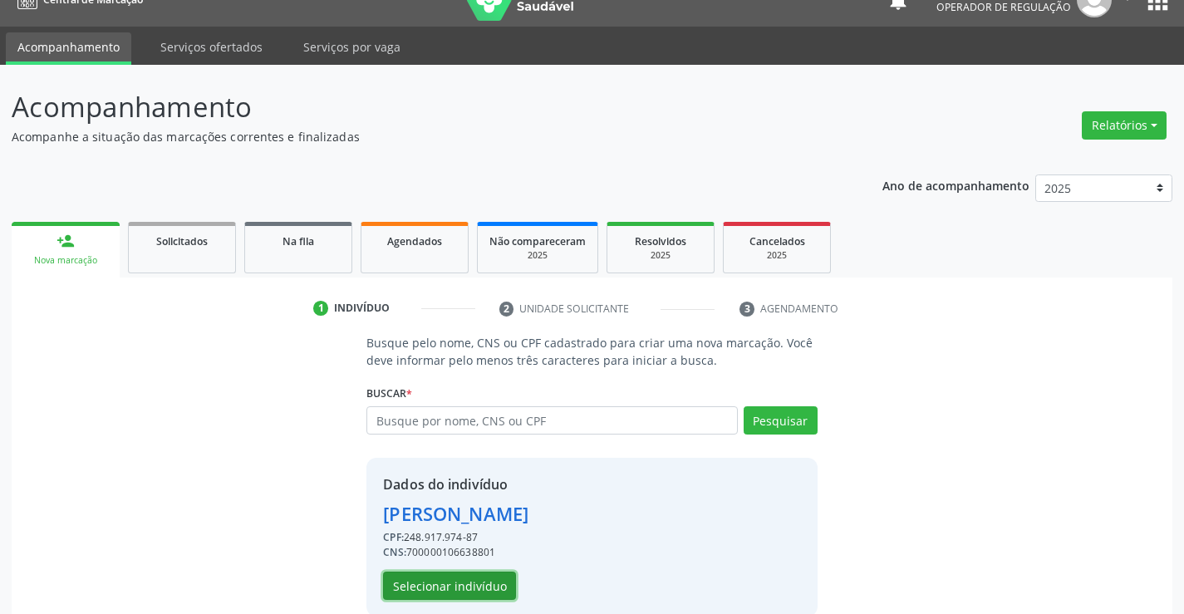
click at [453, 585] on button "Selecionar indivíduo" at bounding box center [449, 586] width 133 height 28
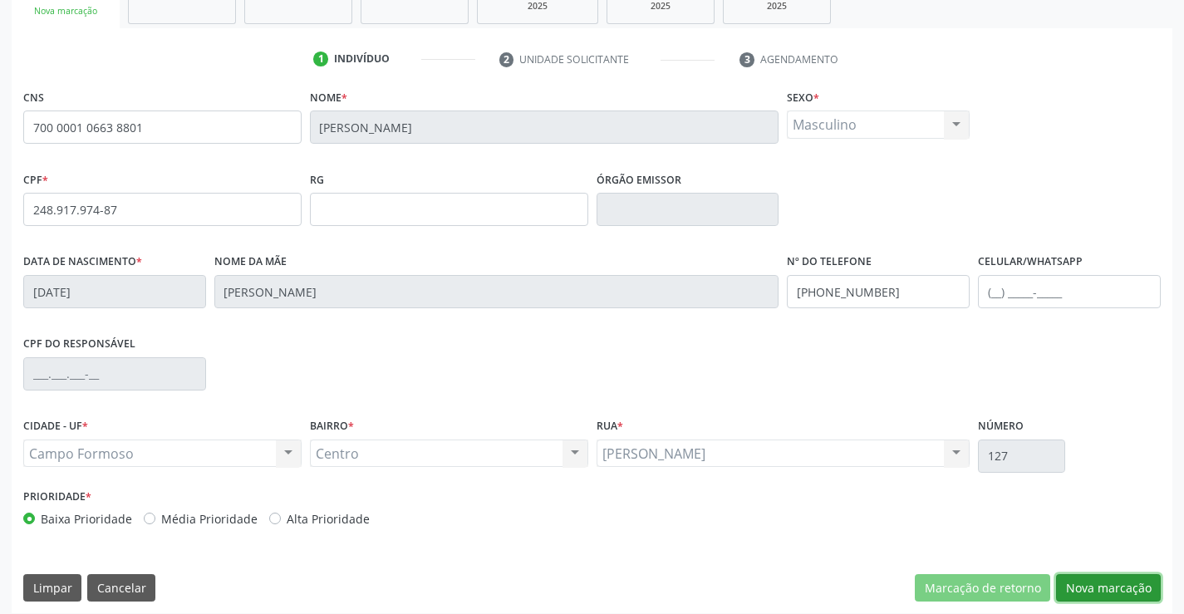
click at [1116, 593] on button "Nova marcação" at bounding box center [1108, 588] width 105 height 28
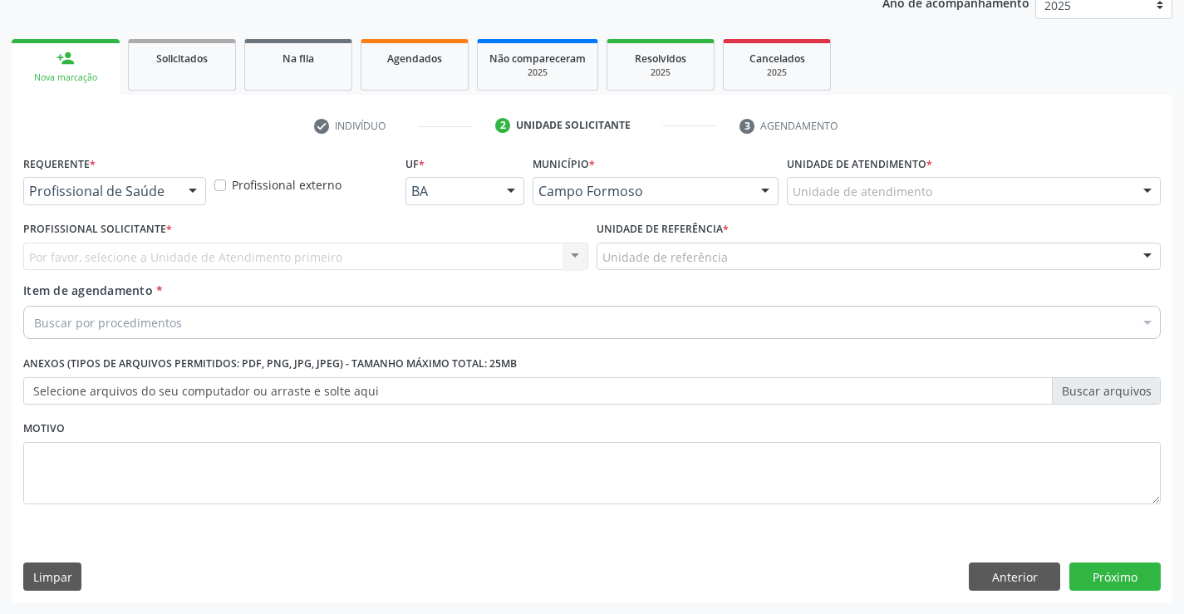
scroll to position [209, 0]
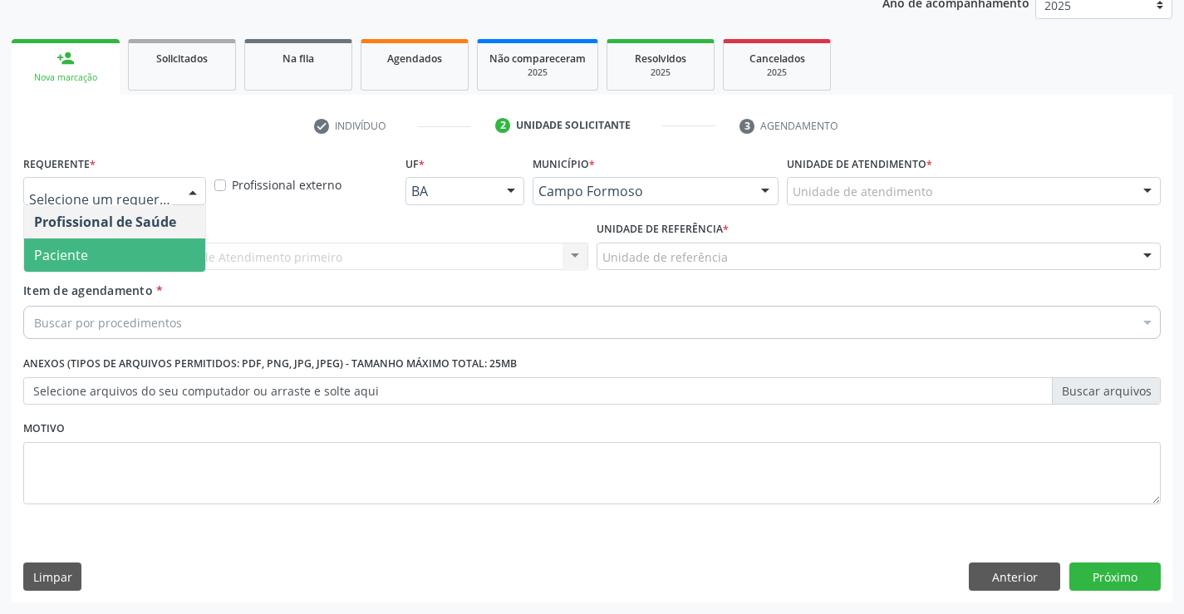
click at [108, 263] on span "Paciente" at bounding box center [114, 255] width 181 height 33
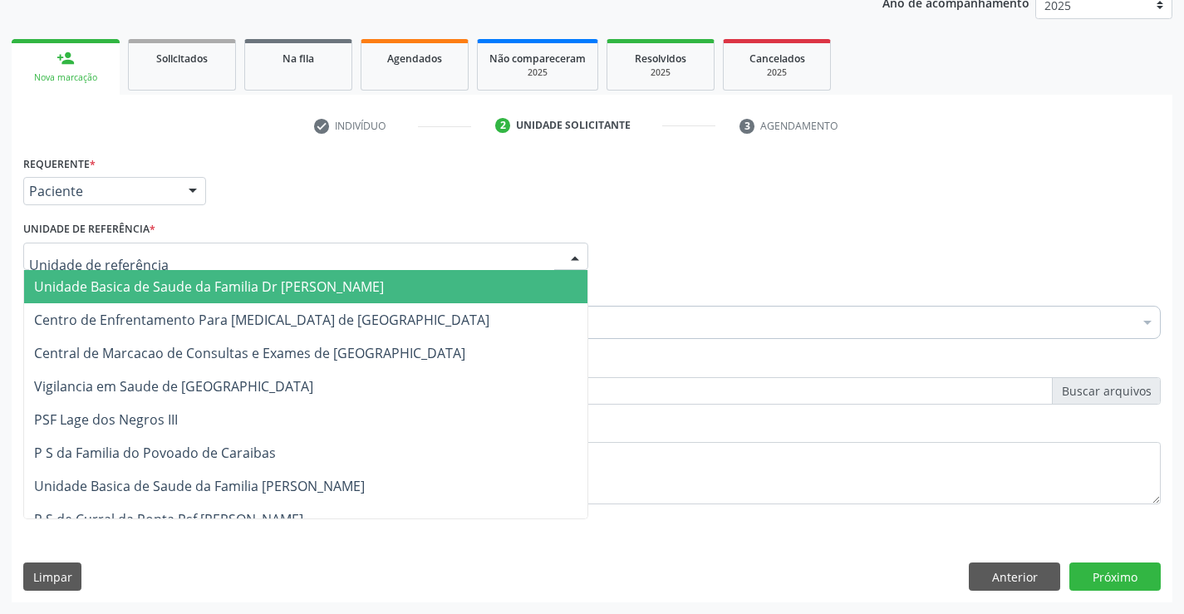
click at [113, 274] on span "Unidade Basica de Saude da Familia Dr [PERSON_NAME]" at bounding box center [305, 286] width 563 height 33
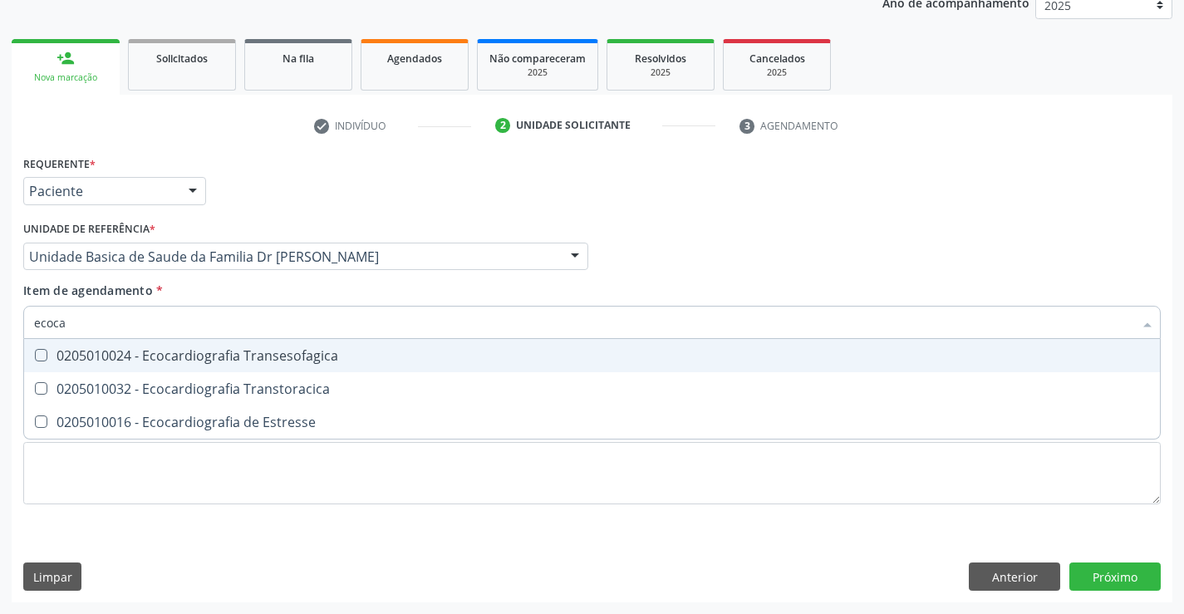
type input "ecocar"
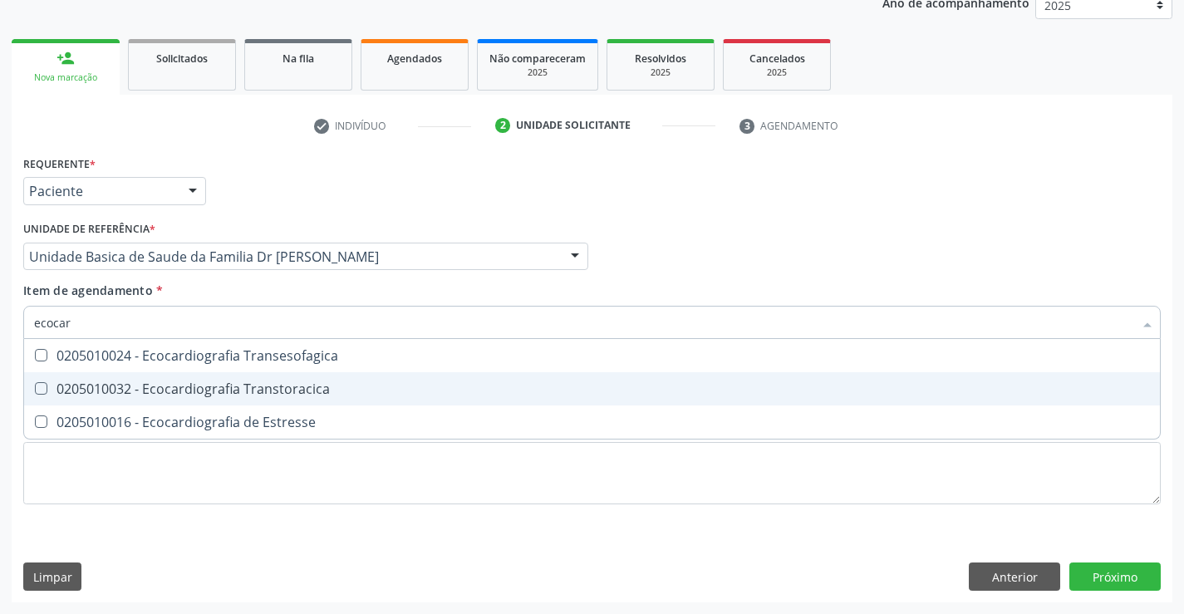
click at [259, 396] on div "0205010032 - Ecocardiografia Transtoracica" at bounding box center [592, 388] width 1116 height 13
checkbox Transtoracica "true"
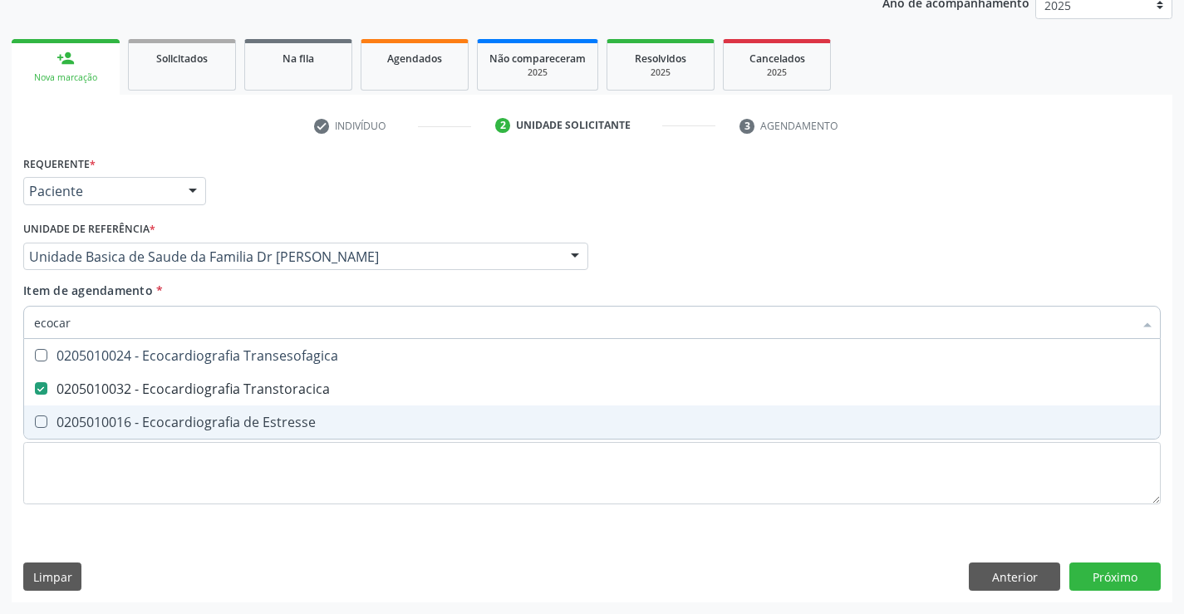
type input "ecocar"
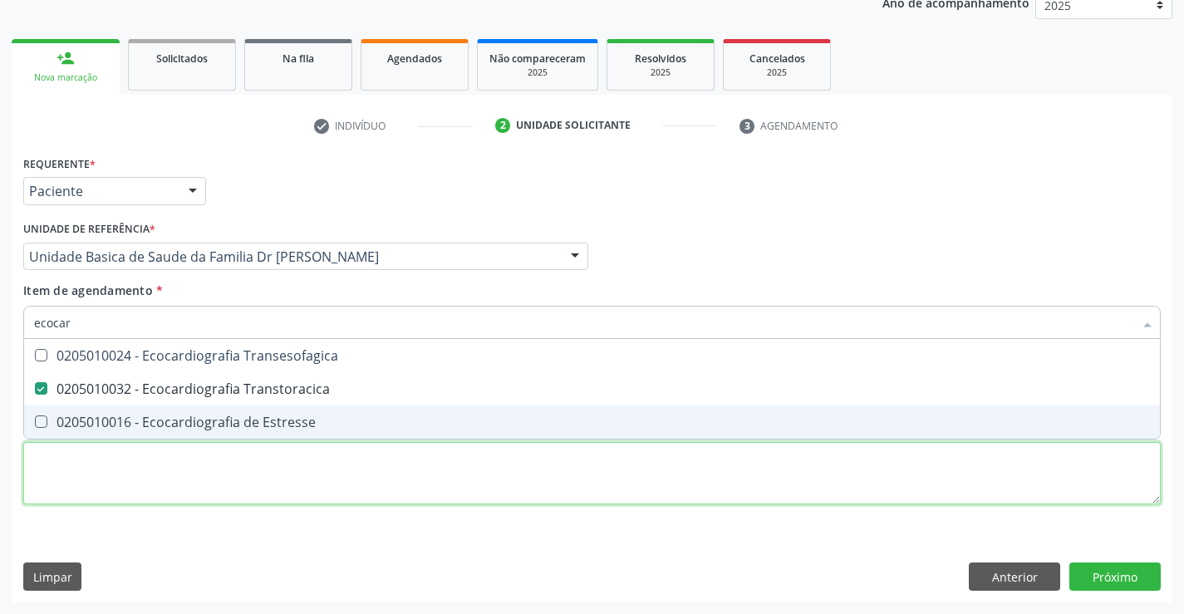
click at [226, 469] on div "Requerente * Paciente Profissional de Saúde Paciente Nenhum resultado encontrad…" at bounding box center [592, 339] width 1138 height 376
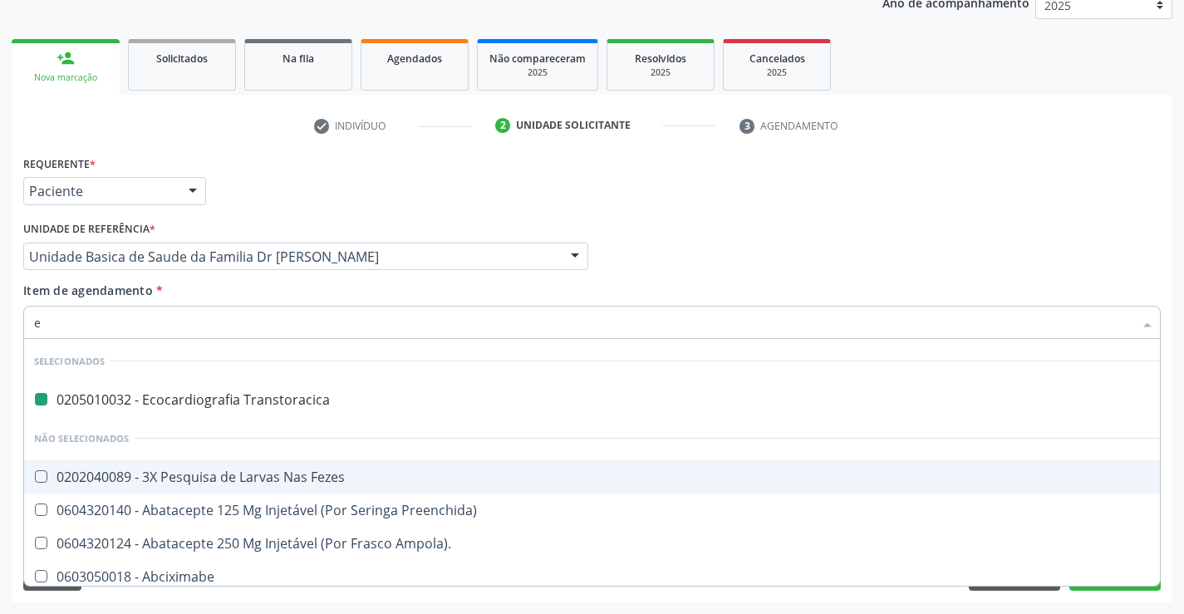
type input "el"
checkbox Transtoracica "false"
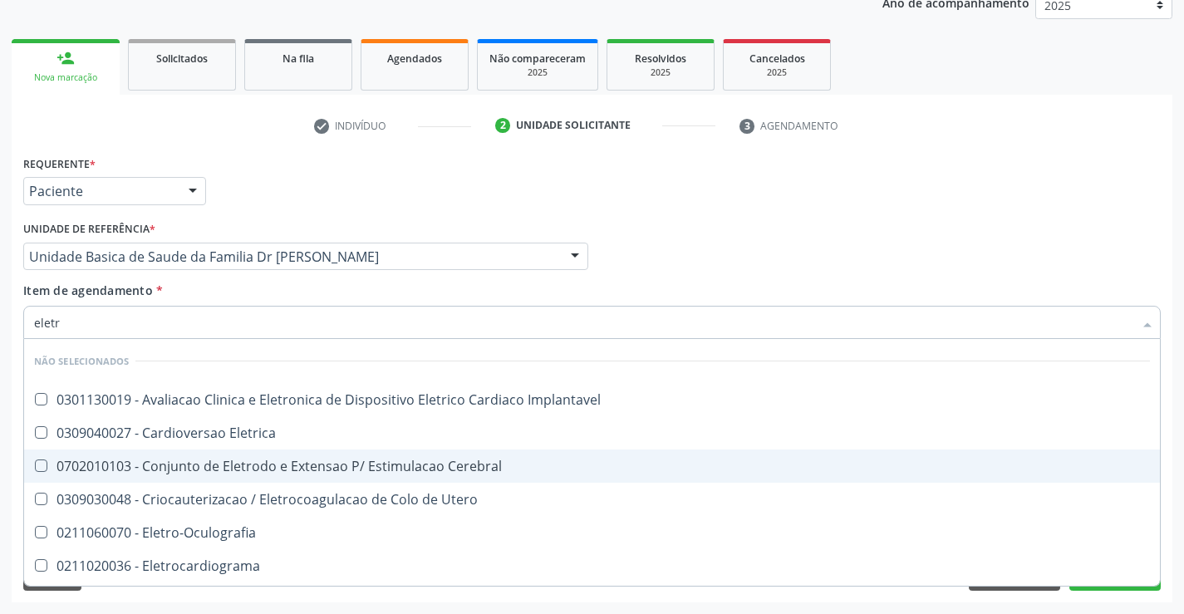
type input "eletro"
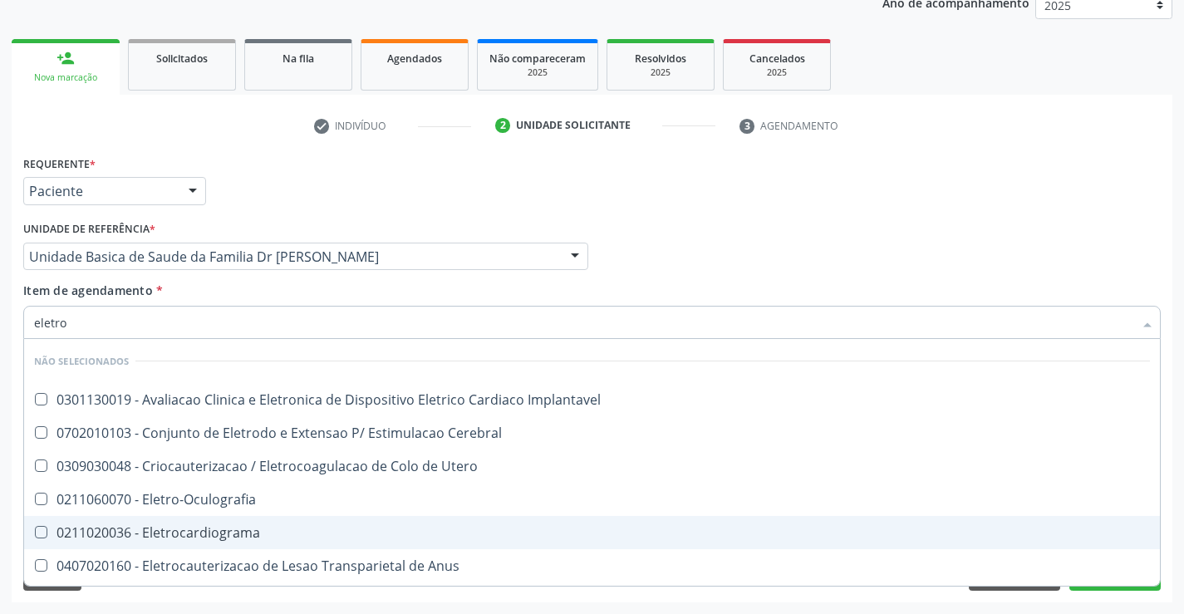
click at [234, 534] on div "0211020036 - Eletrocardiograma" at bounding box center [592, 532] width 1116 height 13
checkbox Eletrocardiograma "true"
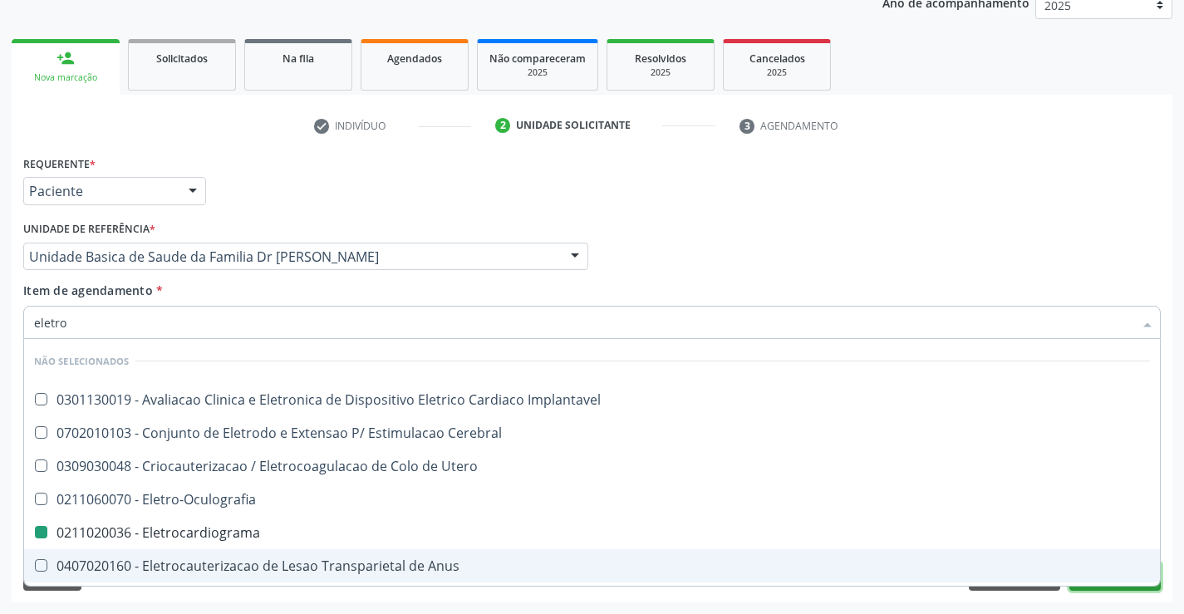
click at [1105, 588] on button "Próximo" at bounding box center [1115, 577] width 91 height 28
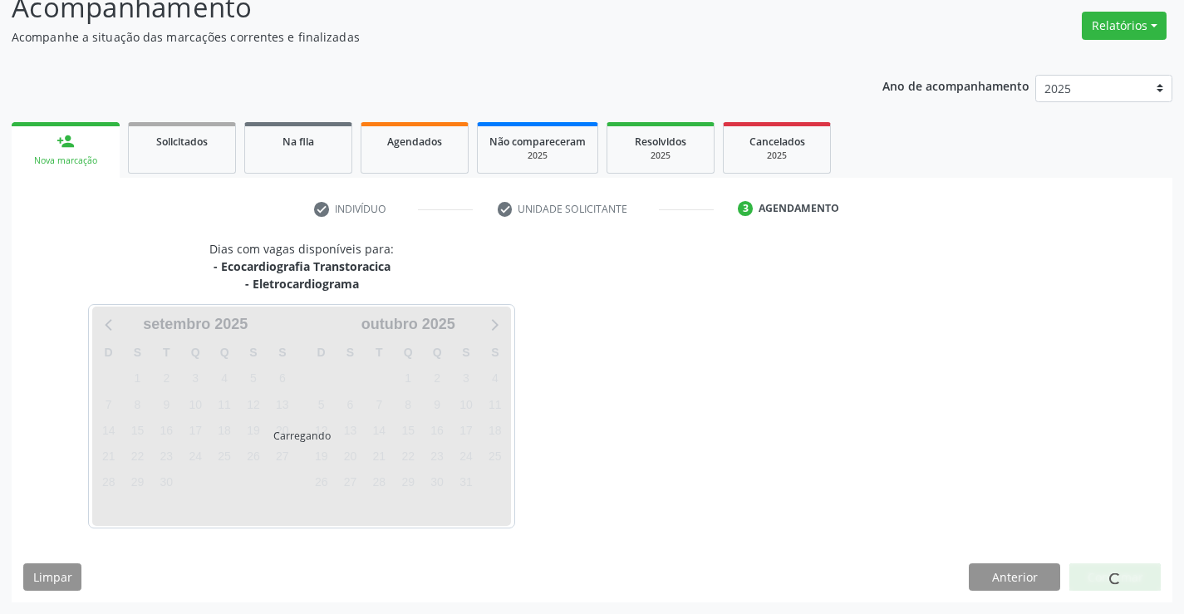
scroll to position [175, 0]
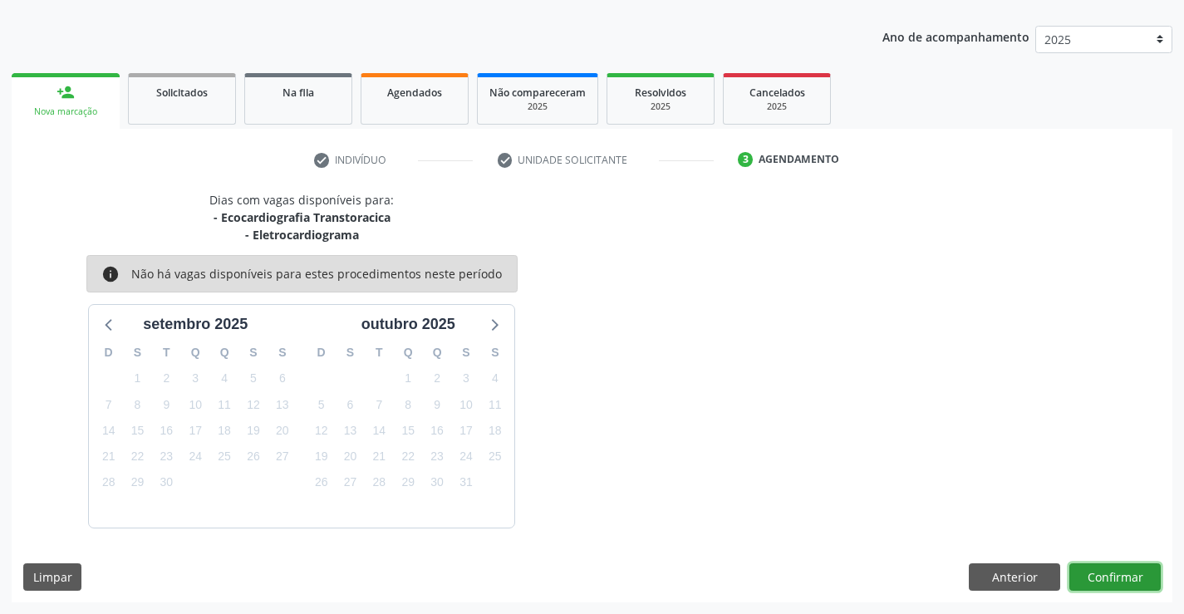
click at [1116, 578] on button "Confirmar" at bounding box center [1115, 577] width 91 height 28
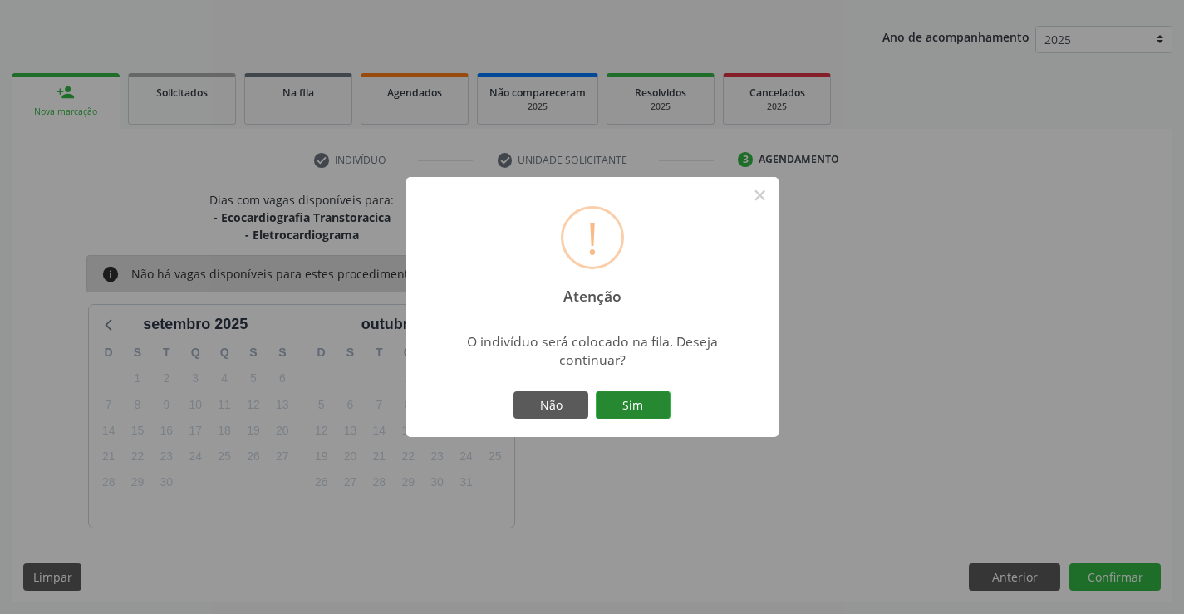
click at [633, 401] on button "Sim" at bounding box center [633, 405] width 75 height 28
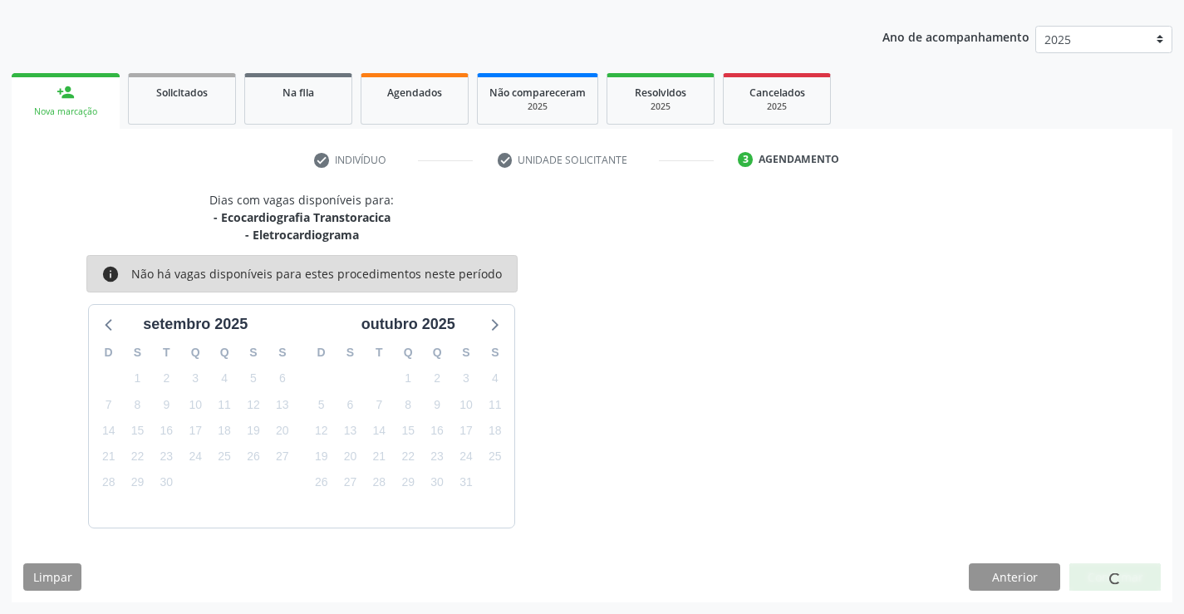
scroll to position [0, 0]
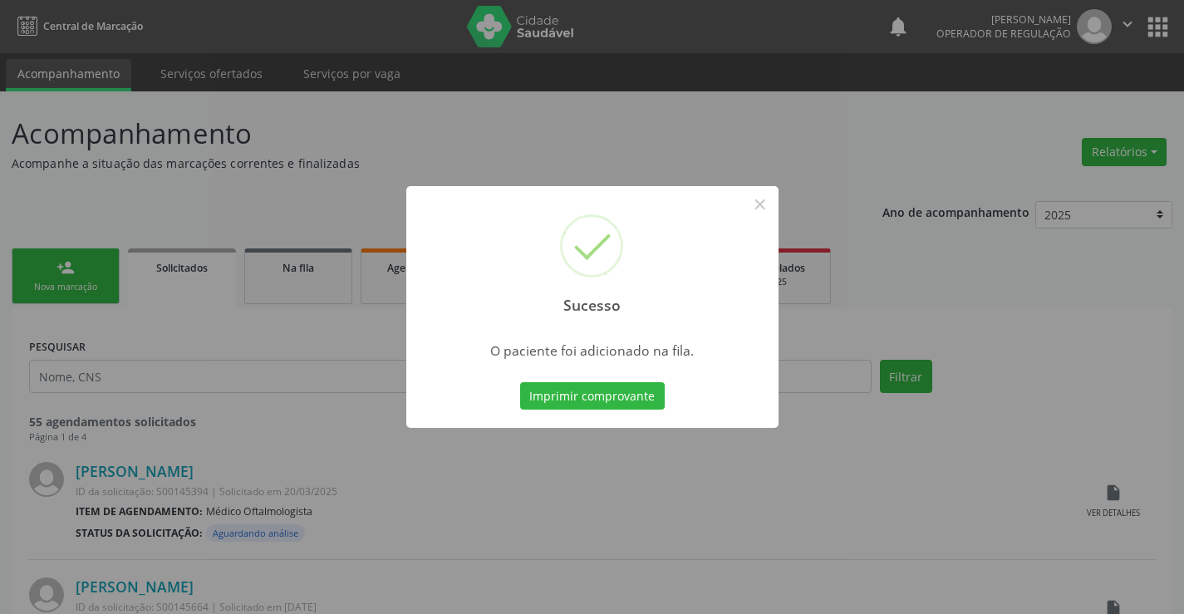
click at [633, 401] on button "Imprimir comprovante" at bounding box center [592, 396] width 145 height 28
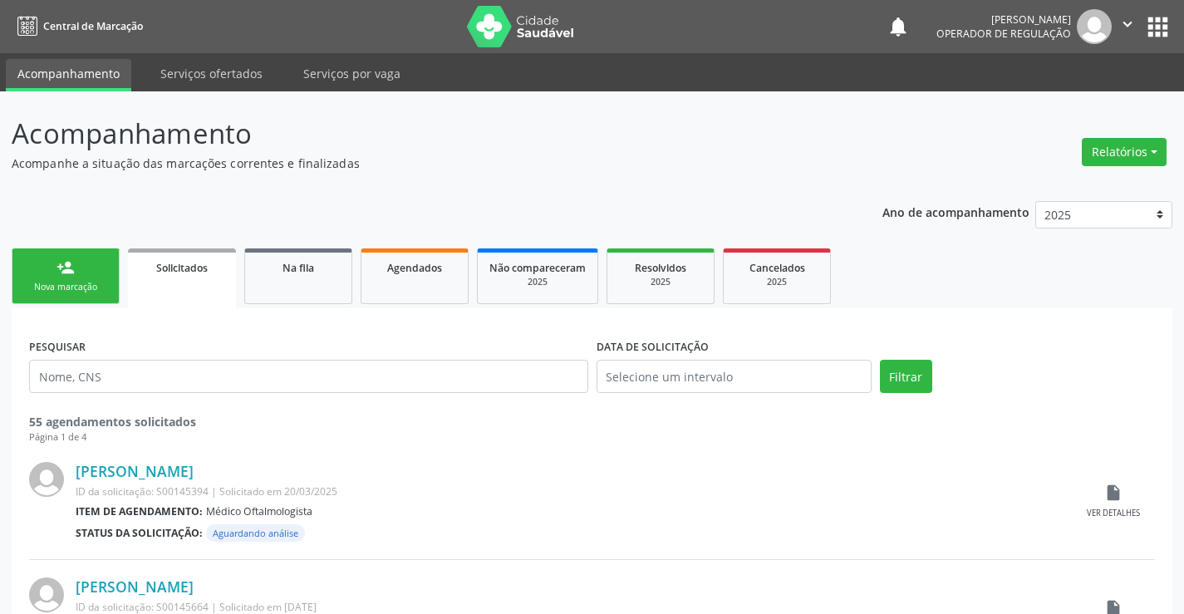
click at [60, 273] on div "person_add" at bounding box center [66, 267] width 18 height 18
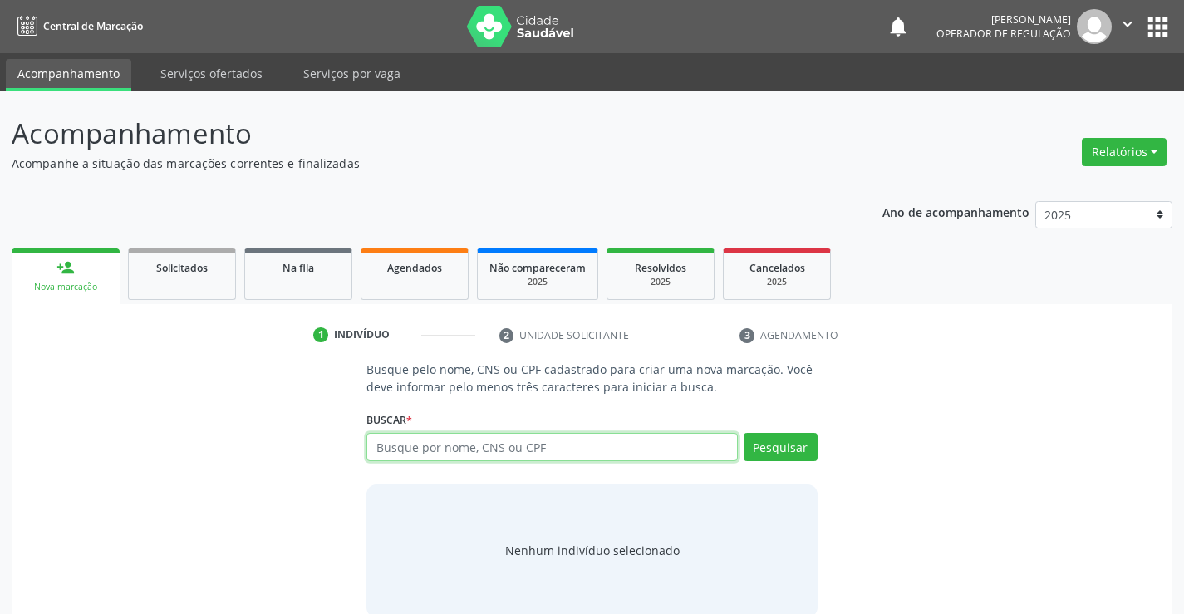
click at [567, 448] on input "text" at bounding box center [552, 447] width 371 height 28
type input "707404073569277"
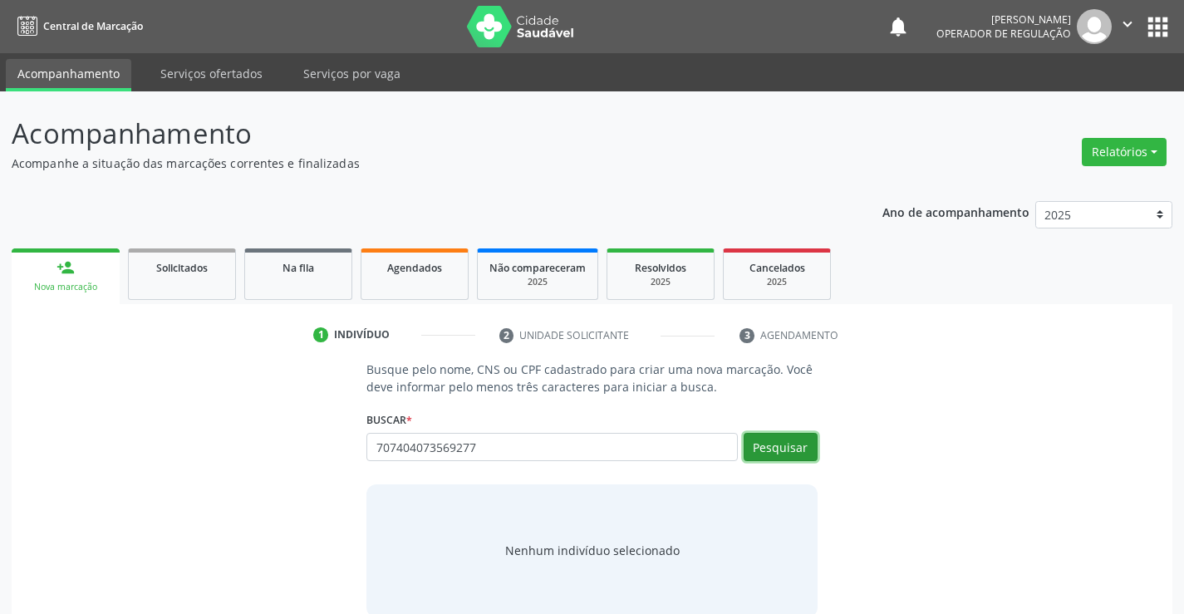
click at [783, 438] on button "Pesquisar" at bounding box center [781, 447] width 74 height 28
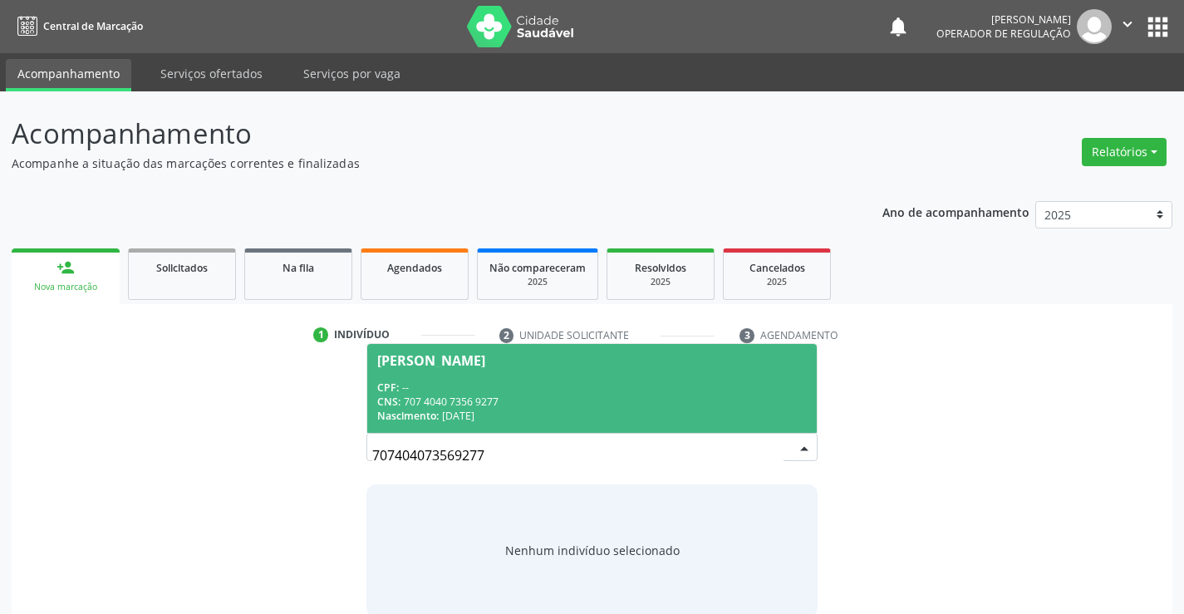
click at [570, 386] on div "CPF: --" at bounding box center [591, 388] width 429 height 14
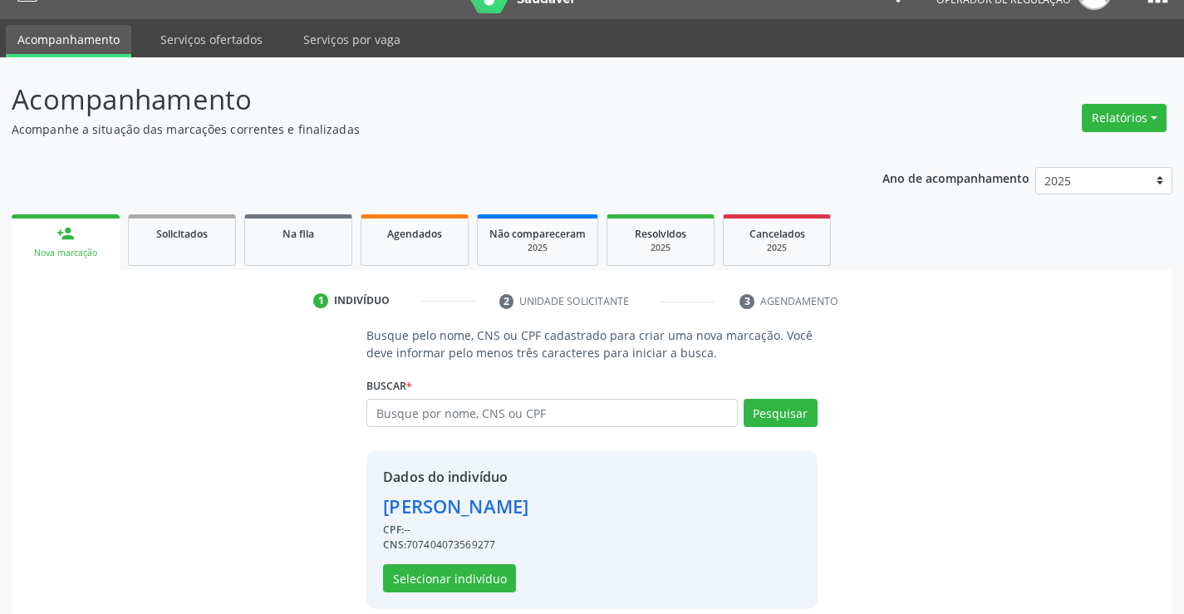
scroll to position [52, 0]
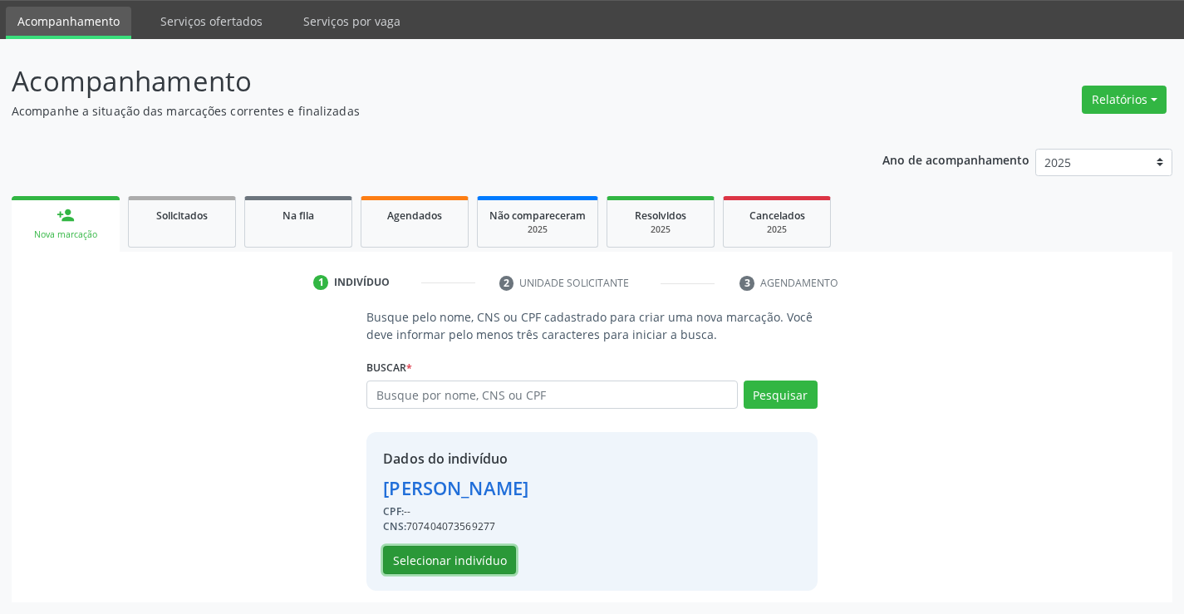
click at [435, 559] on button "Selecionar indivíduo" at bounding box center [449, 560] width 133 height 28
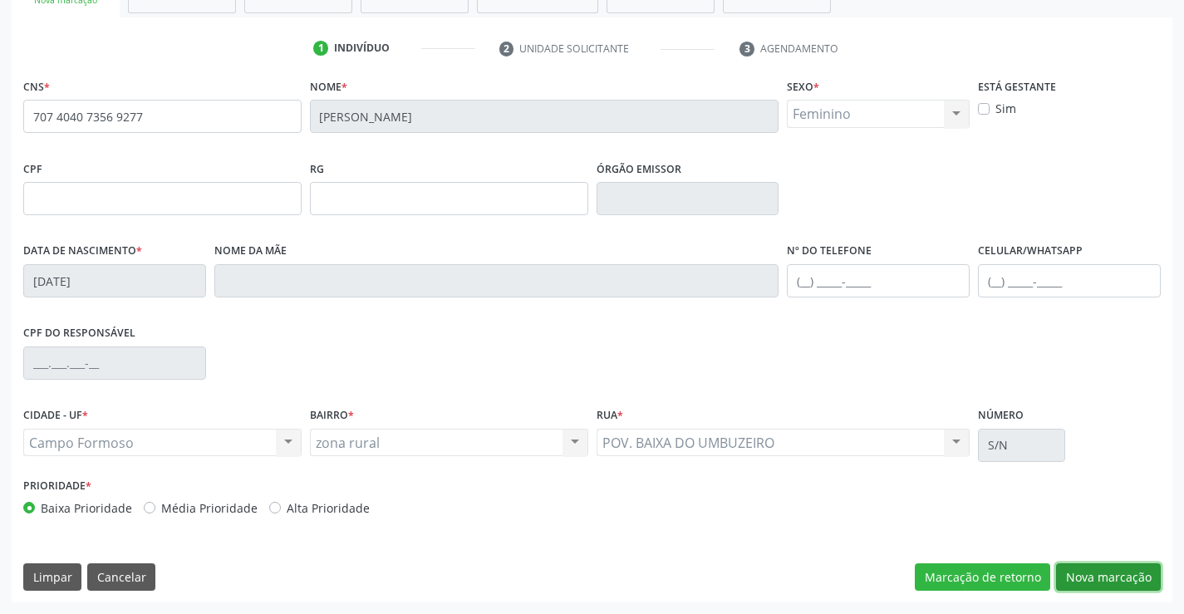
drag, startPoint x: 1085, startPoint y: 575, endPoint x: 1039, endPoint y: 552, distance: 52.0
click at [1085, 573] on button "Nova marcação" at bounding box center [1108, 577] width 105 height 28
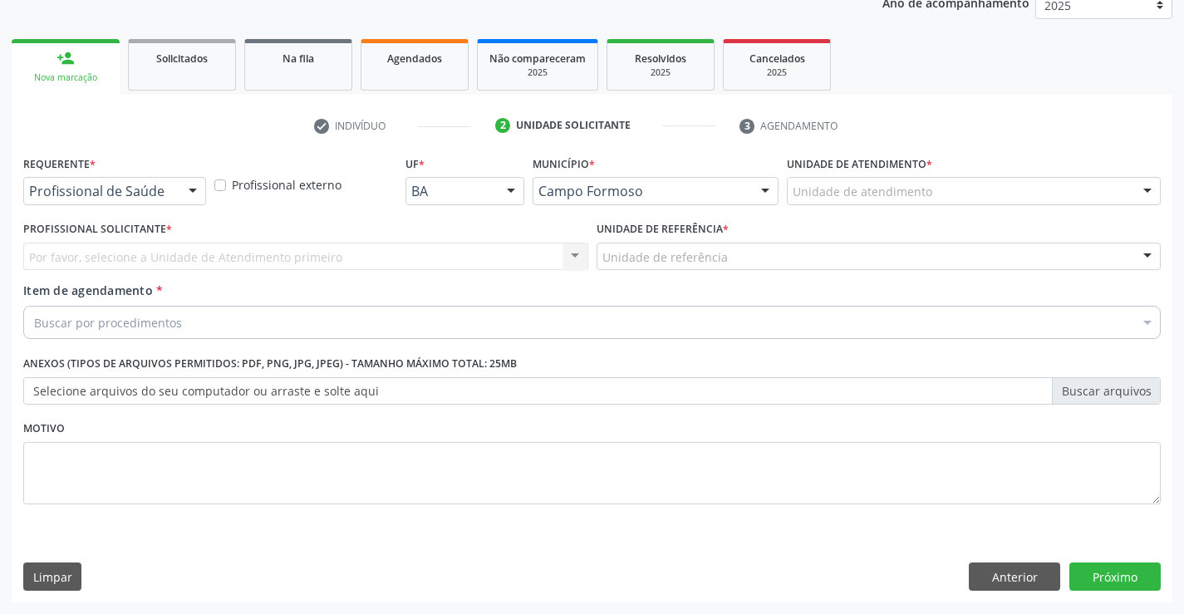
scroll to position [209, 0]
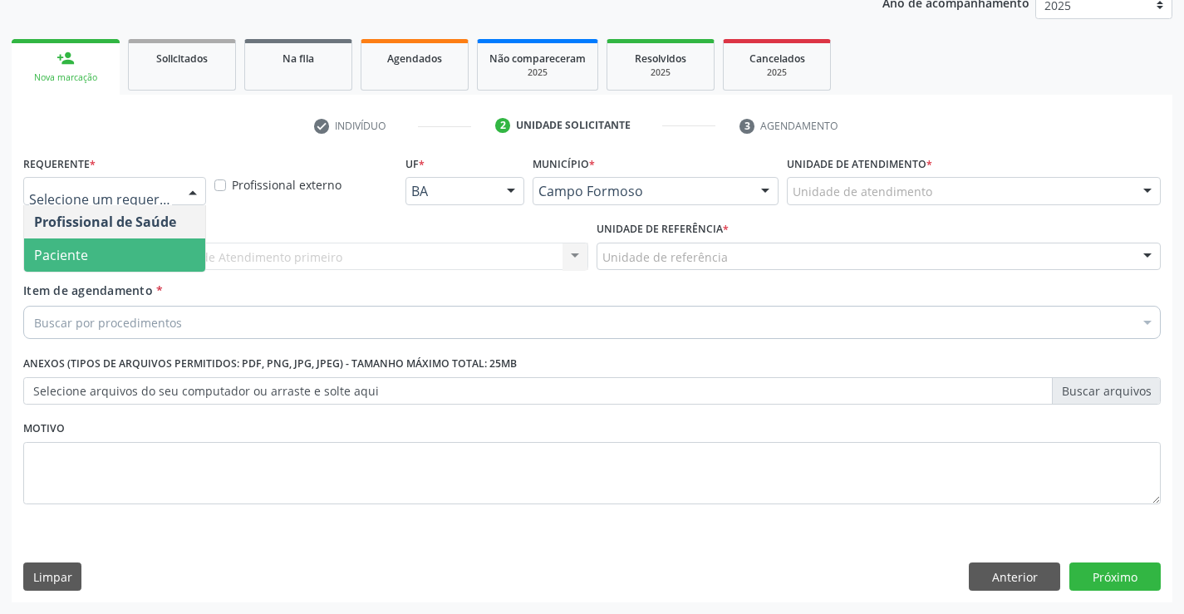
click at [107, 261] on span "Paciente" at bounding box center [114, 255] width 181 height 33
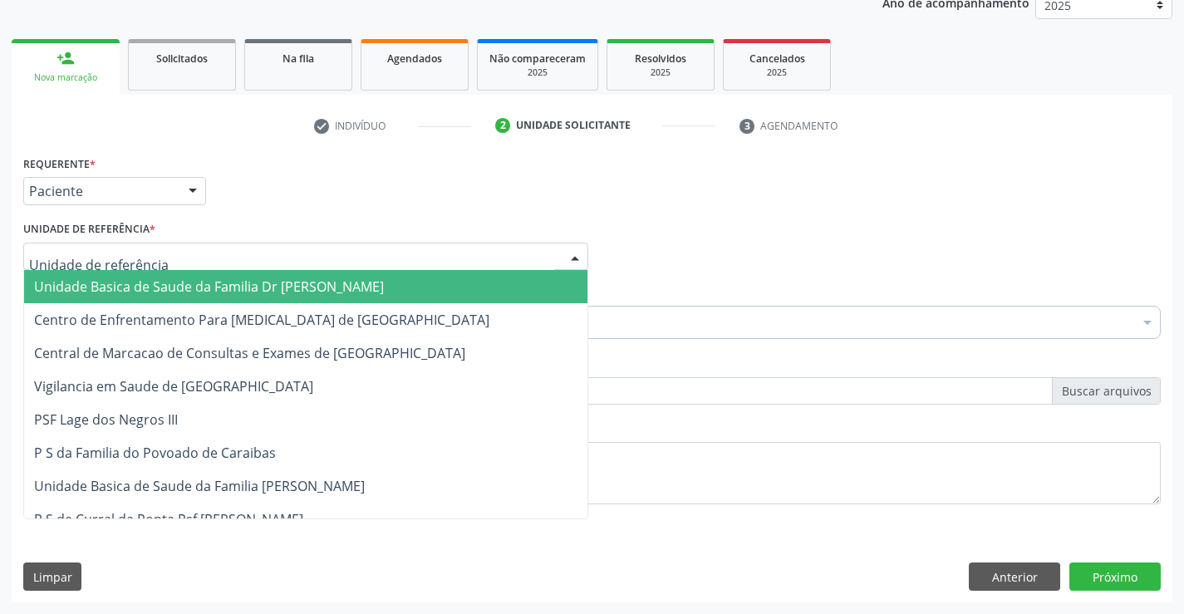
click at [131, 270] on span "Unidade Basica de Saude da Familia Dr [PERSON_NAME]" at bounding box center [305, 286] width 563 height 33
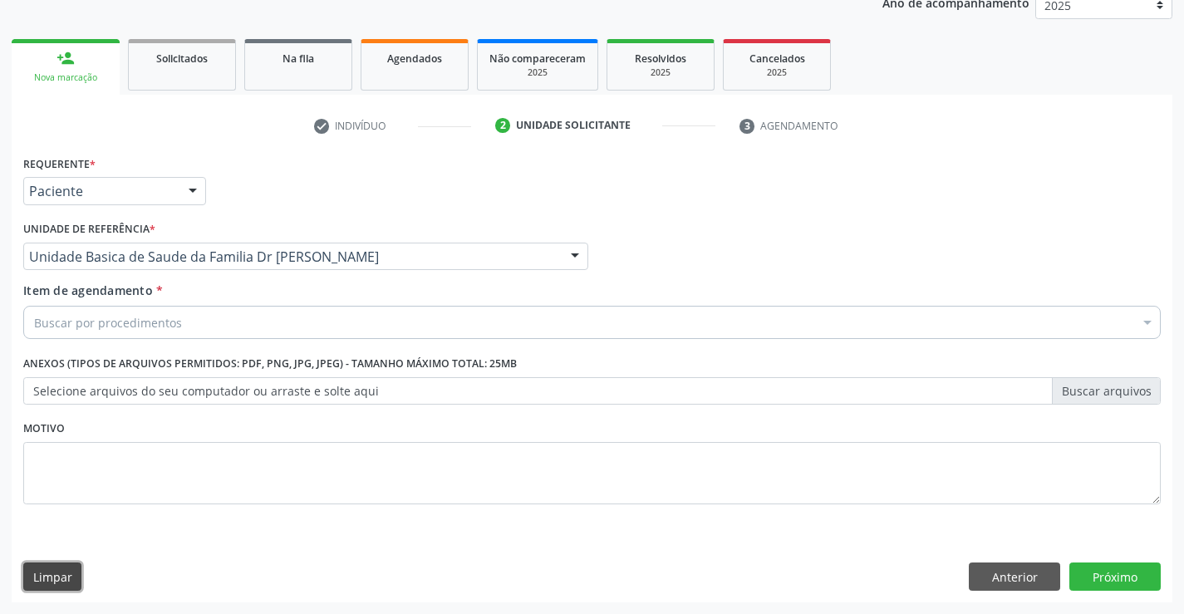
click at [51, 580] on button "Limpar" at bounding box center [52, 577] width 58 height 28
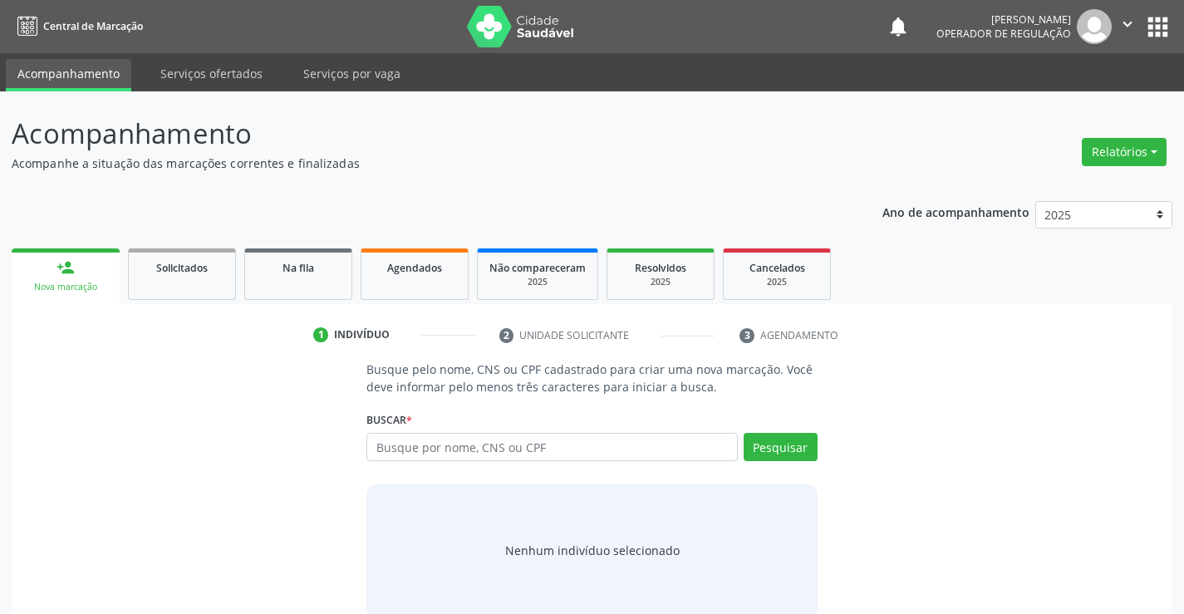
click at [632, 453] on input "text" at bounding box center [552, 447] width 371 height 28
type input "7"
click at [632, 453] on input "7" at bounding box center [552, 447] width 371 height 28
type input "705008246748152"
click at [797, 456] on button "Pesquisar" at bounding box center [781, 447] width 74 height 28
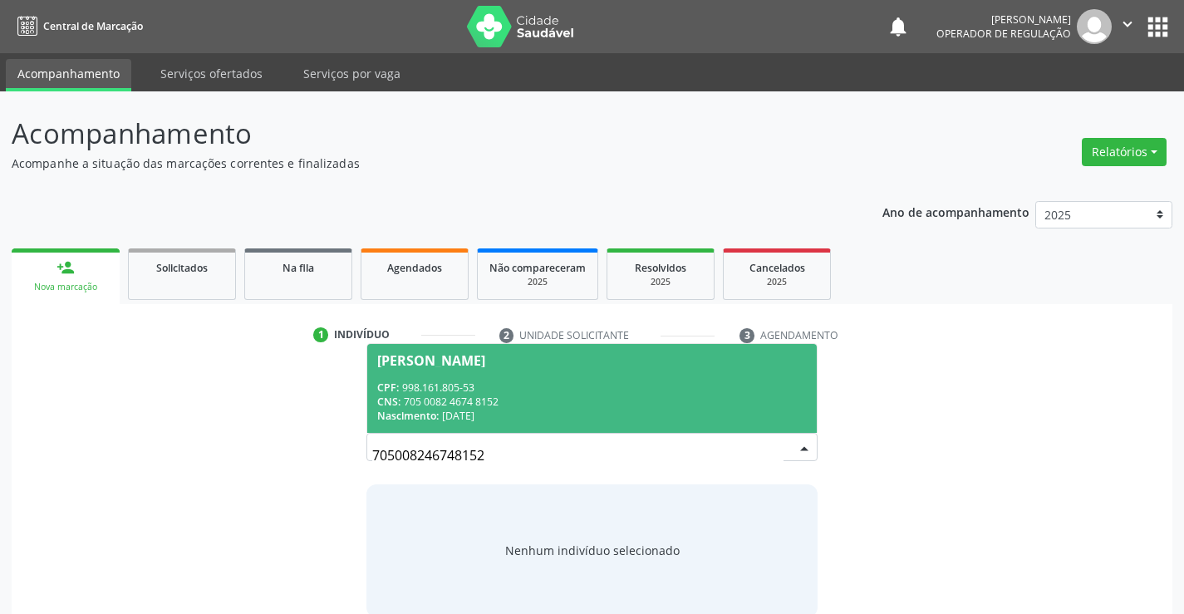
click at [544, 396] on div "CNS: 705 0082 4674 8152" at bounding box center [591, 402] width 429 height 14
click at [544, 396] on div "Busque pelo nome, CNS ou CPF cadastrado para criar uma nova marcação. Você deve…" at bounding box center [592, 489] width 474 height 256
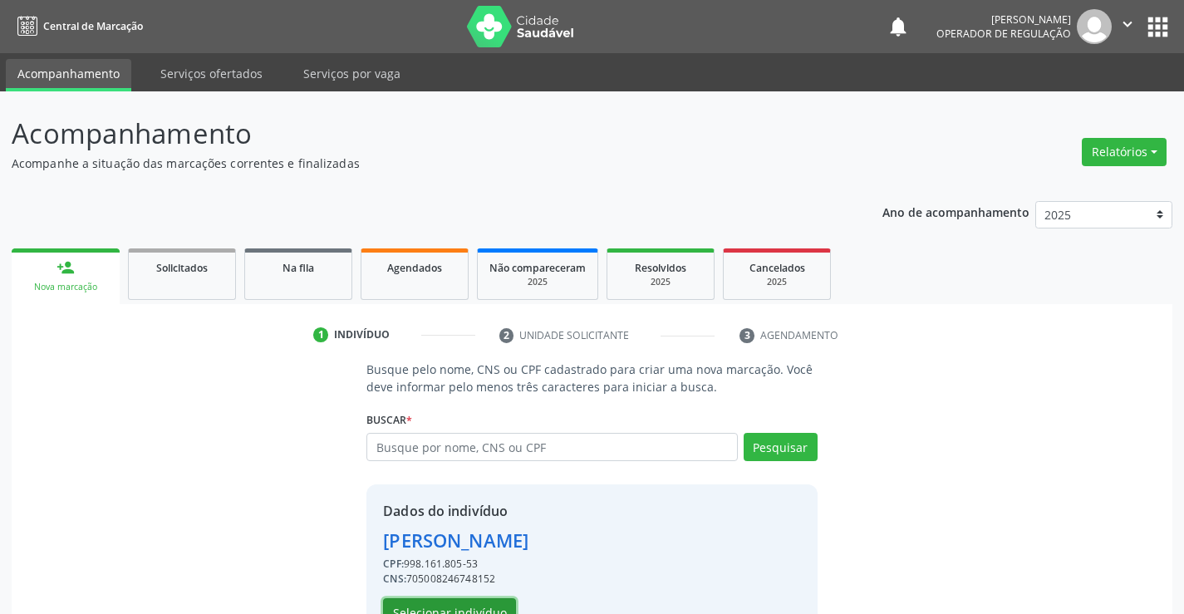
click at [471, 603] on button "Selecionar indivíduo" at bounding box center [449, 612] width 133 height 28
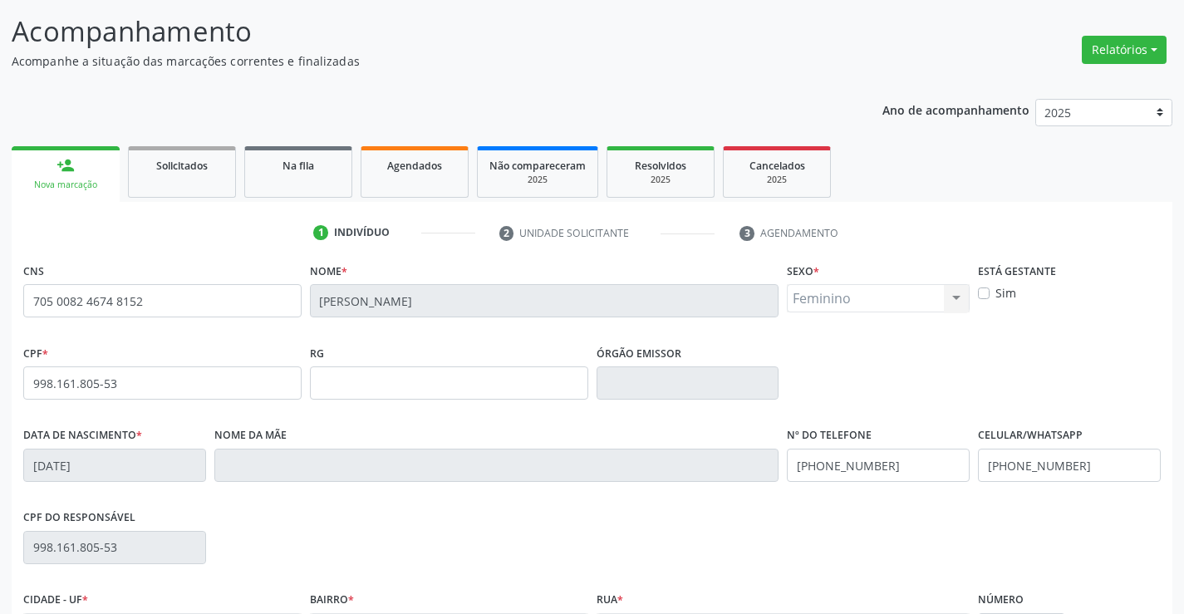
scroll to position [287, 0]
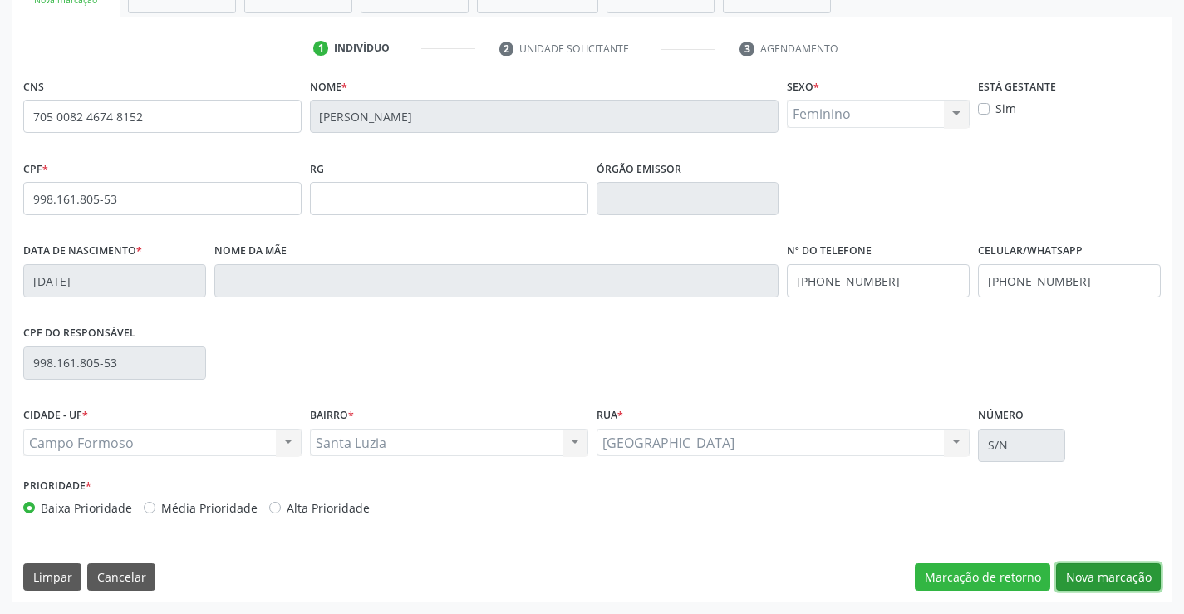
click at [1115, 576] on button "Nova marcação" at bounding box center [1108, 577] width 105 height 28
click at [0, 0] on button "Próximo" at bounding box center [0, 0] width 0 height 0
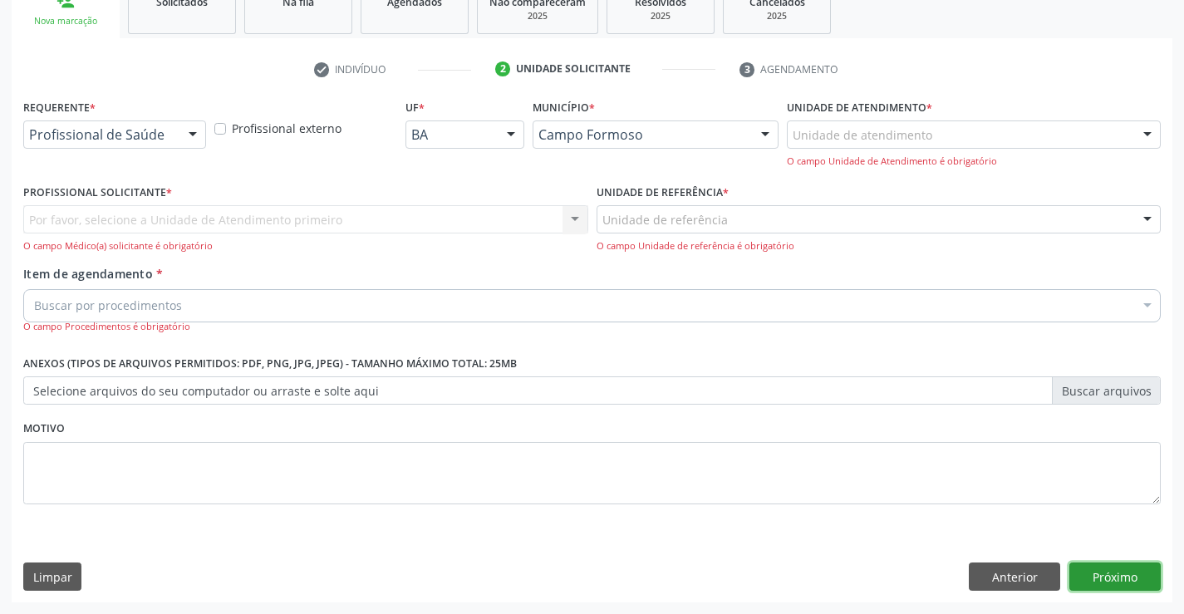
scroll to position [209, 0]
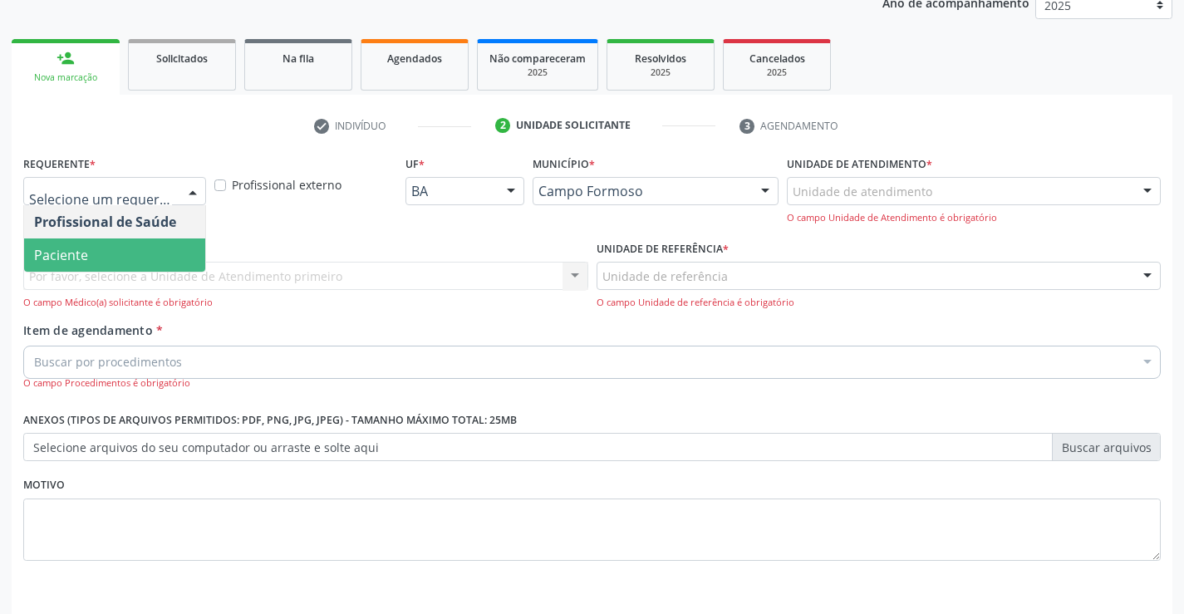
click at [131, 258] on span "Paciente" at bounding box center [114, 255] width 181 height 33
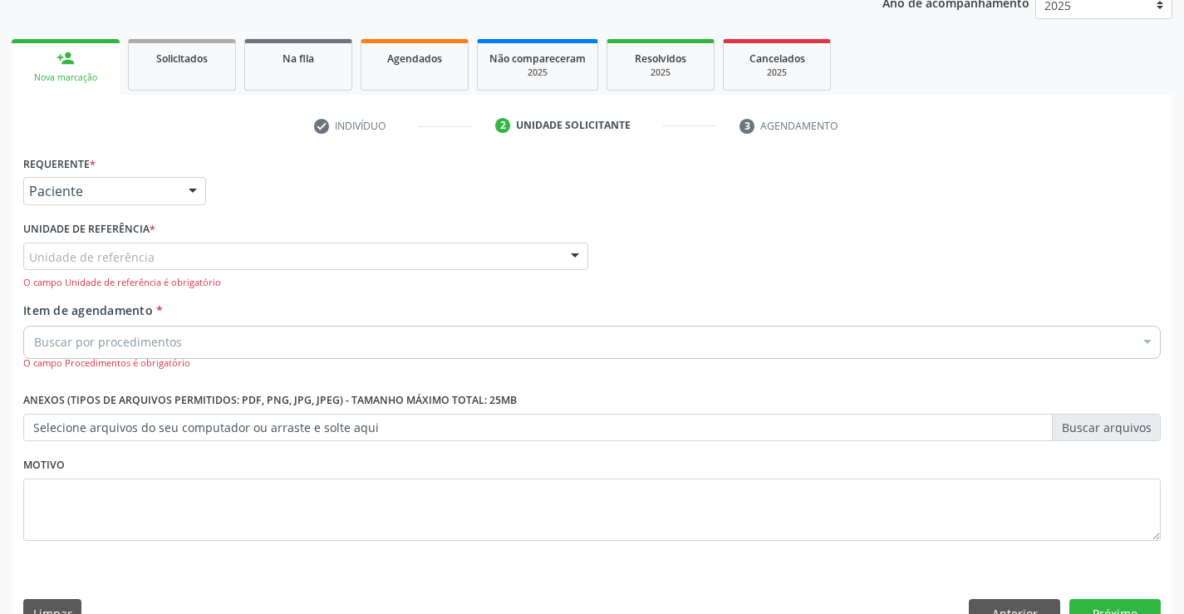
click at [158, 254] on div "Unidade de referência" at bounding box center [305, 257] width 565 height 28
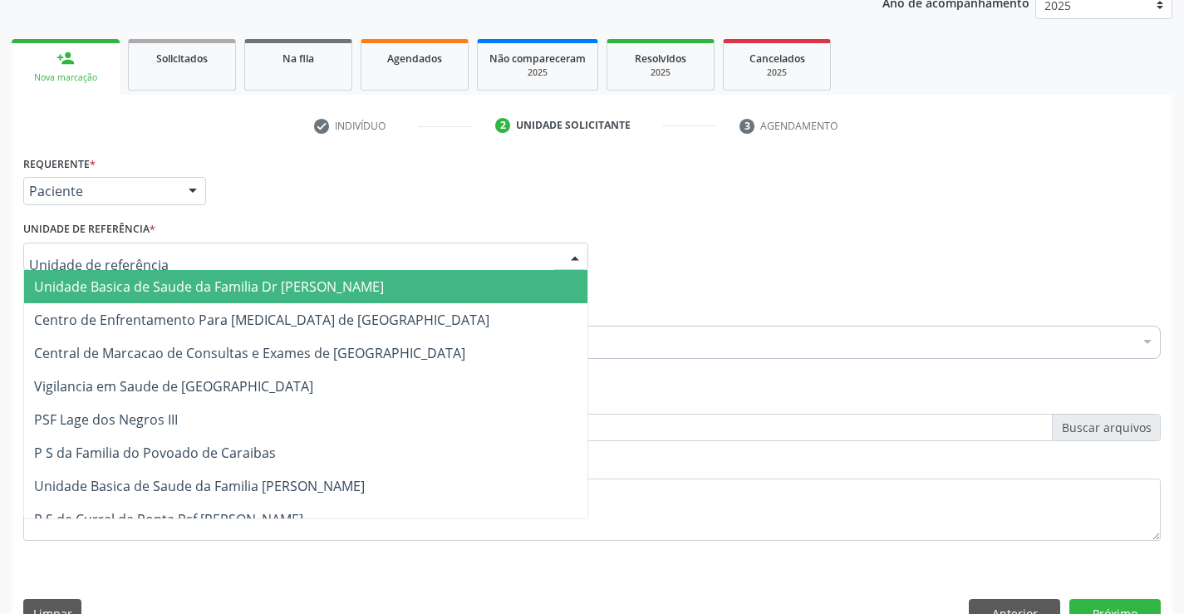
click at [155, 269] on input "text" at bounding box center [291, 265] width 525 height 33
click at [158, 286] on span "Unidade Basica de Saude da Familia Dr [PERSON_NAME]" at bounding box center [209, 287] width 350 height 18
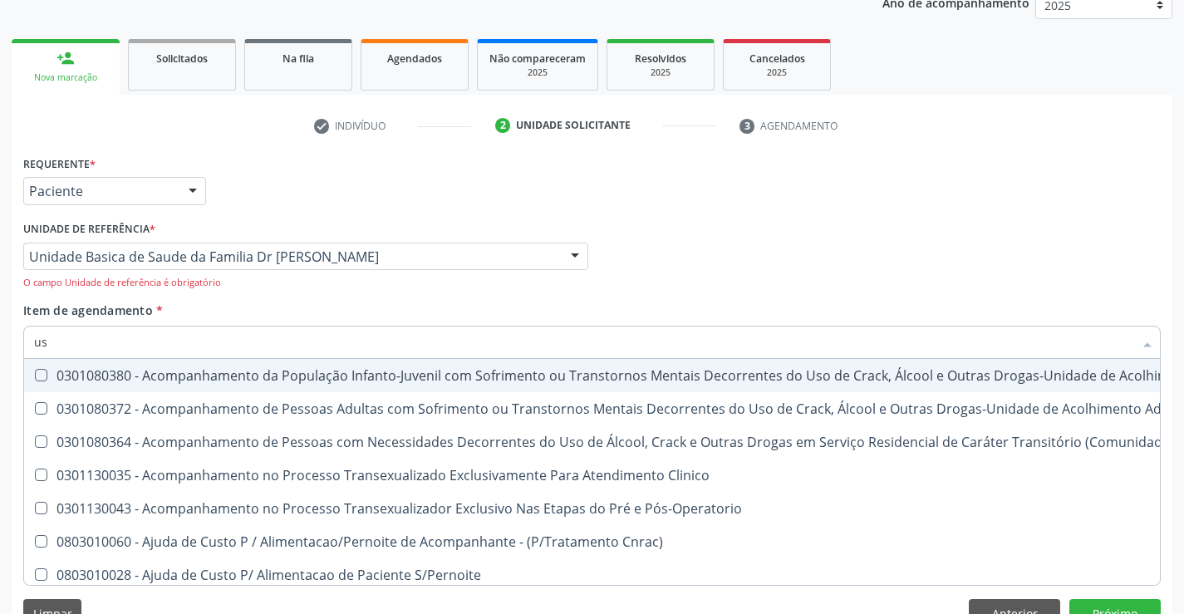
type input "usg"
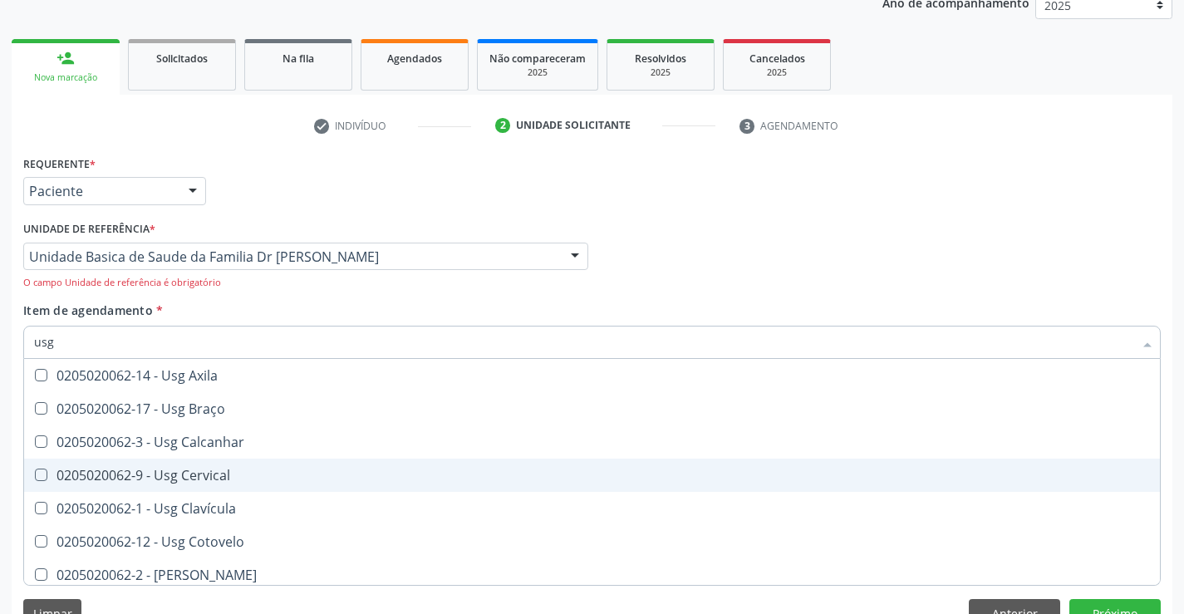
click at [210, 477] on div "0205020062-9 - Usg Cervical" at bounding box center [592, 475] width 1116 height 13
checkbox Cervical "true"
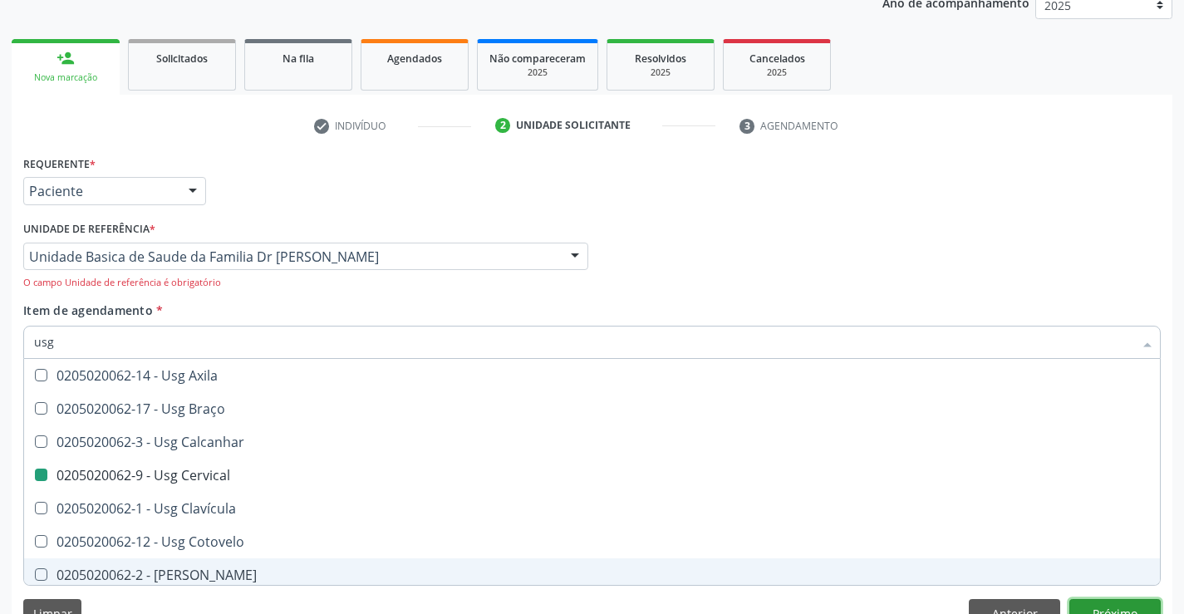
click at [1116, 611] on button "Próximo" at bounding box center [1115, 613] width 91 height 28
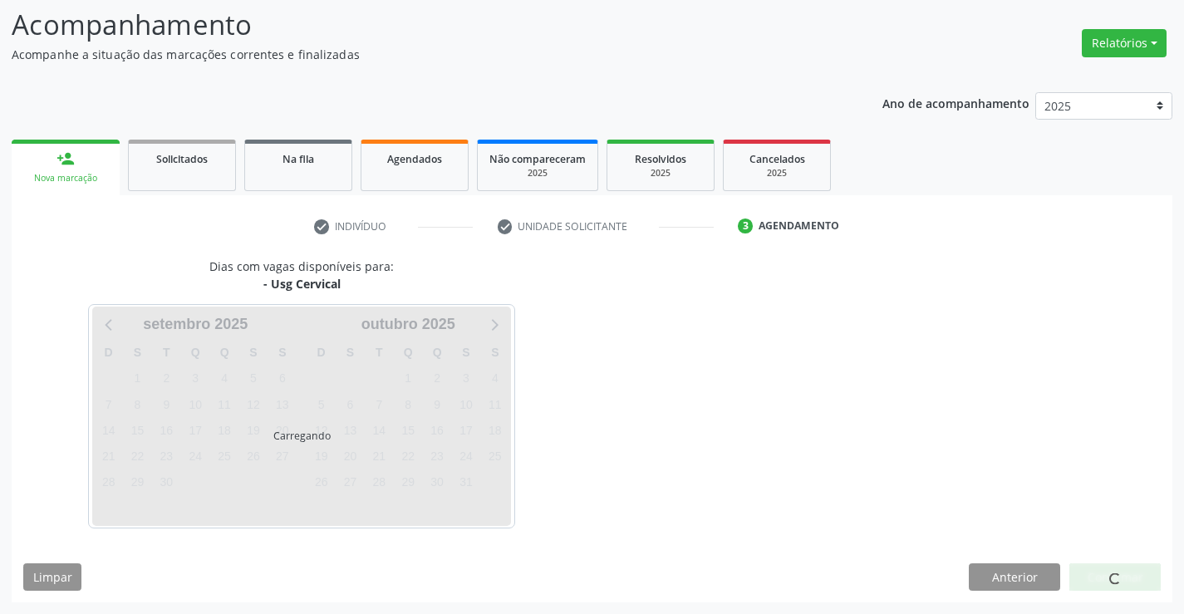
scroll to position [109, 0]
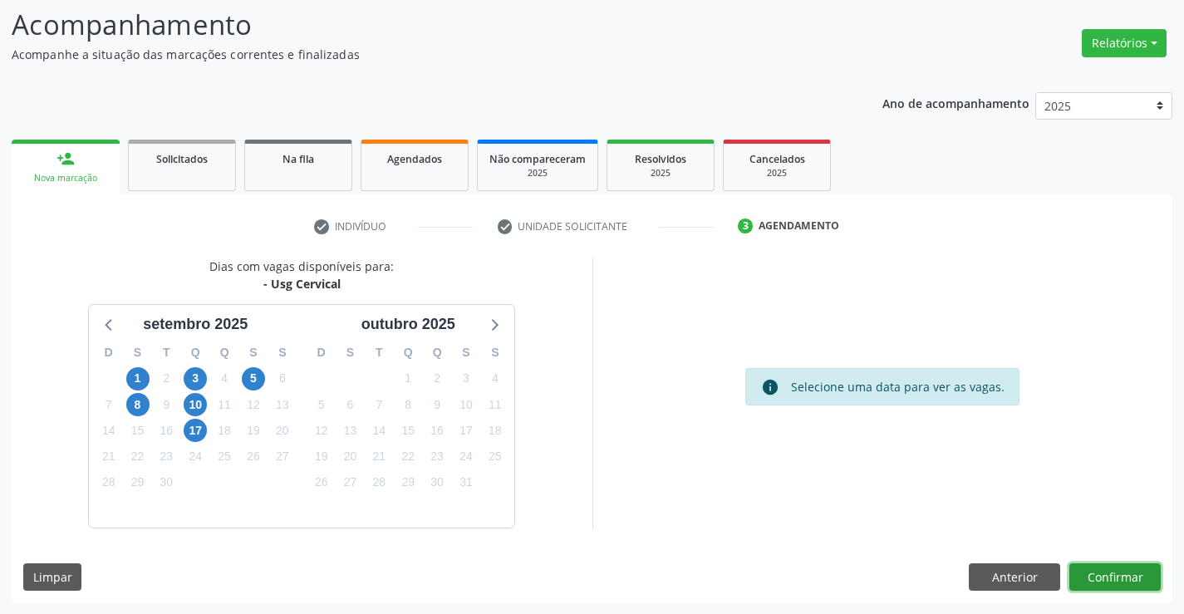
click at [1112, 576] on button "Confirmar" at bounding box center [1115, 577] width 91 height 28
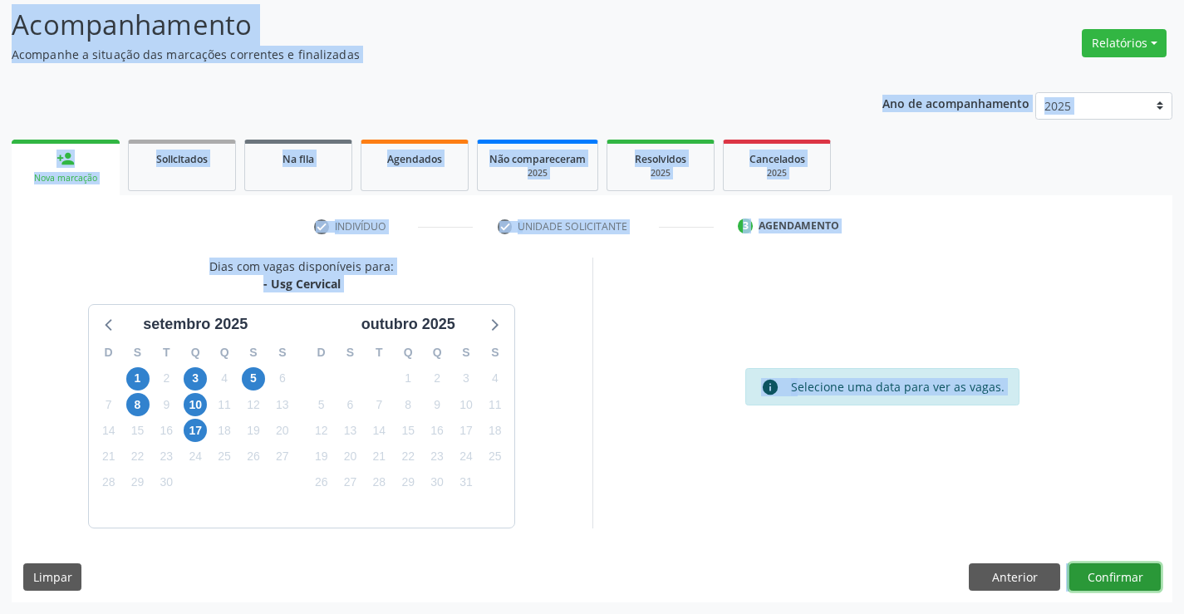
click at [1112, 576] on button "Confirmar" at bounding box center [1115, 577] width 91 height 28
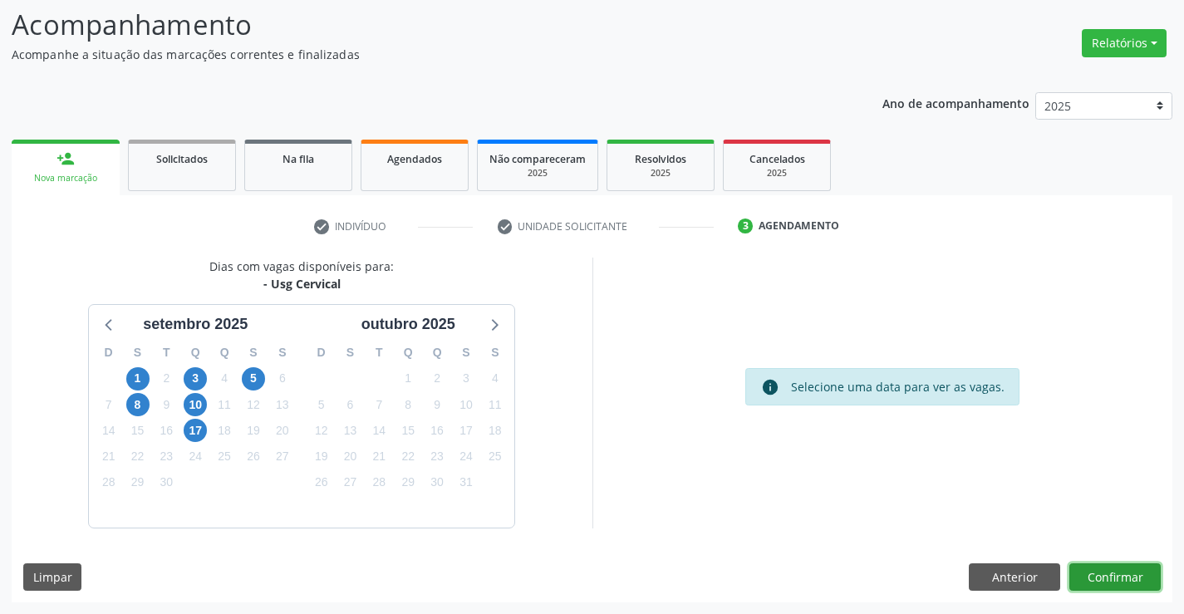
click at [1098, 581] on button "Confirmar" at bounding box center [1115, 577] width 91 height 28
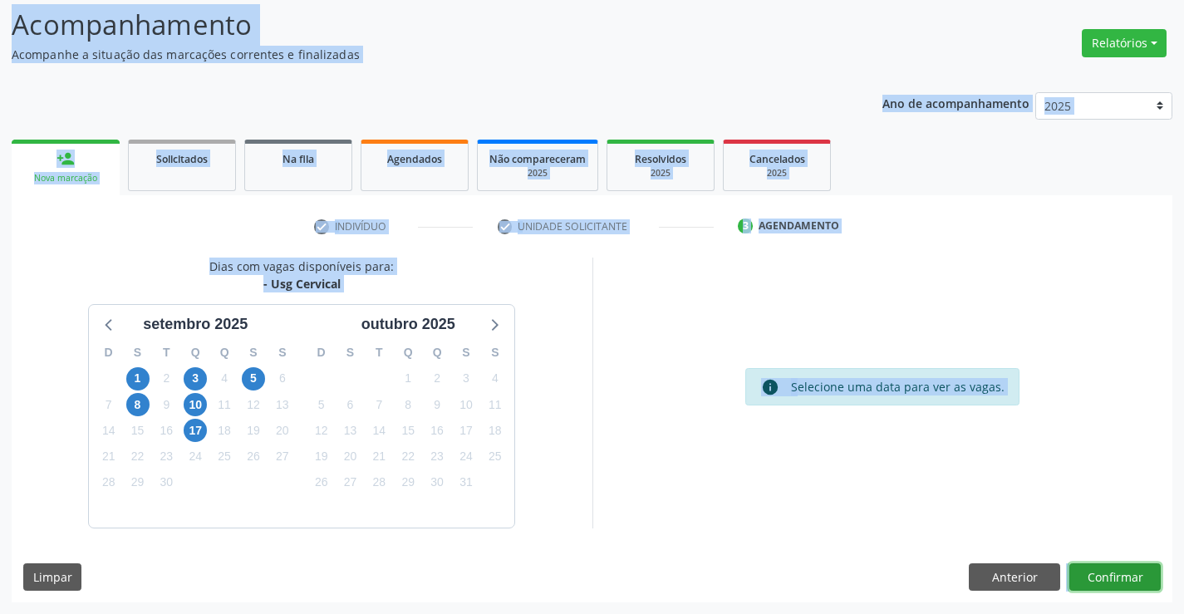
click at [1098, 578] on button "Confirmar" at bounding box center [1115, 577] width 91 height 28
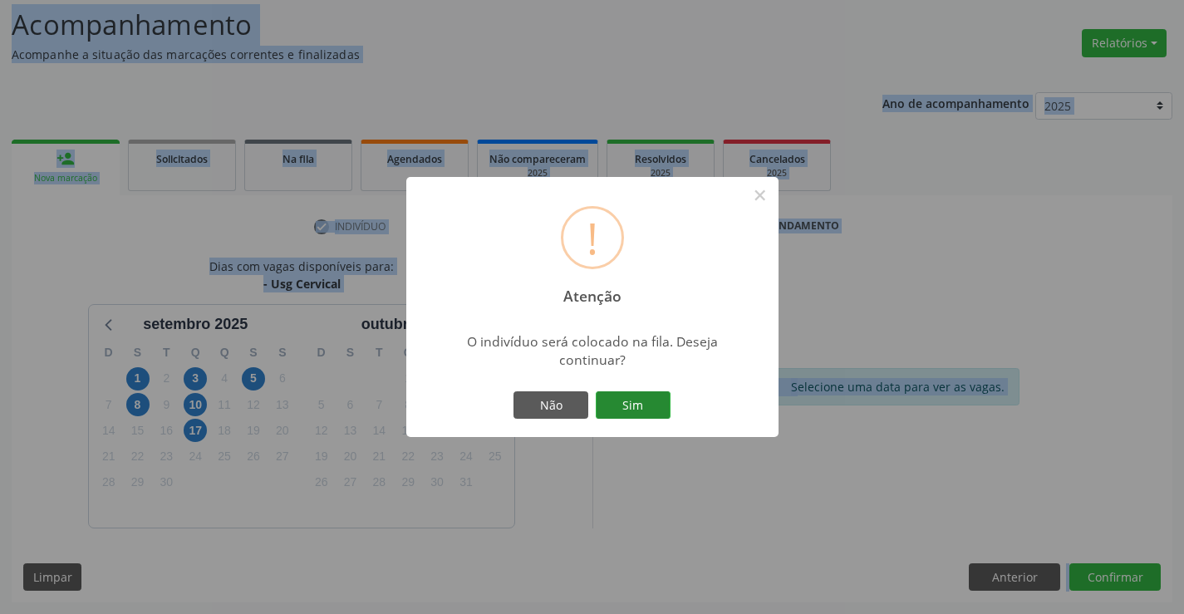
click at [637, 396] on button "Sim" at bounding box center [633, 405] width 75 height 28
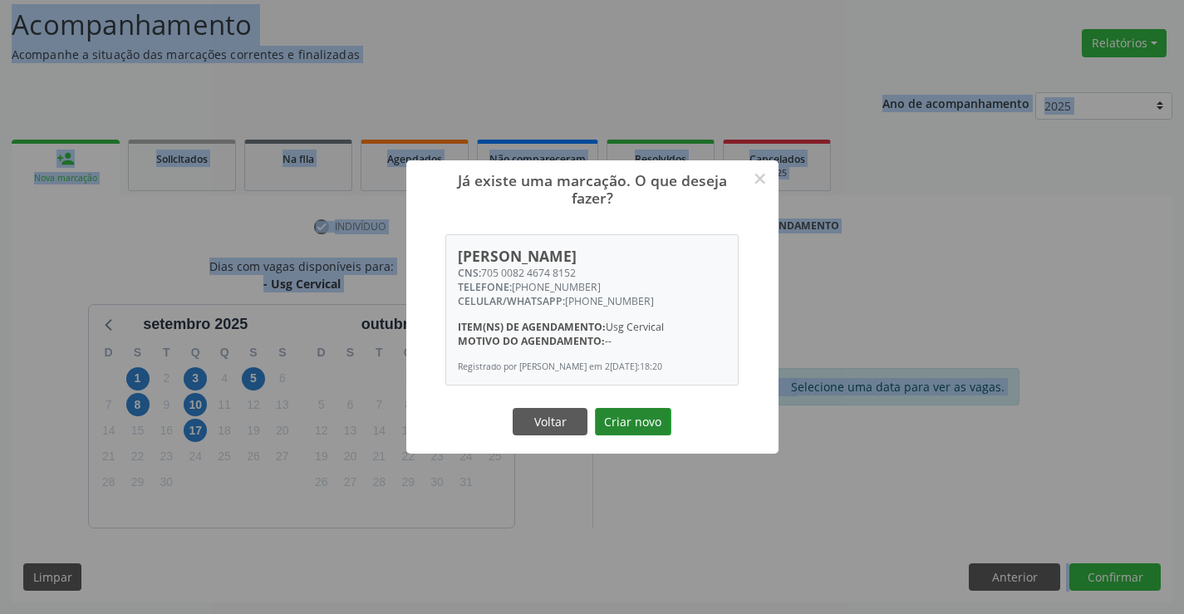
click at [642, 419] on button "Criar novo" at bounding box center [633, 422] width 76 height 28
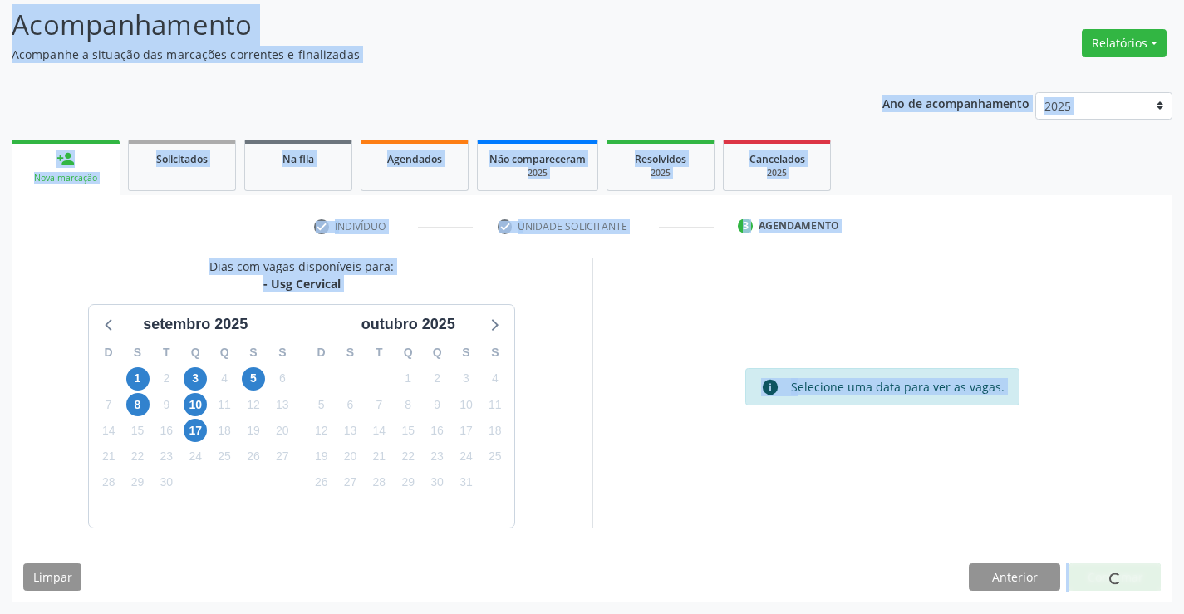
click at [642, 380] on div "Já existe uma marcação. O que deseja fazer? × [PERSON_NAME] CNS: 705 0082 4674 …" at bounding box center [593, 307] width 186 height 146
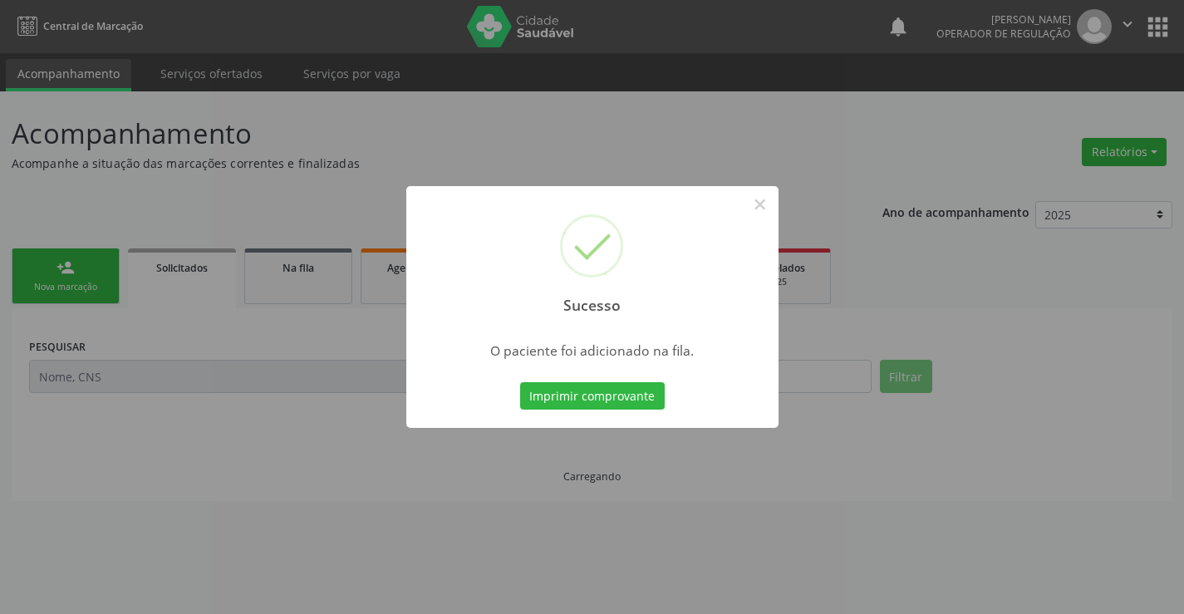
scroll to position [0, 0]
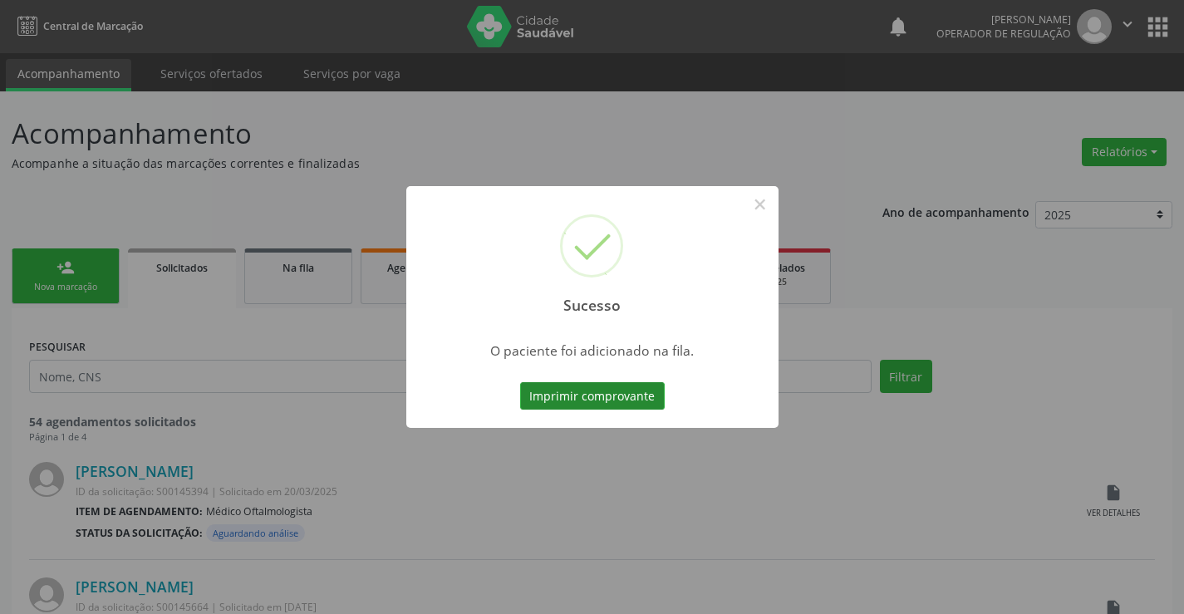
click at [642, 403] on button "Imprimir comprovante" at bounding box center [592, 396] width 145 height 28
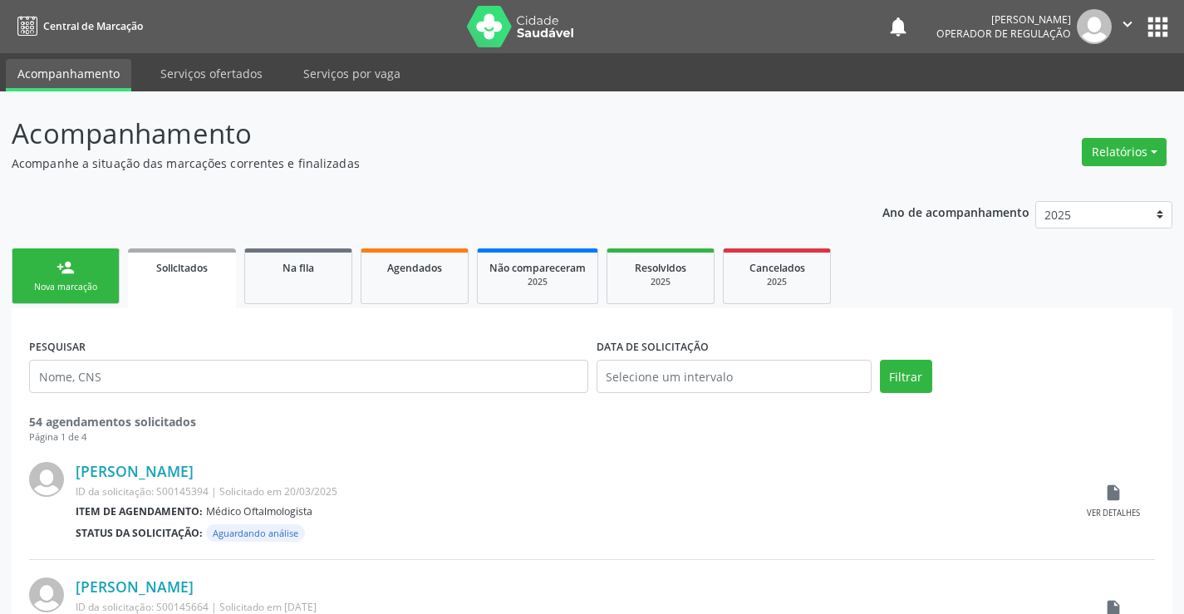
click at [78, 273] on link "person_add Nova marcação" at bounding box center [66, 277] width 108 height 56
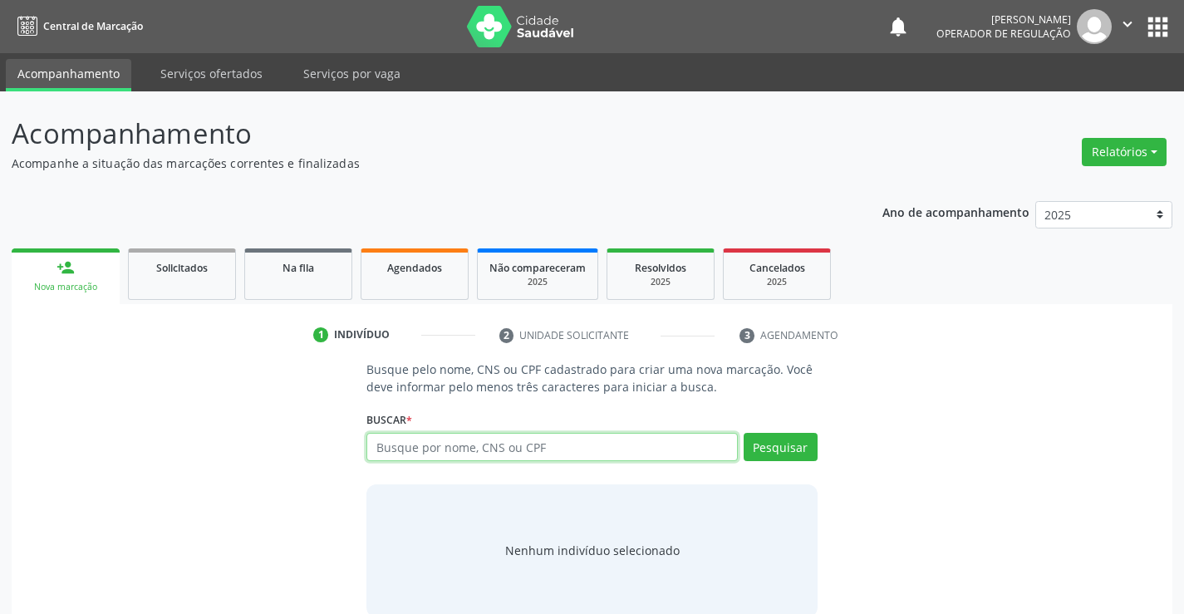
click at [598, 446] on input "text" at bounding box center [552, 447] width 371 height 28
type input "705005837437253"
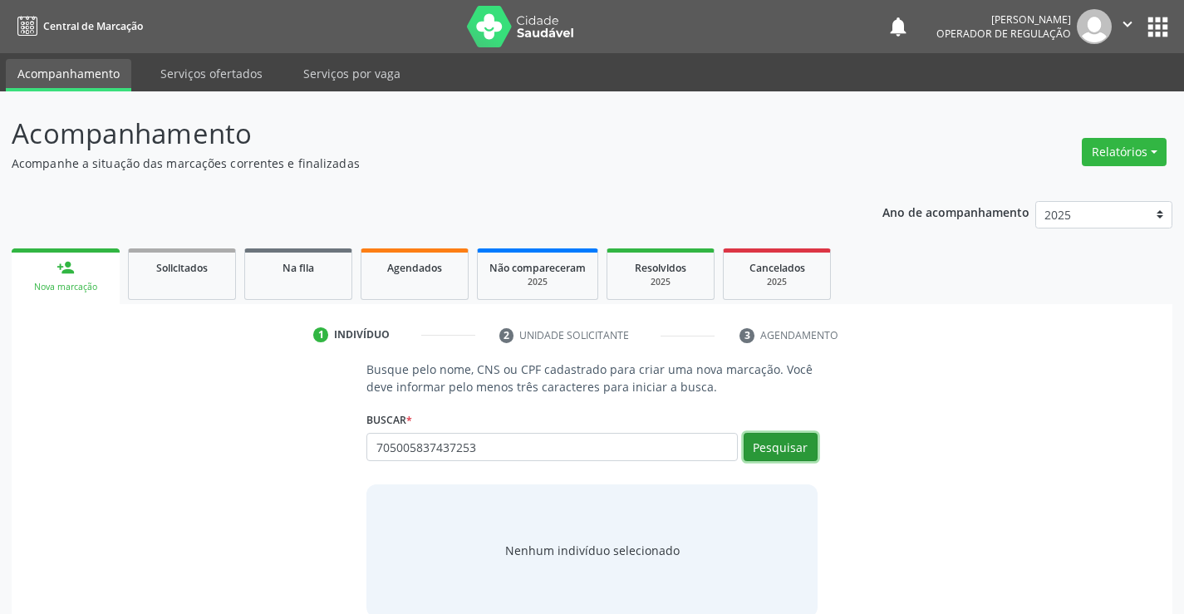
click at [790, 450] on button "Pesquisar" at bounding box center [781, 447] width 74 height 28
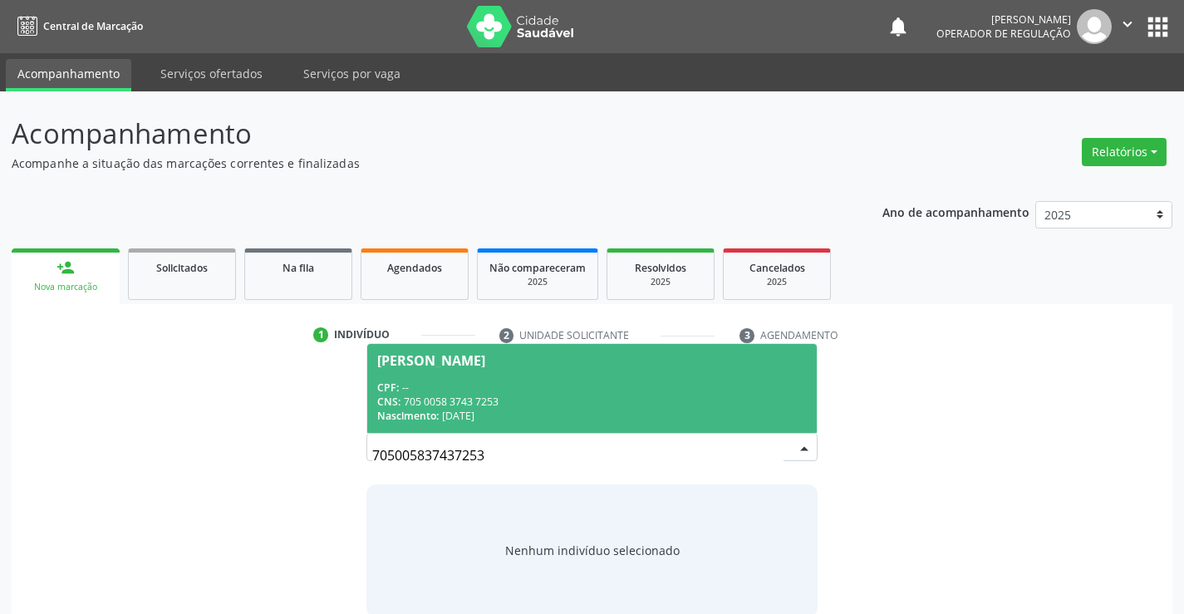
click at [585, 395] on div "CNS: 705 0058 3743 7253" at bounding box center [591, 402] width 429 height 14
click at [585, 395] on p "Busque pelo nome, CNS ou CPF cadastrado para criar uma nova marcação. Você deve…" at bounding box center [592, 378] width 450 height 35
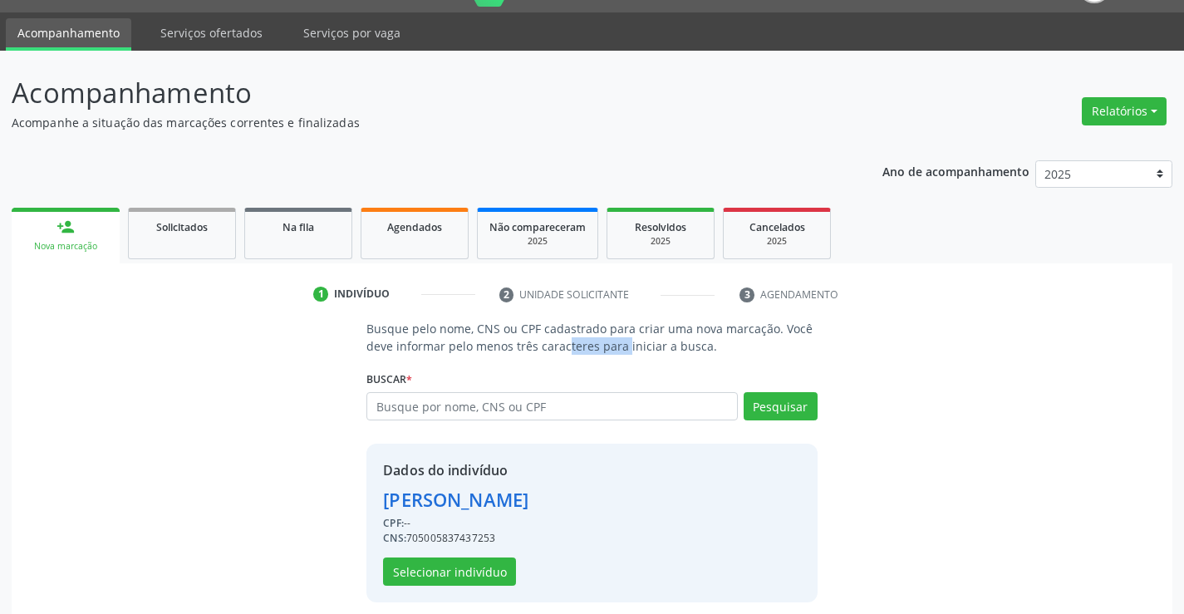
scroll to position [52, 0]
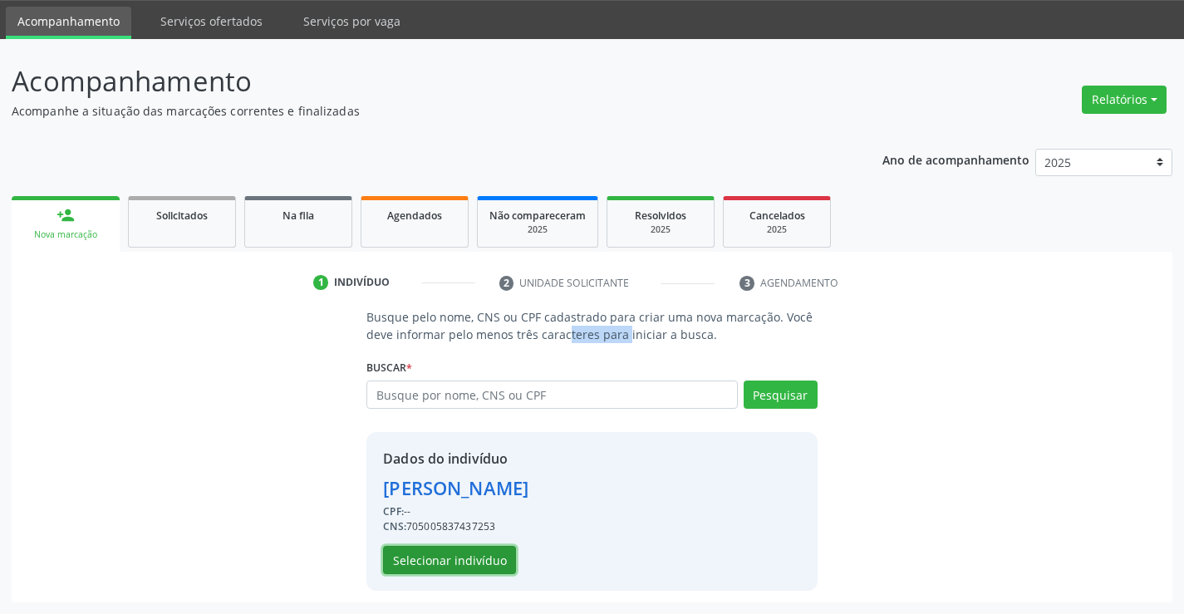
click at [447, 559] on button "Selecionar indivíduo" at bounding box center [449, 560] width 133 height 28
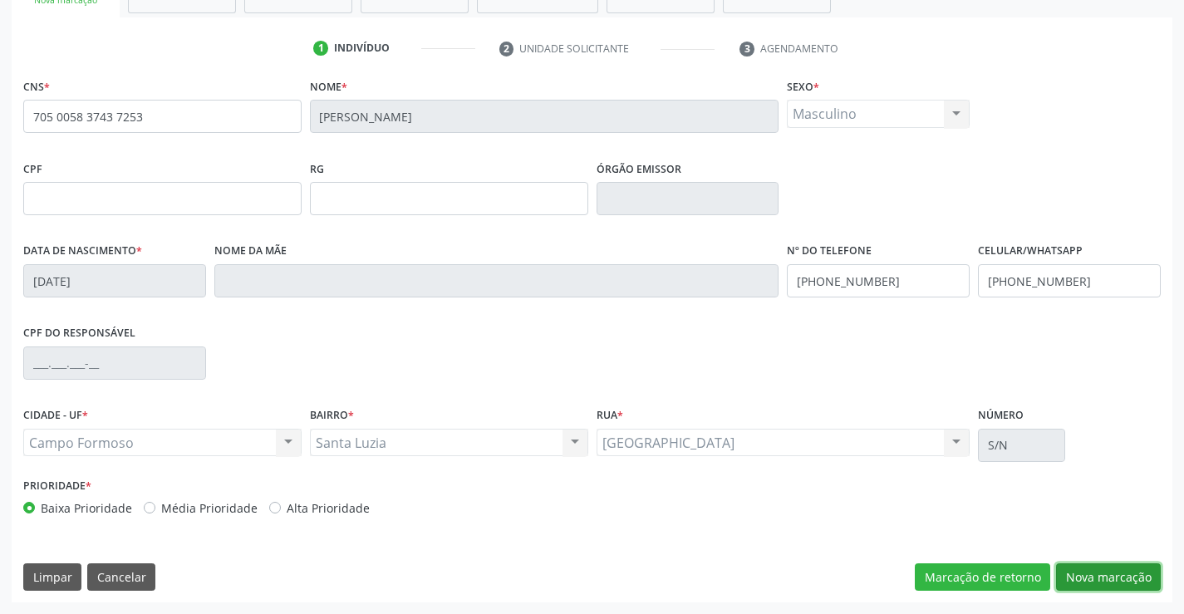
click at [1097, 579] on button "Nova marcação" at bounding box center [1108, 577] width 105 height 28
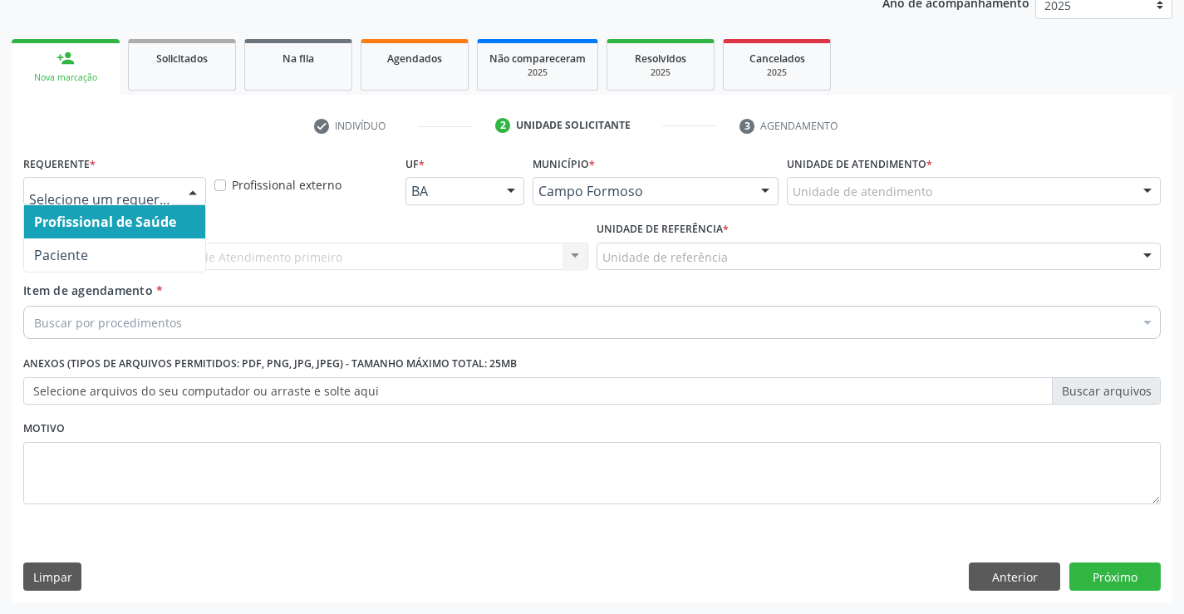
click at [181, 190] on div at bounding box center [192, 192] width 25 height 28
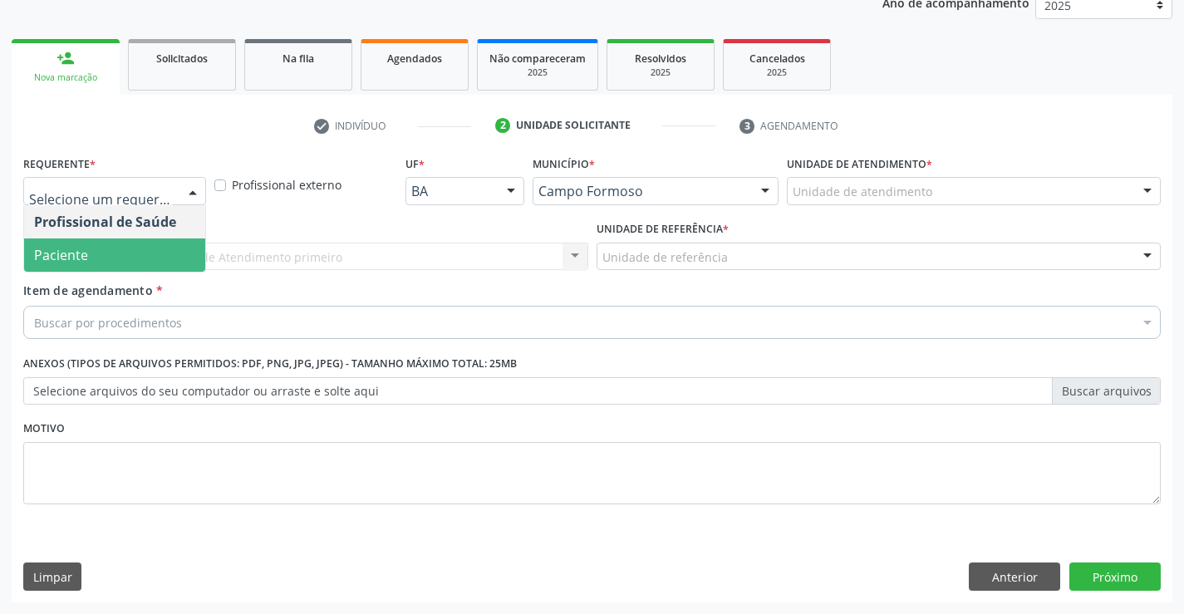
click at [160, 246] on span "Paciente" at bounding box center [114, 255] width 181 height 33
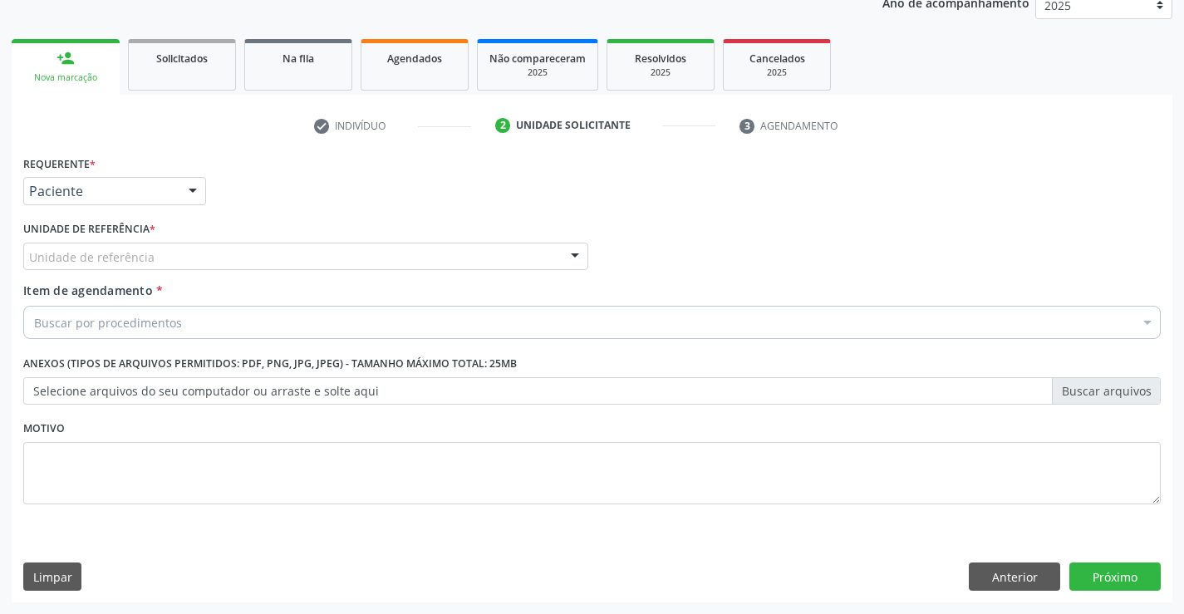
click at [158, 262] on div "Unidade de referência" at bounding box center [305, 257] width 565 height 28
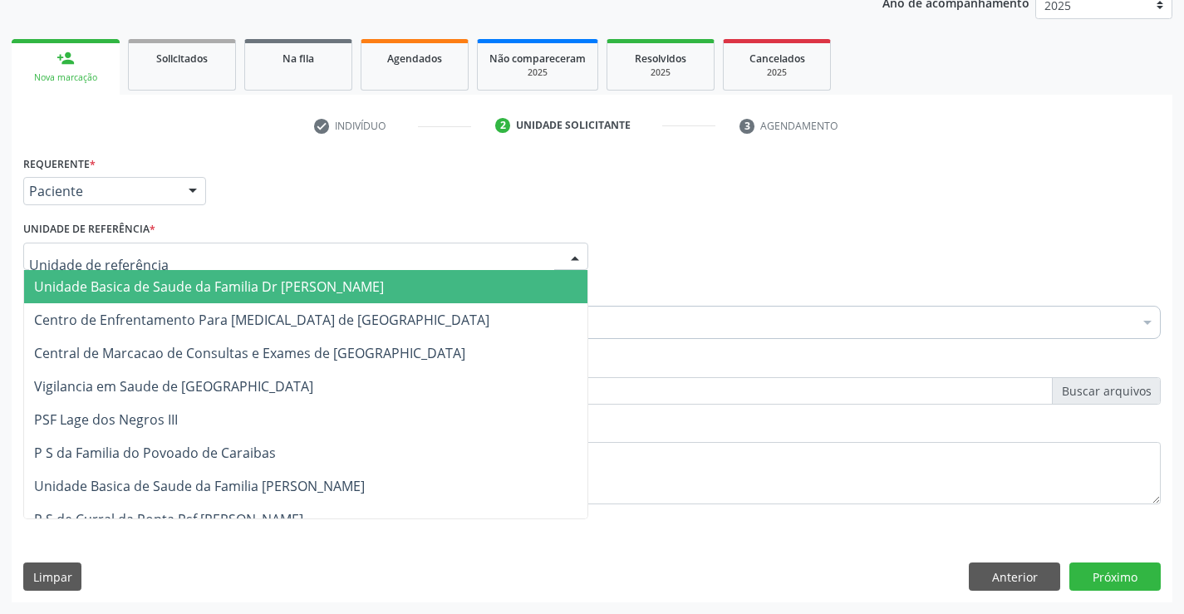
click at [160, 285] on span "Unidade Basica de Saude da Familia Dr [PERSON_NAME]" at bounding box center [209, 287] width 350 height 18
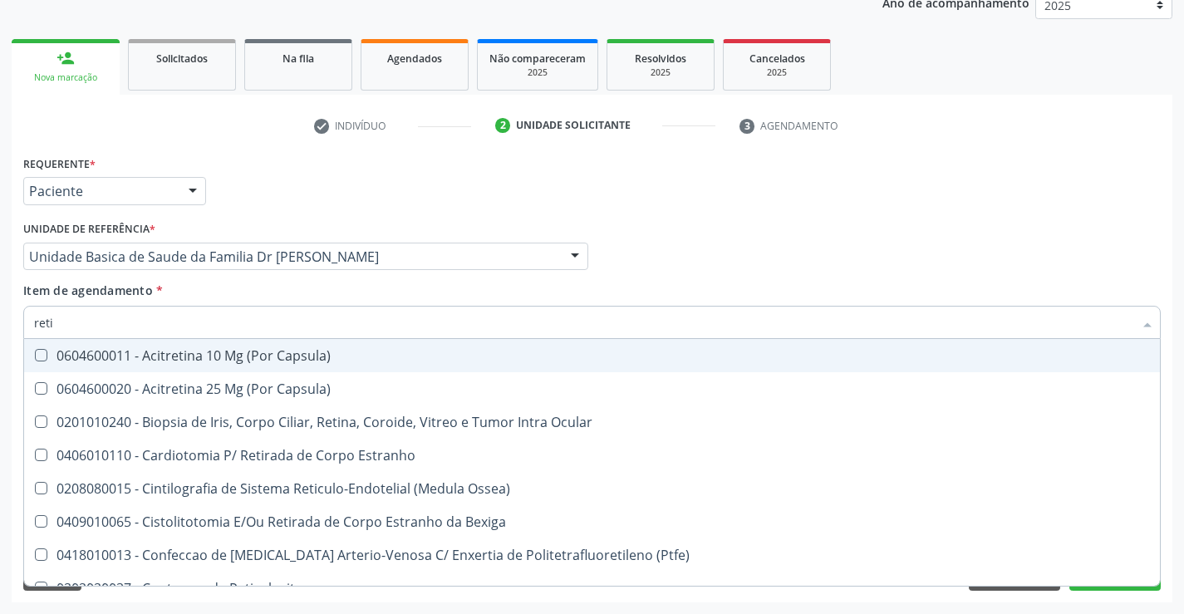
type input "retin"
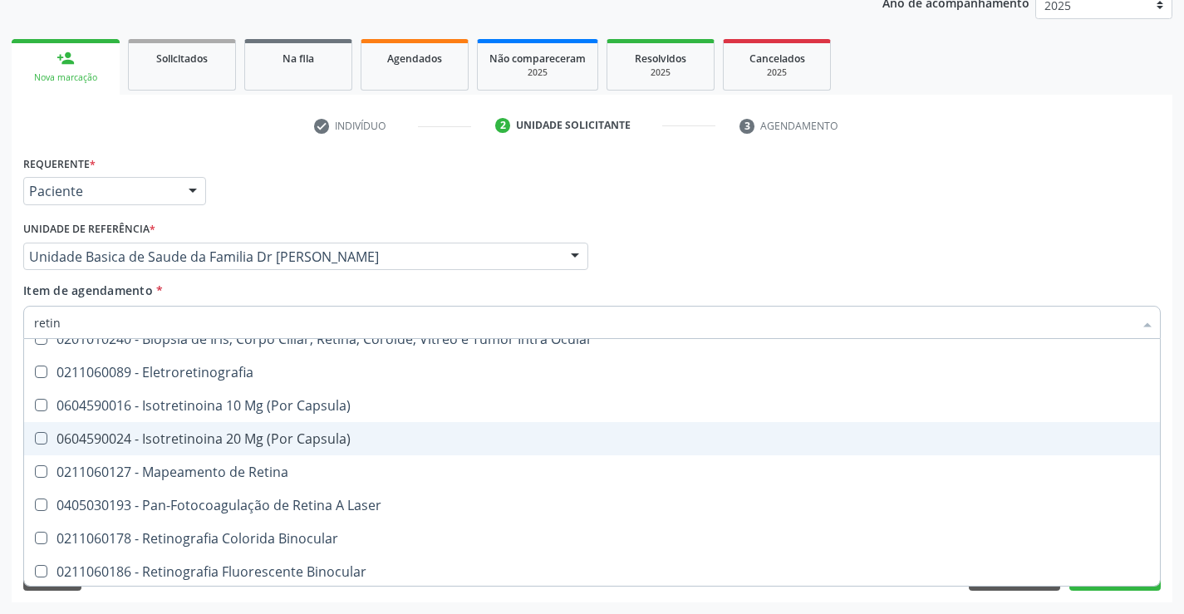
scroll to position [152, 0]
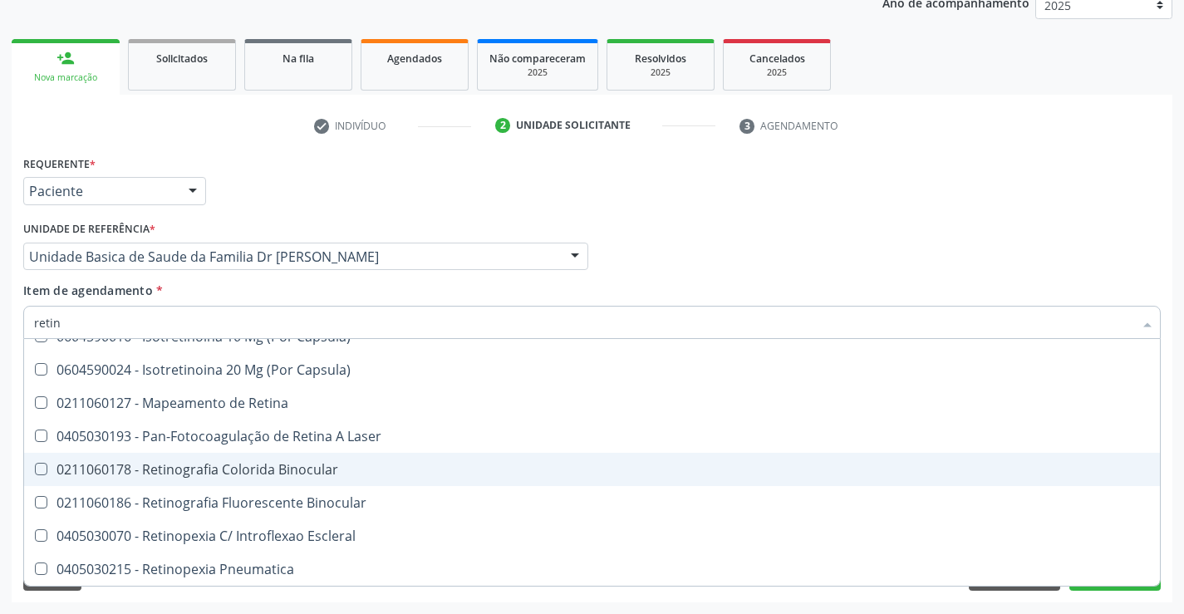
click at [299, 472] on div "0211060178 - Retinografia Colorida Binocular" at bounding box center [592, 469] width 1116 height 13
checkbox Binocular "true"
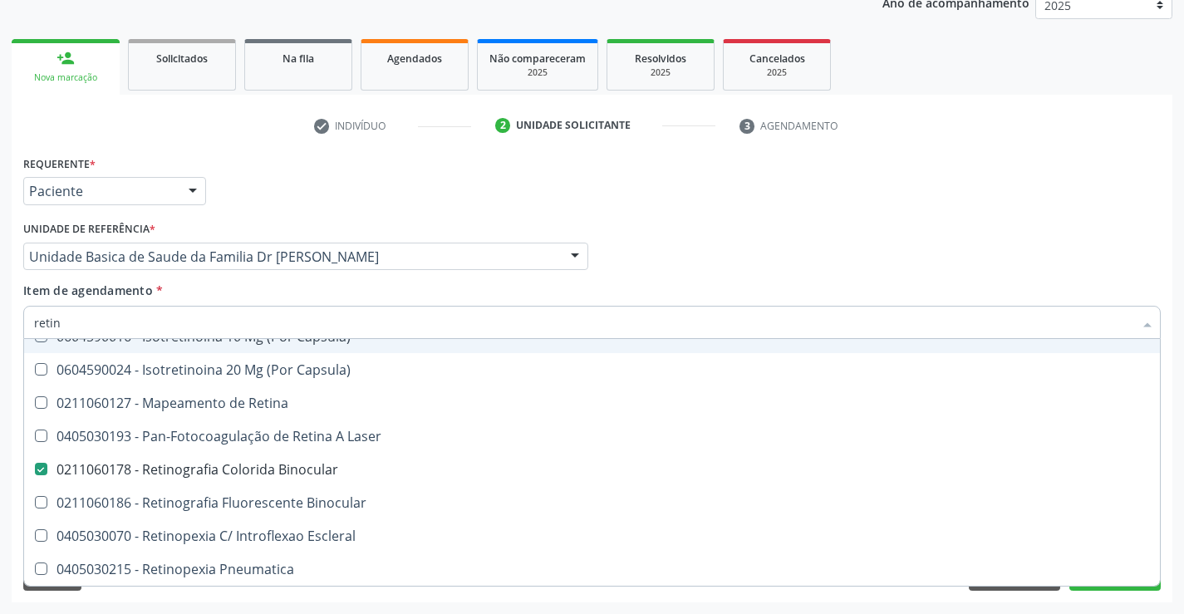
type input "reti"
checkbox Binocular "false"
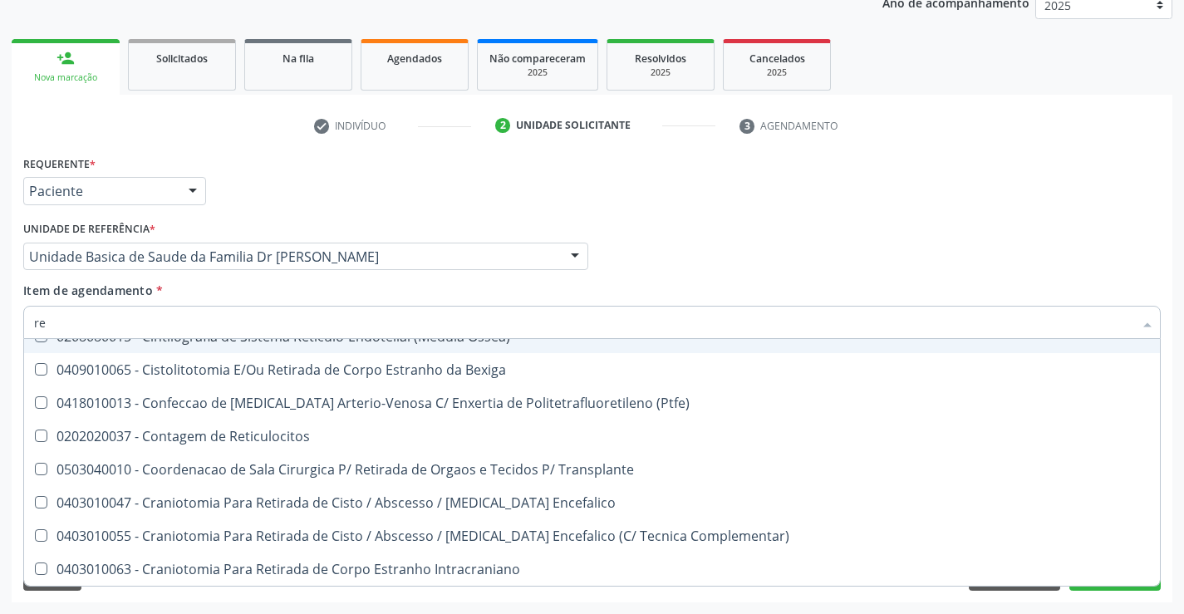
type input "r"
checkbox Binocular "false"
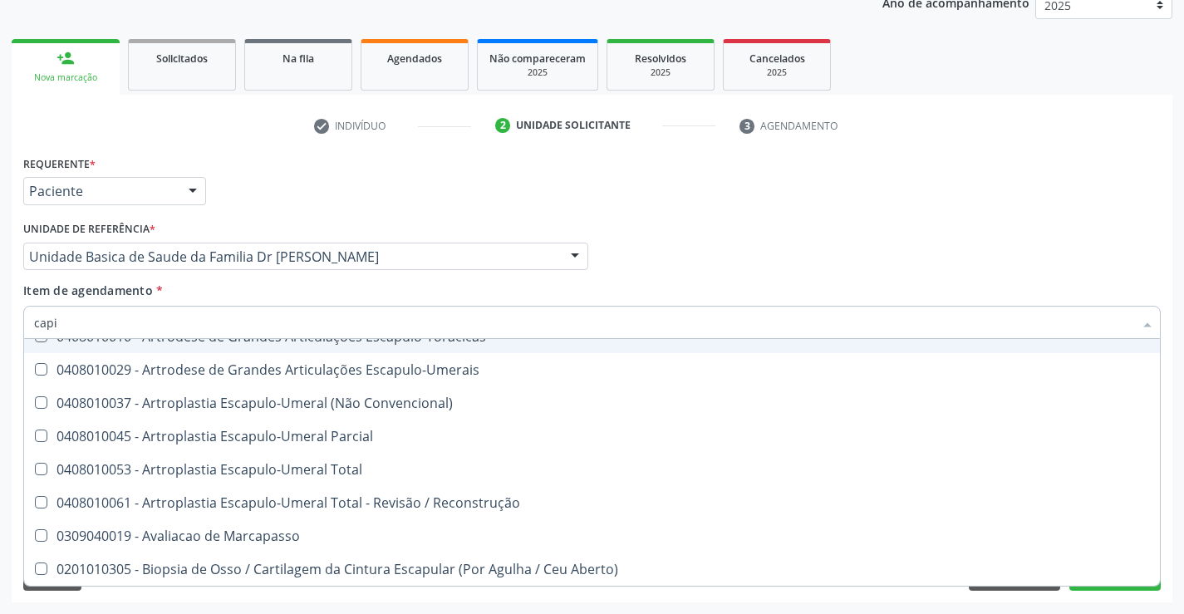
scroll to position [0, 0]
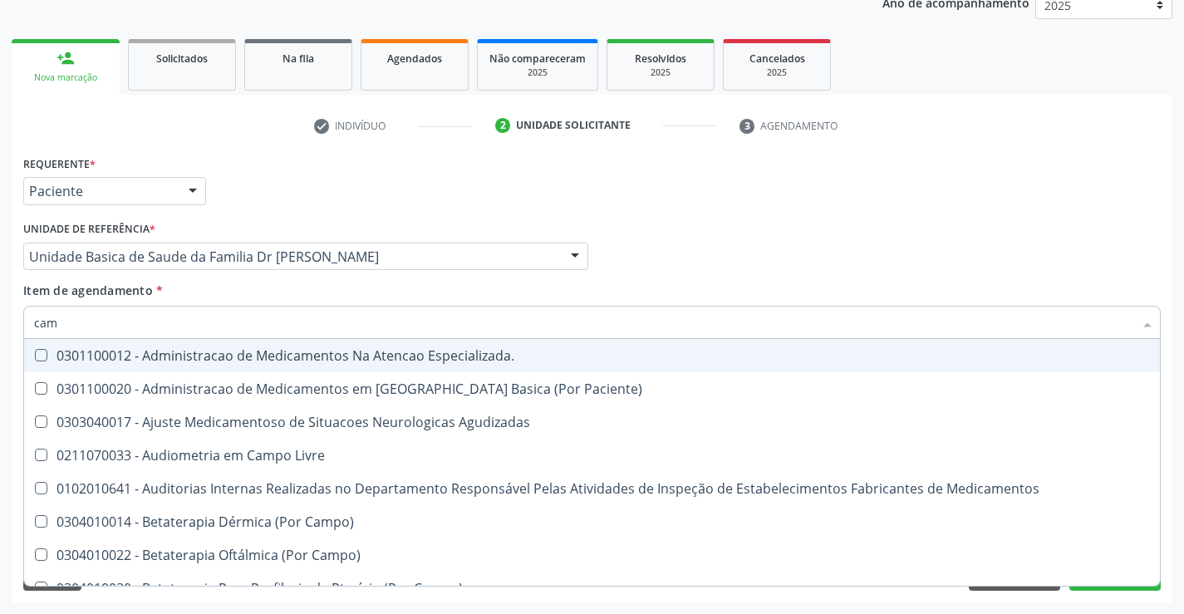
type input "camp"
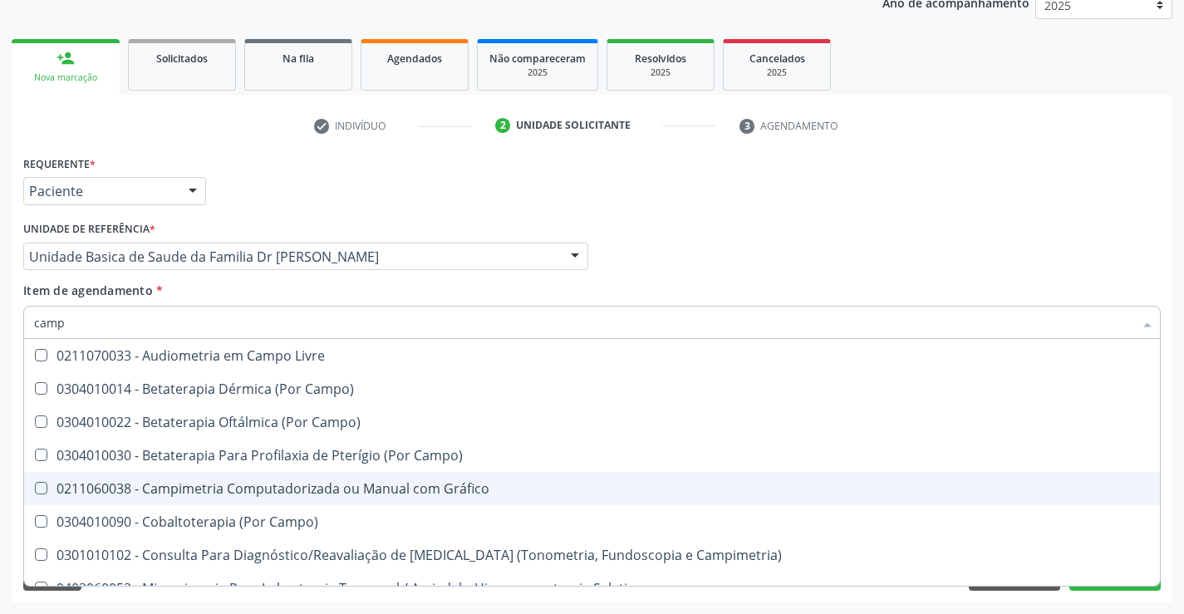
click at [323, 491] on div "0211060038 - Campimetria Computadorizada ou Manual com Gráfico" at bounding box center [592, 488] width 1116 height 13
checkbox Gráfico "true"
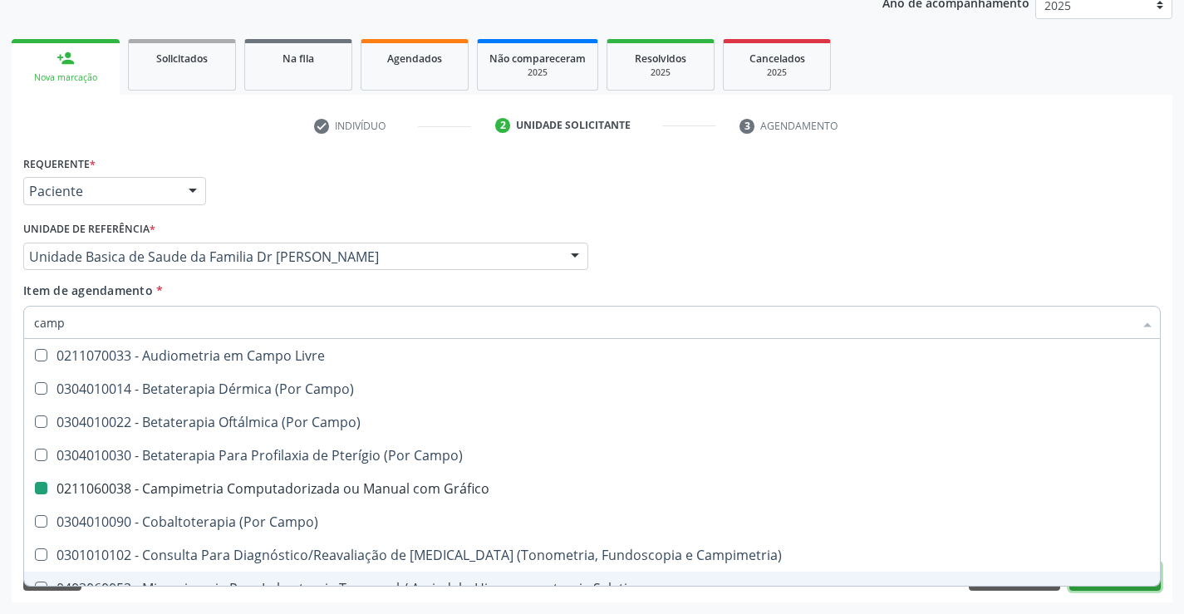
click at [1118, 590] on button "Próximo" at bounding box center [1115, 577] width 91 height 28
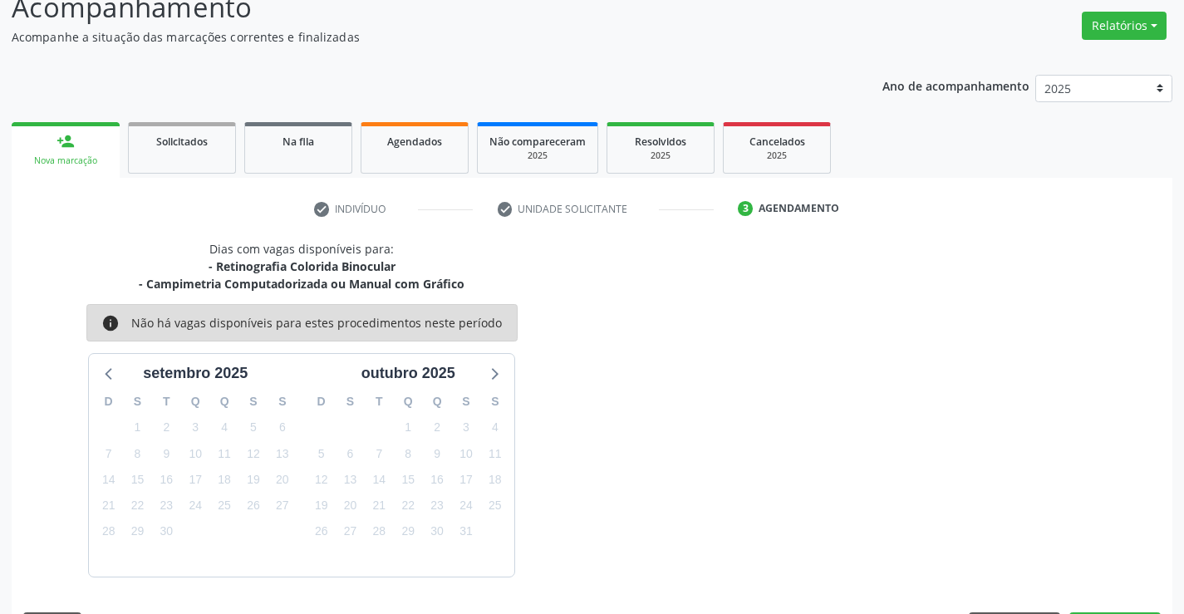
scroll to position [175, 0]
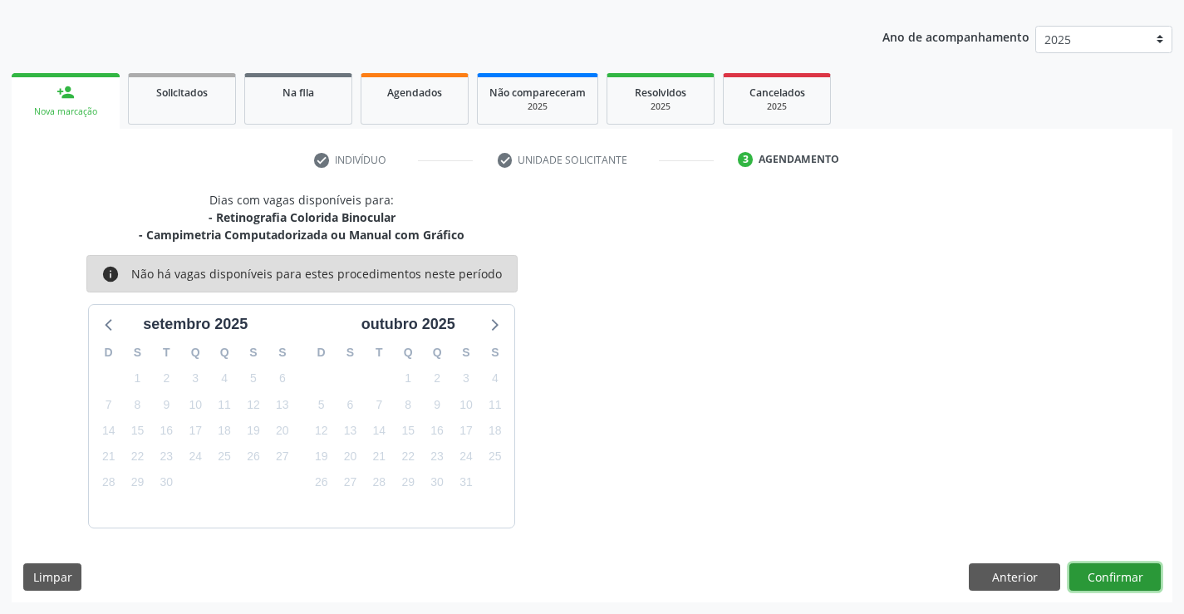
click at [1123, 578] on button "Confirmar" at bounding box center [1115, 577] width 91 height 28
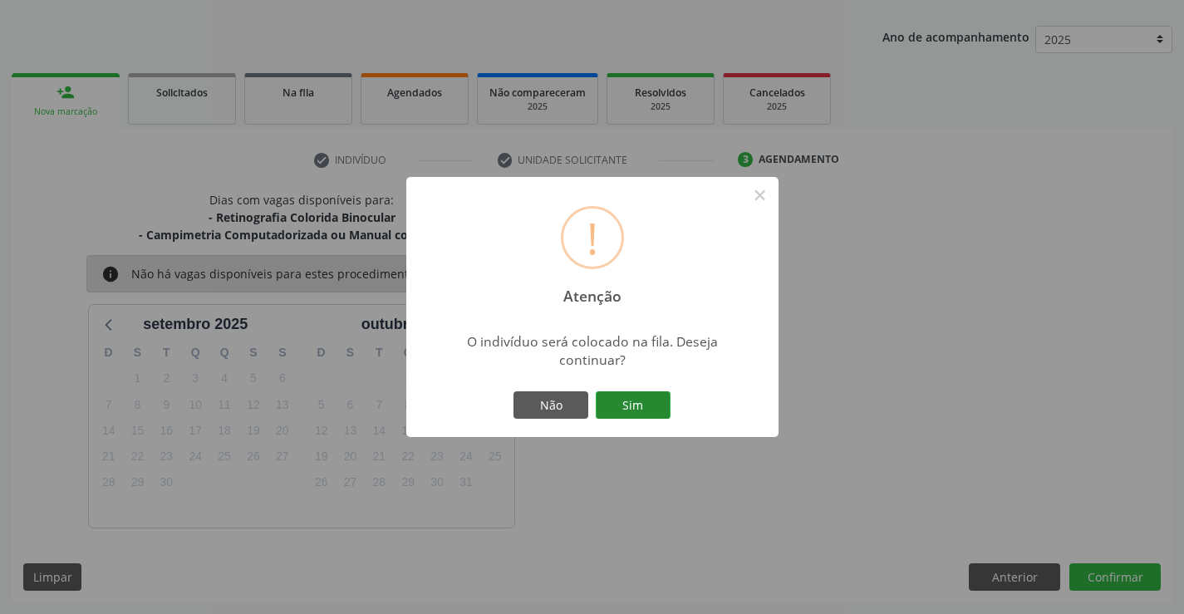
click at [647, 414] on button "Sim" at bounding box center [633, 405] width 75 height 28
click at [647, 414] on div "Não Sim" at bounding box center [592, 405] width 165 height 35
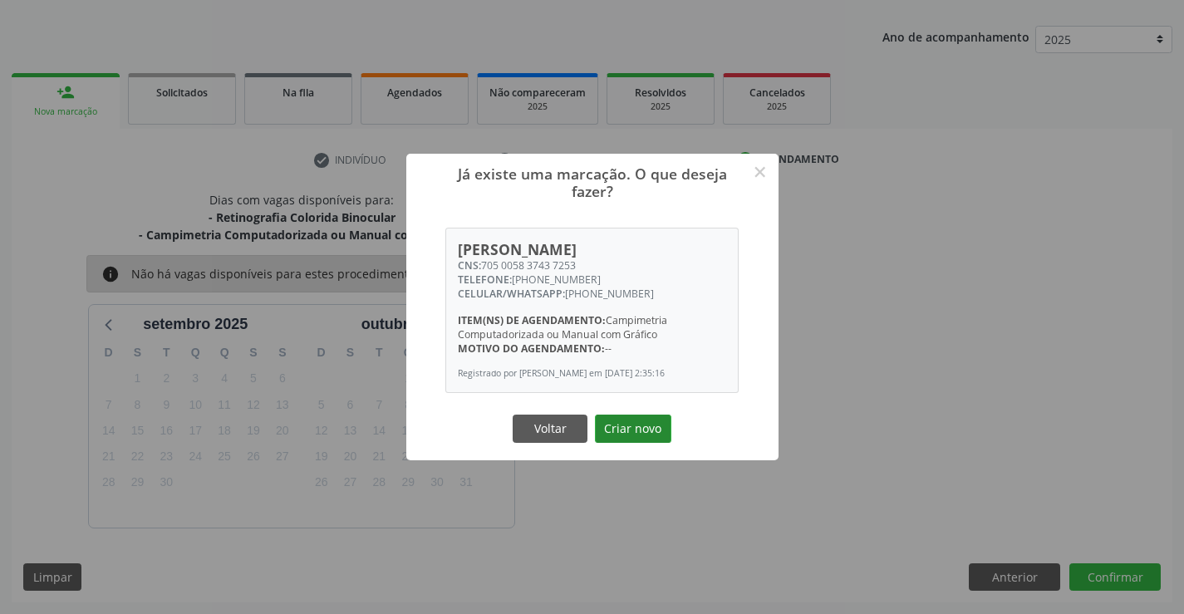
click at [649, 436] on button "Criar novo" at bounding box center [633, 429] width 76 height 28
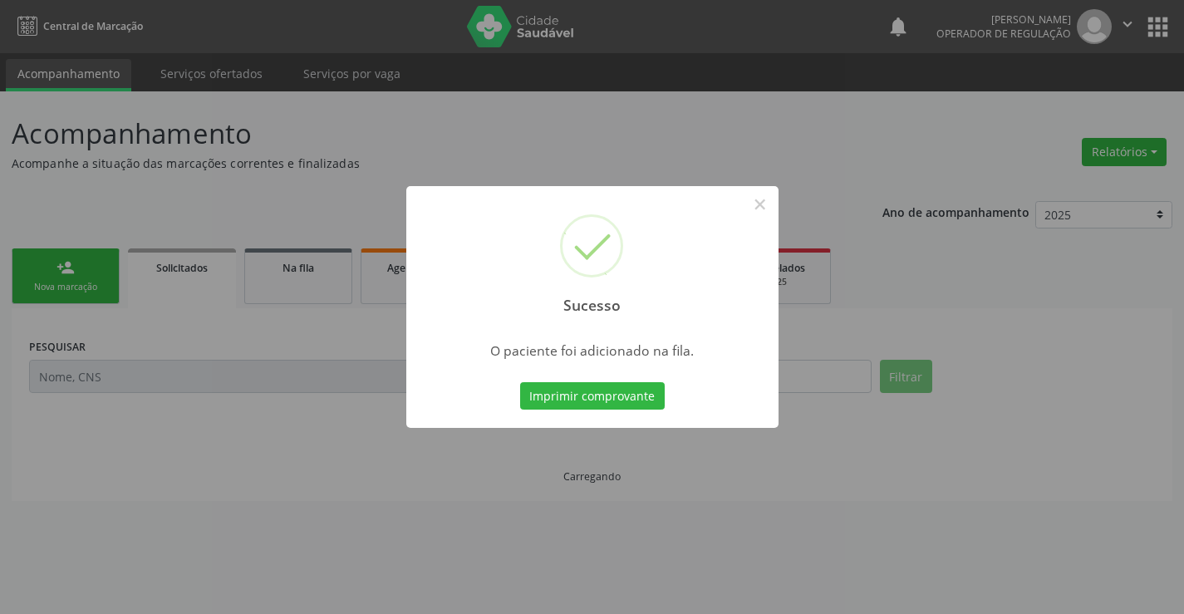
scroll to position [0, 0]
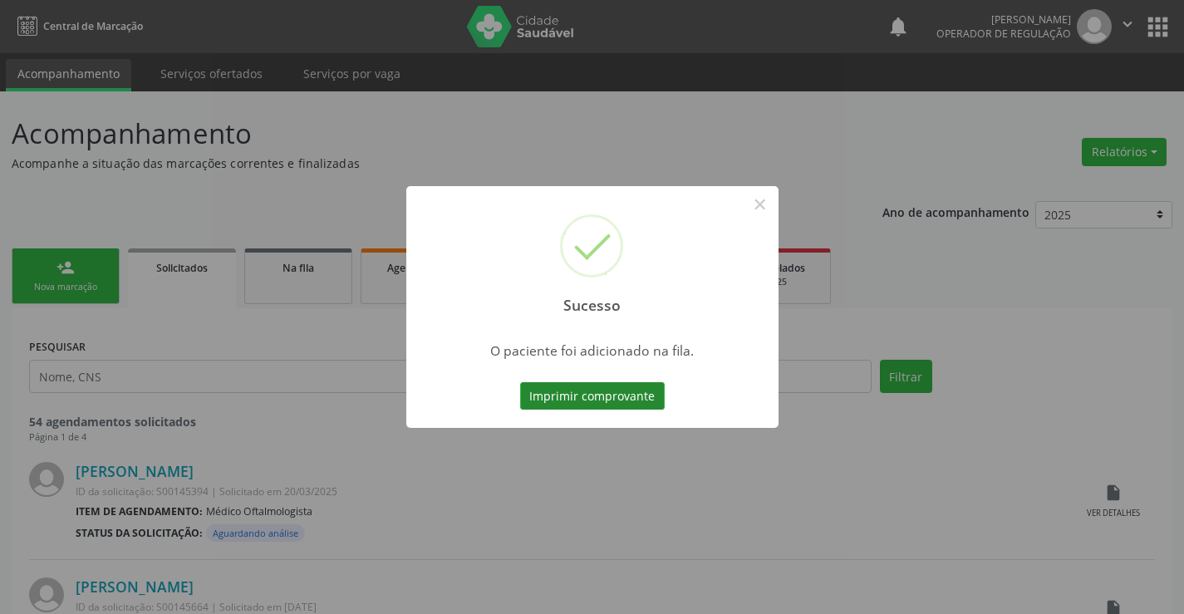
click at [618, 402] on button "Imprimir comprovante" at bounding box center [592, 396] width 145 height 28
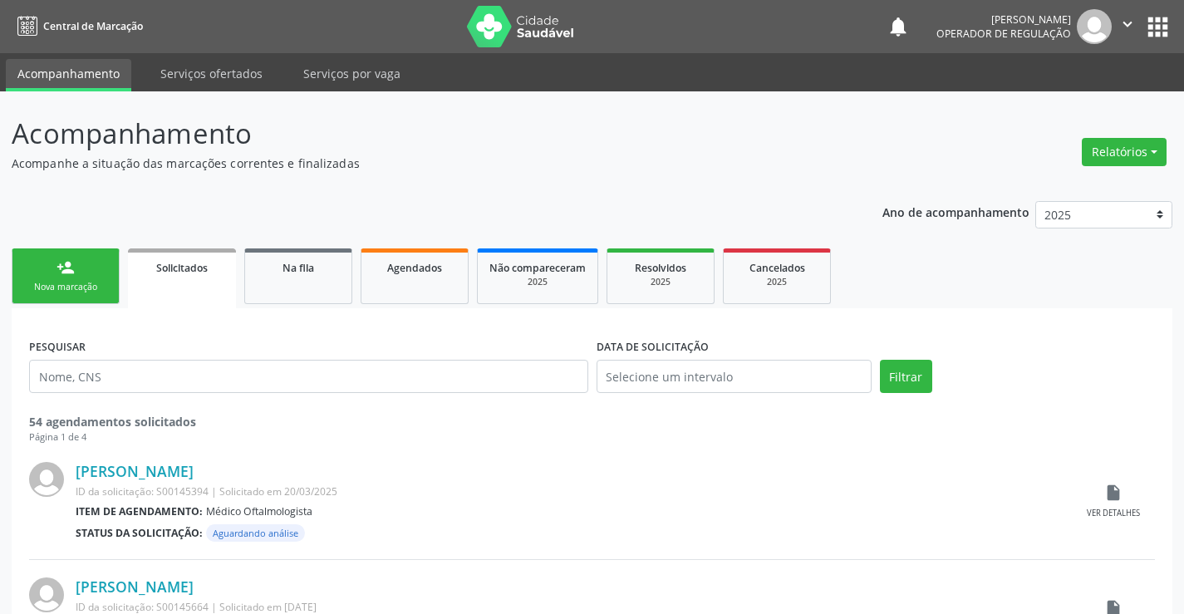
click at [1138, 27] on button "" at bounding box center [1128, 26] width 32 height 35
click at [1137, 27] on button "" at bounding box center [1128, 26] width 32 height 35
click at [1122, 27] on icon "" at bounding box center [1128, 24] width 18 height 18
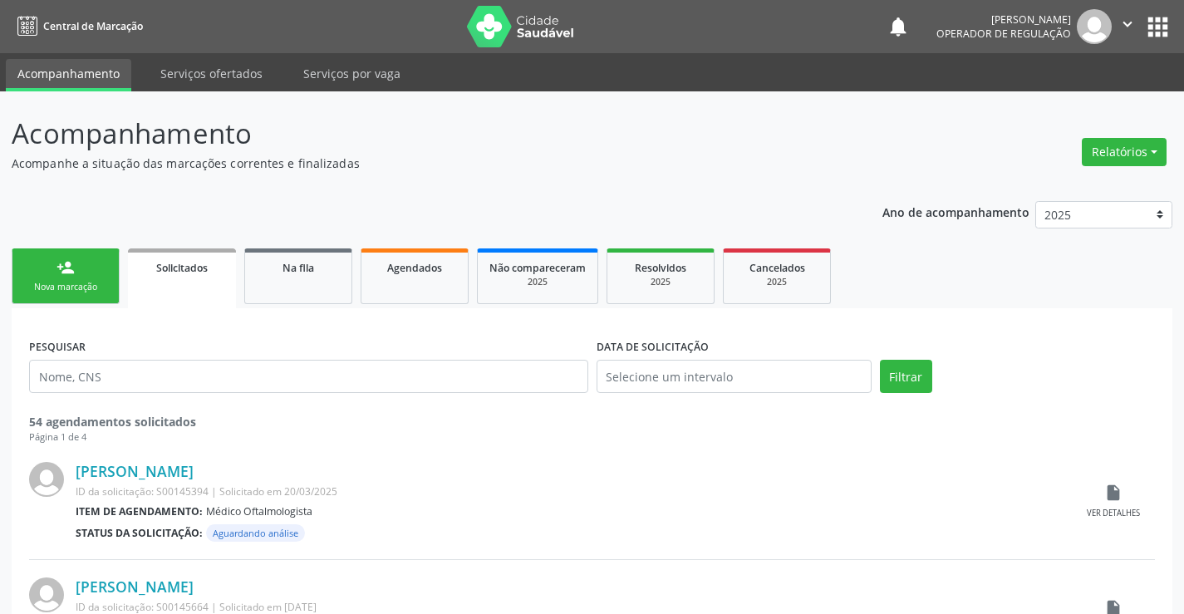
click at [1122, 27] on icon "" at bounding box center [1128, 24] width 18 height 18
click at [1139, 23] on button "" at bounding box center [1128, 26] width 32 height 35
click at [1091, 102] on link "Sair" at bounding box center [1085, 101] width 115 height 23
